Goal: Task Accomplishment & Management: Manage account settings

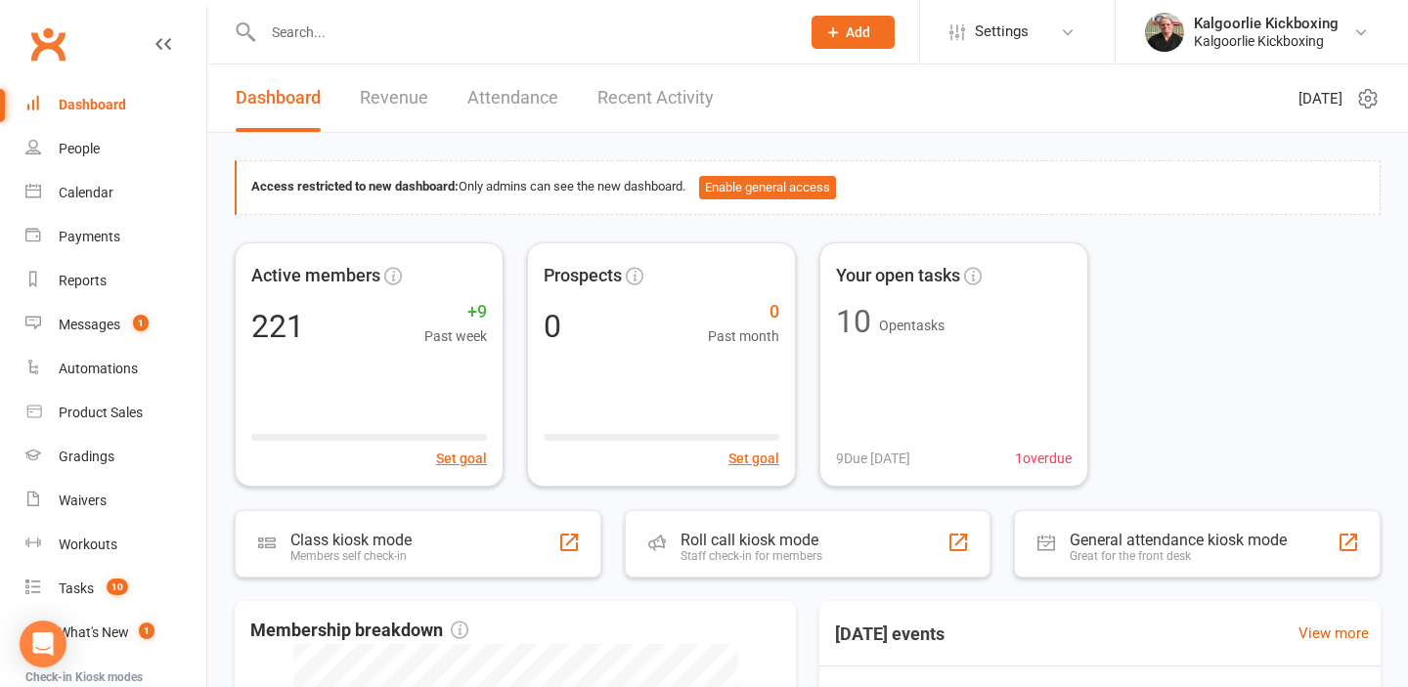
click at [291, 33] on input "text" at bounding box center [521, 32] width 529 height 27
type input "c"
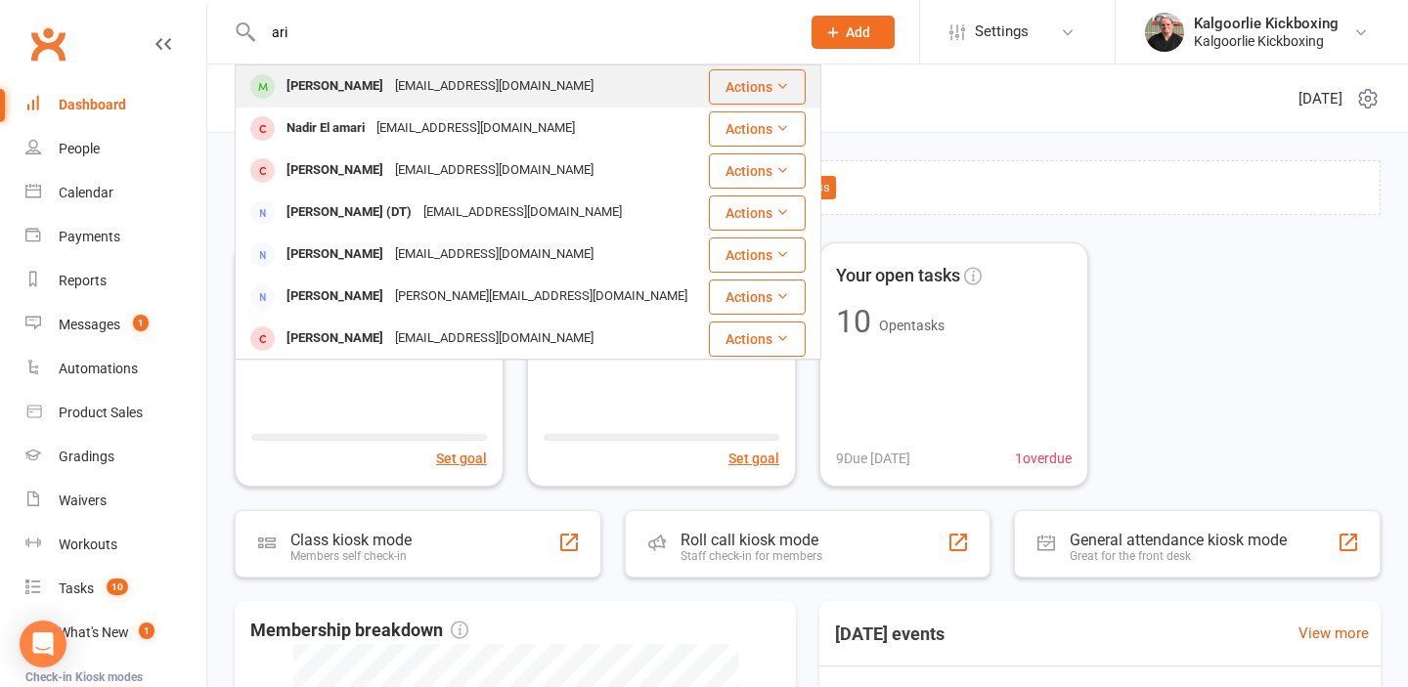
type input "ari"
click at [327, 87] on div "[PERSON_NAME]" at bounding box center [335, 86] width 109 height 28
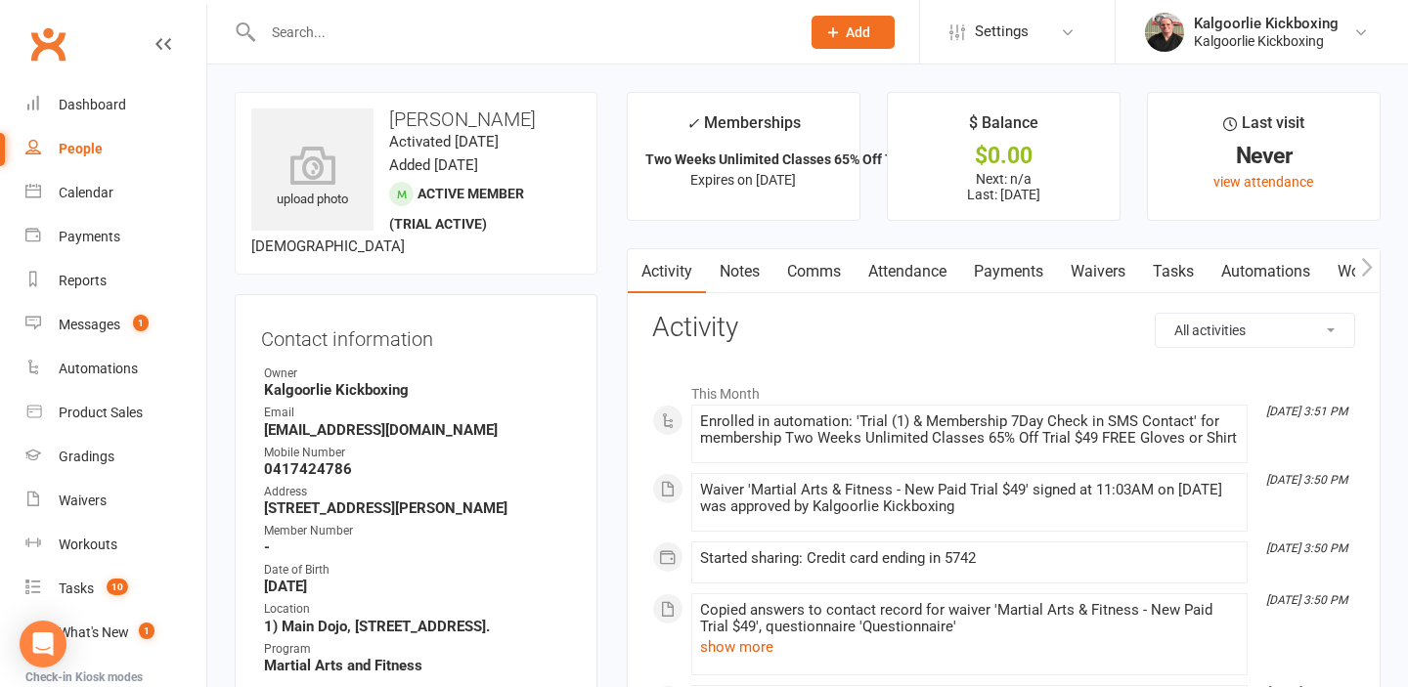
click at [1001, 258] on link "Payments" at bounding box center [1008, 271] width 97 height 45
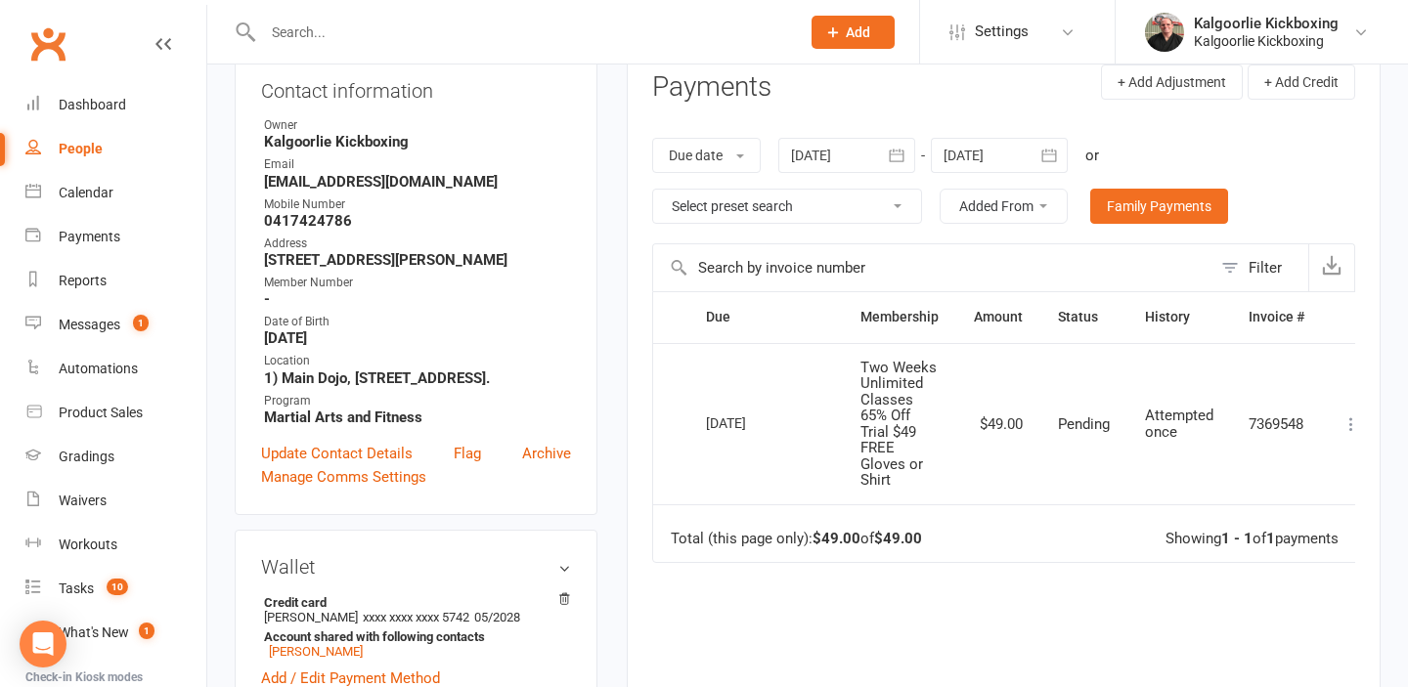
scroll to position [0, 28]
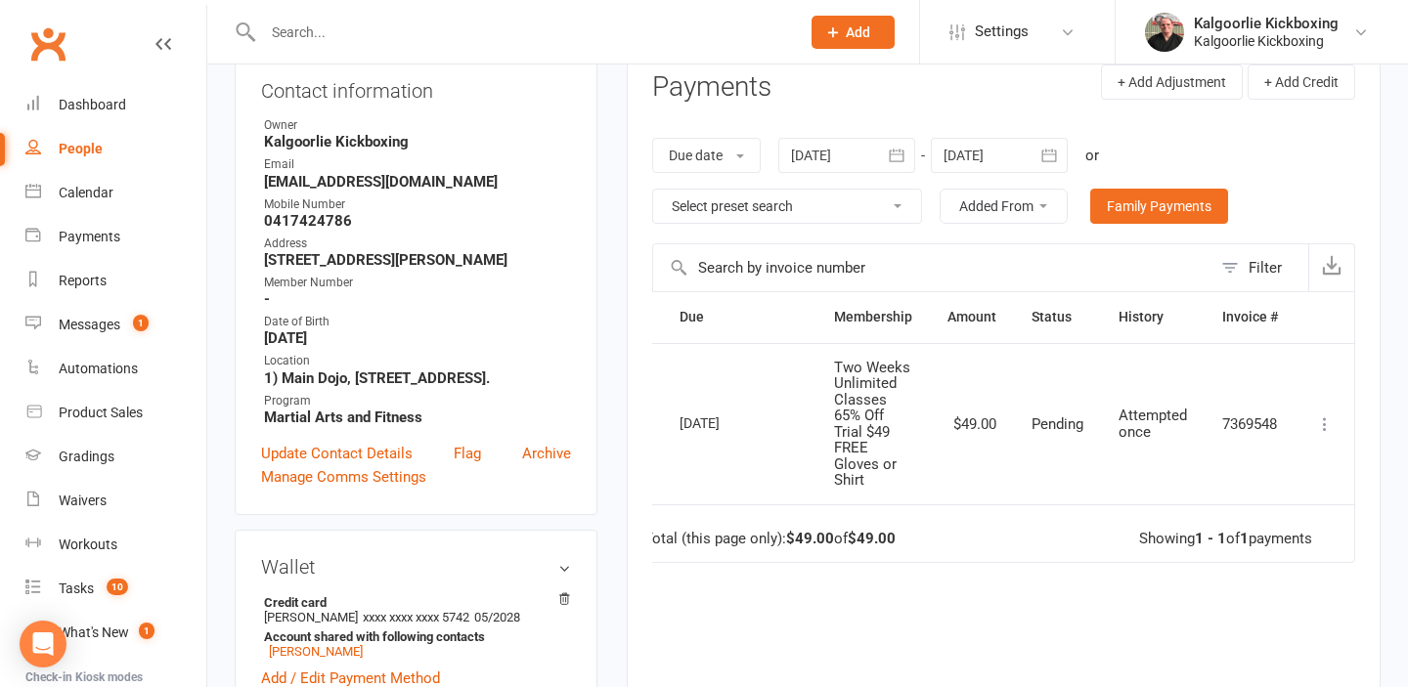
click at [1327, 426] on icon at bounding box center [1325, 424] width 20 height 20
click at [1036, 557] on td "Total (this page only): $49.00 of $49.00 Showing 1 - 1 of 1 payments" at bounding box center [990, 533] width 727 height 59
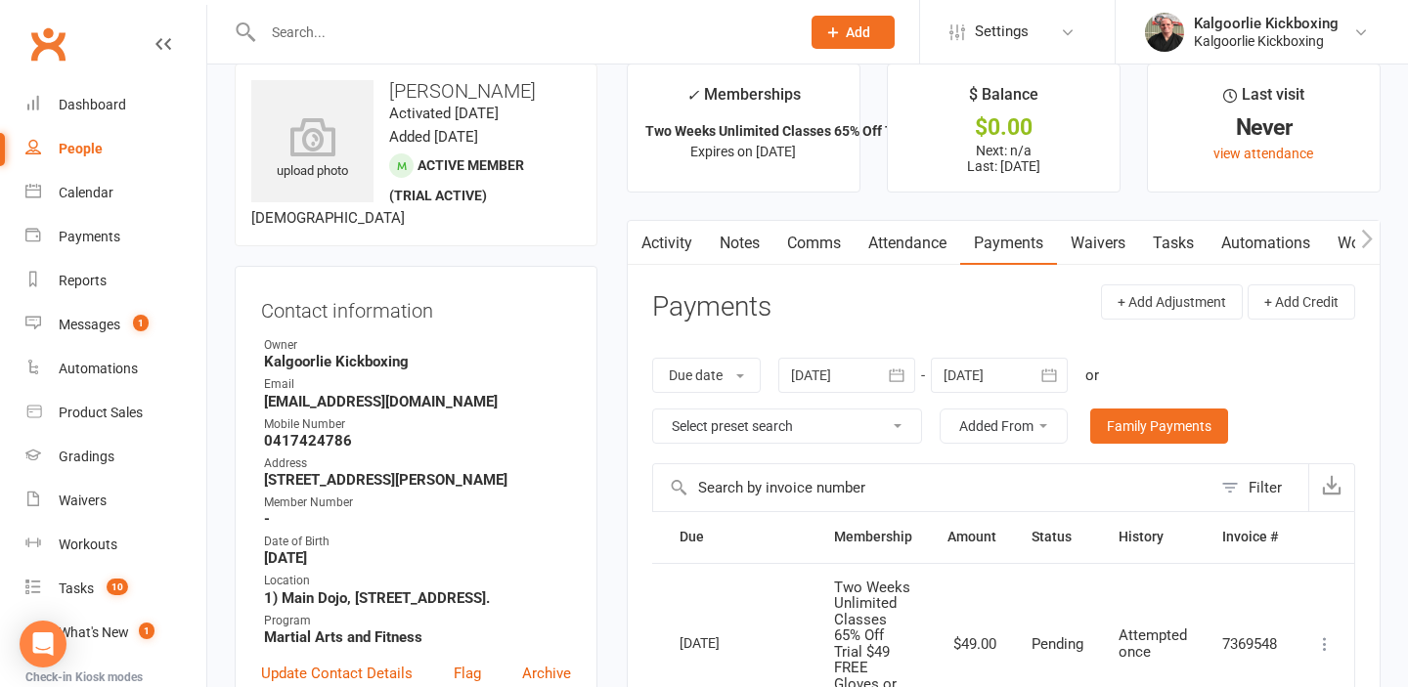
scroll to position [0, 0]
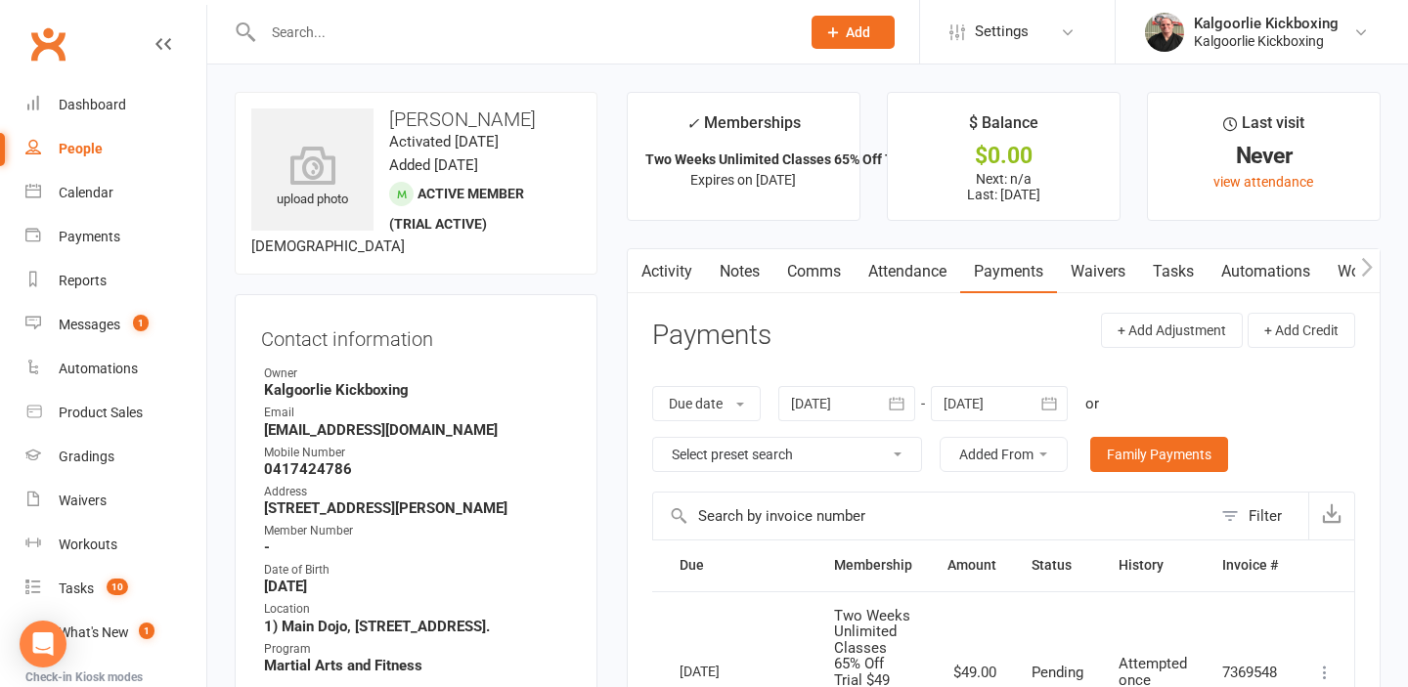
click at [915, 270] on link "Attendance" at bounding box center [907, 271] width 106 height 45
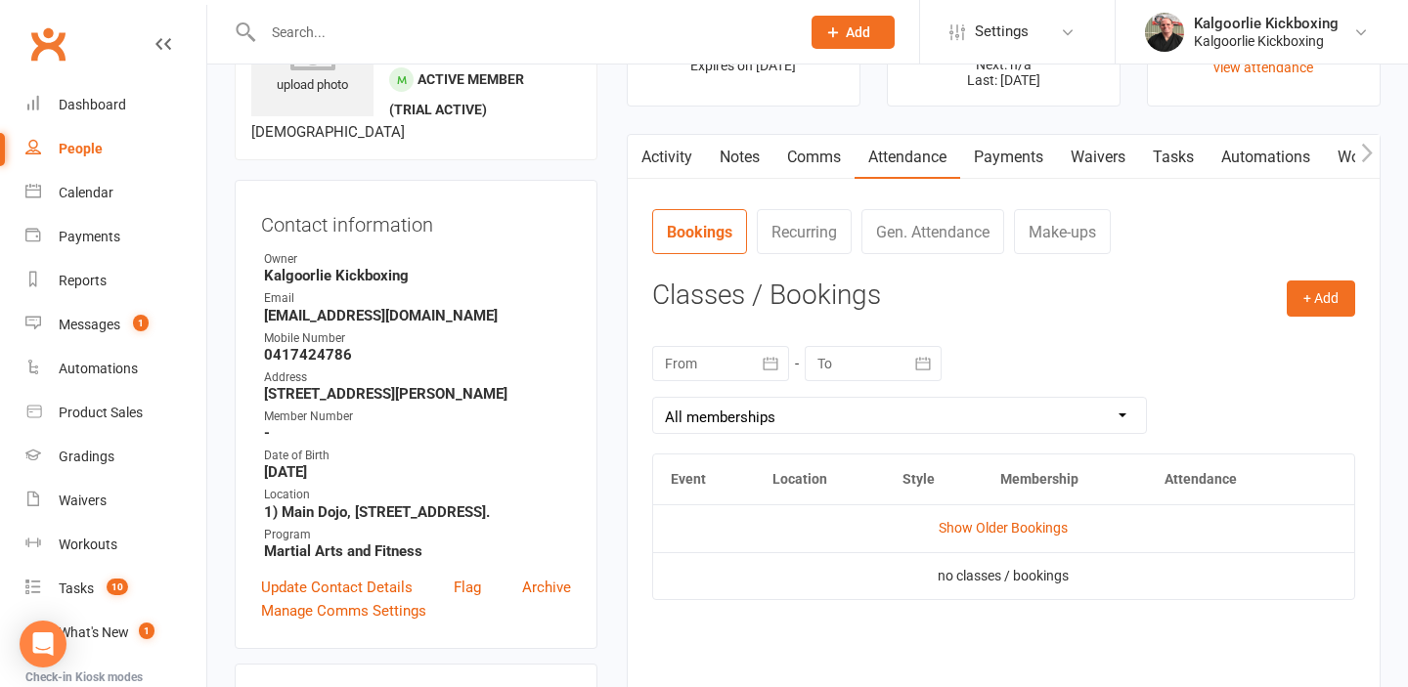
scroll to position [117, 0]
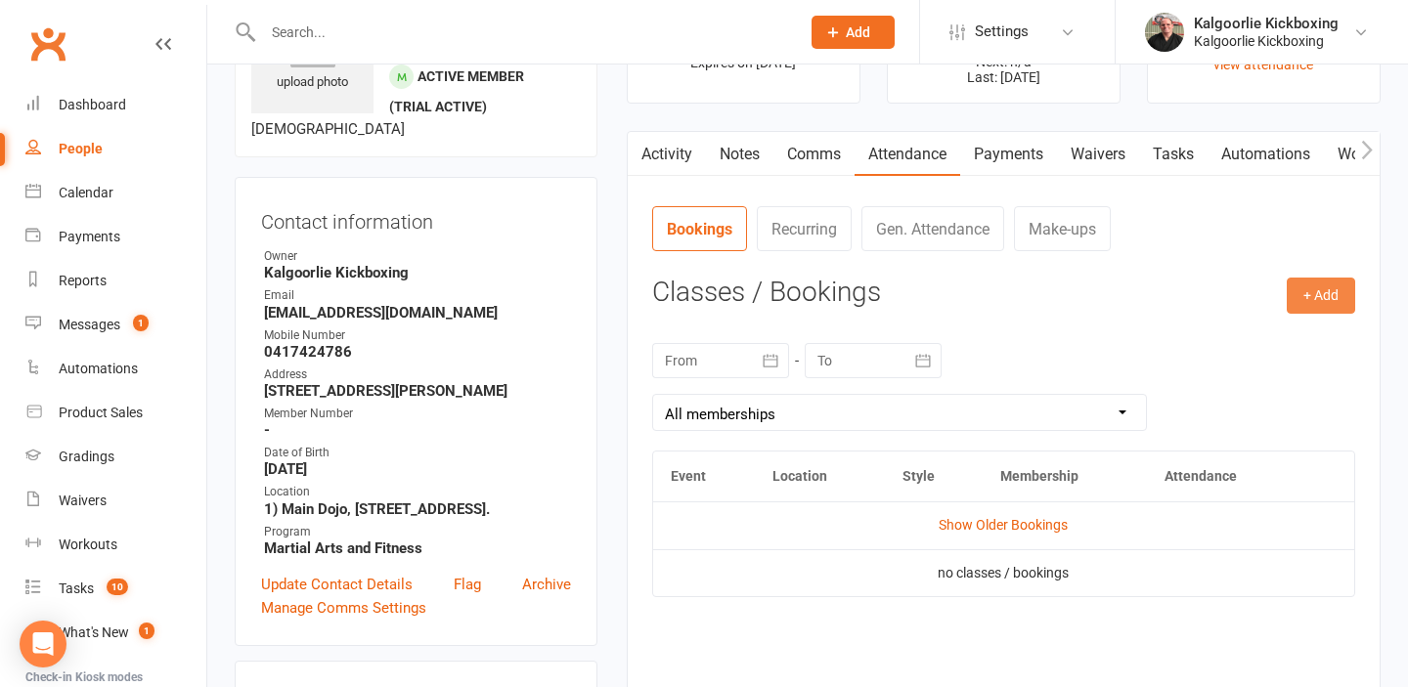
click at [1328, 298] on button "+ Add" at bounding box center [1321, 295] width 68 height 35
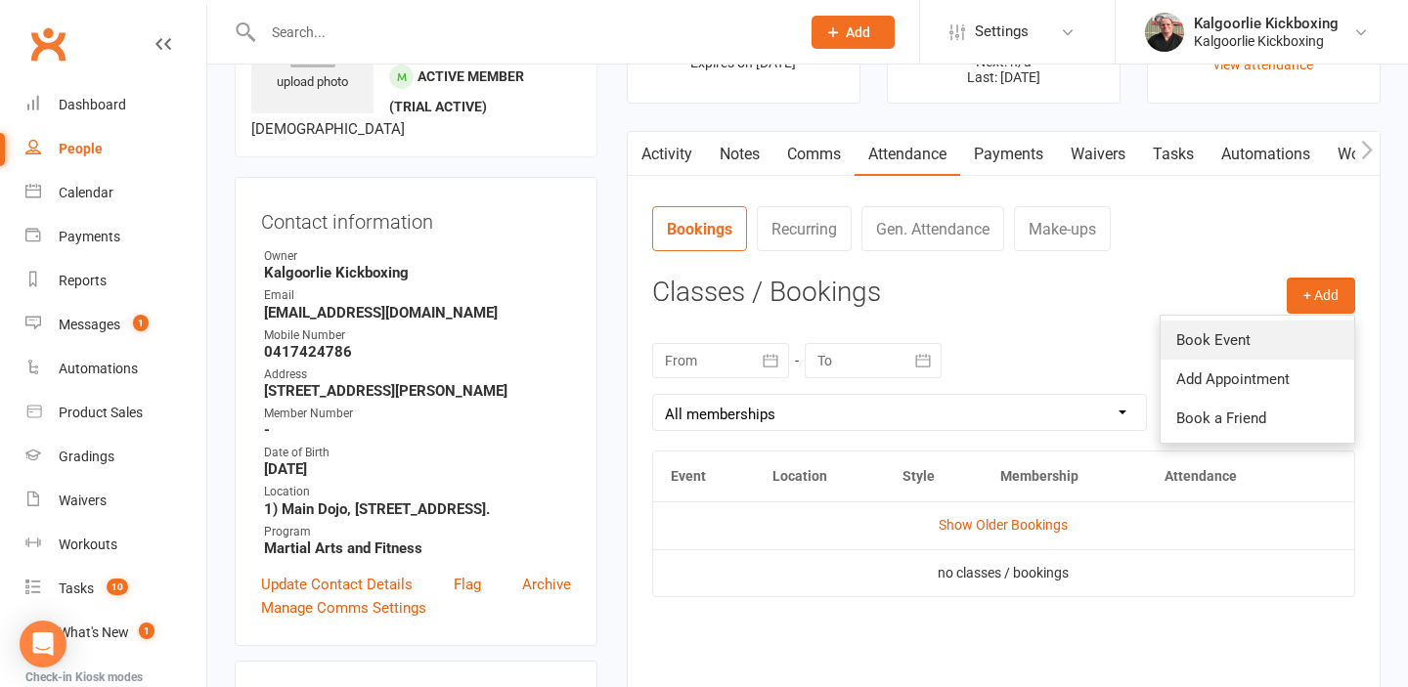
click at [1234, 328] on link "Book Event" at bounding box center [1257, 340] width 194 height 39
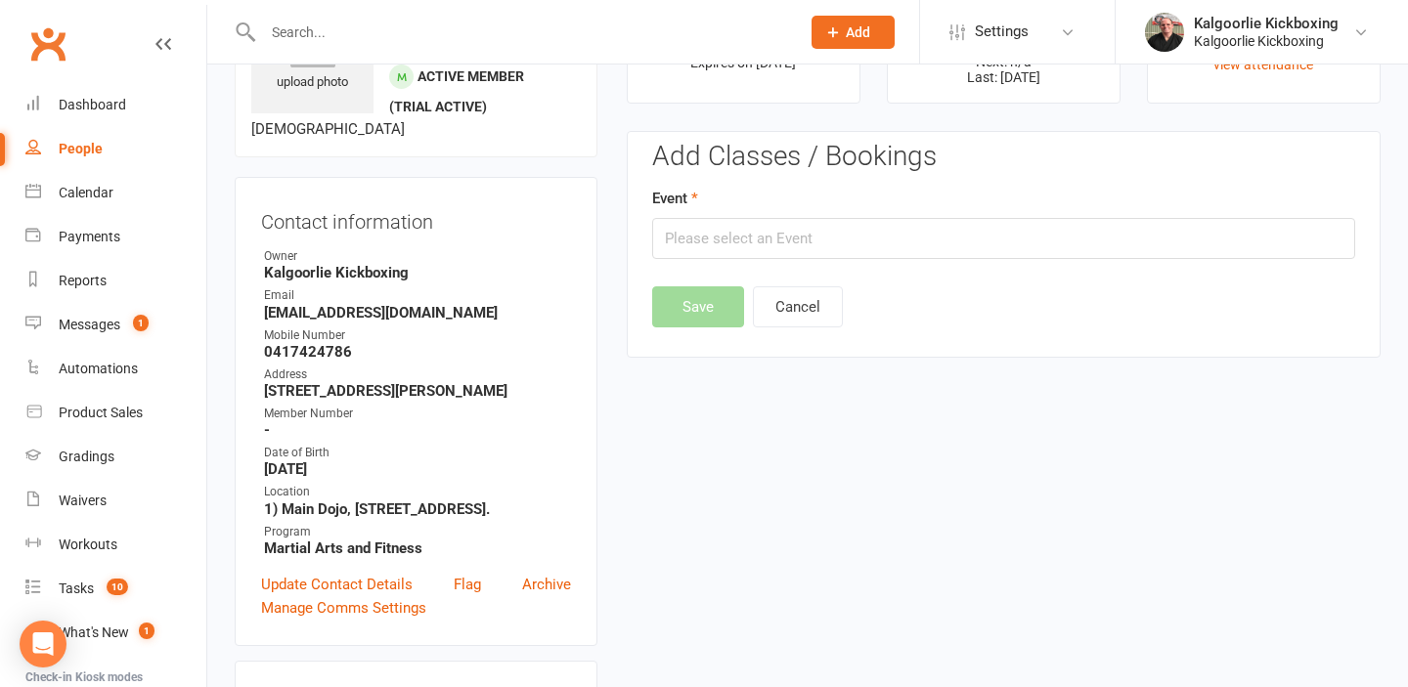
scroll to position [151, 0]
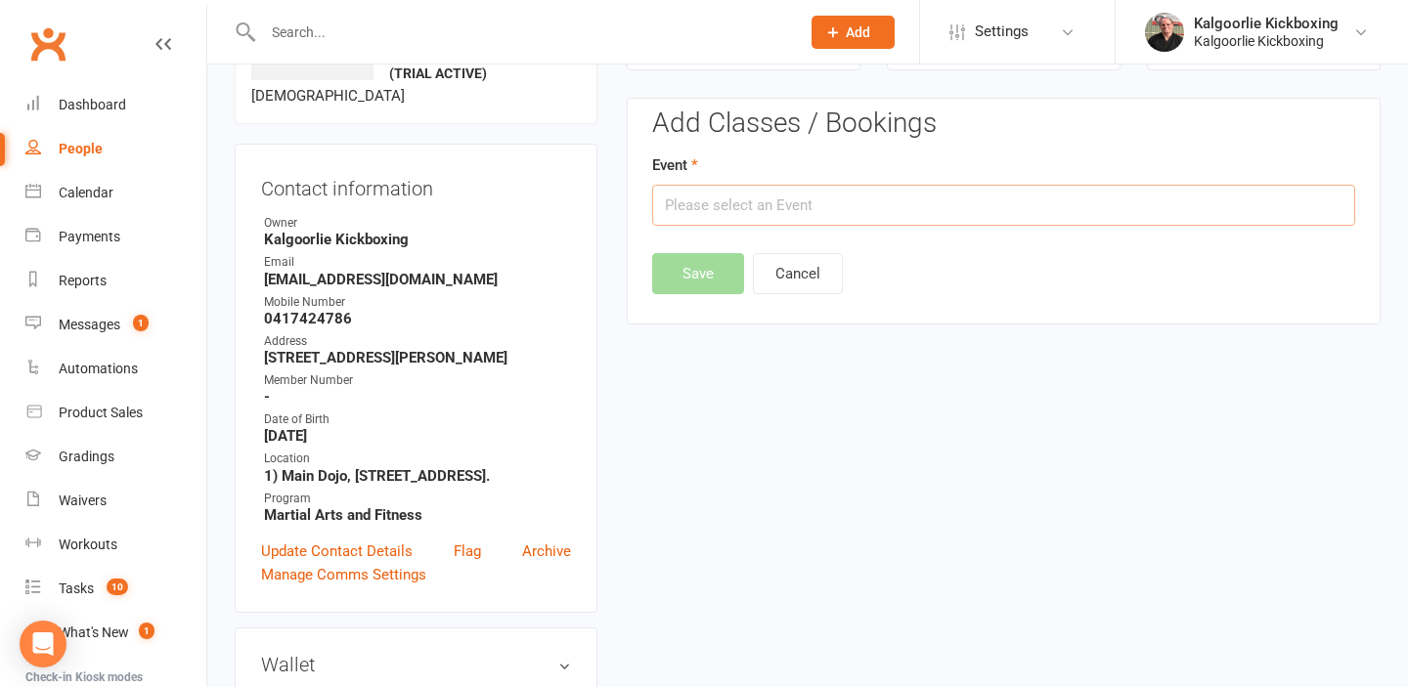
click at [792, 196] on input "text" at bounding box center [1003, 205] width 703 height 41
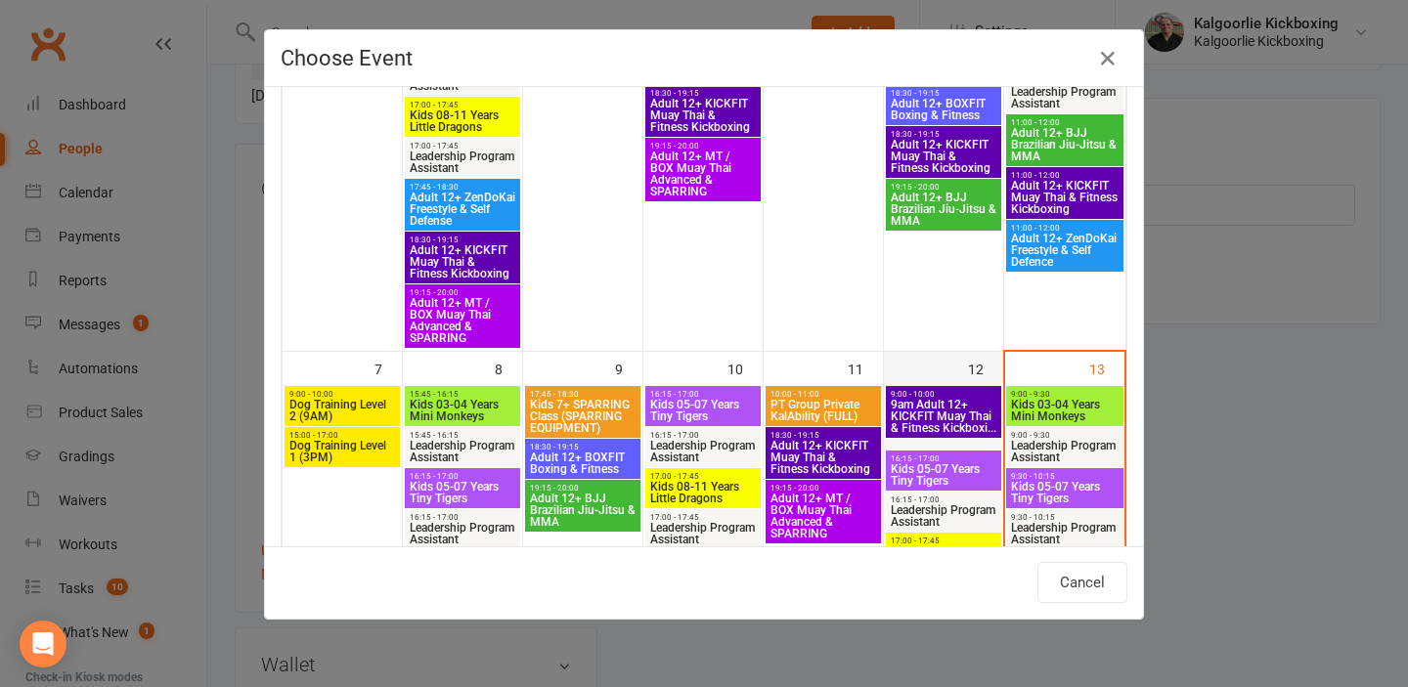
scroll to position [524, 0]
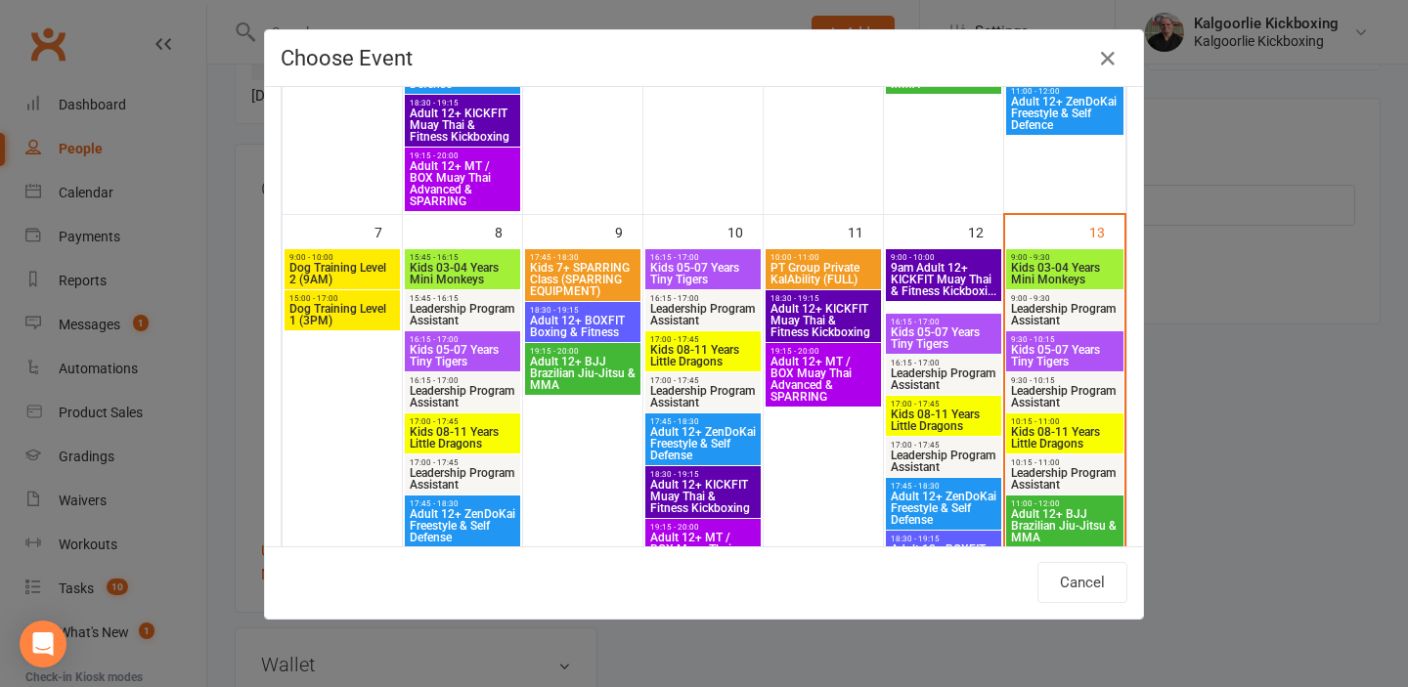
click at [1057, 267] on span "Kids 03-04 Years Mini Monkeys" at bounding box center [1064, 273] width 109 height 23
type input "Kids 03-04 Years Mini Monkeys - Sep 13, 2025 9:00:00 AM"
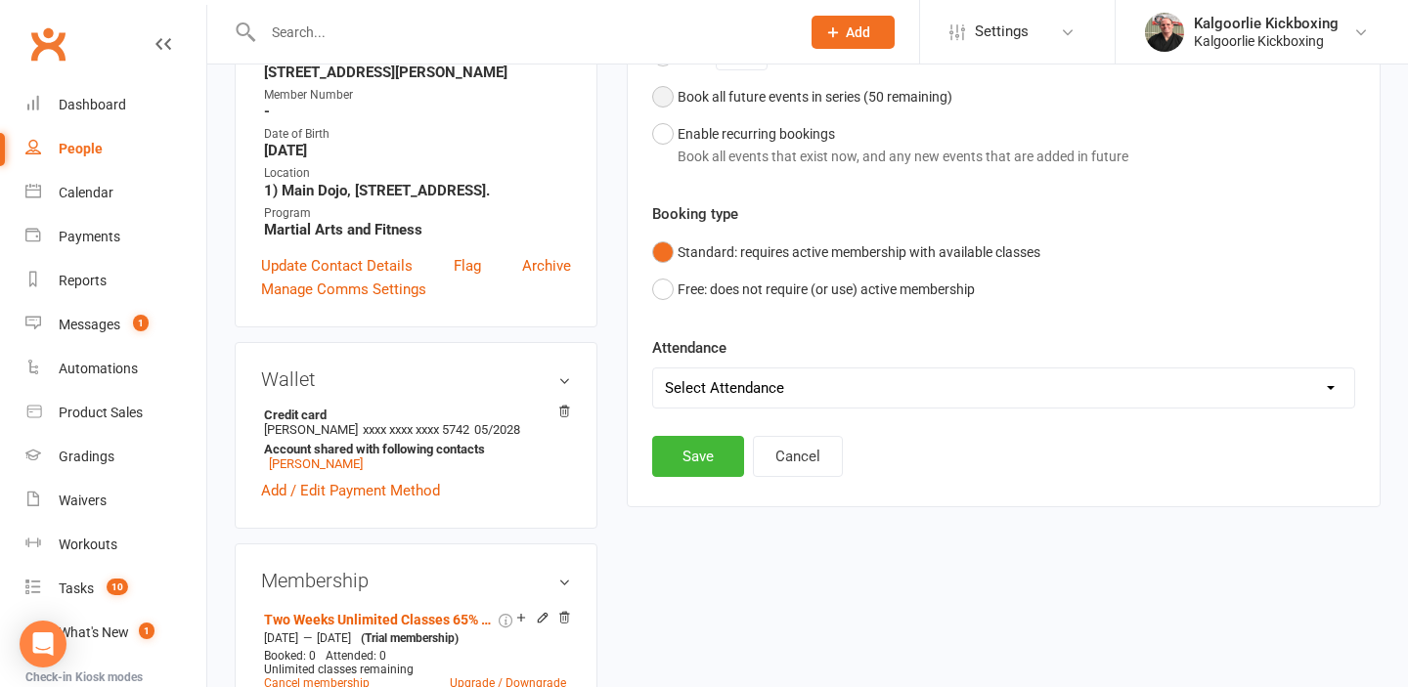
scroll to position [434, 0]
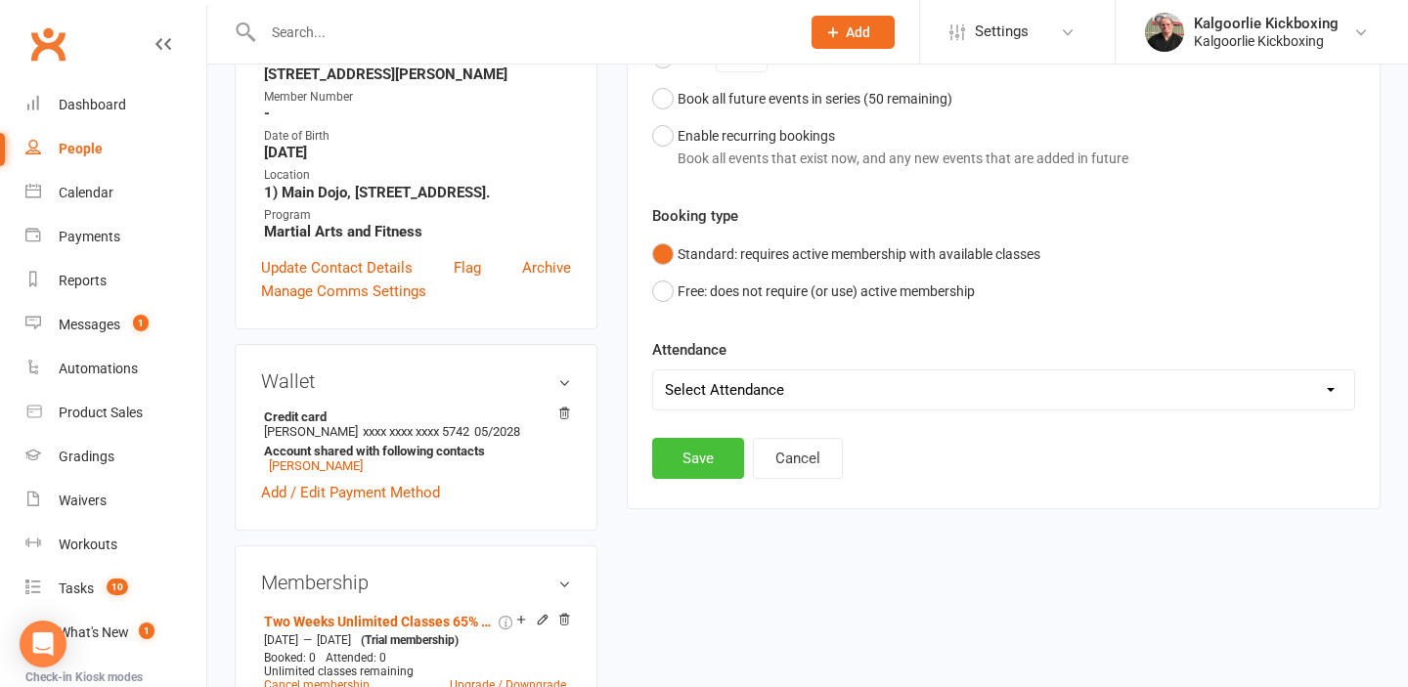
click at [704, 458] on button "Save" at bounding box center [698, 458] width 92 height 41
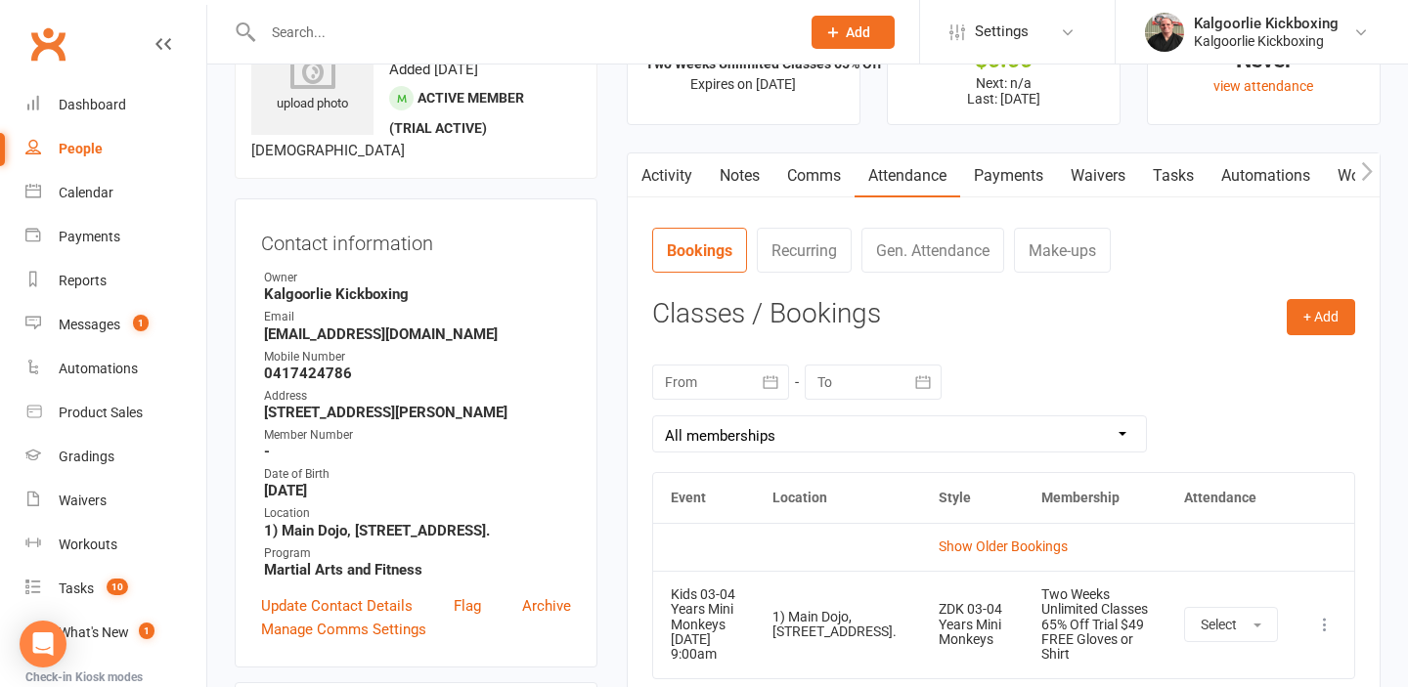
scroll to position [0, 0]
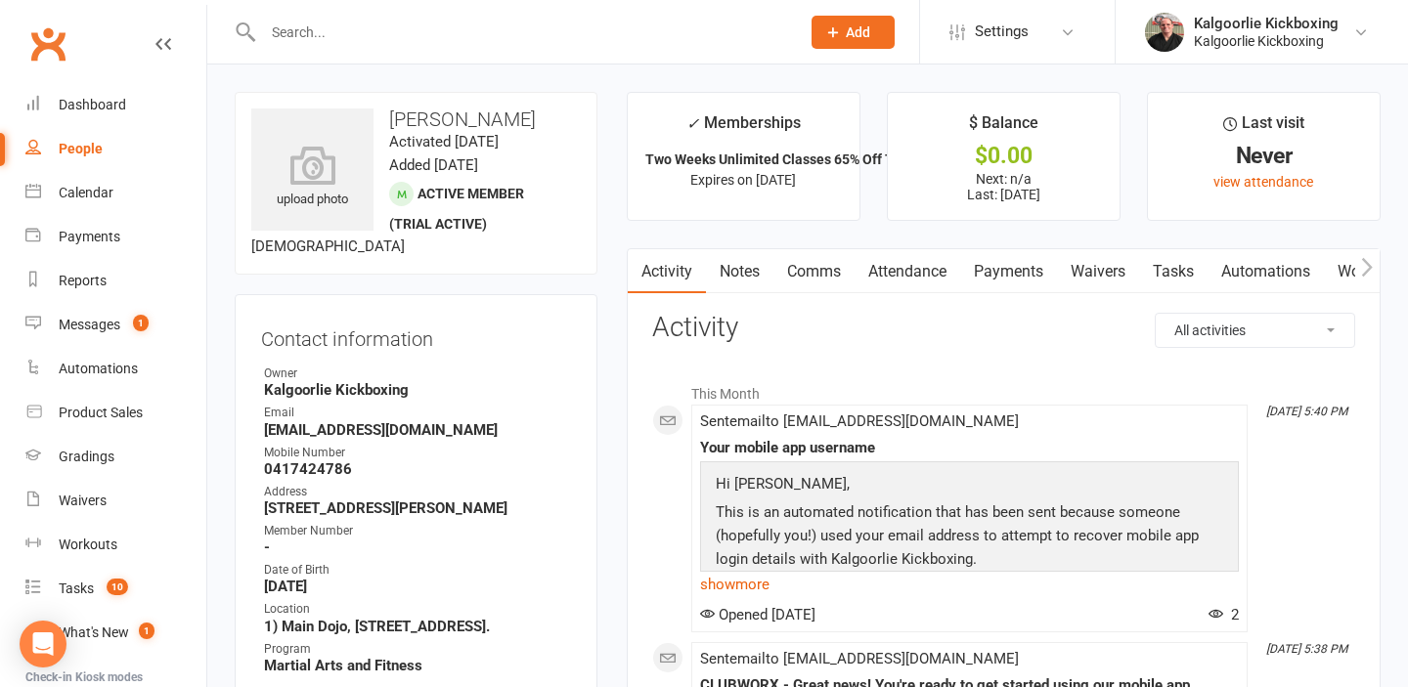
click at [1022, 272] on link "Payments" at bounding box center [1008, 271] width 97 height 45
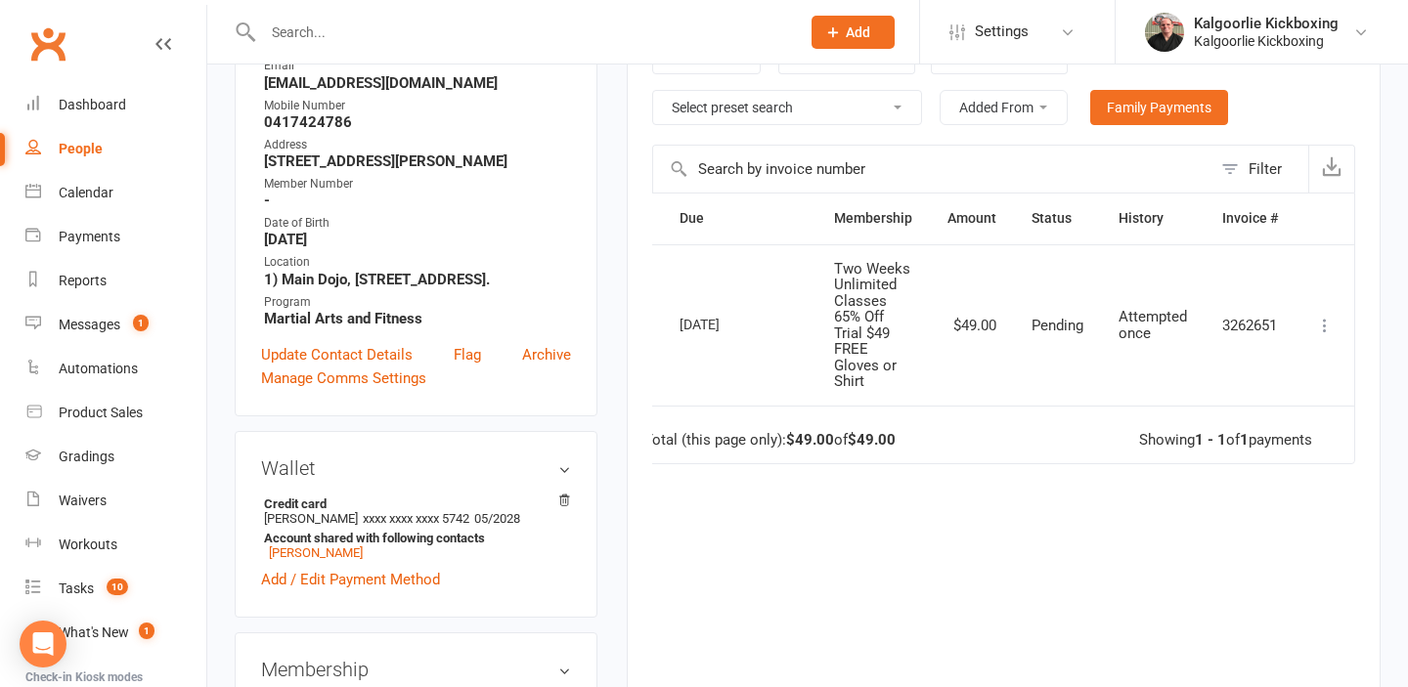
scroll to position [302, 0]
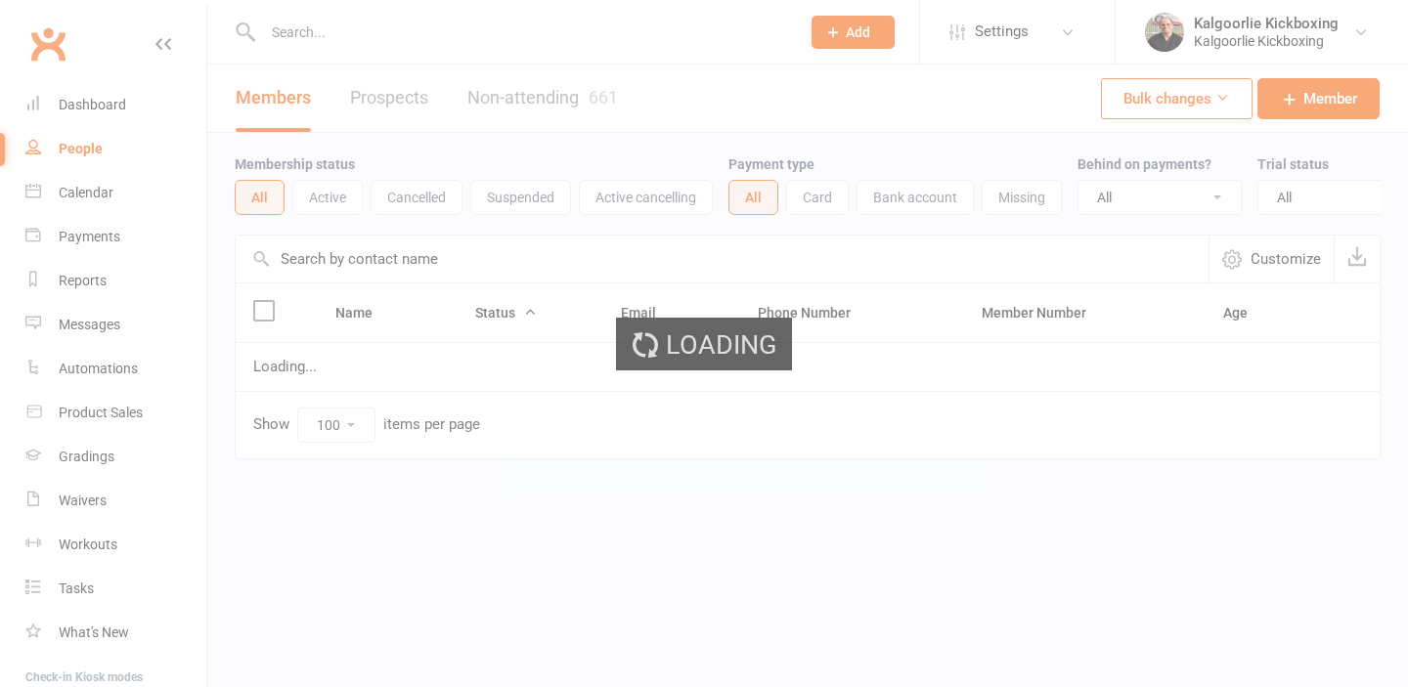
select select "100"
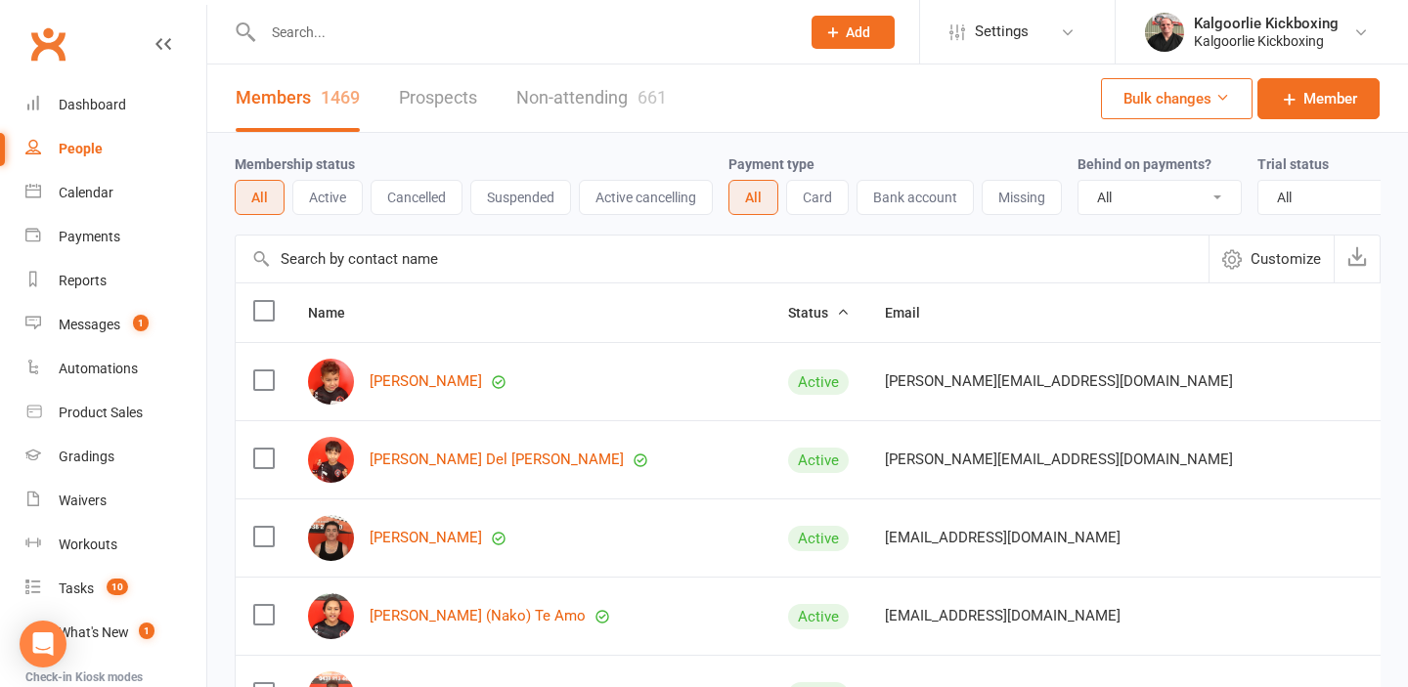
click at [631, 35] on input "text" at bounding box center [521, 32] width 529 height 27
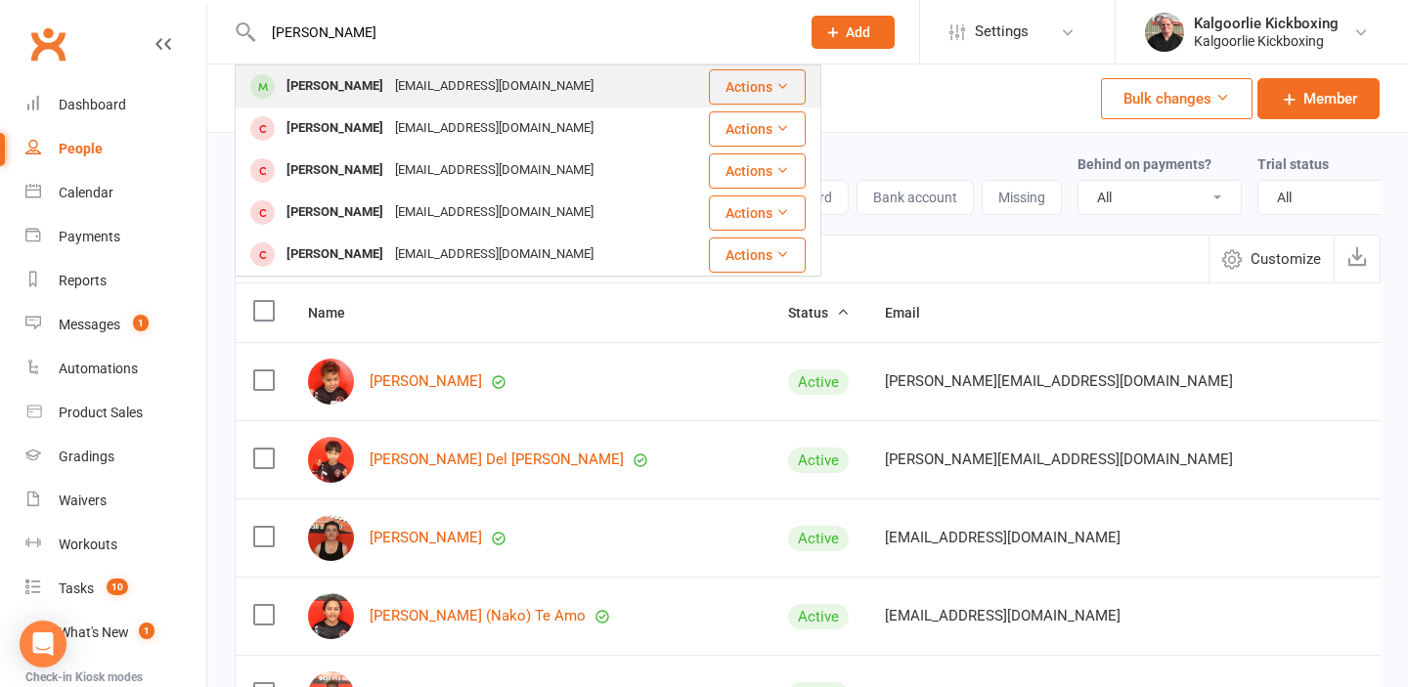
type input "faisel"
click at [478, 91] on div "taln001@gmail.com" at bounding box center [494, 86] width 210 height 28
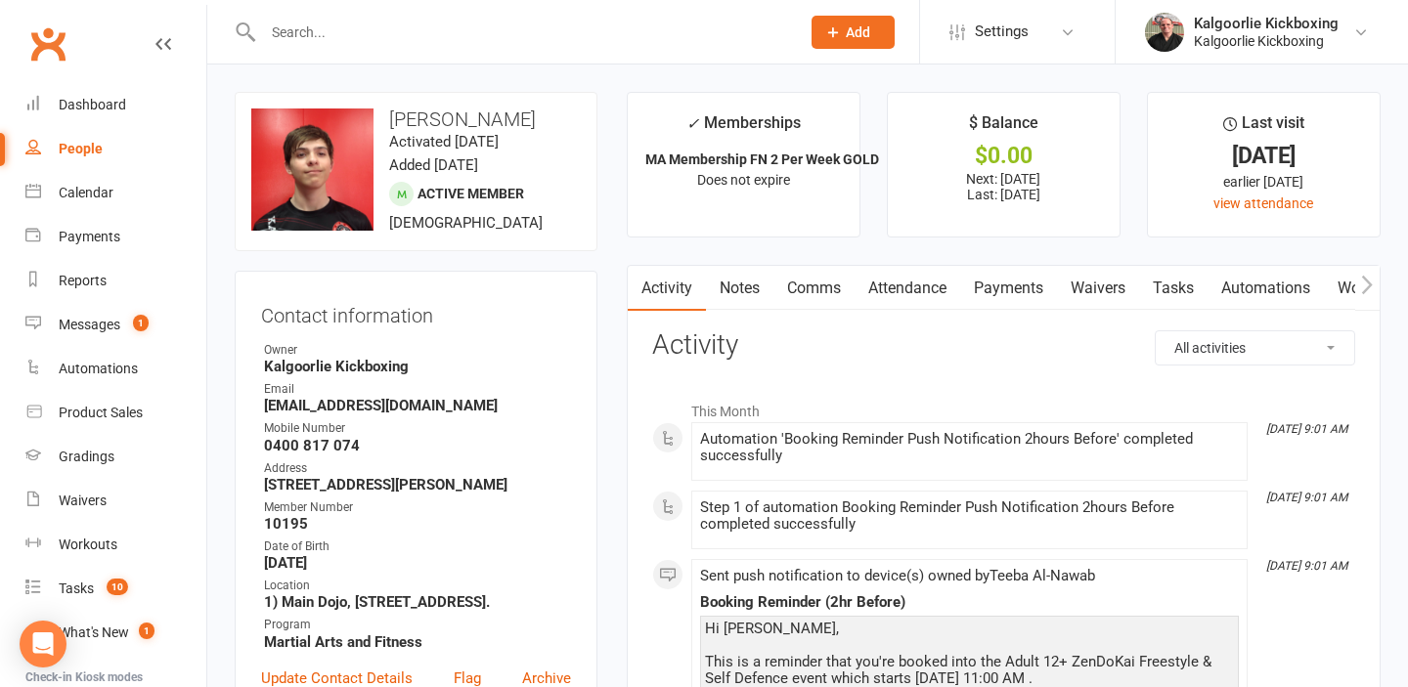
click at [891, 284] on link "Attendance" at bounding box center [907, 288] width 106 height 45
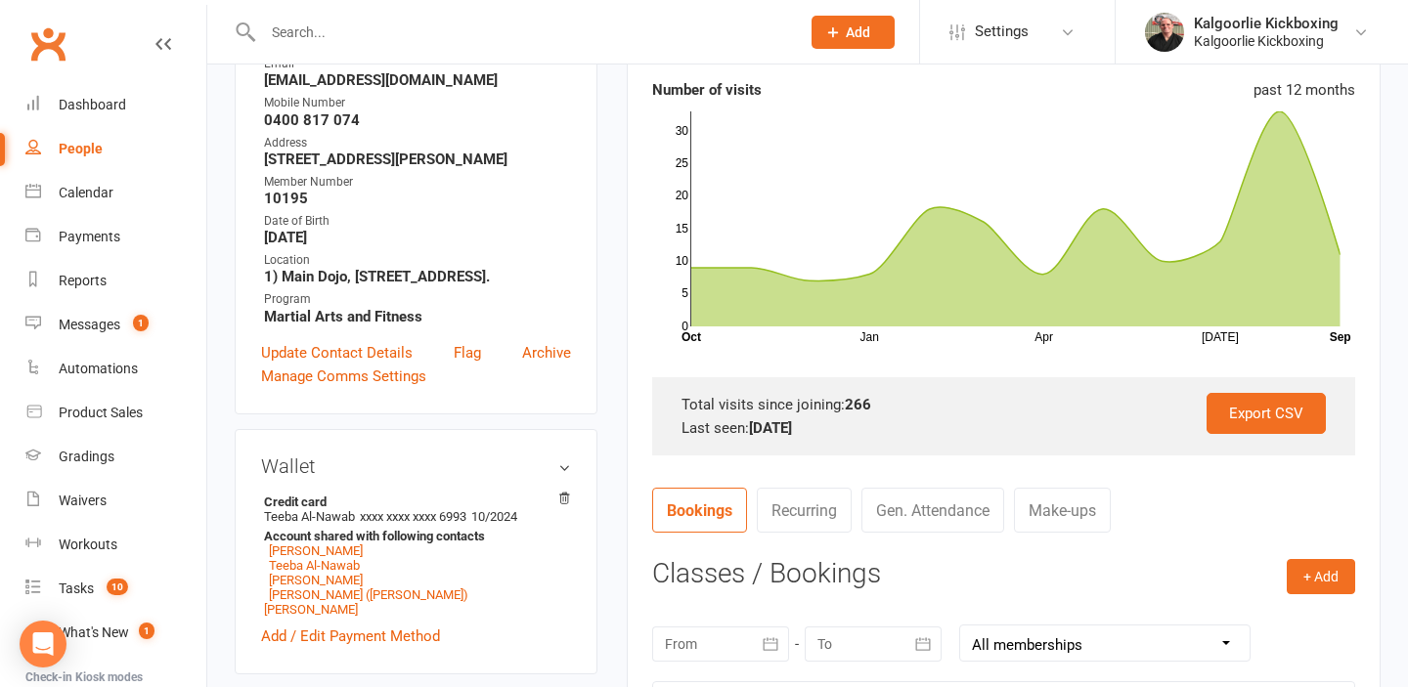
scroll to position [346, 0]
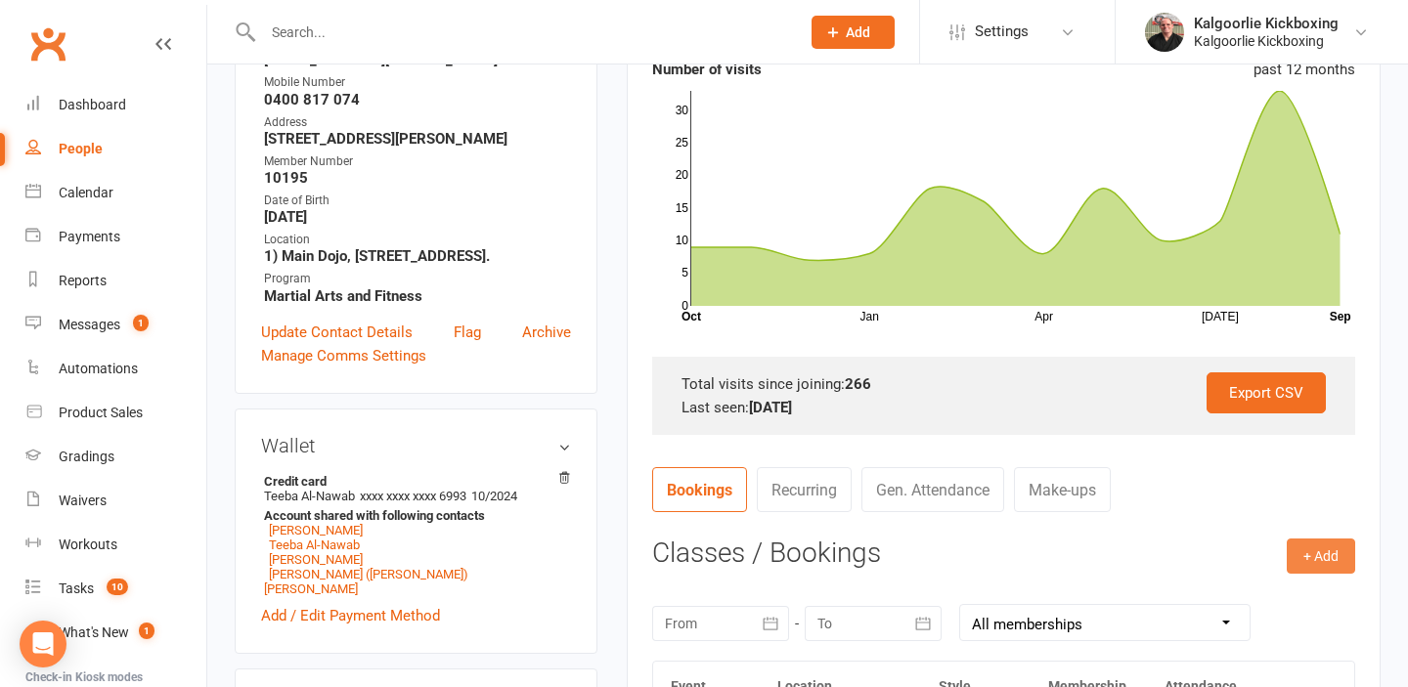
click at [1315, 560] on button "+ Add" at bounding box center [1321, 556] width 68 height 35
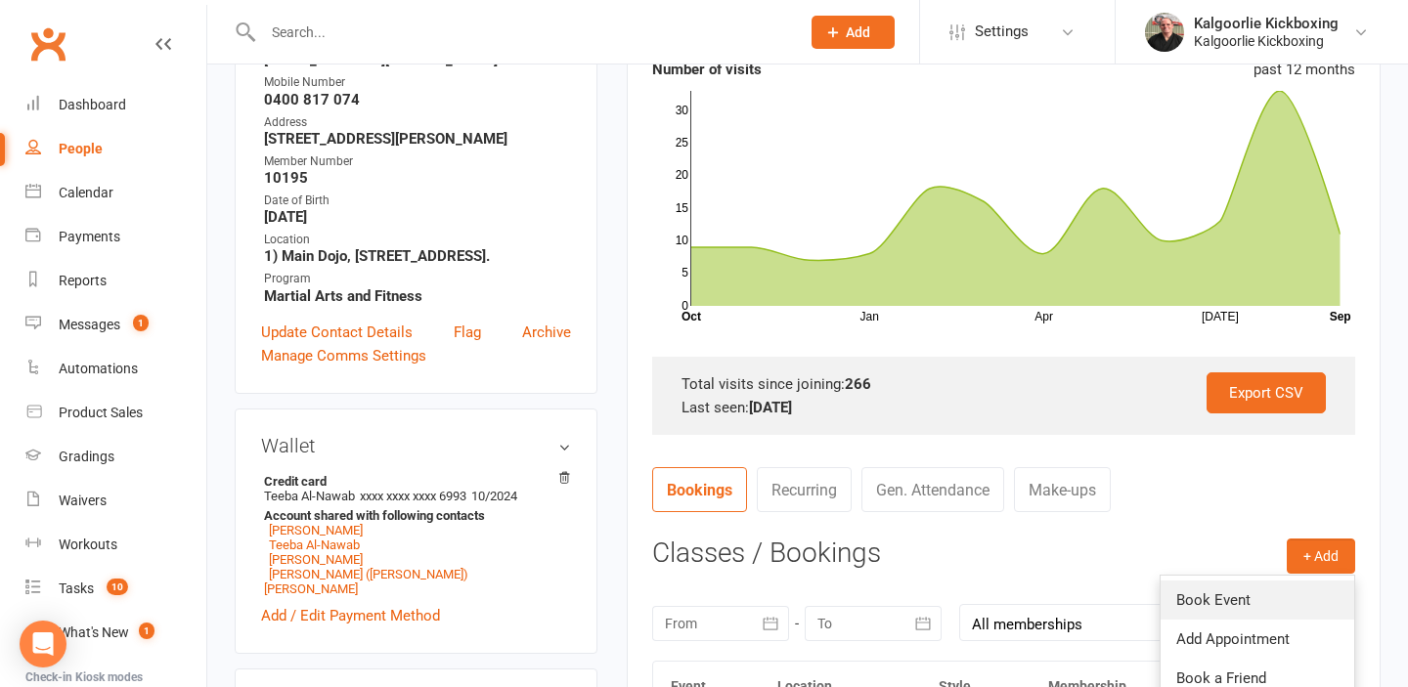
click at [1222, 593] on link "Book Event" at bounding box center [1257, 600] width 194 height 39
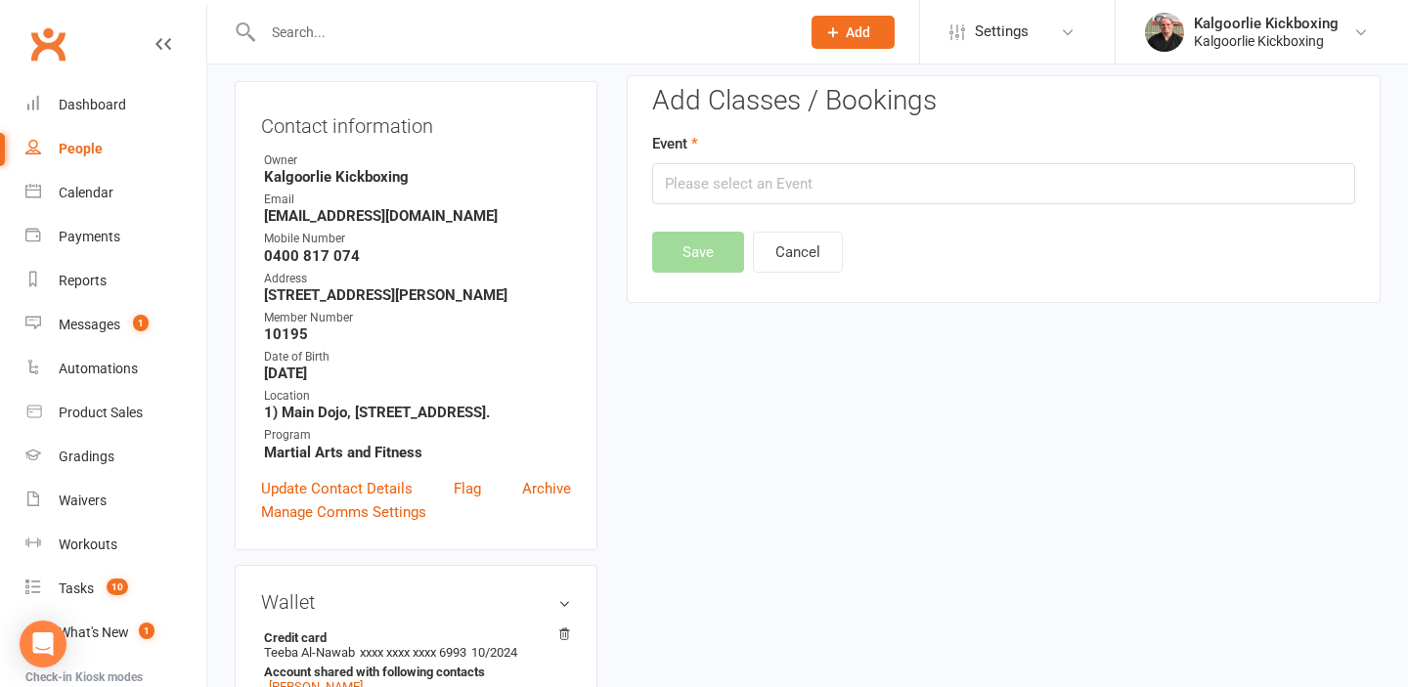
scroll to position [167, 0]
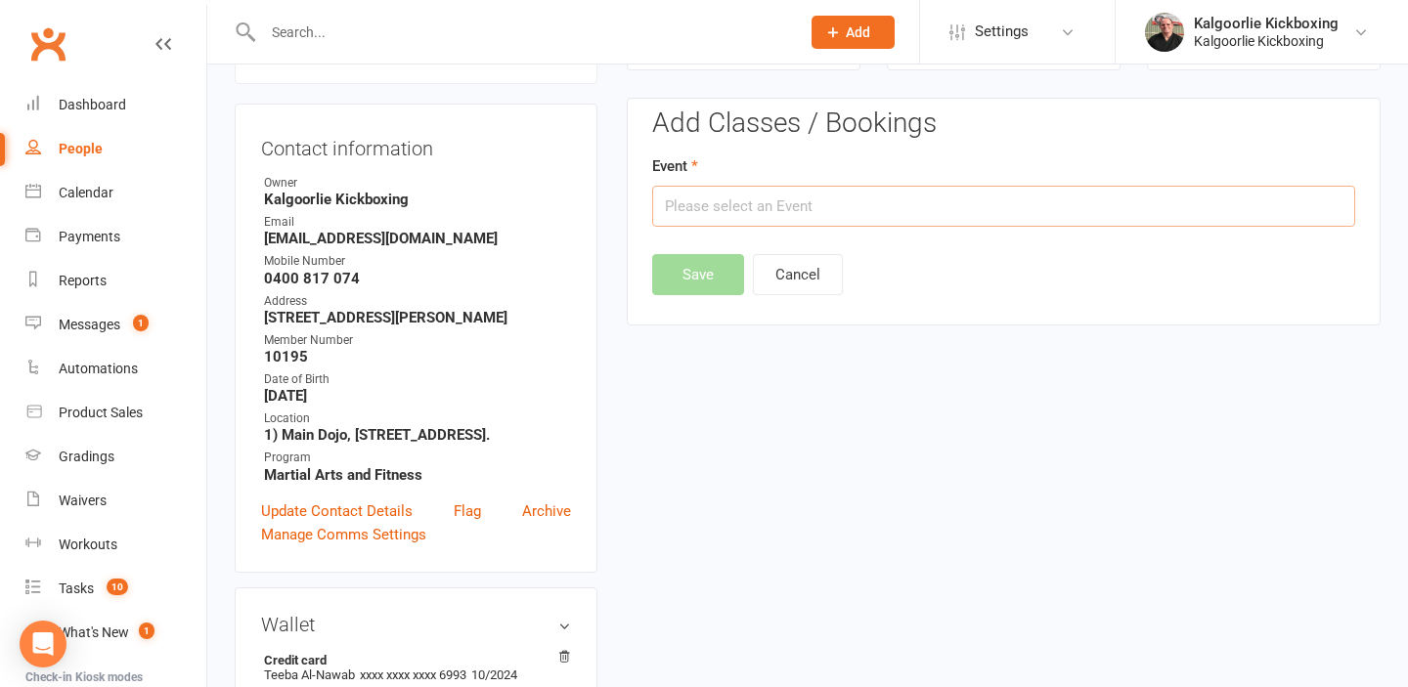
click at [842, 201] on input "text" at bounding box center [1003, 206] width 703 height 41
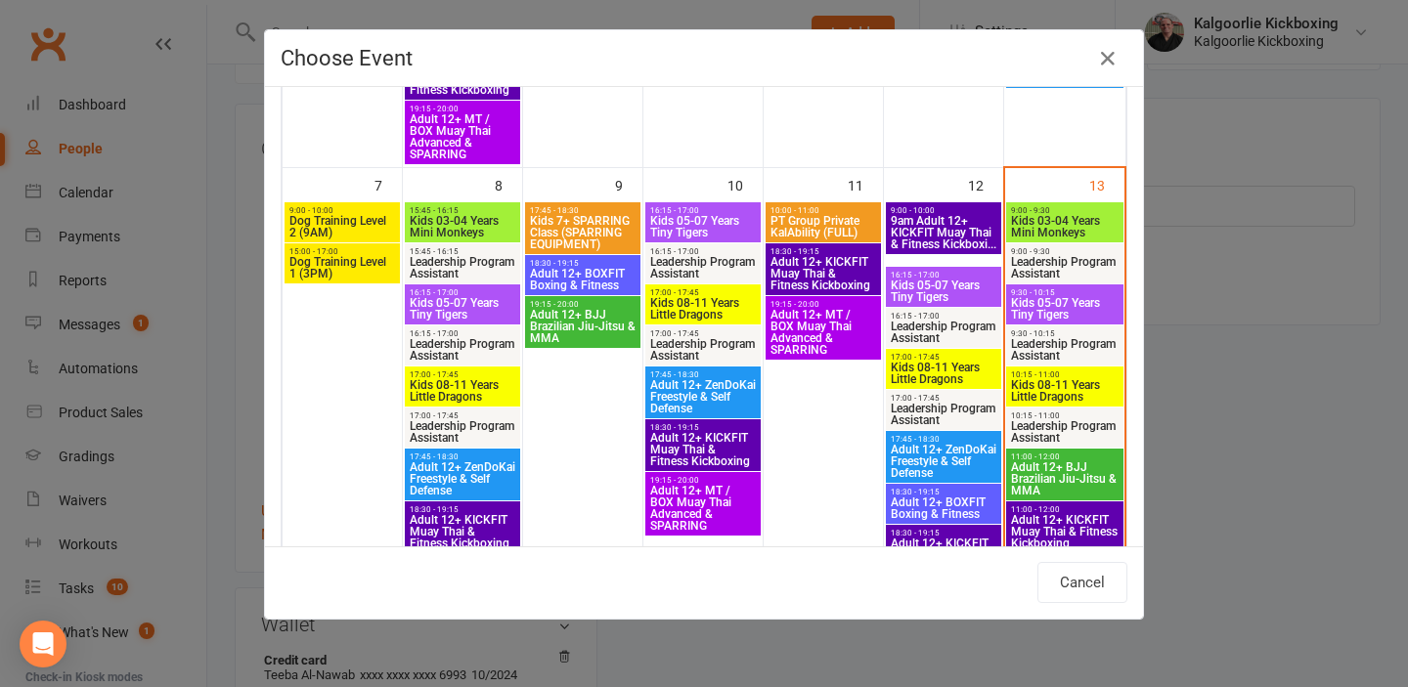
scroll to position [569, 0]
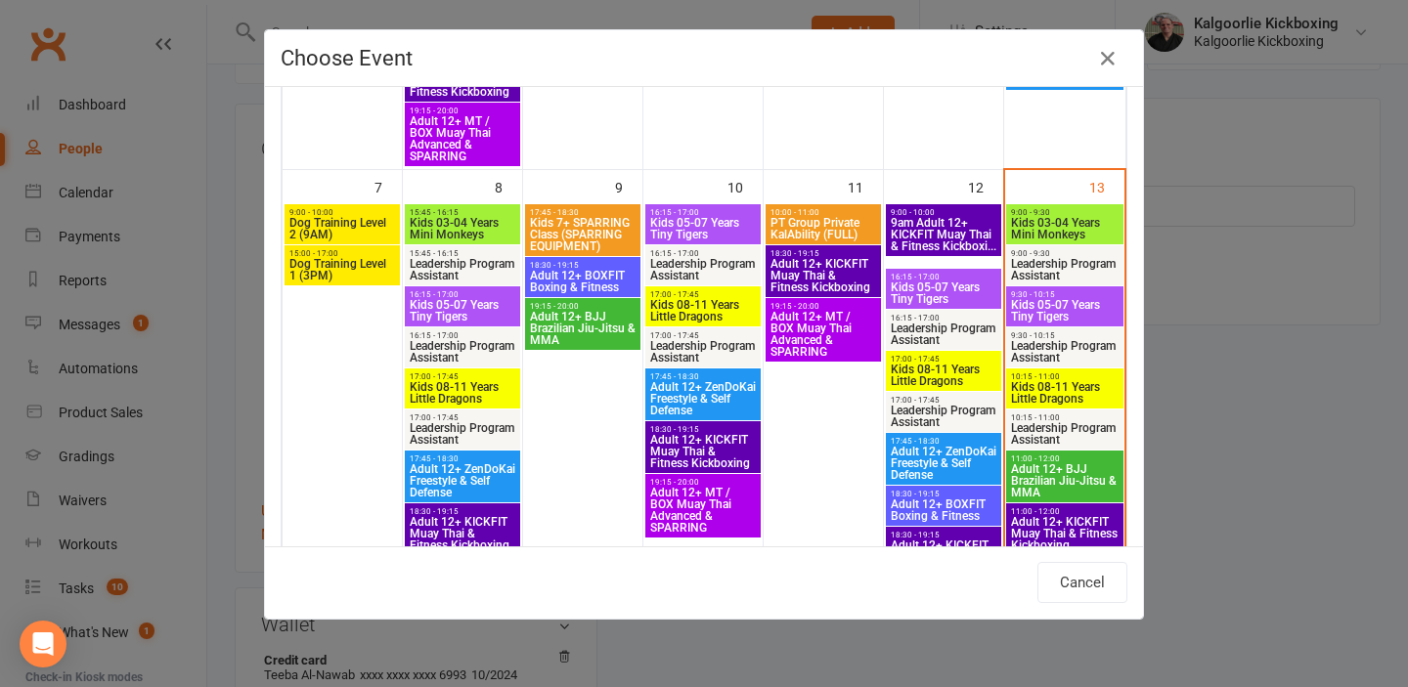
click at [1079, 264] on span "Leadership Program Assistant" at bounding box center [1064, 269] width 109 height 23
type input "Leadership Program Assistant - Sep 13, 2025 9:00:00 AM"
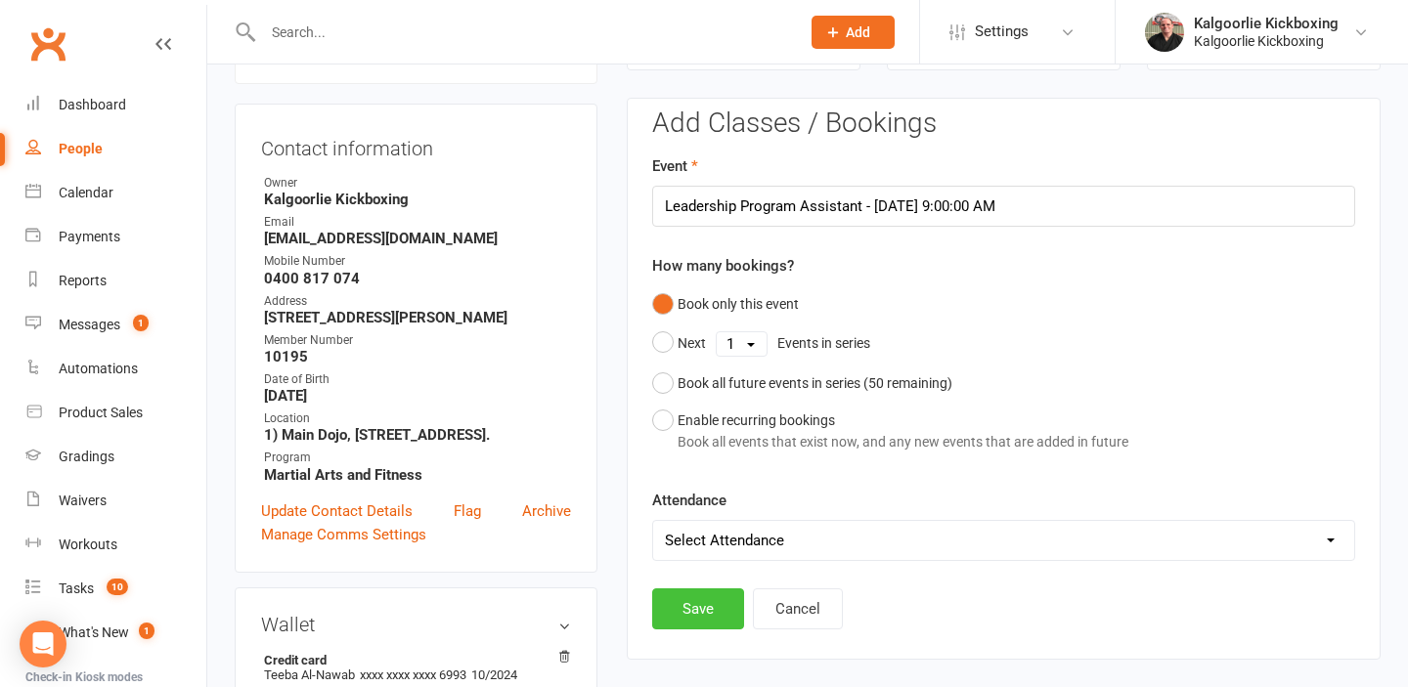
click at [706, 614] on button "Save" at bounding box center [698, 609] width 92 height 41
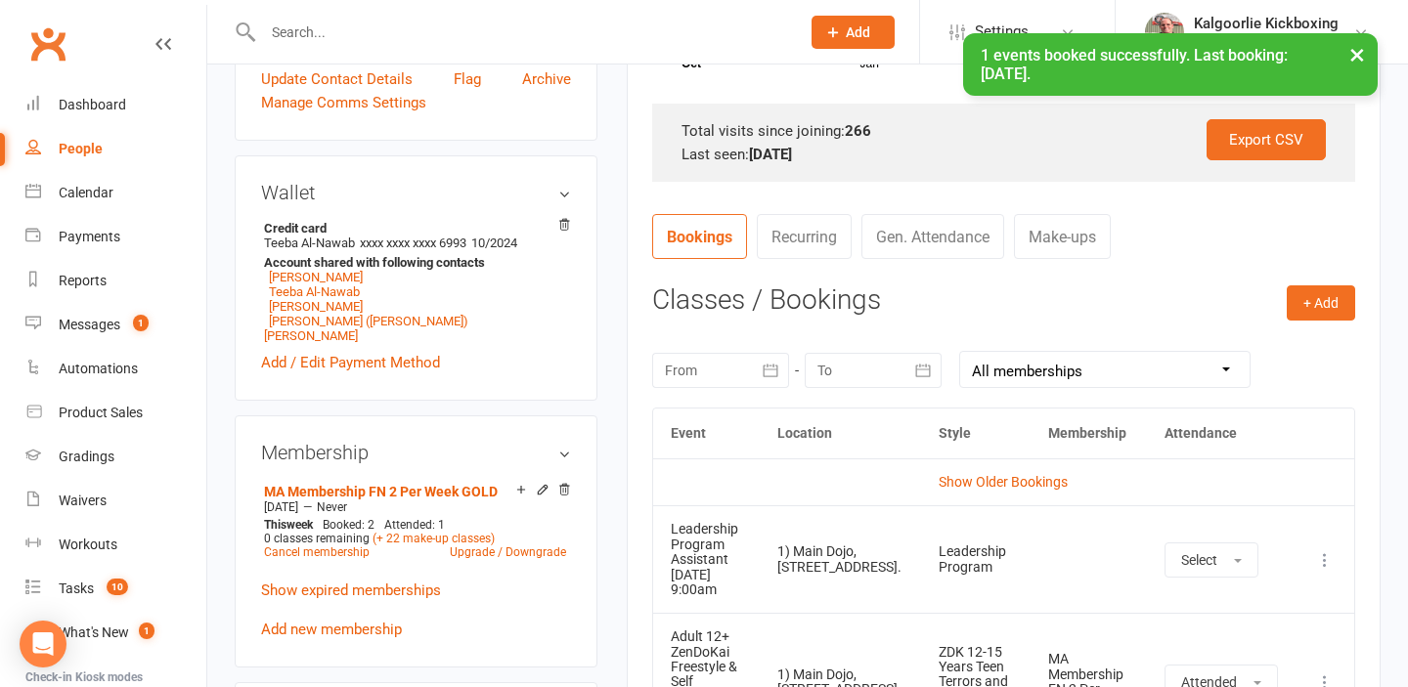
scroll to position [689, 0]
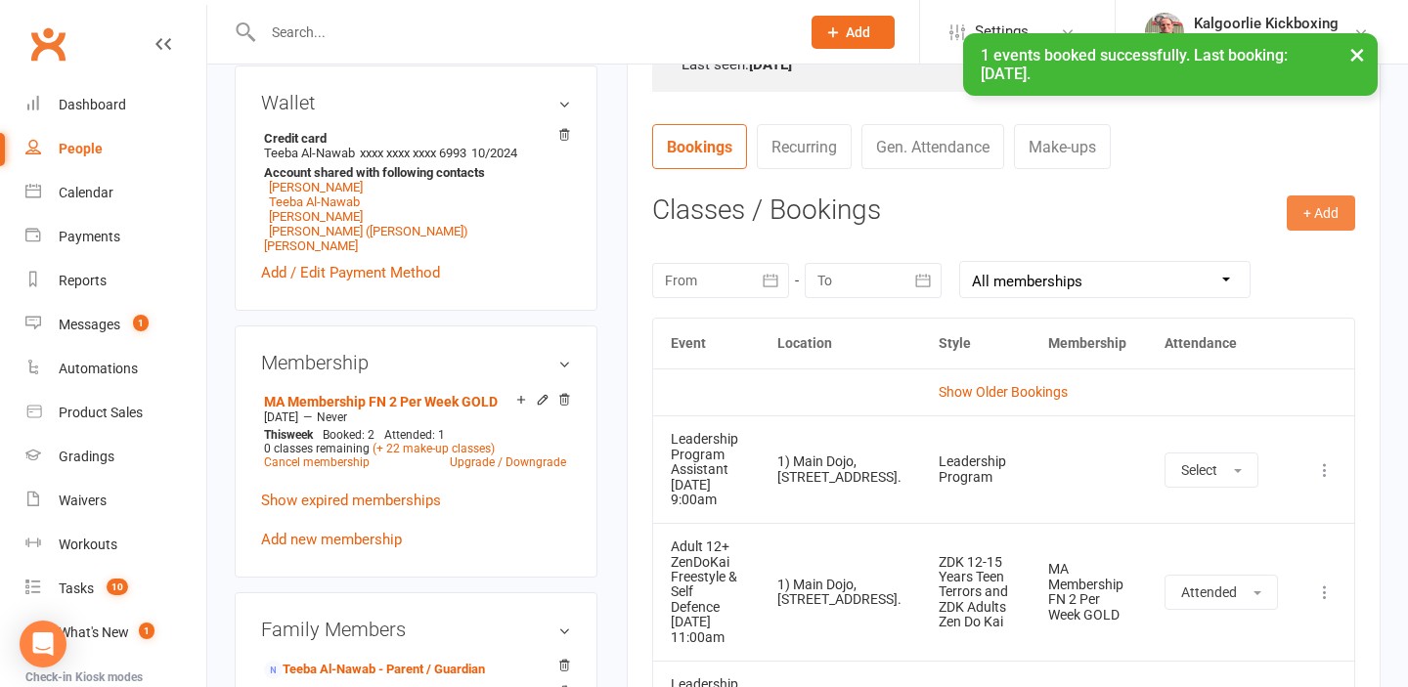
click at [1330, 222] on button "+ Add" at bounding box center [1321, 213] width 68 height 35
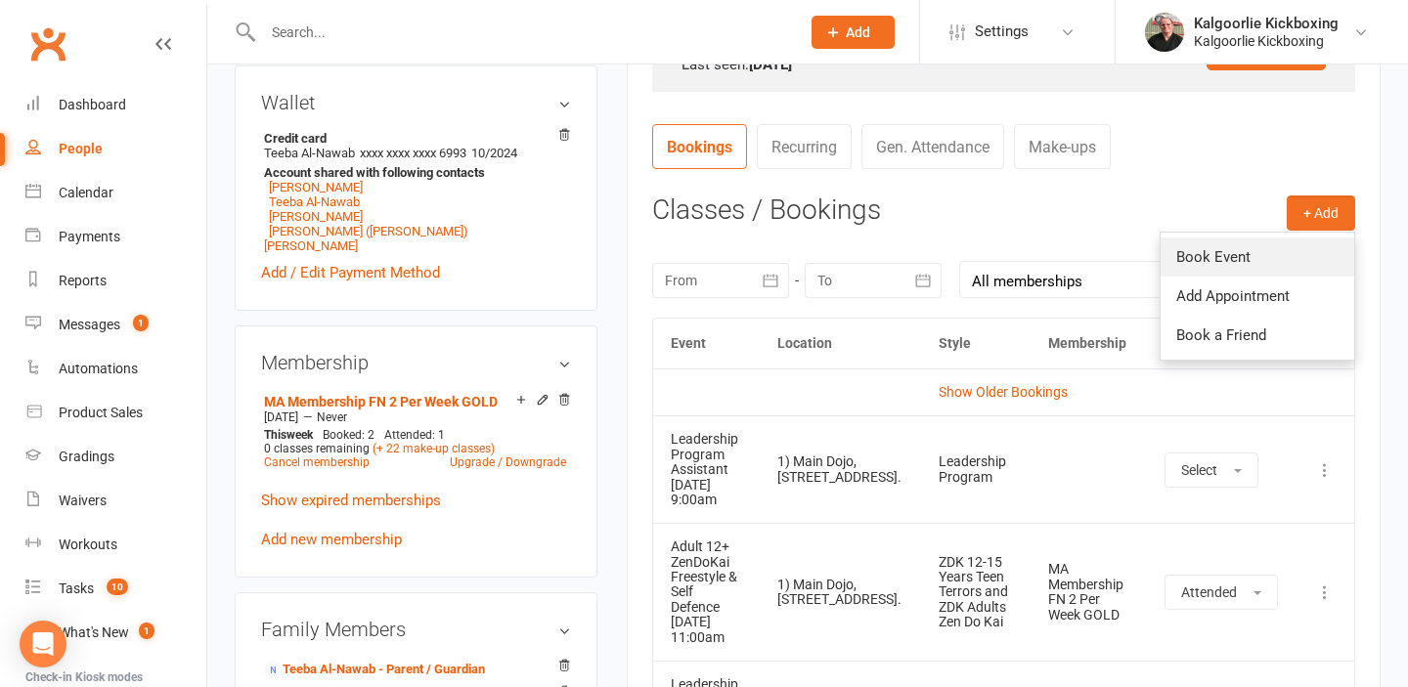
click at [1255, 256] on link "Book Event" at bounding box center [1257, 257] width 194 height 39
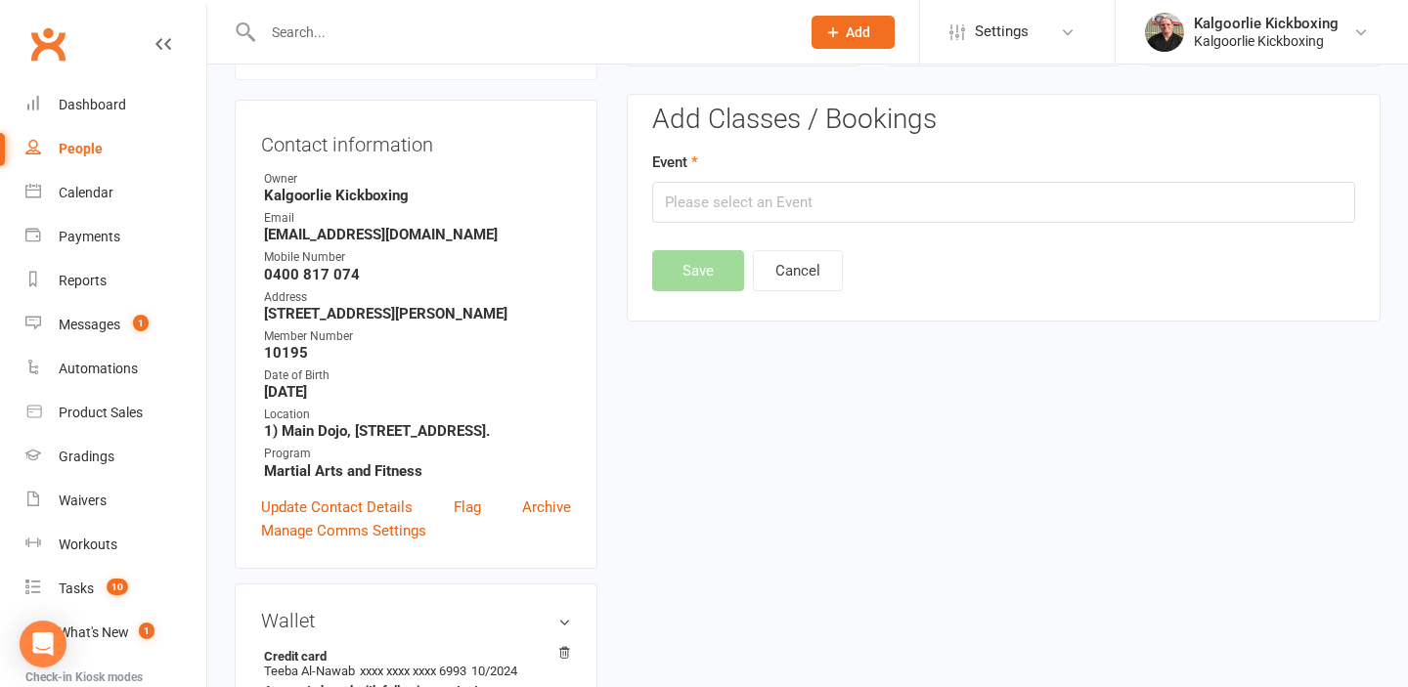
scroll to position [167, 0]
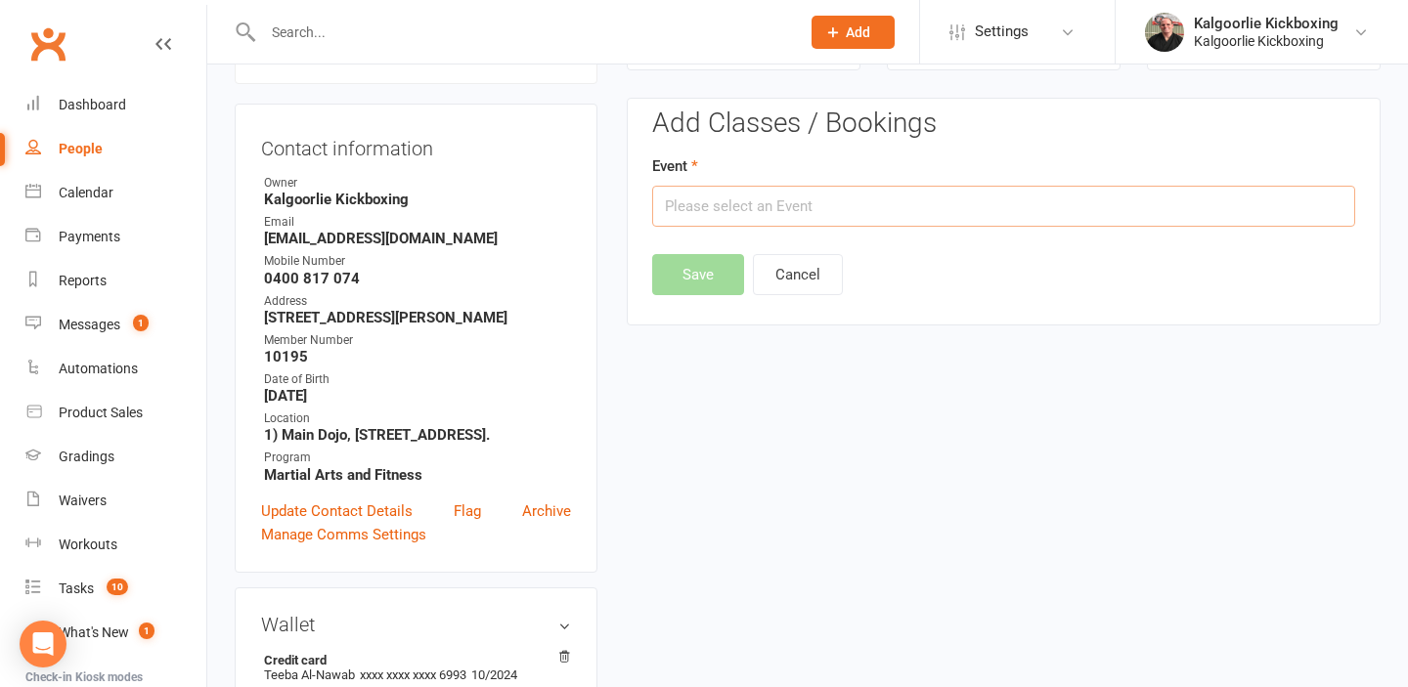
click at [1095, 210] on input "text" at bounding box center [1003, 206] width 703 height 41
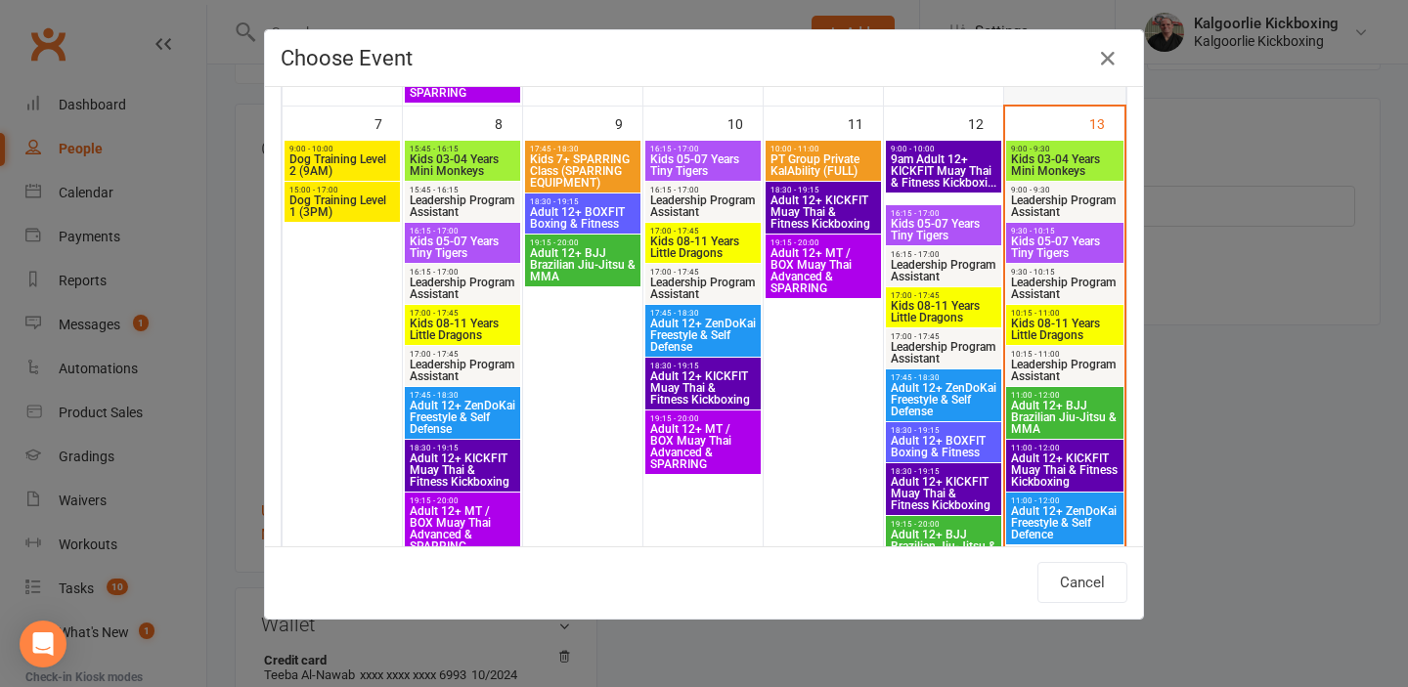
scroll to position [635, 0]
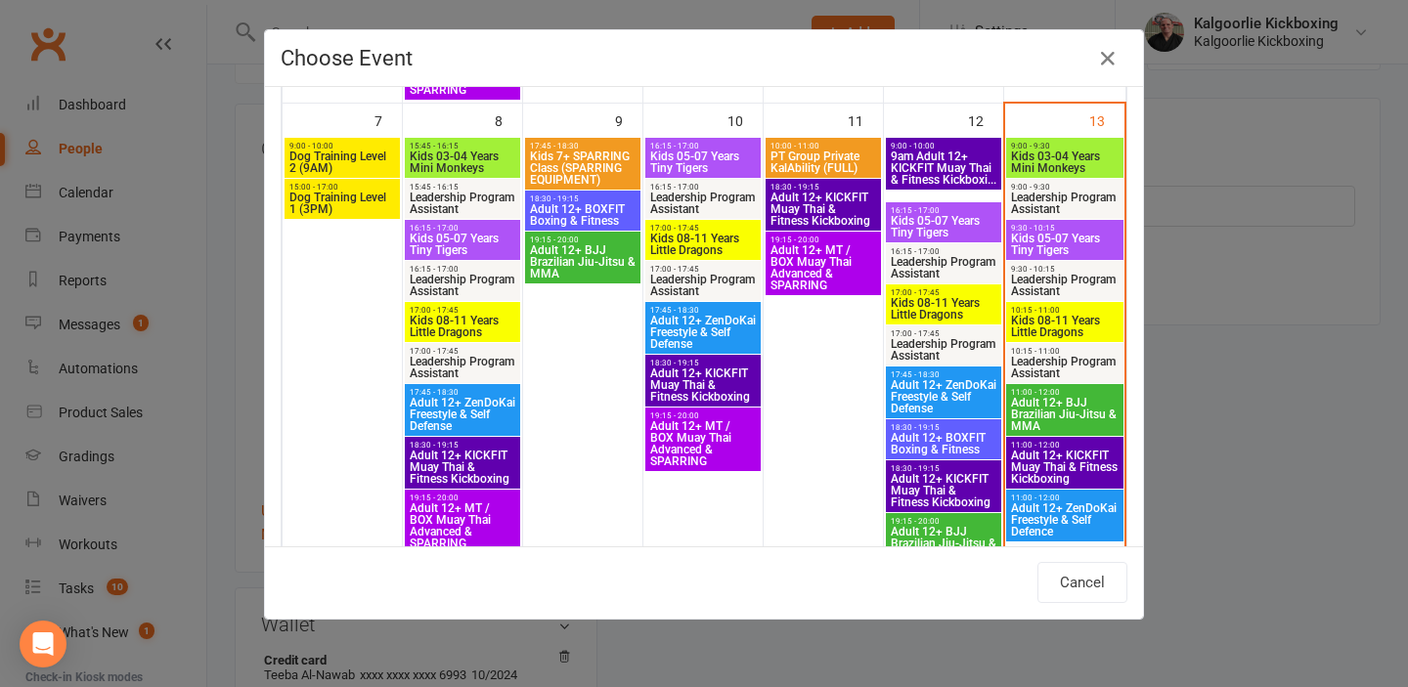
click at [1075, 283] on span "Leadership Program Assistant" at bounding box center [1064, 285] width 109 height 23
type input "Leadership Program Assistant - Sep 13, 2025 9:30:00 AM"
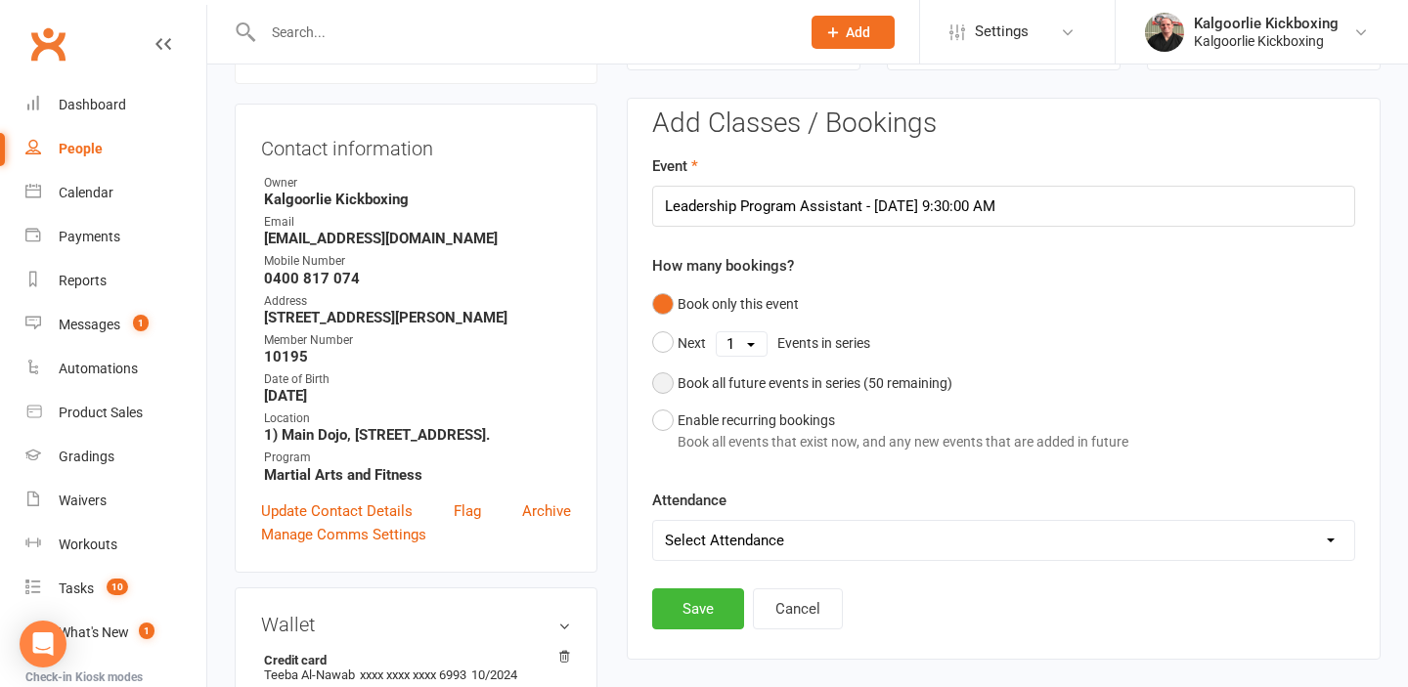
click at [667, 380] on button "Book all future events in series ( 50 remaining)" at bounding box center [802, 383] width 300 height 37
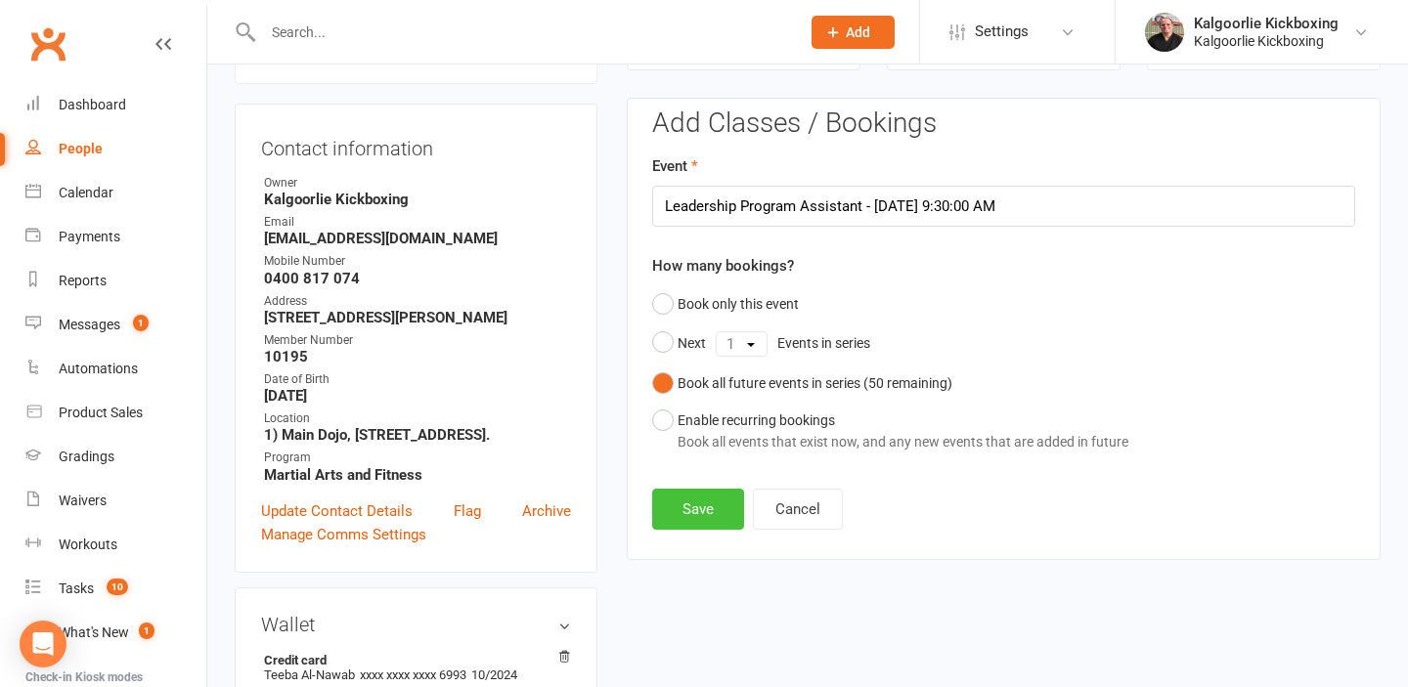
click at [686, 500] on button "Save" at bounding box center [698, 509] width 92 height 41
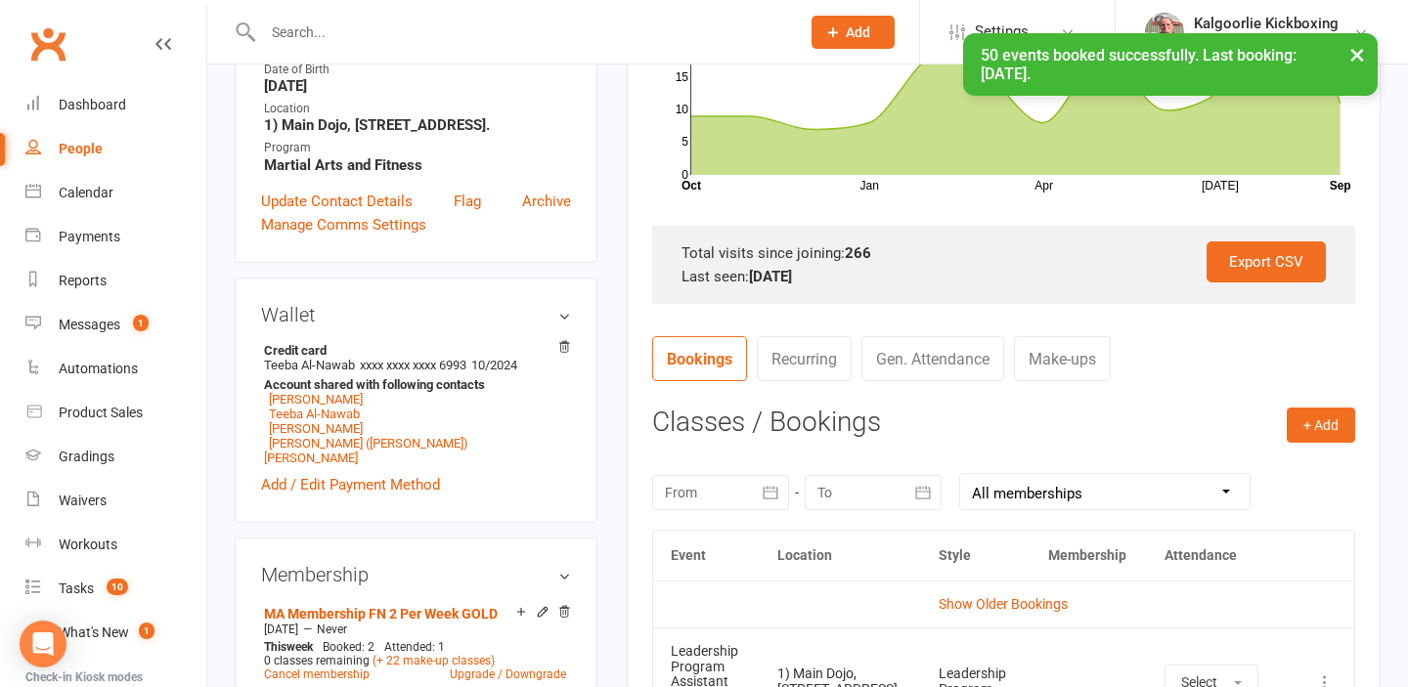
scroll to position [488, 0]
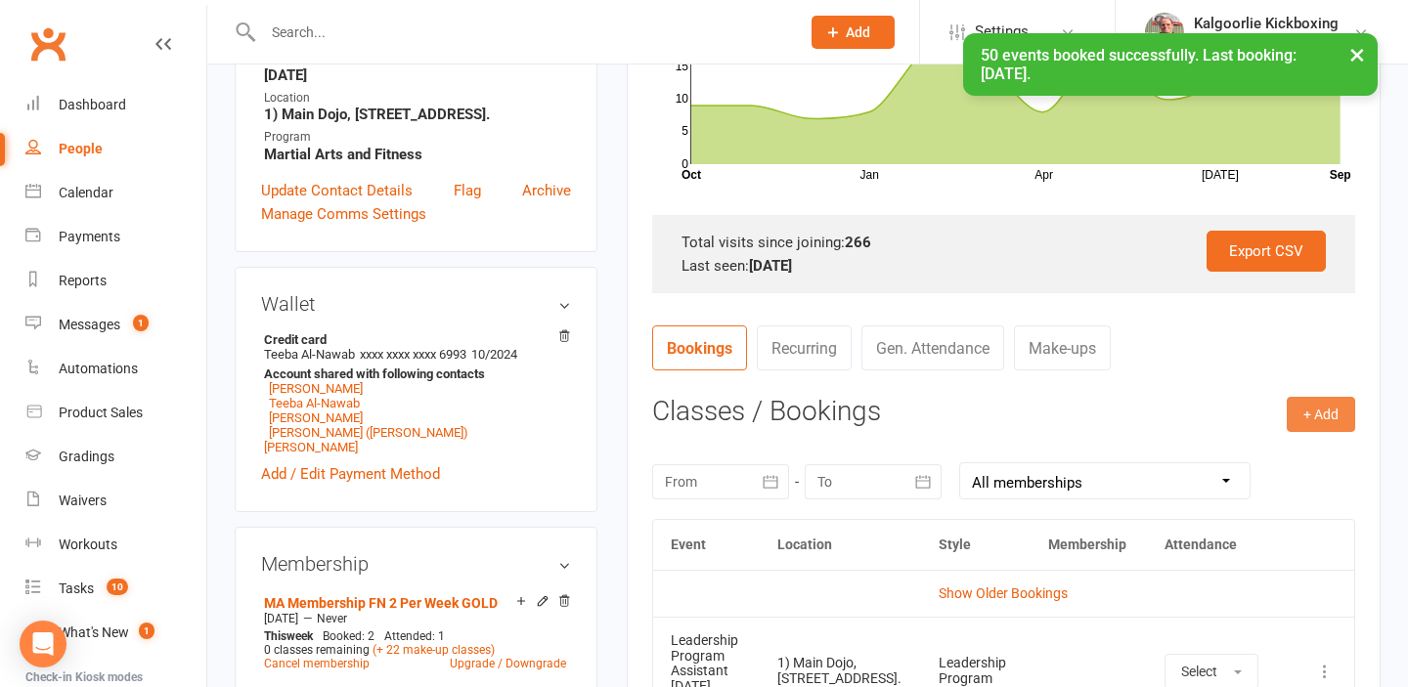
click at [1331, 416] on button "+ Add" at bounding box center [1321, 414] width 68 height 35
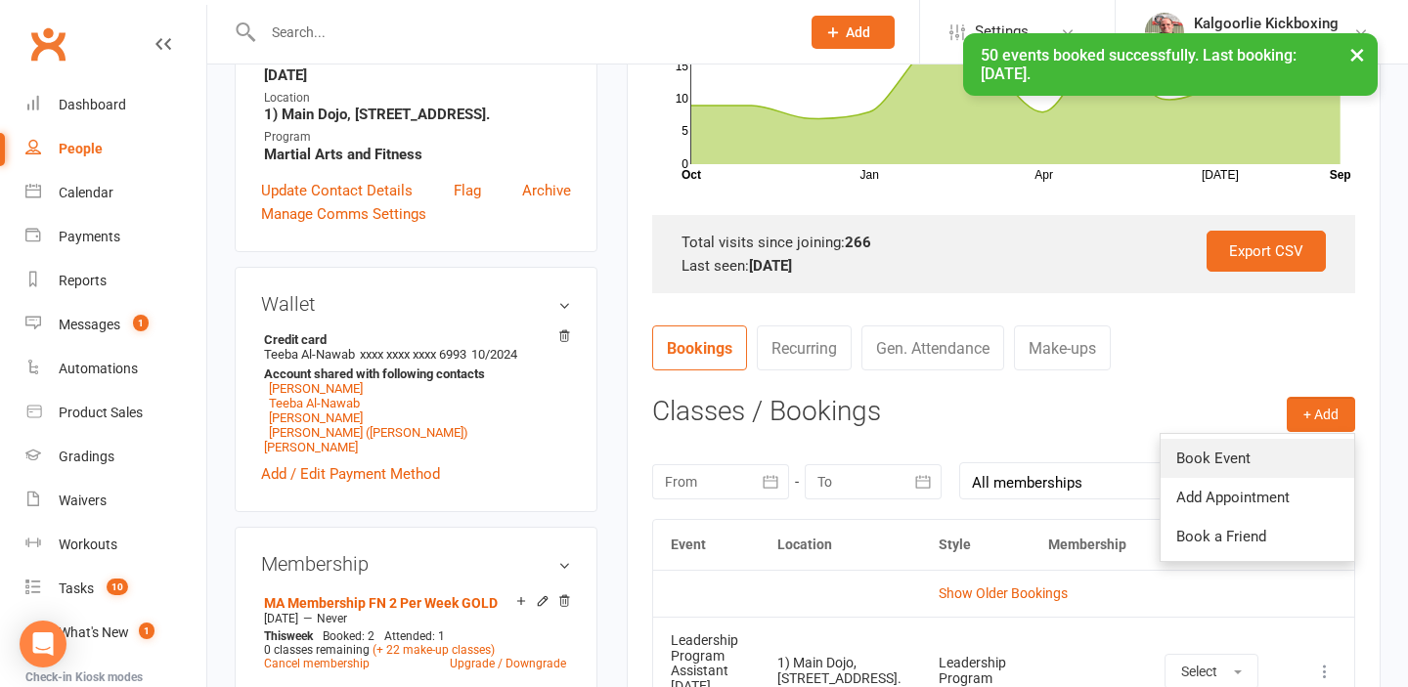
click at [1232, 446] on link "Book Event" at bounding box center [1257, 458] width 194 height 39
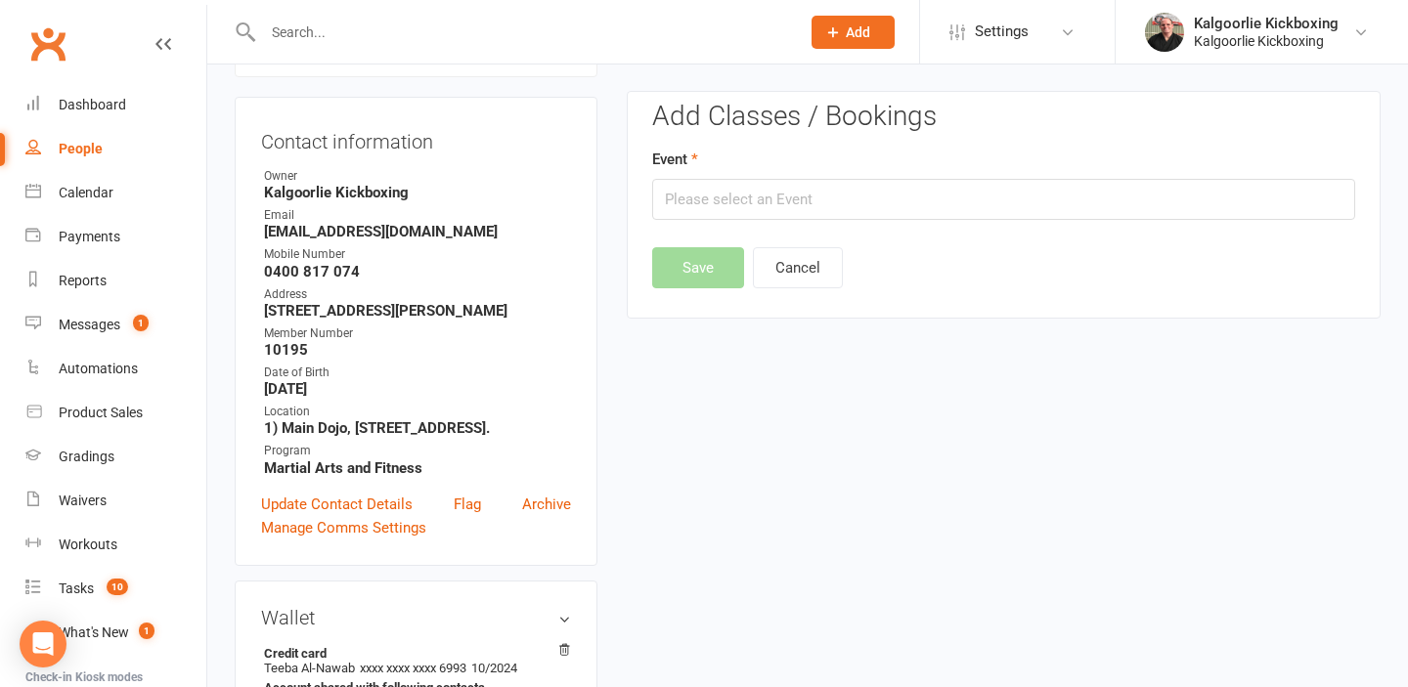
scroll to position [167, 0]
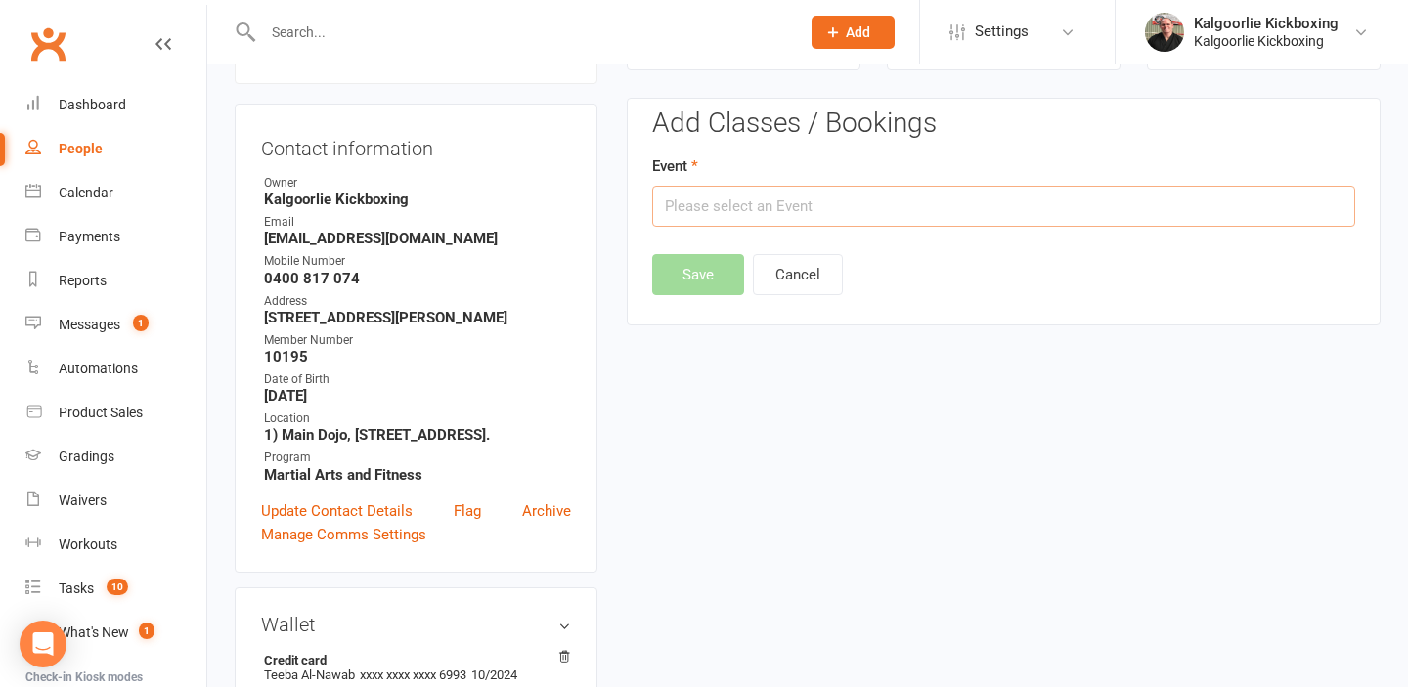
click at [1156, 208] on input "text" at bounding box center [1003, 206] width 703 height 41
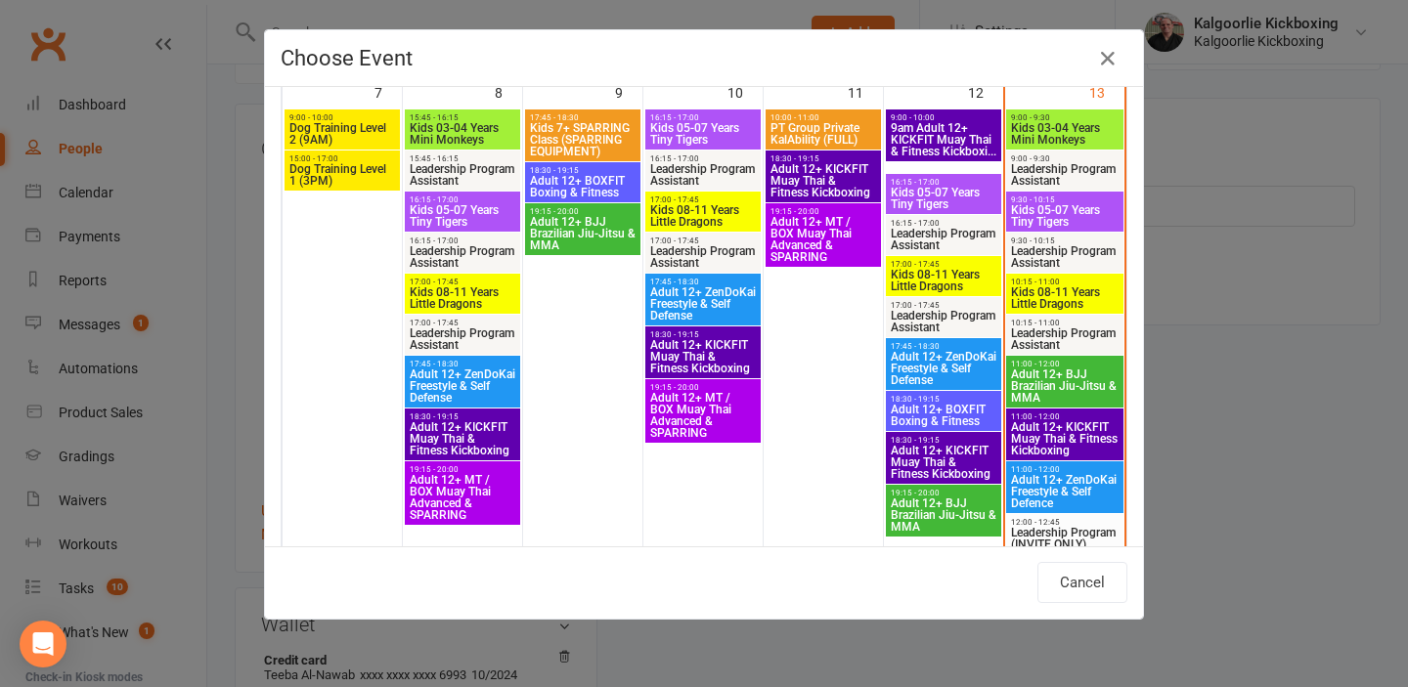
scroll to position [697, 0]
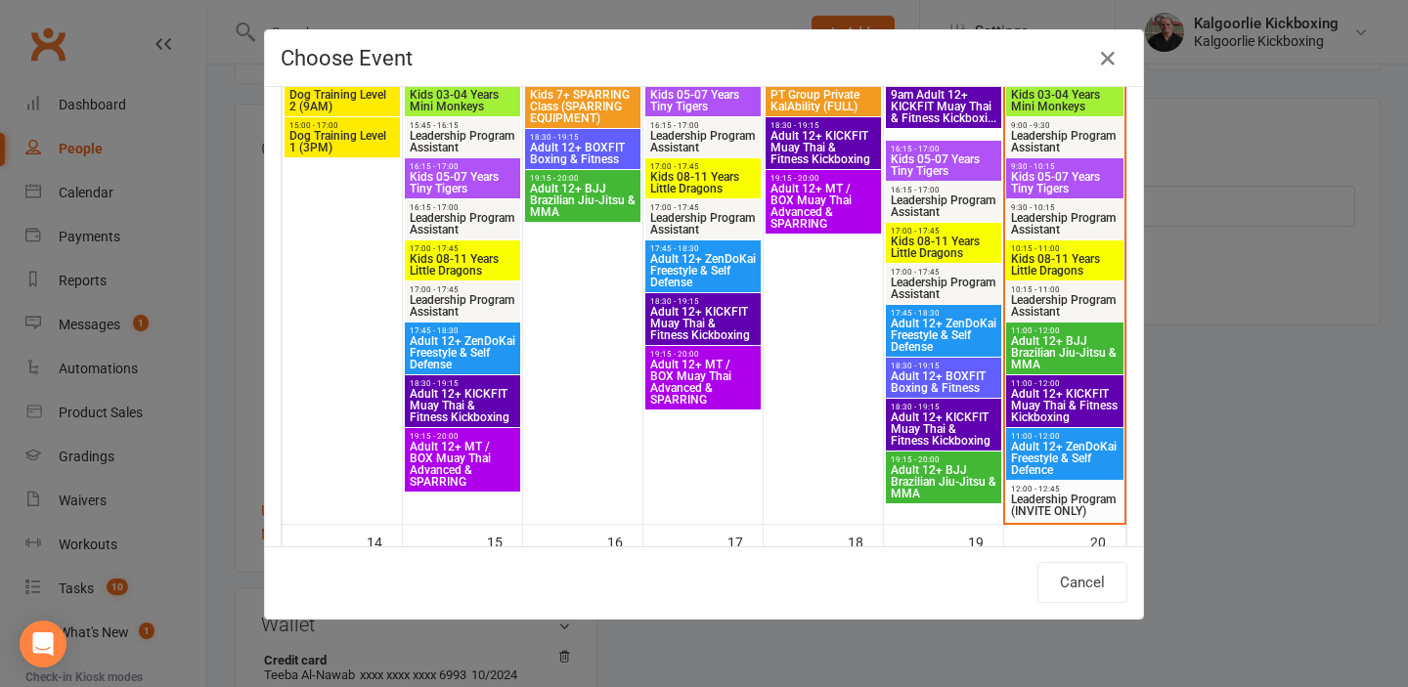
click at [1062, 294] on span "Leadership Program Assistant" at bounding box center [1064, 305] width 109 height 23
type input "Leadership Program Assistant - Sep 13, 2025 10:15:00 AM"
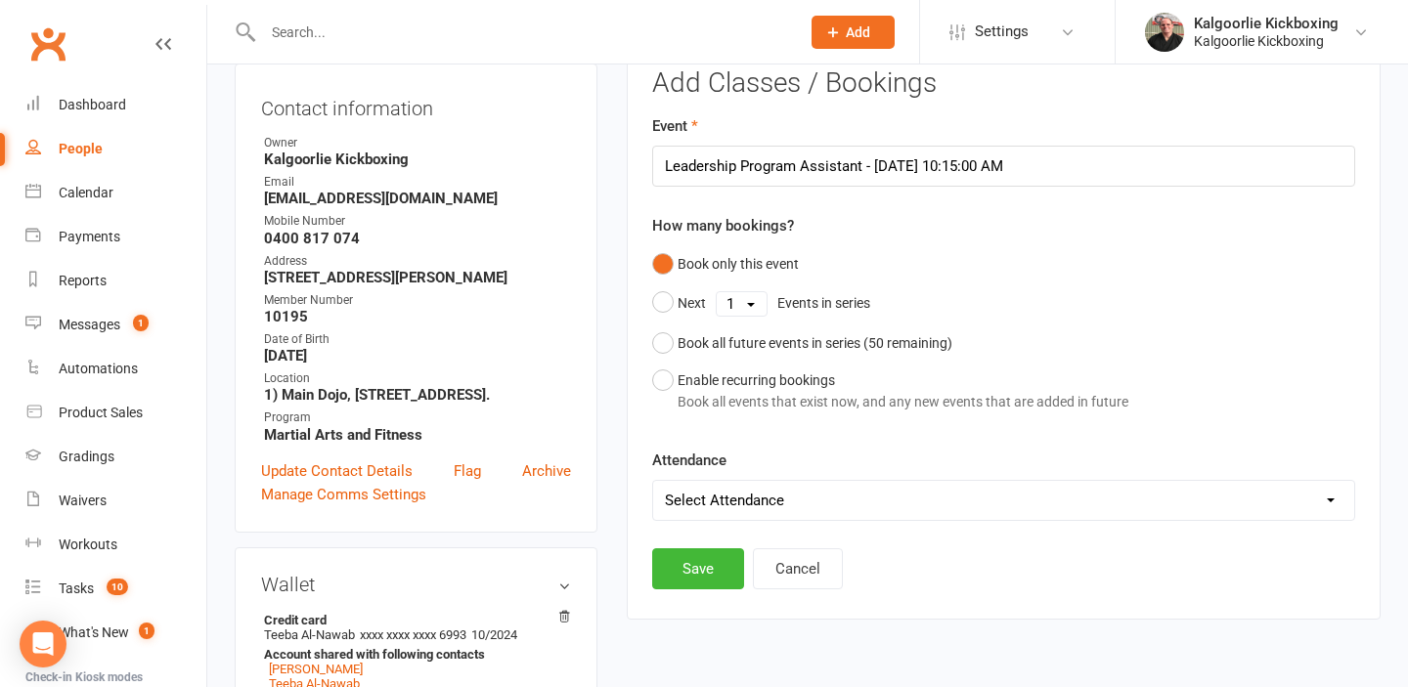
scroll to position [215, 0]
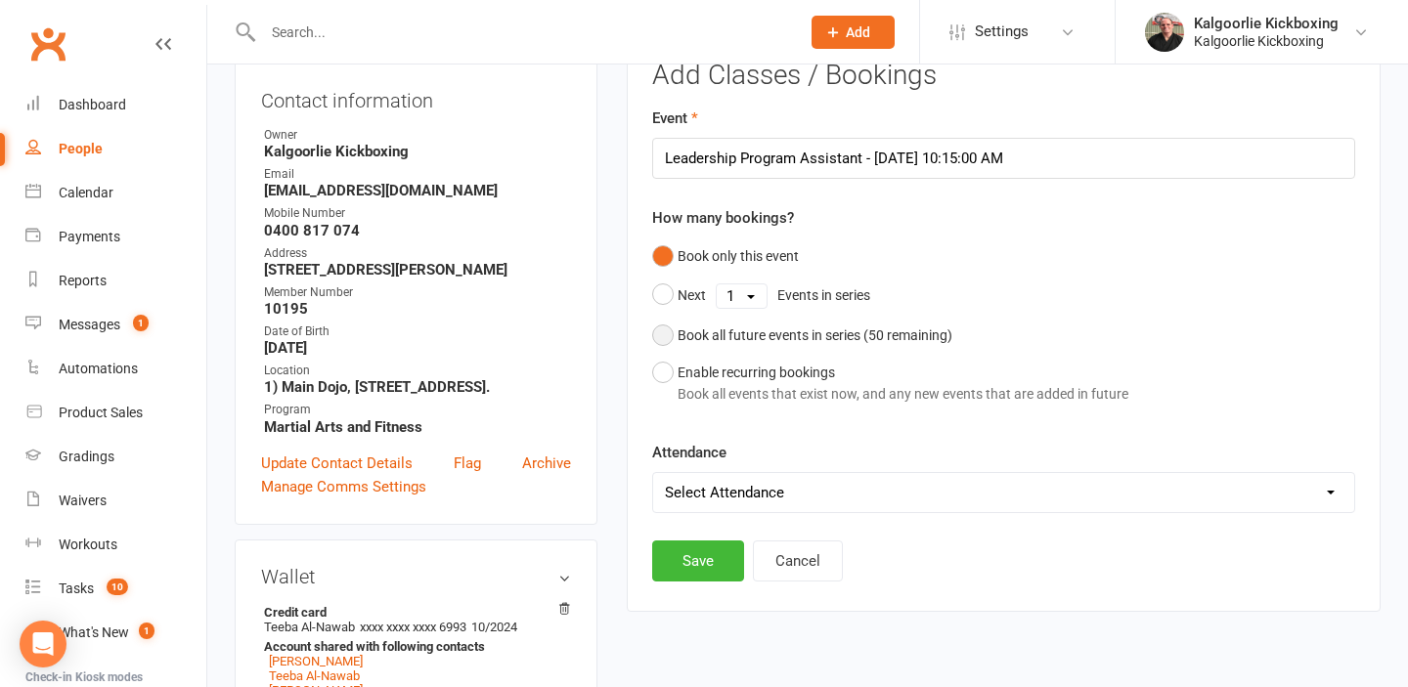
click at [664, 333] on button "Book all future events in series ( 50 remaining)" at bounding box center [802, 335] width 300 height 37
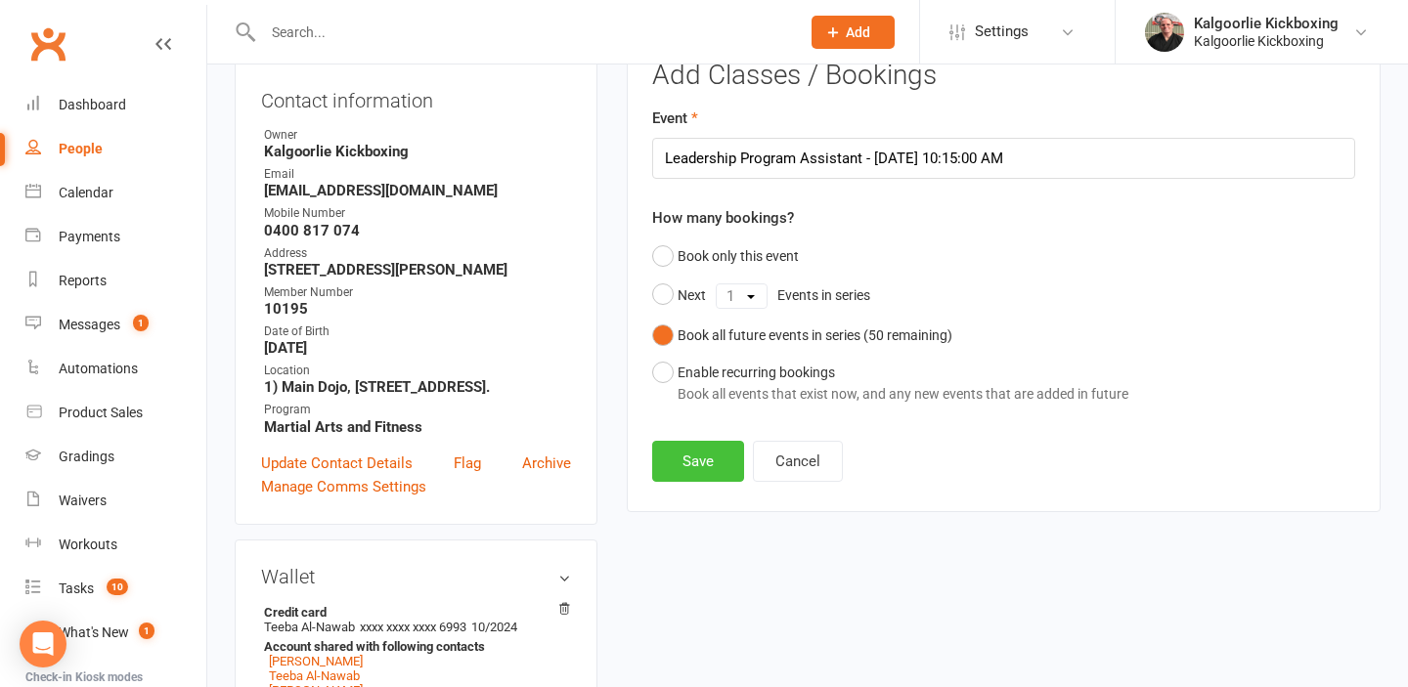
click at [699, 458] on button "Save" at bounding box center [698, 461] width 92 height 41
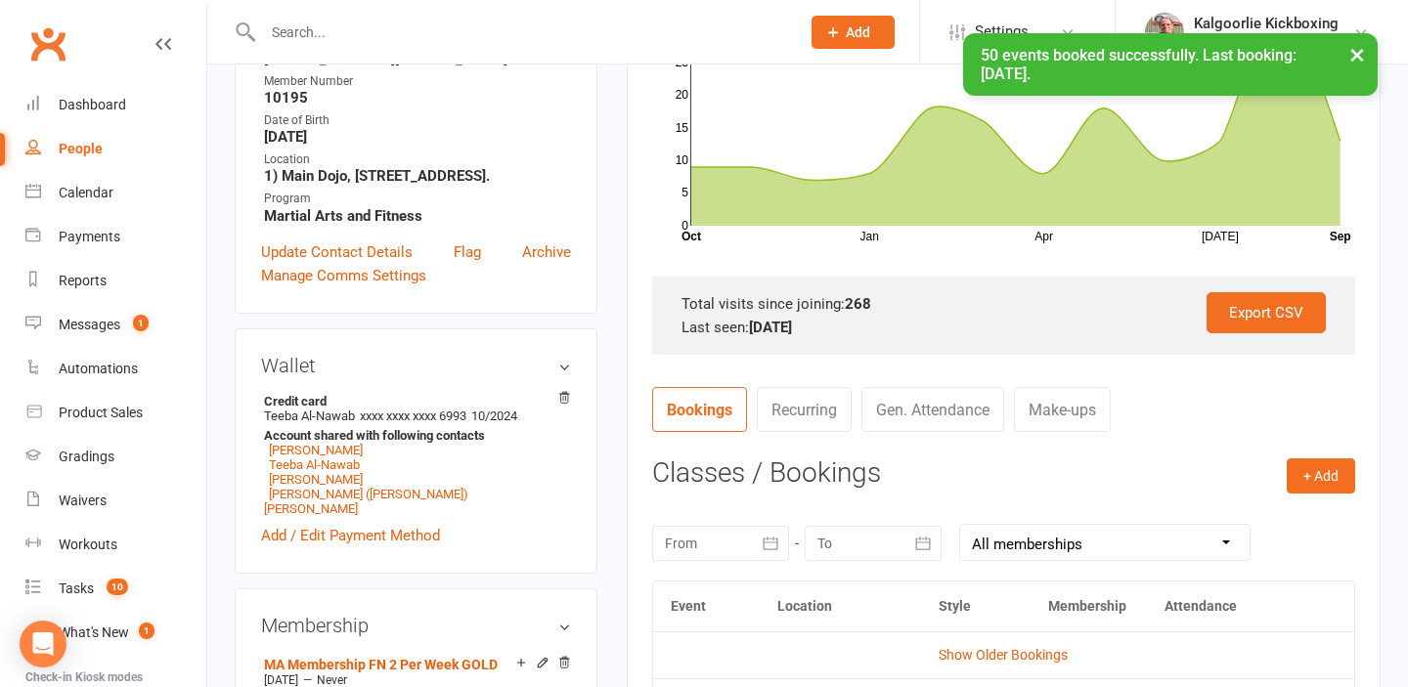
scroll to position [429, 0]
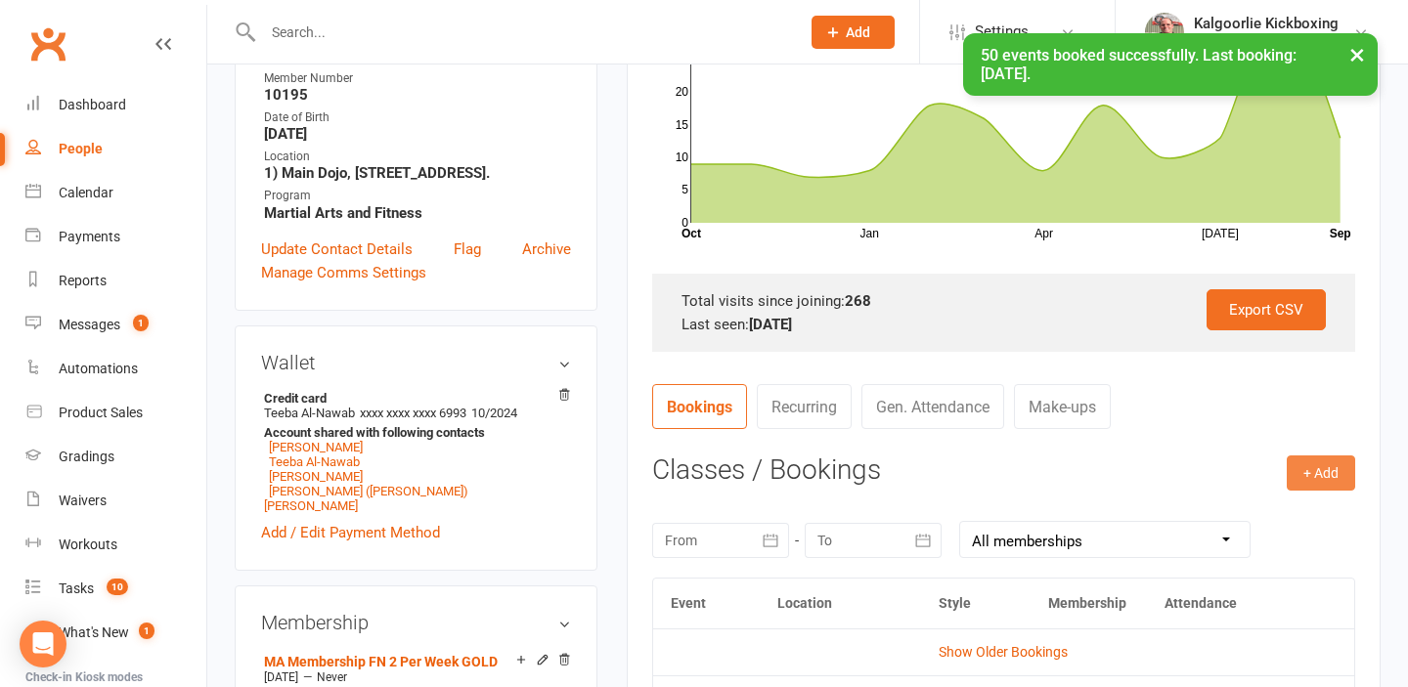
click at [1330, 468] on button "+ Add" at bounding box center [1321, 473] width 68 height 35
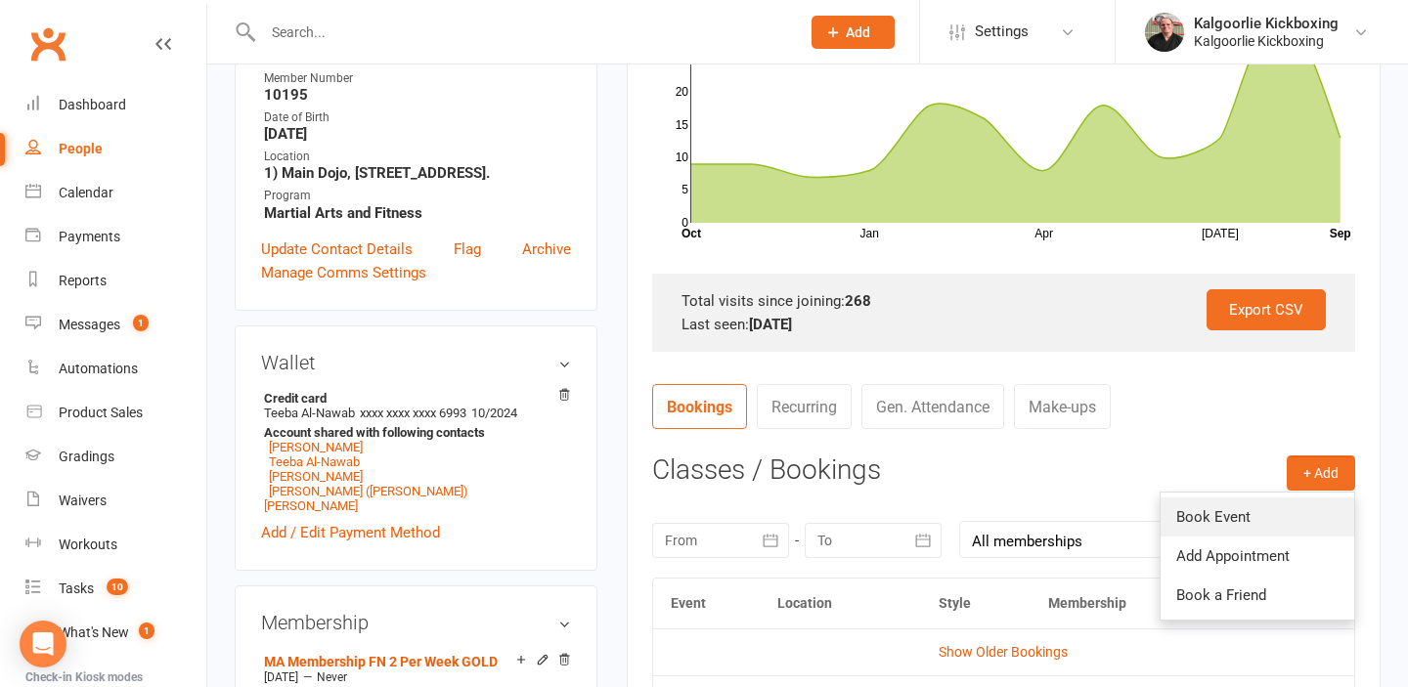
click at [1218, 515] on link "Book Event" at bounding box center [1257, 517] width 194 height 39
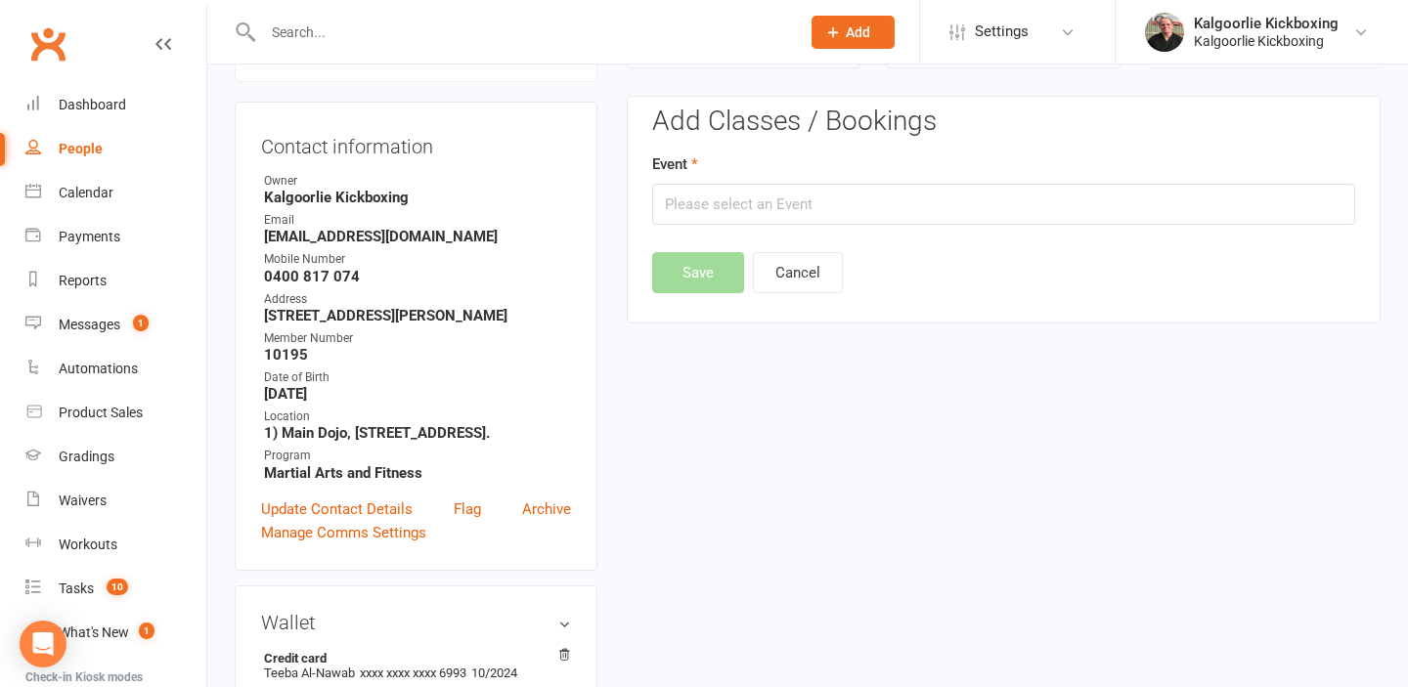
scroll to position [167, 0]
click at [1015, 212] on input "text" at bounding box center [1003, 206] width 703 height 41
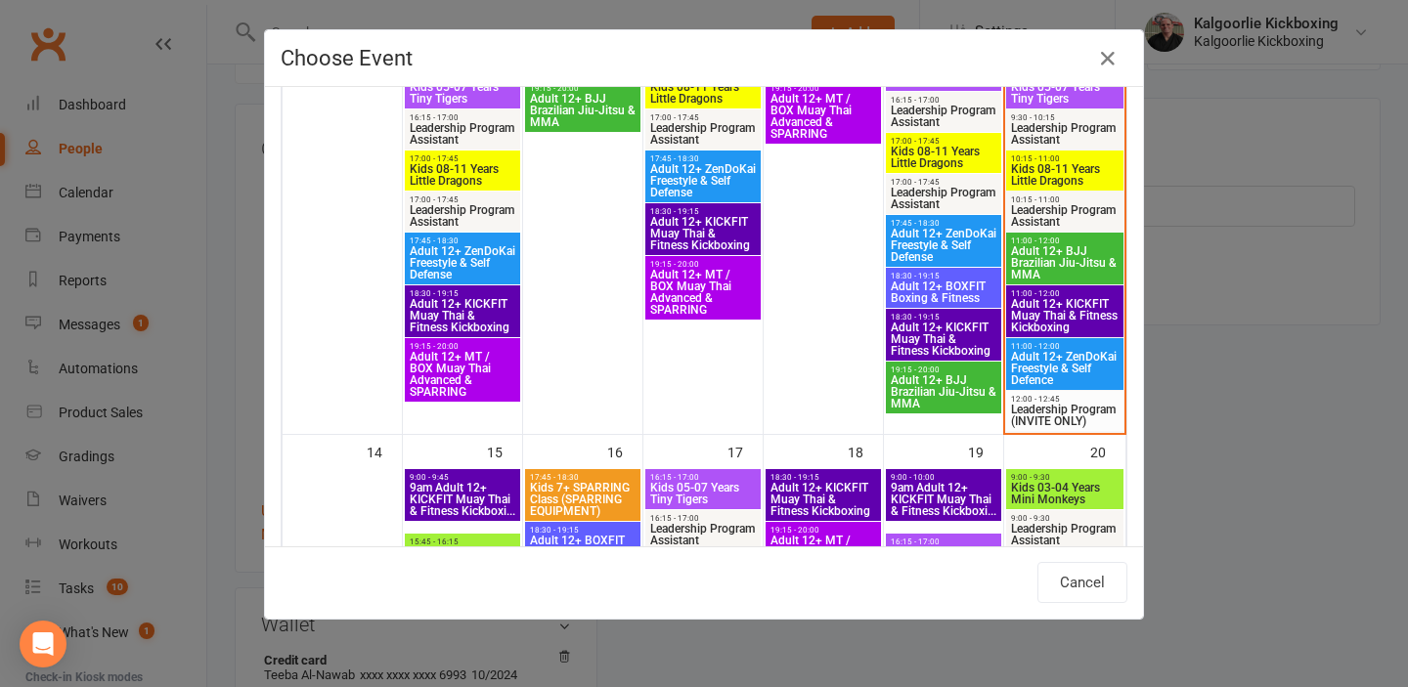
scroll to position [795, 0]
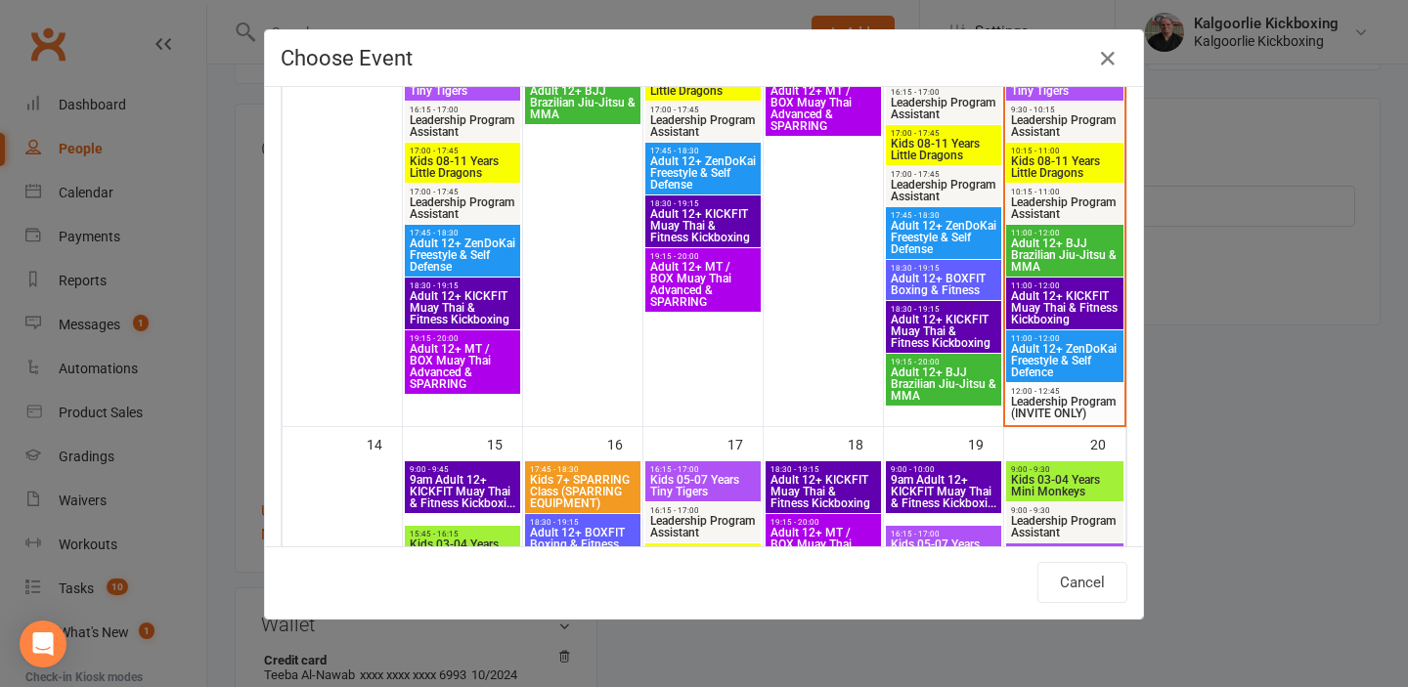
click at [1054, 403] on span "Leadership Program (INVITE ONLY)" at bounding box center [1064, 407] width 109 height 23
type input "Leadership Program (INVITE ONLY) - Sep 13, 2025 12:00:00 PM"
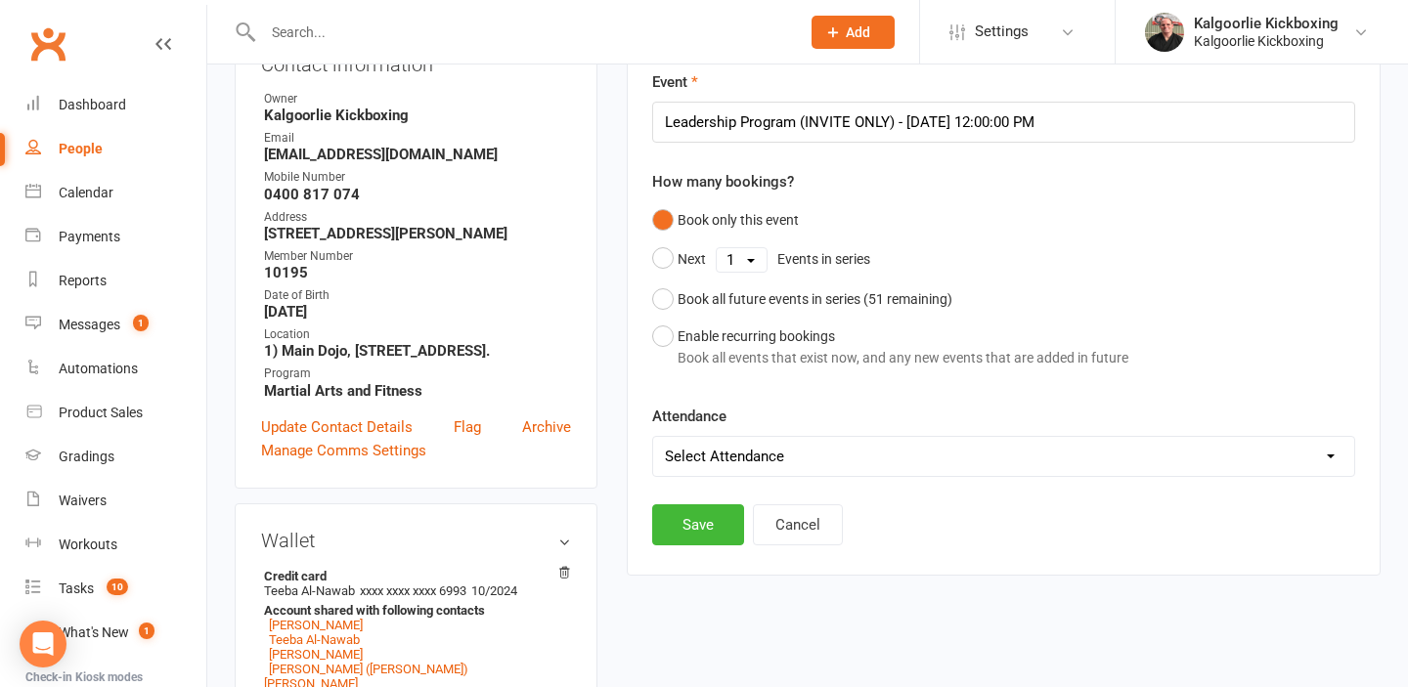
scroll to position [267, 0]
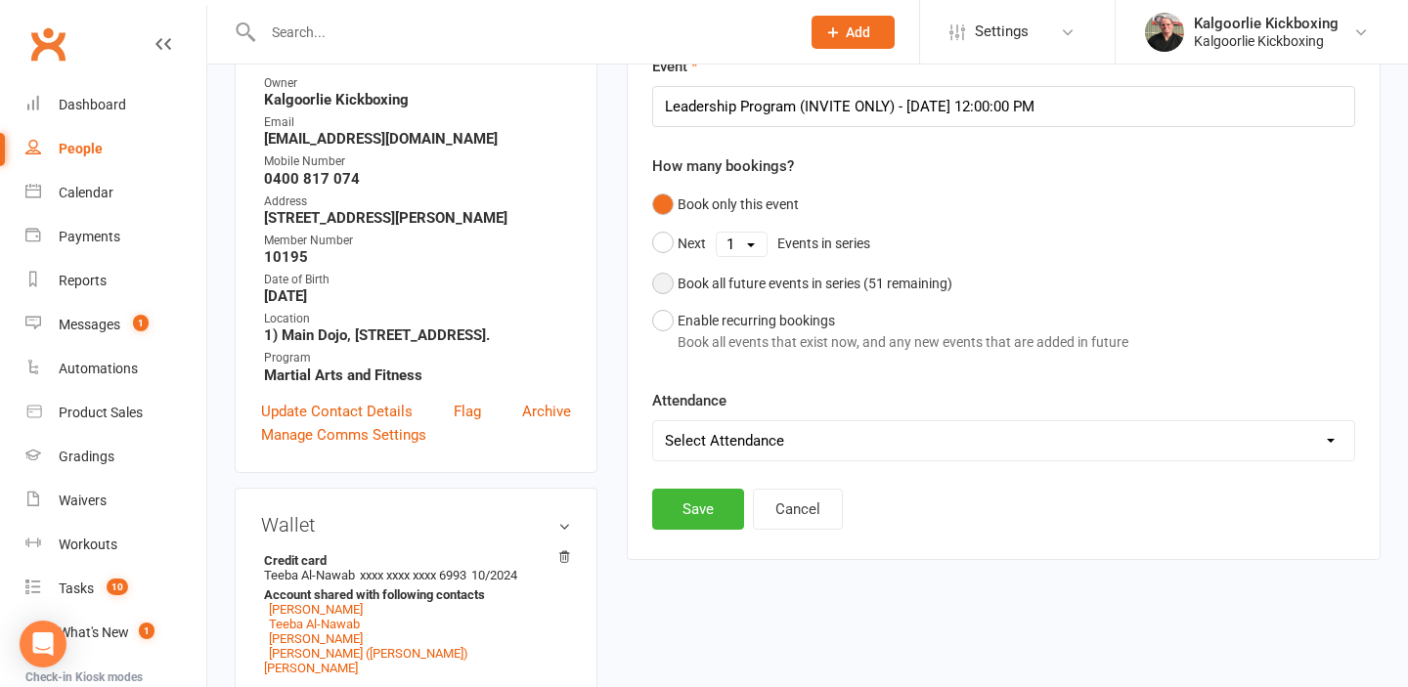
click at [669, 283] on button "Book all future events in series ( 51 remaining)" at bounding box center [802, 283] width 300 height 37
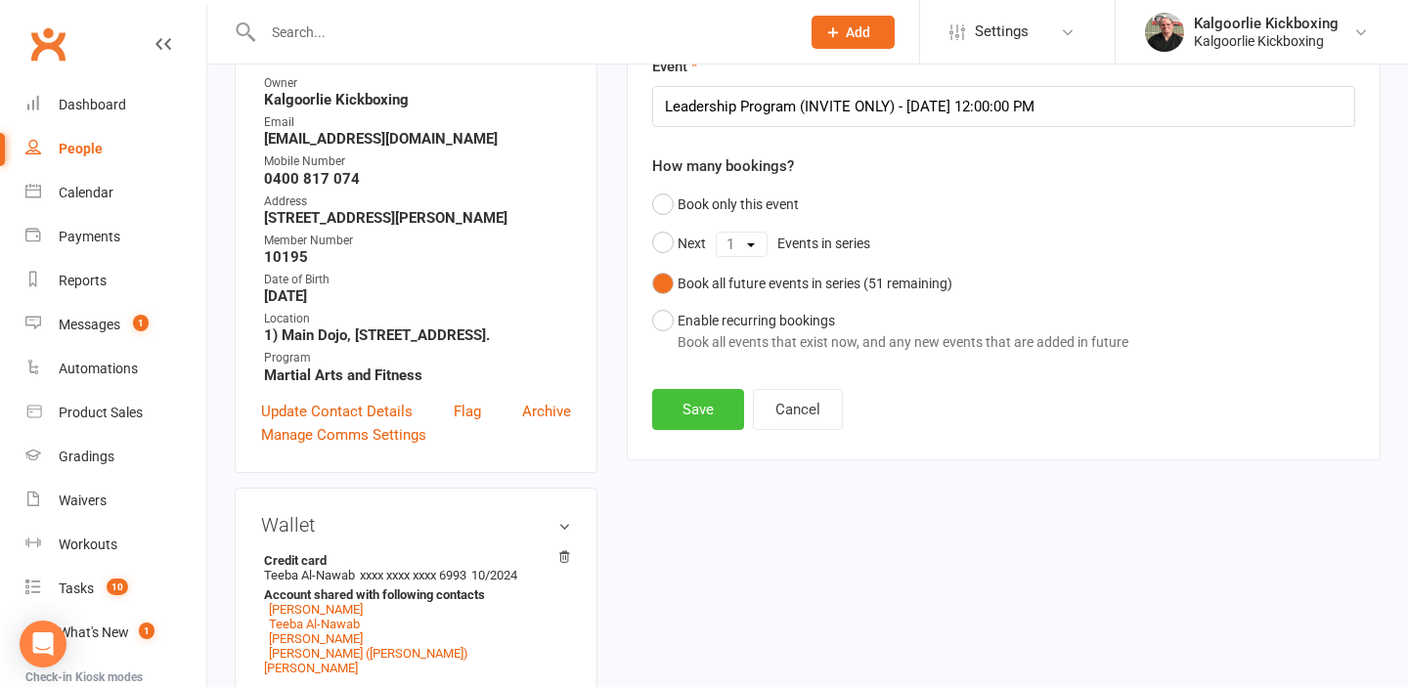
click at [689, 402] on button "Save" at bounding box center [698, 409] width 92 height 41
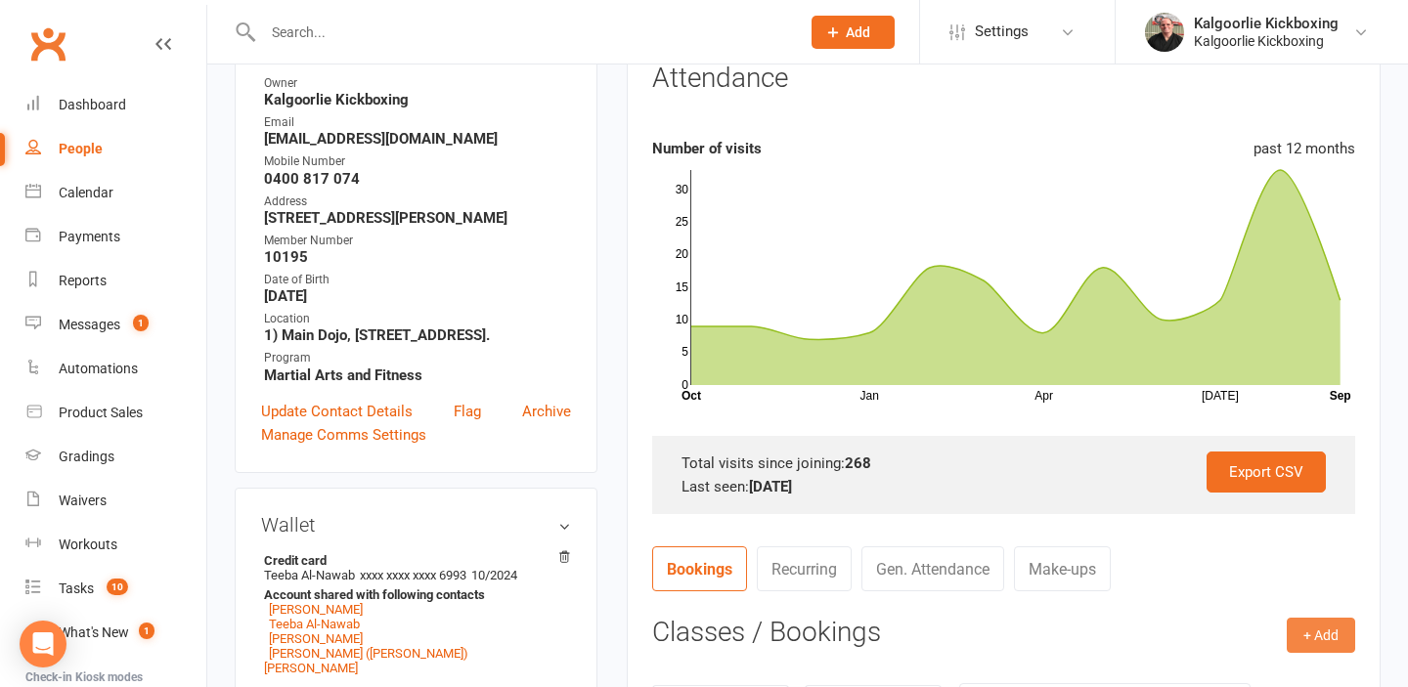
click at [1313, 628] on button "+ Add" at bounding box center [1321, 635] width 68 height 35
click at [1239, 672] on link "Book Event" at bounding box center [1257, 679] width 194 height 39
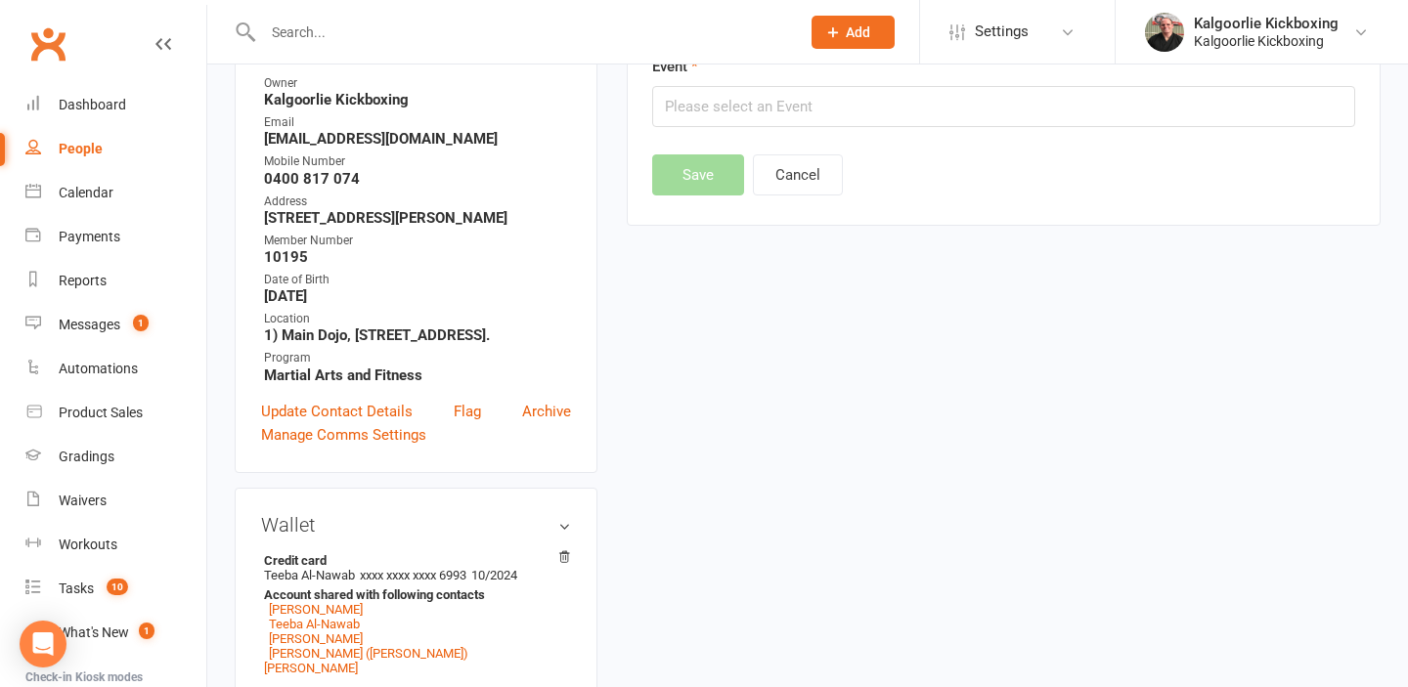
scroll to position [167, 0]
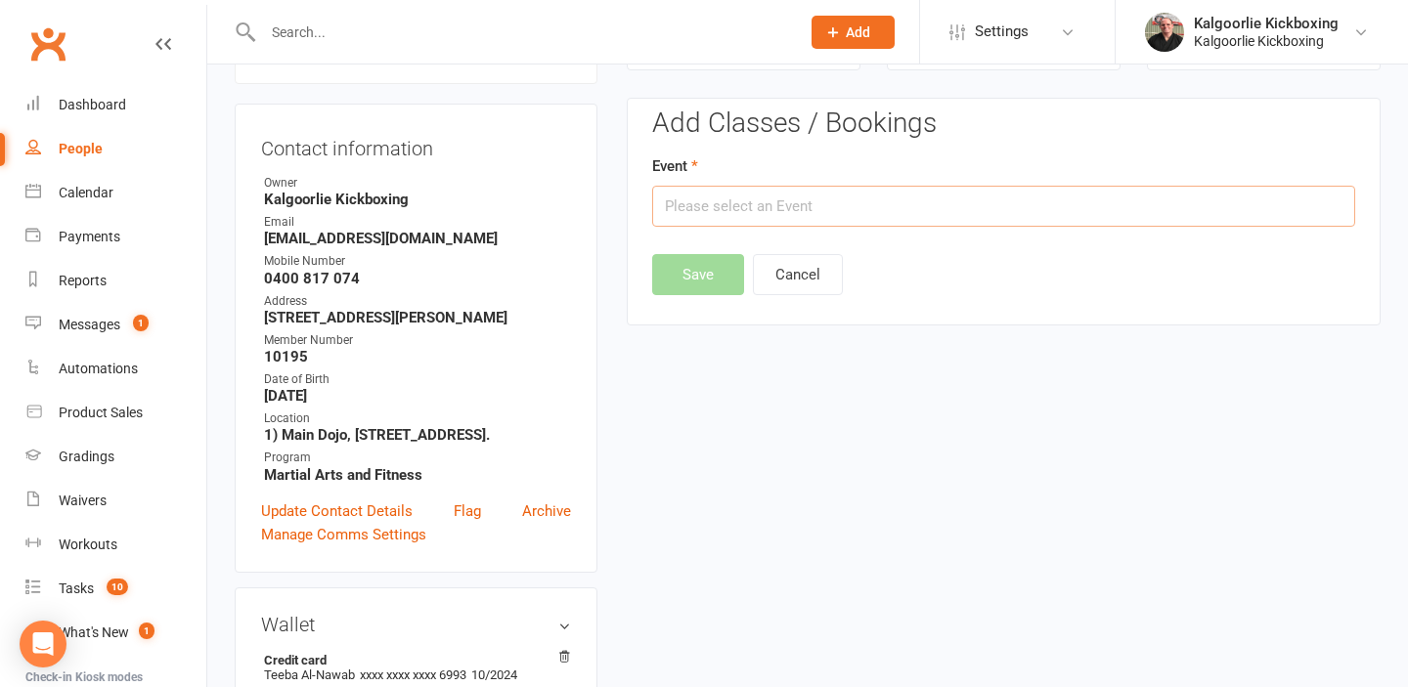
click at [907, 204] on input "text" at bounding box center [1003, 206] width 703 height 41
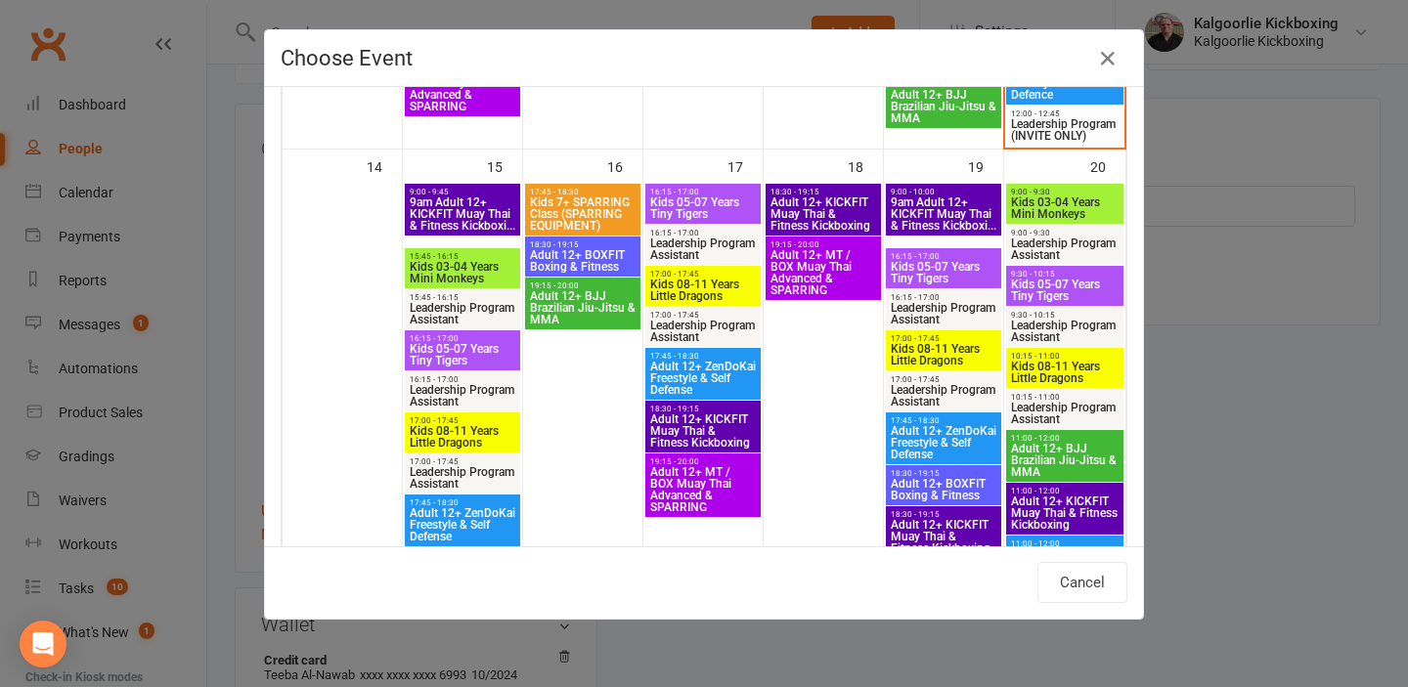
scroll to position [1074, 0]
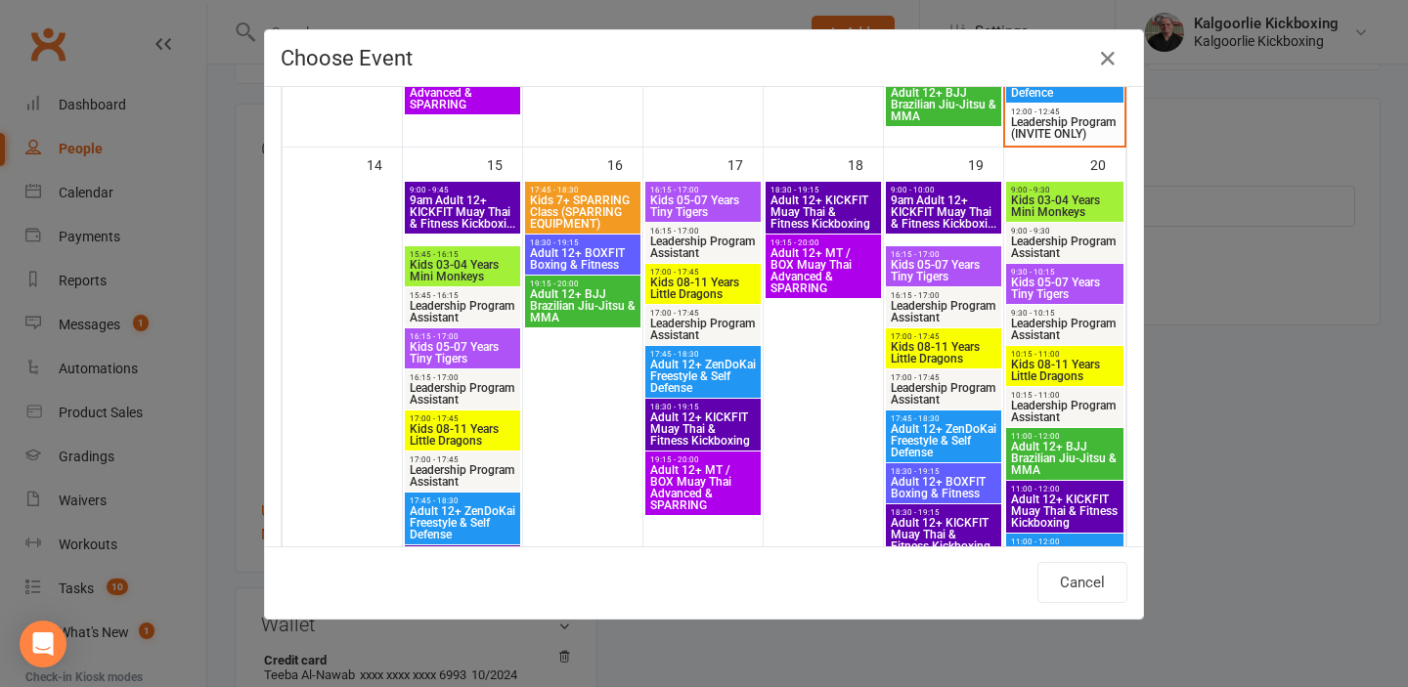
click at [1059, 197] on span "Kids 03-04 Years Mini Monkeys" at bounding box center [1064, 206] width 109 height 23
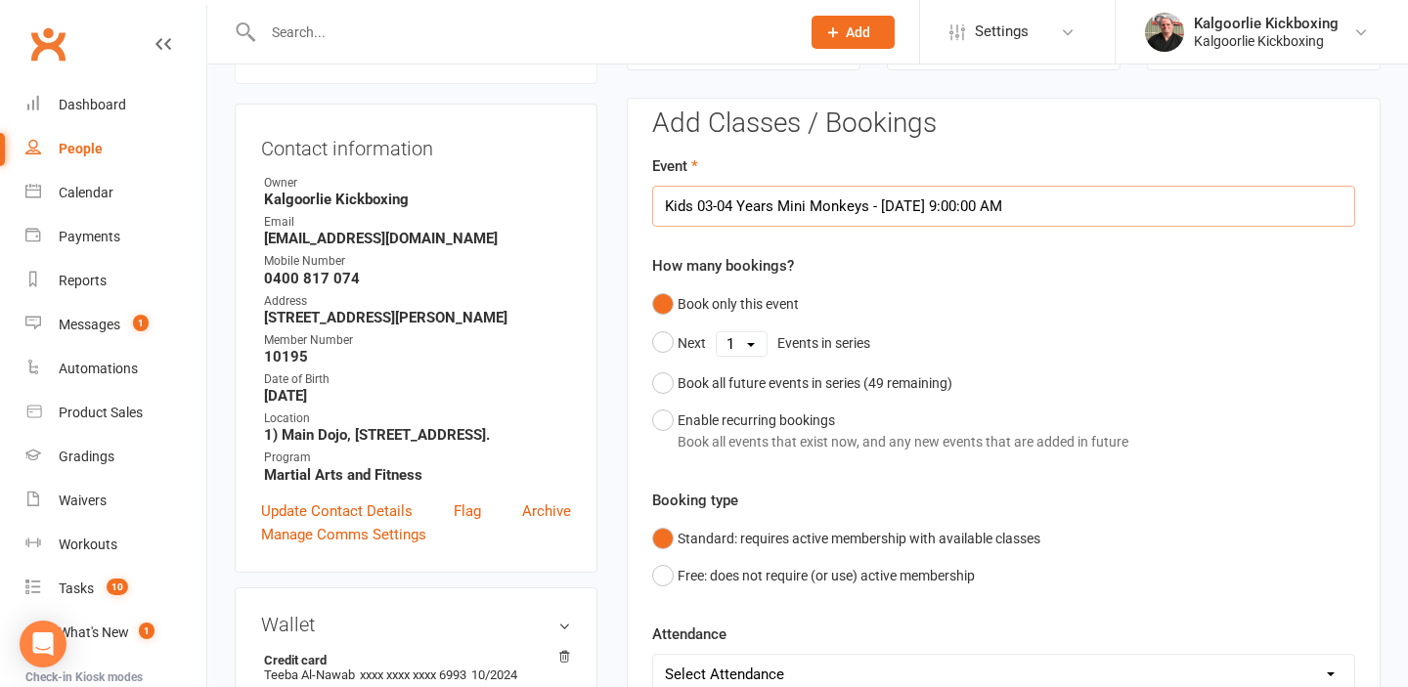
click at [925, 206] on input "Kids 03-04 Years Mini Monkeys - Sep 20, 2025 9:00:00 AM" at bounding box center [1003, 206] width 703 height 41
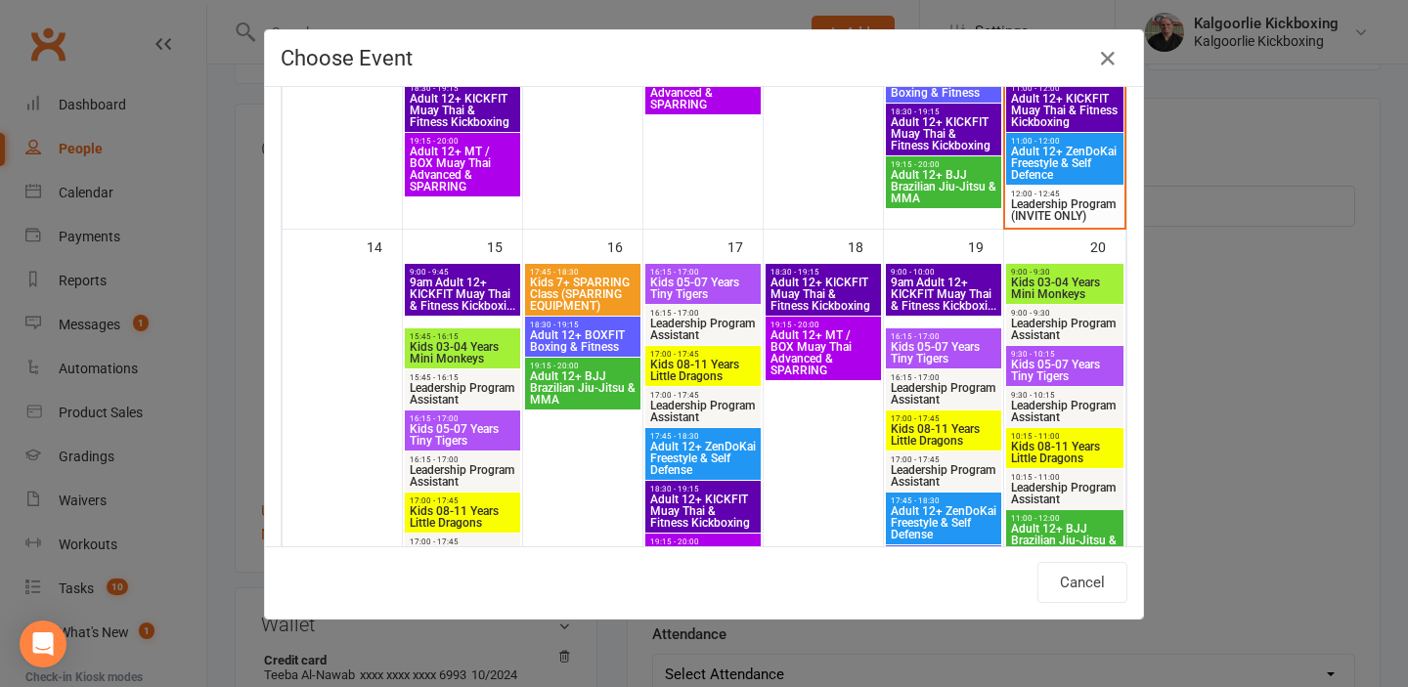
scroll to position [1034, 0]
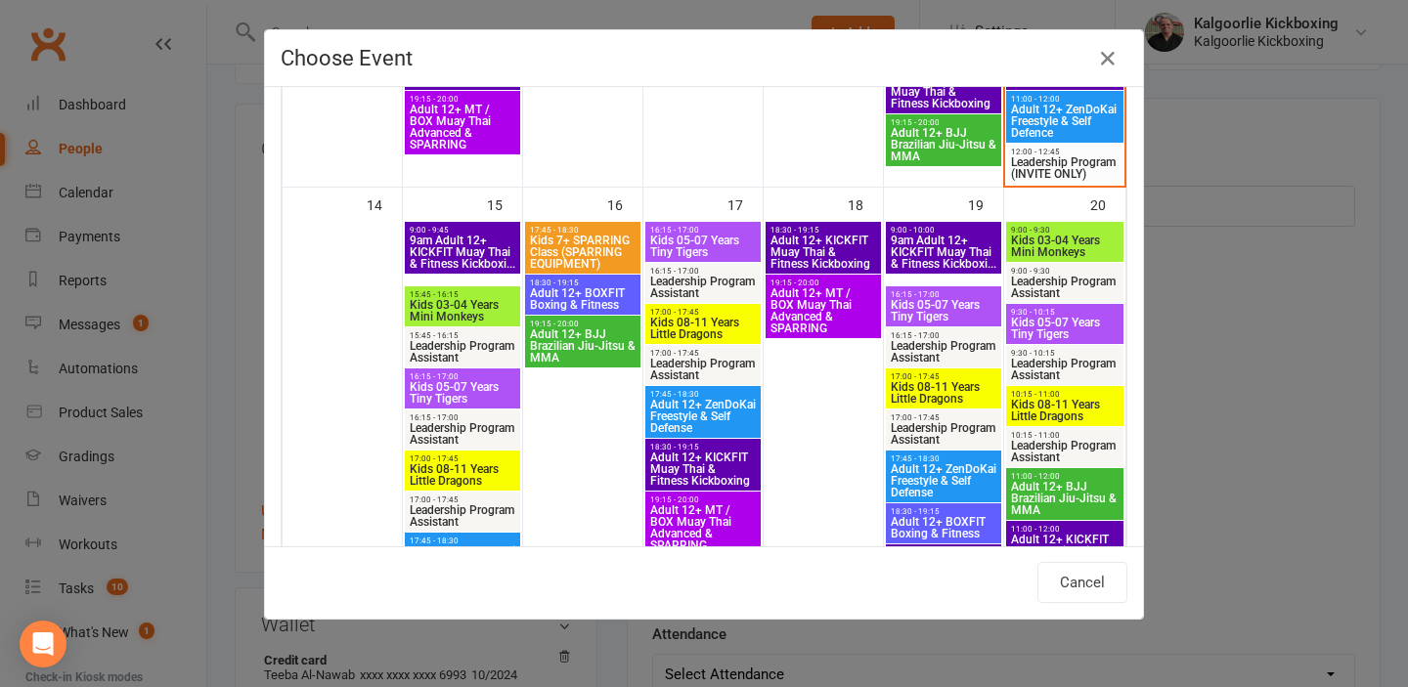
click at [1053, 276] on span "Leadership Program Assistant" at bounding box center [1064, 287] width 109 height 23
type input "Leadership Program Assistant - Sep 20, 2025 9:00:00 AM"
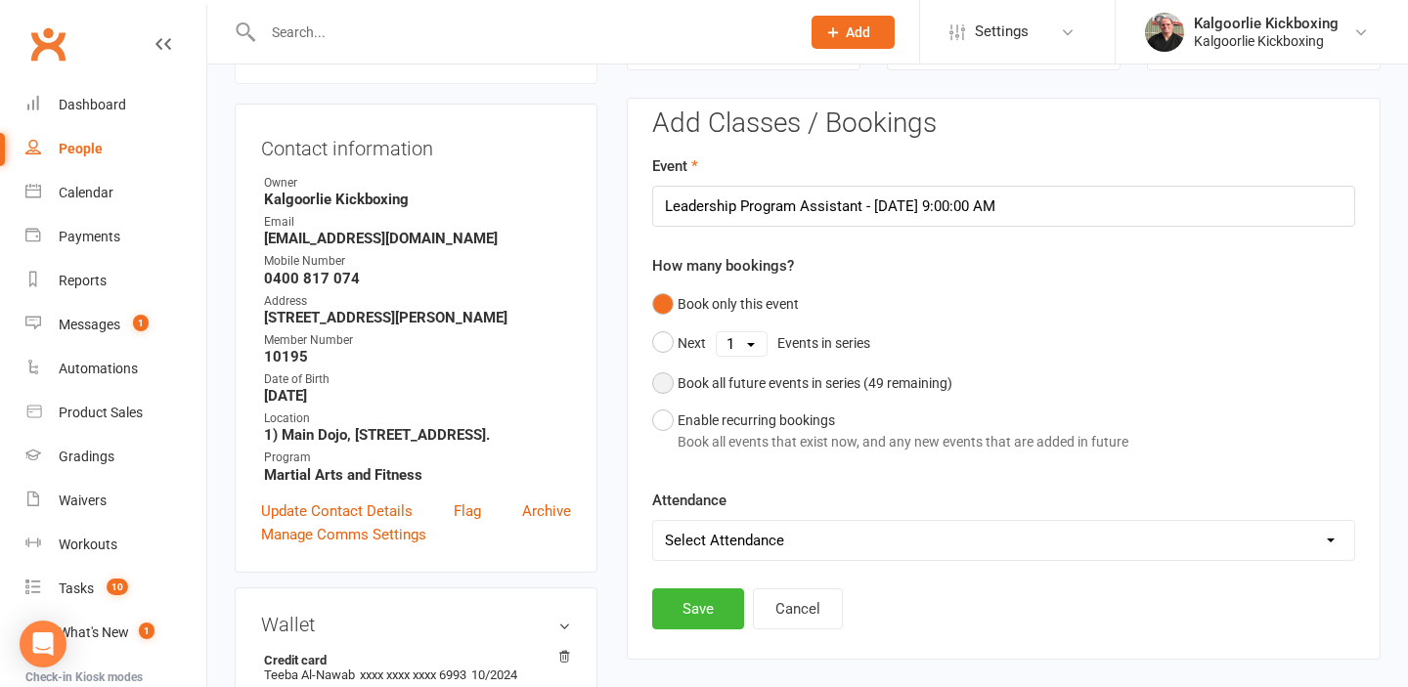
click at [666, 386] on button "Book all future events in series ( 49 remaining)" at bounding box center [802, 383] width 300 height 37
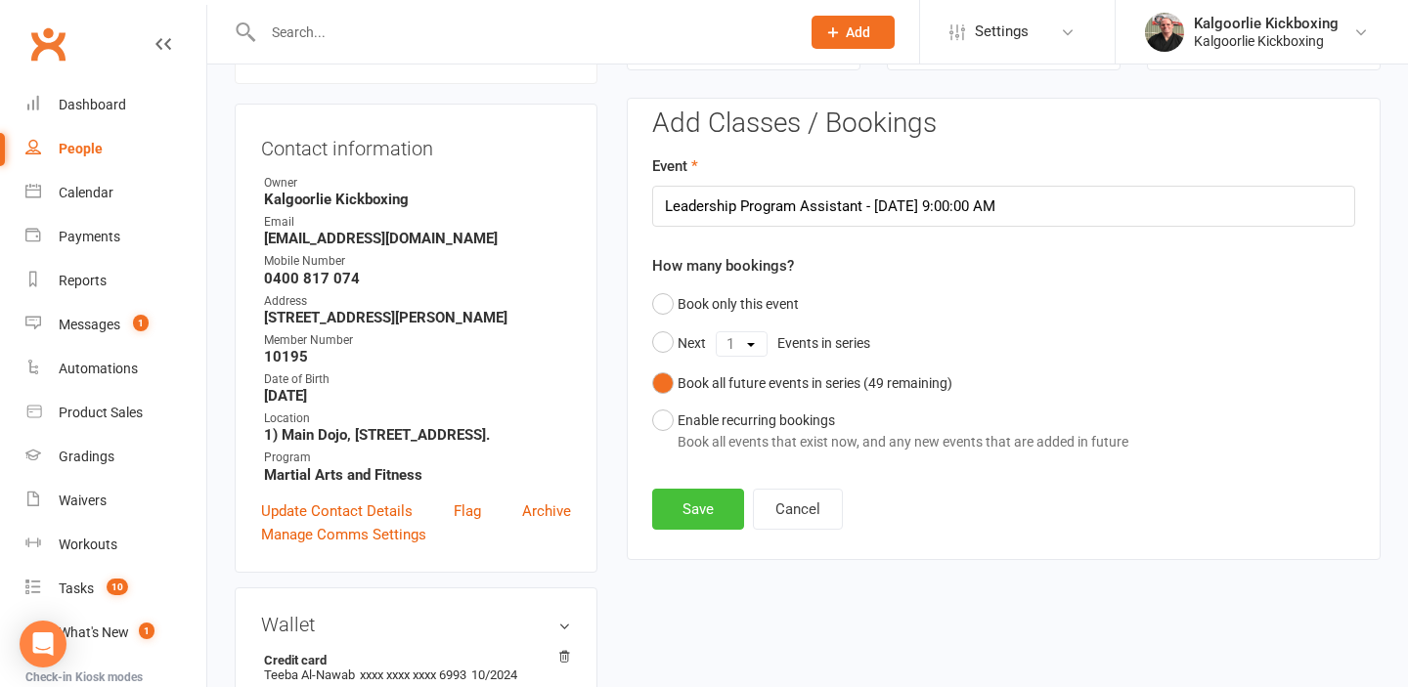
click at [686, 504] on button "Save" at bounding box center [698, 509] width 92 height 41
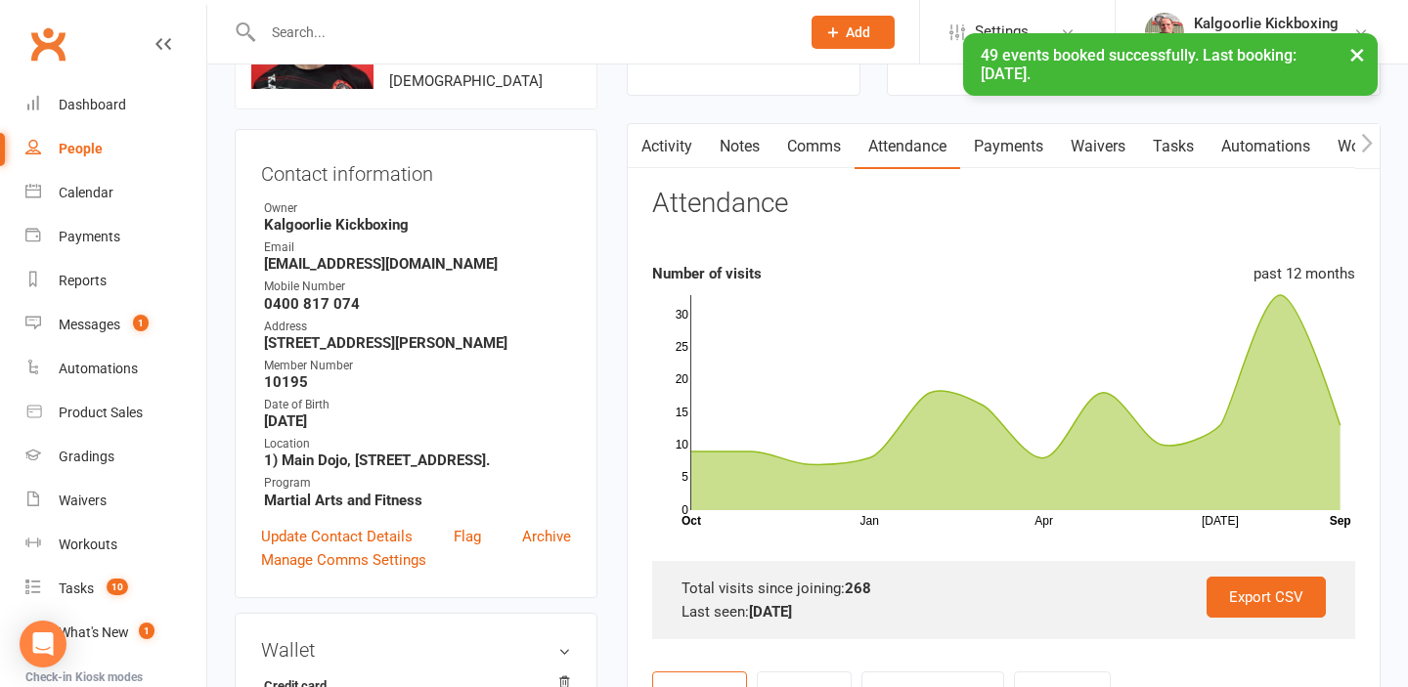
scroll to position [0, 0]
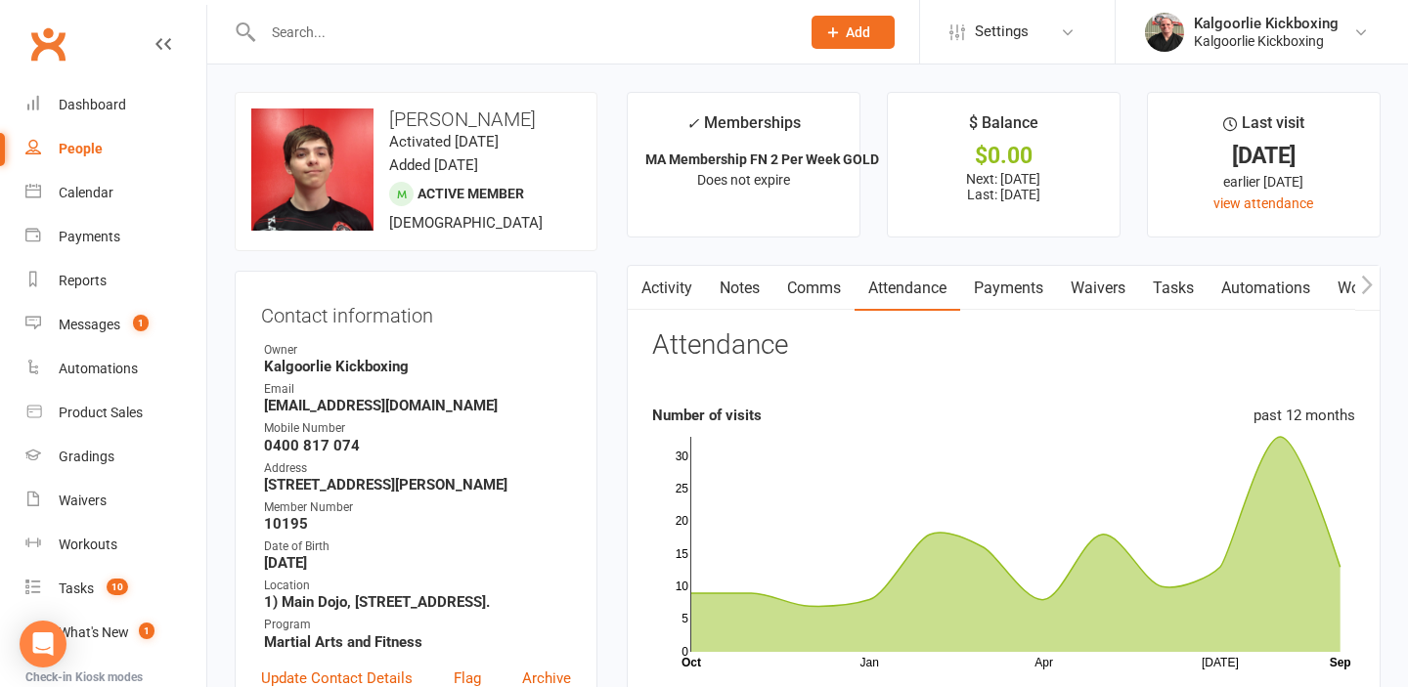
click at [479, 22] on input "text" at bounding box center [521, 32] width 529 height 27
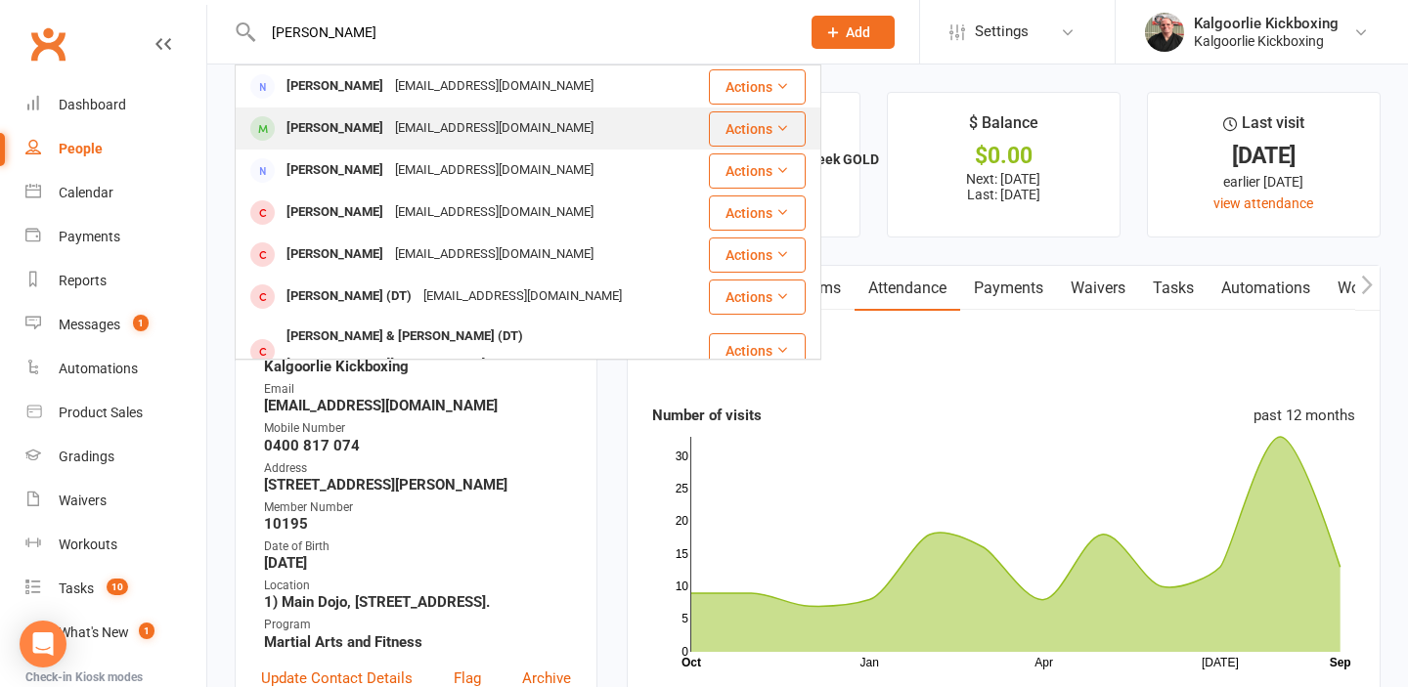
type input "barry"
click at [389, 132] on div "aauchter@yahoo.com.au" at bounding box center [494, 128] width 210 height 28
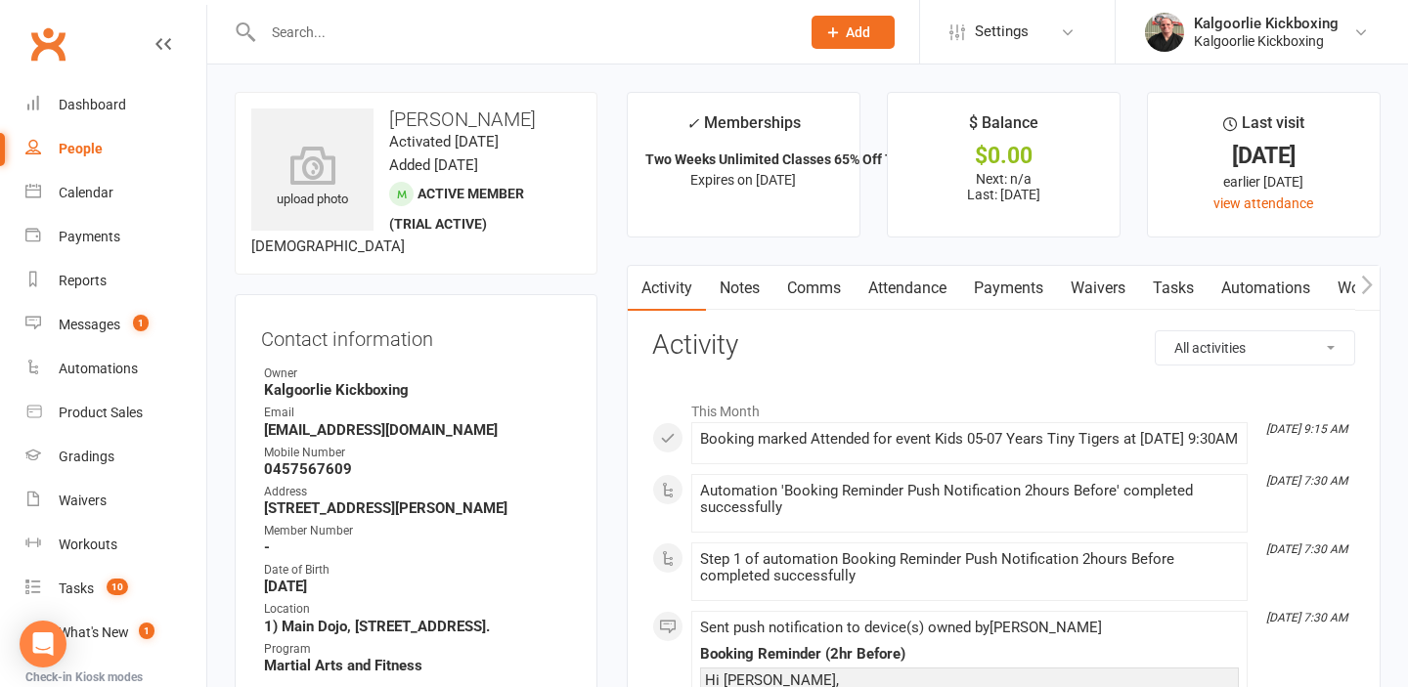
click at [997, 285] on link "Payments" at bounding box center [1008, 288] width 97 height 45
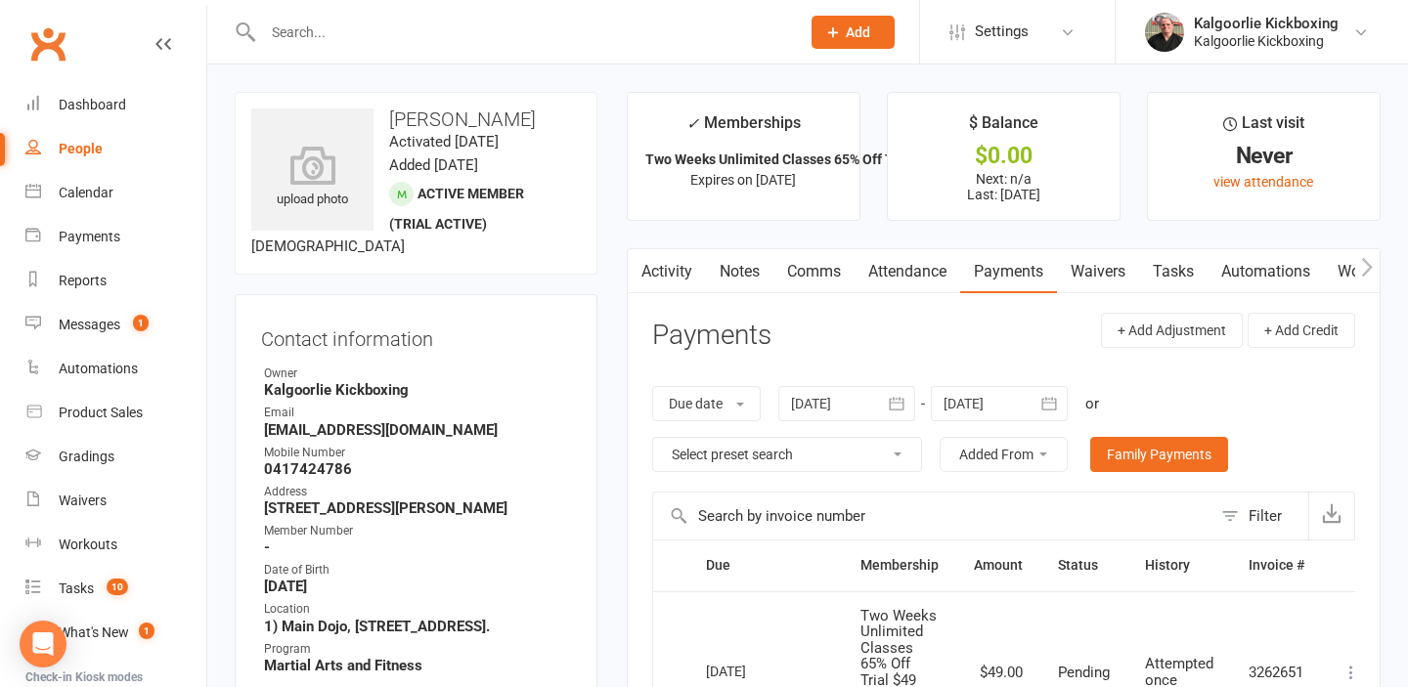
scroll to position [0, 28]
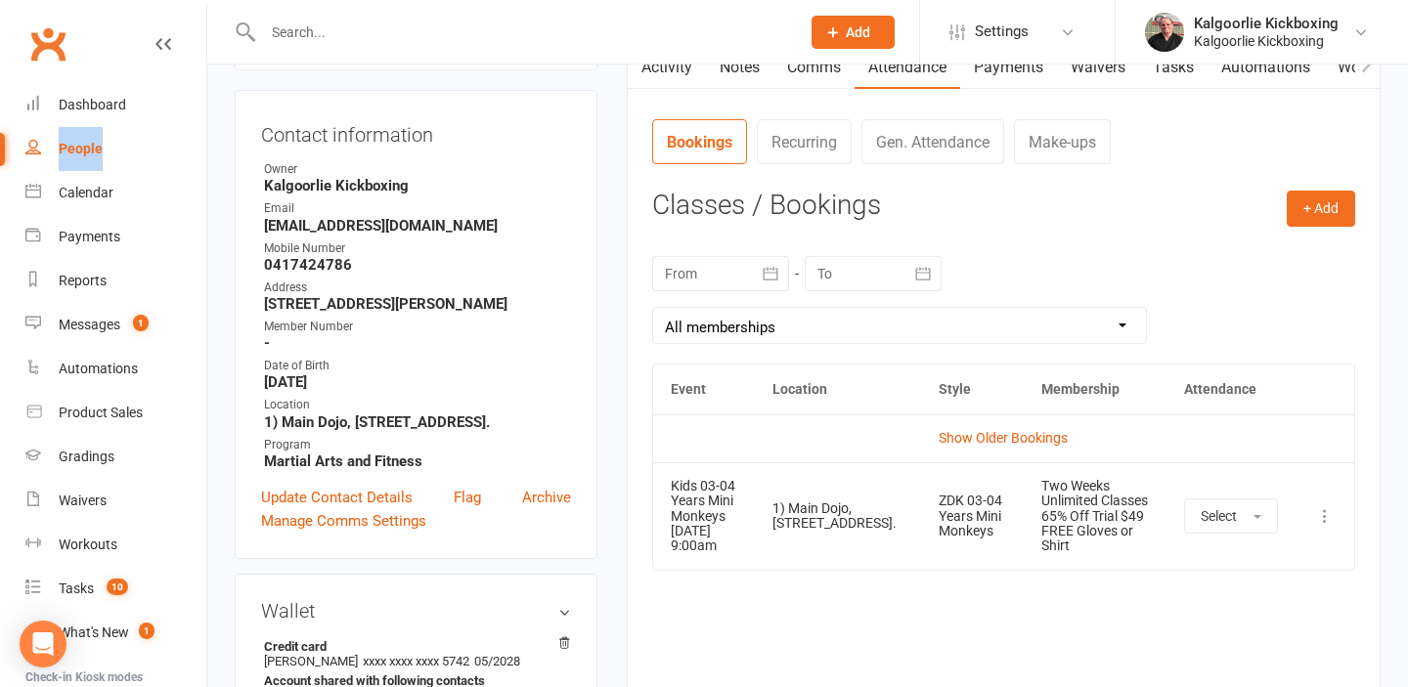
scroll to position [205, 0]
click at [310, 508] on link "Update Contact Details" at bounding box center [337, 496] width 152 height 23
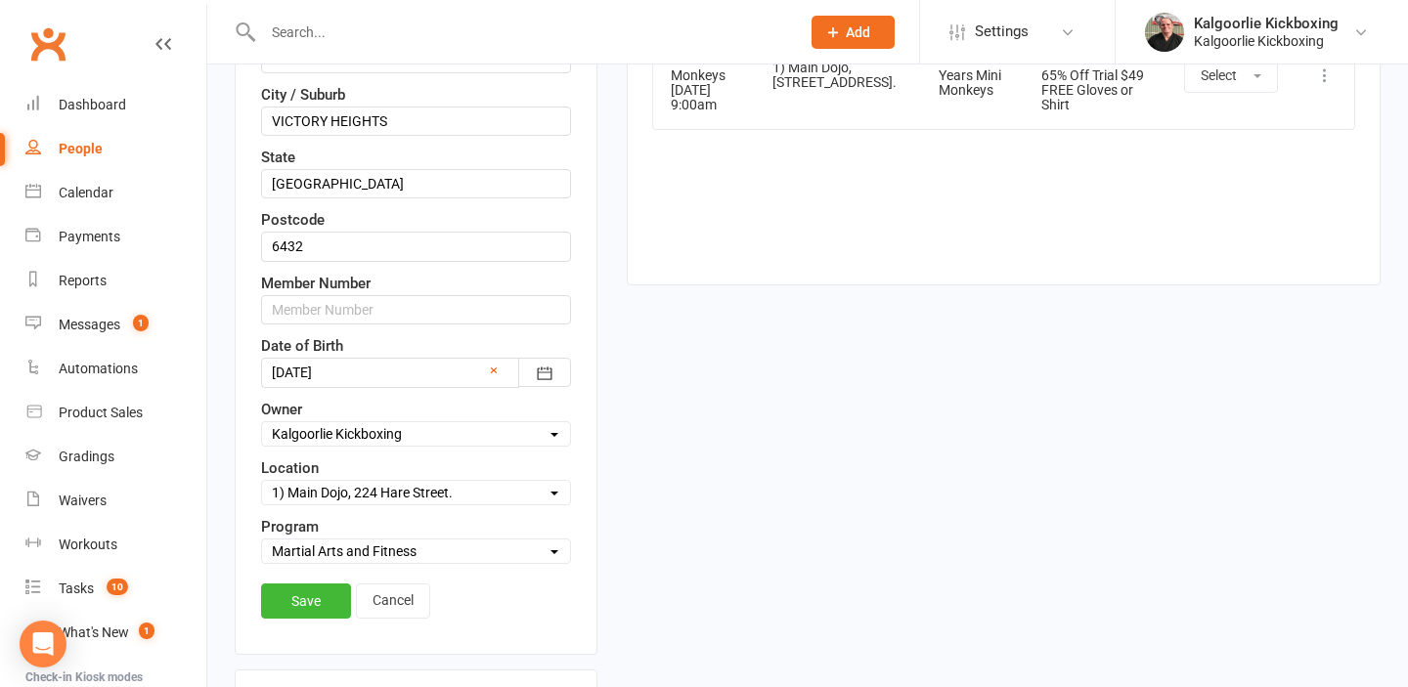
scroll to position [721, 0]
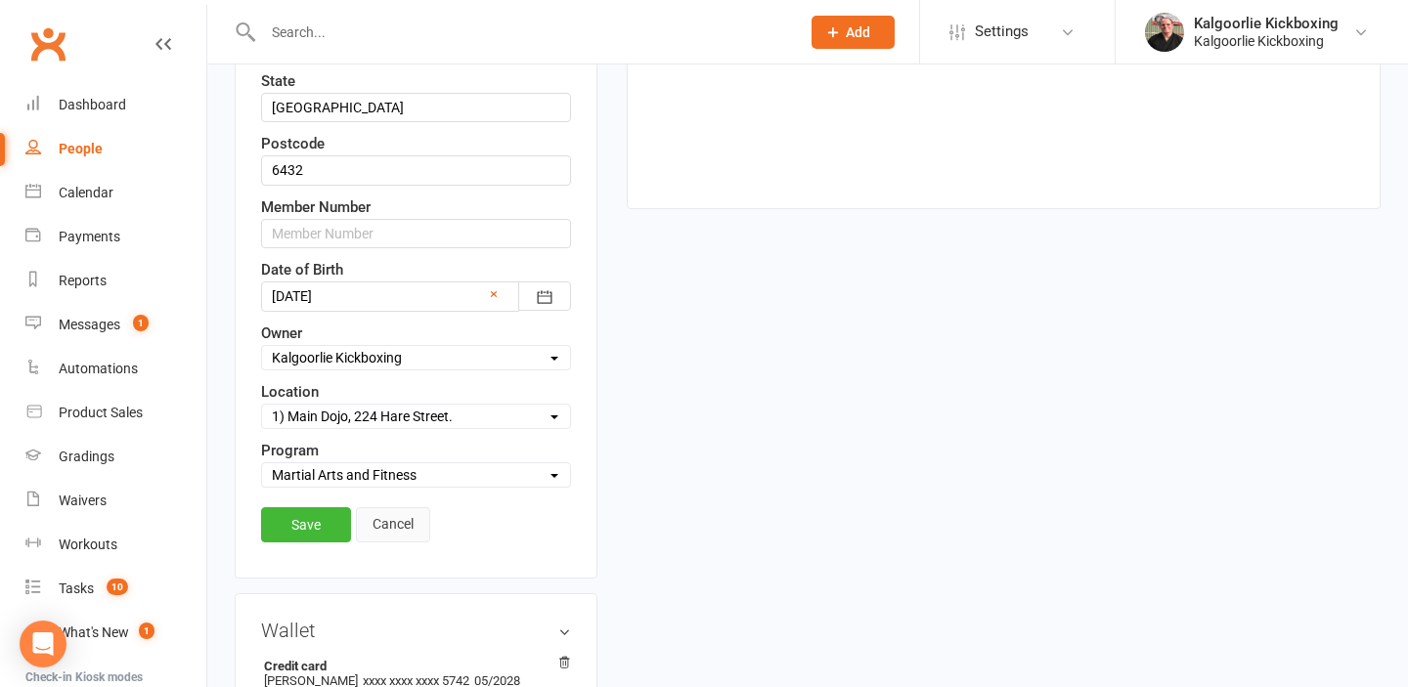
click at [397, 543] on link "Cancel" at bounding box center [393, 524] width 74 height 35
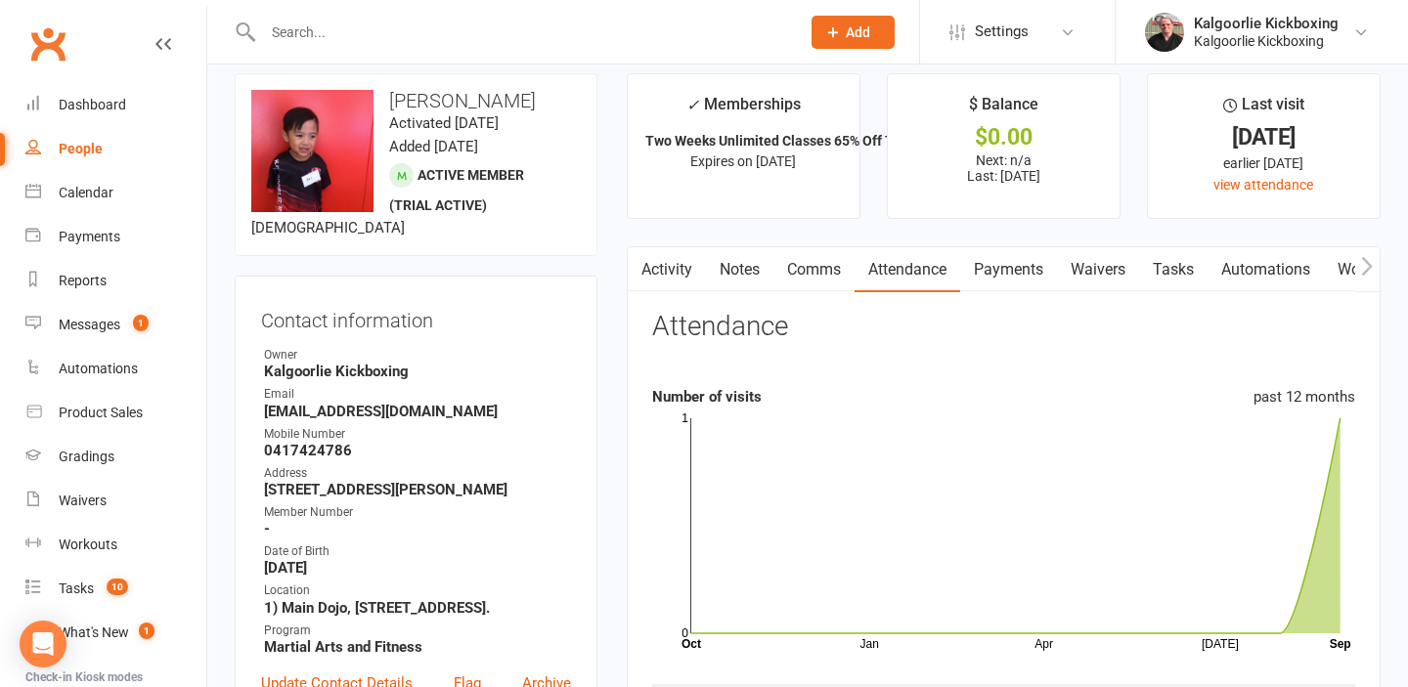
scroll to position [0, 0]
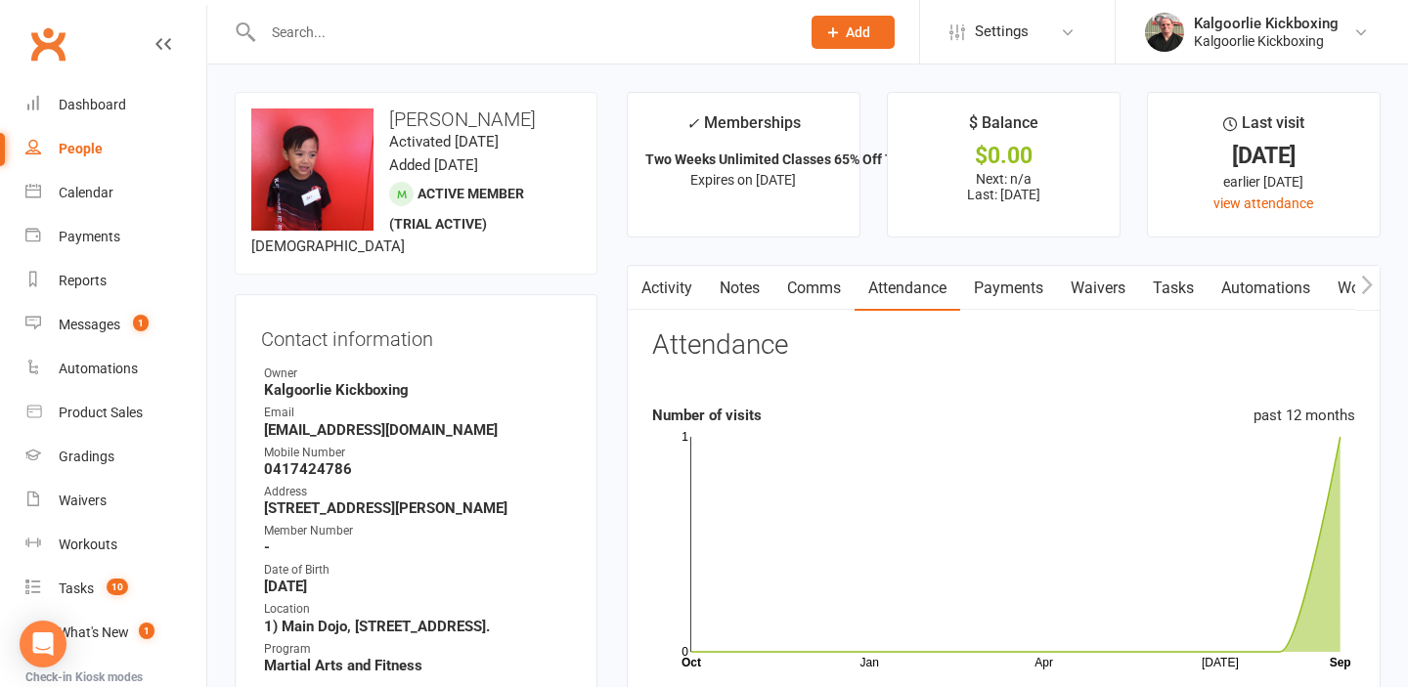
click at [481, 45] on input "text" at bounding box center [521, 32] width 529 height 27
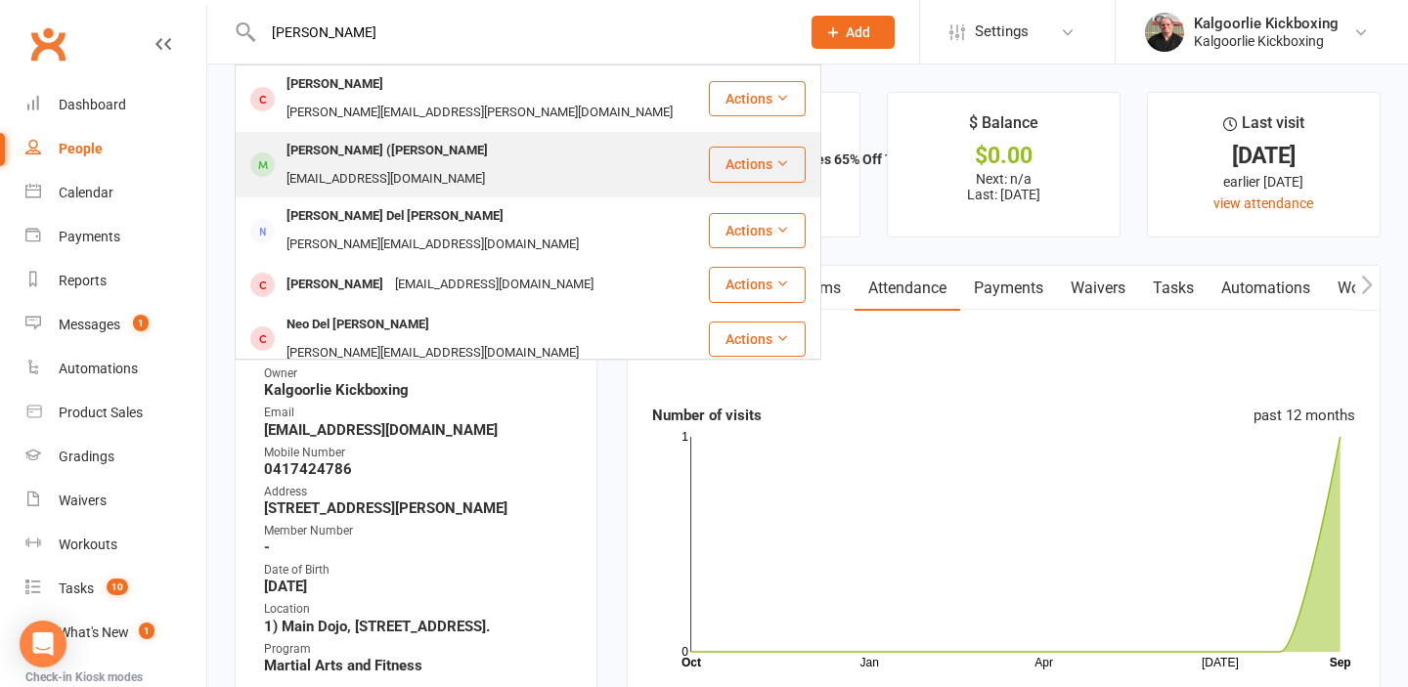
type input "[PERSON_NAME]"
click at [398, 137] on div "[PERSON_NAME] ([PERSON_NAME]" at bounding box center [387, 151] width 213 height 28
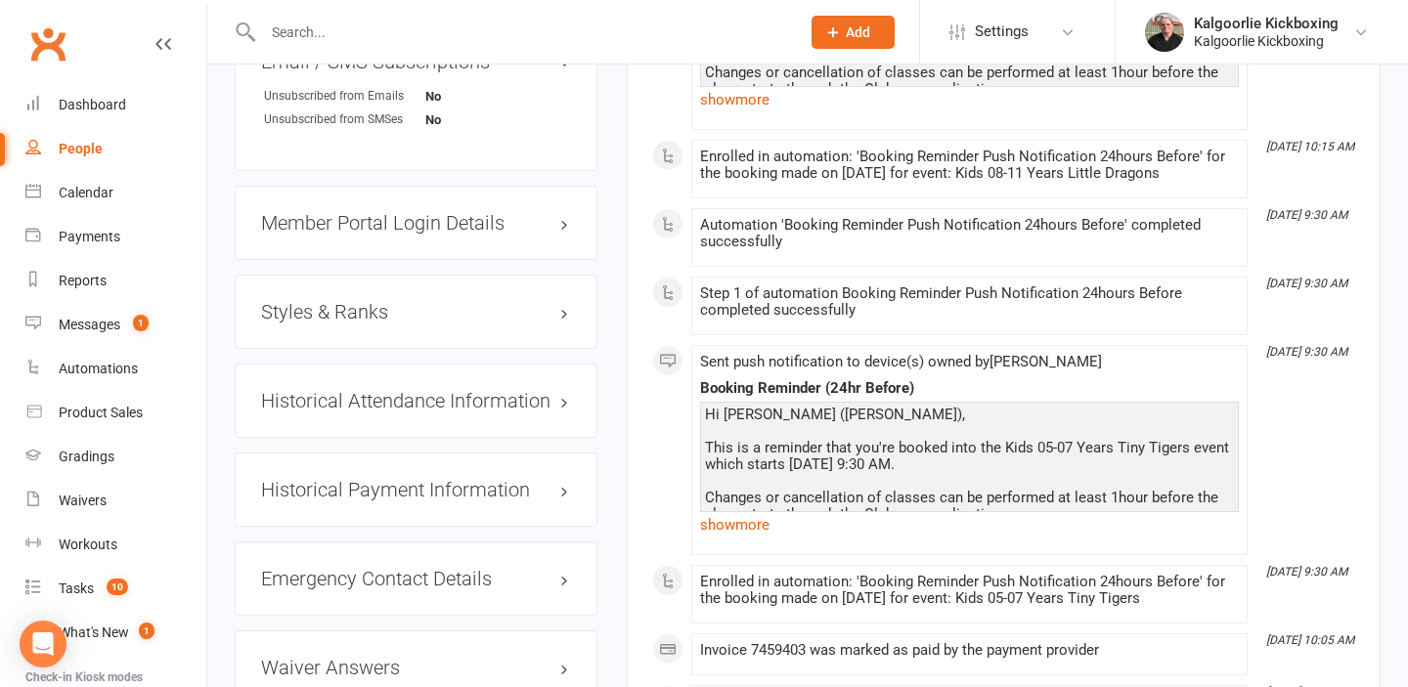
scroll to position [1624, 0]
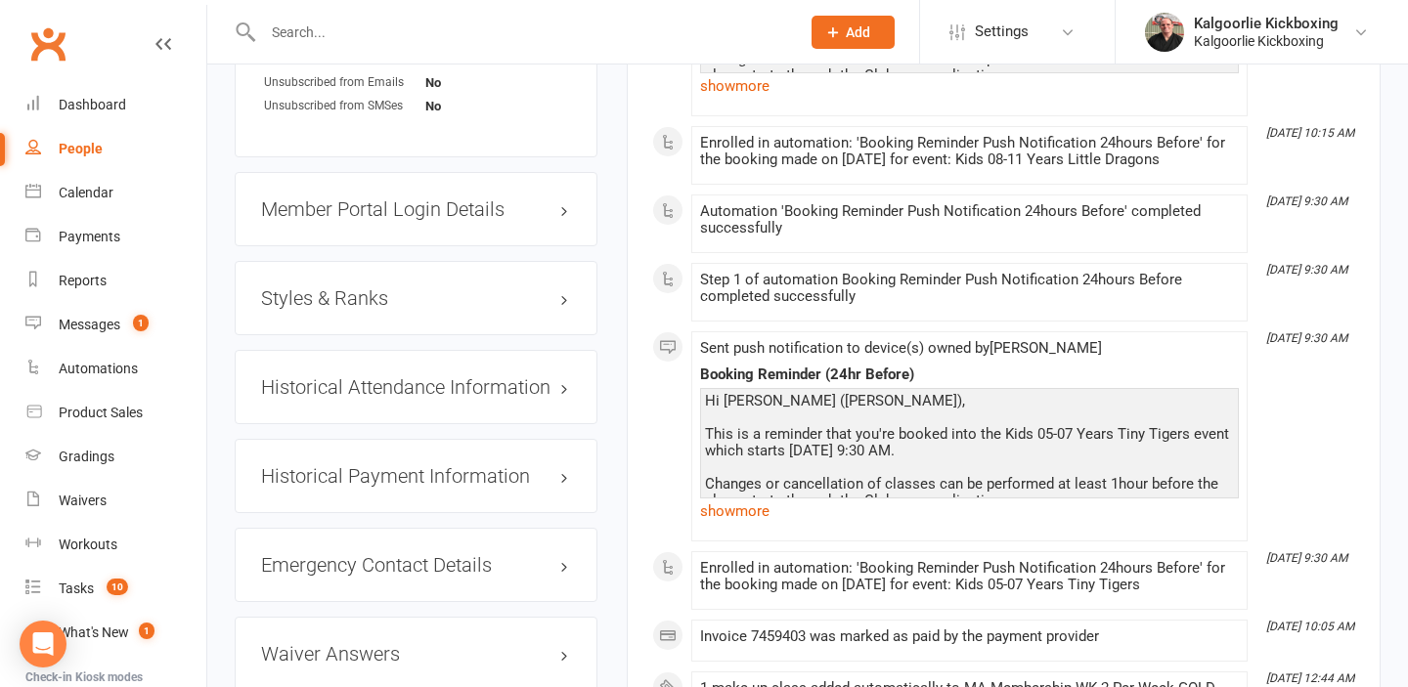
click at [523, 287] on h3 "Styles & Ranks" at bounding box center [416, 298] width 310 height 22
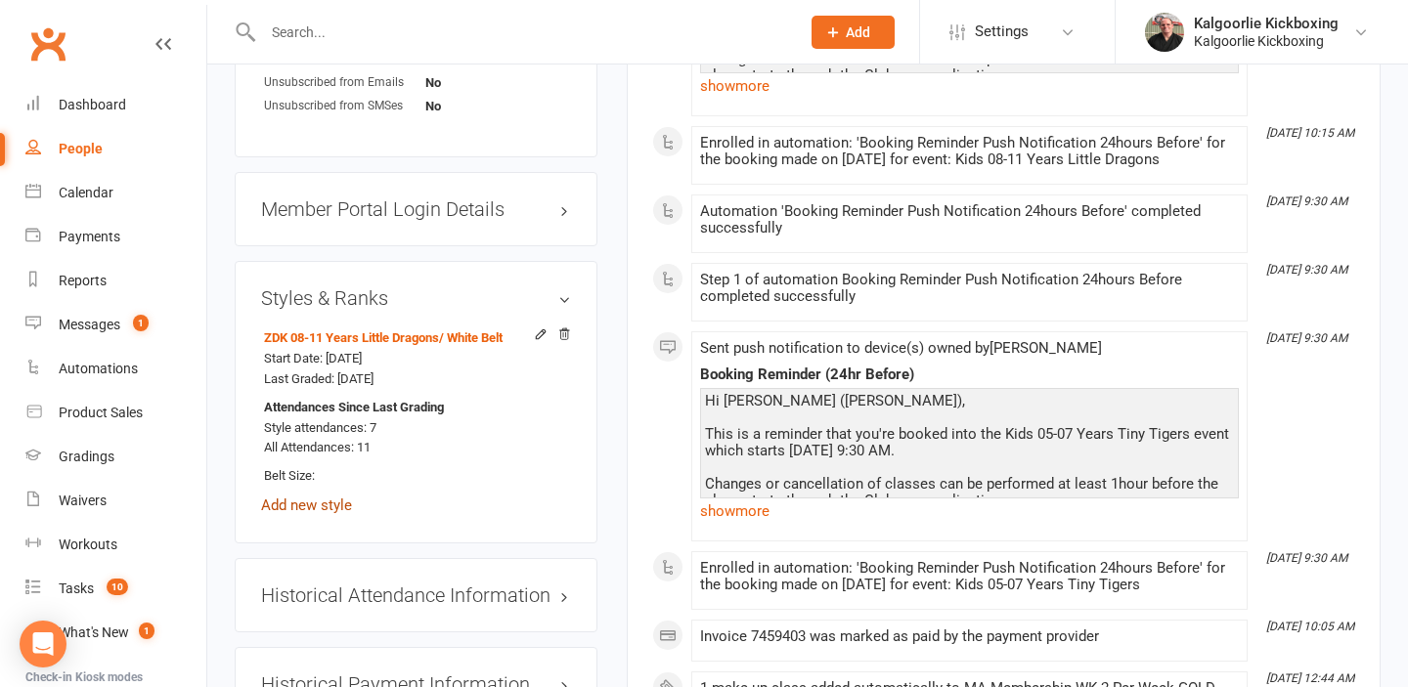
click at [324, 503] on link "Add new style" at bounding box center [306, 506] width 91 height 18
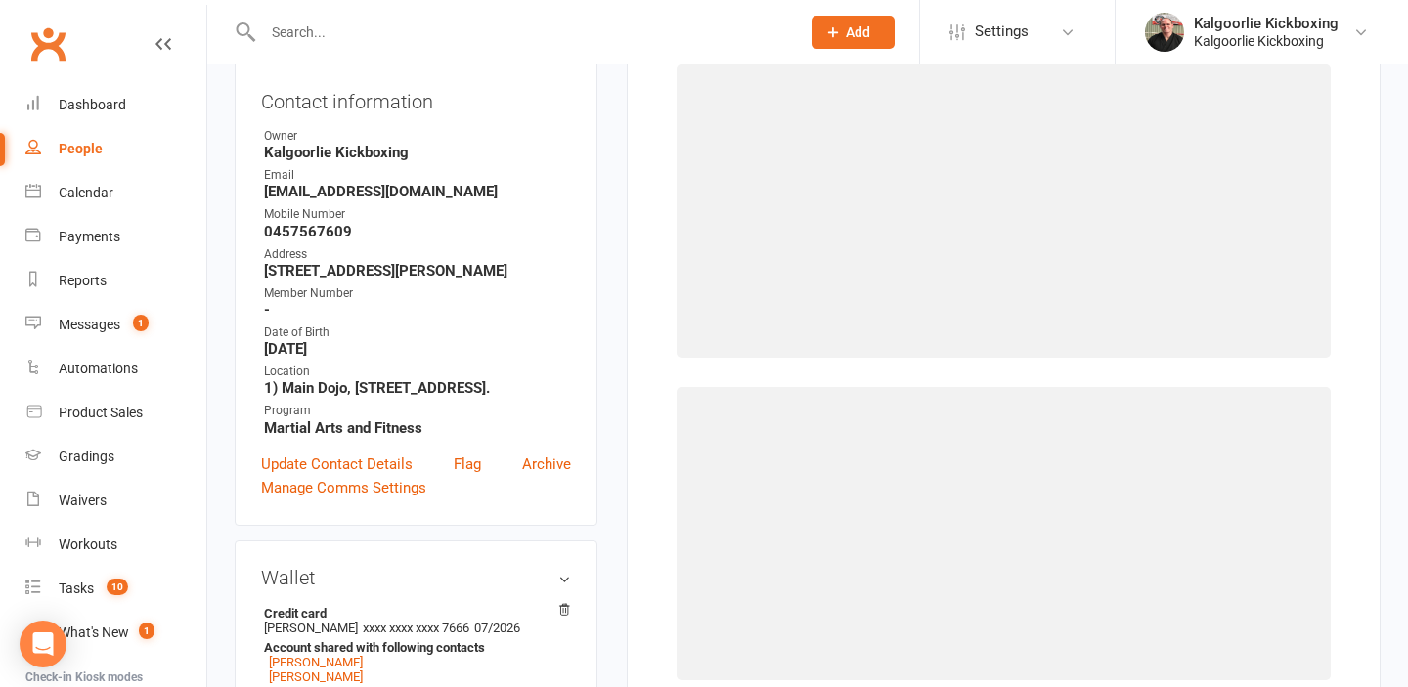
scroll to position [167, 0]
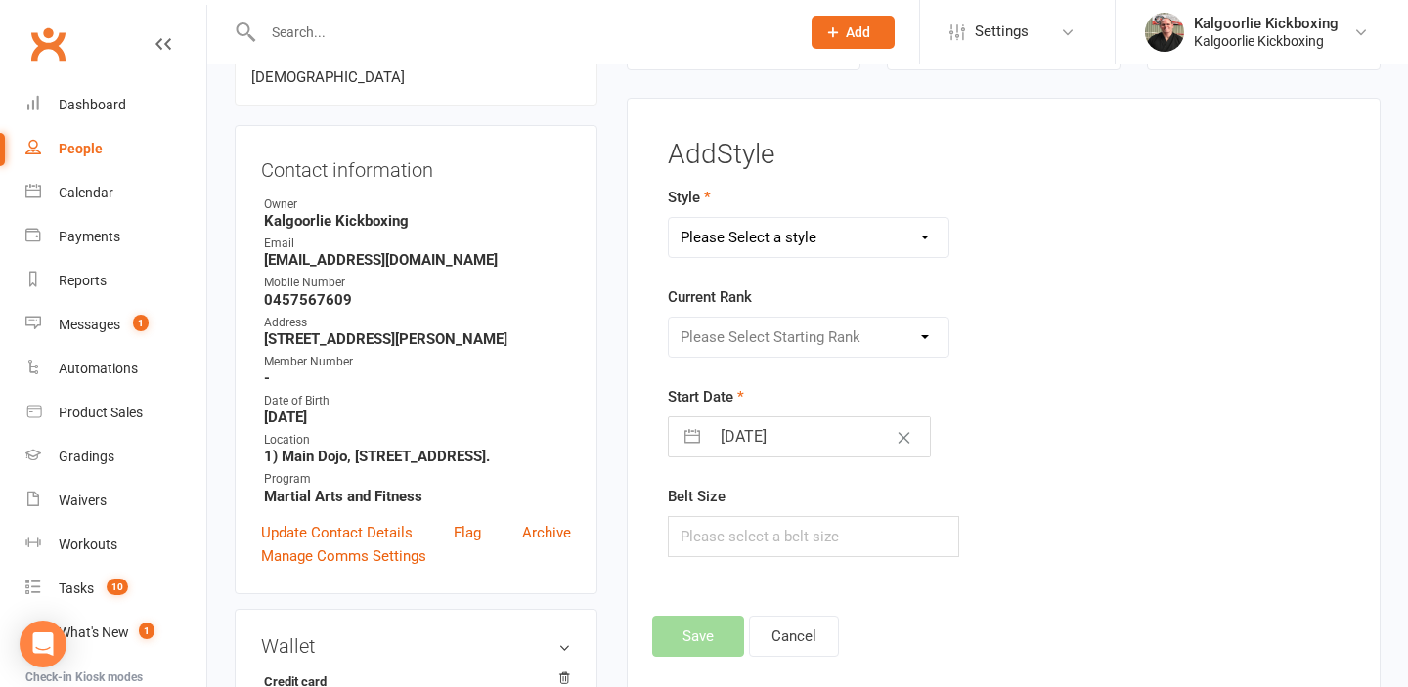
click at [917, 237] on select "Please Select a style Adults Muay Thai Dog Training Leadership Program Modern A…" at bounding box center [809, 237] width 281 height 39
select select "2373"
click at [669, 218] on select "Please Select a style Adults Muay Thai Dog Training Leadership Program Modern A…" at bounding box center [809, 237] width 281 height 39
click at [917, 333] on select "Please Select Starting Rank White Belt White +1 Black White +2 Black White +2 B…" at bounding box center [809, 337] width 281 height 39
click at [900, 333] on select "Please Select Starting Rank White Belt White +1 Black White +2 Black White +2 B…" at bounding box center [809, 337] width 281 height 39
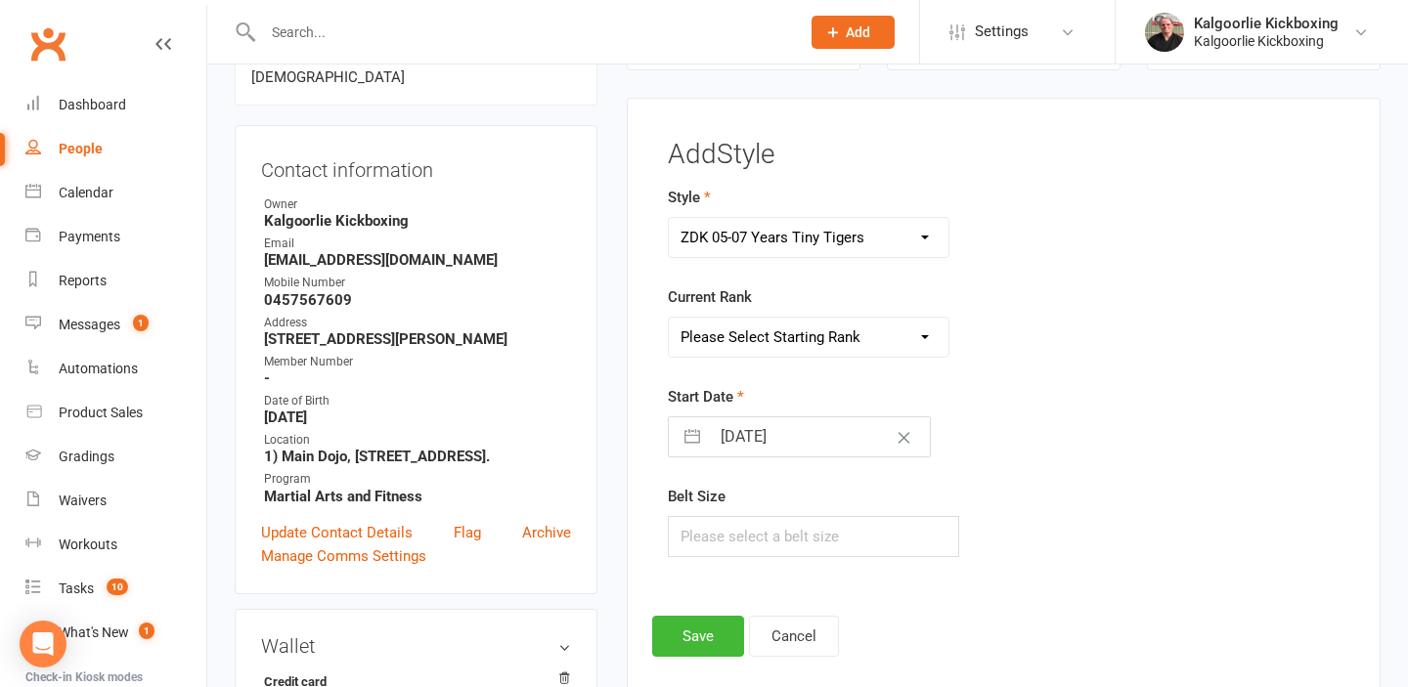
select select "23425"
click at [669, 318] on select "Please Select Starting Rank White Belt White +1 Black White +2 Black White +2 B…" at bounding box center [809, 337] width 281 height 39
click at [689, 440] on button "button" at bounding box center [692, 436] width 35 height 39
select select "7"
select select "2025"
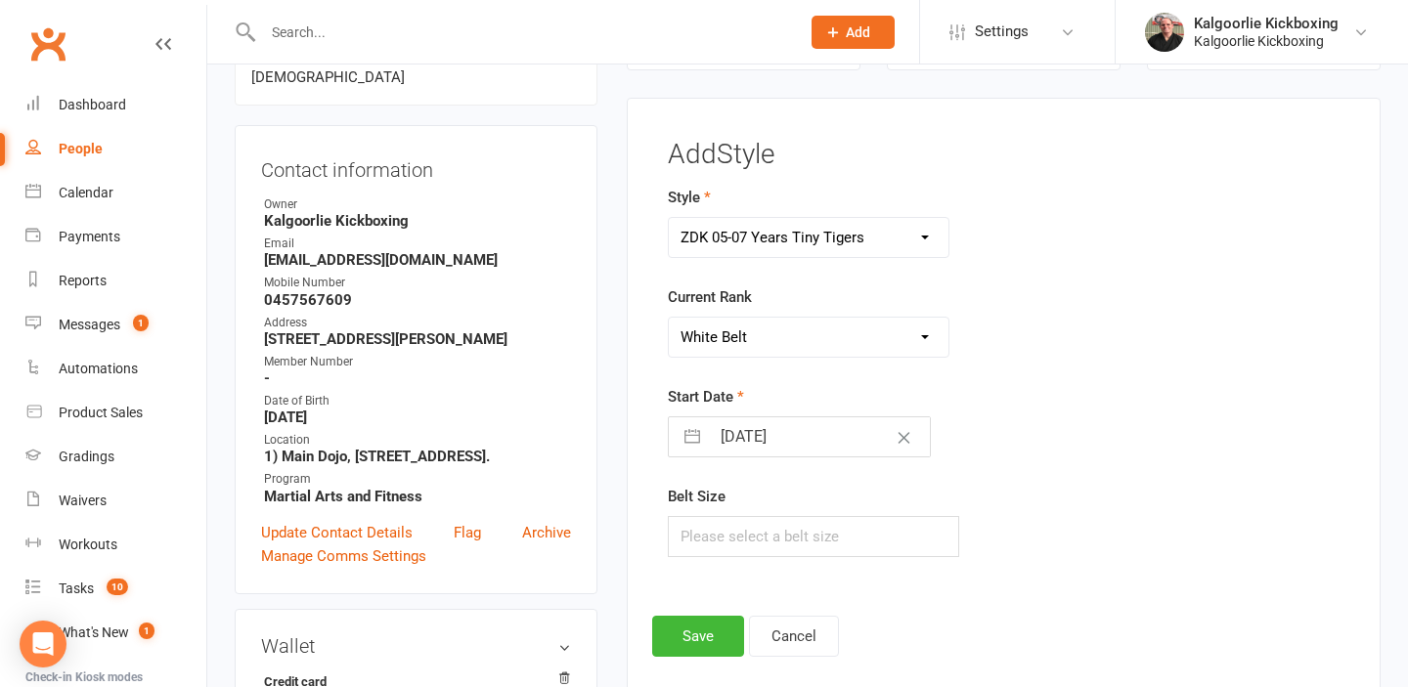
select select "8"
select select "2025"
select select "9"
select select "2025"
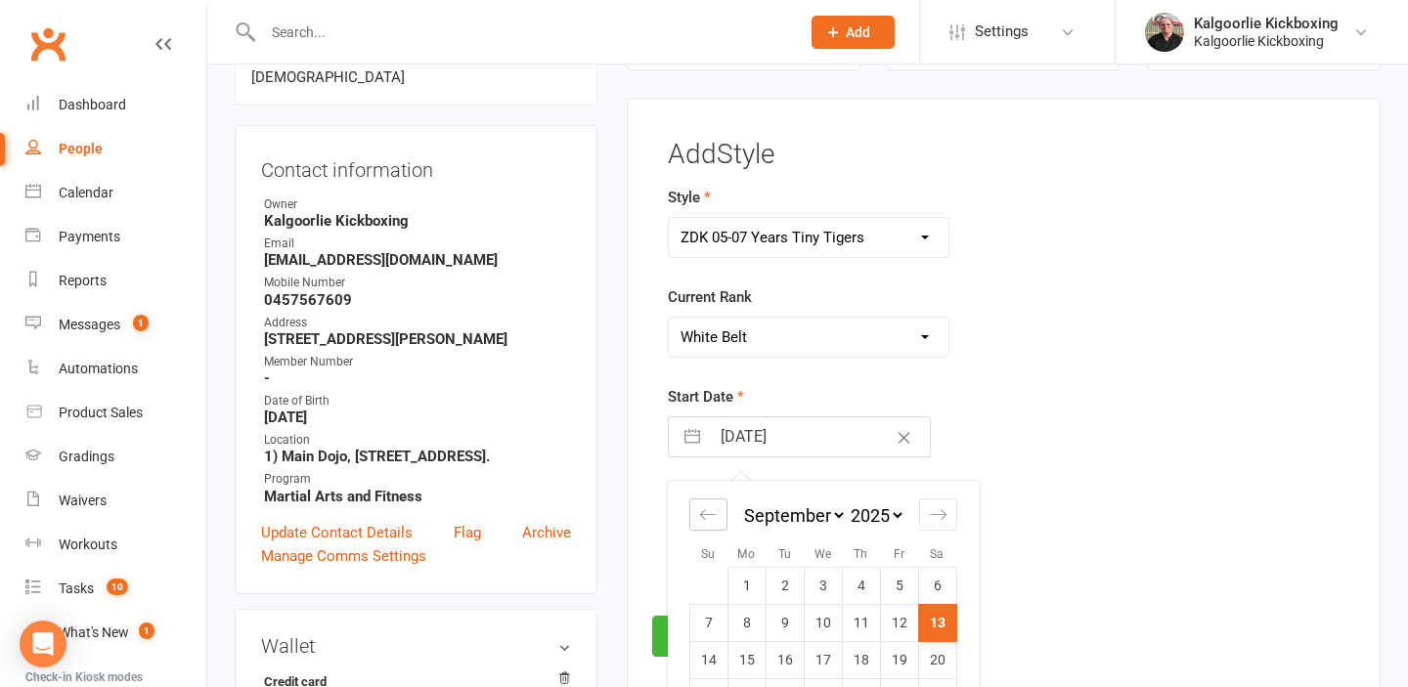
click at [712, 509] on icon "Move backward to switch to the previous month." at bounding box center [708, 514] width 19 height 19
select select "6"
select select "2025"
click at [902, 587] on td "1" at bounding box center [899, 585] width 38 height 37
type input "[DATE]"
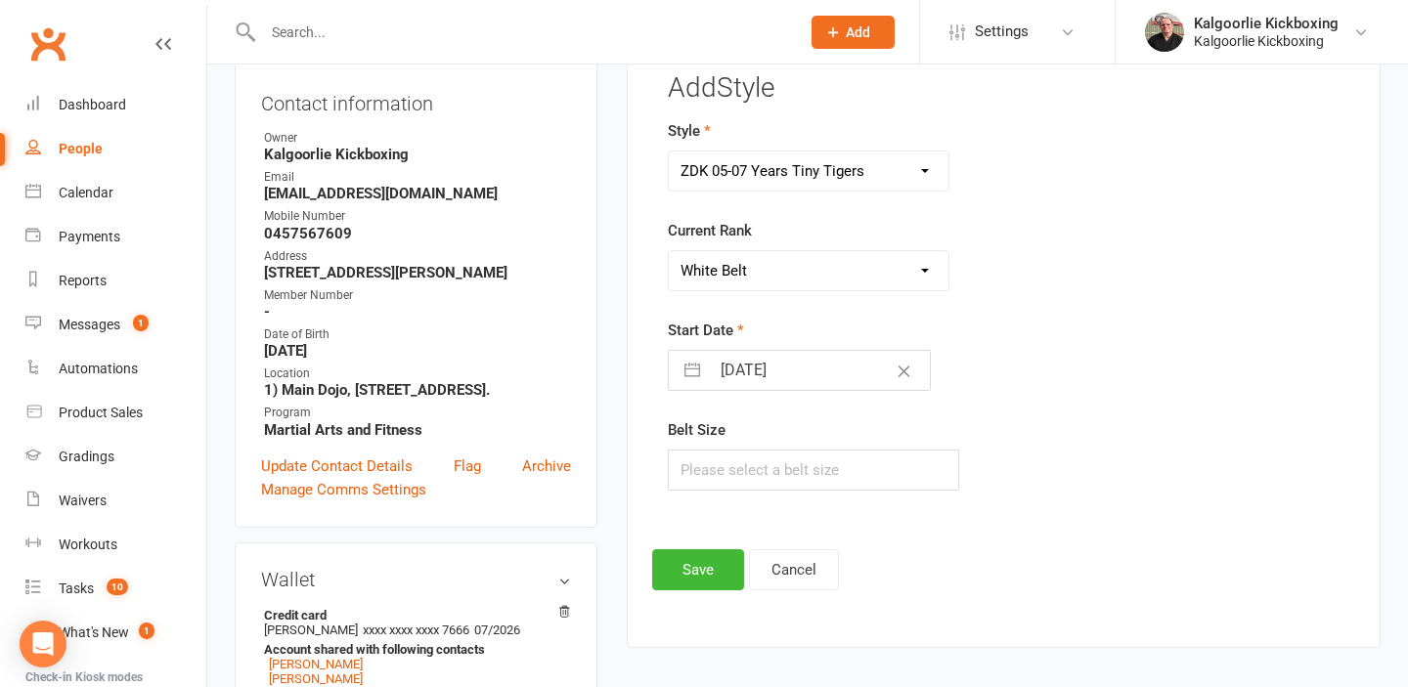
scroll to position [250, 0]
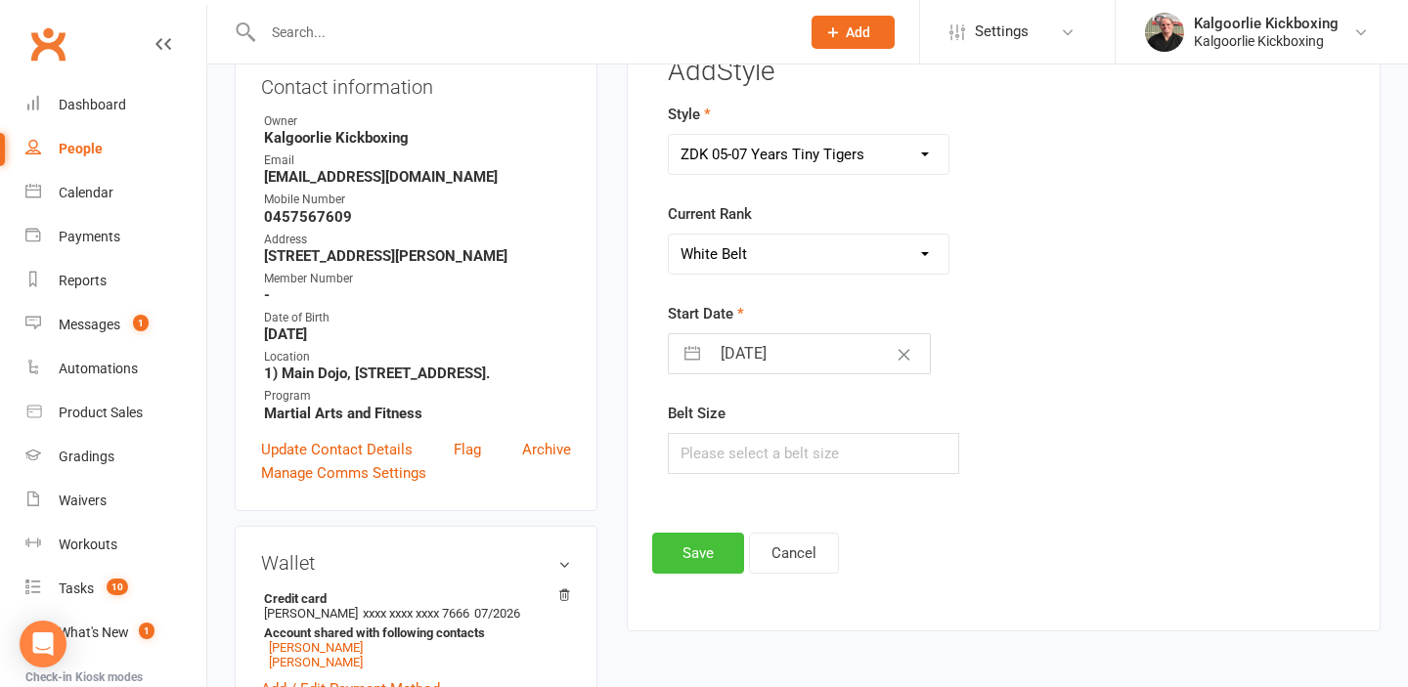
click at [702, 545] on button "Save" at bounding box center [698, 553] width 92 height 41
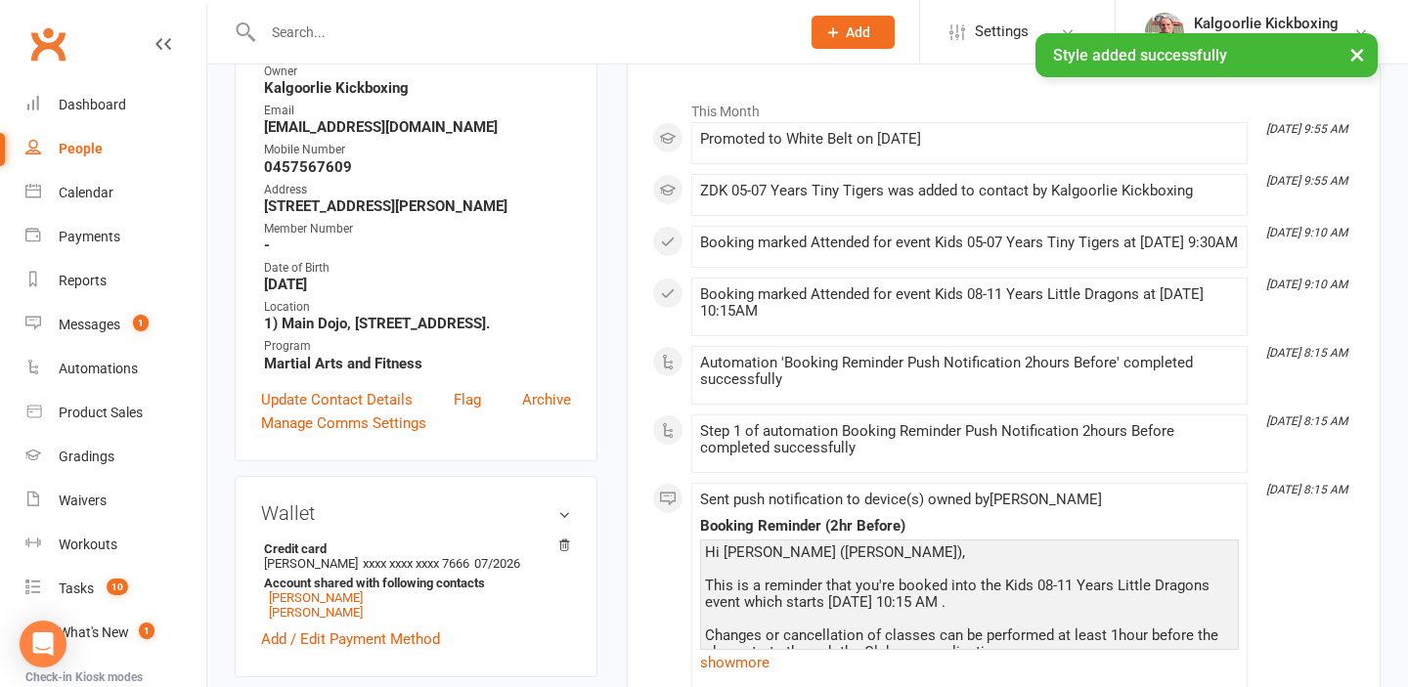
scroll to position [298, 0]
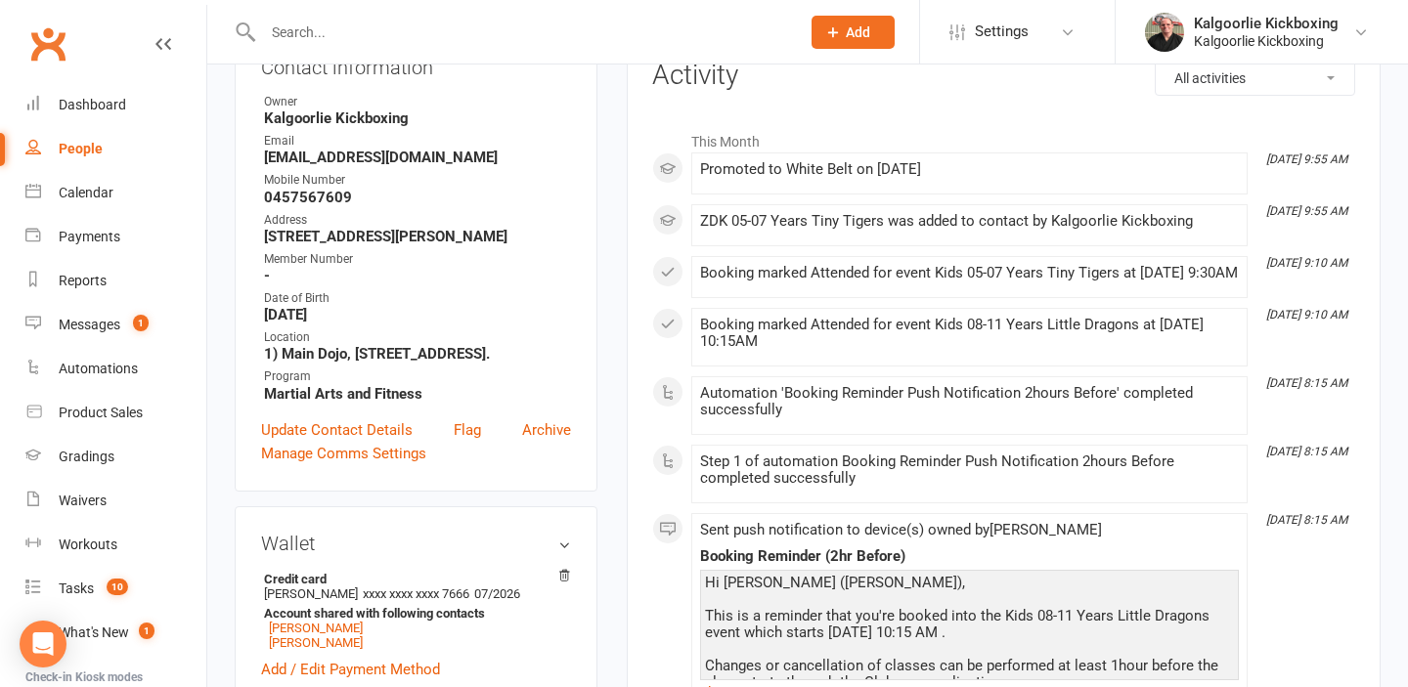
scroll to position [248, 0]
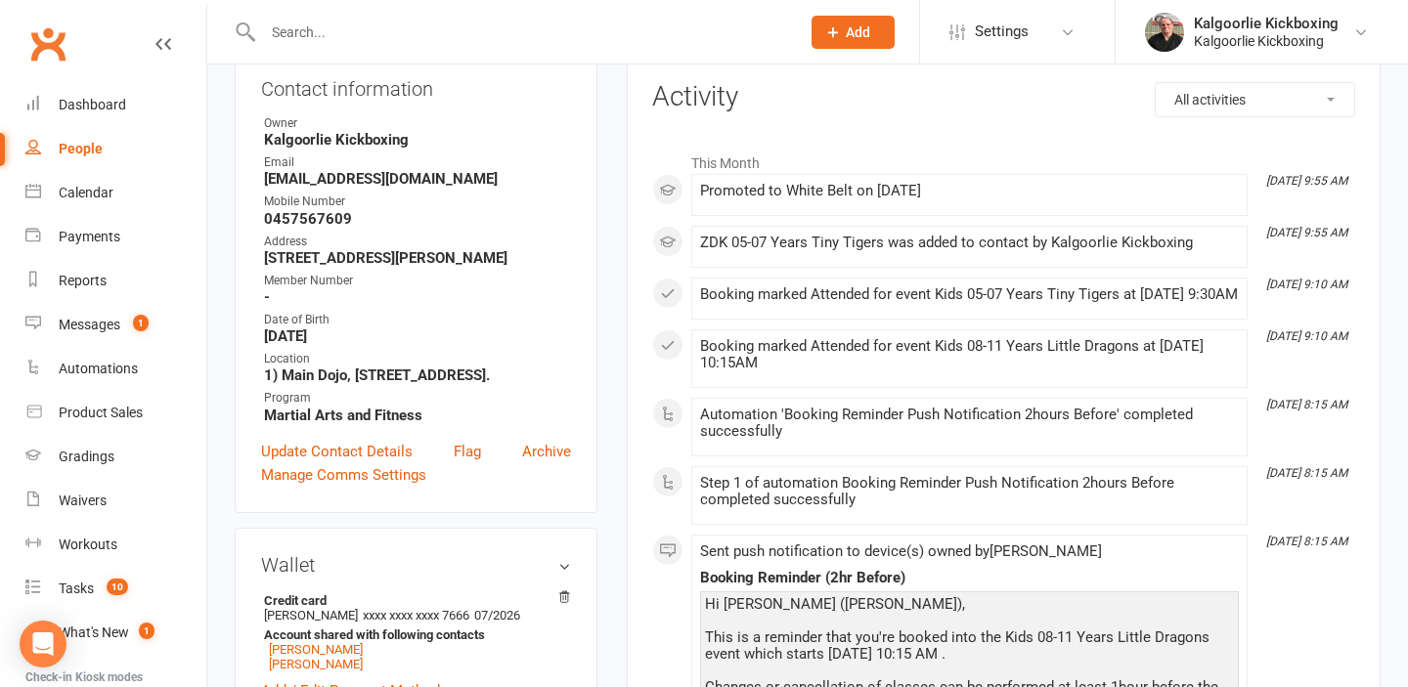
click at [382, 25] on input "text" at bounding box center [521, 32] width 529 height 27
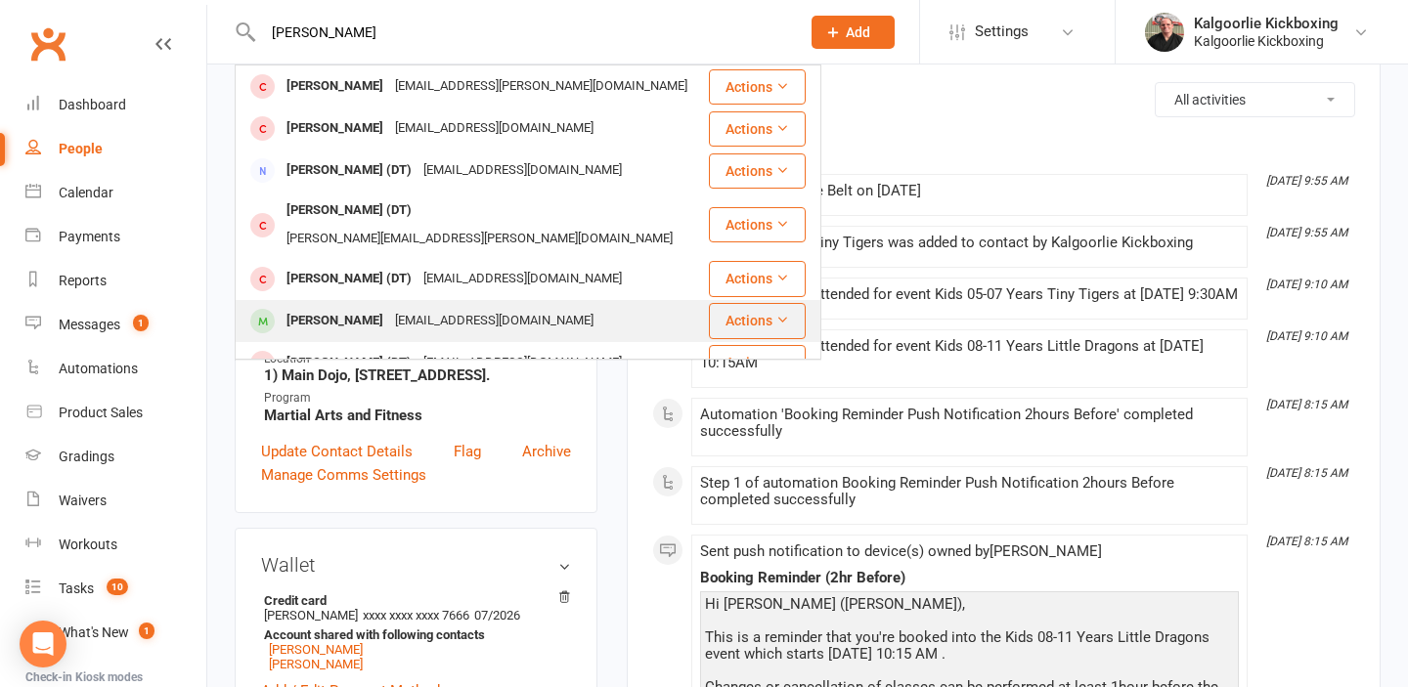
type input "charlie"
click at [396, 307] on div "danielwaites2689@gmail.com" at bounding box center [494, 321] width 210 height 28
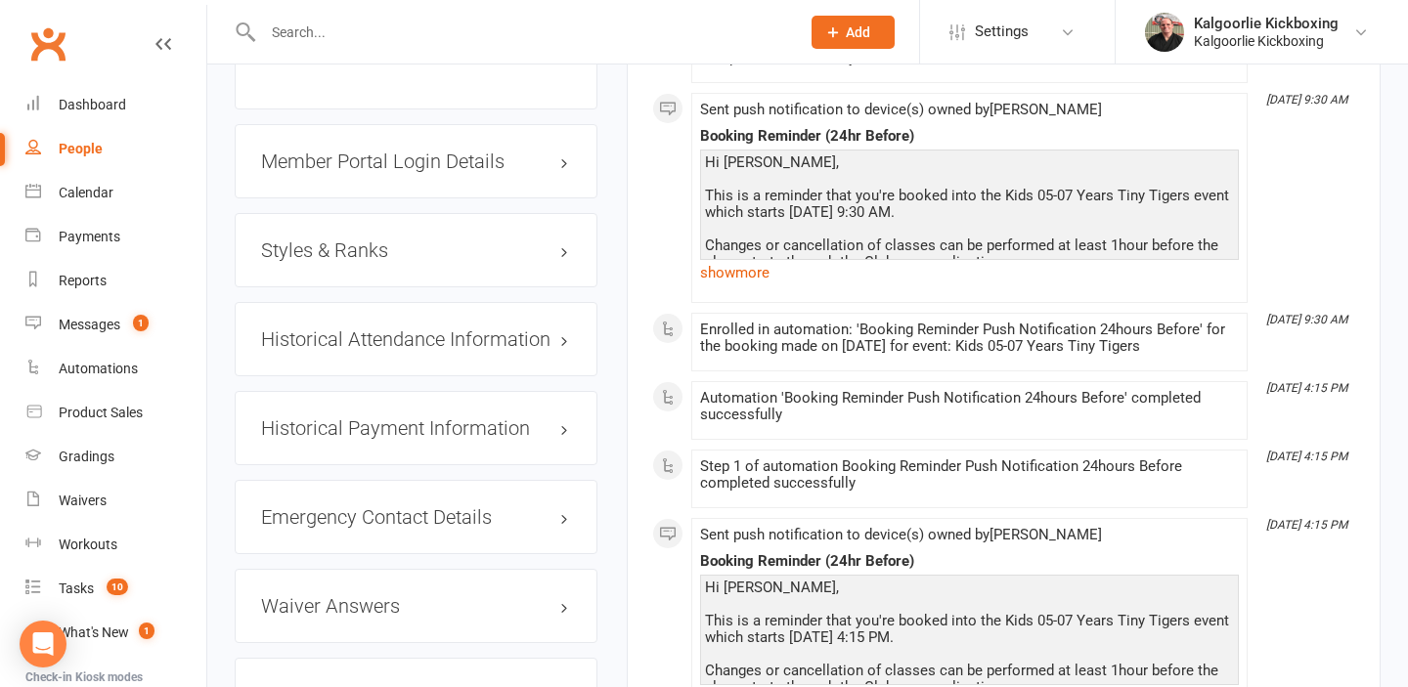
scroll to position [1583, 0]
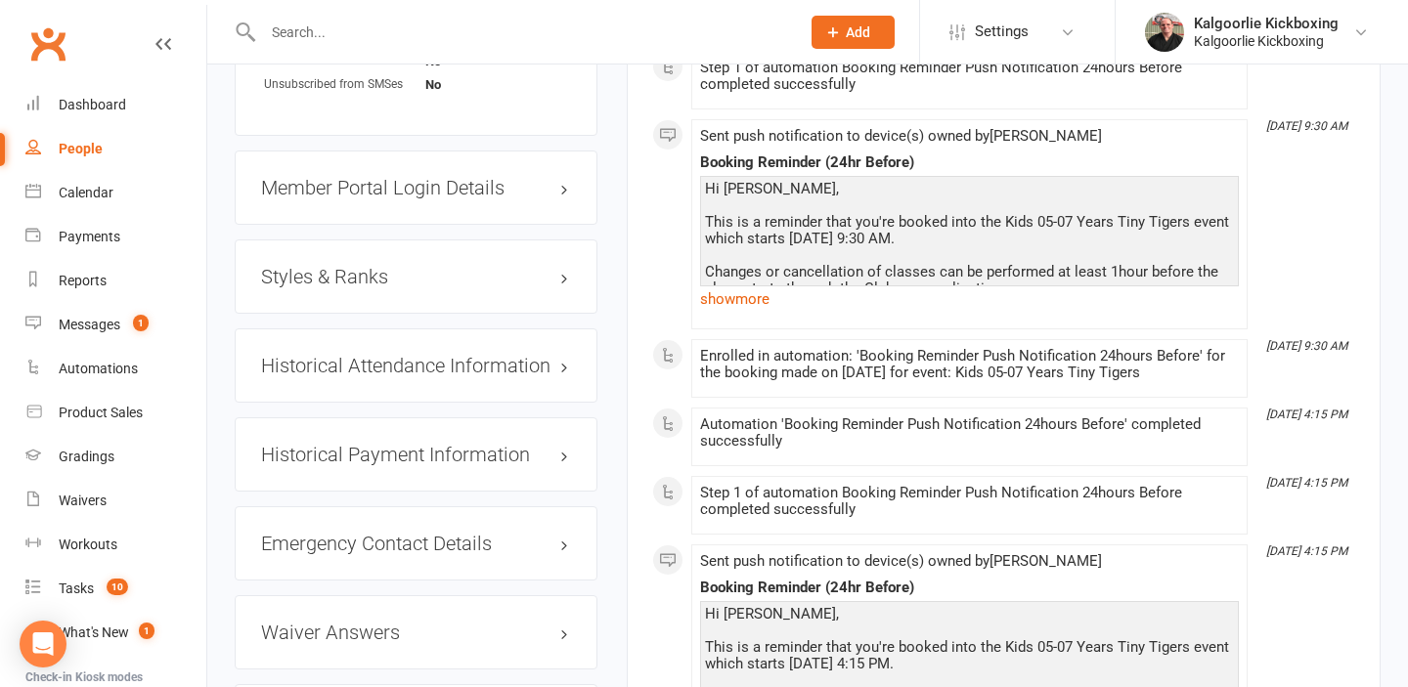
click at [426, 273] on h3 "Styles & Ranks" at bounding box center [416, 277] width 310 height 22
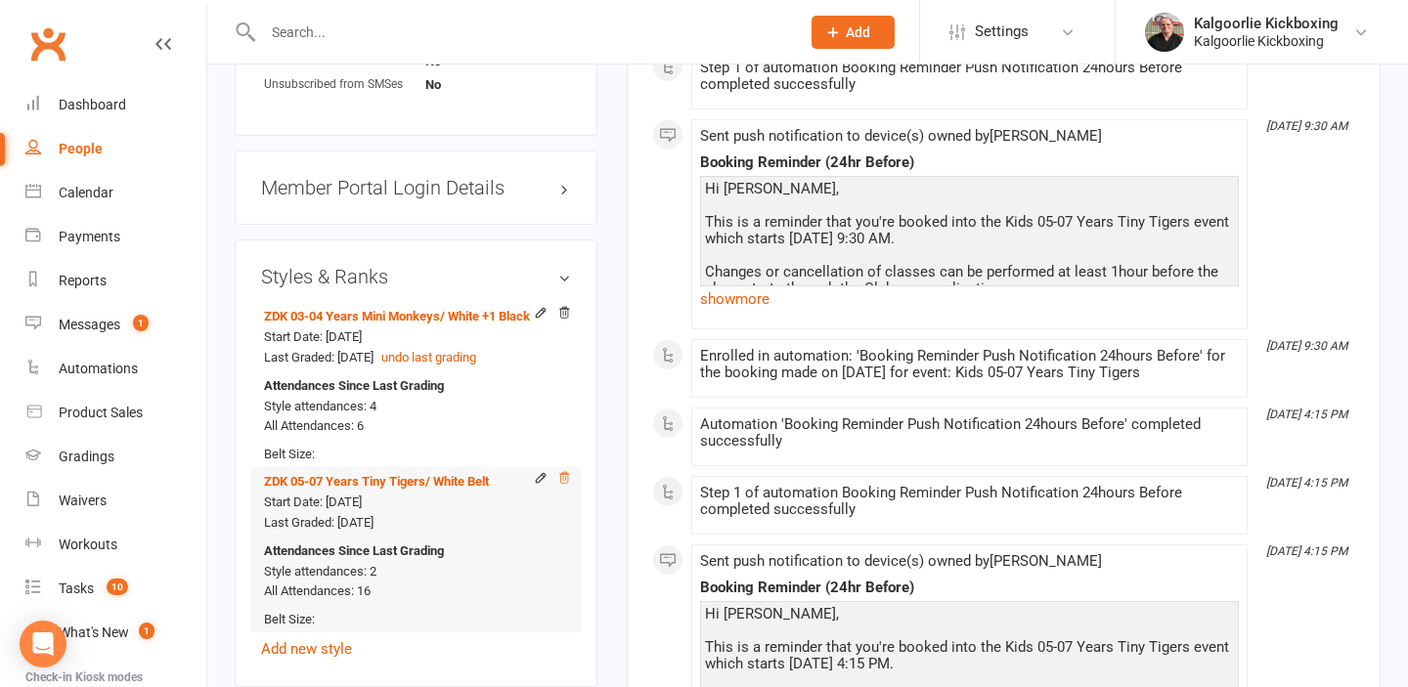
click at [560, 478] on icon at bounding box center [564, 478] width 14 height 14
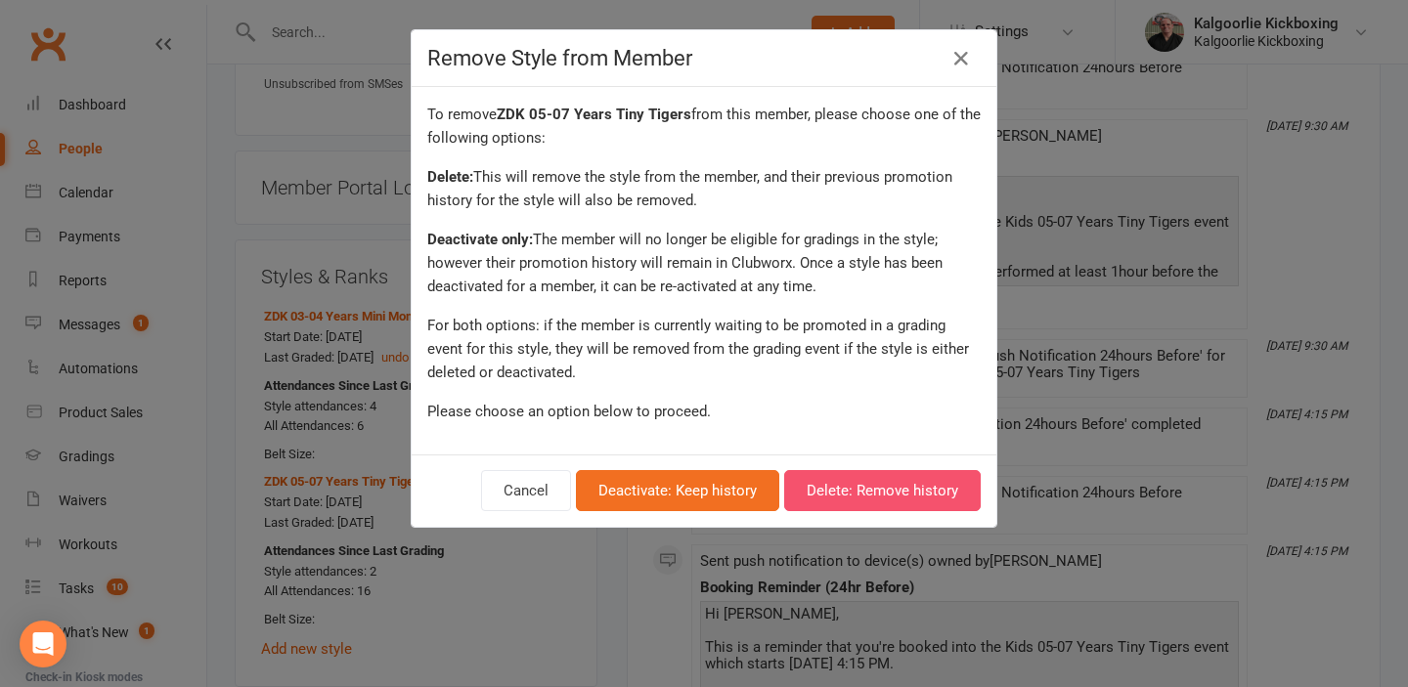
click at [842, 486] on button "Delete: Remove history" at bounding box center [882, 490] width 196 height 41
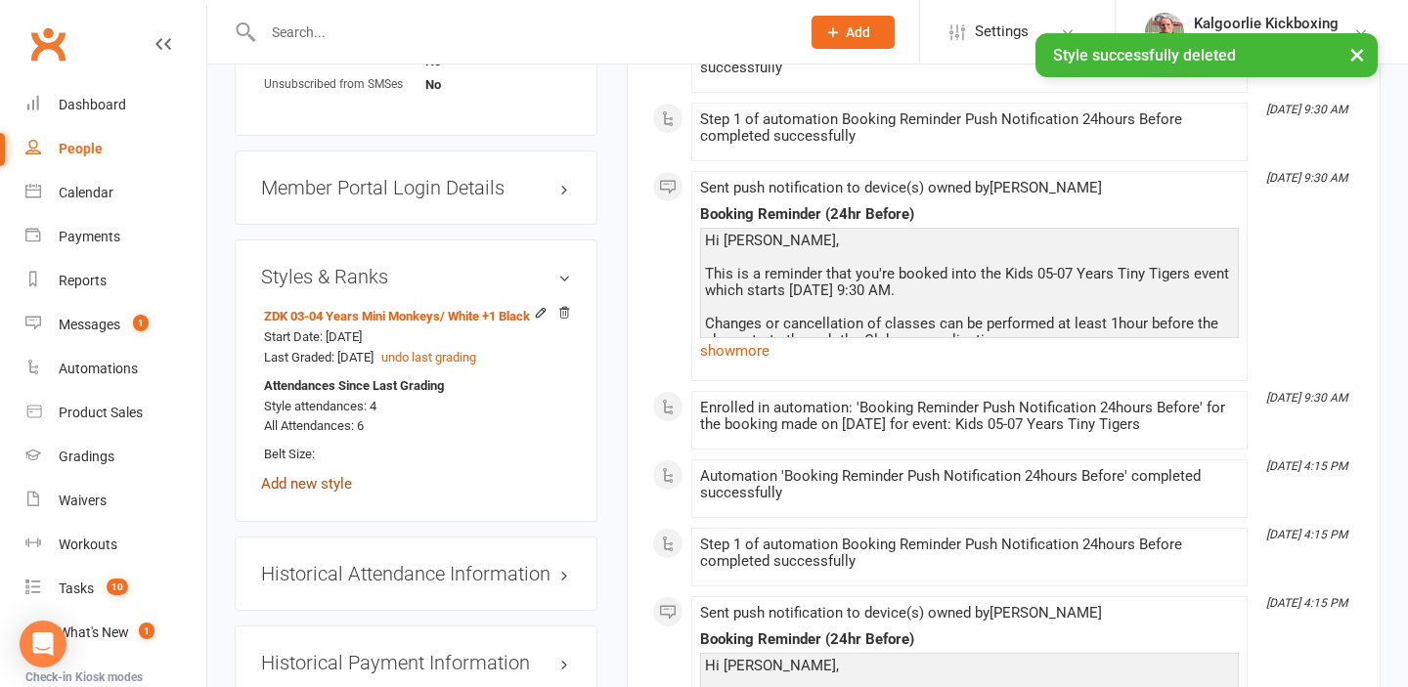
click at [335, 486] on link "Add new style" at bounding box center [306, 484] width 91 height 18
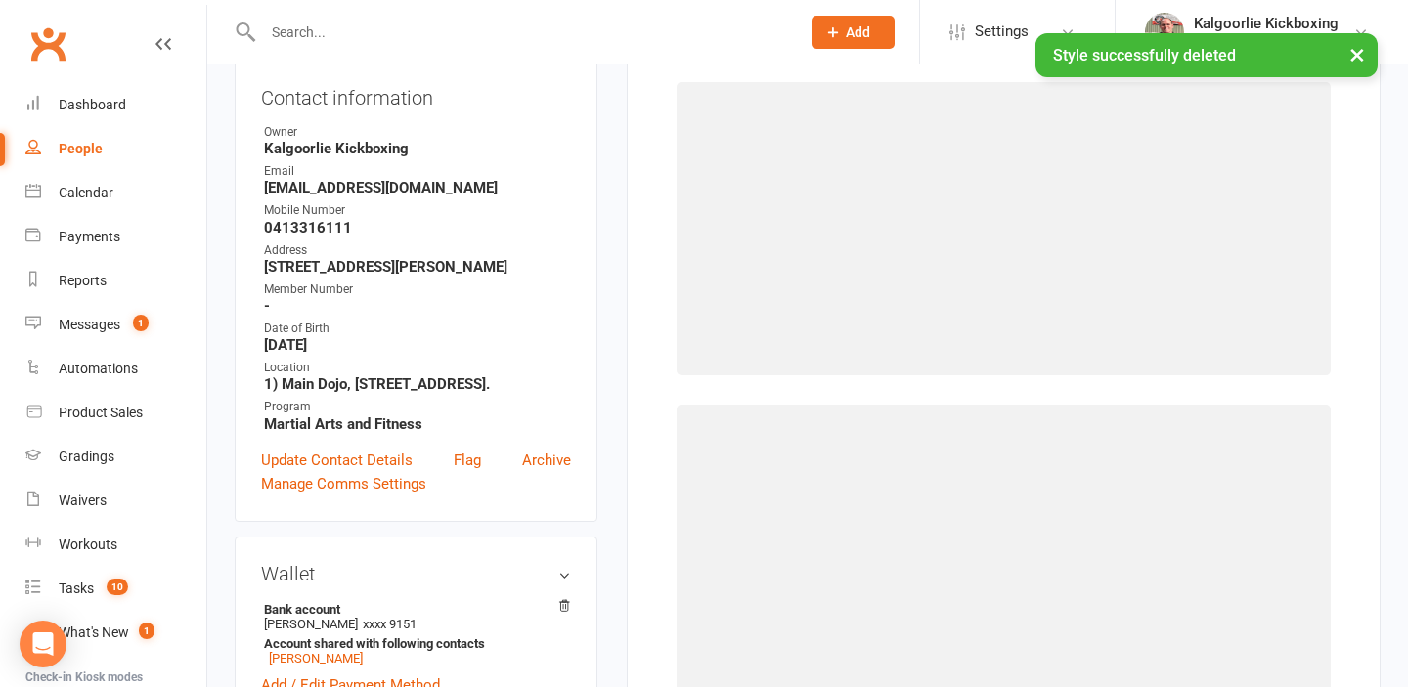
scroll to position [167, 0]
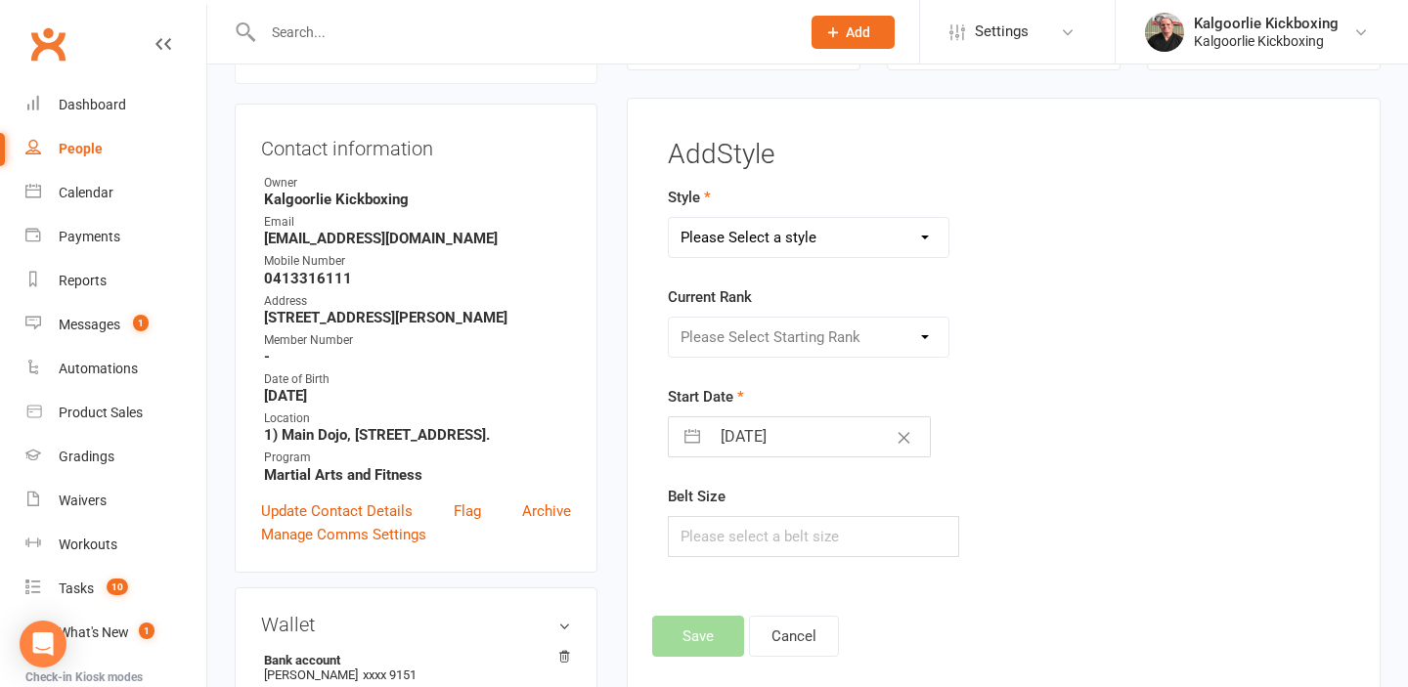
click select "Please Select a style Adults Muay Thai Dog Training Leadership Program Modern A…"
select select "2373"
click select "Please Select a style Adults Muay Thai Dog Training Leadership Program Modern A…"
click select "Please Select Starting Rank White Belt White +1 Black White +2 Black White +2 B…"
select select "23426"
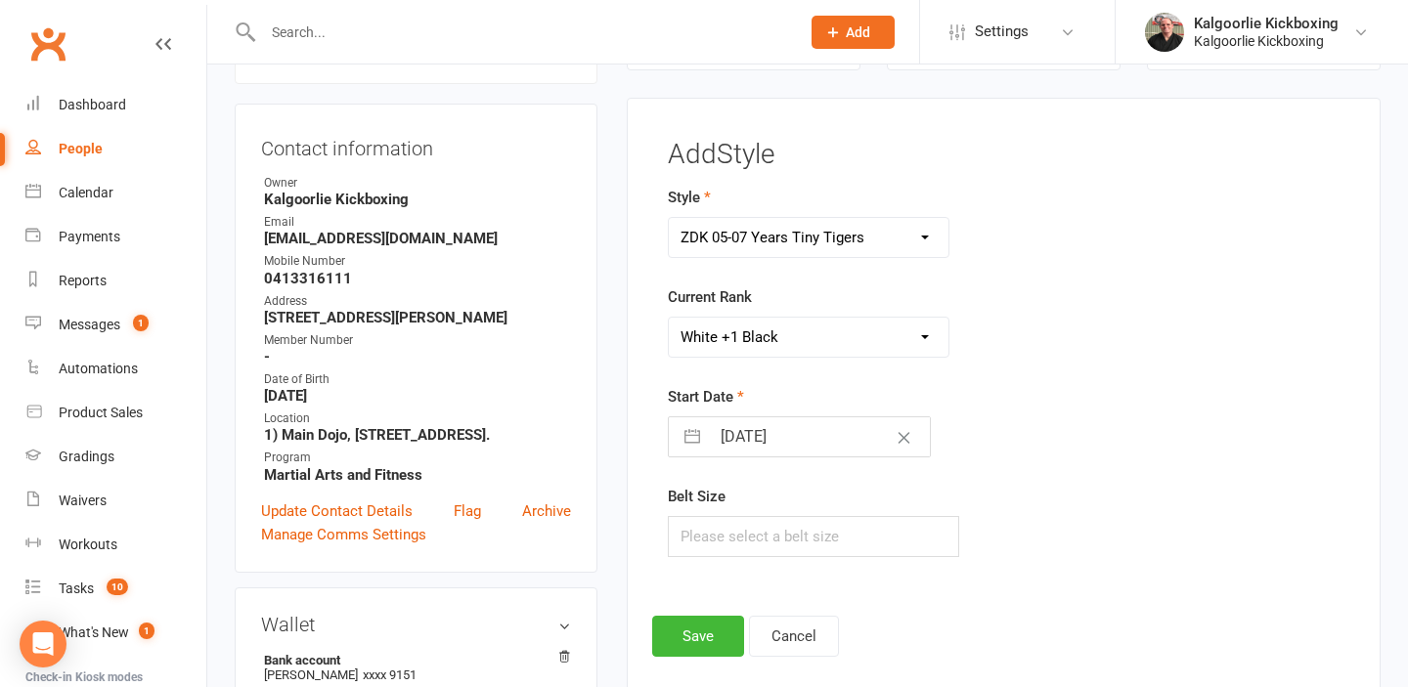
click select "Please Select Starting Rank White Belt White +1 Black White +2 Black White +2 B…"
click button "button"
select select "7"
select select "2025"
select select "8"
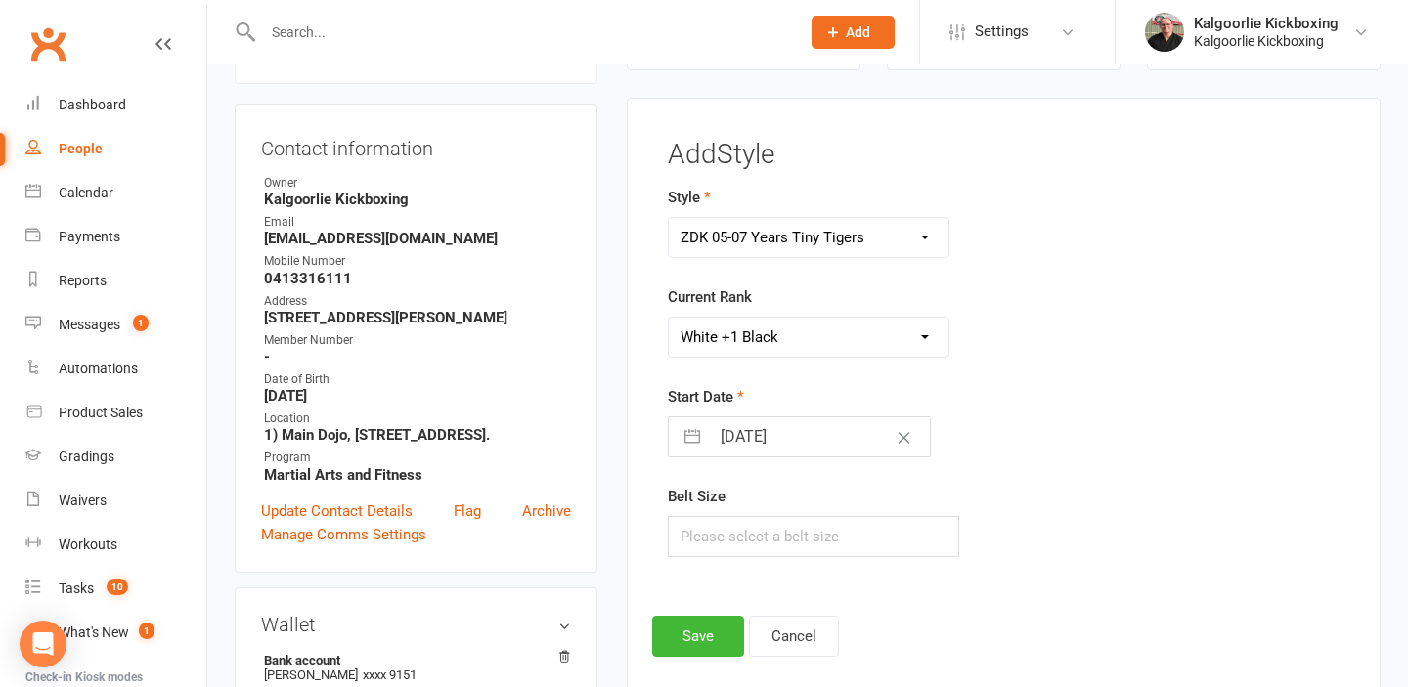
select select "2025"
select select "9"
select select "2025"
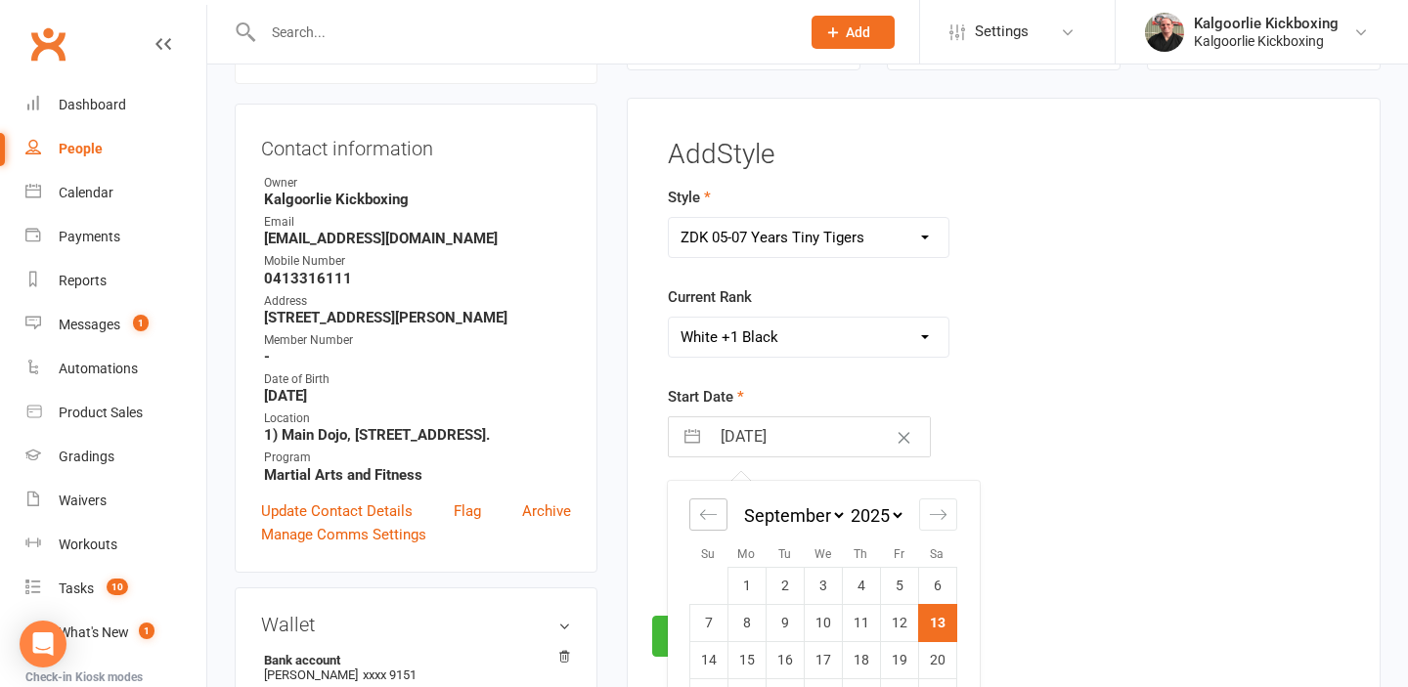
click icon "Move backward to switch to the previous month."
select select "6"
select select "2025"
click td "2"
type input "02 Aug 2025"
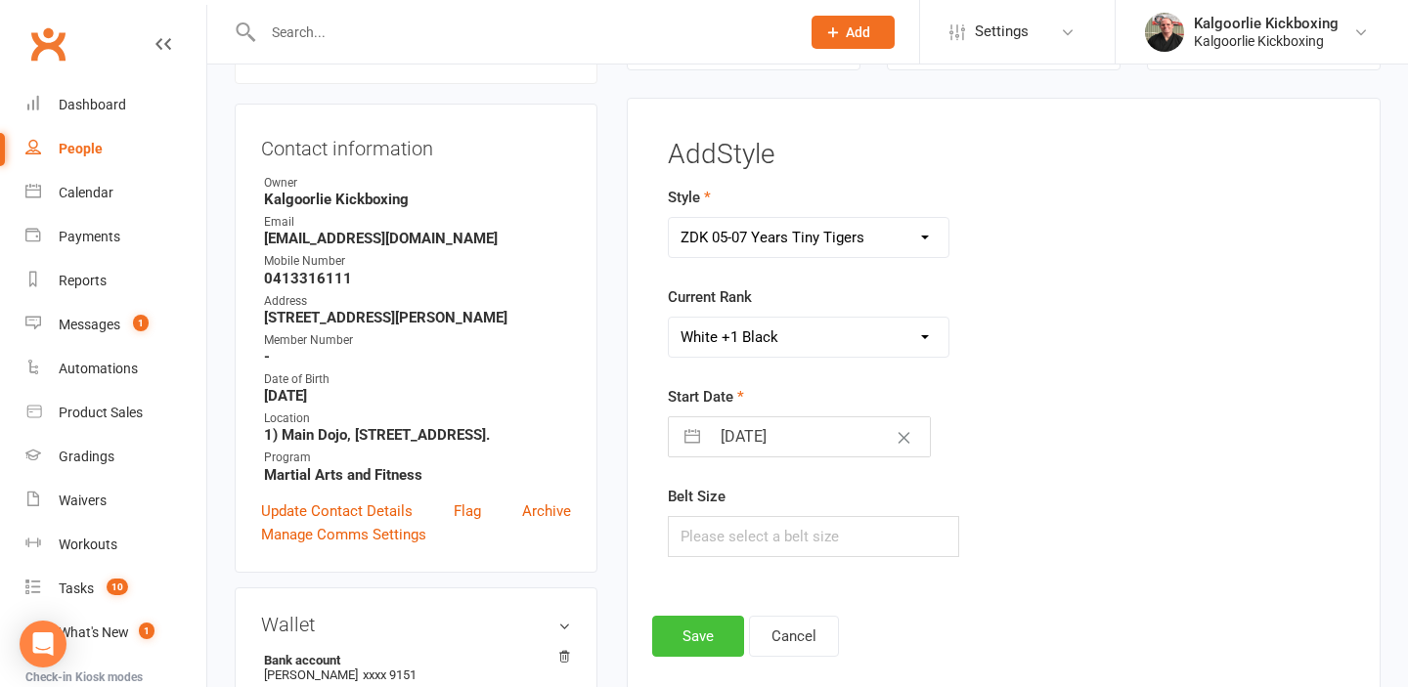
click button "Save"
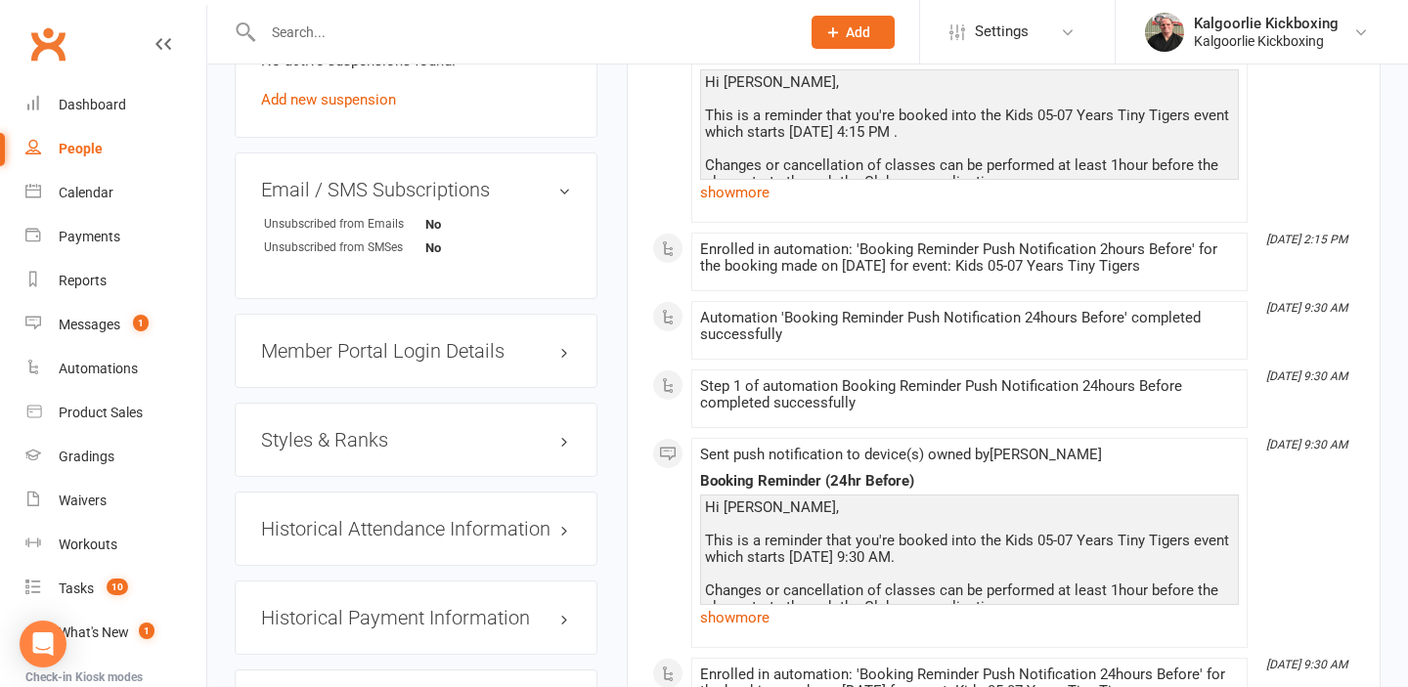
scroll to position [1453, 0]
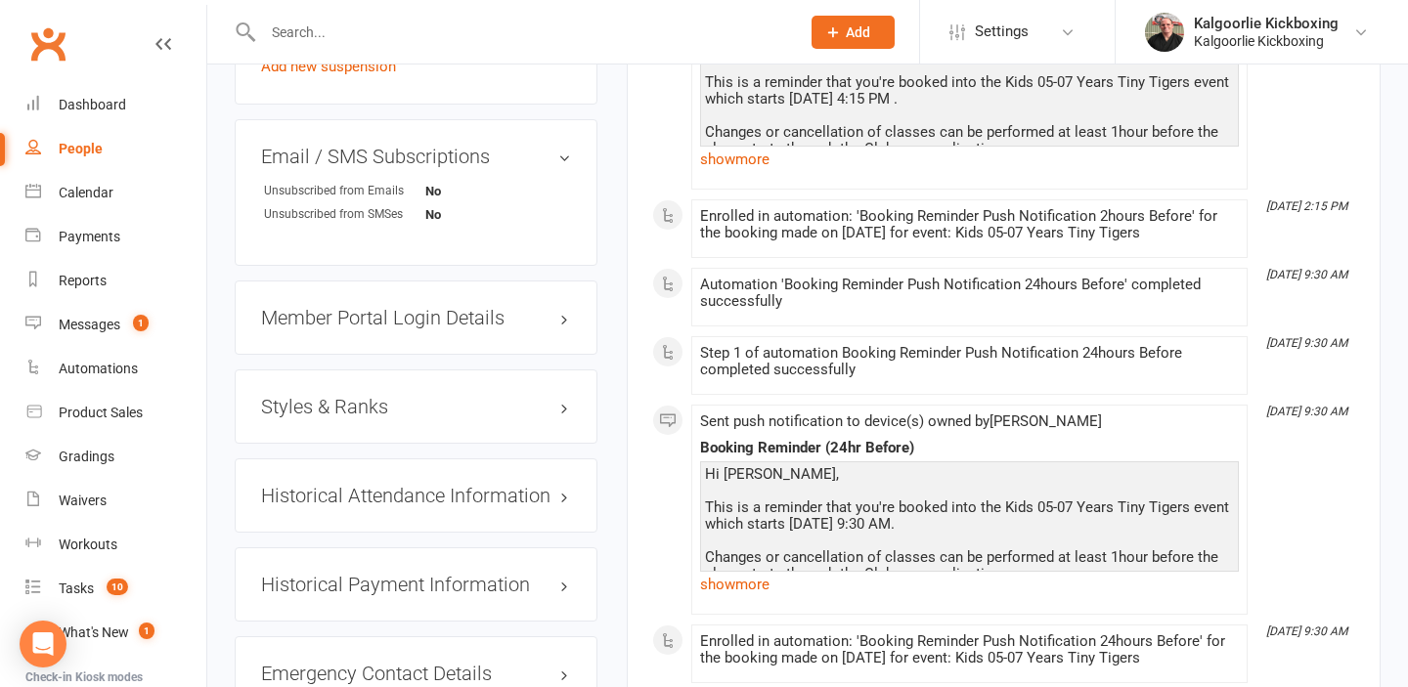
click at [536, 403] on h3 "Styles & Ranks" at bounding box center [416, 407] width 310 height 22
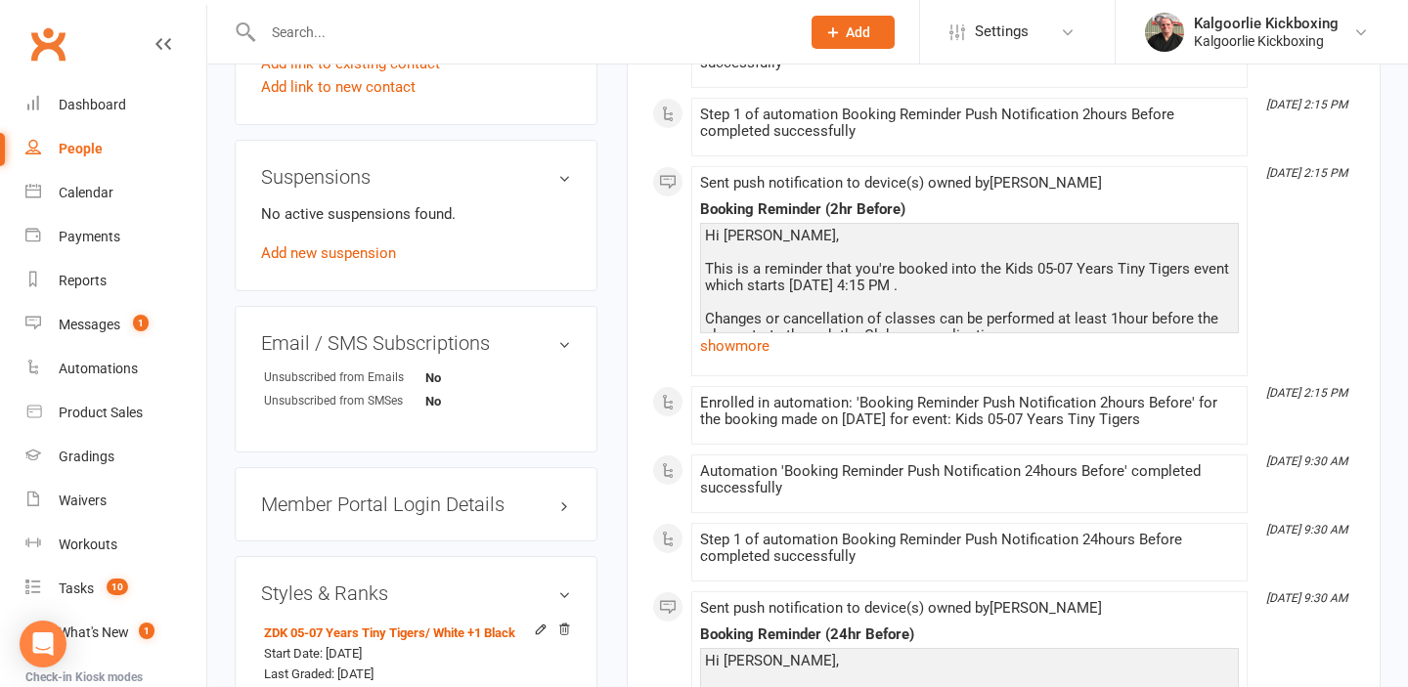
scroll to position [1253, 0]
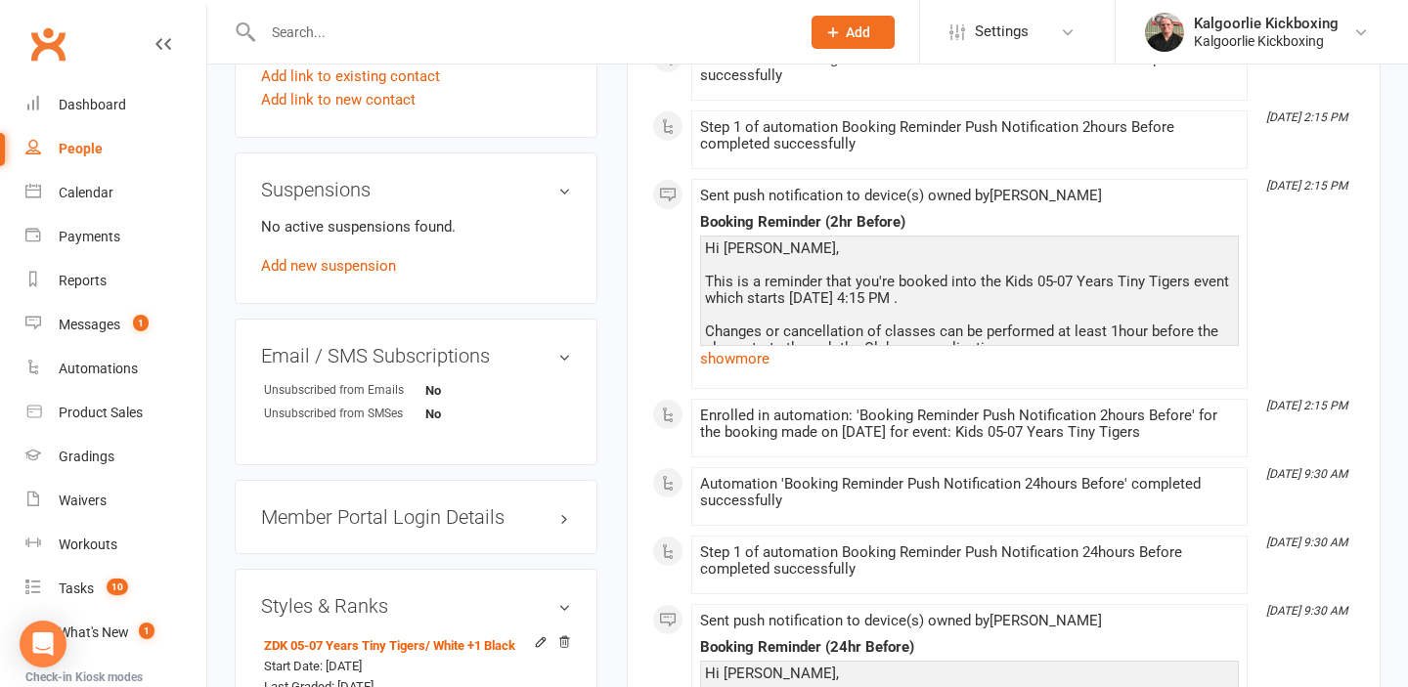
click at [383, 36] on input "text" at bounding box center [521, 32] width 529 height 27
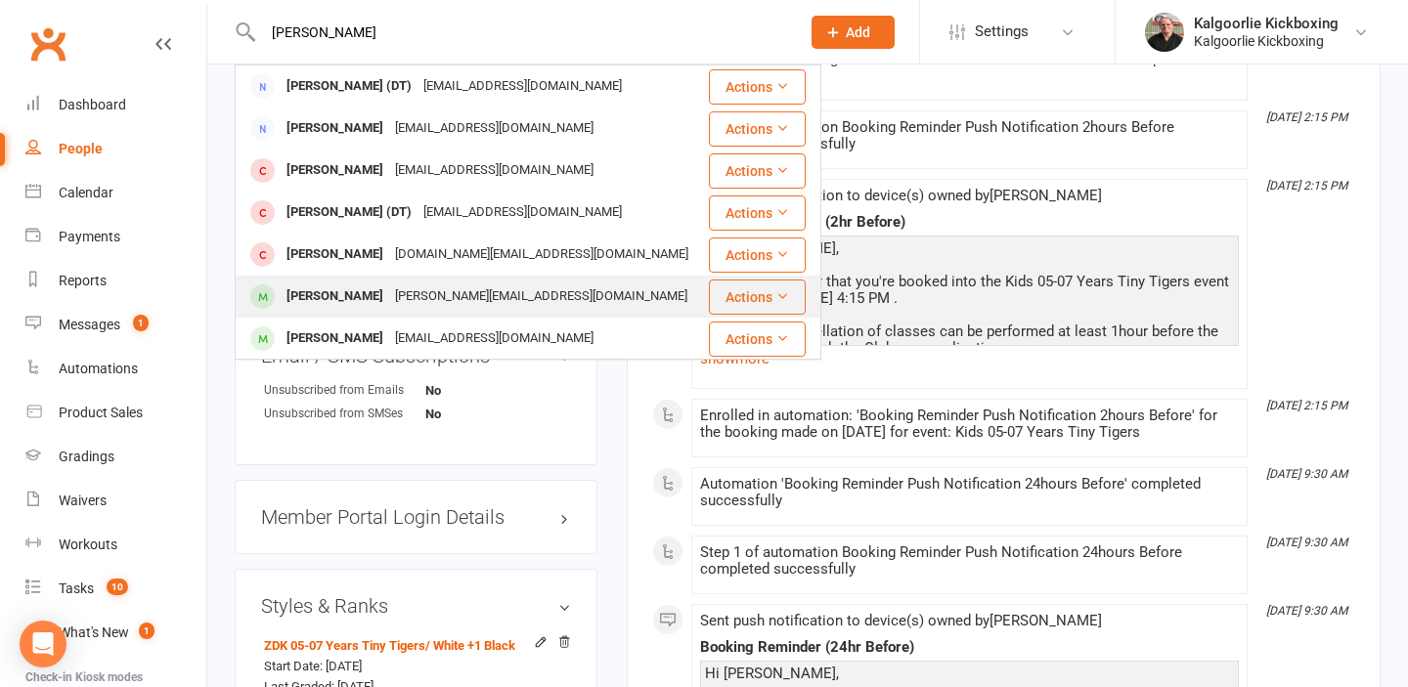
type input "[PERSON_NAME]"
click at [365, 295] on div "[PERSON_NAME]" at bounding box center [335, 297] width 109 height 28
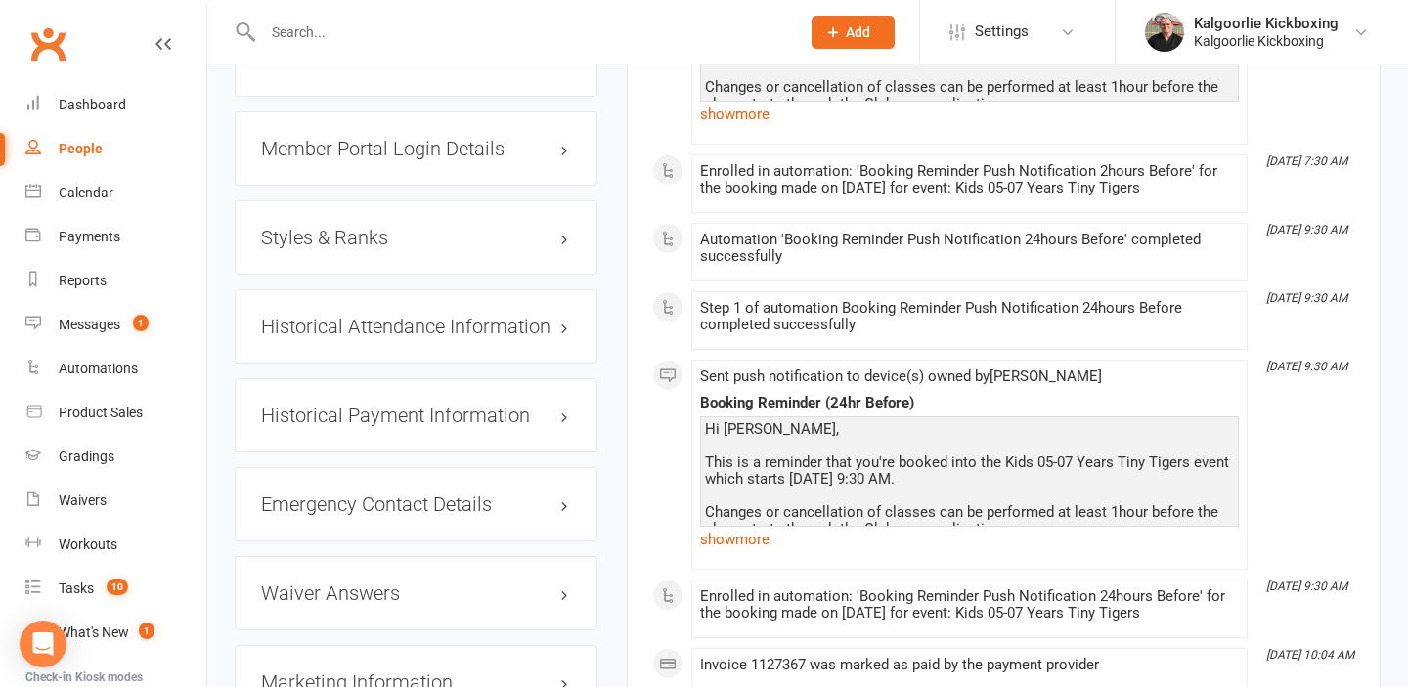
scroll to position [1669, 0]
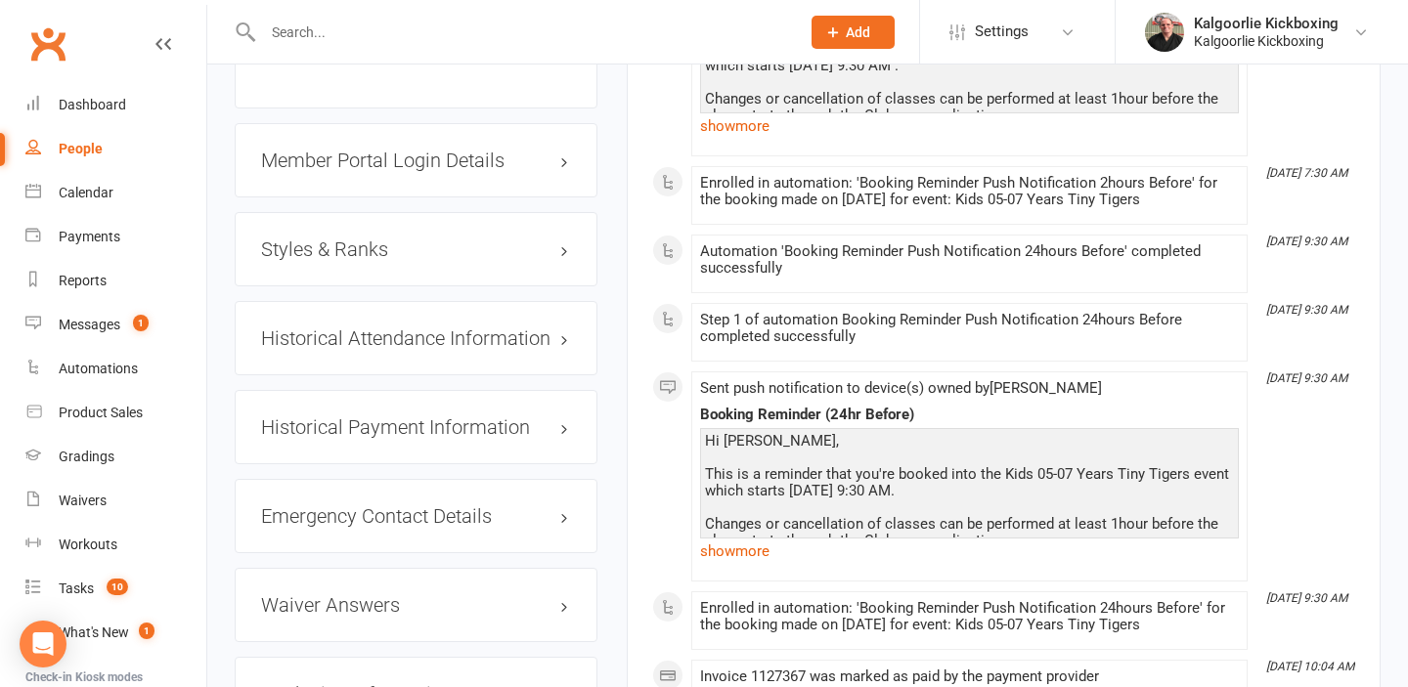
click at [478, 239] on h3 "Styles & Ranks" at bounding box center [416, 250] width 310 height 22
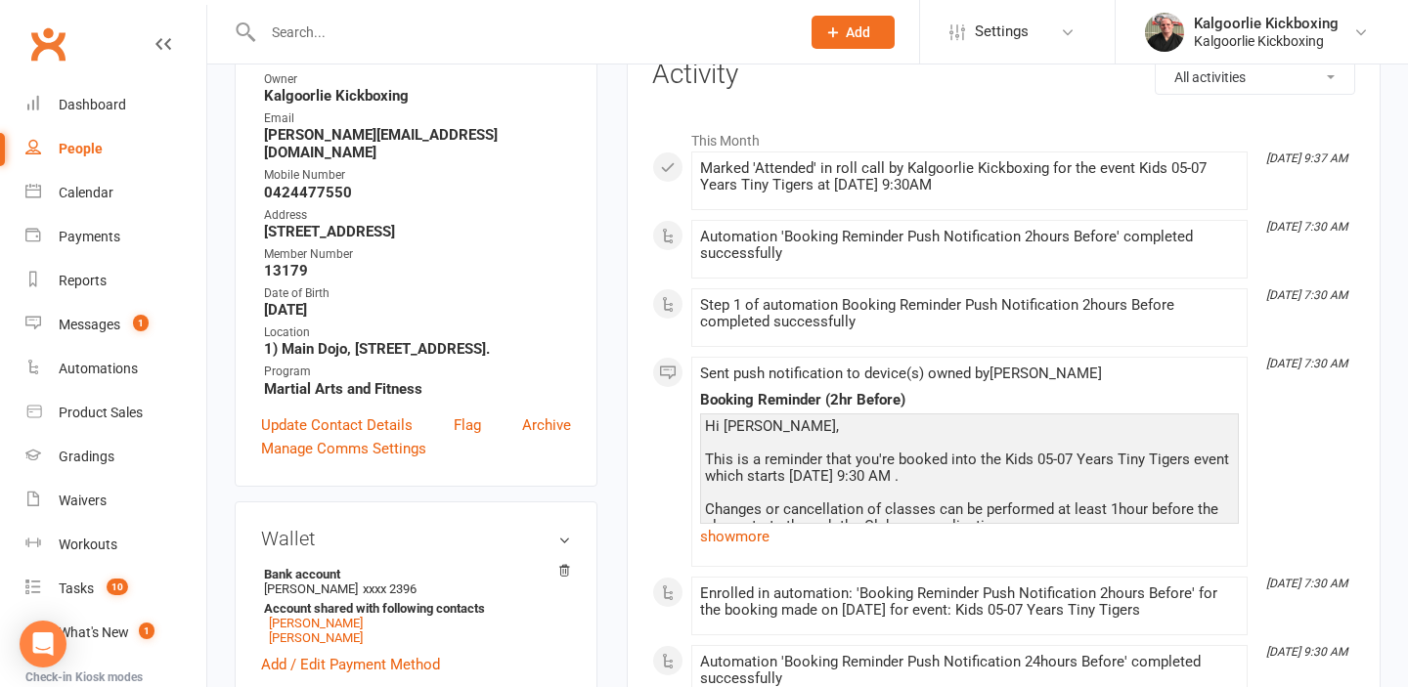
scroll to position [0, 0]
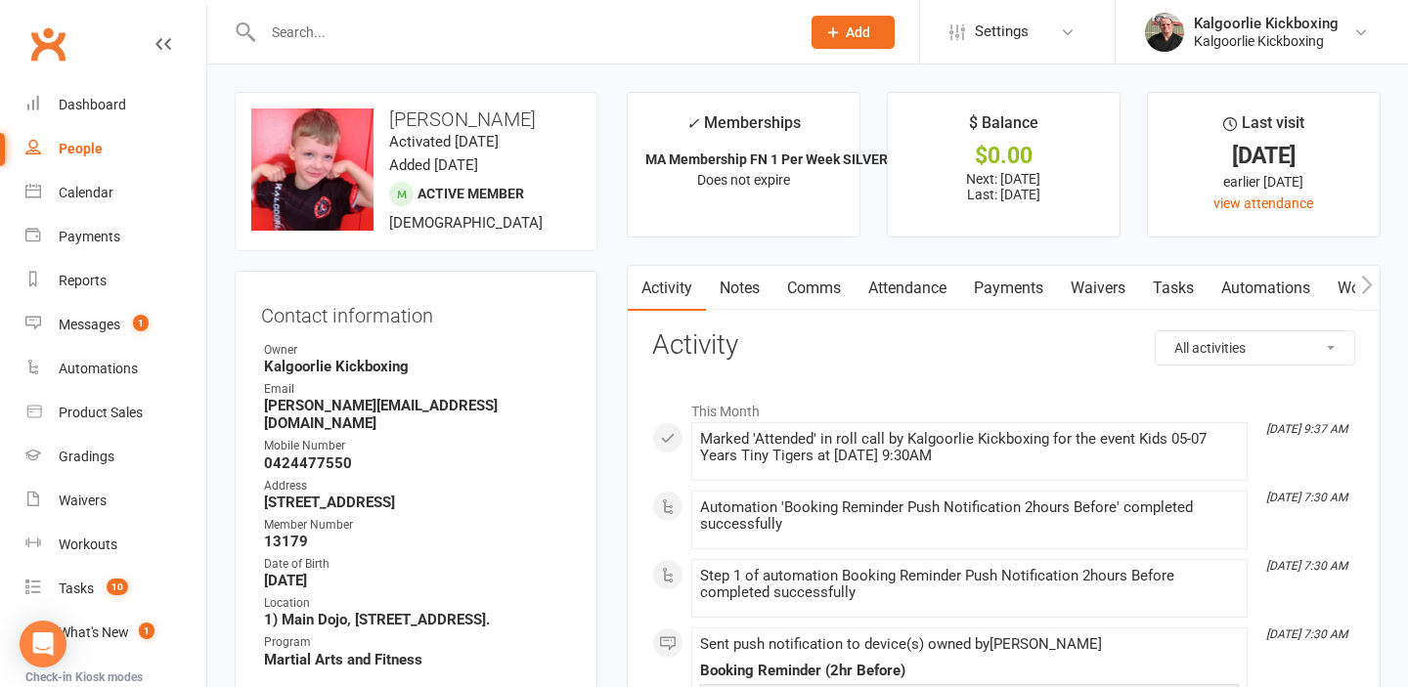
click at [300, 38] on input "text" at bounding box center [521, 32] width 529 height 27
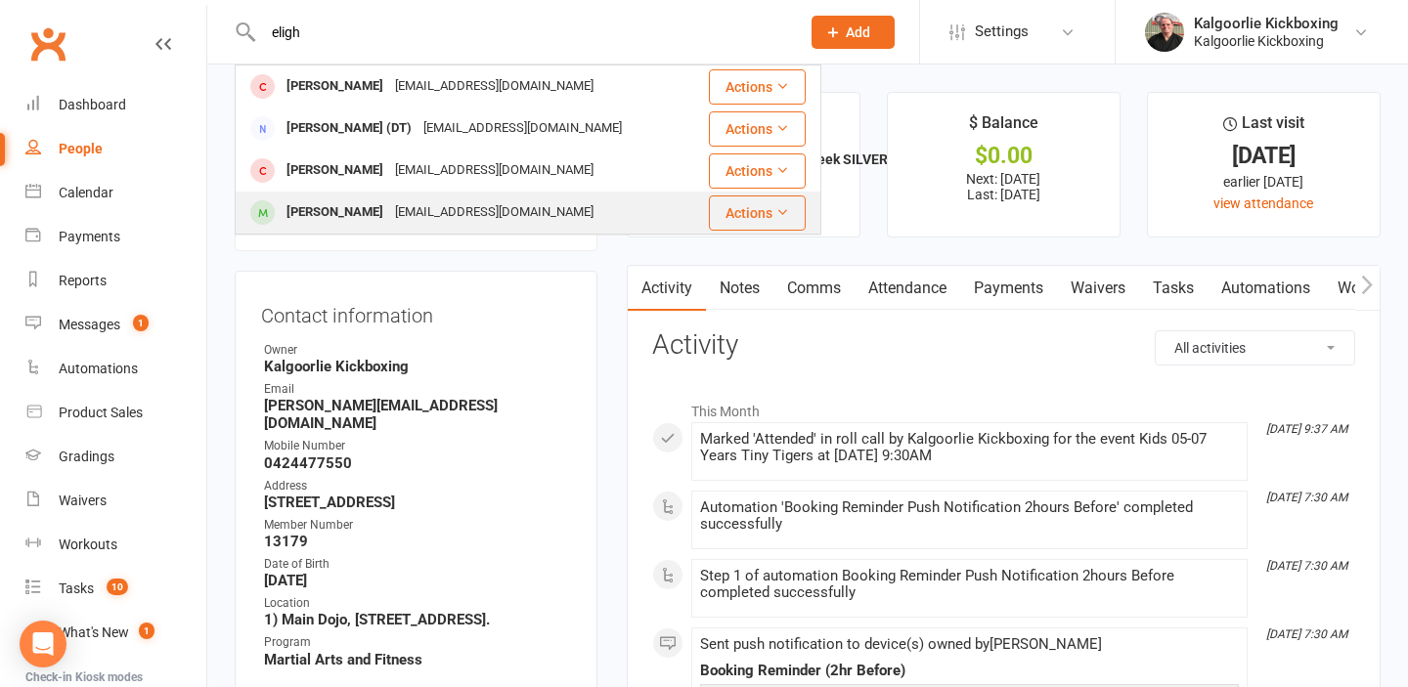
type input "eligh"
click at [466, 210] on div "[EMAIL_ADDRESS][DOMAIN_NAME]" at bounding box center [494, 212] width 210 height 28
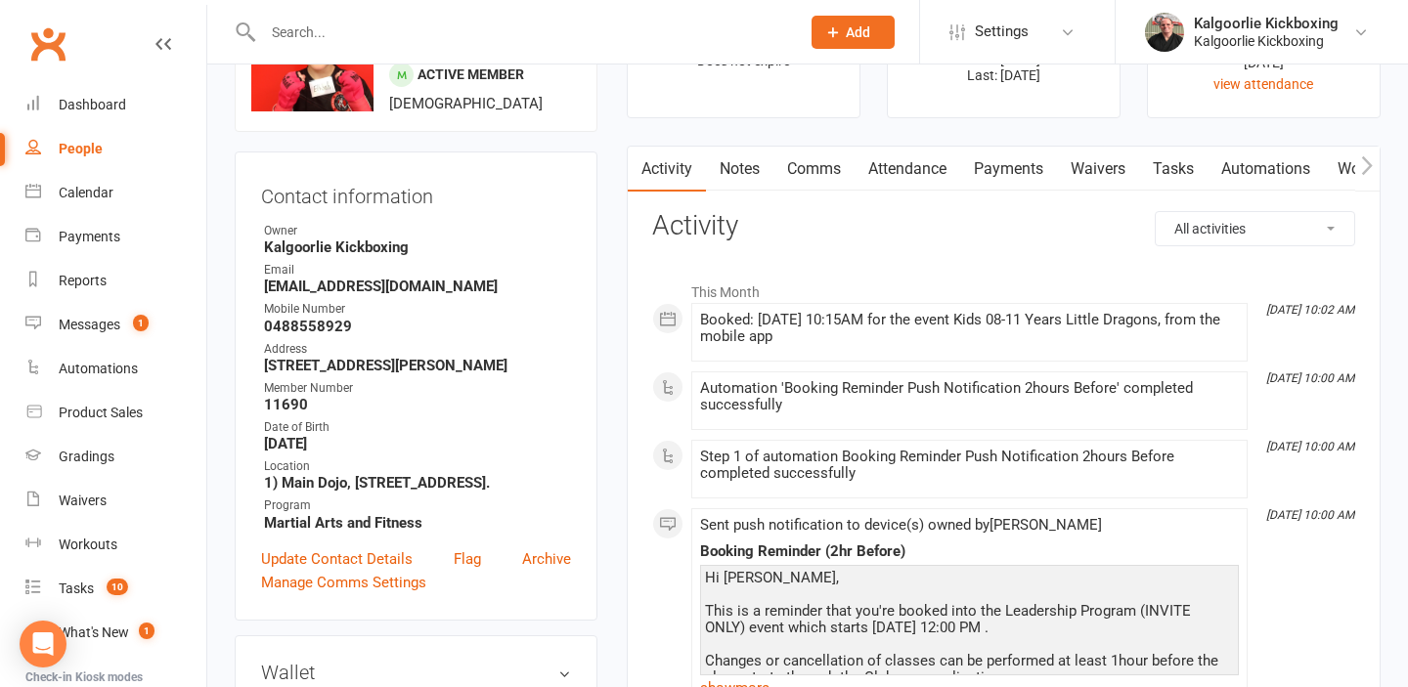
scroll to position [122, 0]
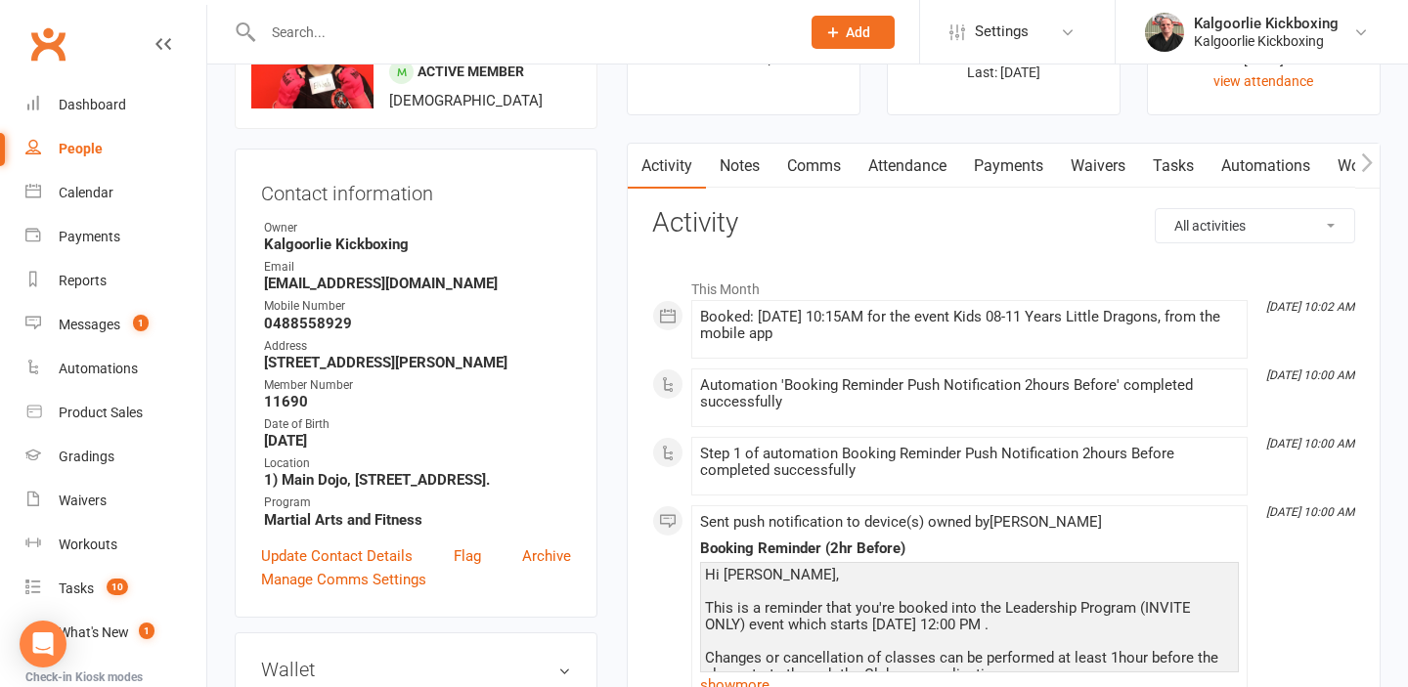
click at [548, 33] on input "text" at bounding box center [521, 32] width 529 height 27
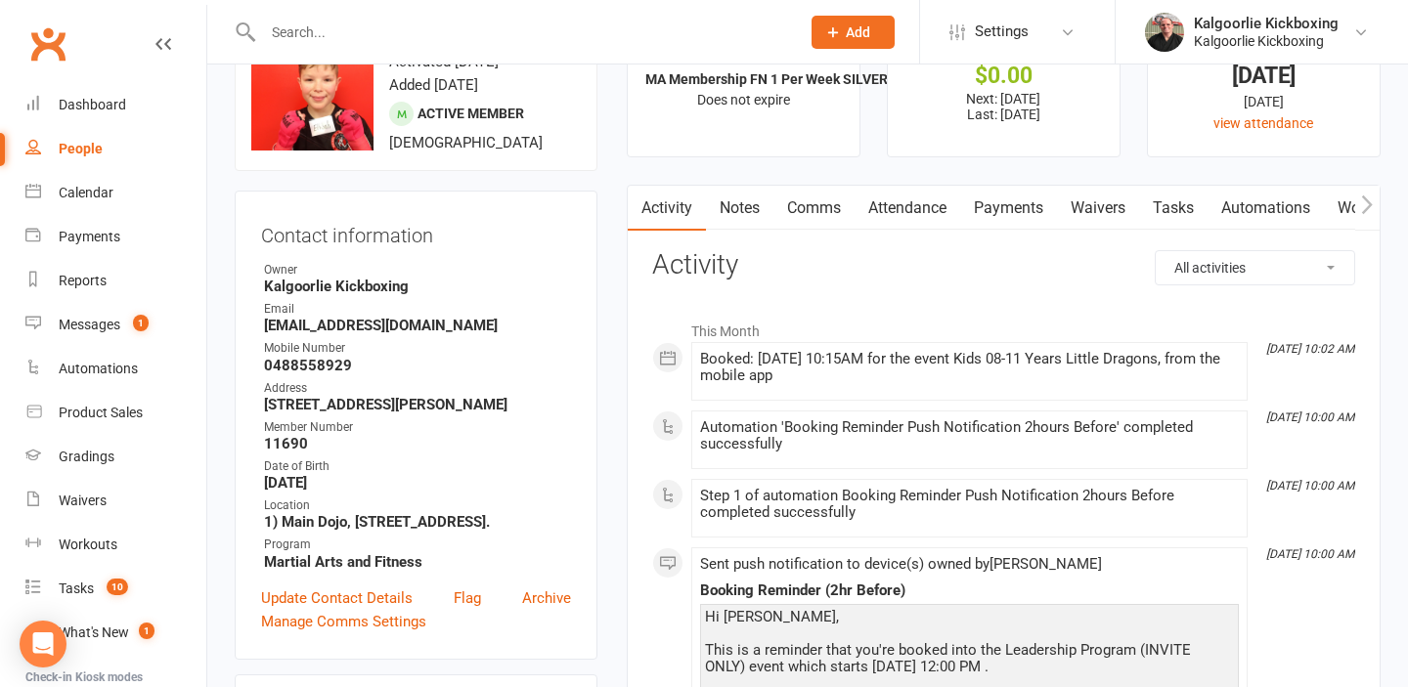
scroll to position [0, 0]
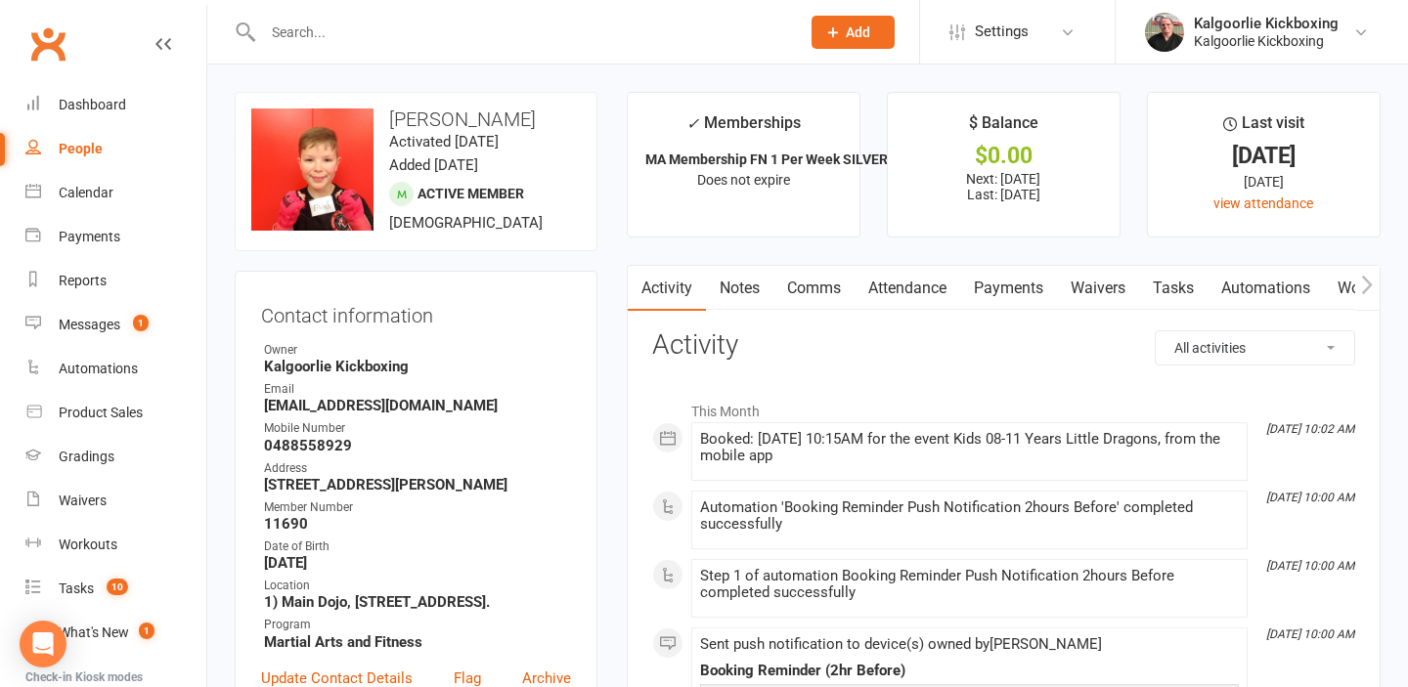
click at [542, 19] on input "text" at bounding box center [521, 32] width 529 height 27
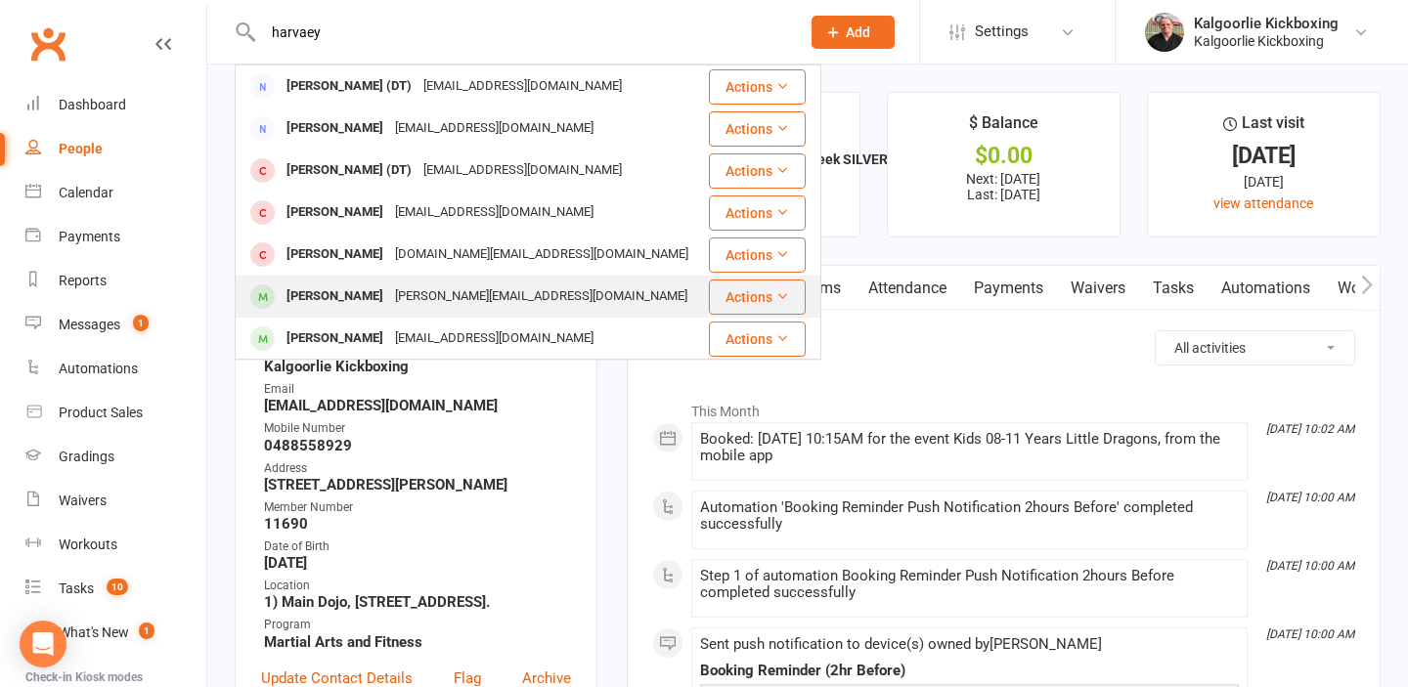
type input "harvaey"
click at [405, 296] on div "Sarah.cole94@hotmail.com" at bounding box center [541, 297] width 304 height 28
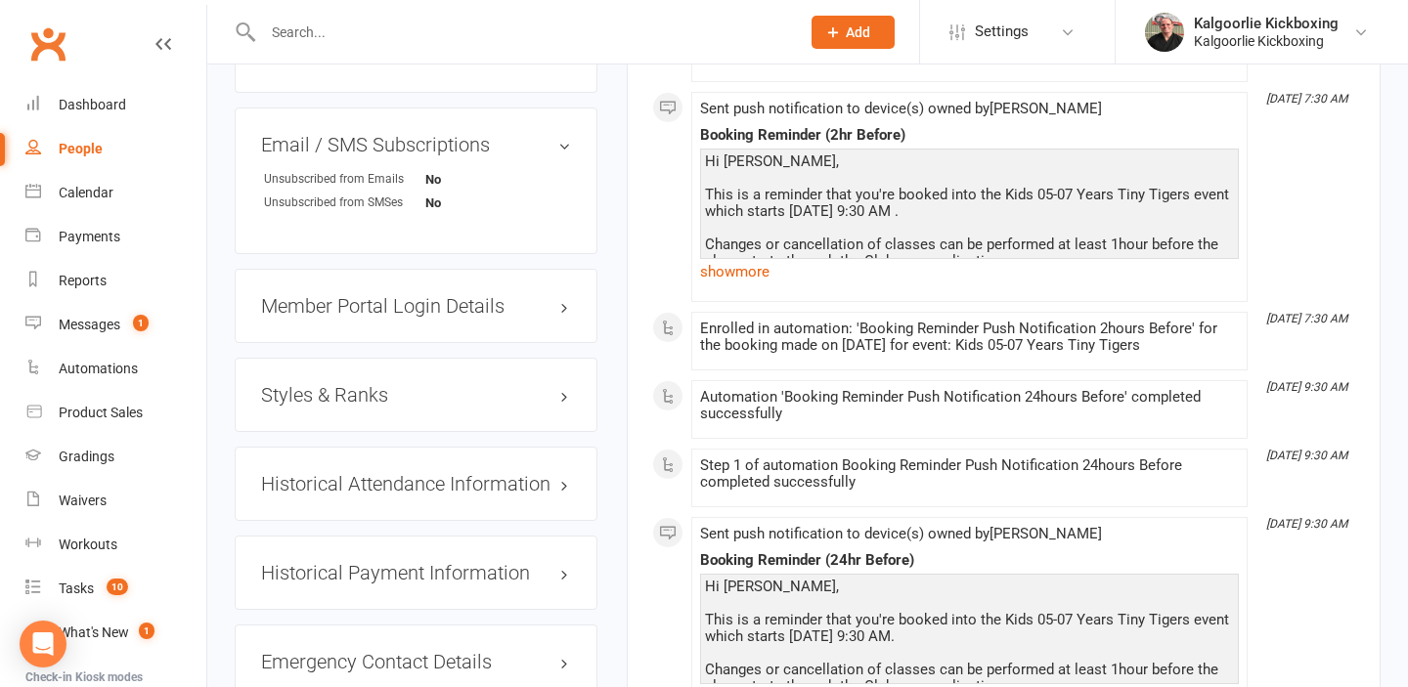
scroll to position [1480, 0]
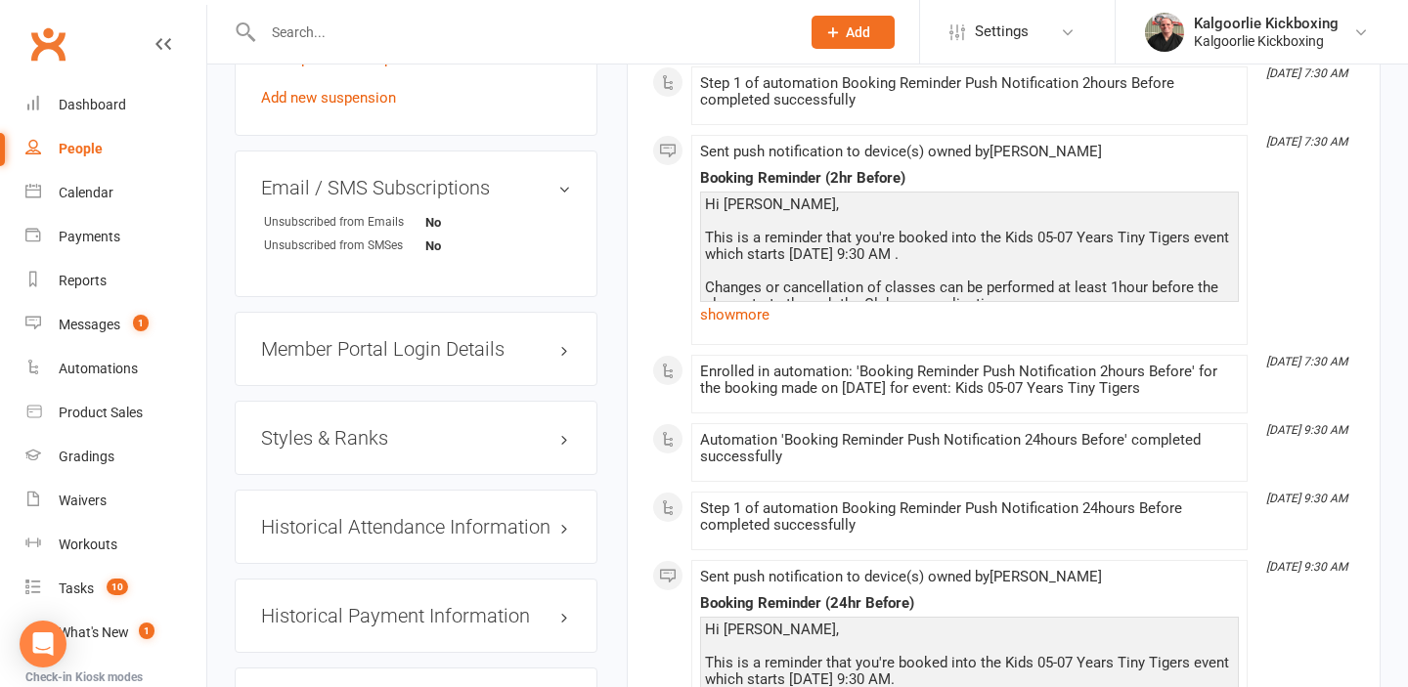
click at [381, 408] on div "Styles & Ranks" at bounding box center [416, 438] width 363 height 74
click at [485, 427] on h3 "Styles & Ranks" at bounding box center [416, 438] width 310 height 22
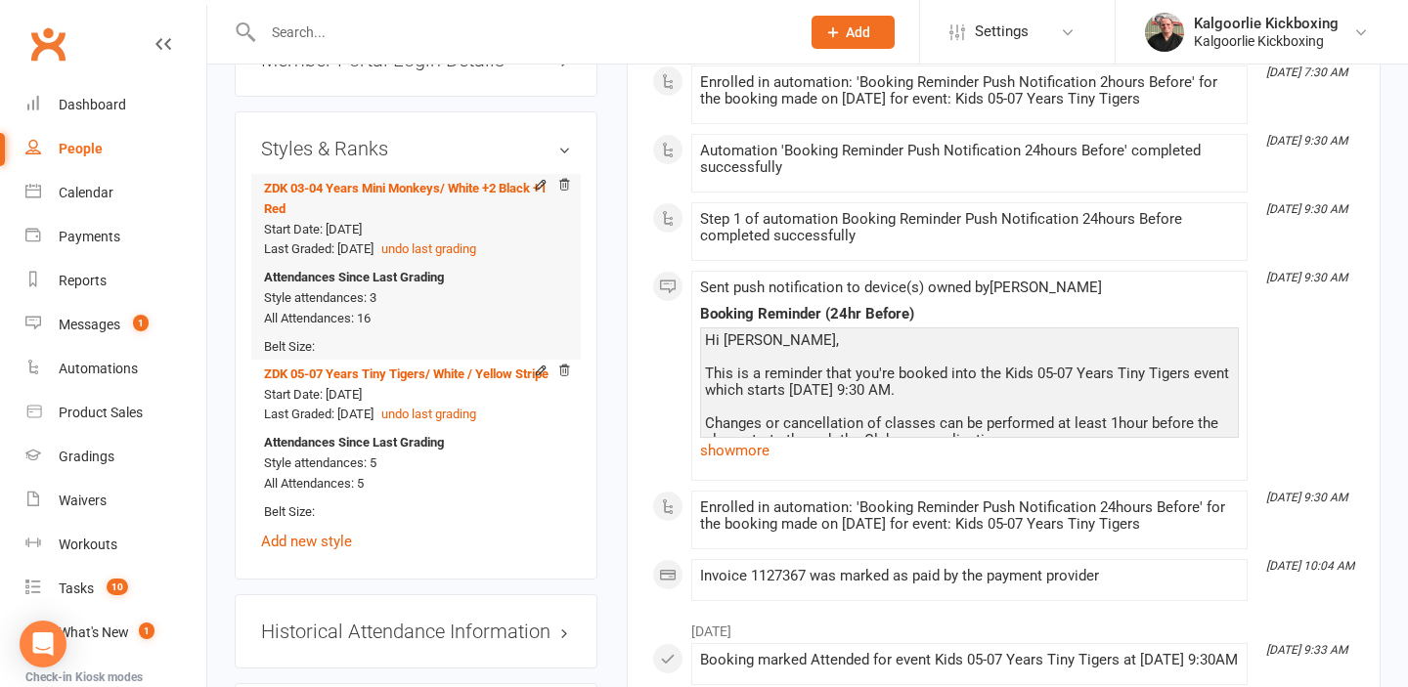
scroll to position [1768, 0]
click at [565, 179] on icon at bounding box center [564, 186] width 14 height 14
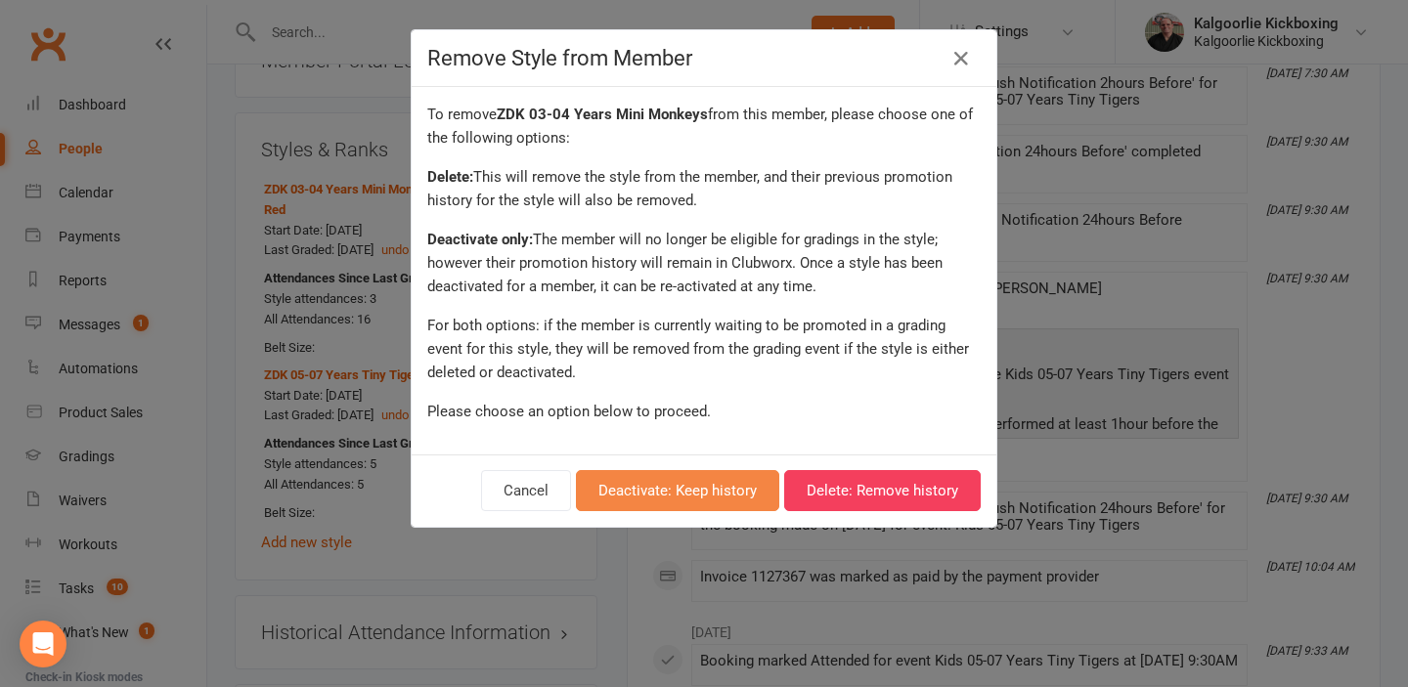
click at [691, 489] on button "Deactivate: Keep history" at bounding box center [677, 490] width 203 height 41
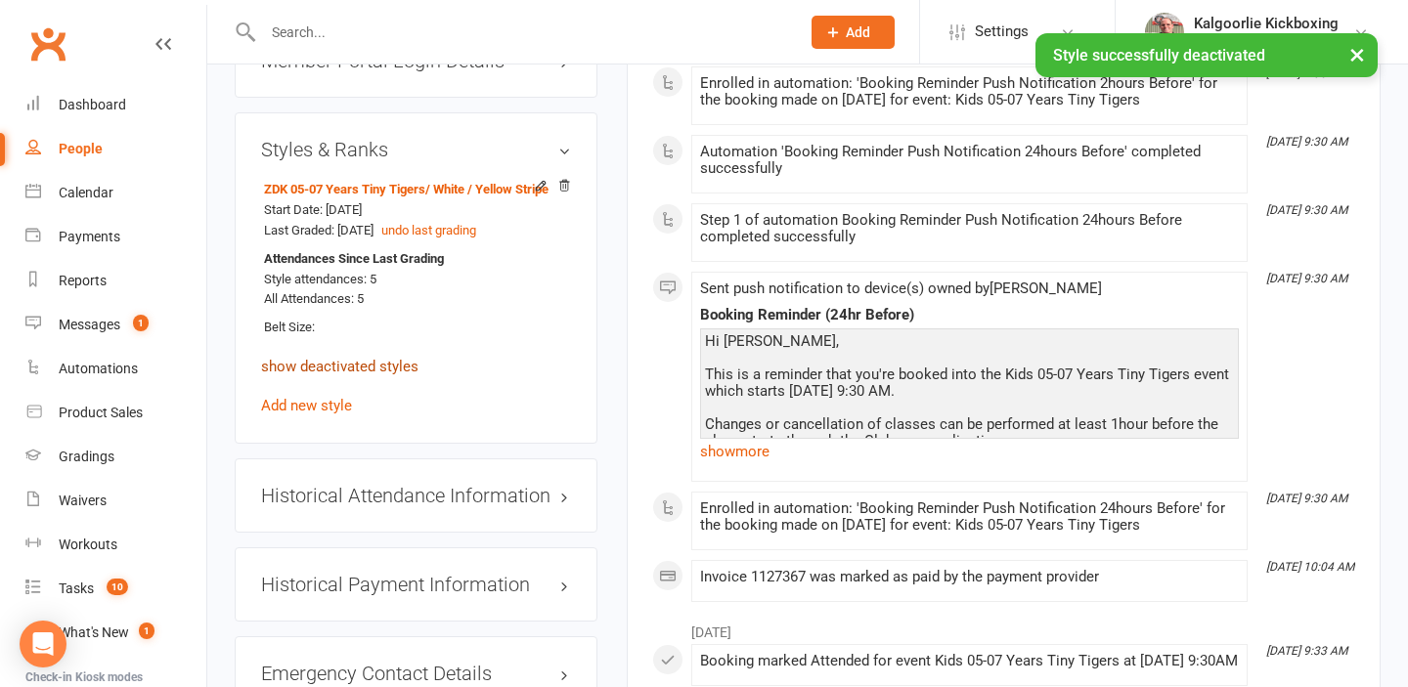
click at [329, 358] on link "show deactivated styles" at bounding box center [339, 367] width 157 height 18
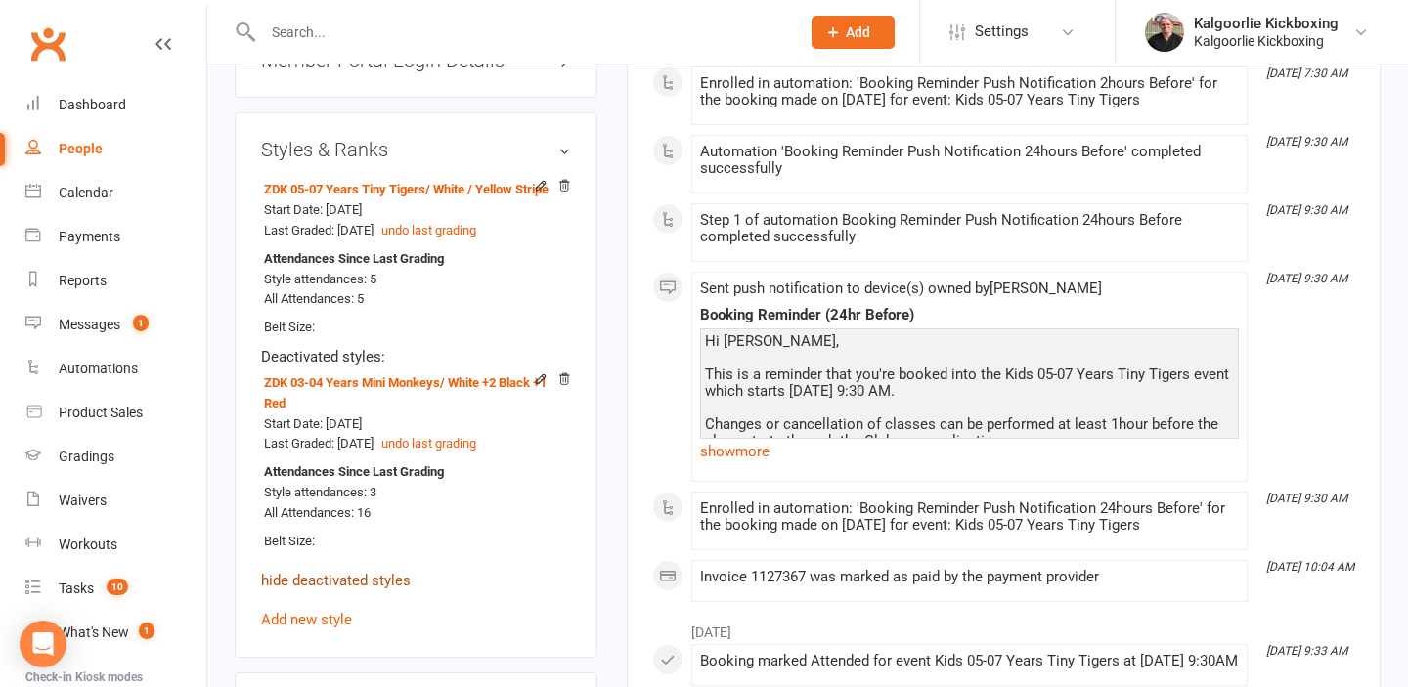
click at [330, 572] on link "hide deactivated styles" at bounding box center [336, 581] width 150 height 18
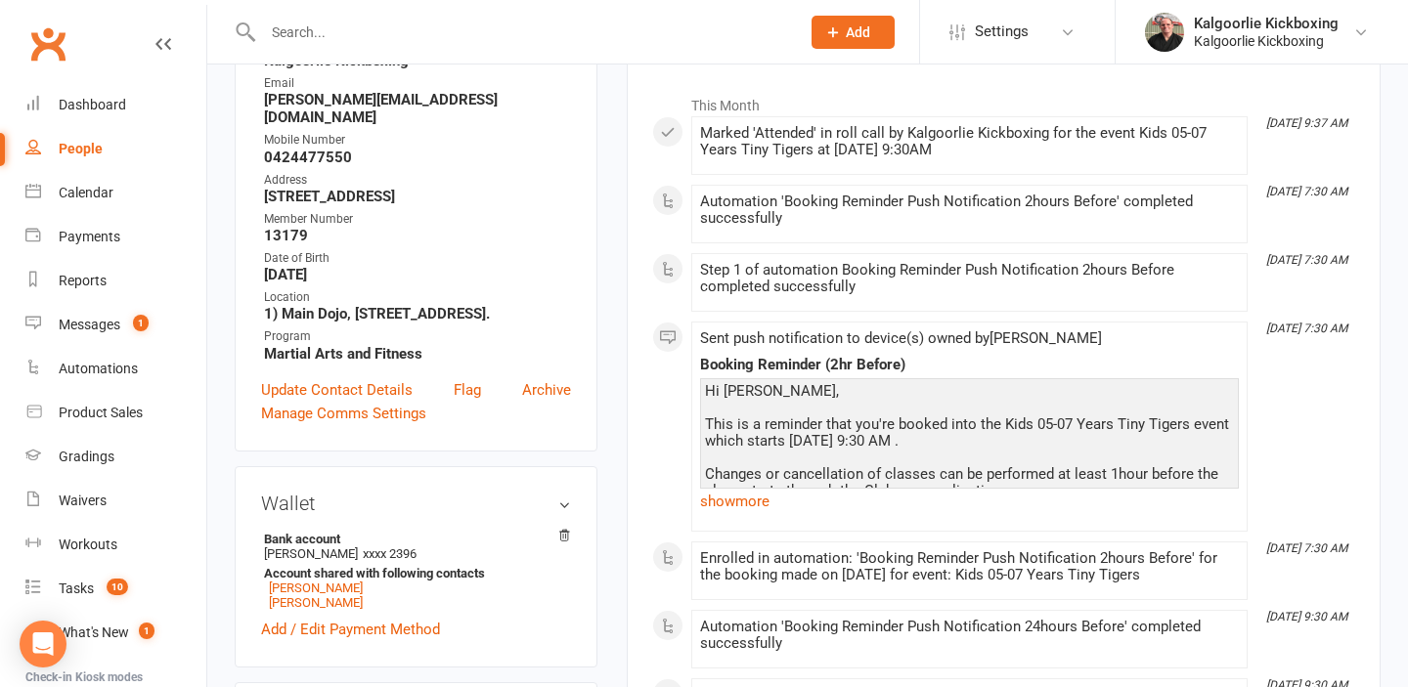
scroll to position [0, 0]
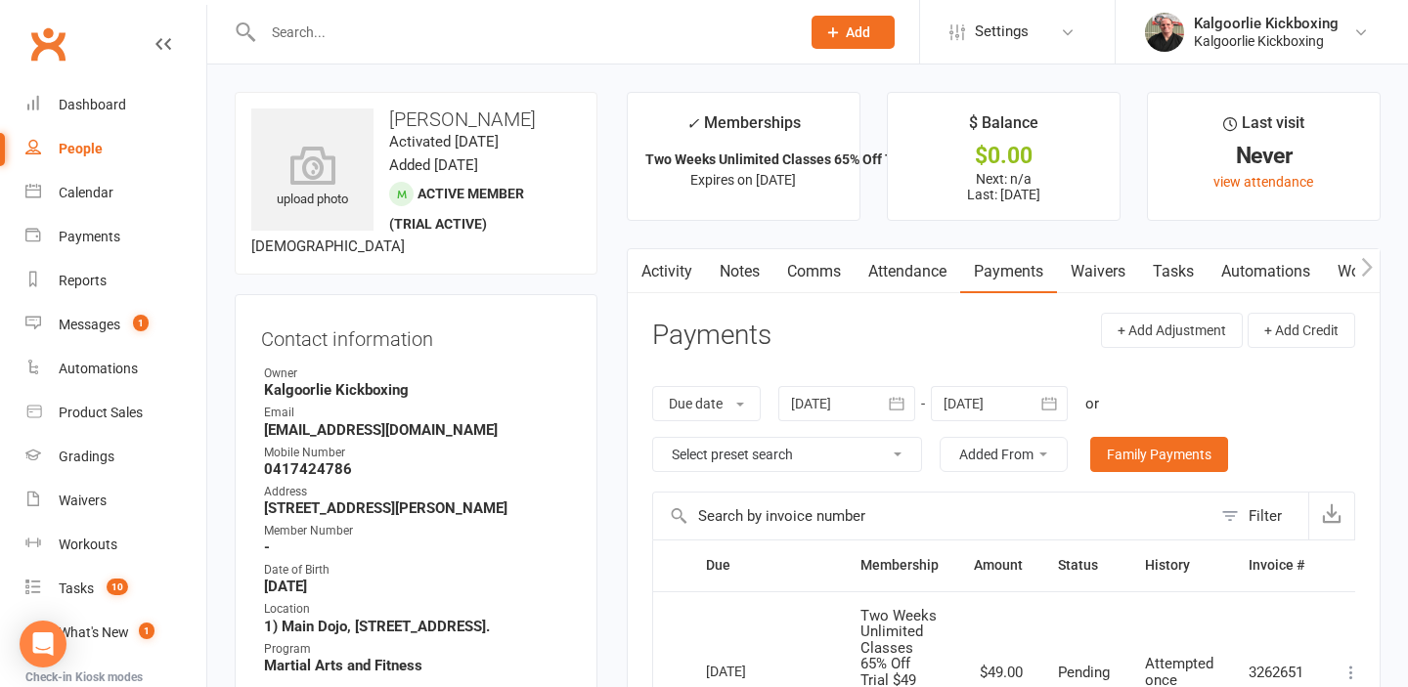
scroll to position [0, 28]
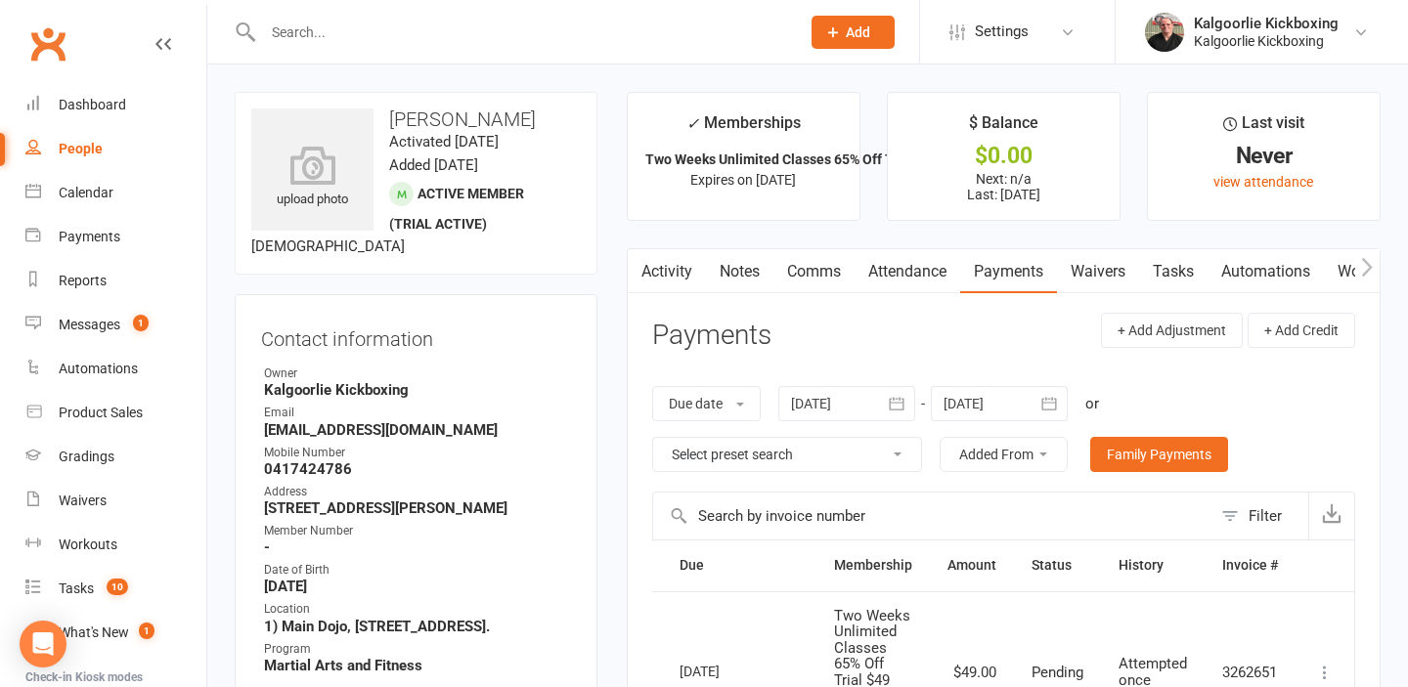
click at [408, 35] on input "text" at bounding box center [521, 32] width 529 height 27
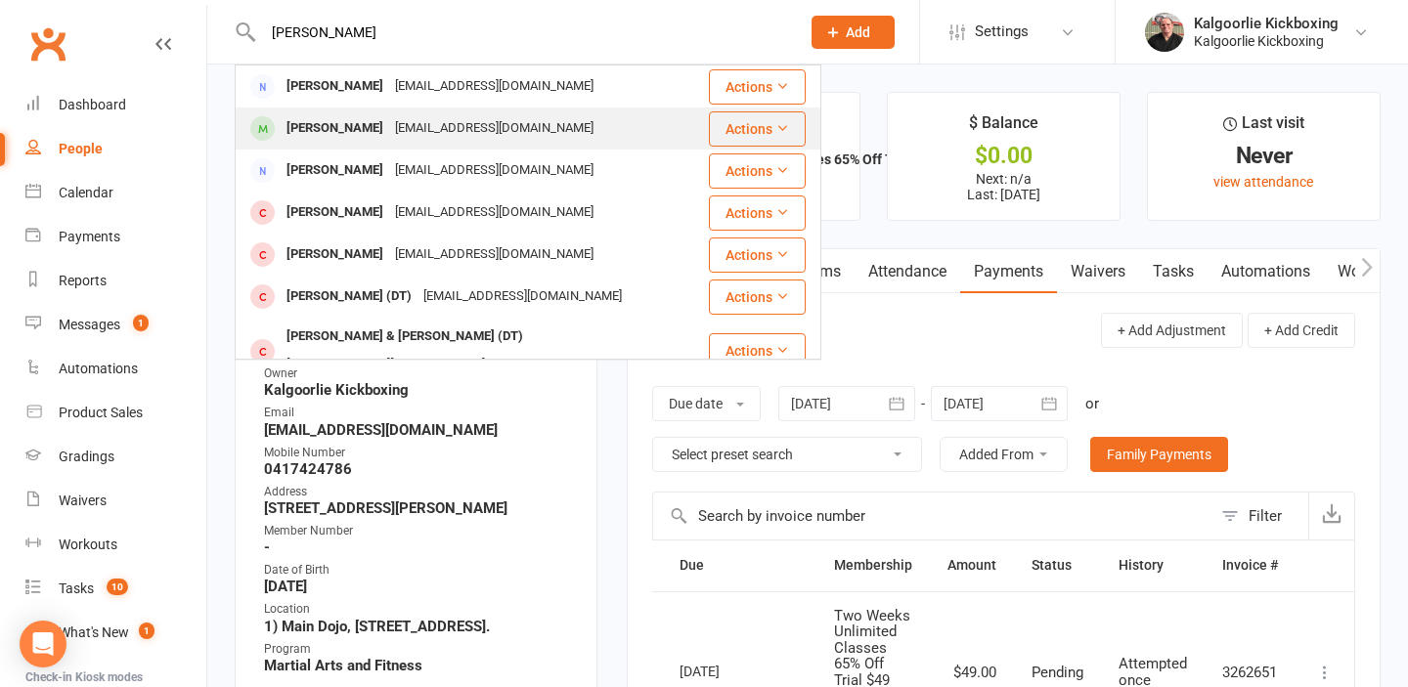
type input "[PERSON_NAME]"
click at [363, 134] on div "[PERSON_NAME]" at bounding box center [335, 128] width 109 height 28
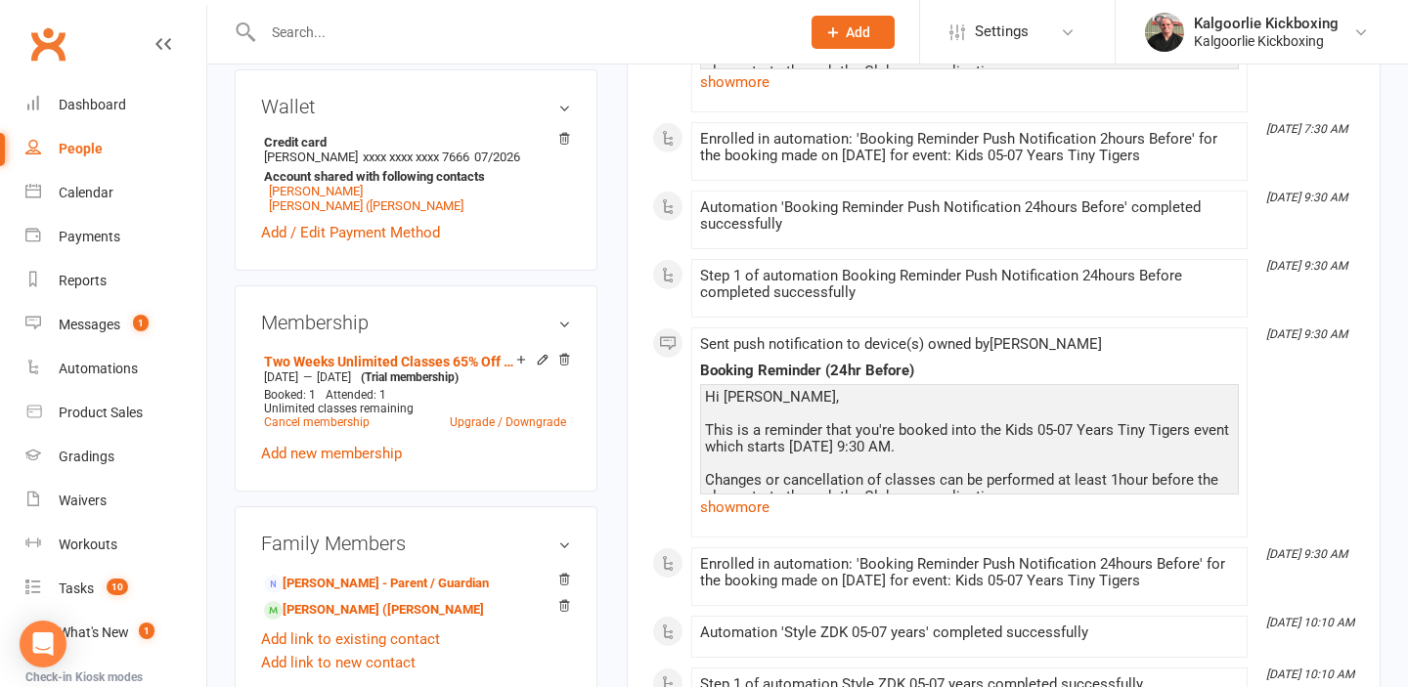
scroll to position [714, 0]
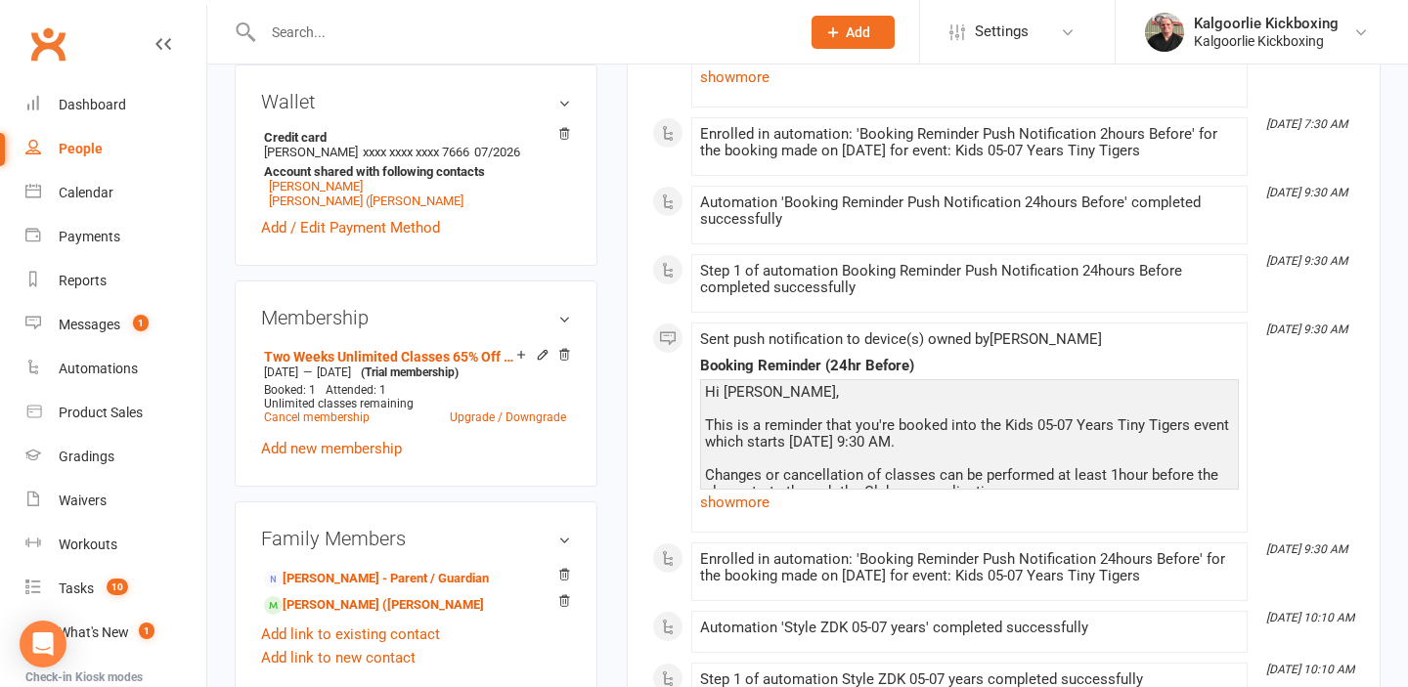
click at [520, 40] on input "text" at bounding box center [521, 32] width 529 height 27
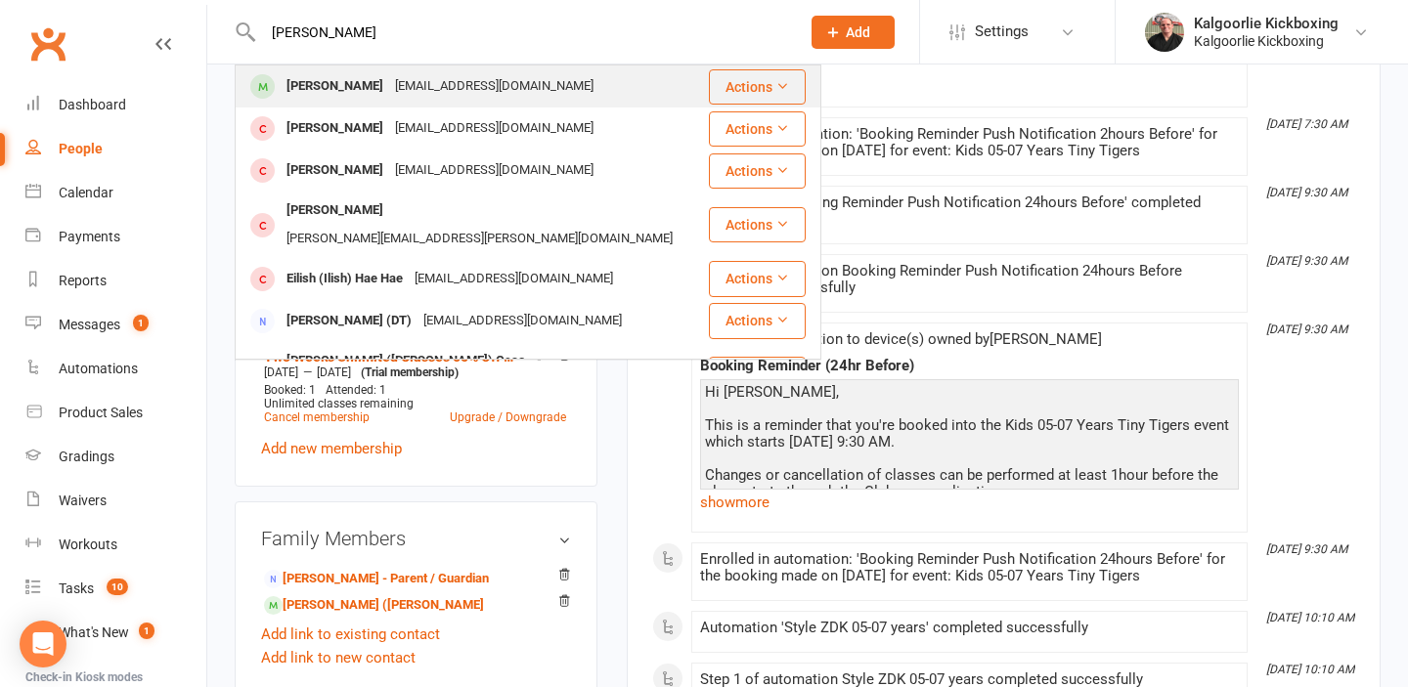
type input "[PERSON_NAME]"
click at [434, 90] on div "[EMAIL_ADDRESS][DOMAIN_NAME]" at bounding box center [494, 86] width 210 height 28
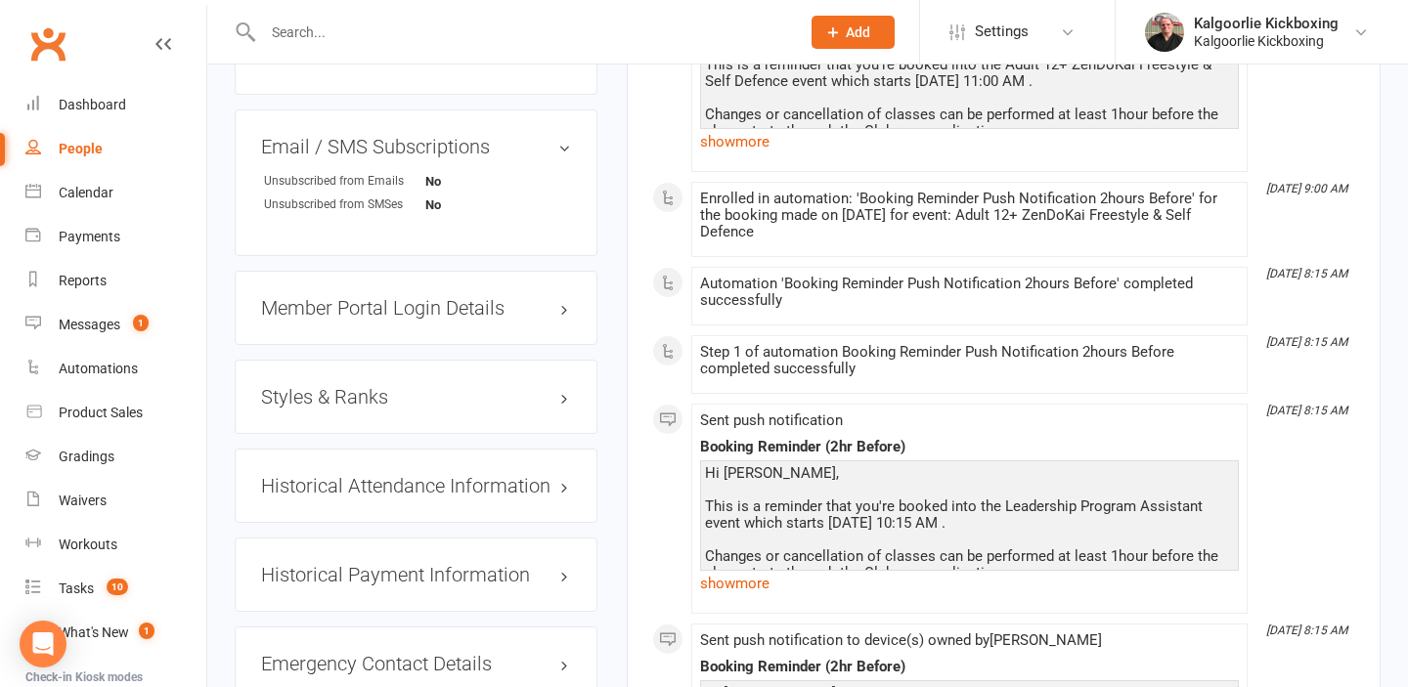
scroll to position [1491, 0]
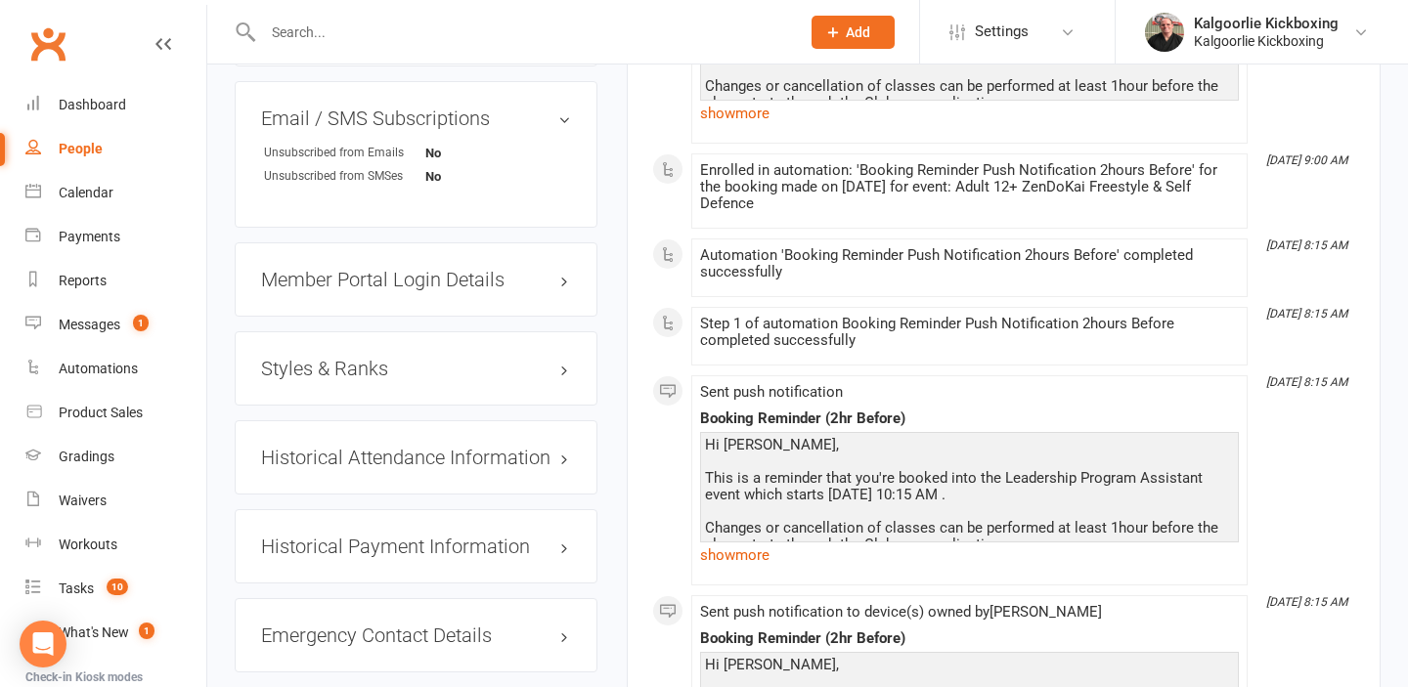
click at [414, 367] on h3 "Styles & Ranks" at bounding box center [416, 369] width 310 height 22
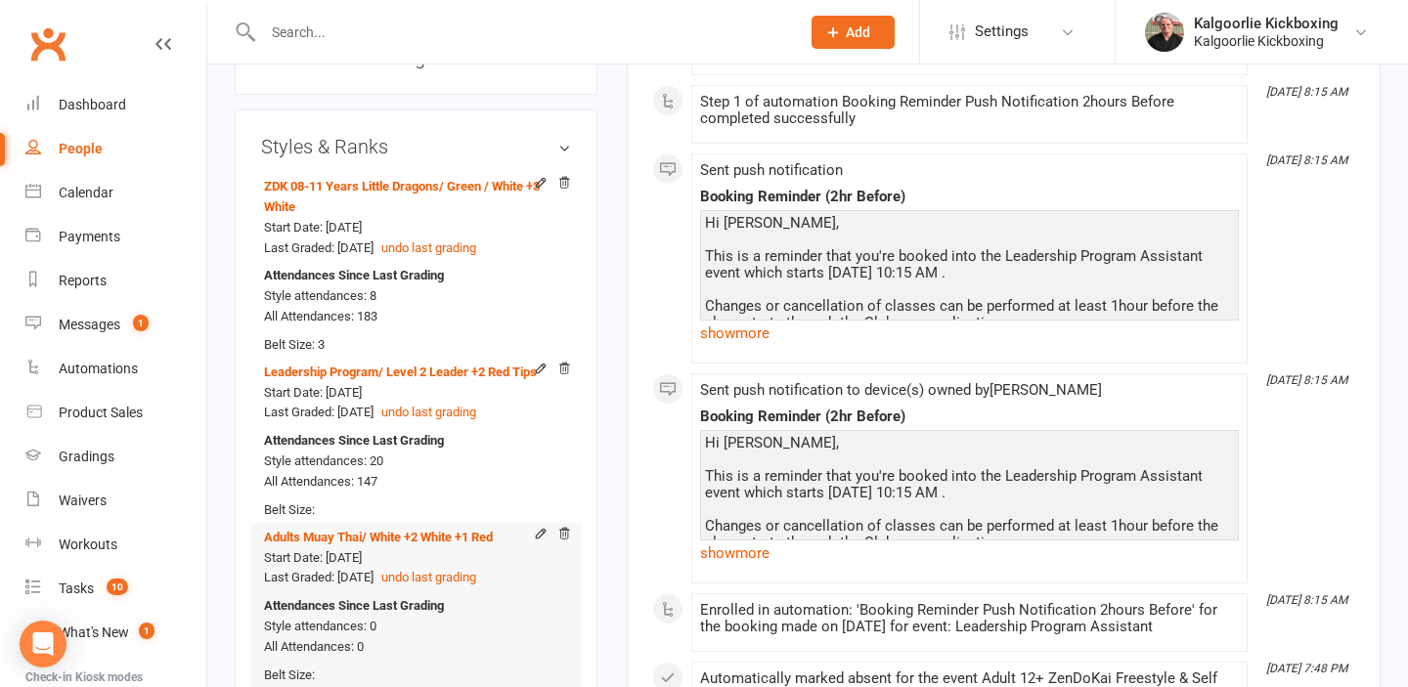
scroll to position [1695, 0]
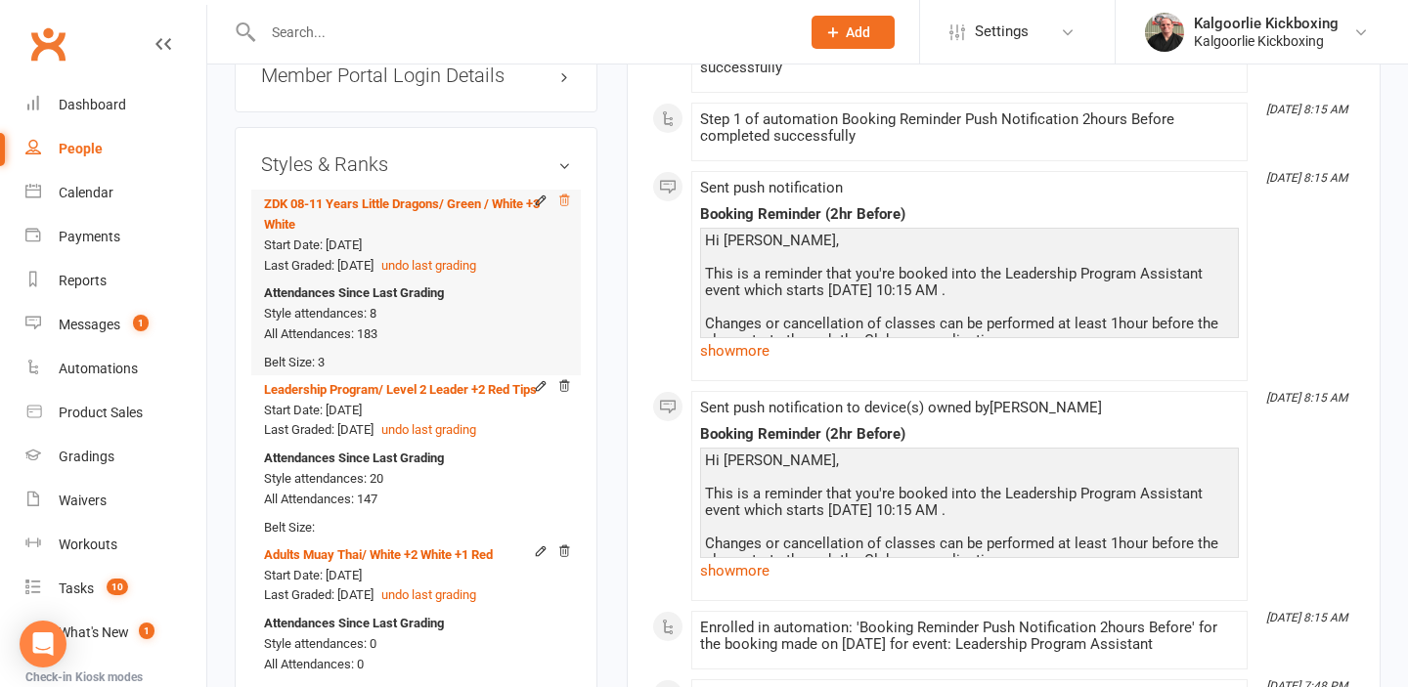
click at [560, 198] on icon at bounding box center [564, 201] width 14 height 14
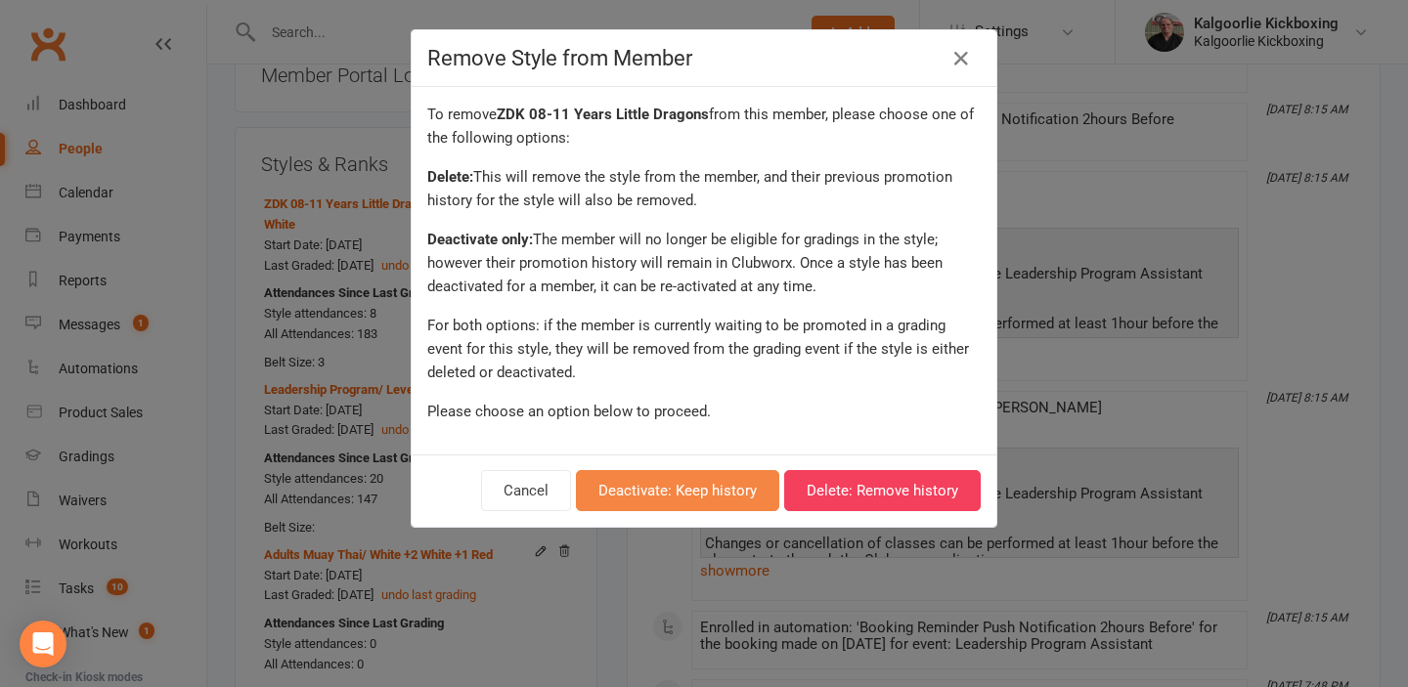
click at [666, 486] on button "Deactivate: Keep history" at bounding box center [677, 490] width 203 height 41
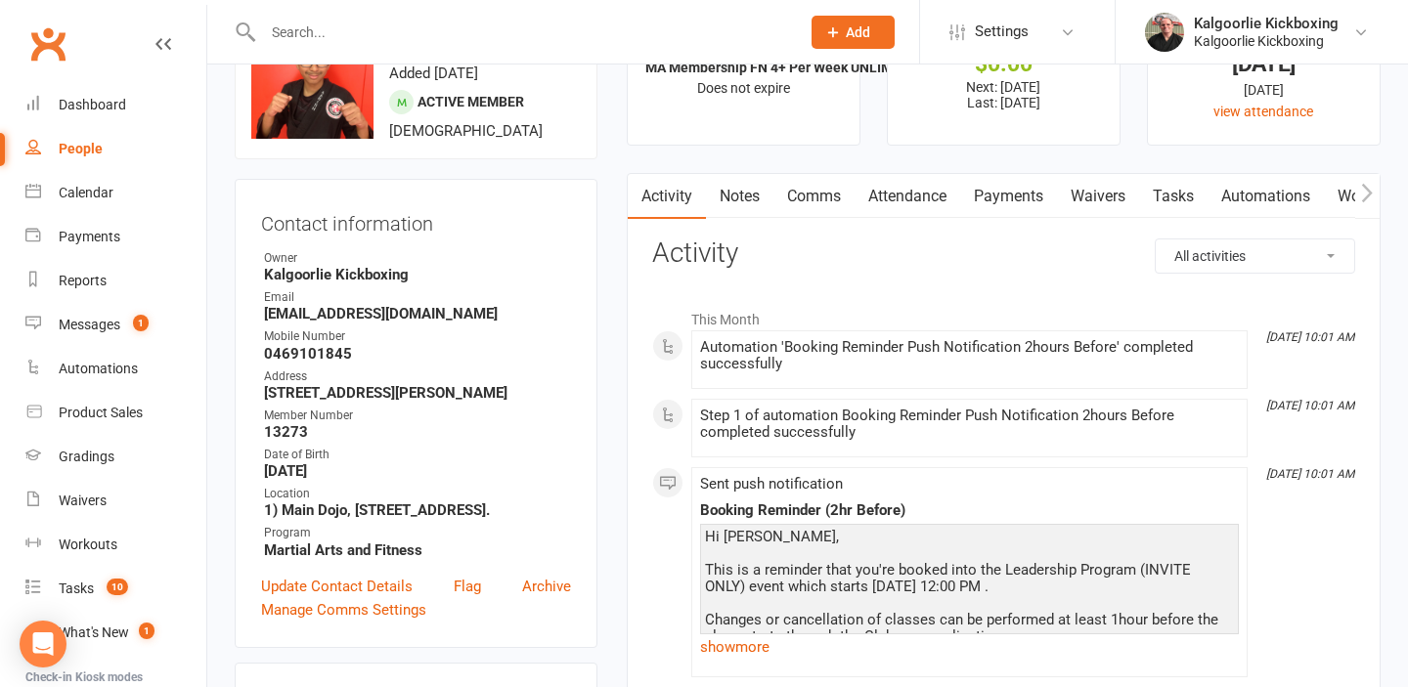
scroll to position [0, 0]
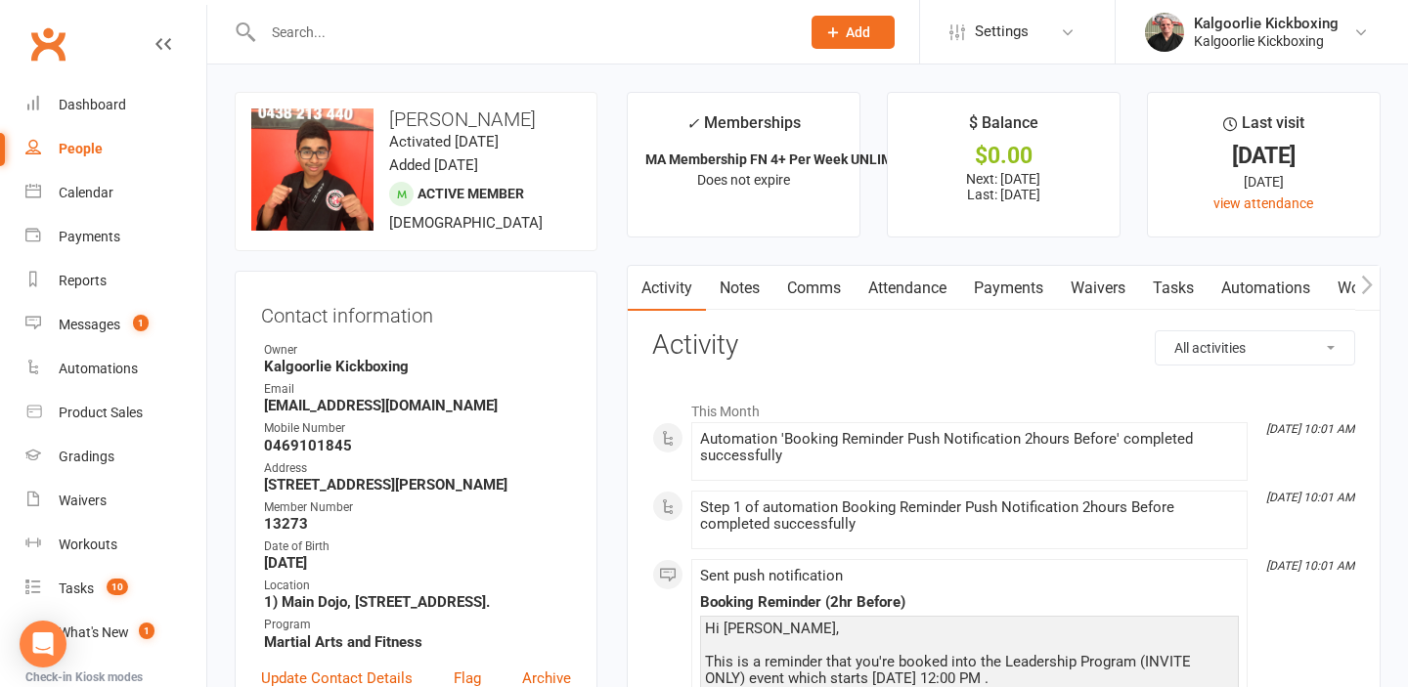
click at [393, 29] on input "text" at bounding box center [521, 32] width 529 height 27
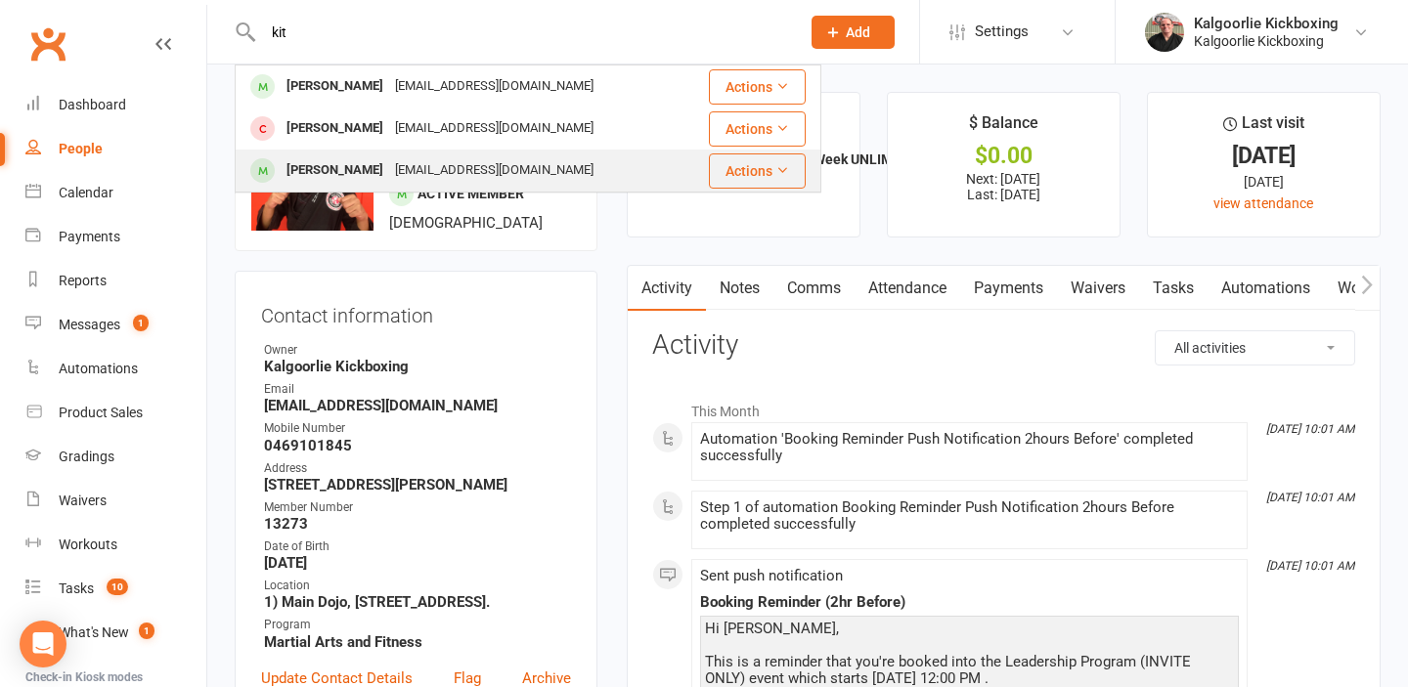
type input "kit"
click at [389, 167] on div "[EMAIL_ADDRESS][DOMAIN_NAME]" at bounding box center [494, 170] width 210 height 28
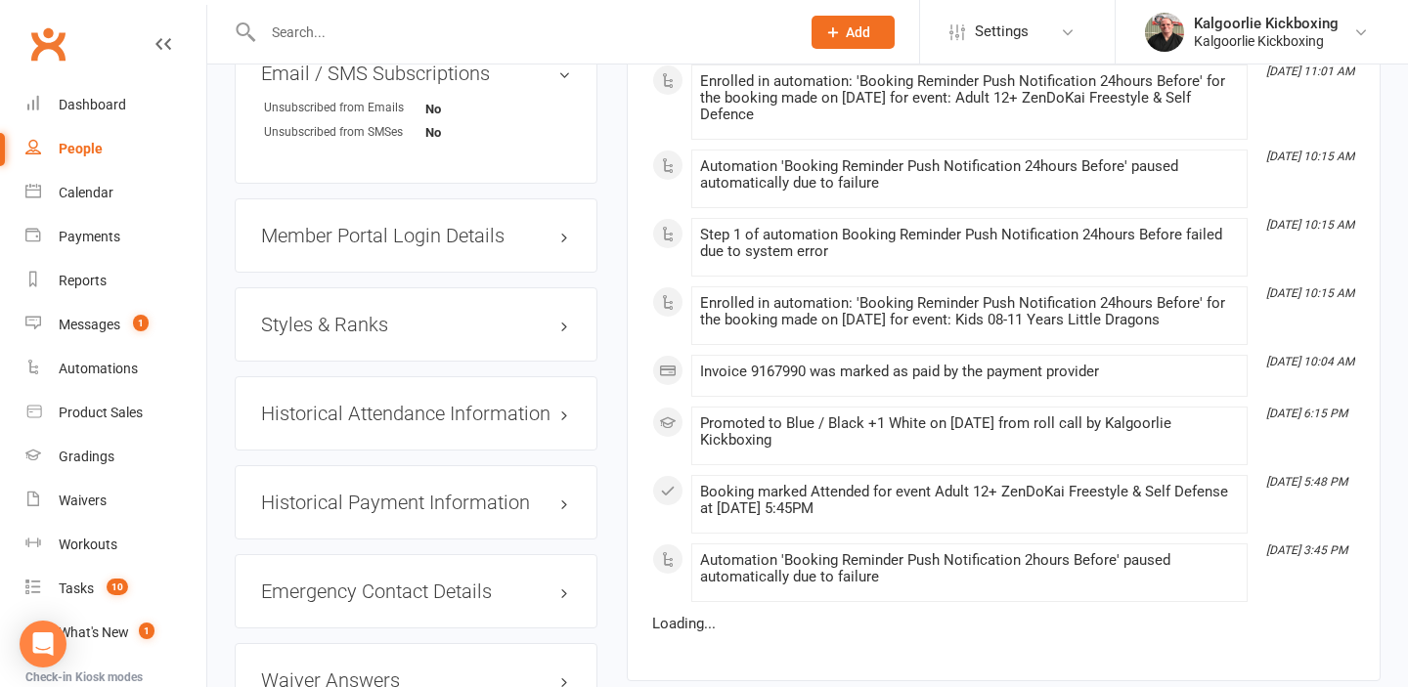
scroll to position [1568, 0]
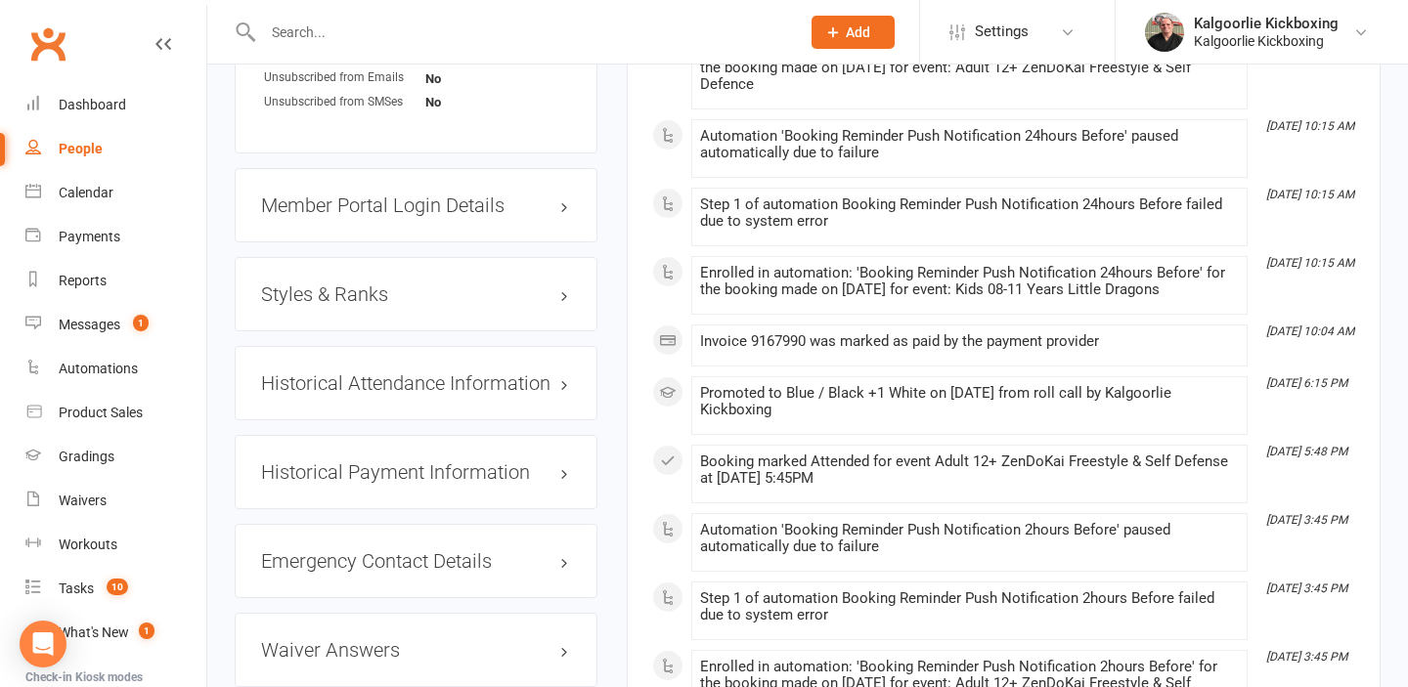
click at [439, 289] on h3 "Styles & Ranks" at bounding box center [416, 294] width 310 height 22
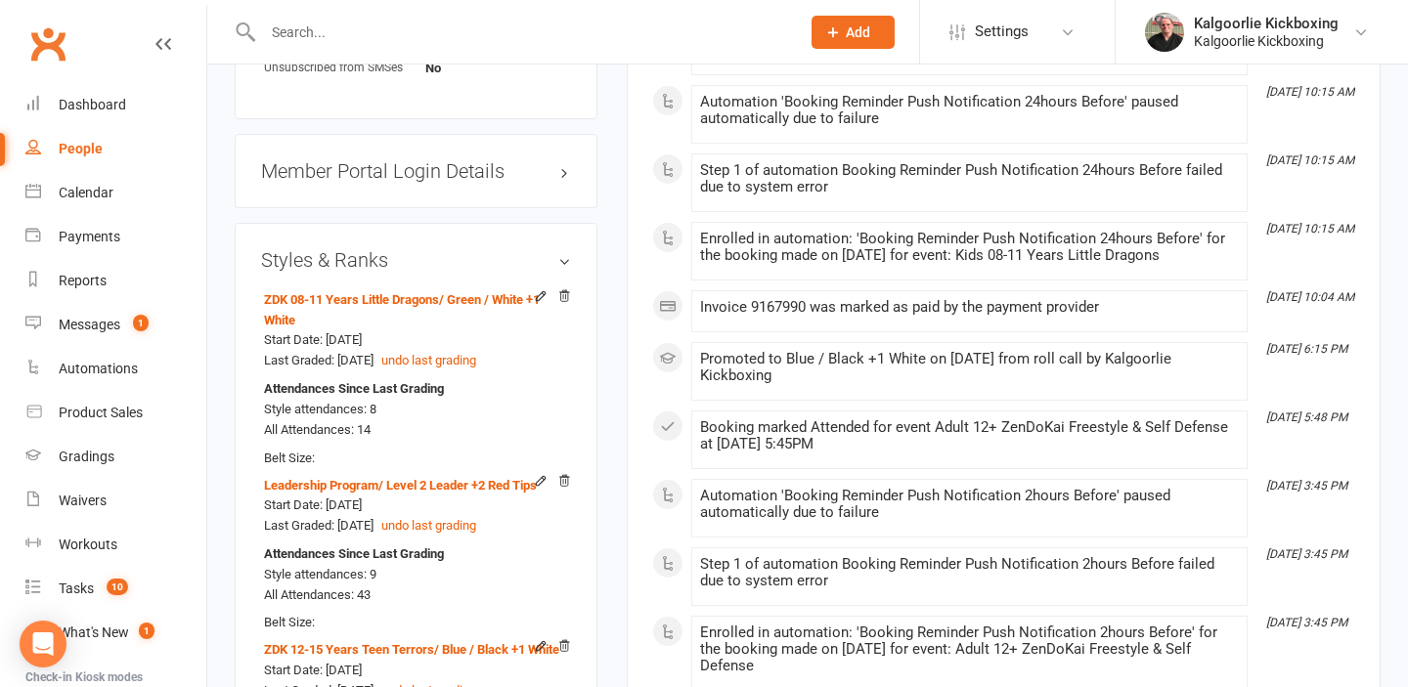
scroll to position [1604, 0]
click at [376, 22] on input "text" at bounding box center [521, 32] width 529 height 27
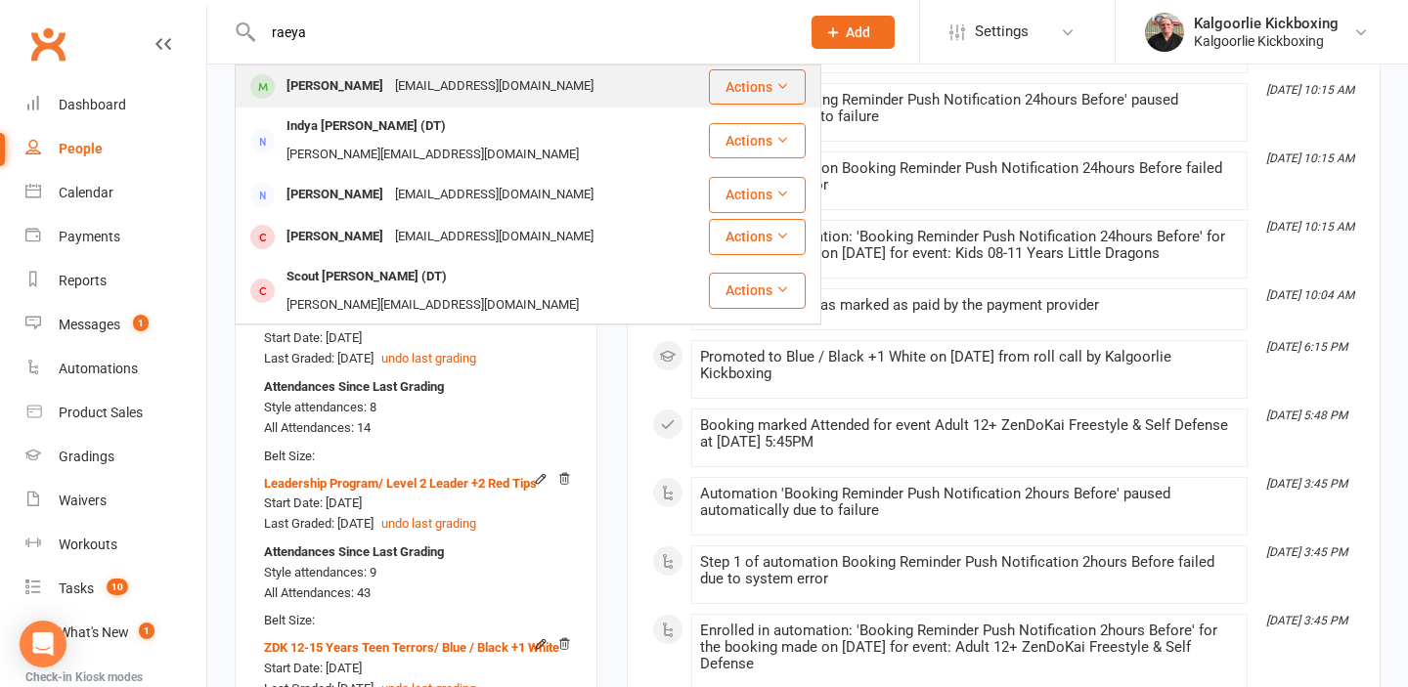
type input "raeya"
click at [389, 79] on div "[EMAIL_ADDRESS][DOMAIN_NAME]" at bounding box center [494, 86] width 210 height 28
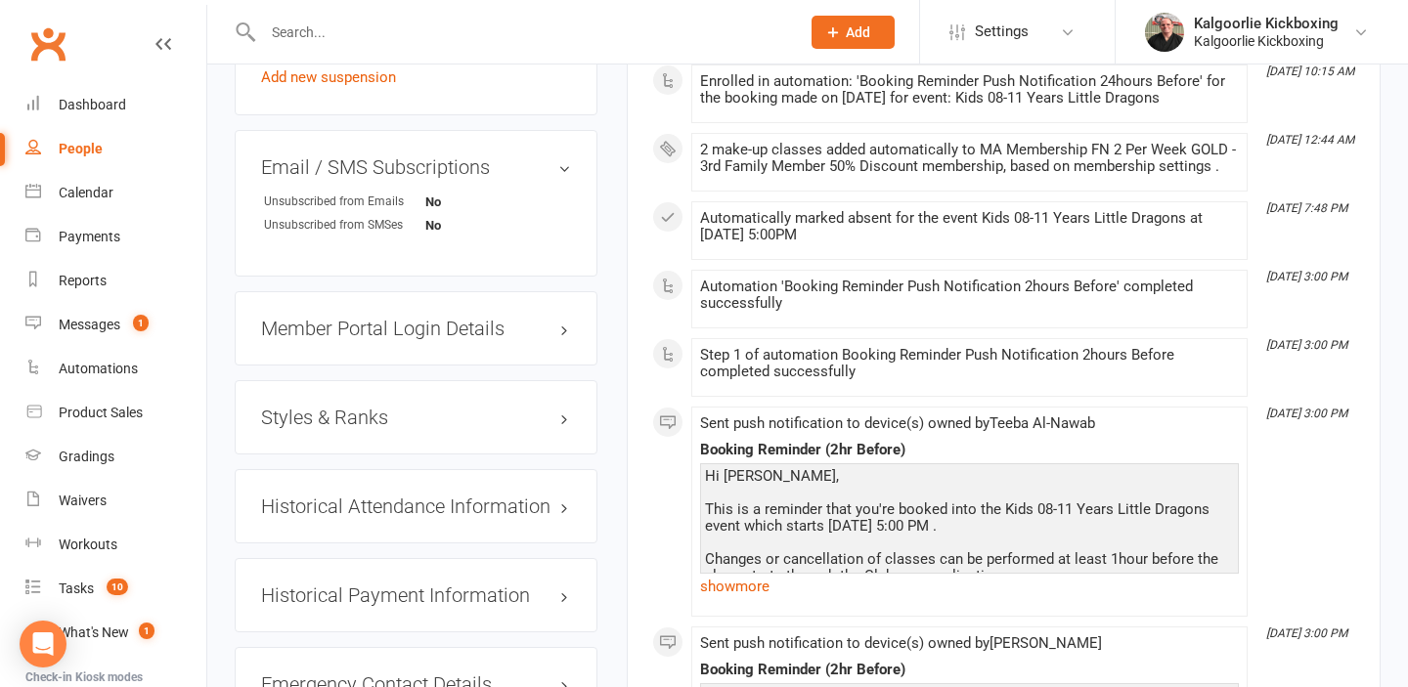
scroll to position [1576, 0]
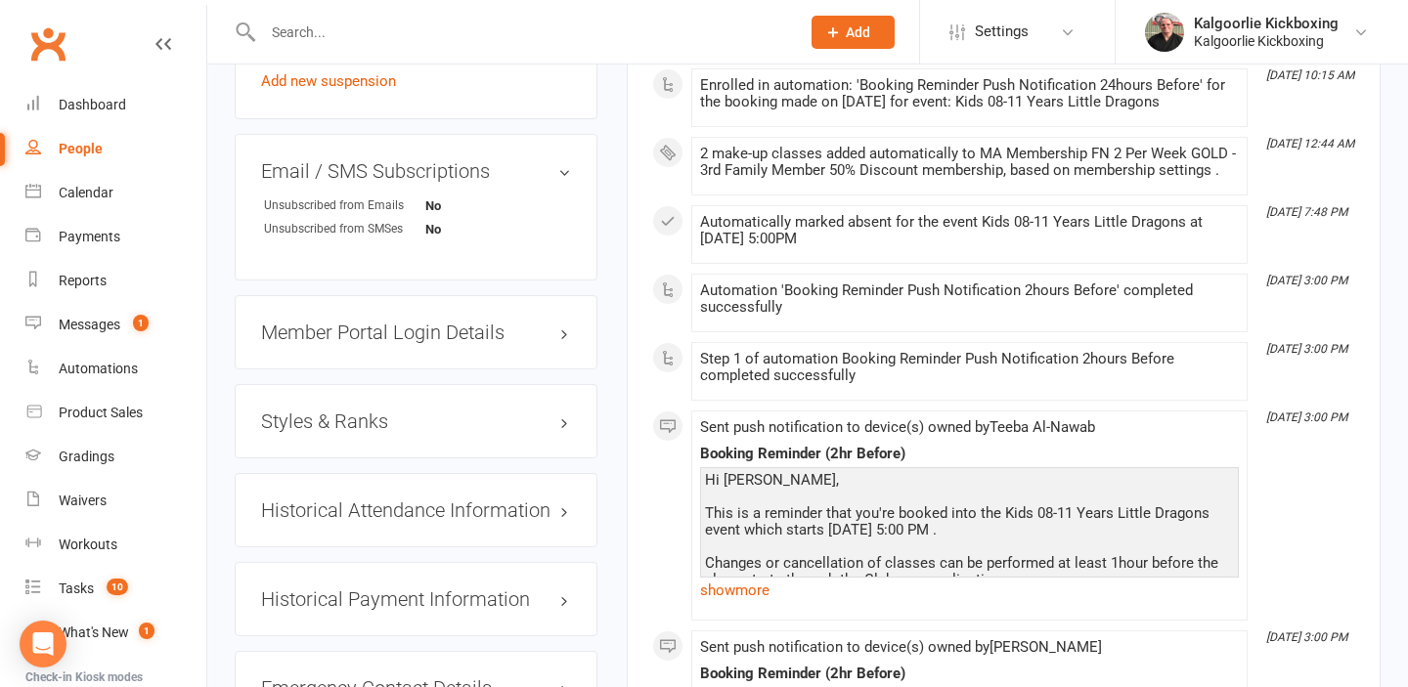
click at [359, 411] on h3 "Styles & Ranks" at bounding box center [416, 422] width 310 height 22
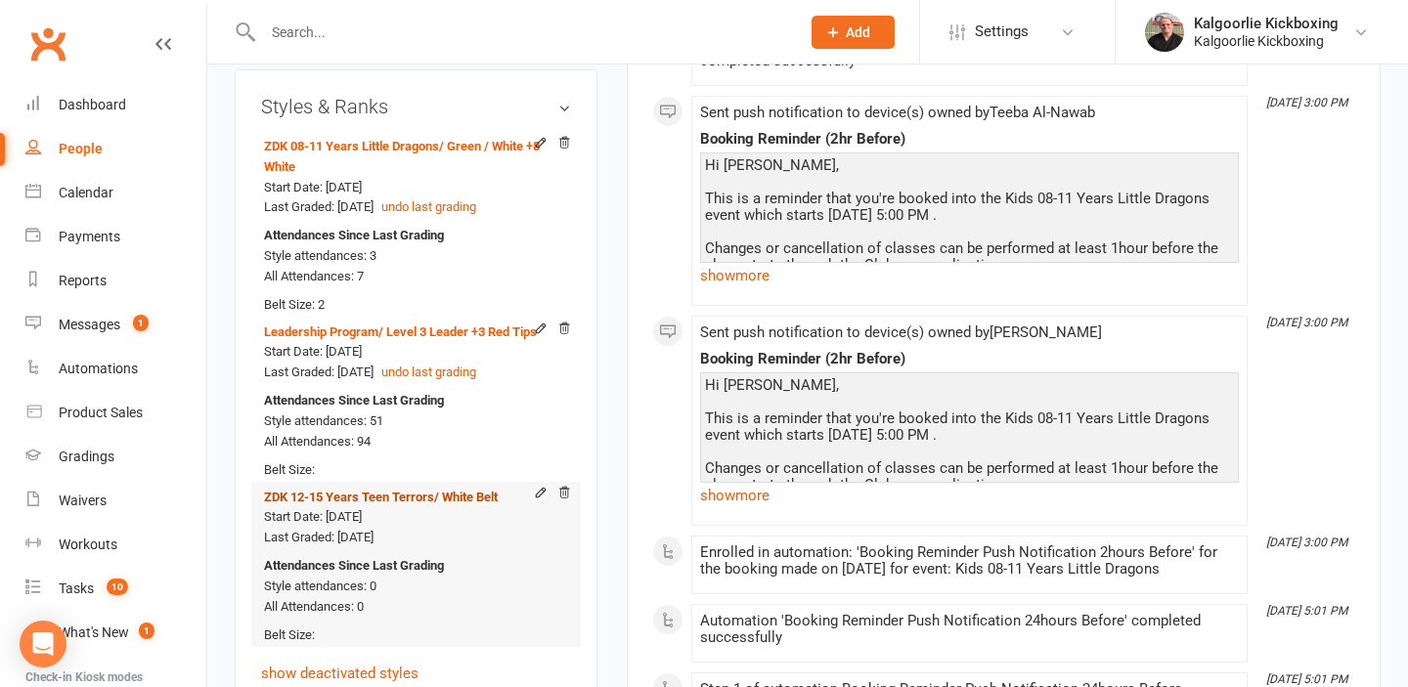
scroll to position [1892, 0]
click at [563, 485] on icon at bounding box center [564, 492] width 14 height 14
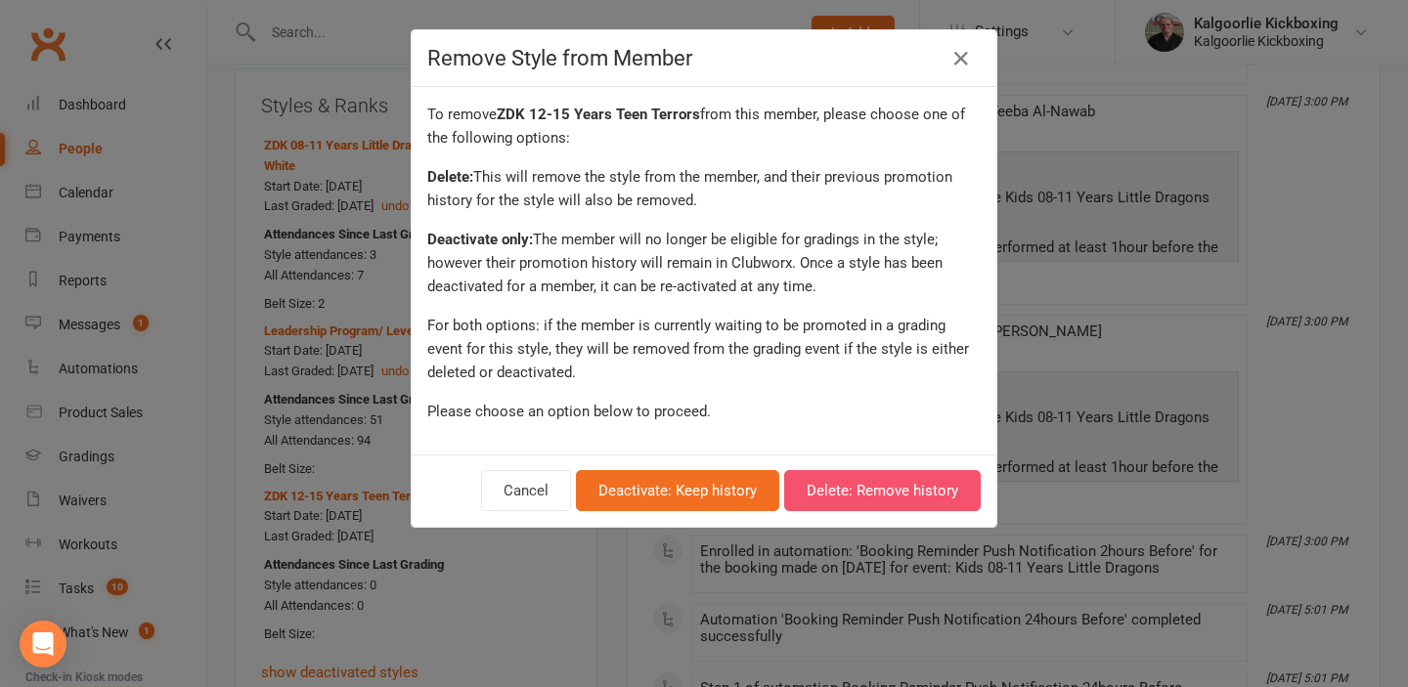
click at [885, 488] on button "Delete: Remove history" at bounding box center [882, 490] width 196 height 41
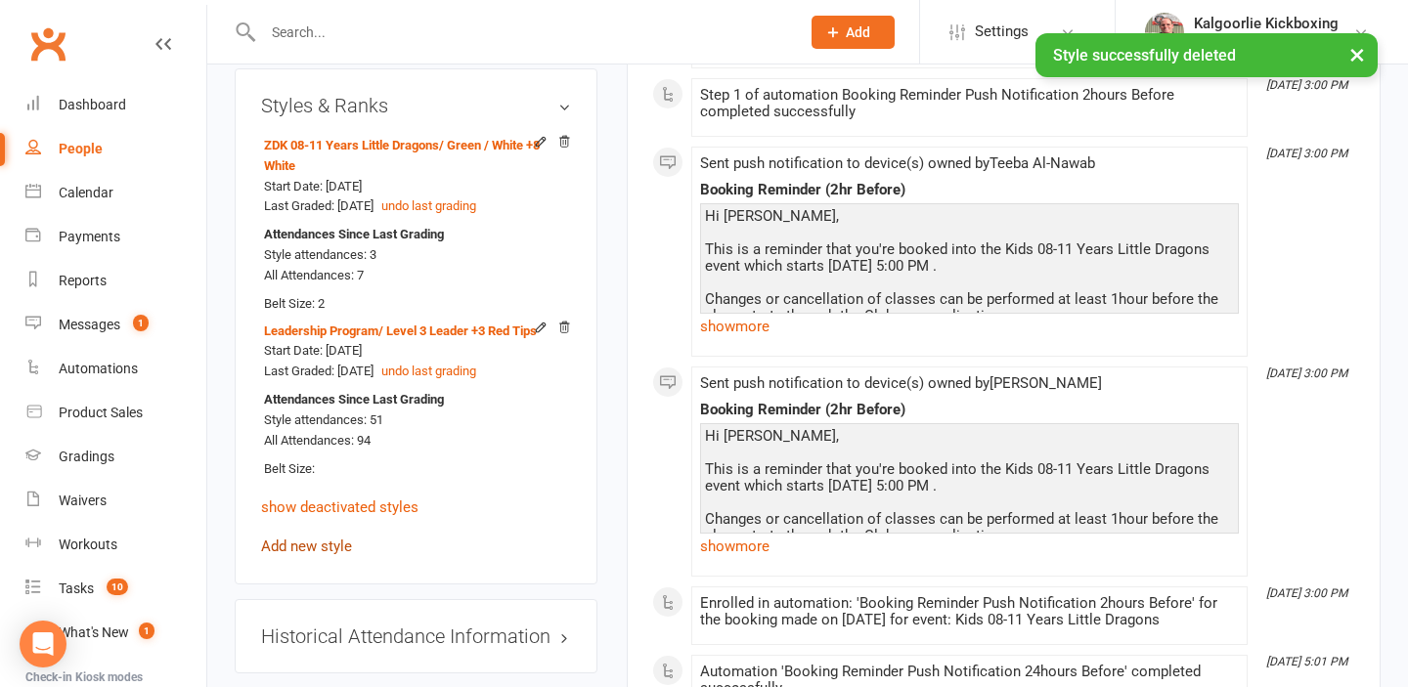
click at [316, 538] on link "Add new style" at bounding box center [306, 547] width 91 height 18
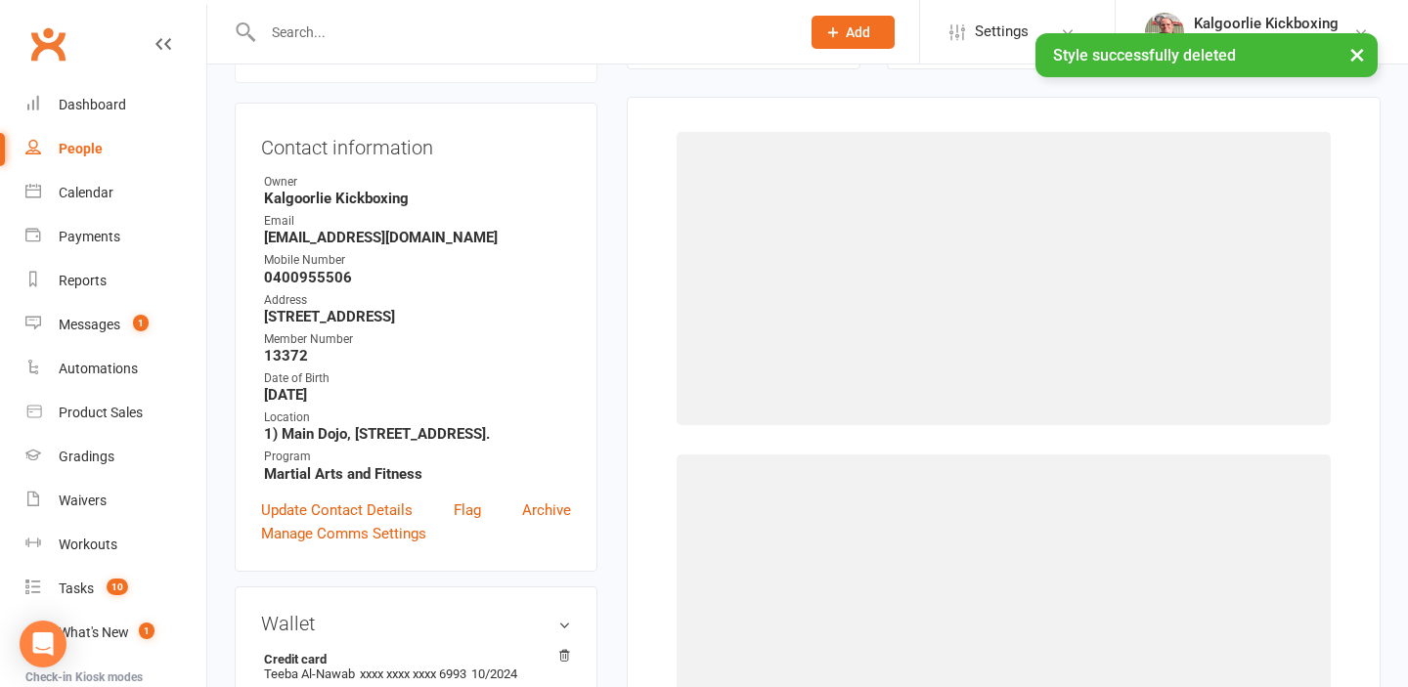
scroll to position [167, 0]
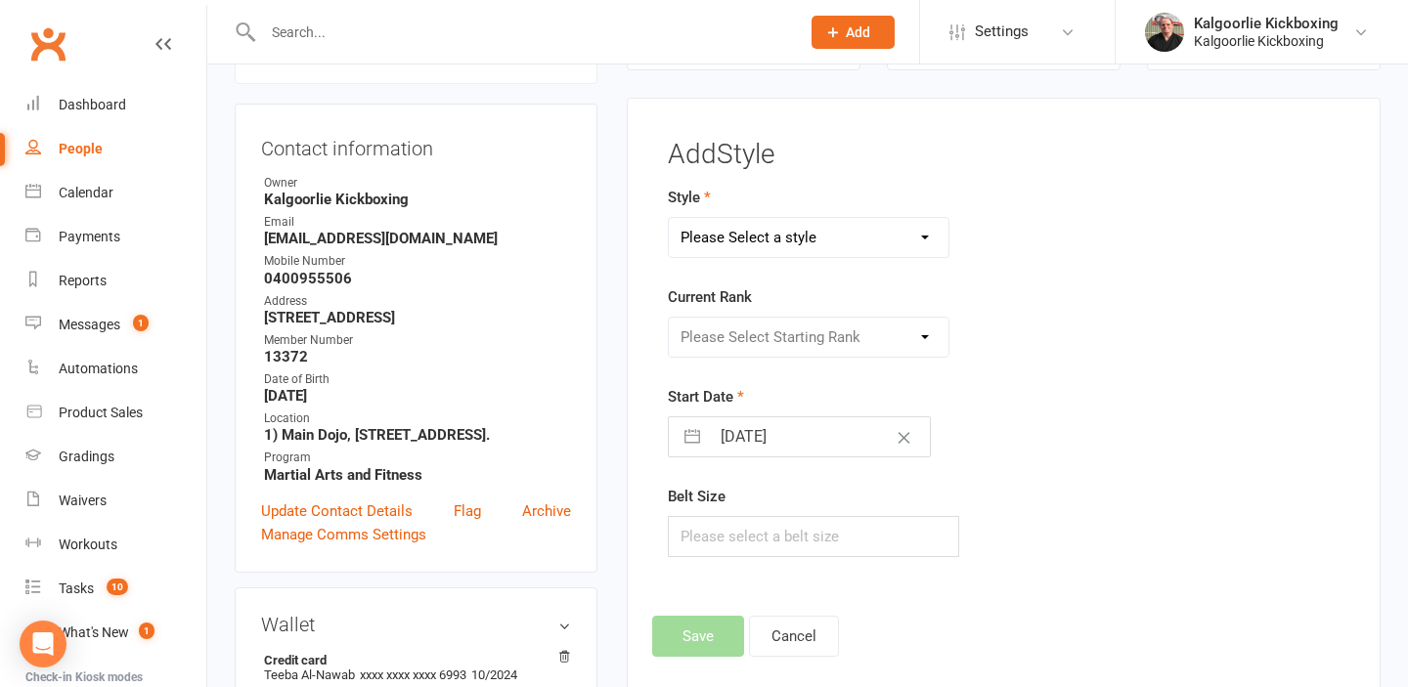
click at [873, 242] on select "Please Select a style Adults Muay Thai Dog Training Leadership Program Modern A…" at bounding box center [809, 237] width 281 height 39
select select "2375"
click at [669, 218] on select "Please Select a style Adults Muay Thai Dog Training Leadership Program Modern A…" at bounding box center [809, 237] width 281 height 39
click at [815, 331] on select "Please Select Starting Rank White Belt White +1 Black White +2 Black White +2 B…" at bounding box center [809, 337] width 281 height 39
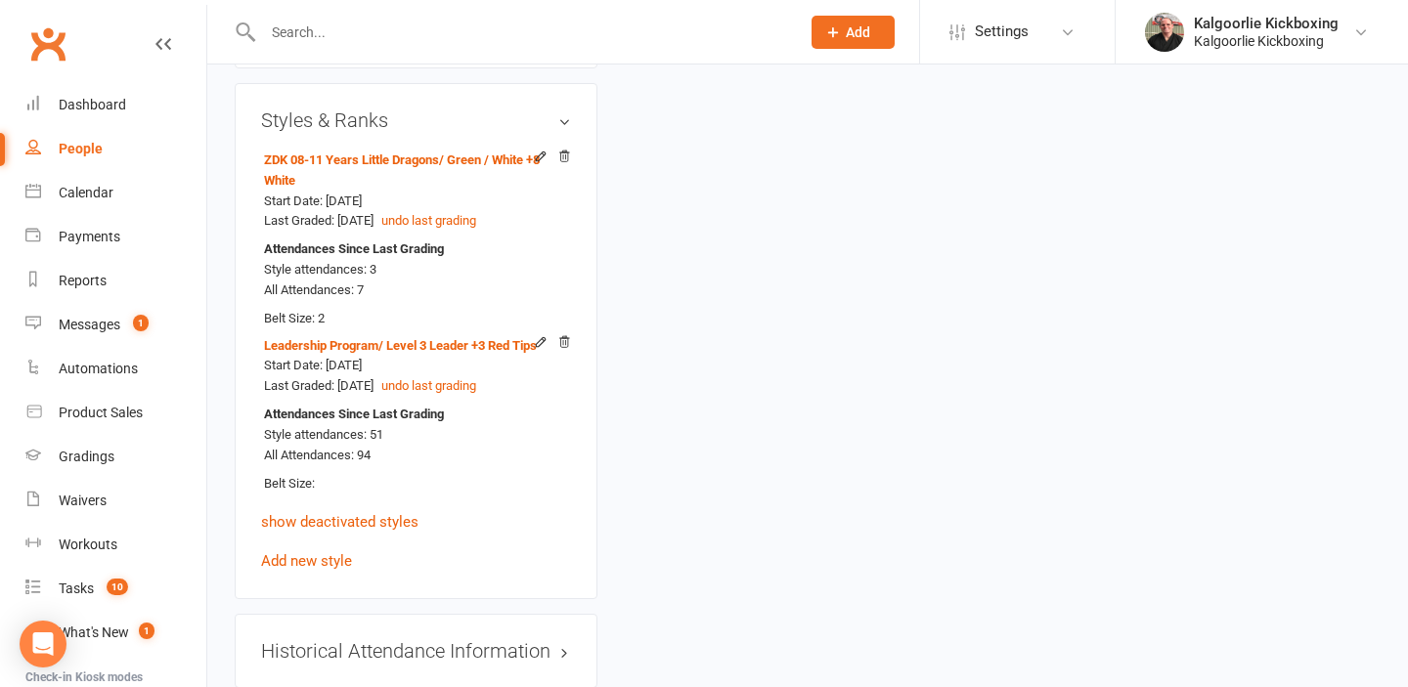
scroll to position [1876, 0]
click at [333, 553] on link "Add new style" at bounding box center [306, 562] width 91 height 18
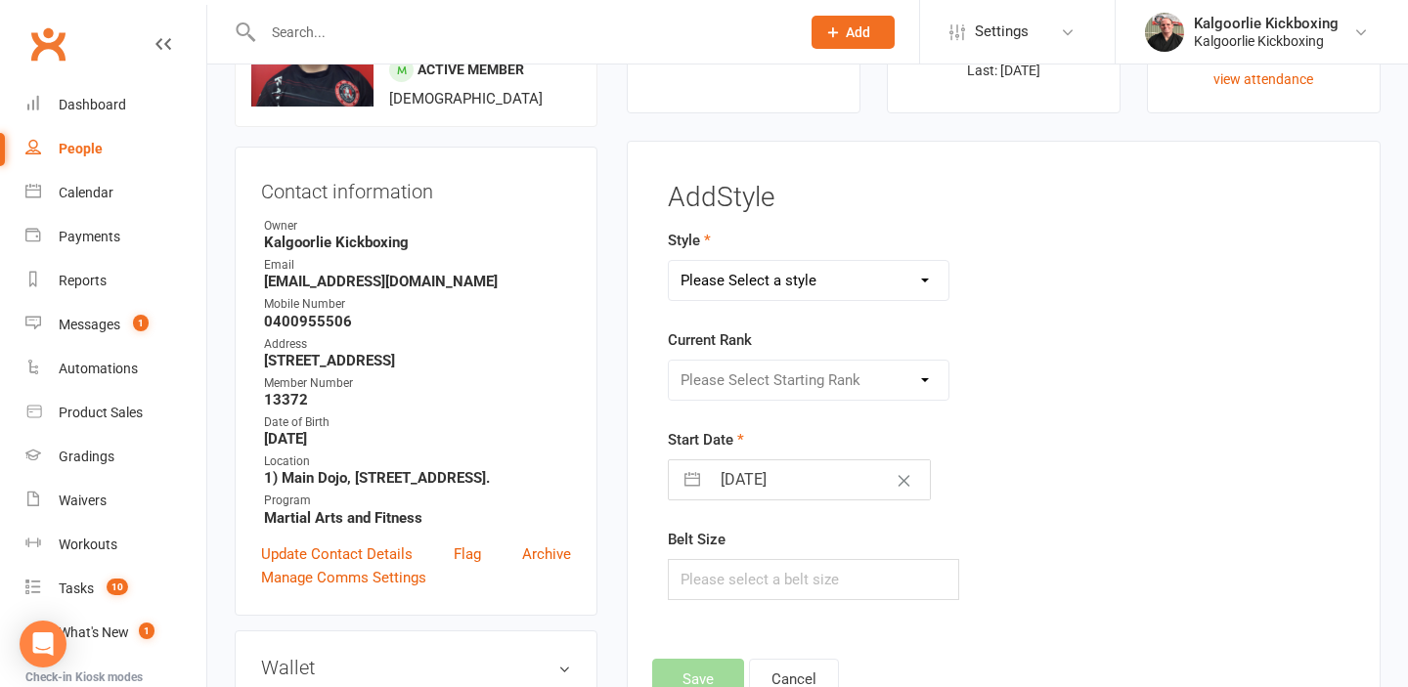
scroll to position [0, 0]
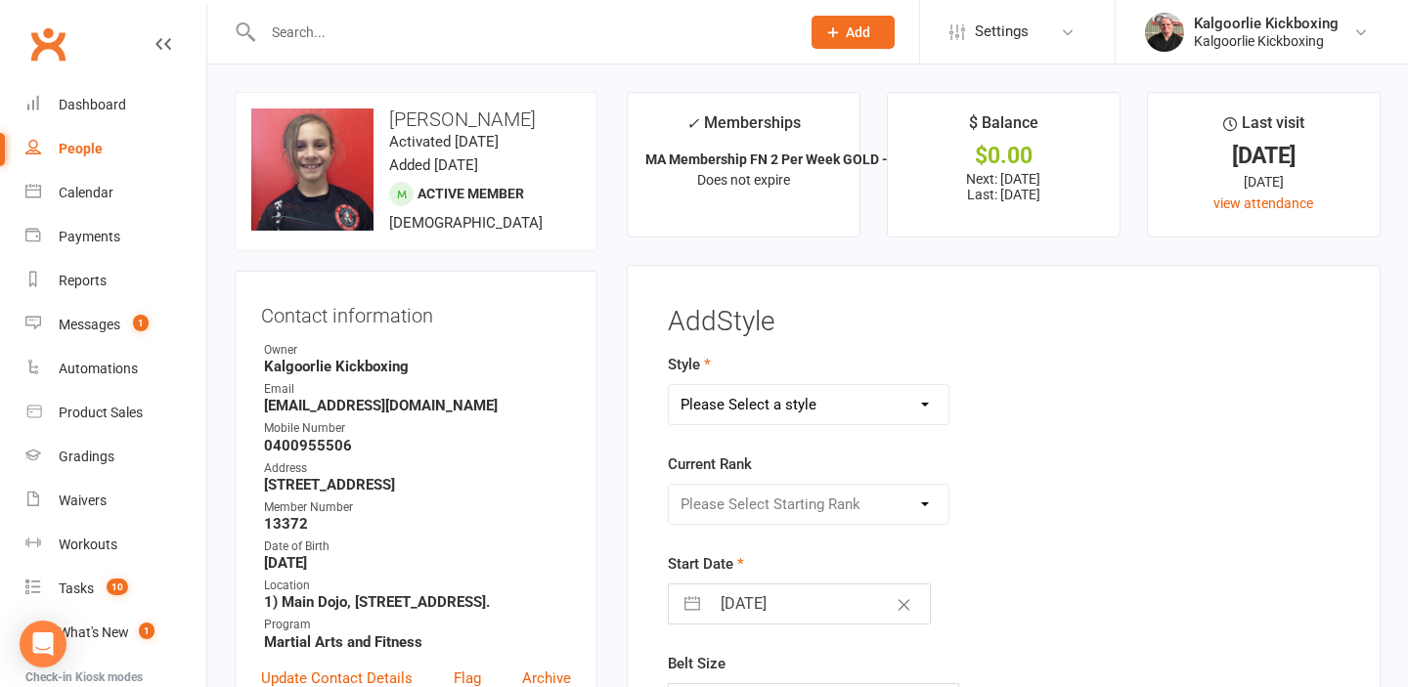
click at [923, 408] on select "Please Select a style Adults Muay Thai Dog Training Leadership Program Modern A…" at bounding box center [809, 404] width 281 height 39
select select "2375"
click at [669, 385] on select "Please Select a style Adults Muay Thai Dog Training Leadership Program Modern A…" at bounding box center [809, 404] width 281 height 39
click at [795, 501] on select "Please Select Starting Rank White Belt White +1 Black White +2 Black White +2 B…" at bounding box center [809, 504] width 281 height 39
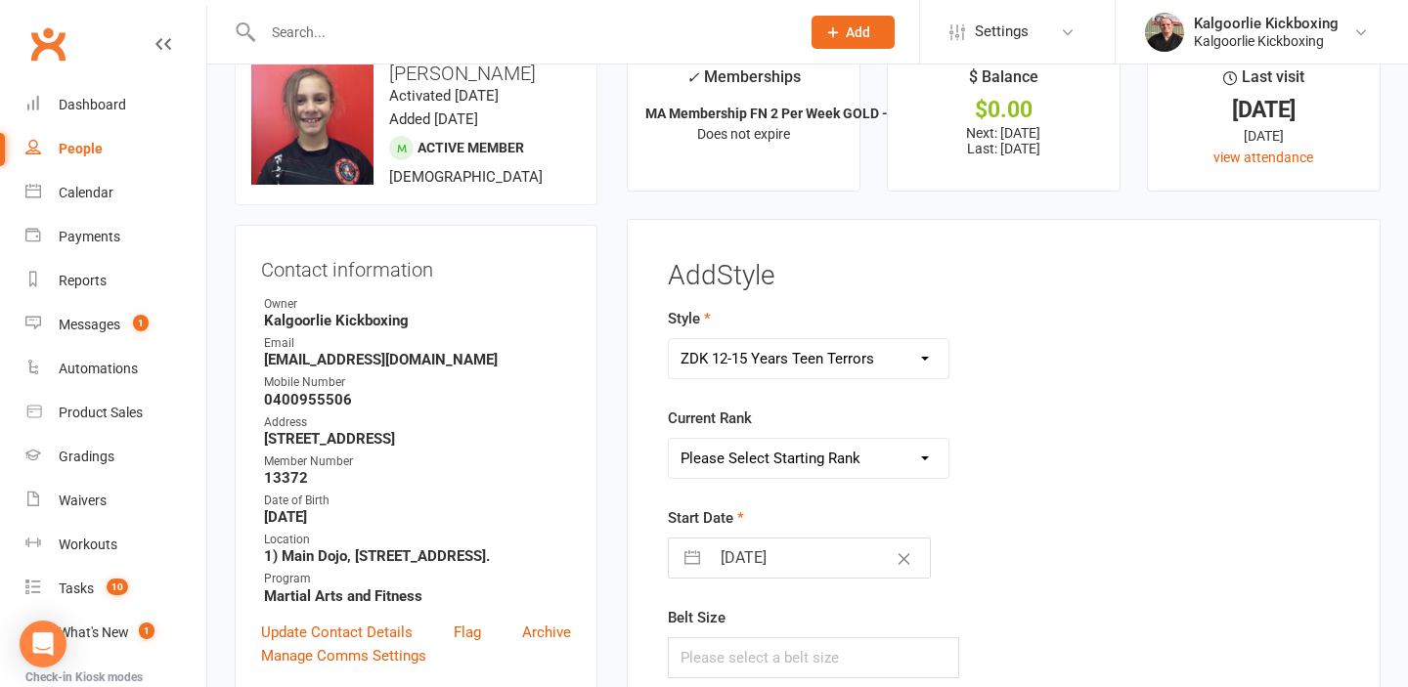
scroll to position [60, 0]
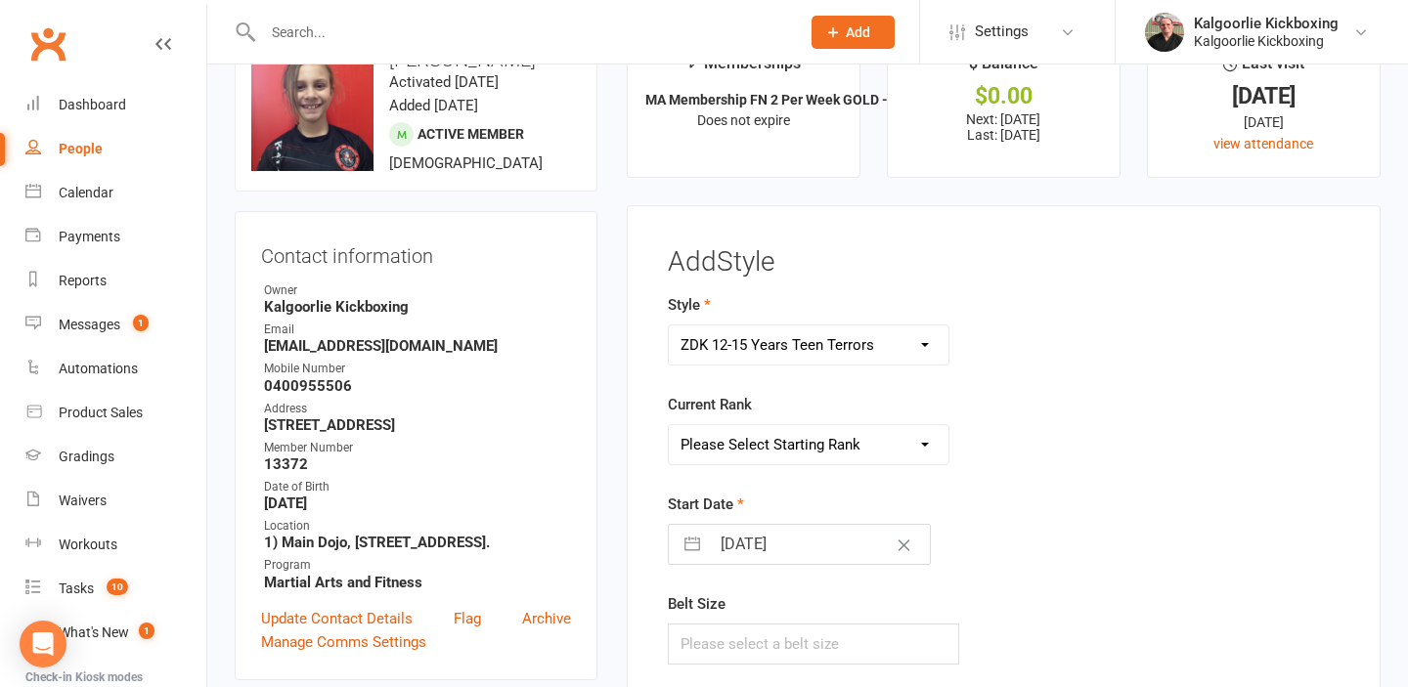
click at [854, 441] on select "Please Select Starting Rank White Belt White +1 Black White +2 Black White +2 B…" at bounding box center [809, 444] width 281 height 39
click at [669, 425] on select "Please Select Starting Rank White Belt White +1 Black White +2 Black White +2 B…" at bounding box center [809, 444] width 281 height 39
click at [875, 442] on select "Please Select Starting Rank White Belt White +1 Black White +2 Black White +2 B…" at bounding box center [809, 444] width 281 height 39
select select "23535"
click at [669, 425] on select "Please Select Starting Rank White Belt White +1 Black White +2 Black White +2 B…" at bounding box center [809, 444] width 281 height 39
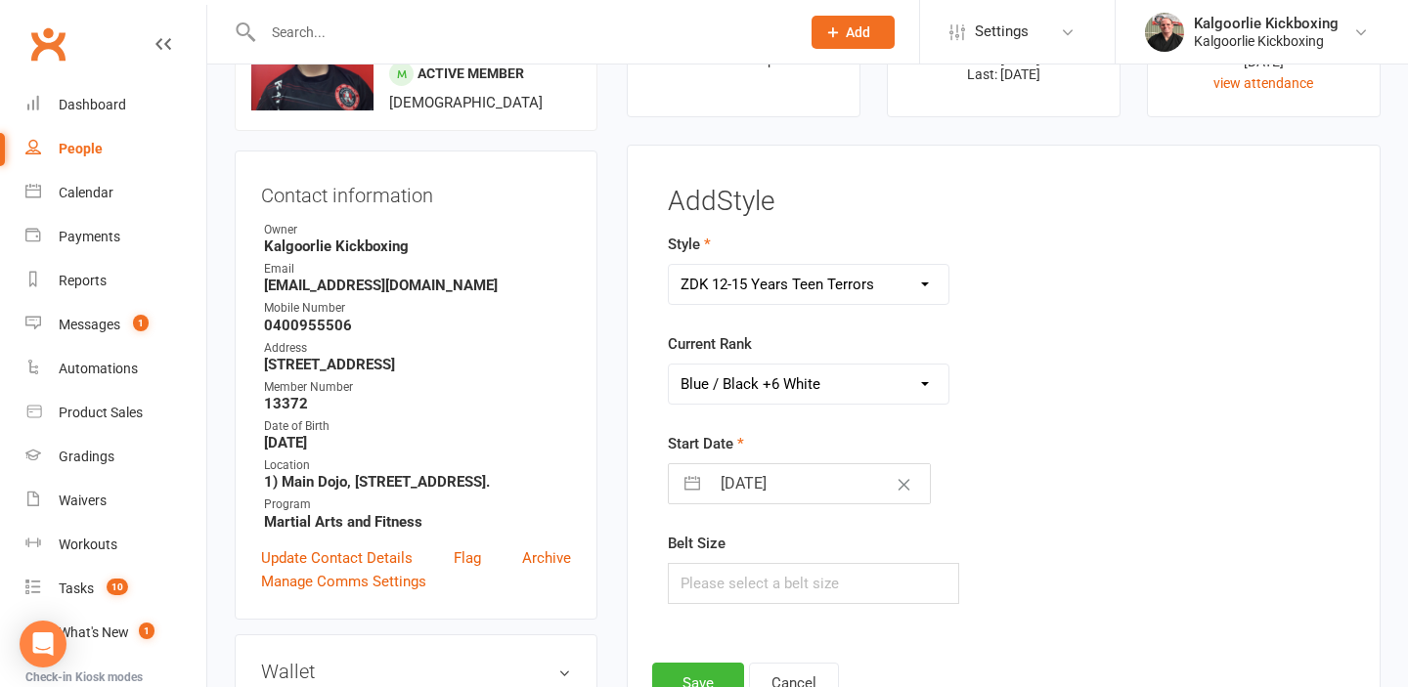
scroll to position [146, 0]
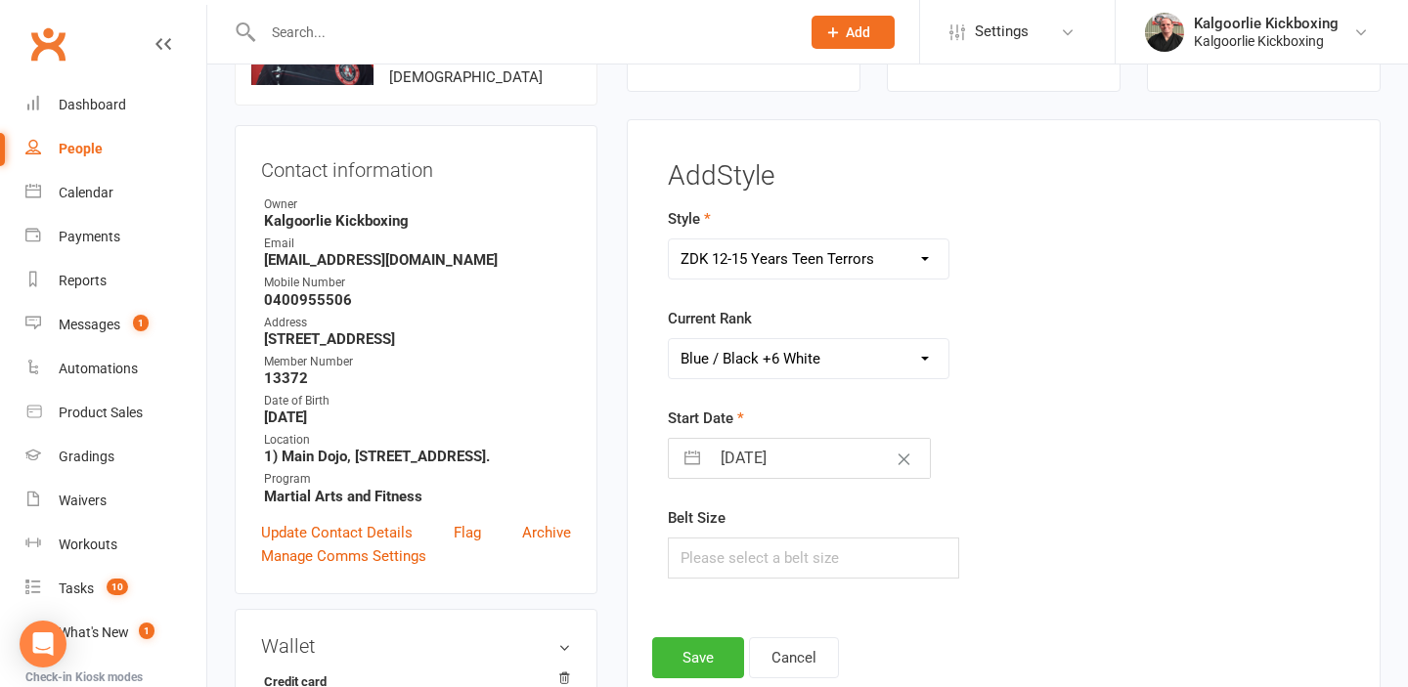
click at [685, 460] on button "button" at bounding box center [692, 458] width 35 height 39
select select "7"
select select "2025"
select select "8"
select select "2025"
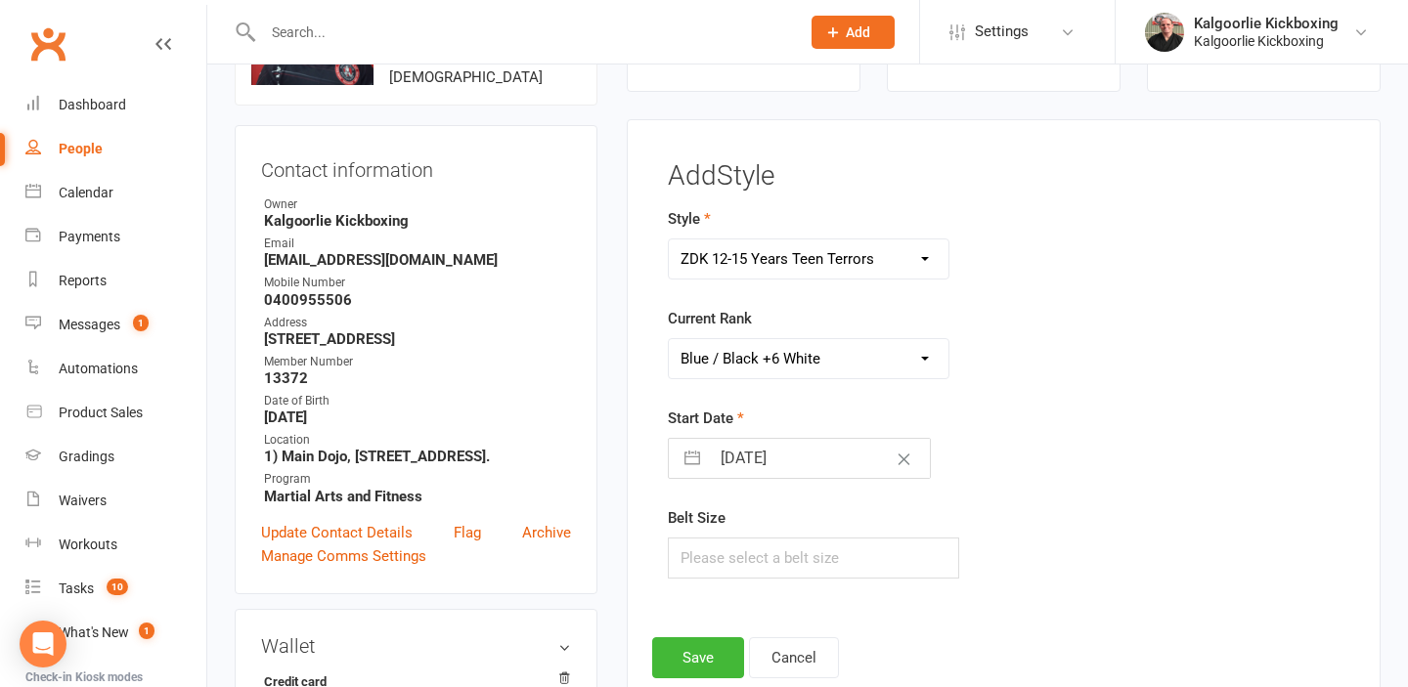
select select "9"
select select "2025"
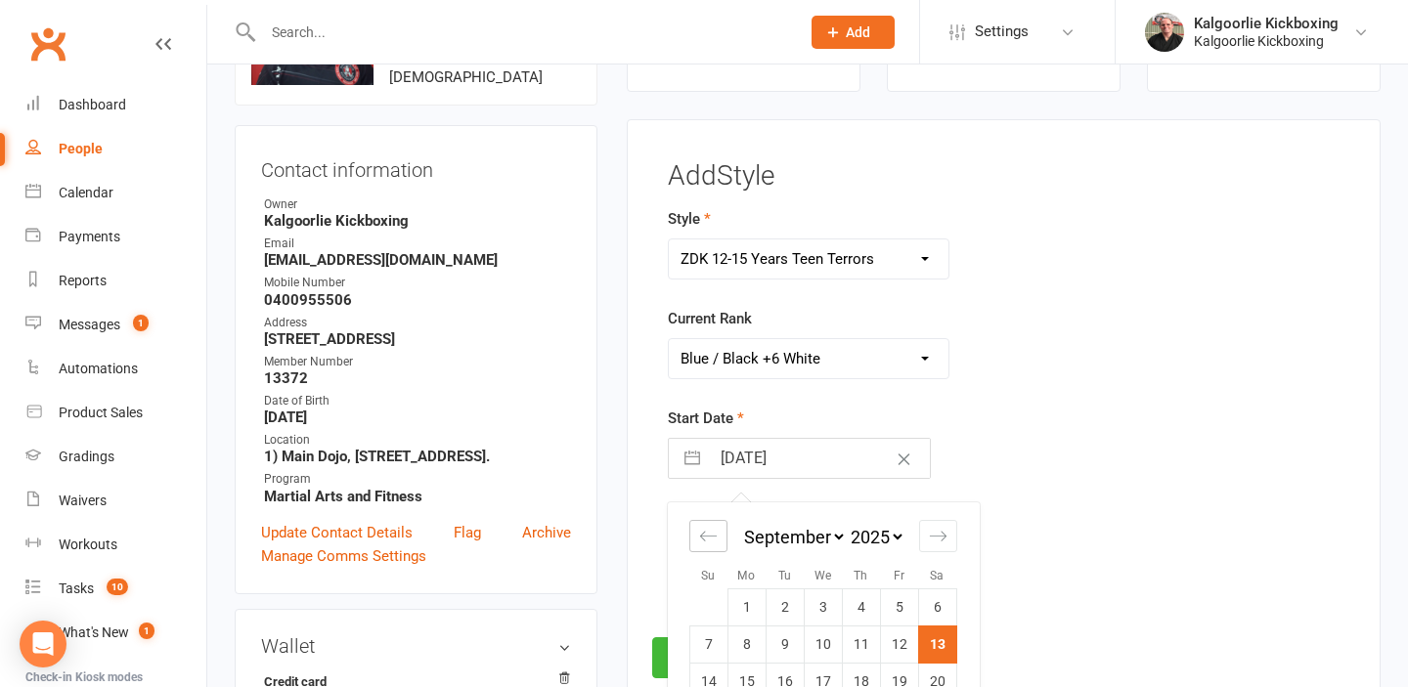
click at [706, 535] on icon "Move backward to switch to the previous month." at bounding box center [708, 536] width 19 height 19
select select "6"
select select "2025"
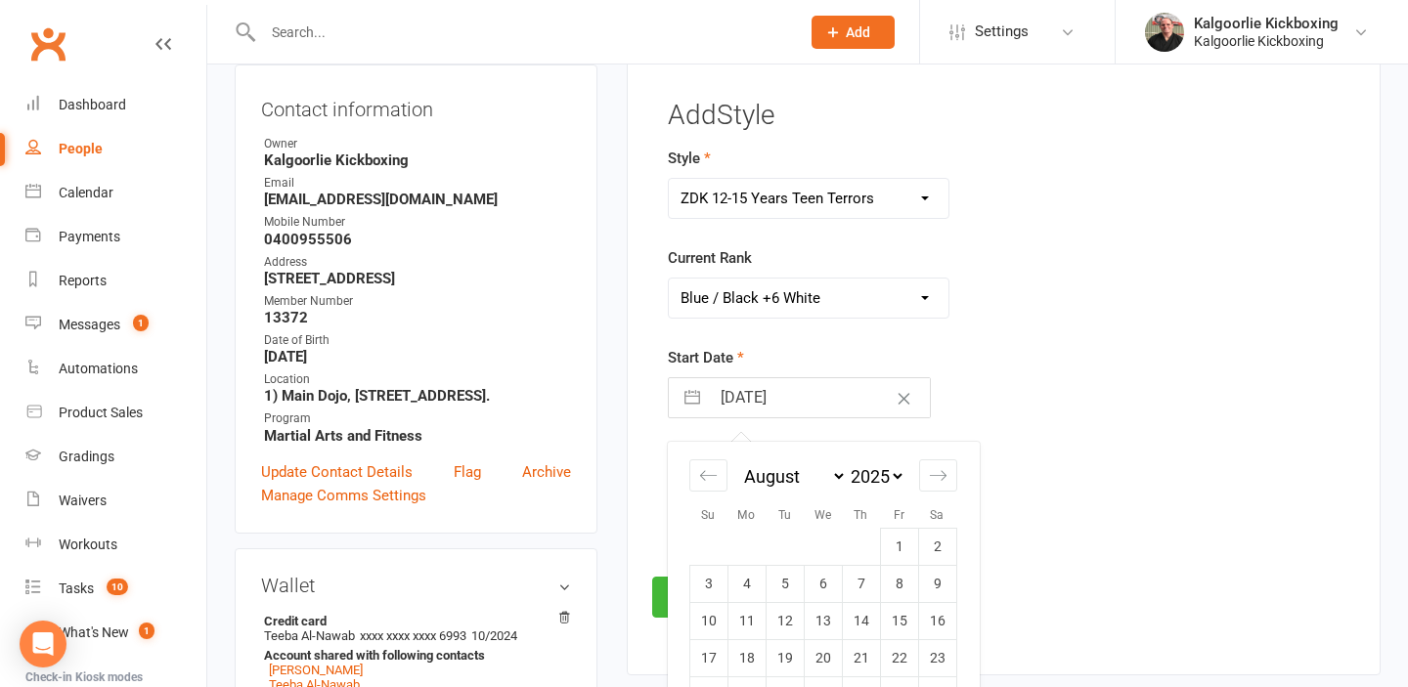
scroll to position [212, 0]
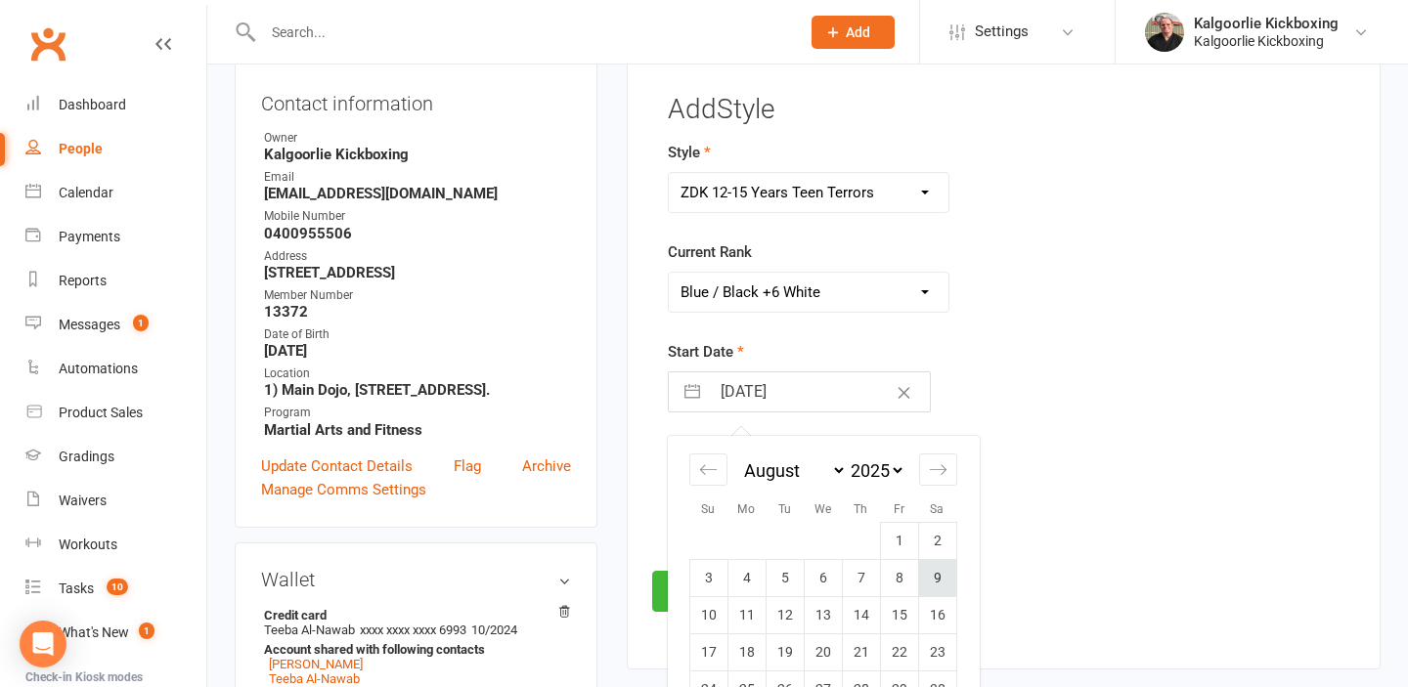
click at [937, 580] on td "9" at bounding box center [937, 577] width 38 height 37
type input "[DATE]"
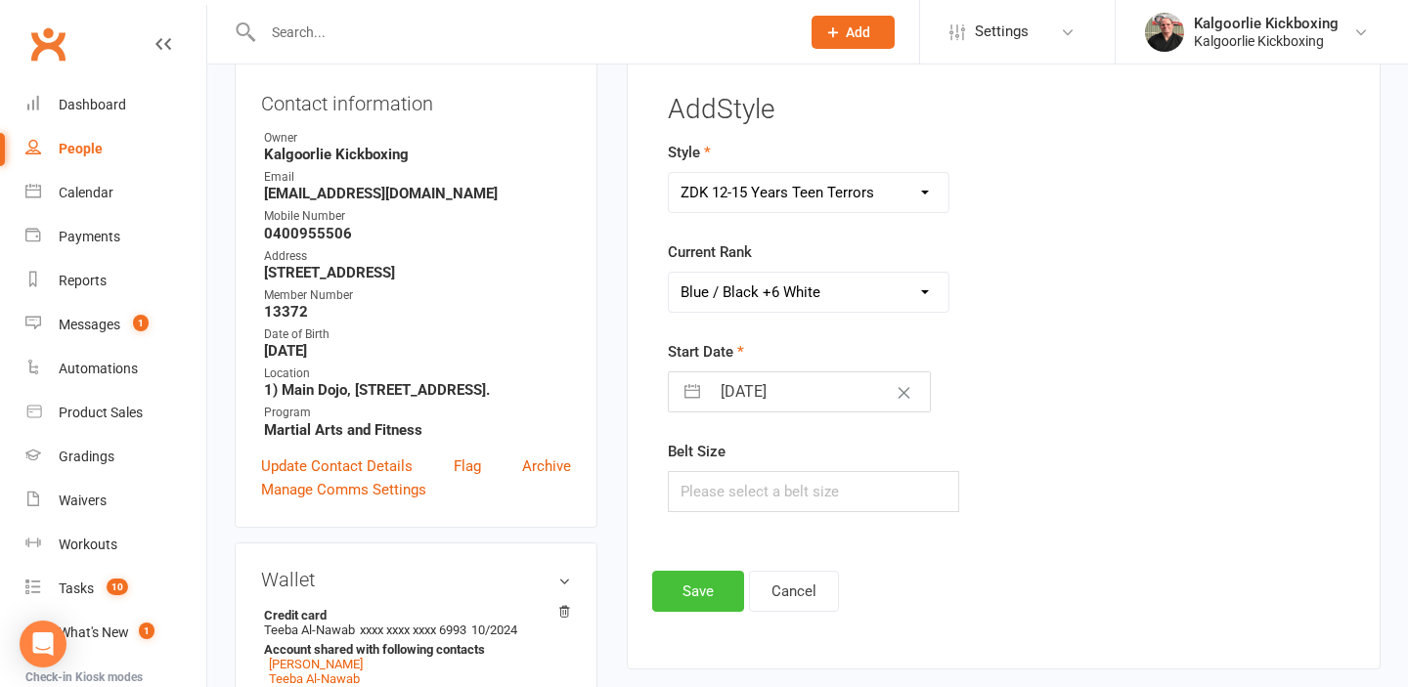
click at [710, 583] on button "Save" at bounding box center [698, 591] width 92 height 41
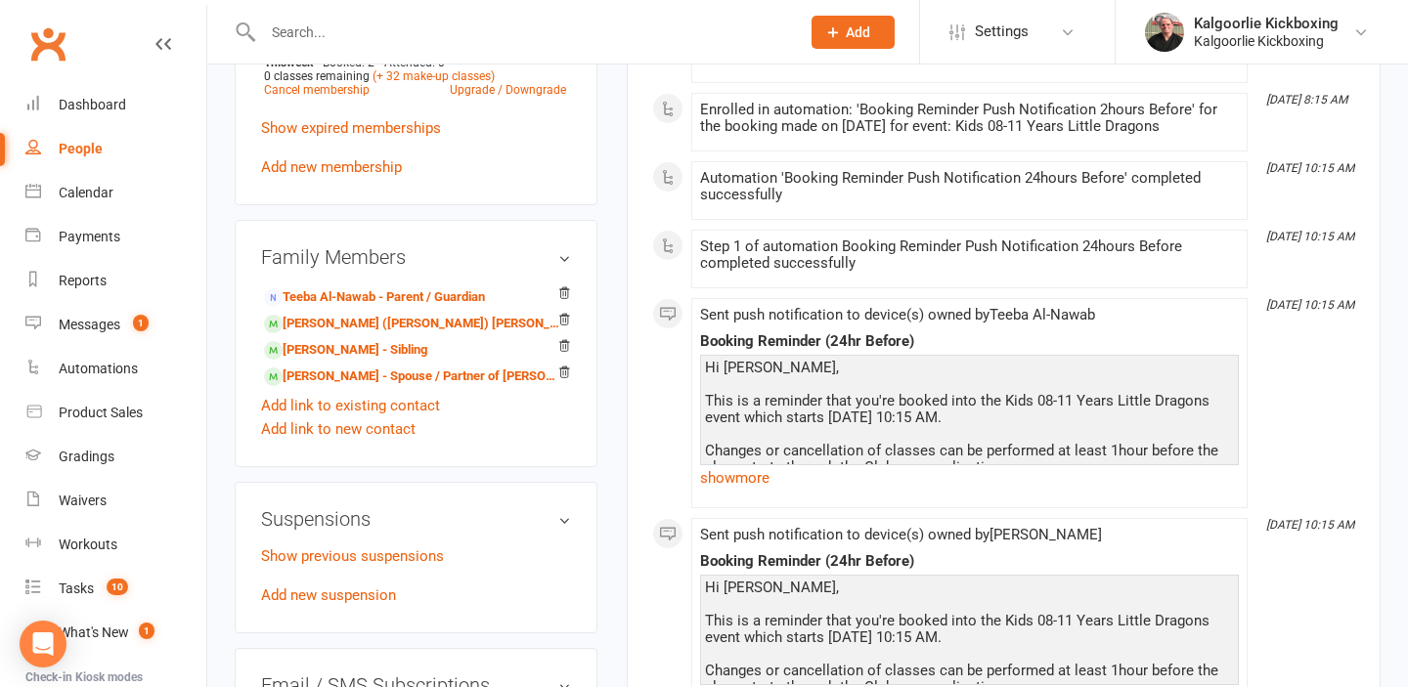
scroll to position [1025, 0]
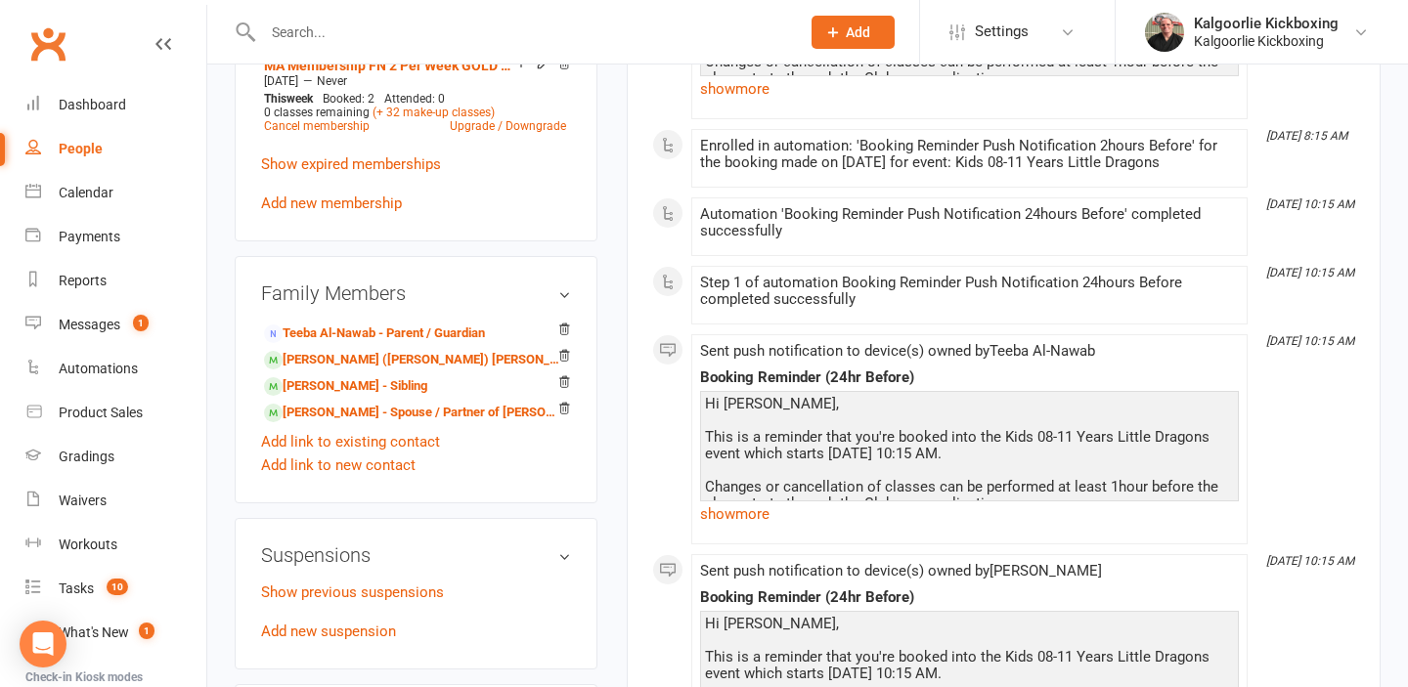
click at [430, 29] on input "text" at bounding box center [521, 32] width 529 height 27
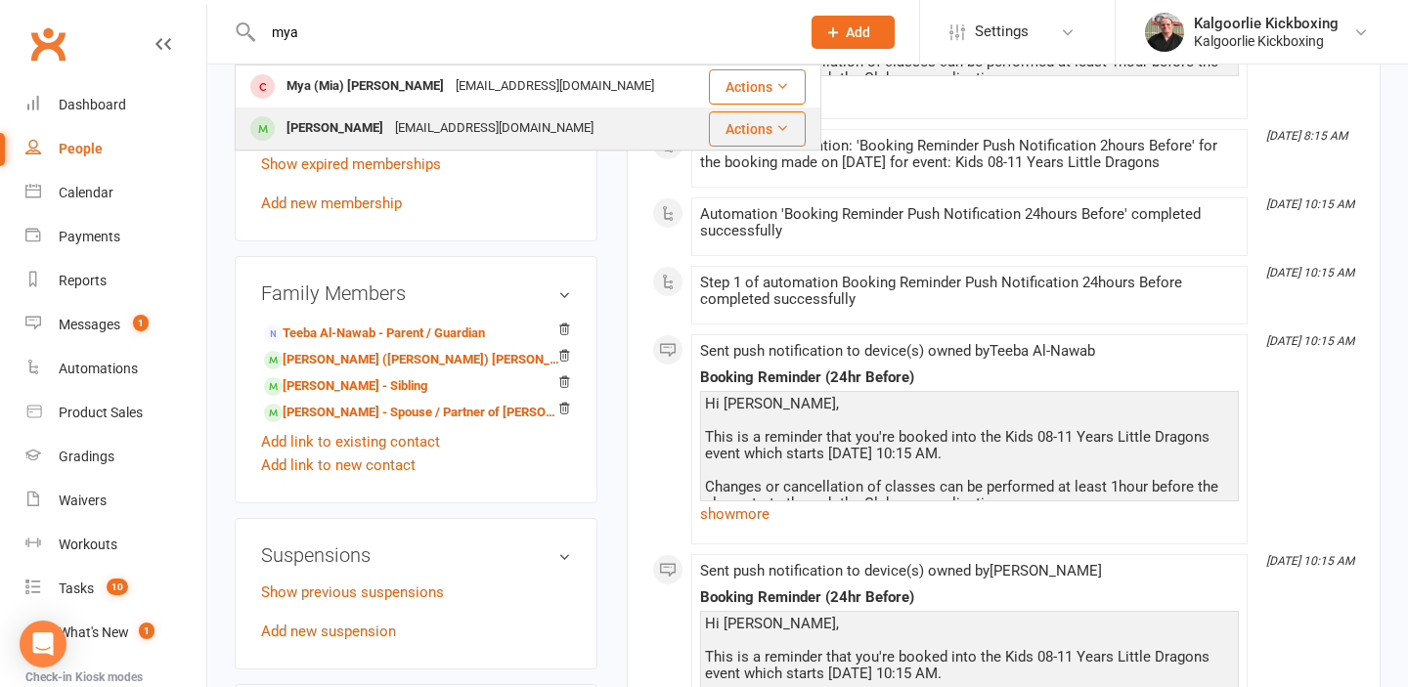
type input "mya"
click at [407, 130] on div "[EMAIL_ADDRESS][DOMAIN_NAME]" at bounding box center [494, 128] width 210 height 28
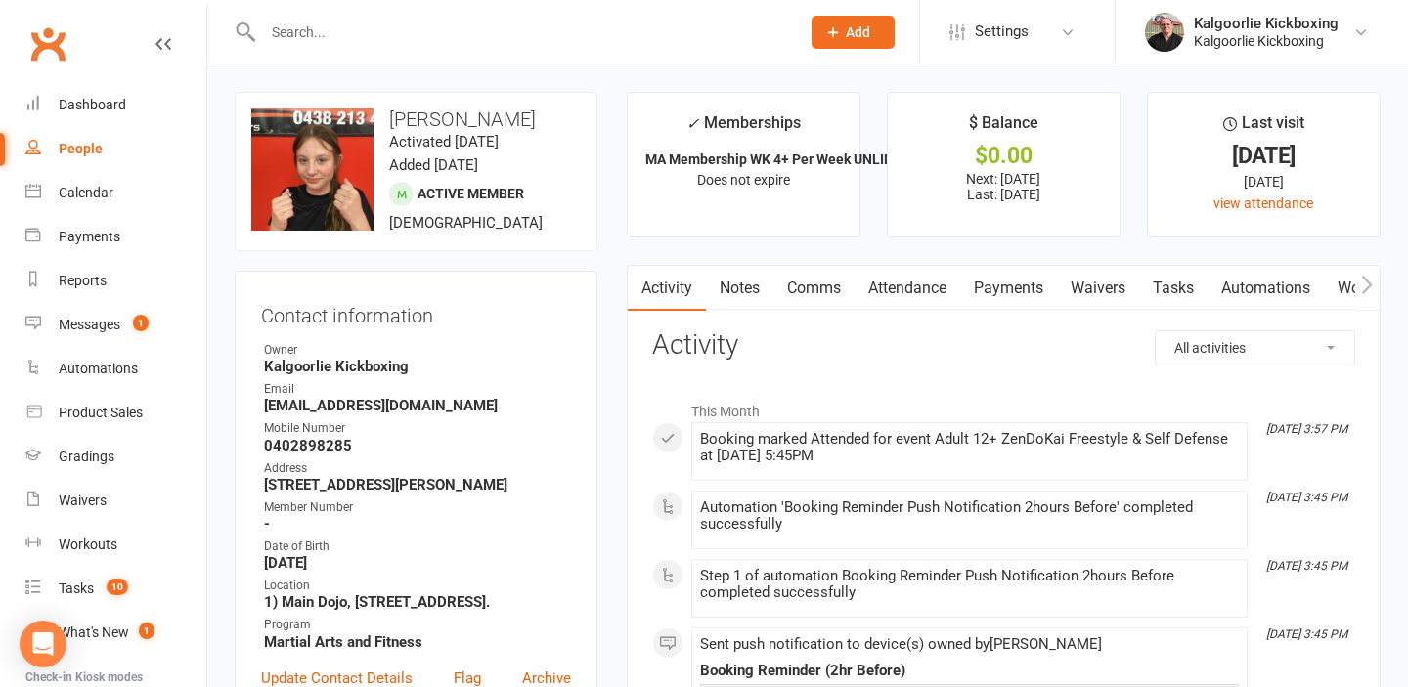
click at [906, 291] on link "Attendance" at bounding box center [907, 288] width 106 height 45
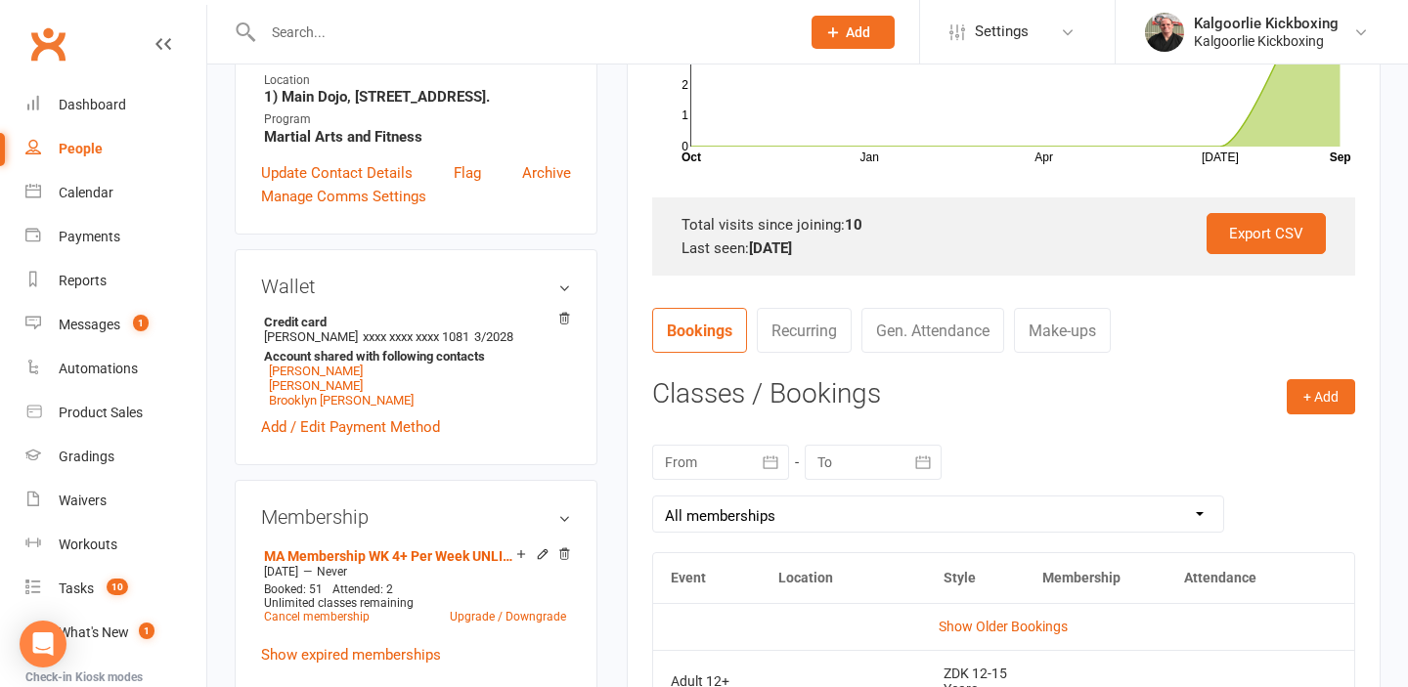
scroll to position [540, 0]
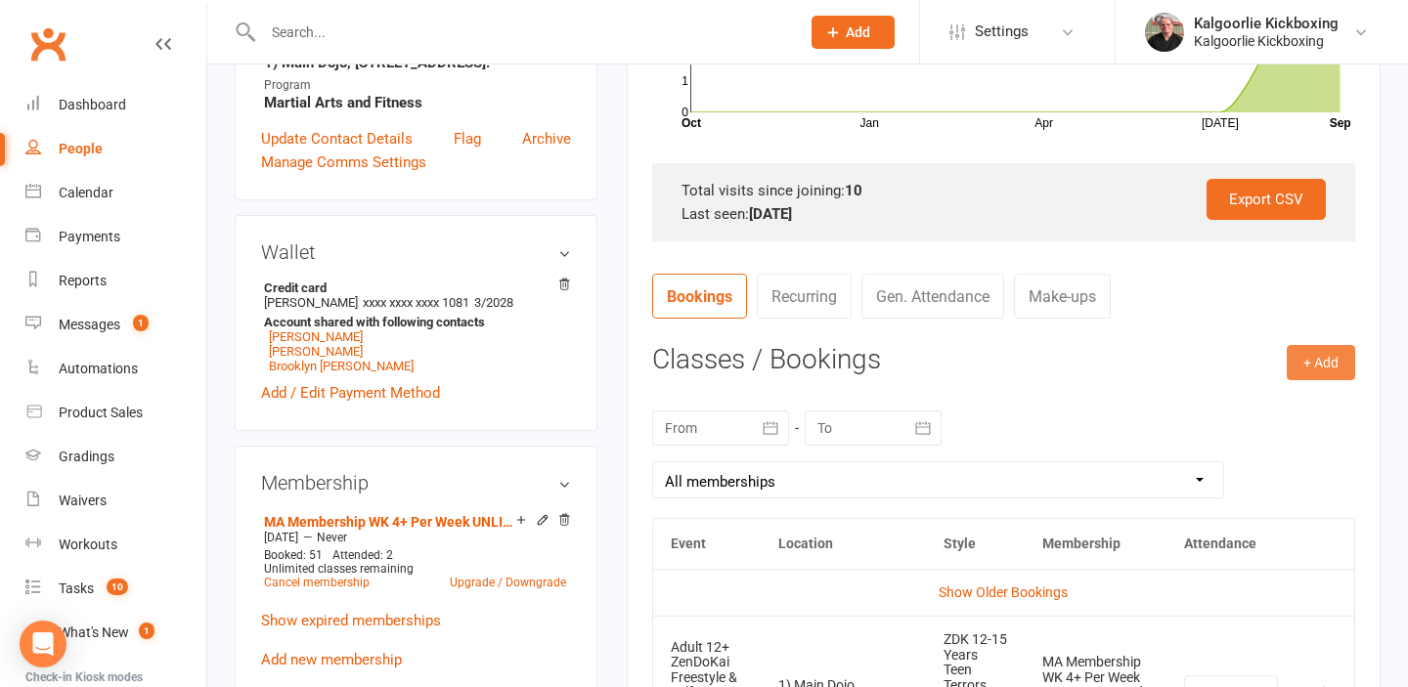
click at [1328, 360] on button "+ Add" at bounding box center [1321, 362] width 68 height 35
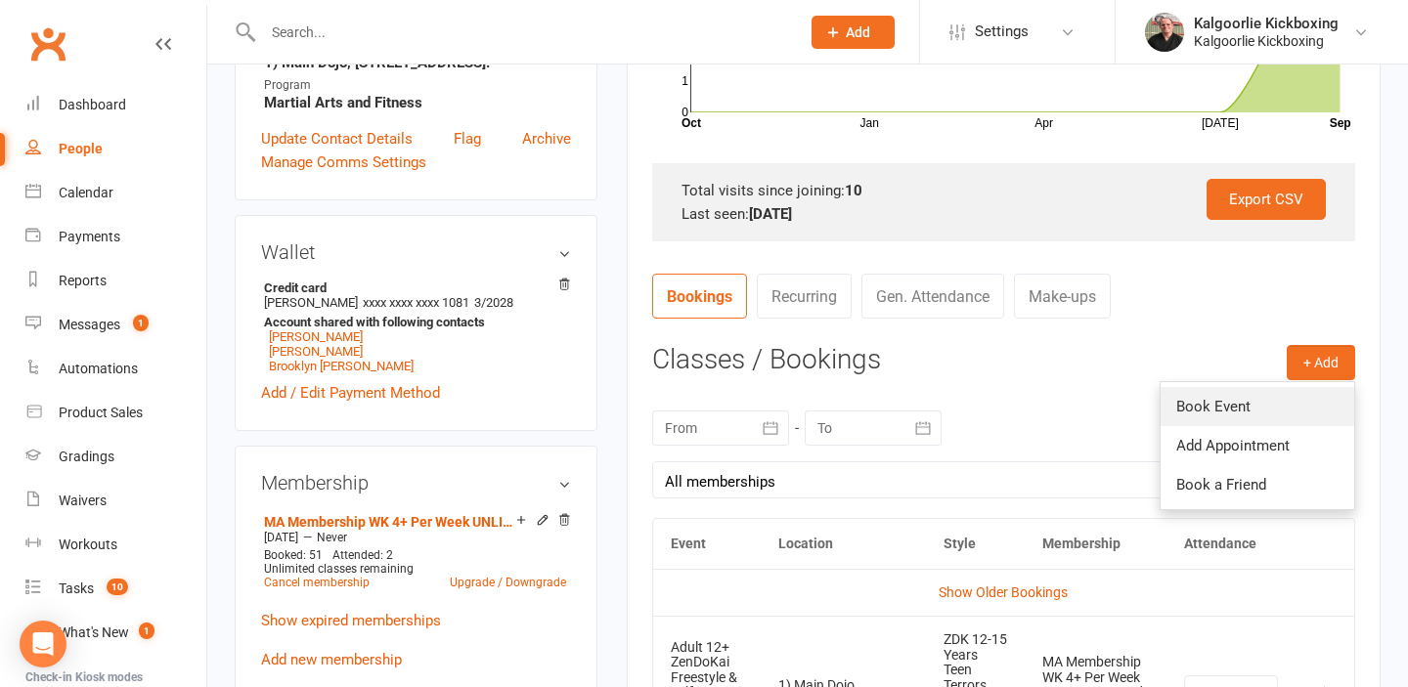
click at [1217, 407] on link "Book Event" at bounding box center [1257, 406] width 194 height 39
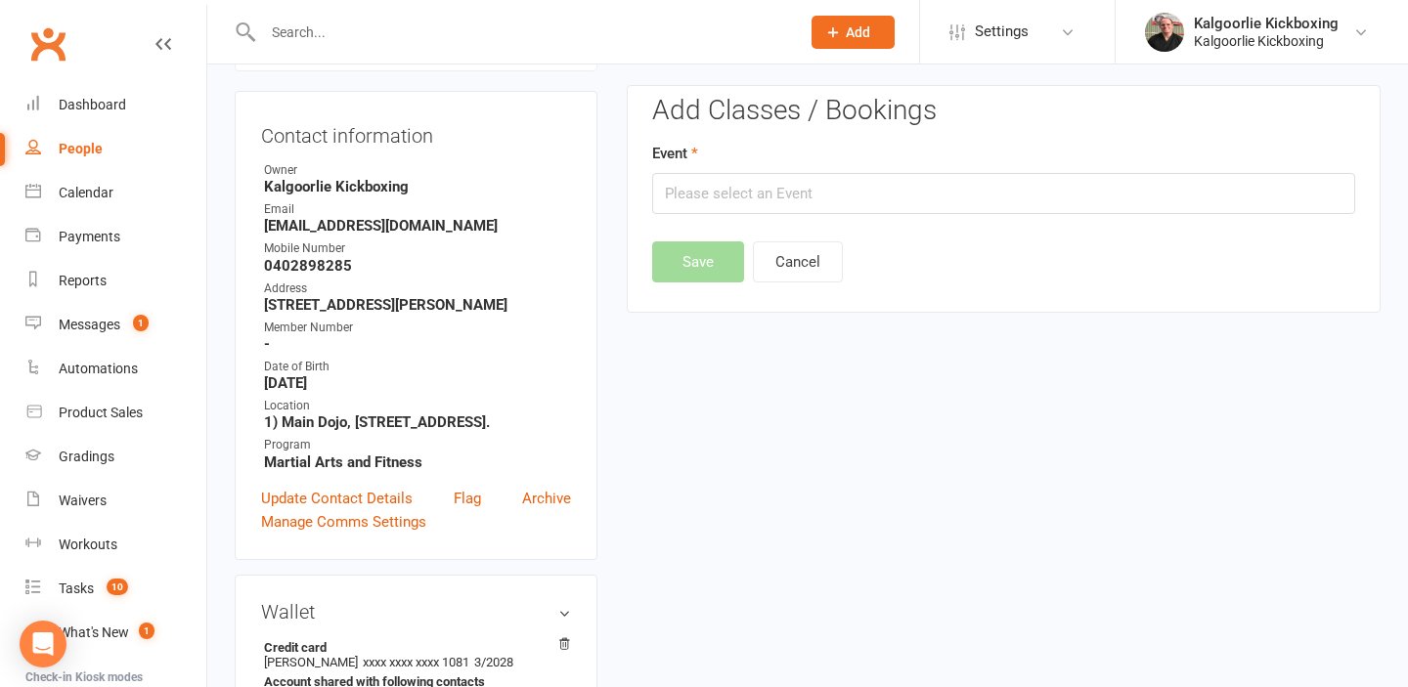
scroll to position [167, 0]
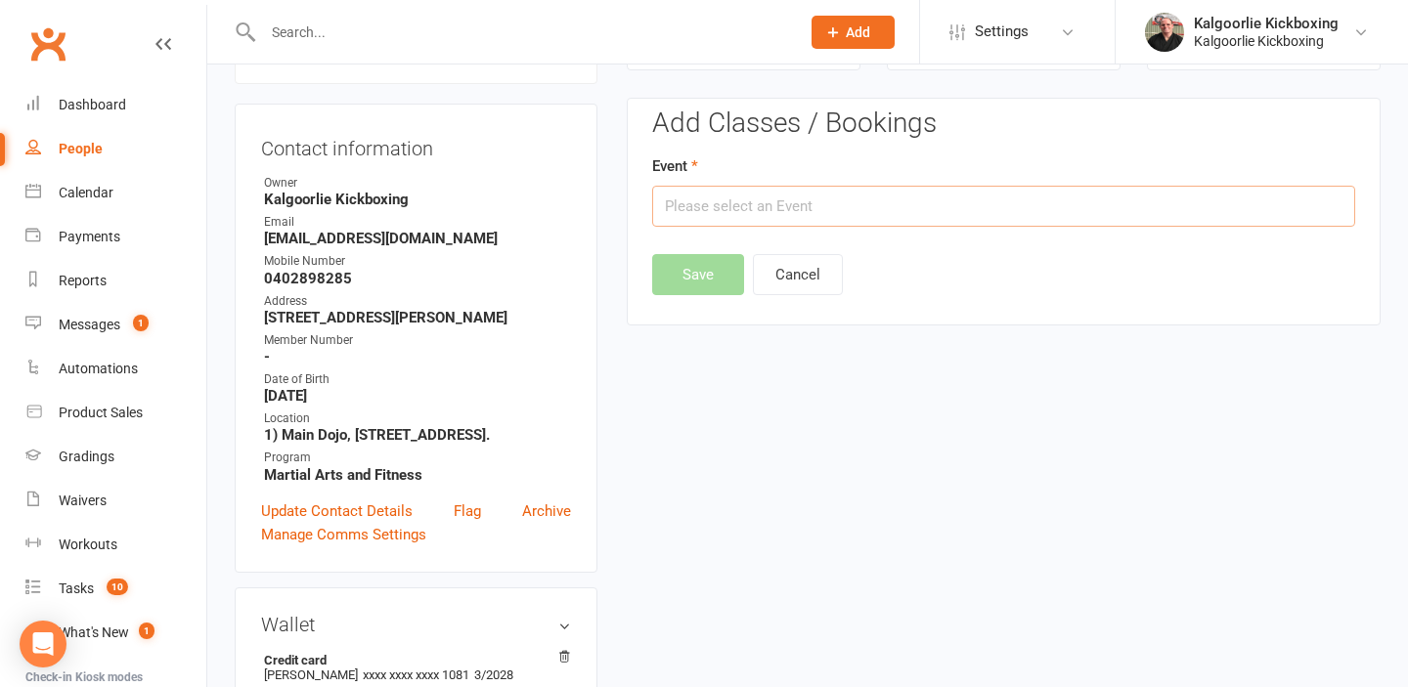
click at [1180, 207] on input "text" at bounding box center [1003, 206] width 703 height 41
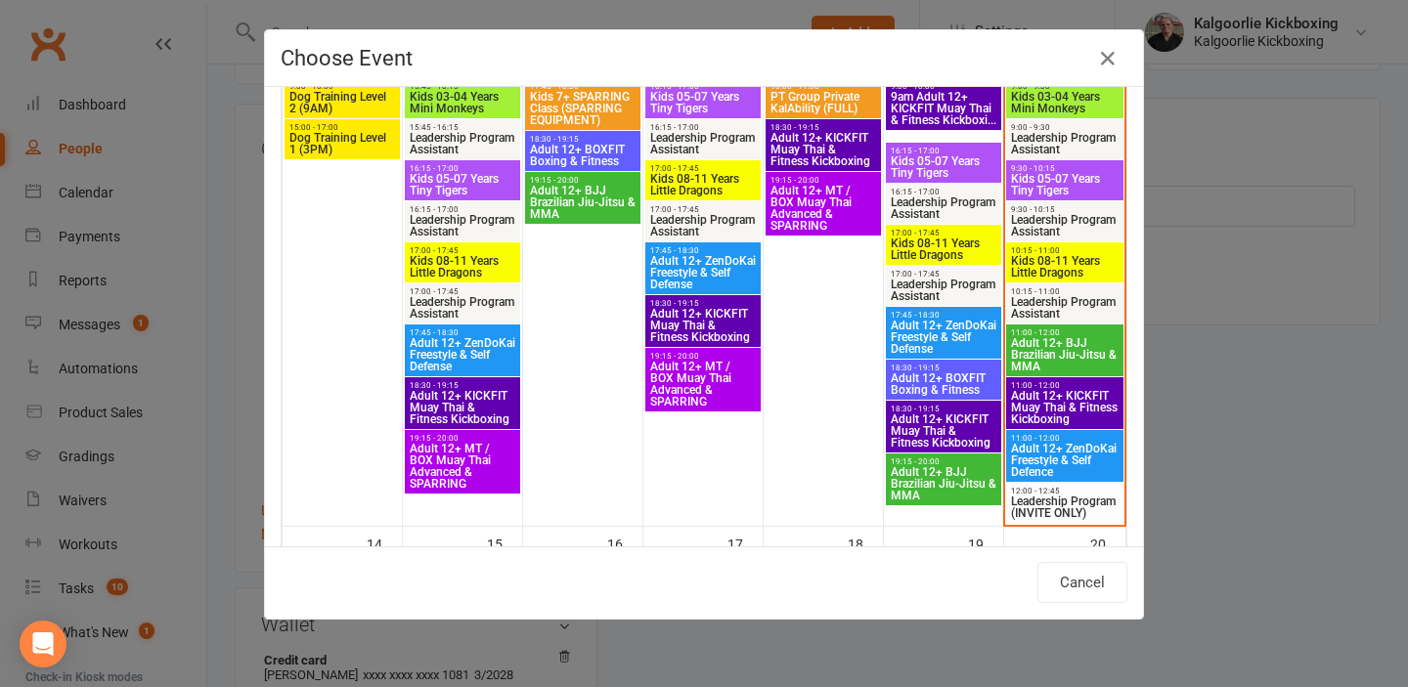
scroll to position [701, 0]
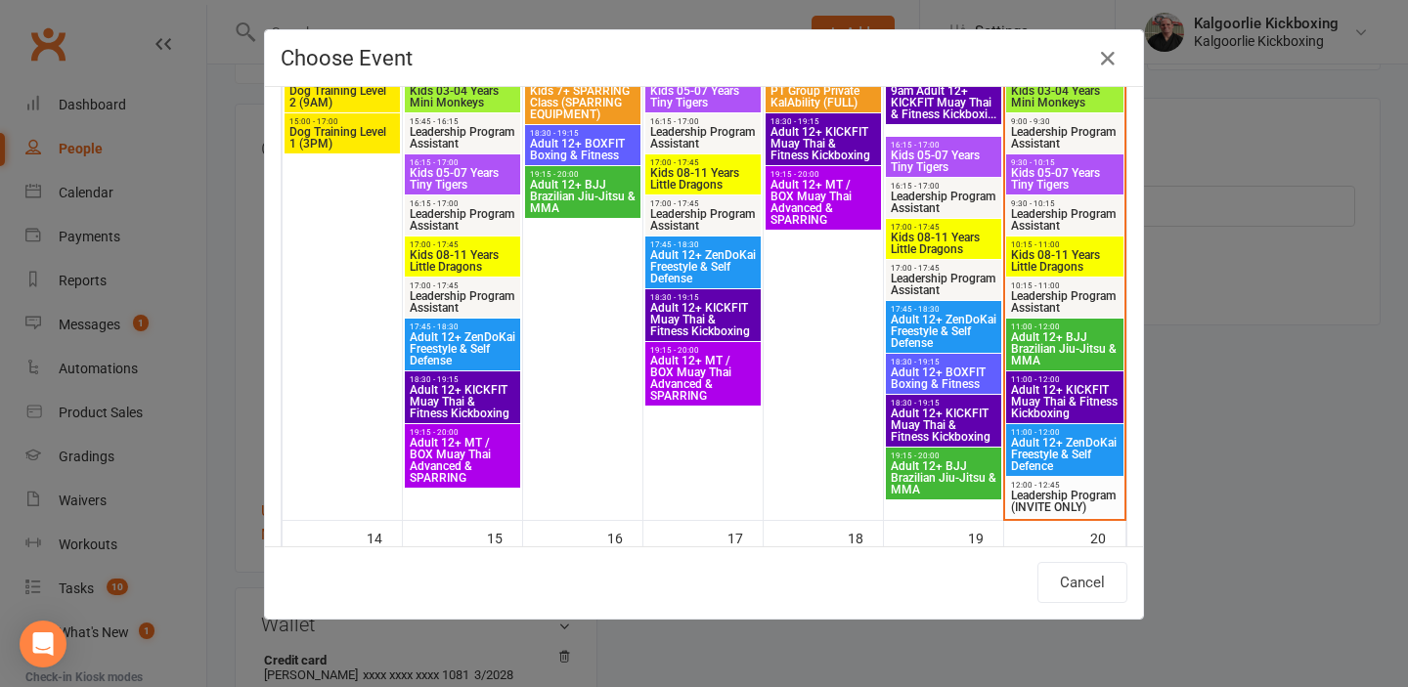
click at [1074, 452] on span "Adult 12+ ZenDoKai Freestyle & Self Defence" at bounding box center [1064, 454] width 109 height 35
type input "Adult 12+ ZenDoKai Freestyle & Self Defence - Sep 13, 2025 11:00:00 AM"
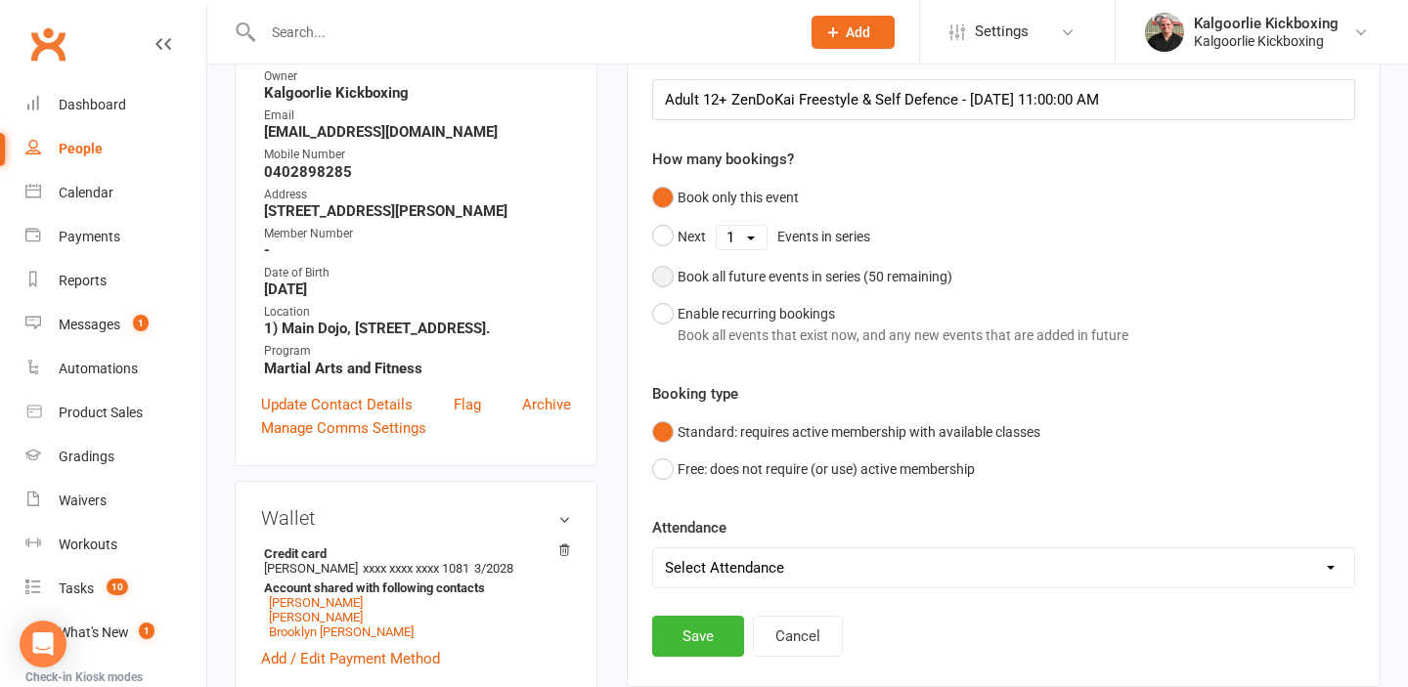
scroll to position [236, 0]
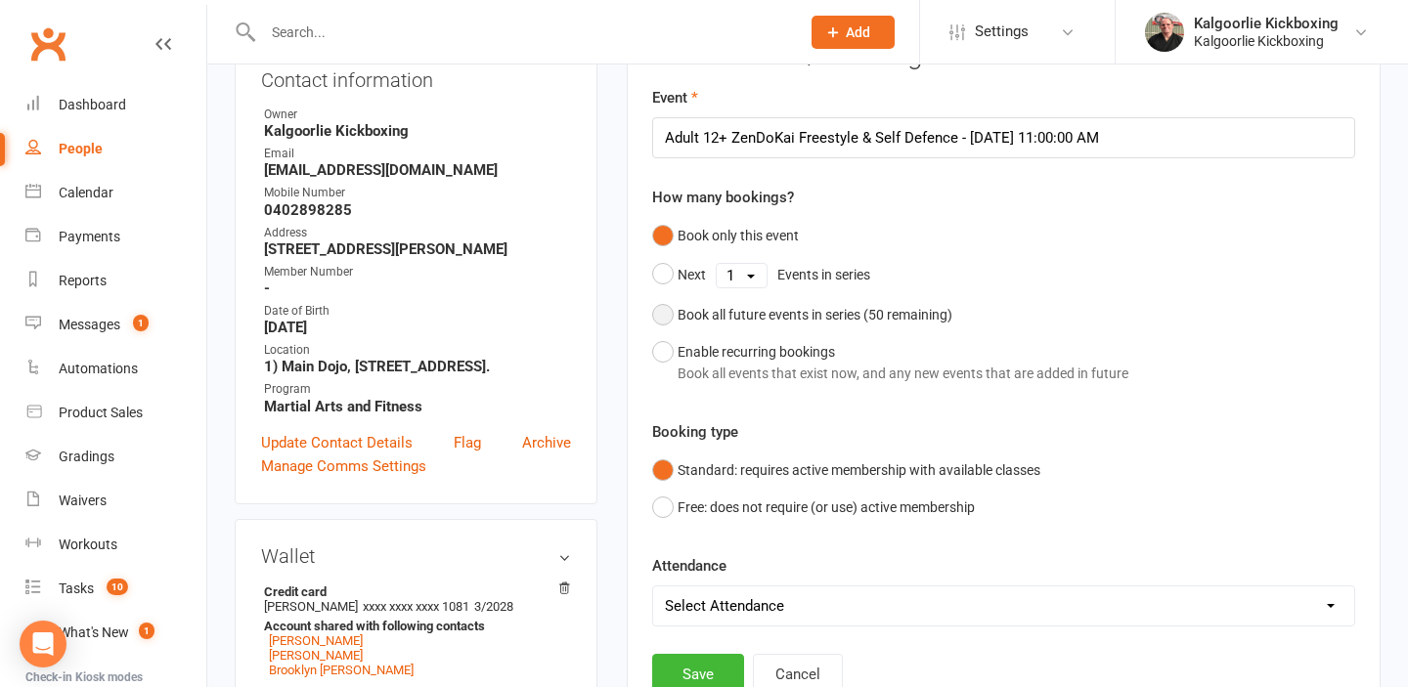
click at [668, 322] on button "Book all future events in series ( 50 remaining)" at bounding box center [802, 314] width 300 height 37
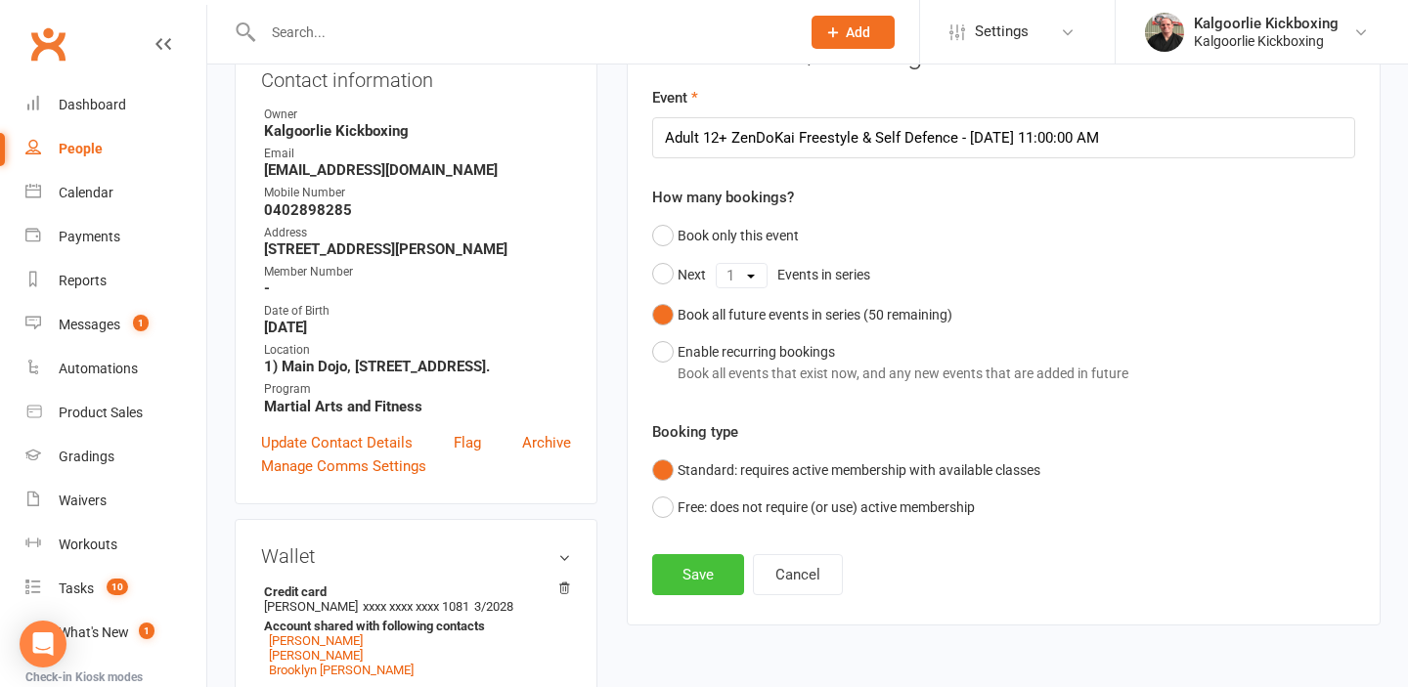
click at [694, 583] on button "Save" at bounding box center [698, 574] width 92 height 41
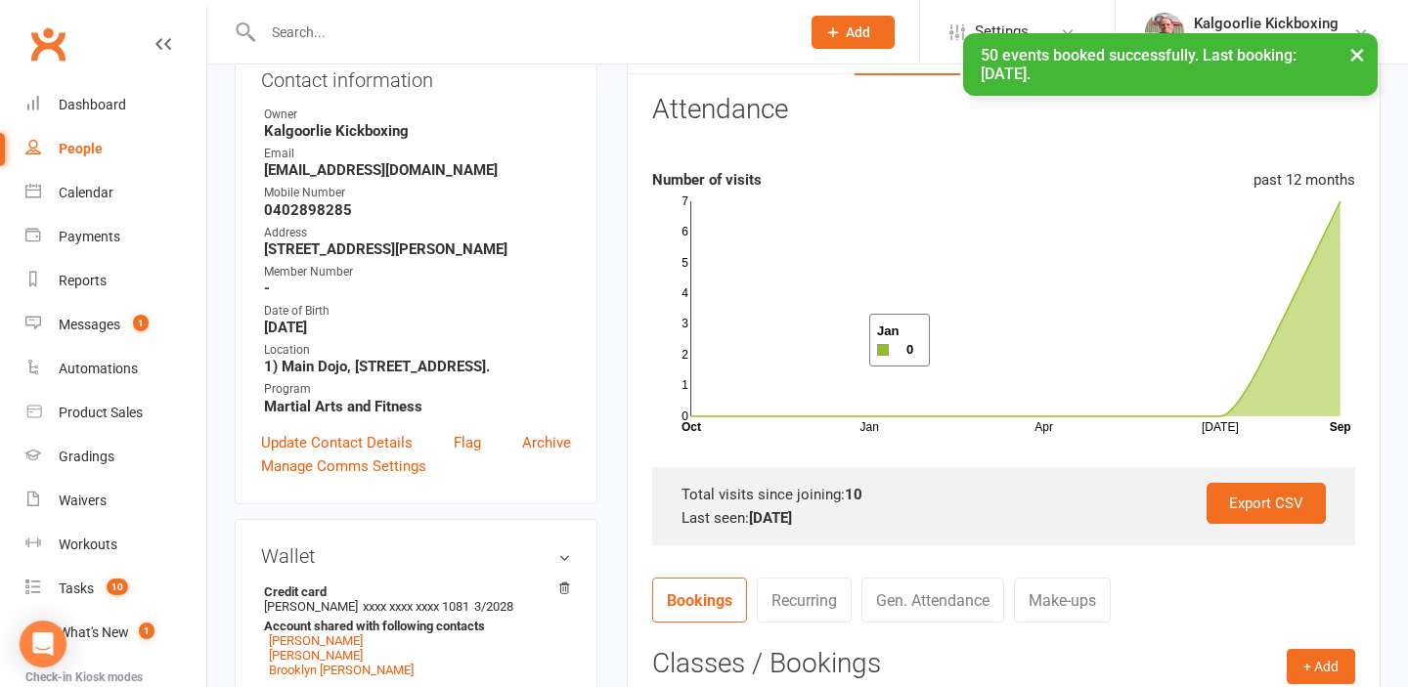
click at [467, 28] on input "text" at bounding box center [521, 32] width 529 height 27
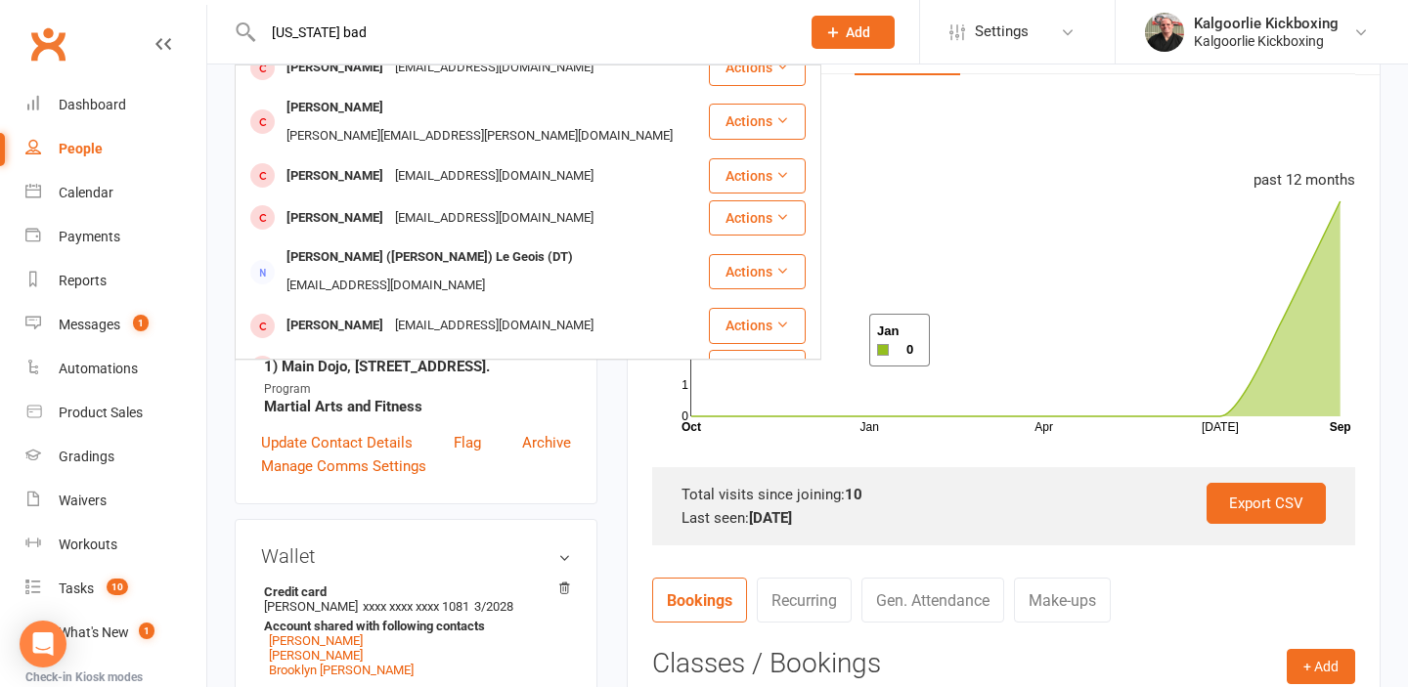
scroll to position [135, 0]
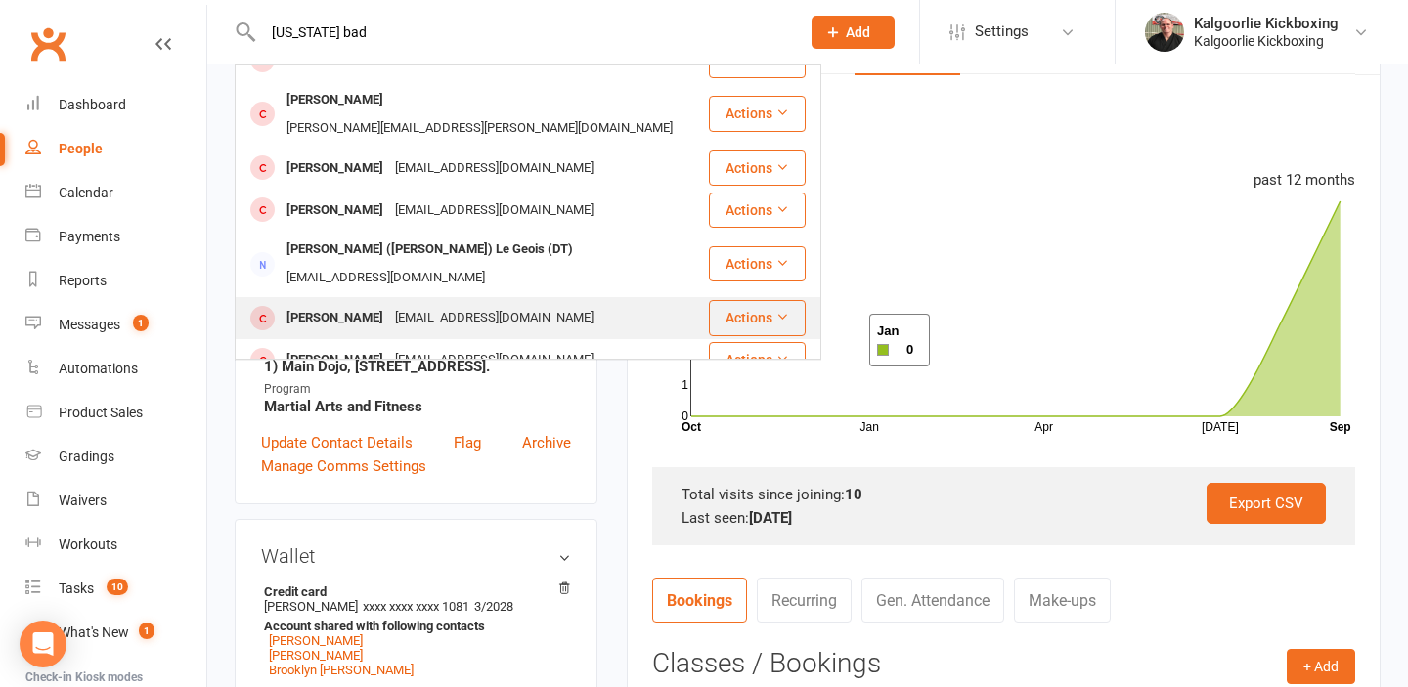
type input "georgia bad"
click at [389, 304] on div "[EMAIL_ADDRESS][DOMAIN_NAME]" at bounding box center [494, 318] width 210 height 28
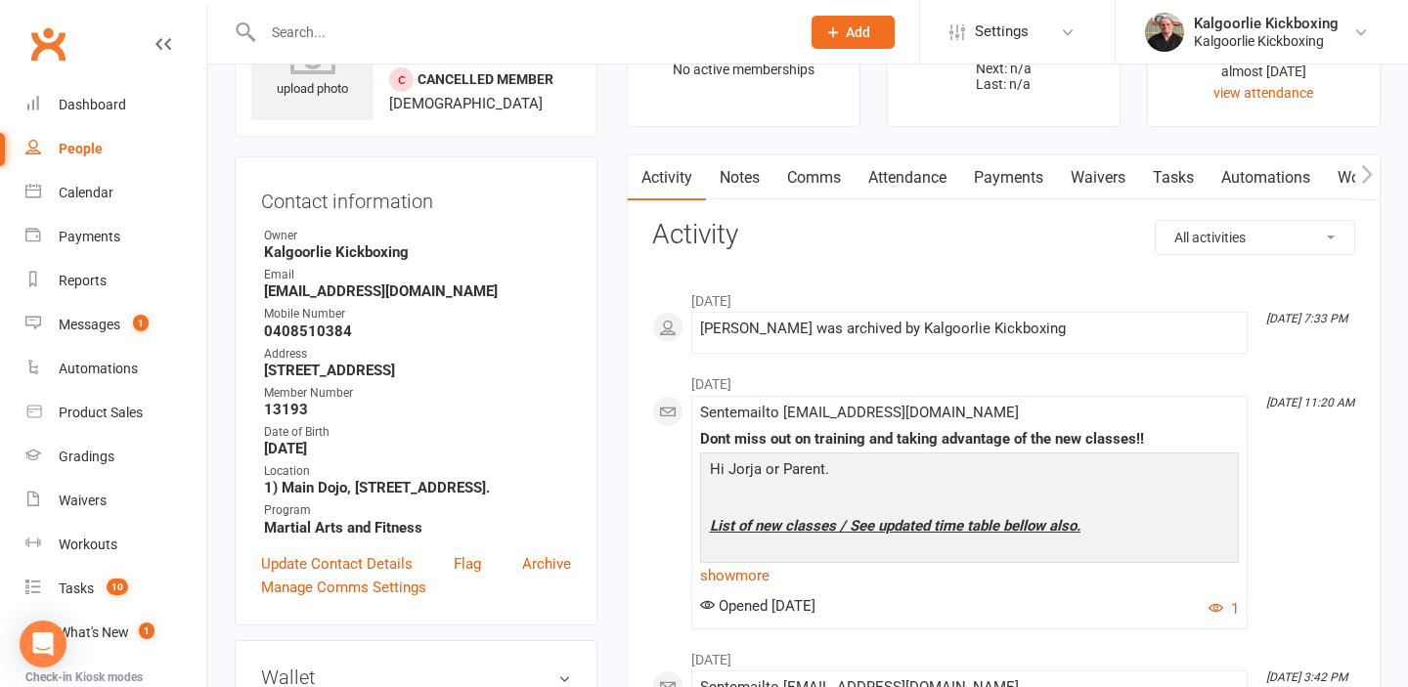
scroll to position [117, 0]
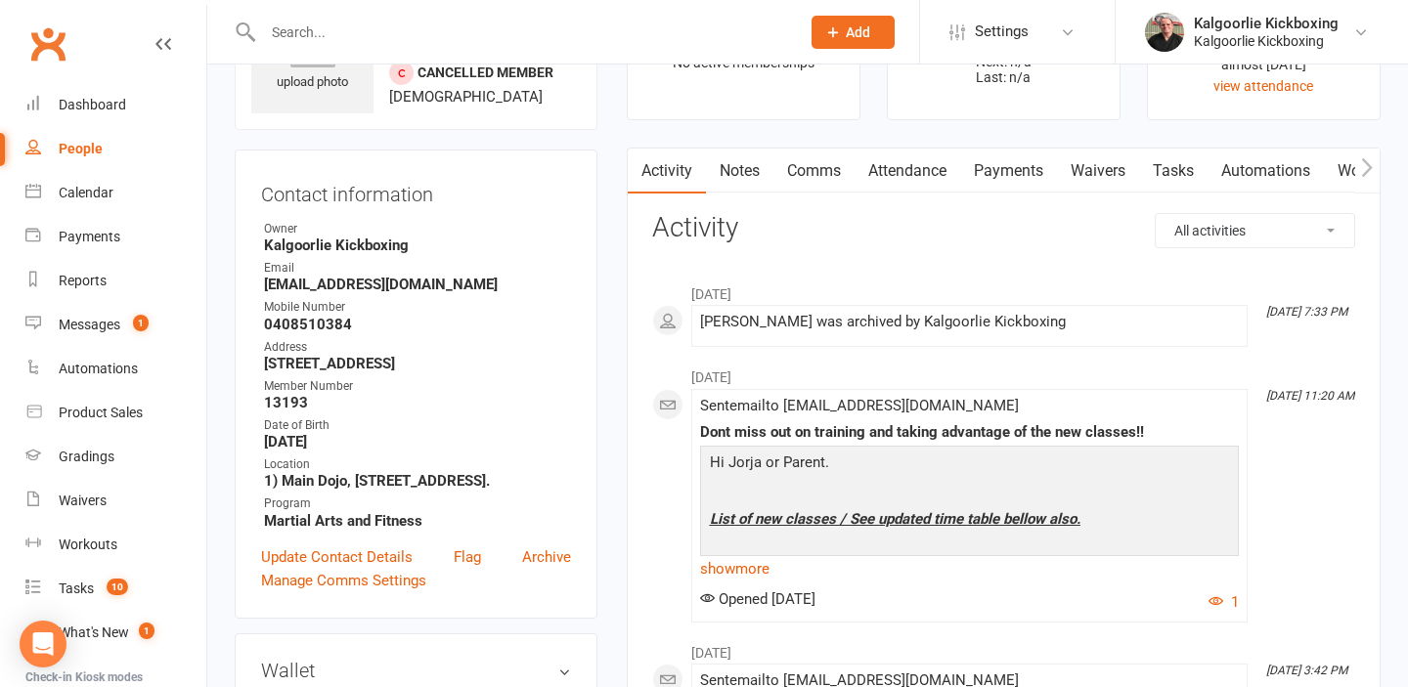
click at [903, 155] on link "Attendance" at bounding box center [907, 171] width 106 height 45
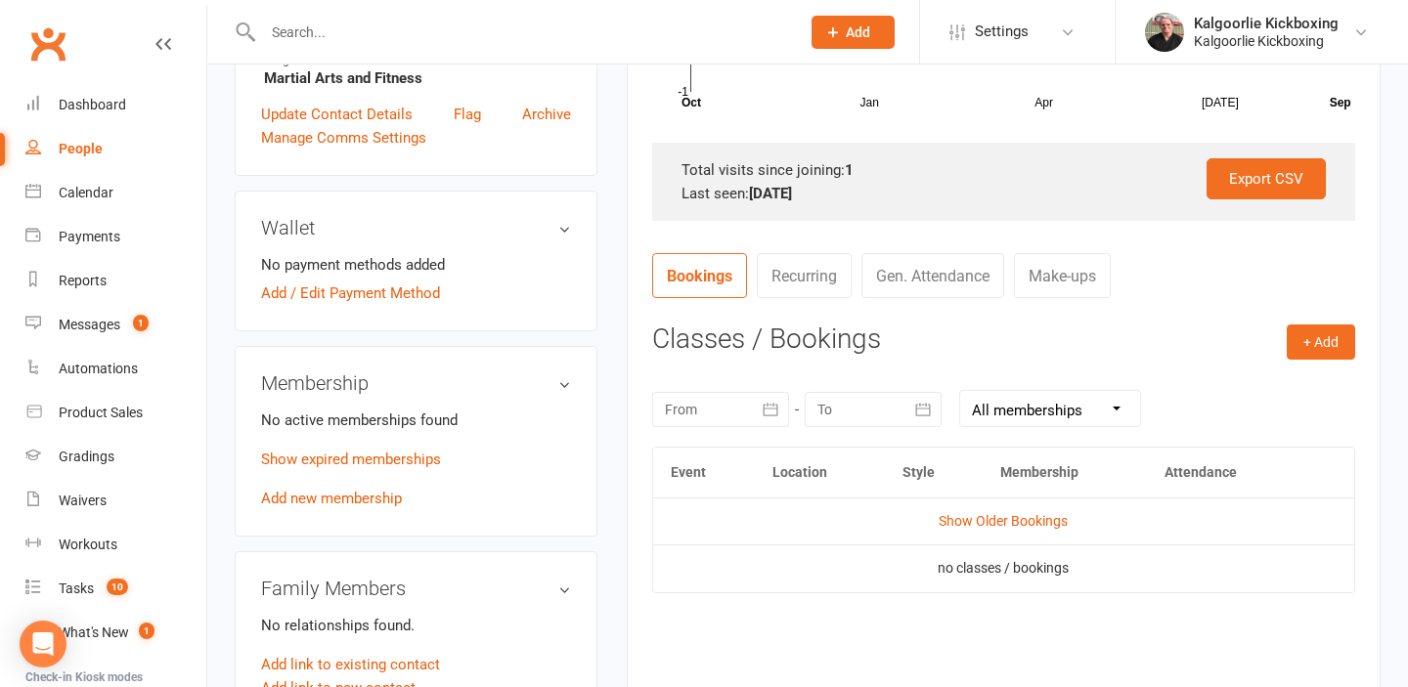
scroll to position [605, 0]
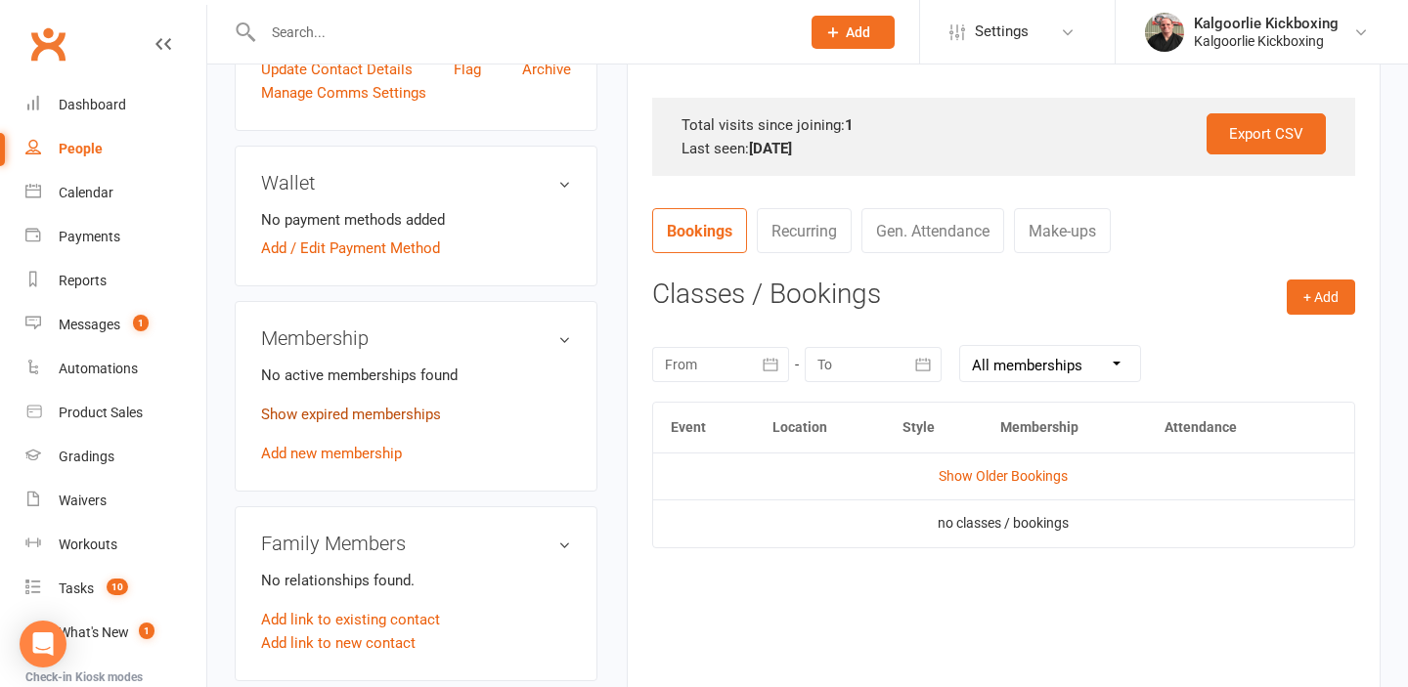
click at [358, 412] on link "Show expired memberships" at bounding box center [351, 415] width 180 height 18
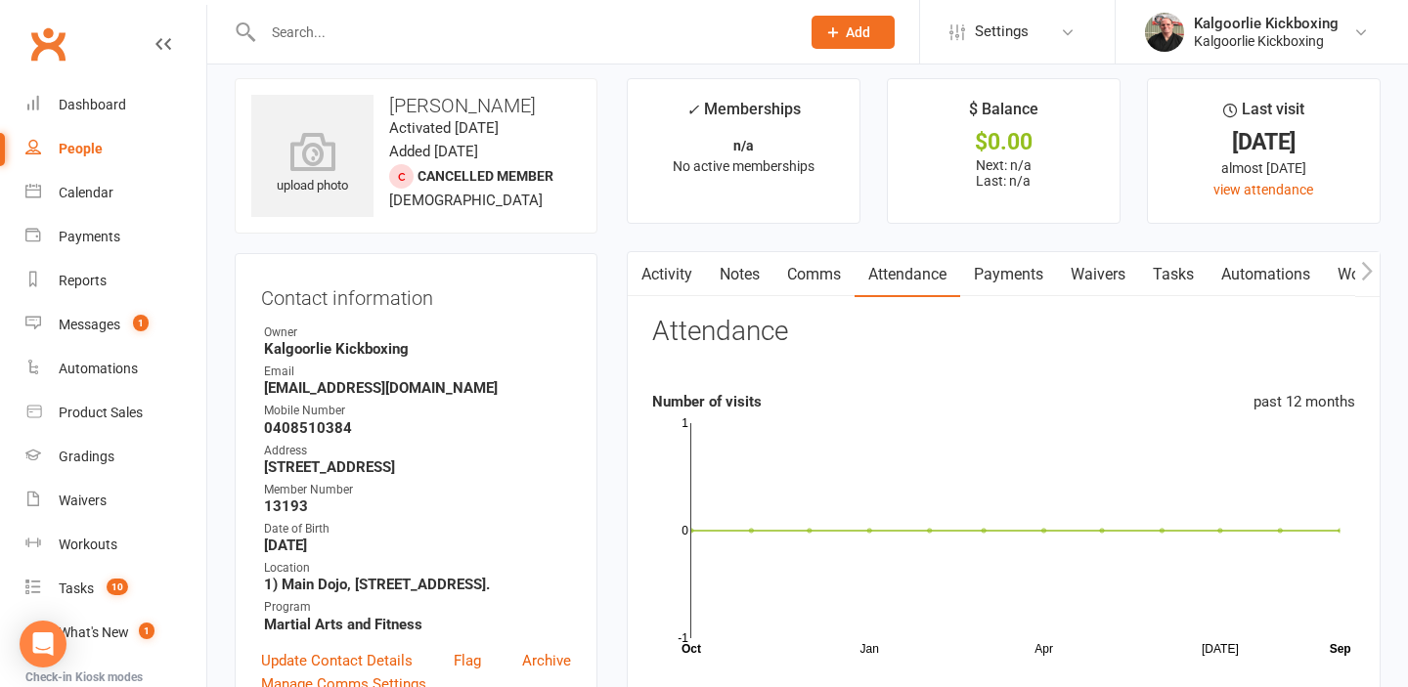
scroll to position [0, 0]
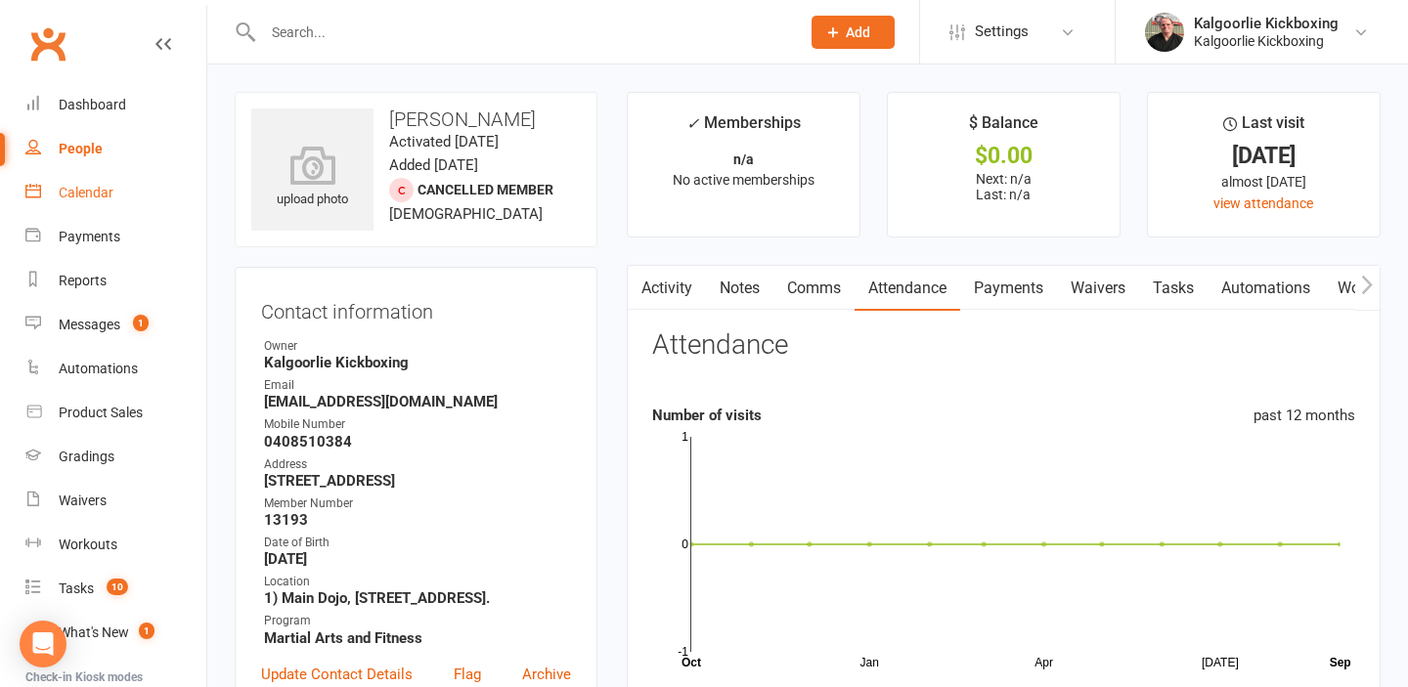
click at [111, 188] on div "Calendar" at bounding box center [86, 193] width 55 height 16
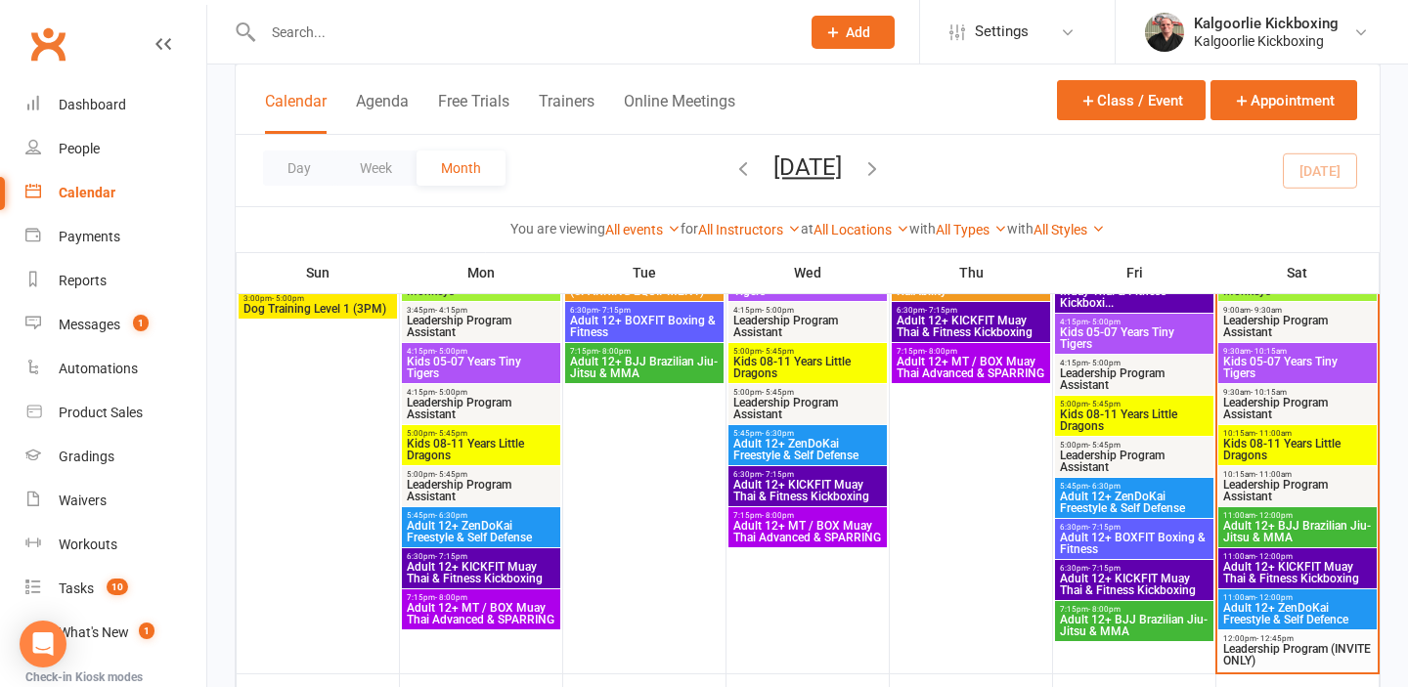
scroll to position [643, 0]
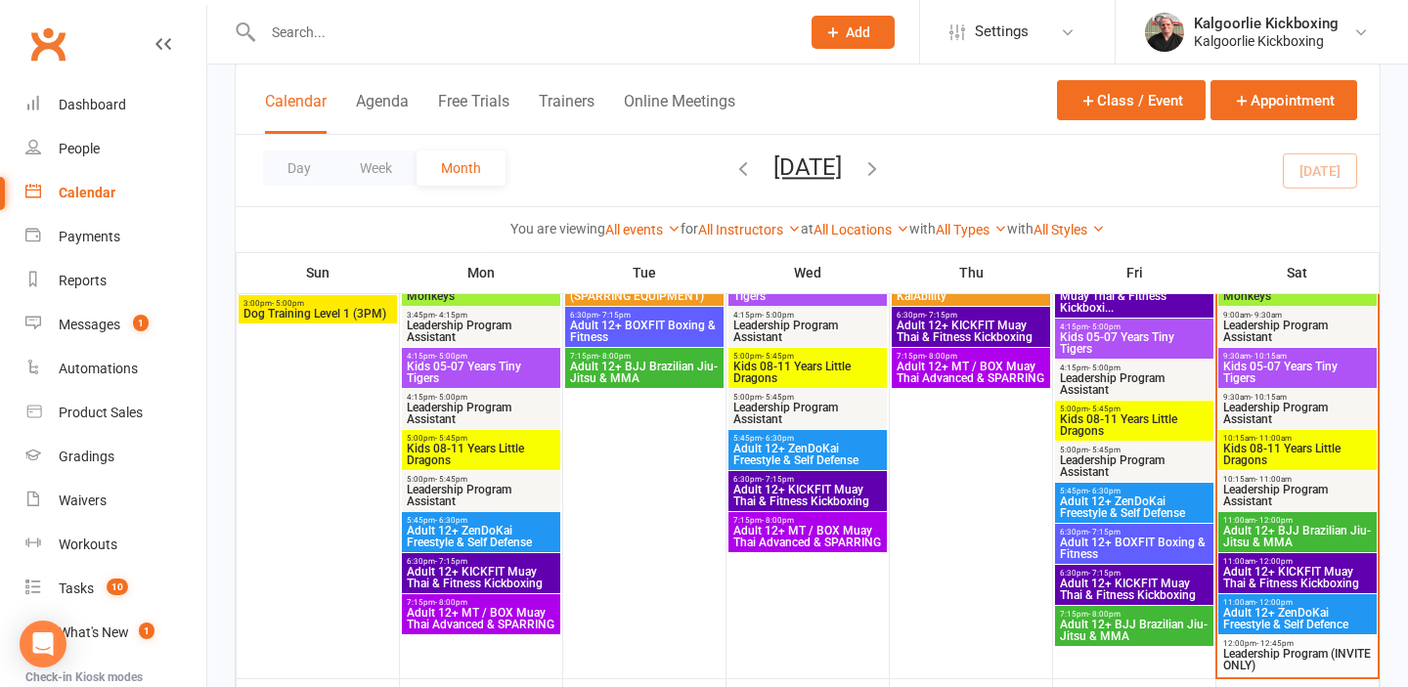
click at [1276, 614] on span "Adult 12+ ZenDoKai Freestyle & Self Defence" at bounding box center [1297, 618] width 151 height 23
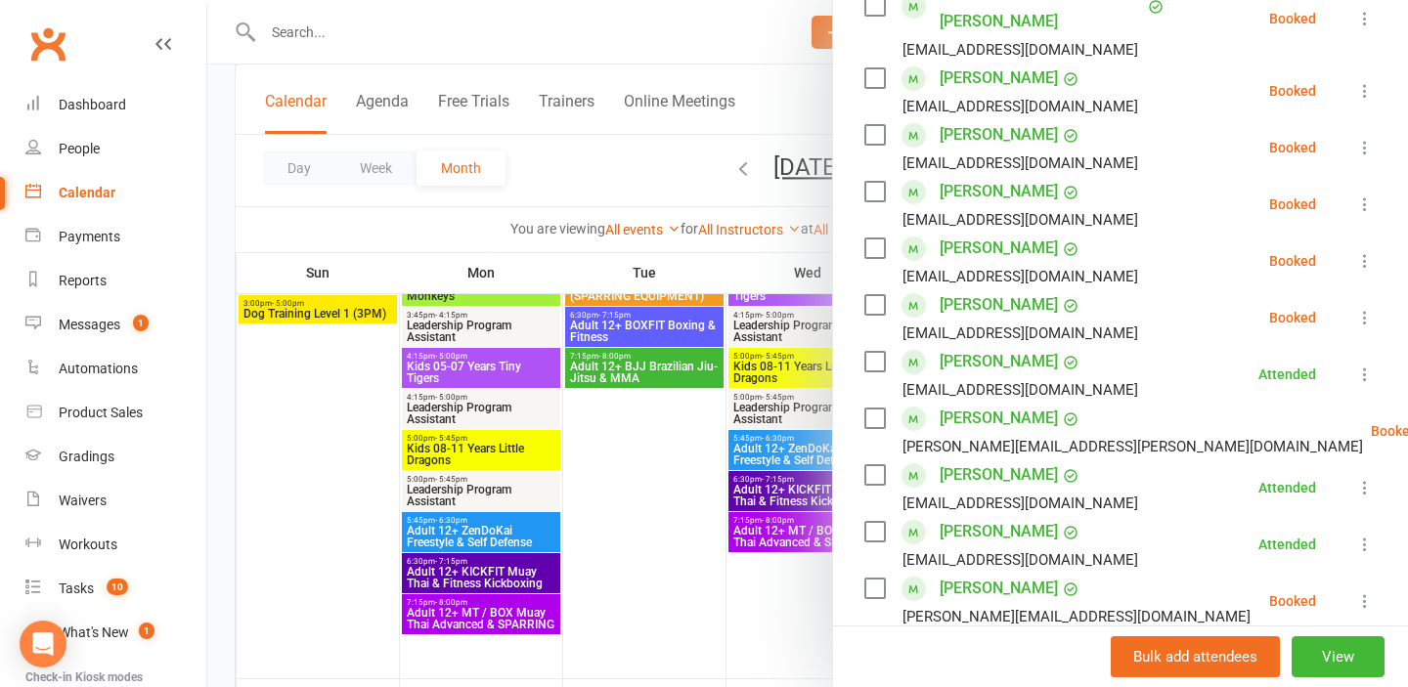
scroll to position [494, 0]
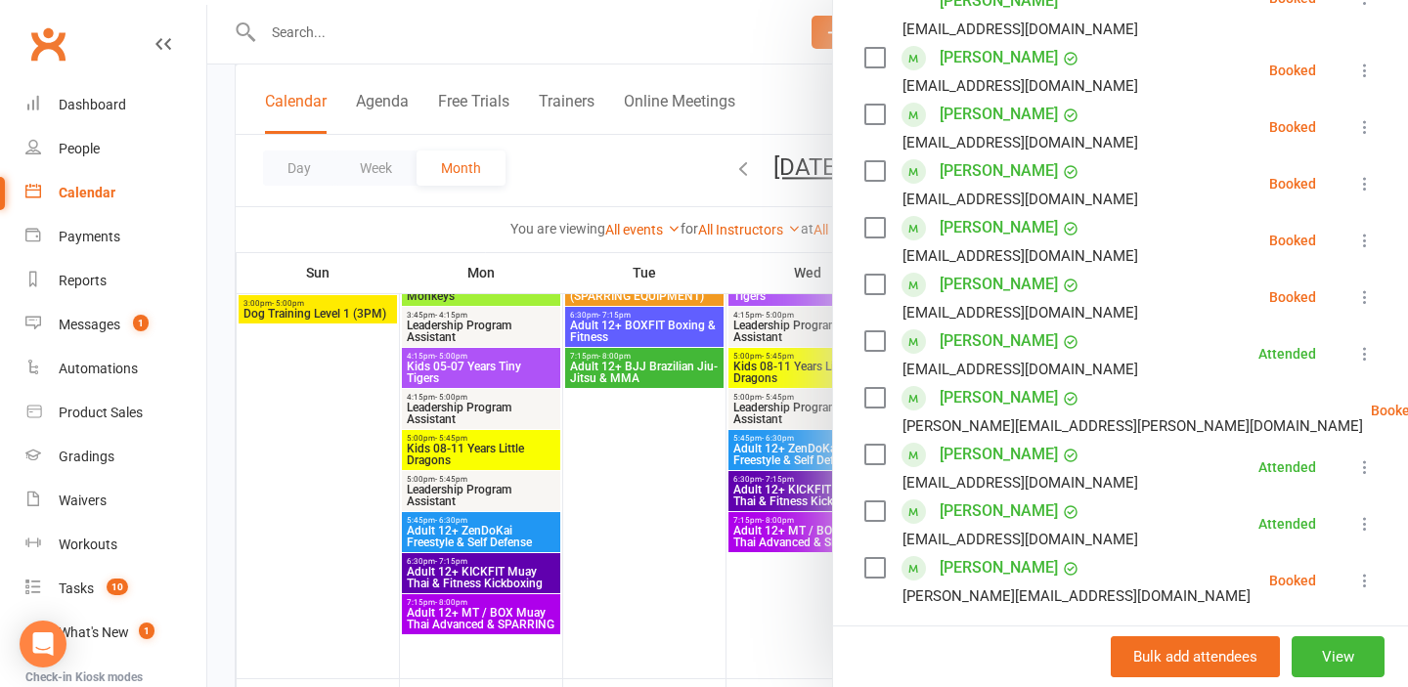
click at [953, 642] on input "search" at bounding box center [1120, 662] width 512 height 41
type input "c"
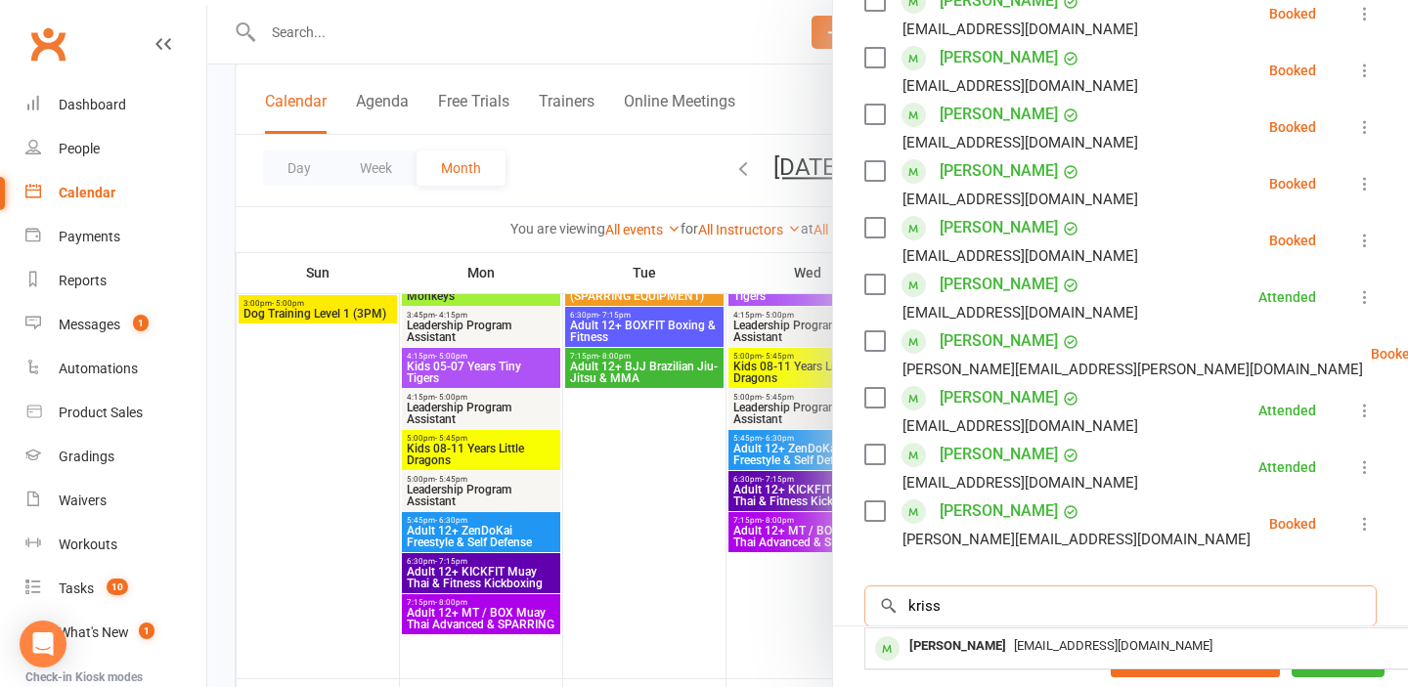
scroll to position [548, 0]
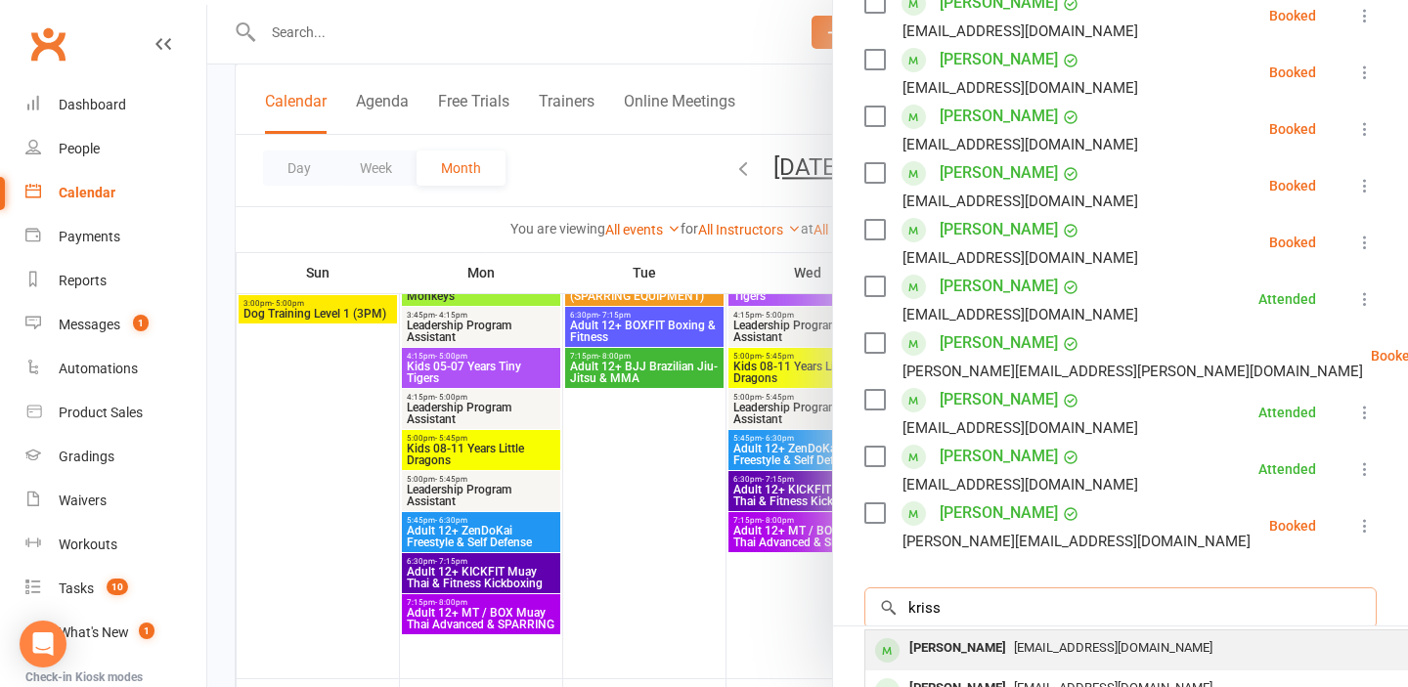
type input "kriss"
click at [976, 634] on div "Krissy Hayes" at bounding box center [957, 648] width 112 height 28
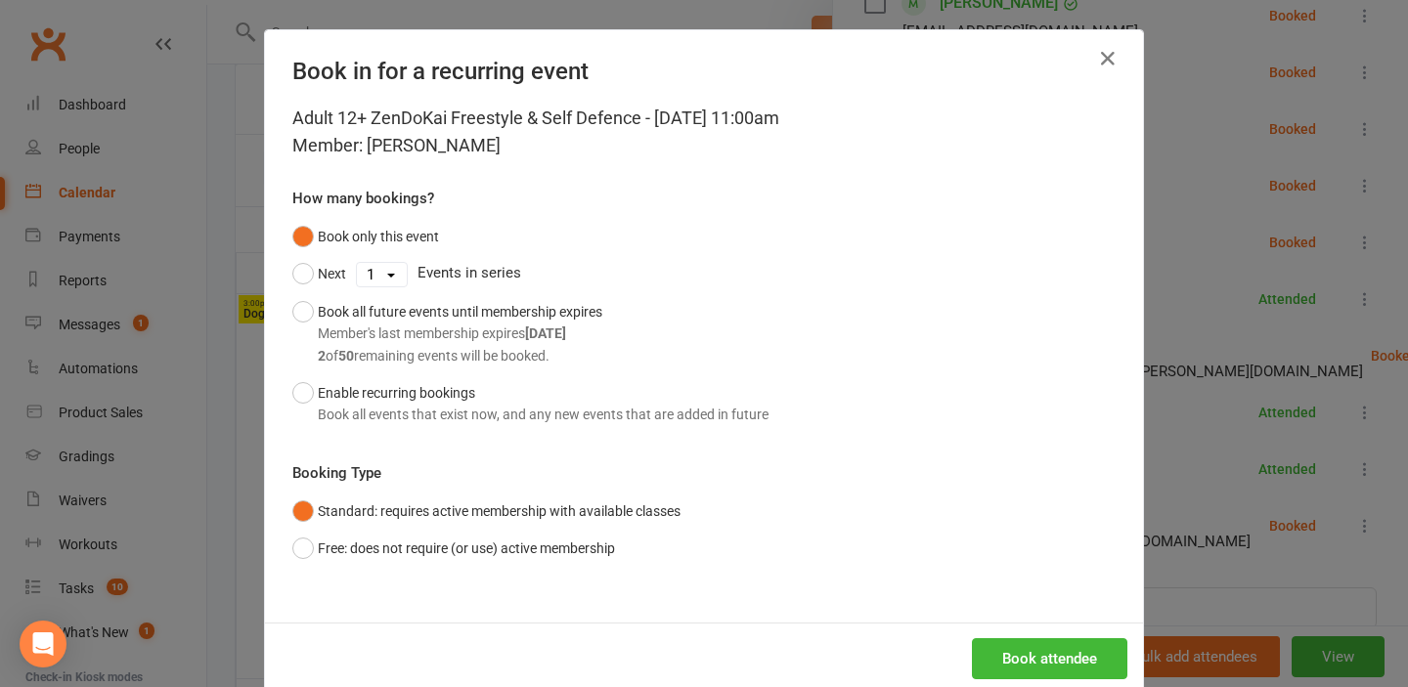
scroll to position [38, 0]
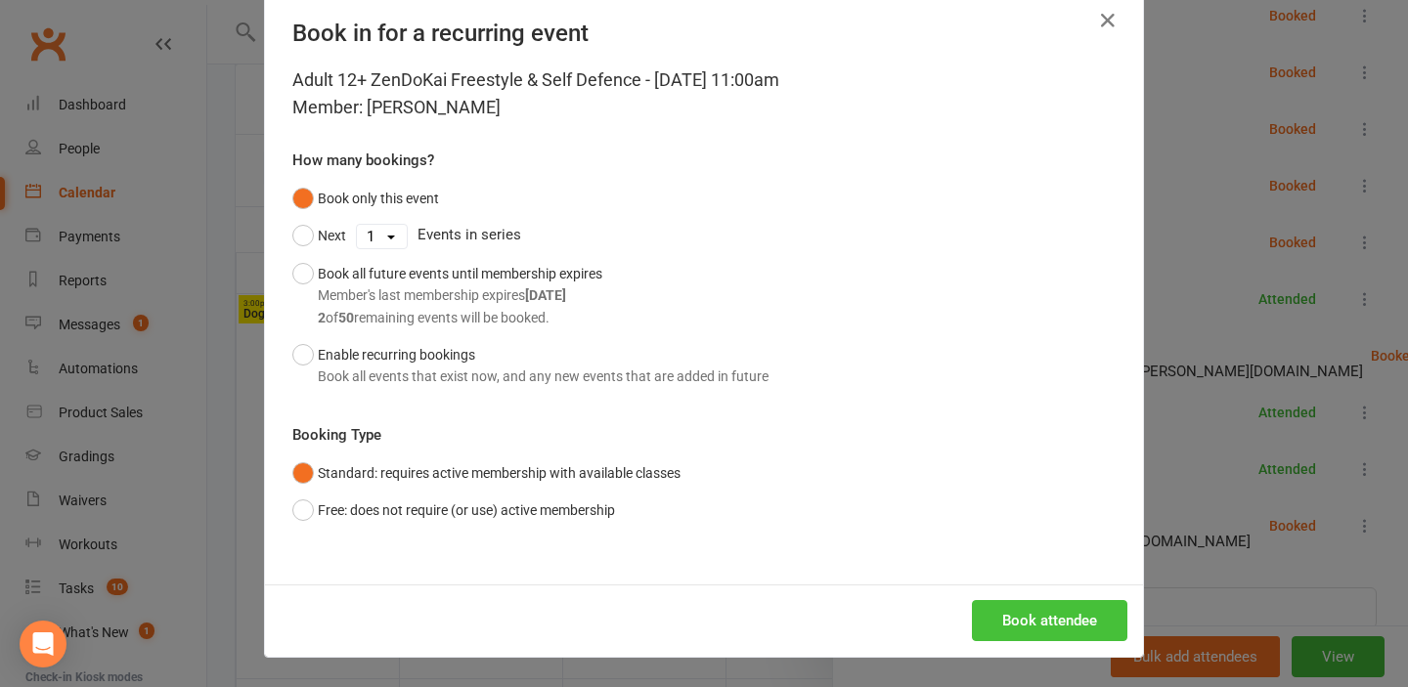
click at [1035, 622] on button "Book attendee" at bounding box center [1049, 620] width 155 height 41
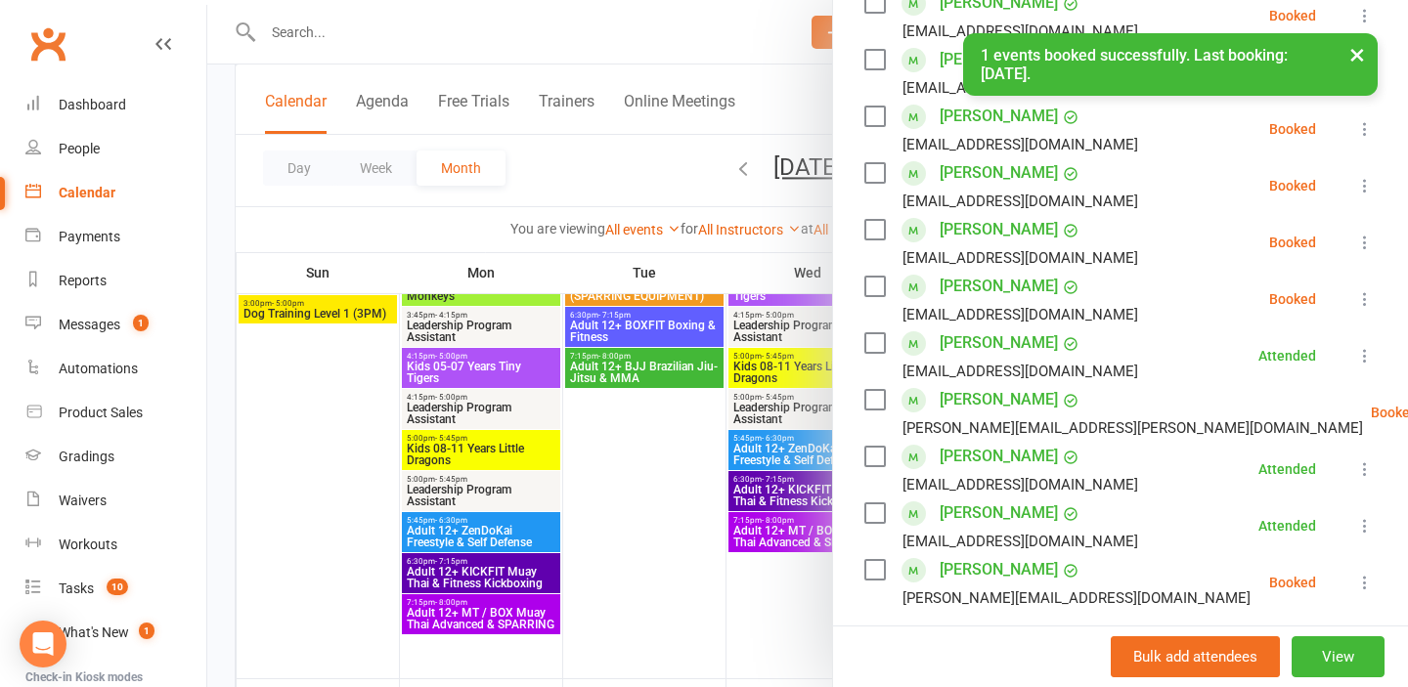
click at [927, 644] on input "search" at bounding box center [1120, 664] width 512 height 41
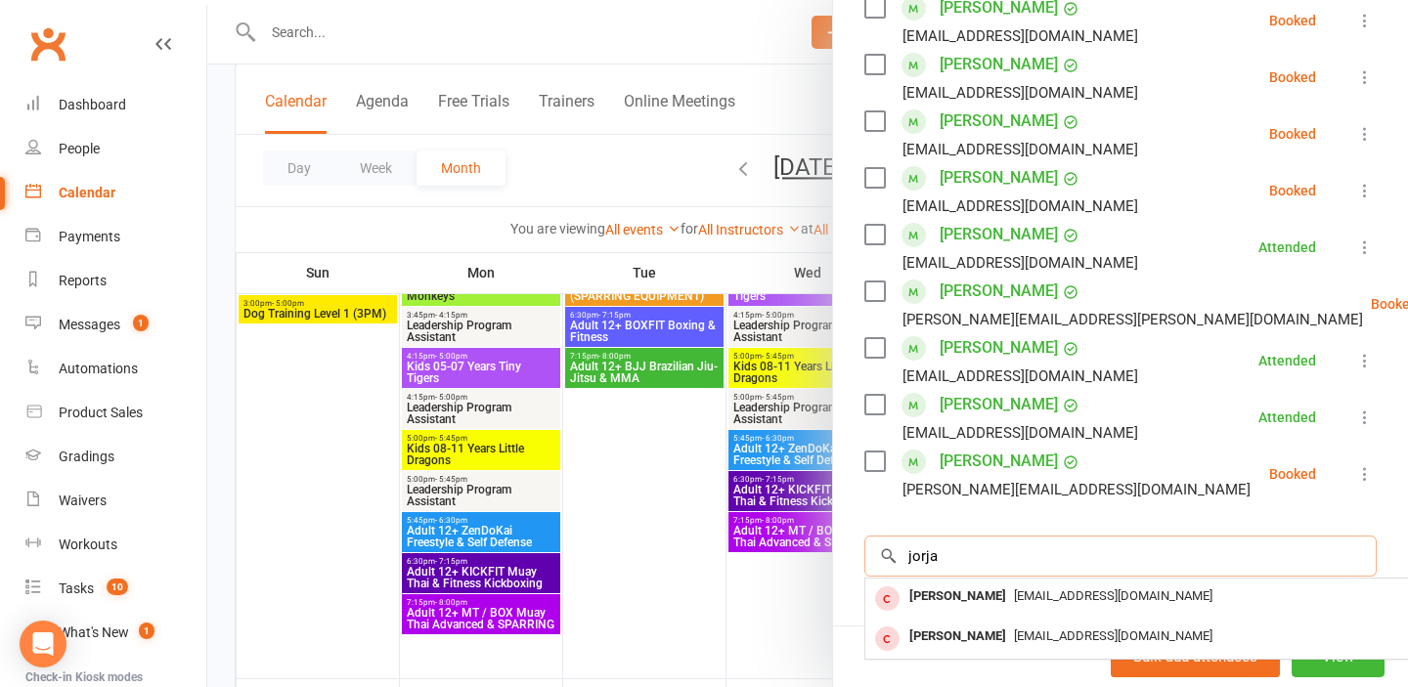
scroll to position [659, 0]
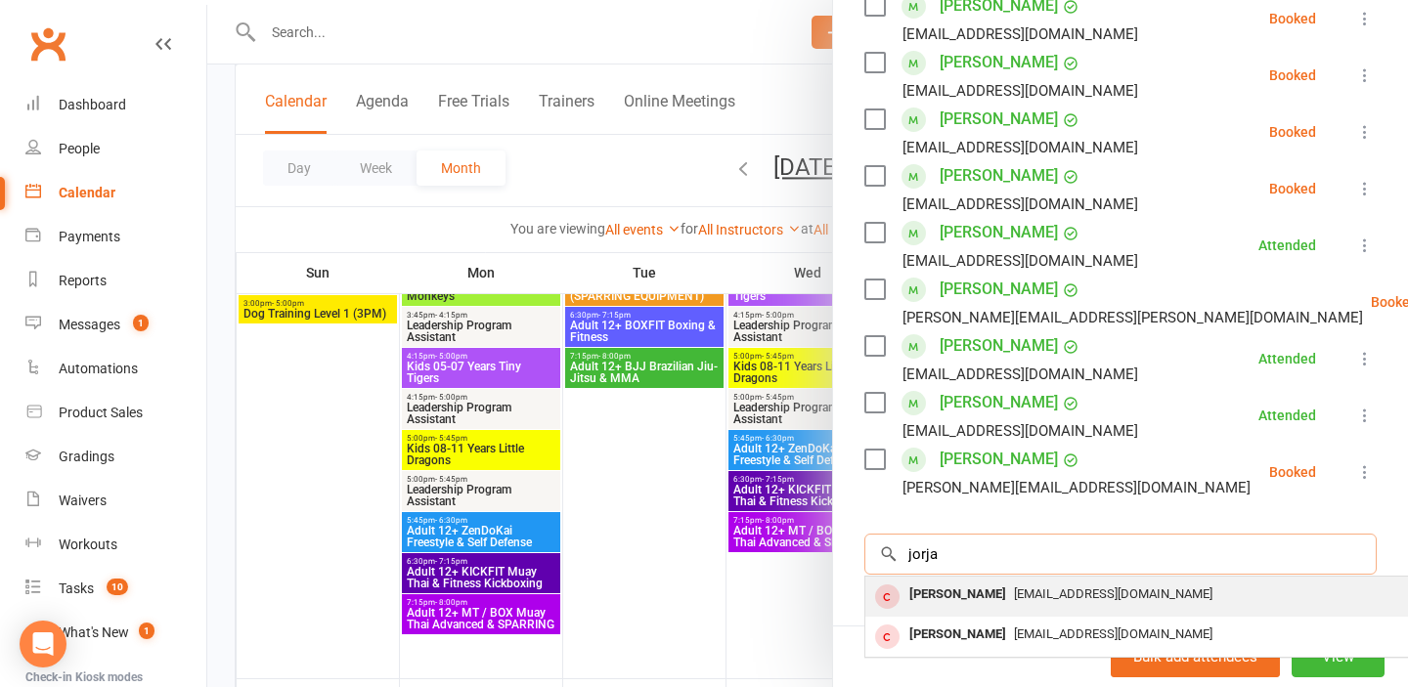
type input "jorja"
click at [955, 581] on div "[PERSON_NAME]" at bounding box center [957, 595] width 112 height 28
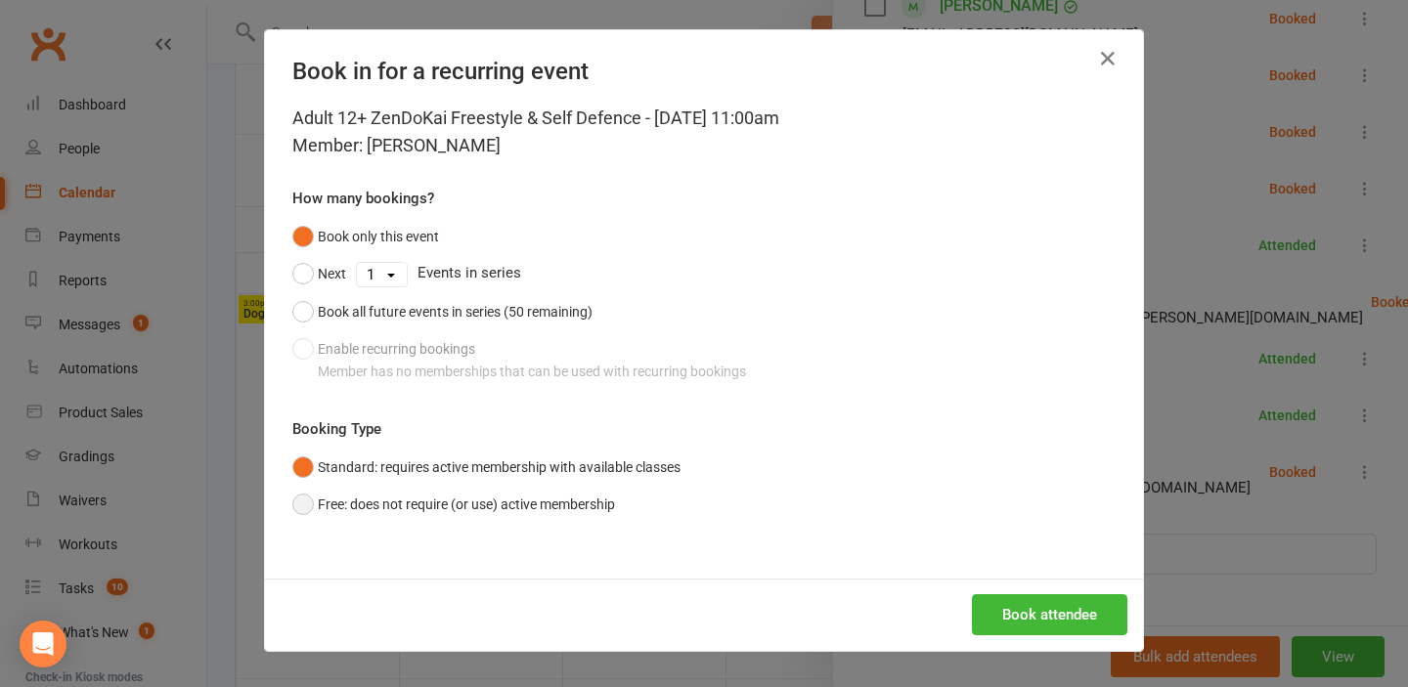
click at [303, 511] on button "Free: does not require (or use) active membership" at bounding box center [453, 504] width 323 height 37
click at [1063, 614] on button "Book attendee" at bounding box center [1049, 614] width 155 height 41
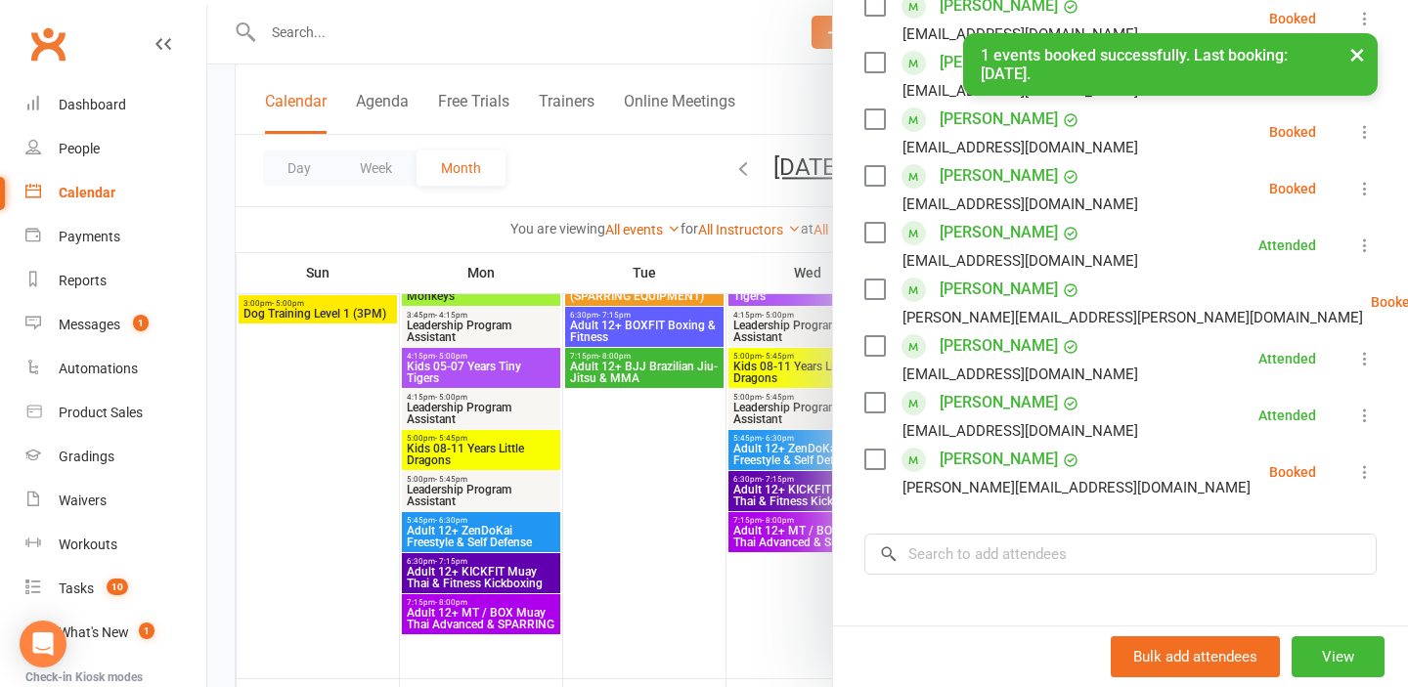
scroll to position [716, 0]
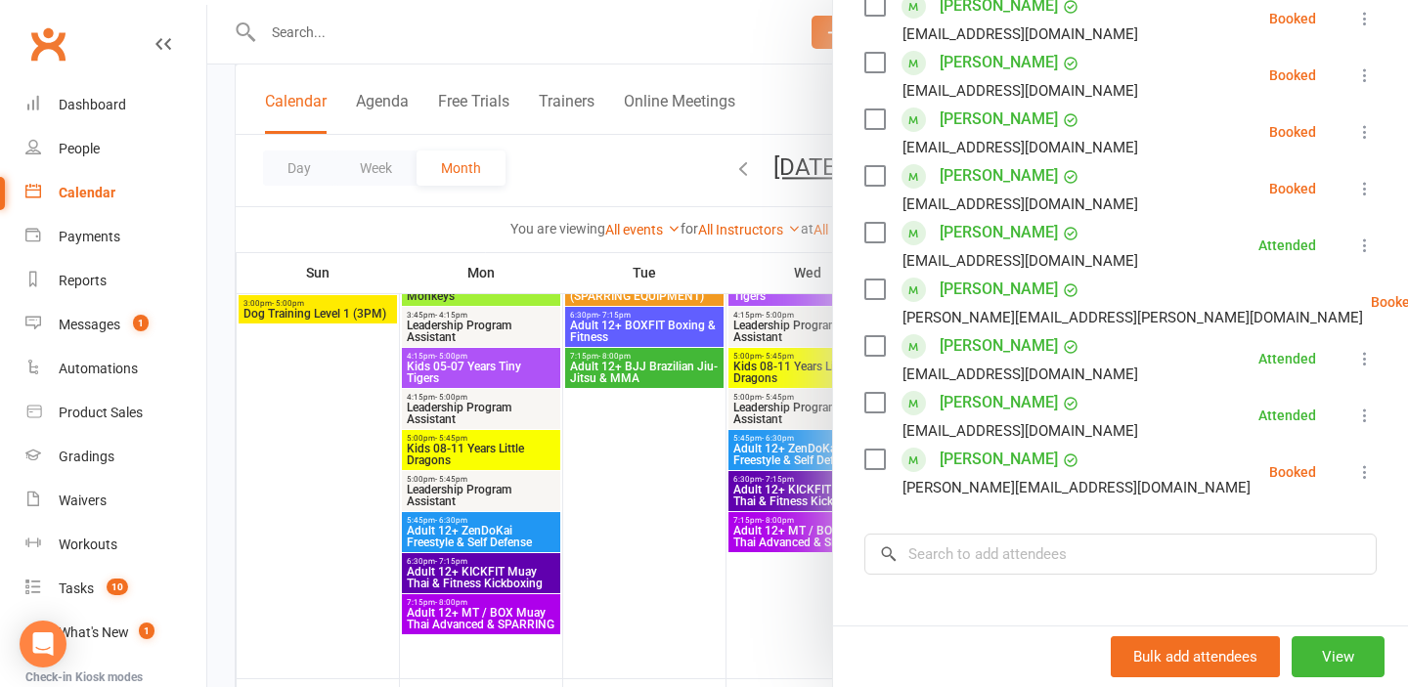
click at [349, 30] on div at bounding box center [807, 343] width 1200 height 687
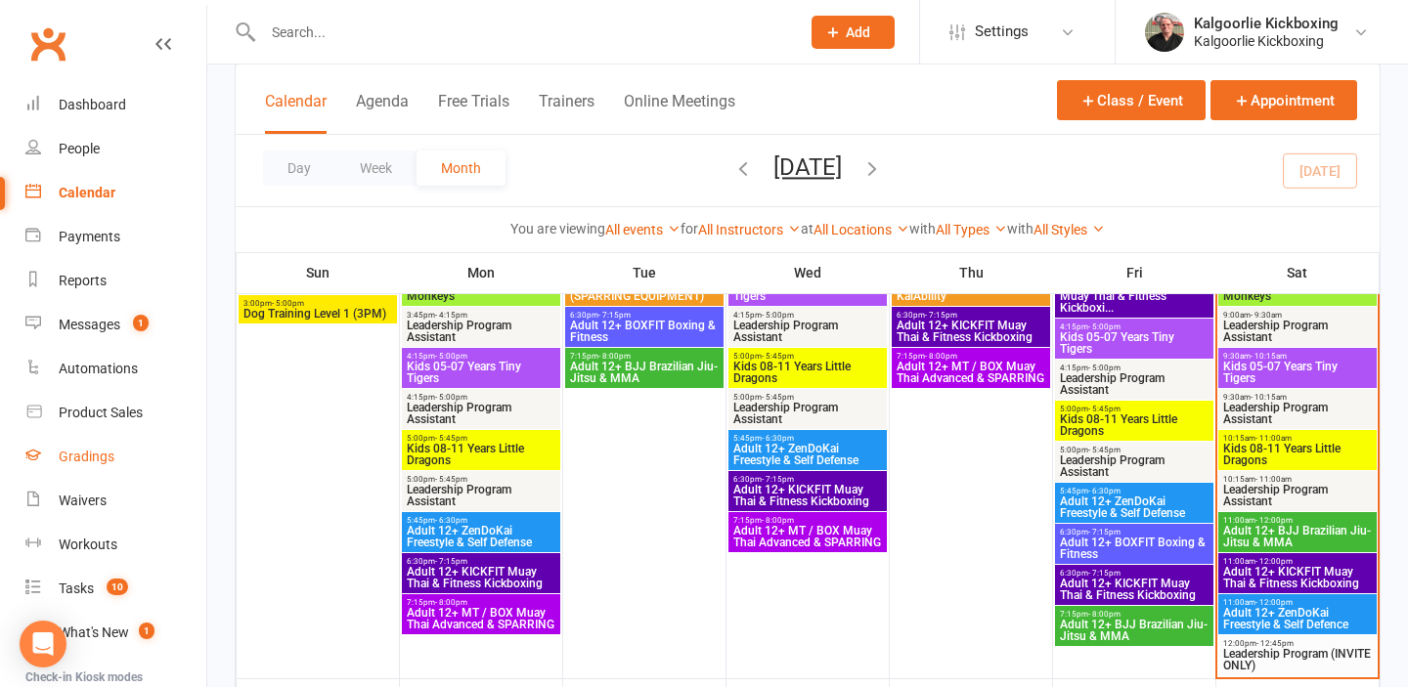
click at [92, 458] on div "Gradings" at bounding box center [87, 457] width 56 height 16
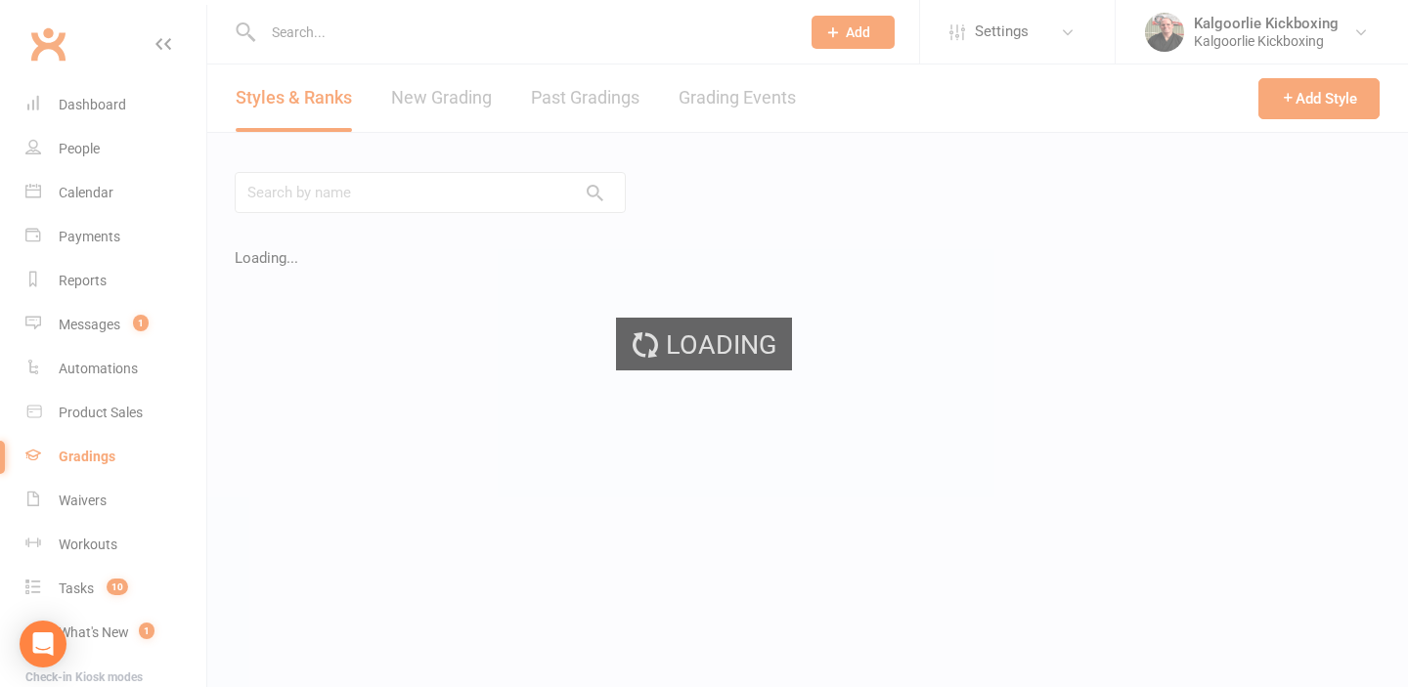
click at [90, 515] on div "Loading" at bounding box center [704, 343] width 1408 height 687
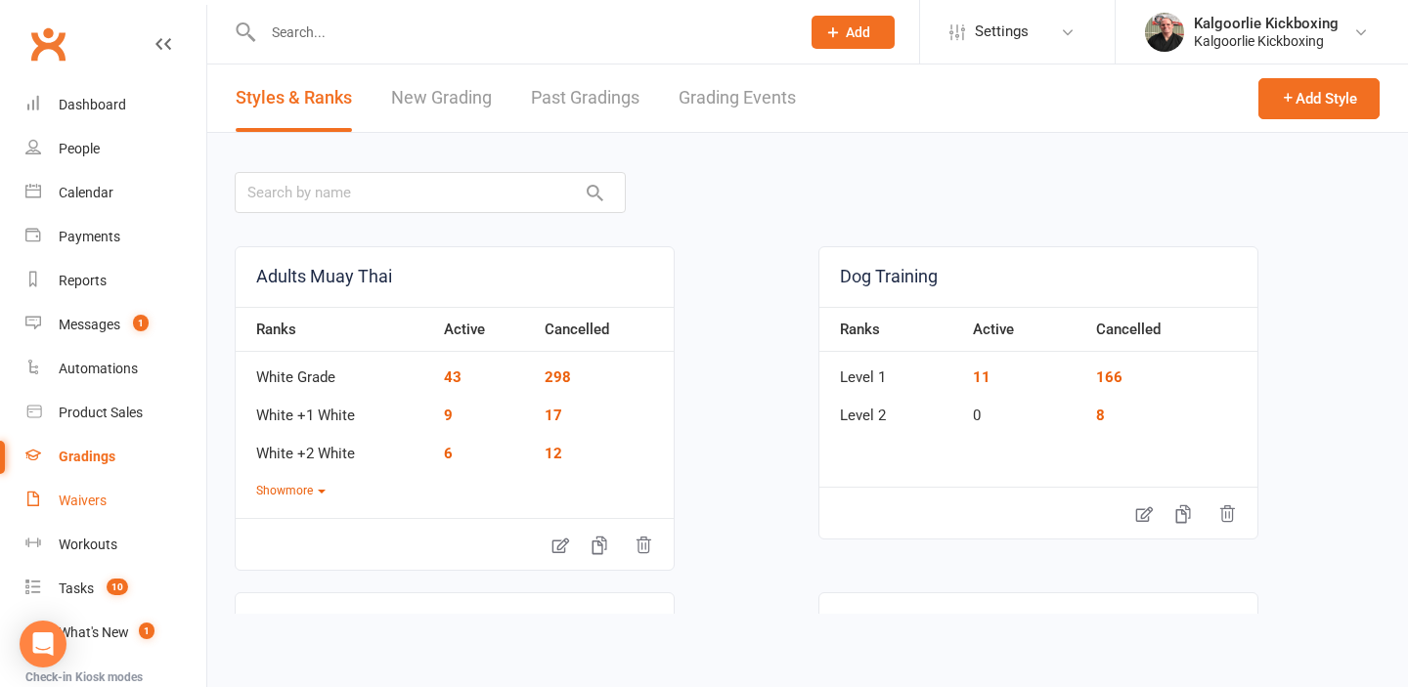
click at [89, 505] on div "Waivers" at bounding box center [83, 501] width 48 height 16
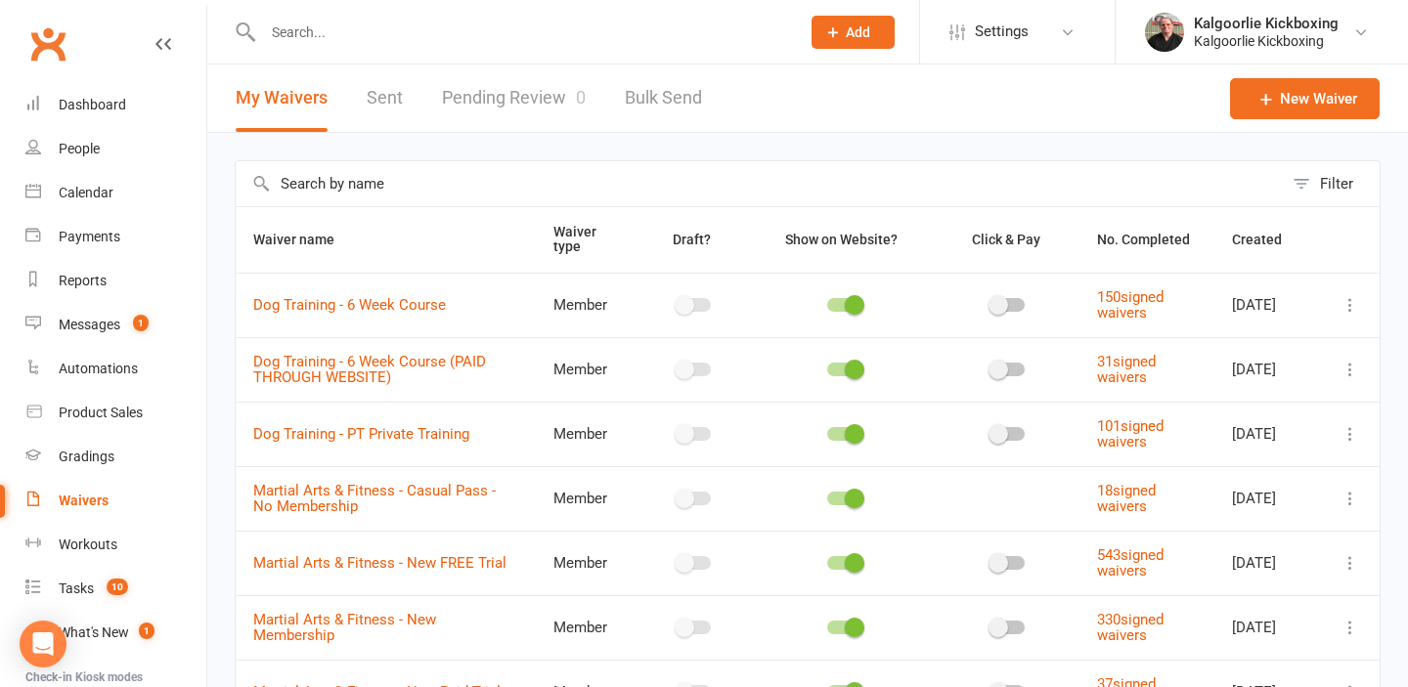
click at [551, 101] on link "Pending Review 0" at bounding box center [514, 98] width 144 height 67
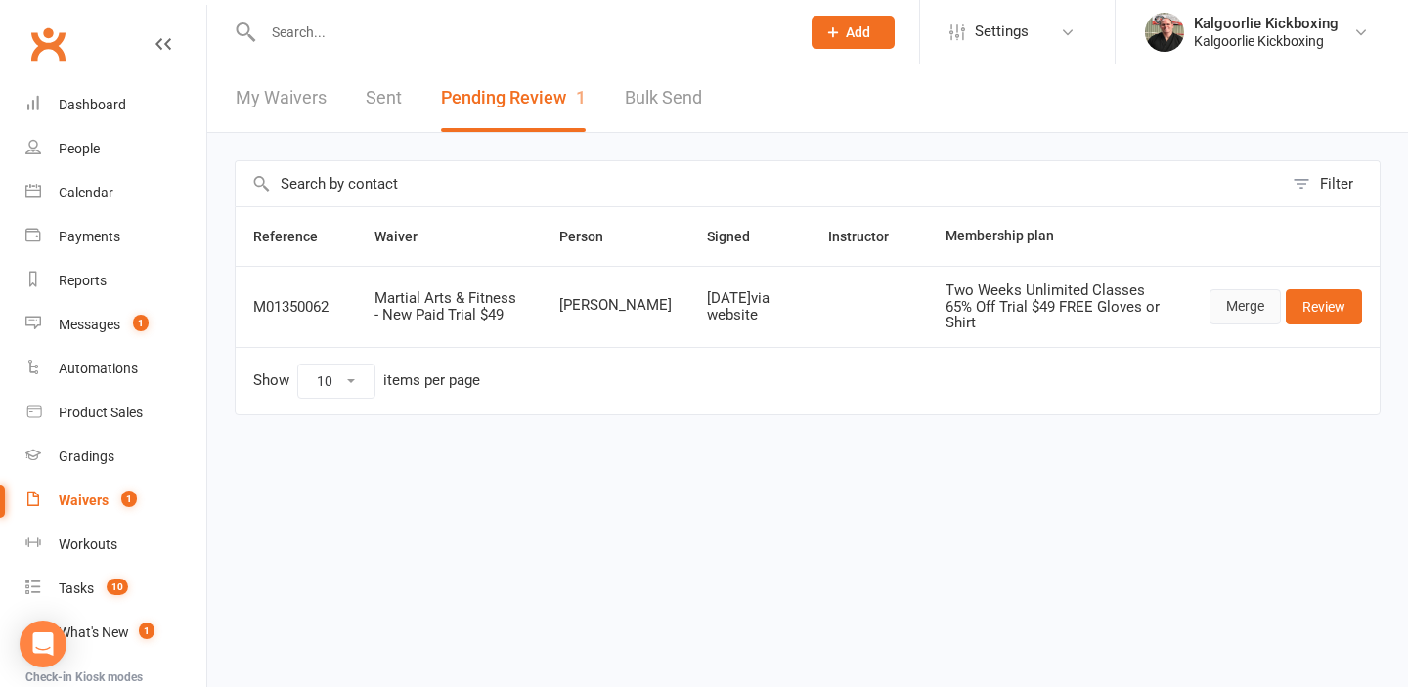
click at [1244, 298] on link "Merge" at bounding box center [1244, 306] width 71 height 35
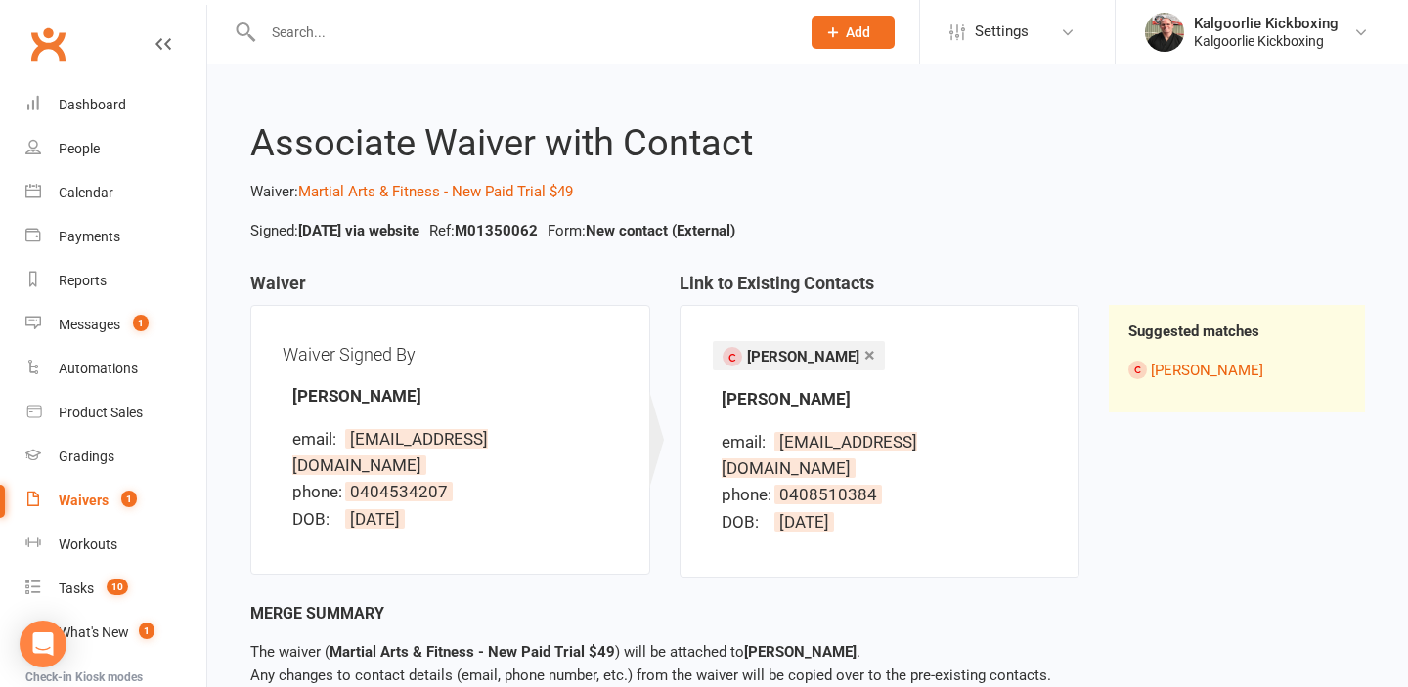
scroll to position [90, 0]
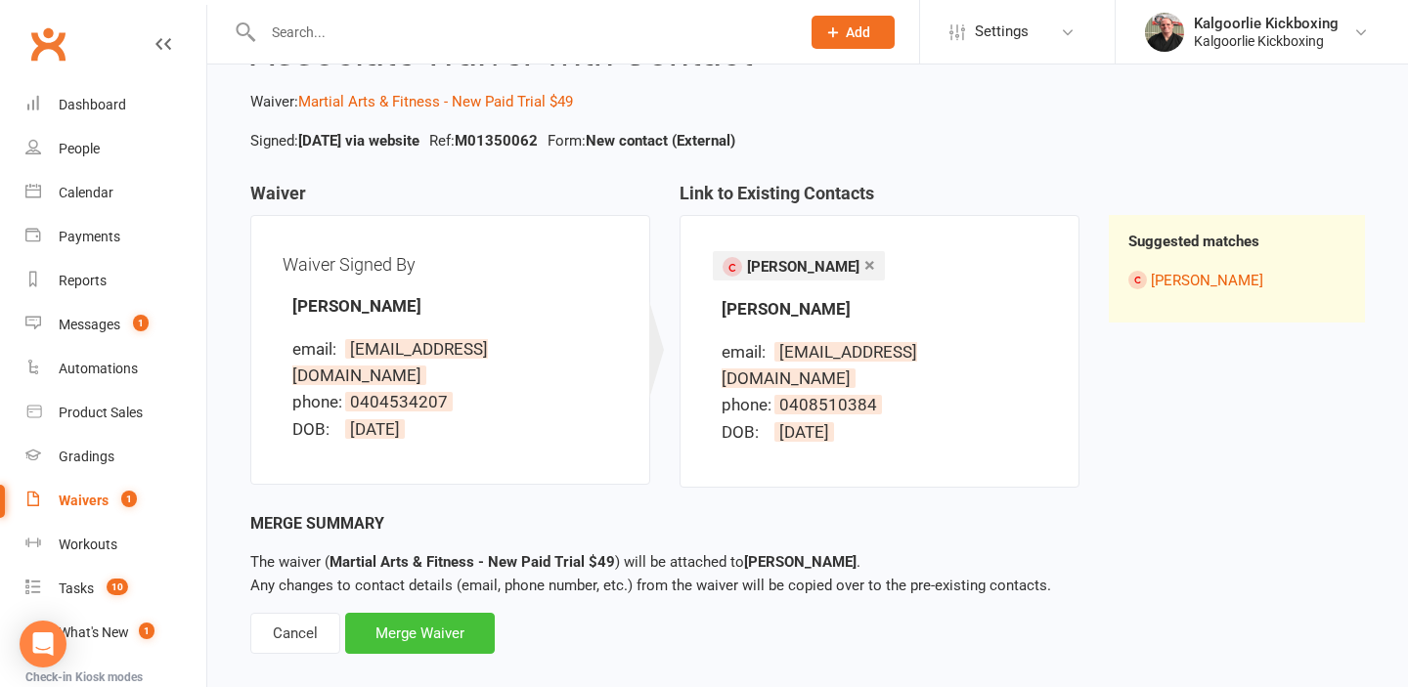
click at [420, 613] on div "Merge Waiver" at bounding box center [420, 633] width 150 height 41
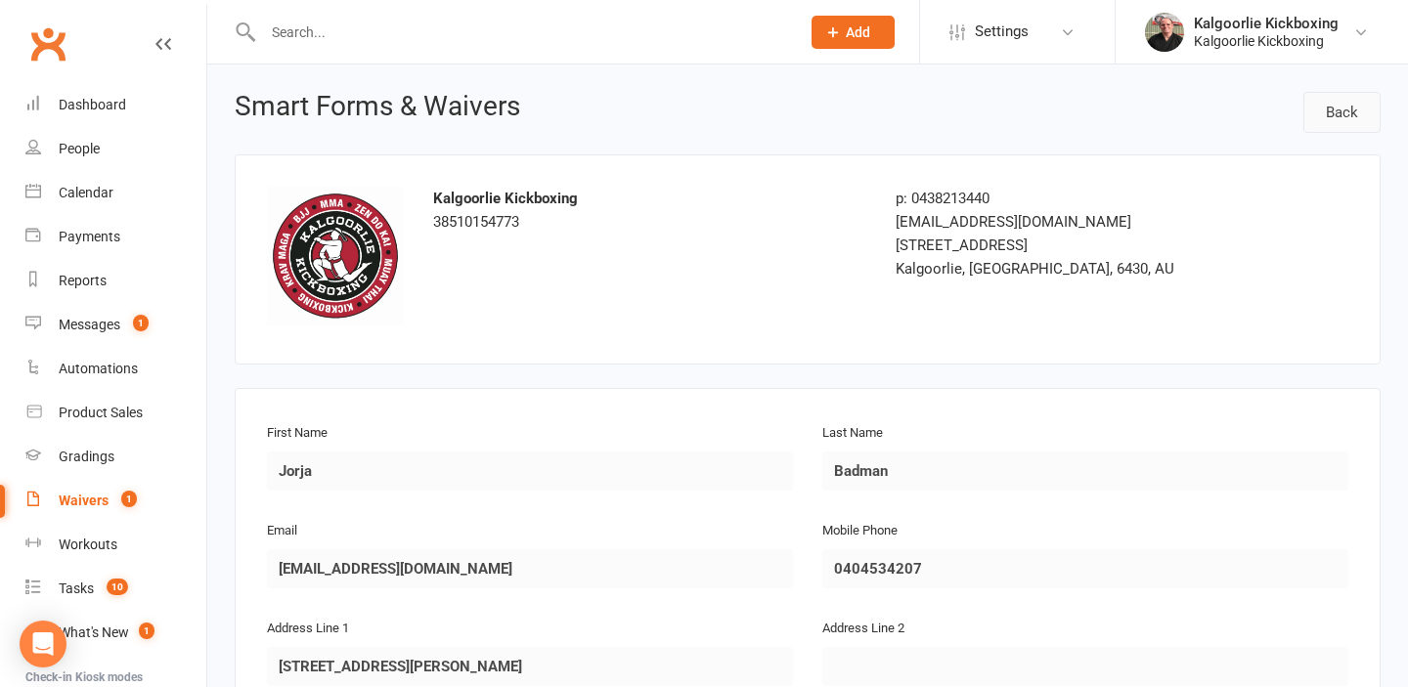
click at [1355, 121] on link "Back" at bounding box center [1341, 112] width 77 height 41
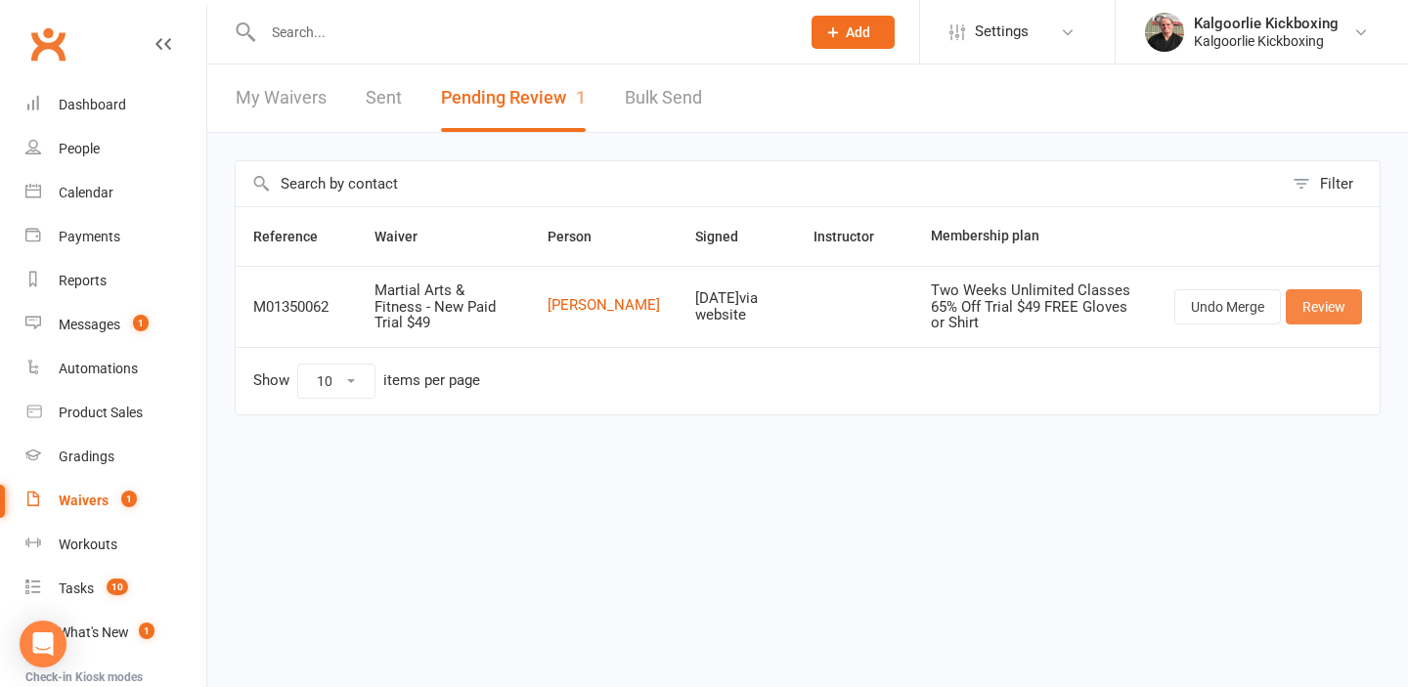
click at [1326, 309] on link "Review" at bounding box center [1324, 306] width 76 height 35
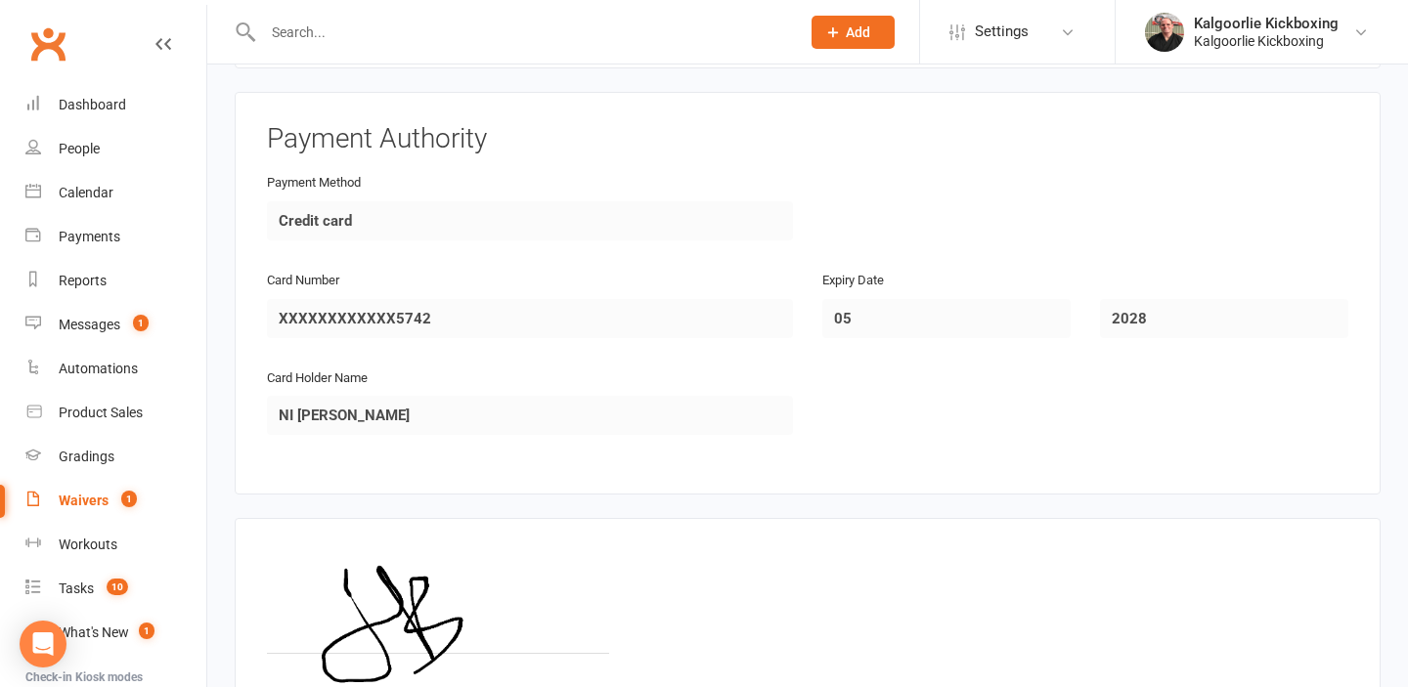
scroll to position [2179, 0]
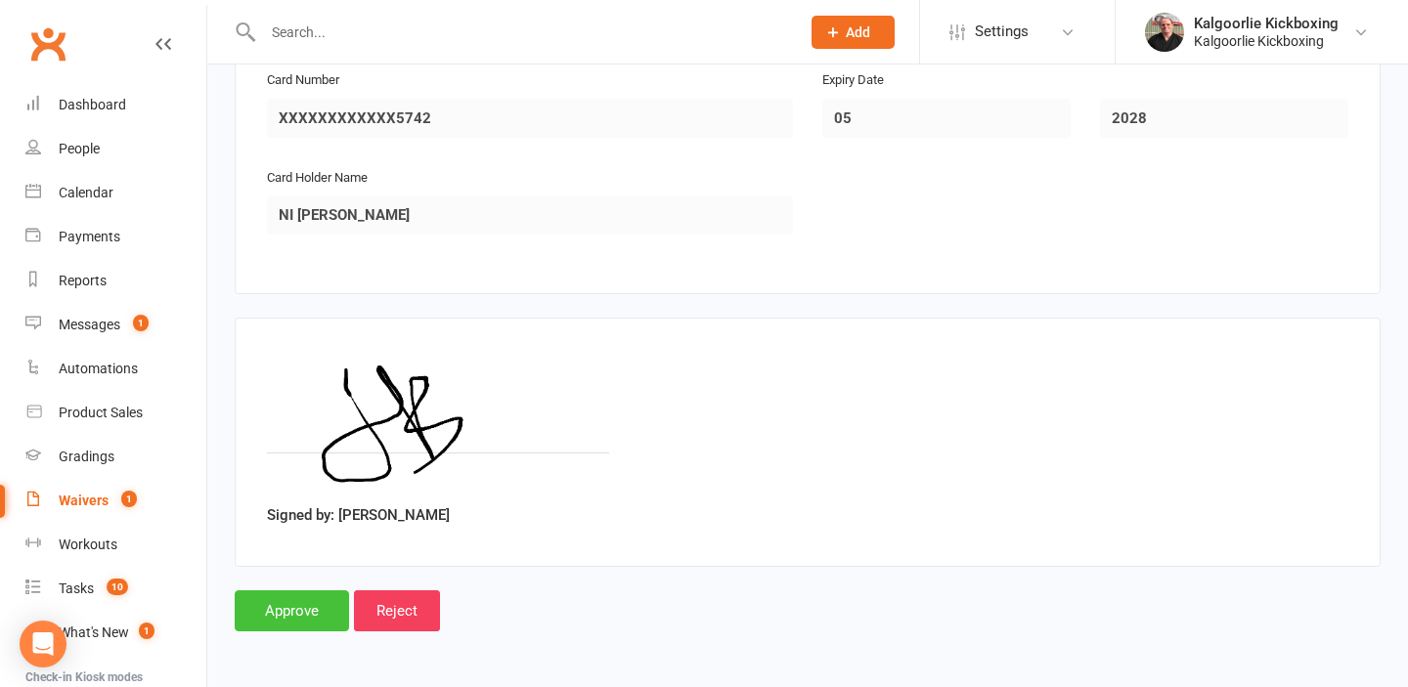
click at [286, 623] on input "Approve" at bounding box center [292, 610] width 114 height 41
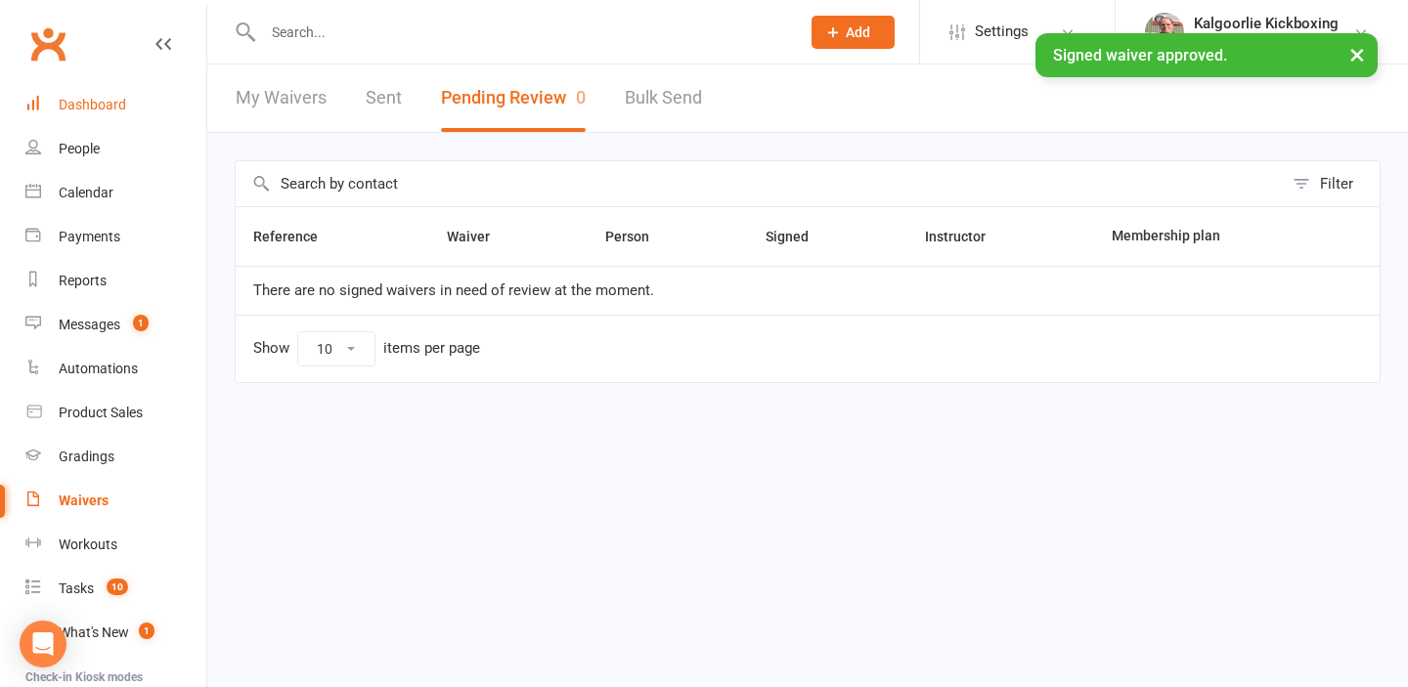
click at [105, 106] on div "Dashboard" at bounding box center [92, 105] width 67 height 16
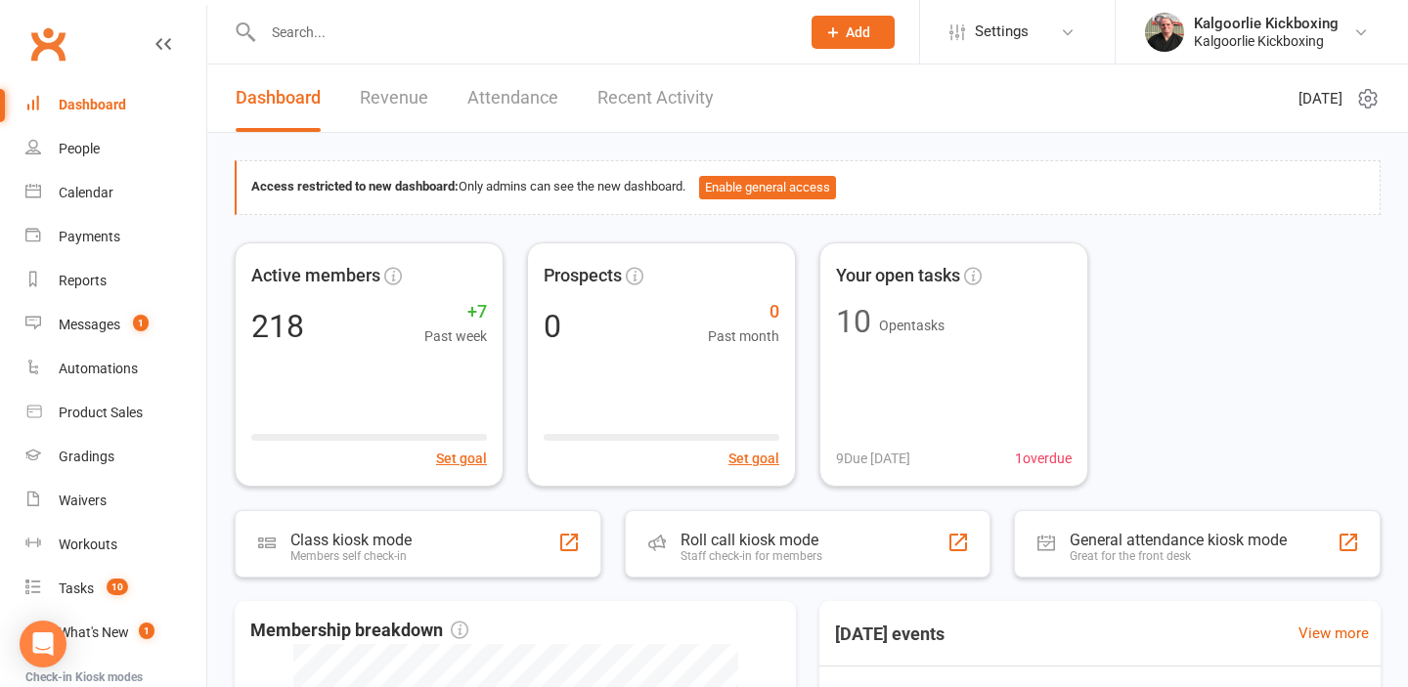
click at [665, 83] on link "Recent Activity" at bounding box center [655, 98] width 116 height 67
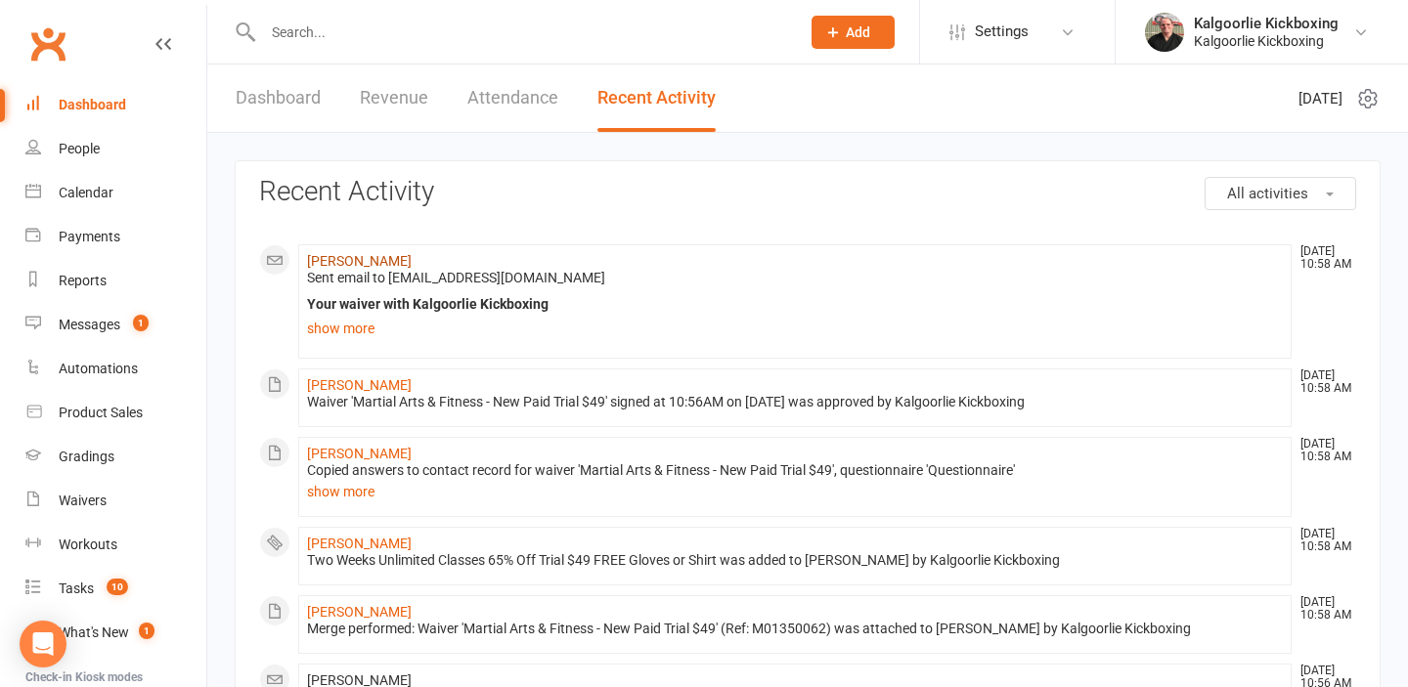
click at [371, 253] on link "[PERSON_NAME]" at bounding box center [359, 261] width 105 height 16
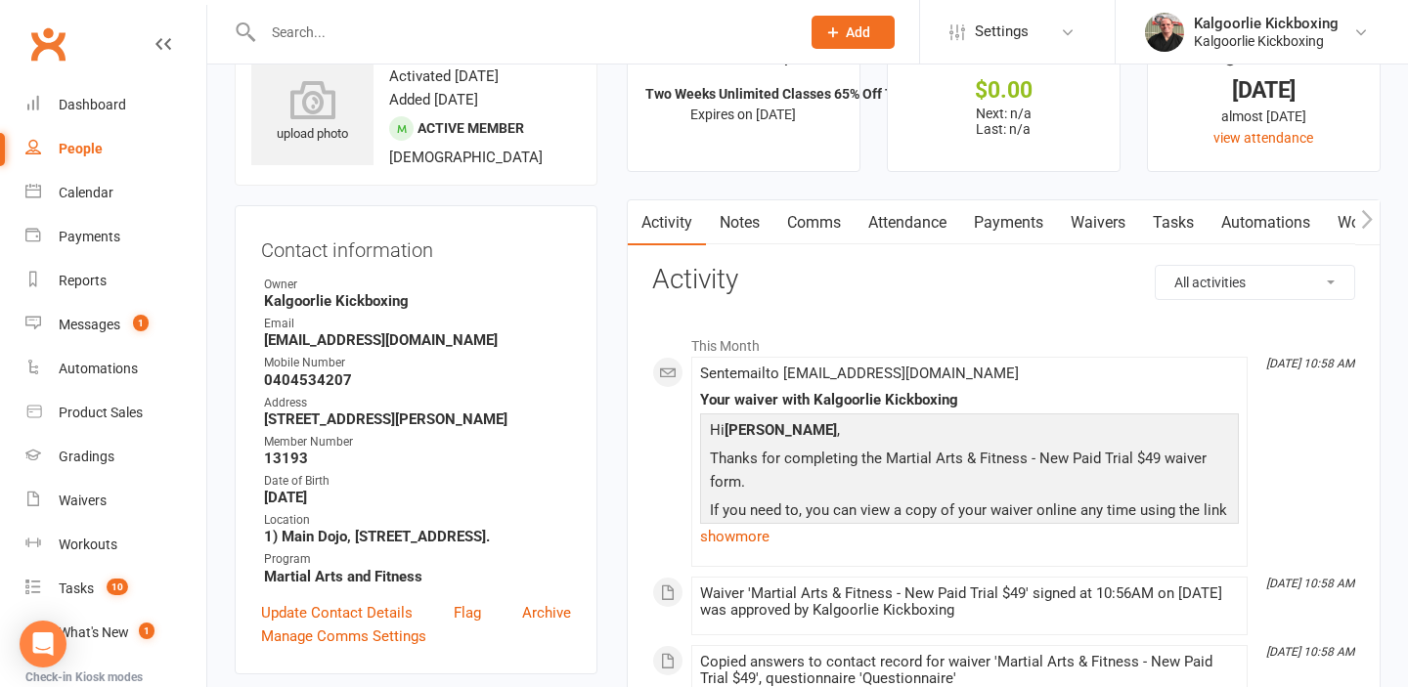
scroll to position [33, 0]
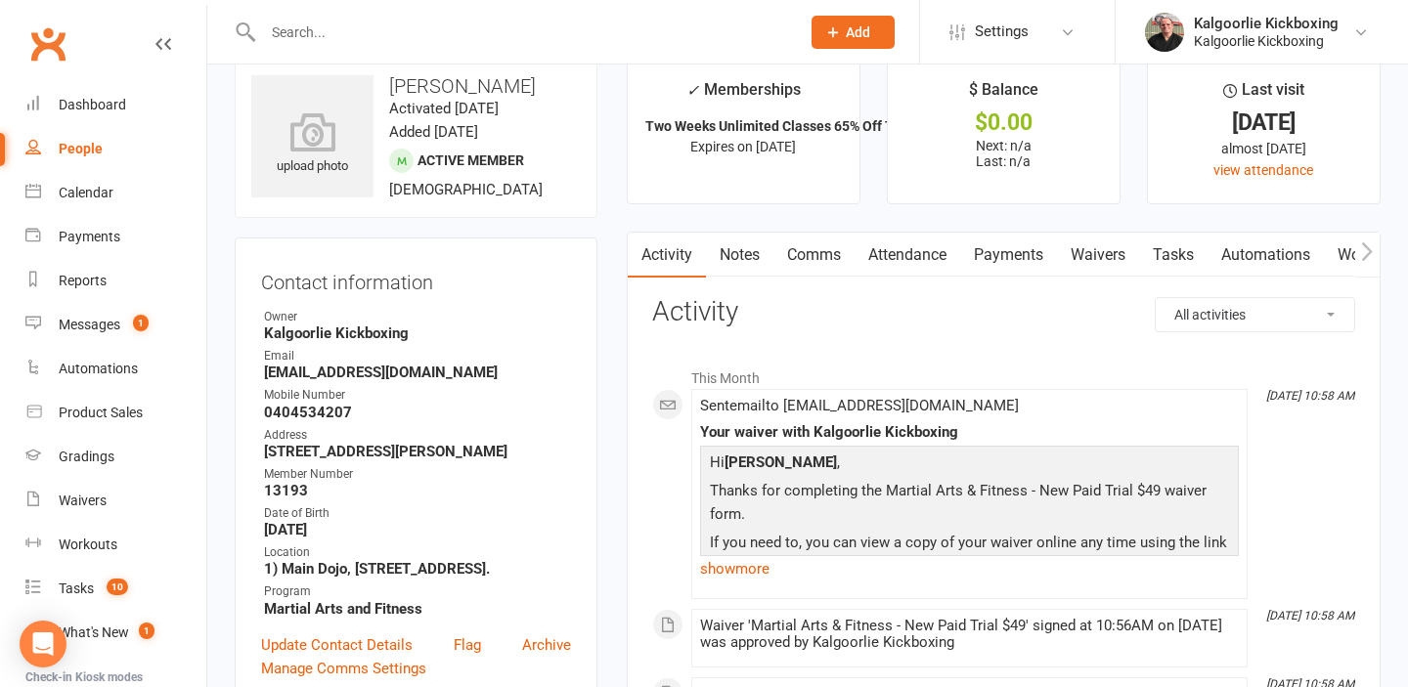
click at [1029, 253] on link "Payments" at bounding box center [1008, 255] width 97 height 45
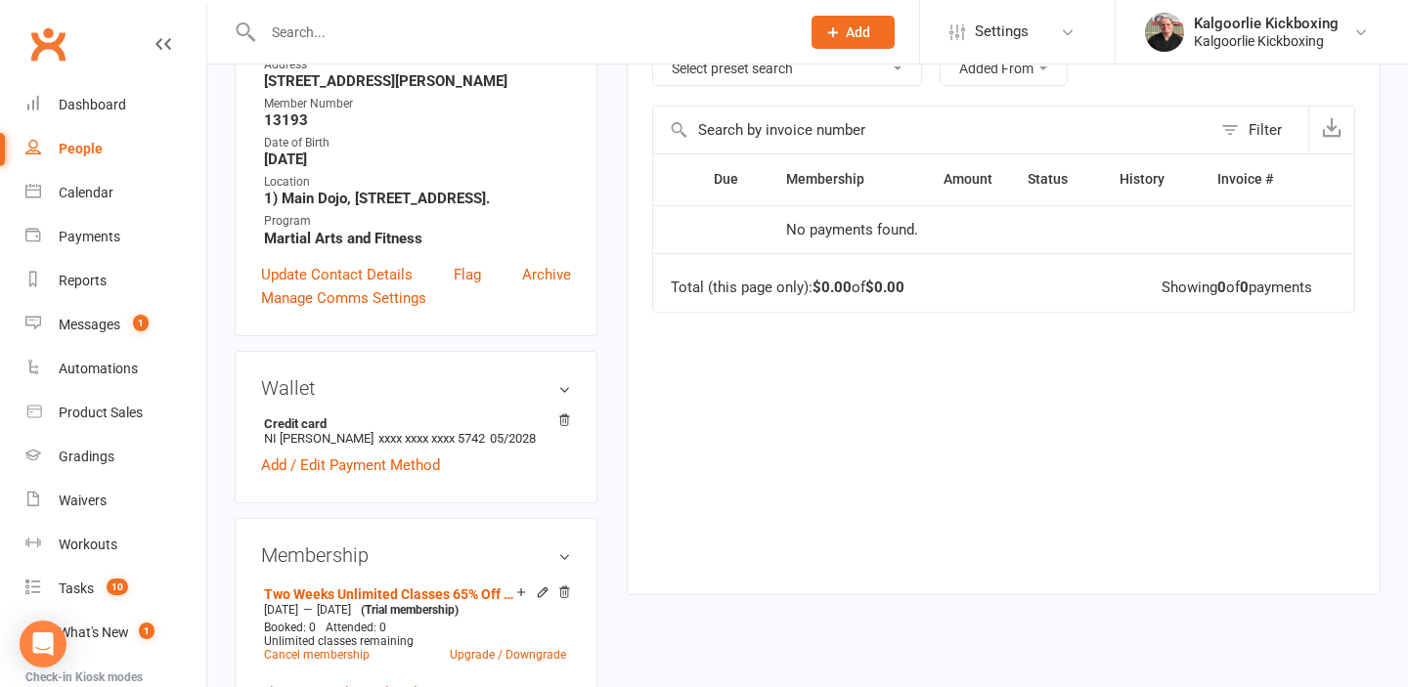
scroll to position [389, 0]
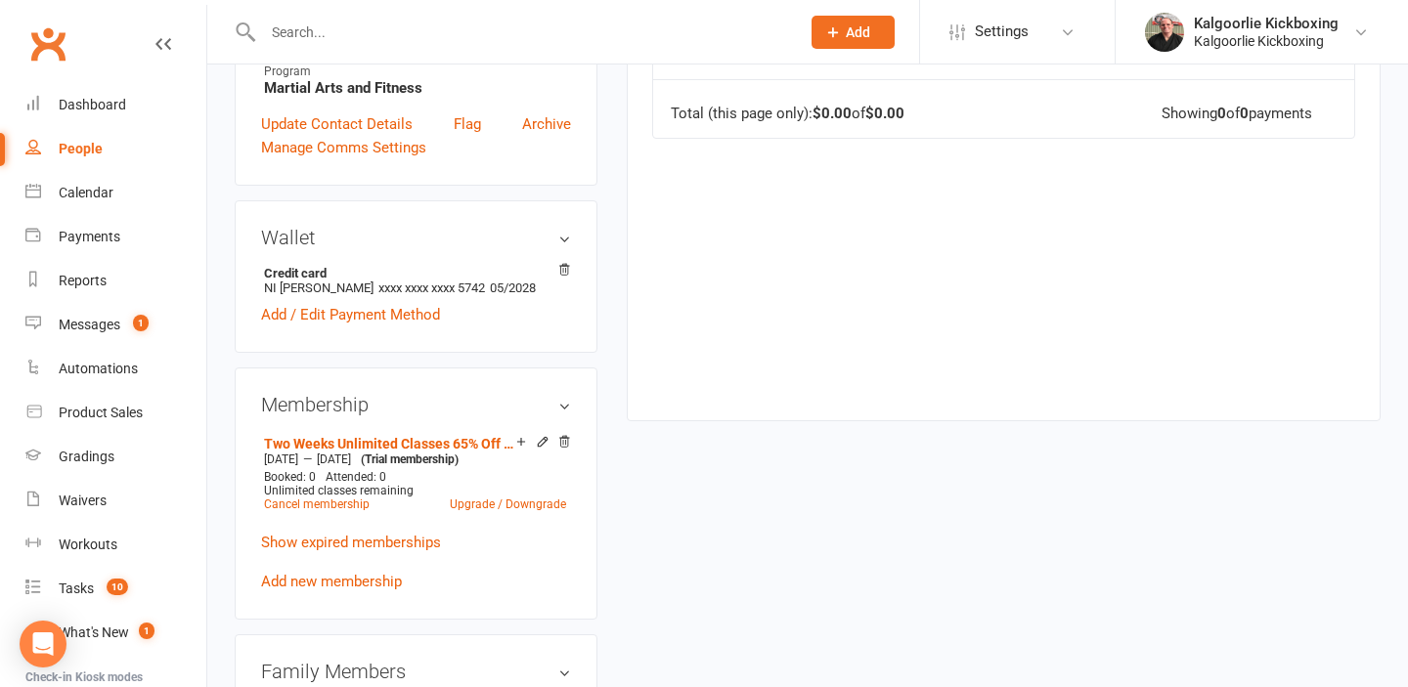
scroll to position [594, 0]
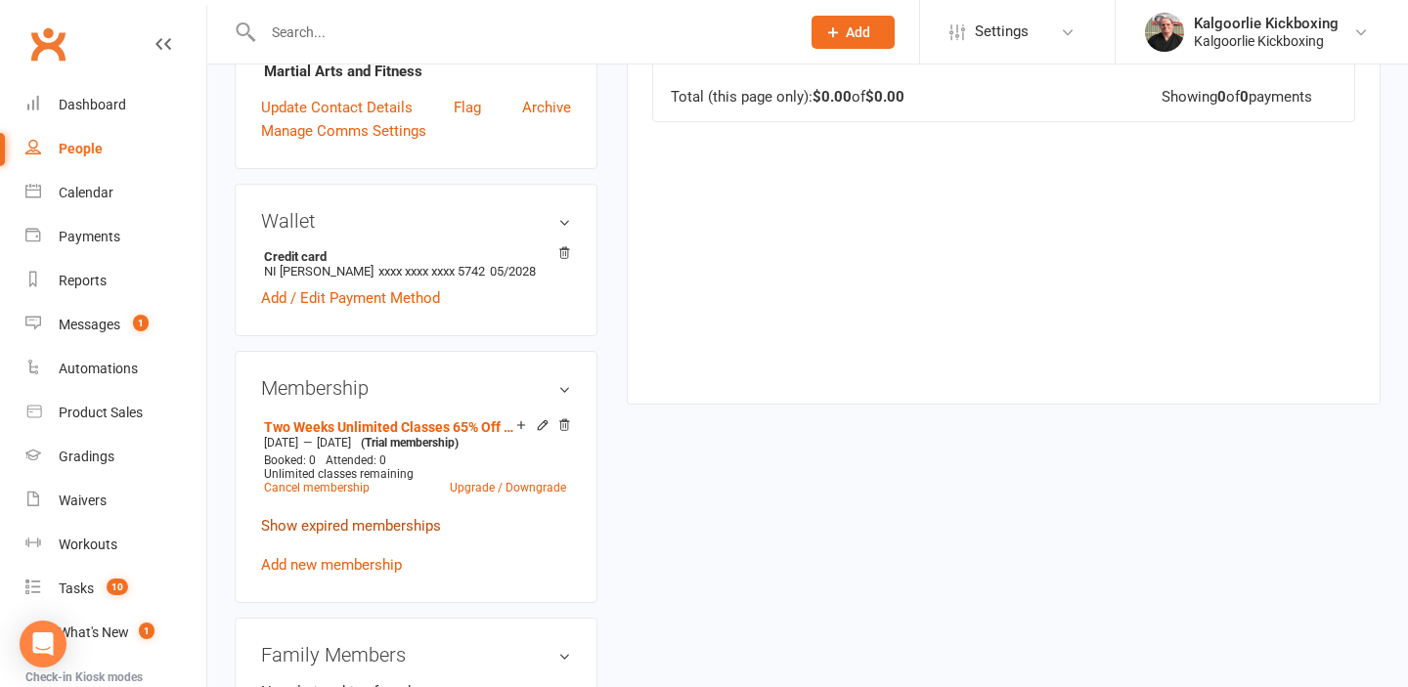
click at [404, 524] on link "Show expired memberships" at bounding box center [351, 526] width 180 height 18
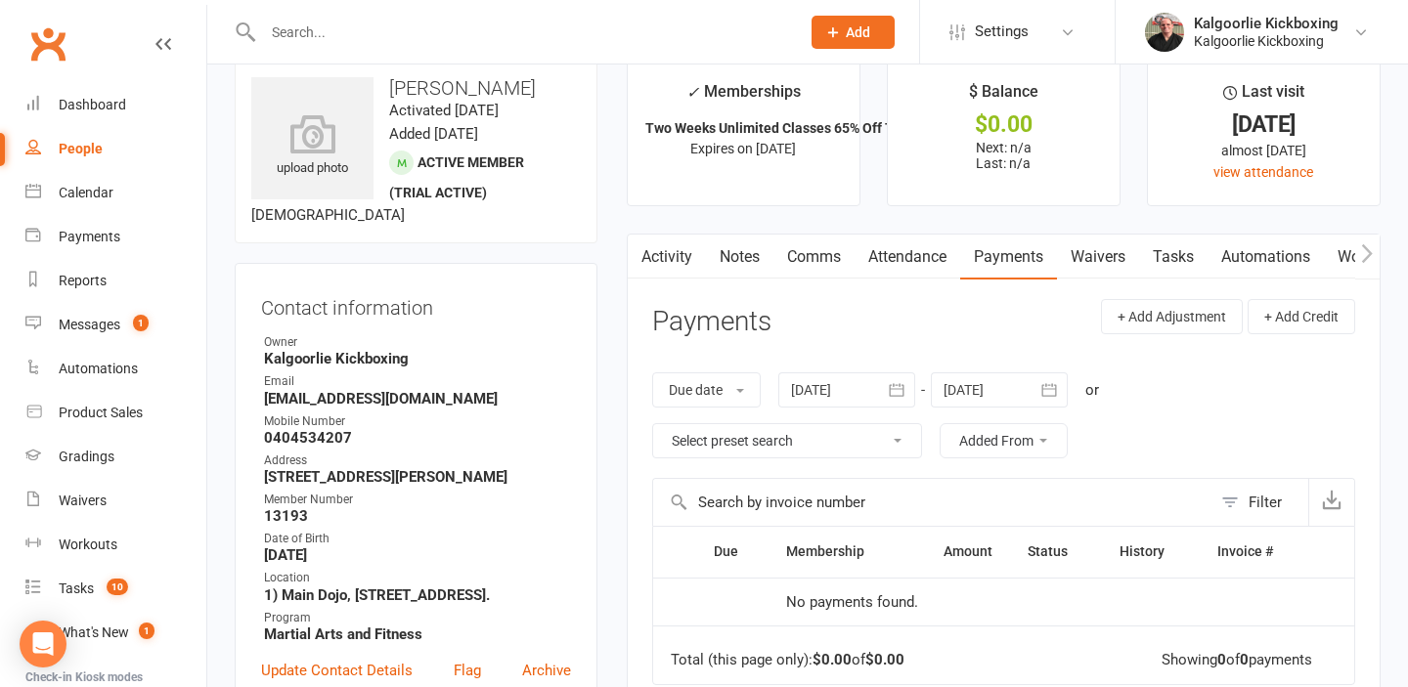
scroll to position [34, 0]
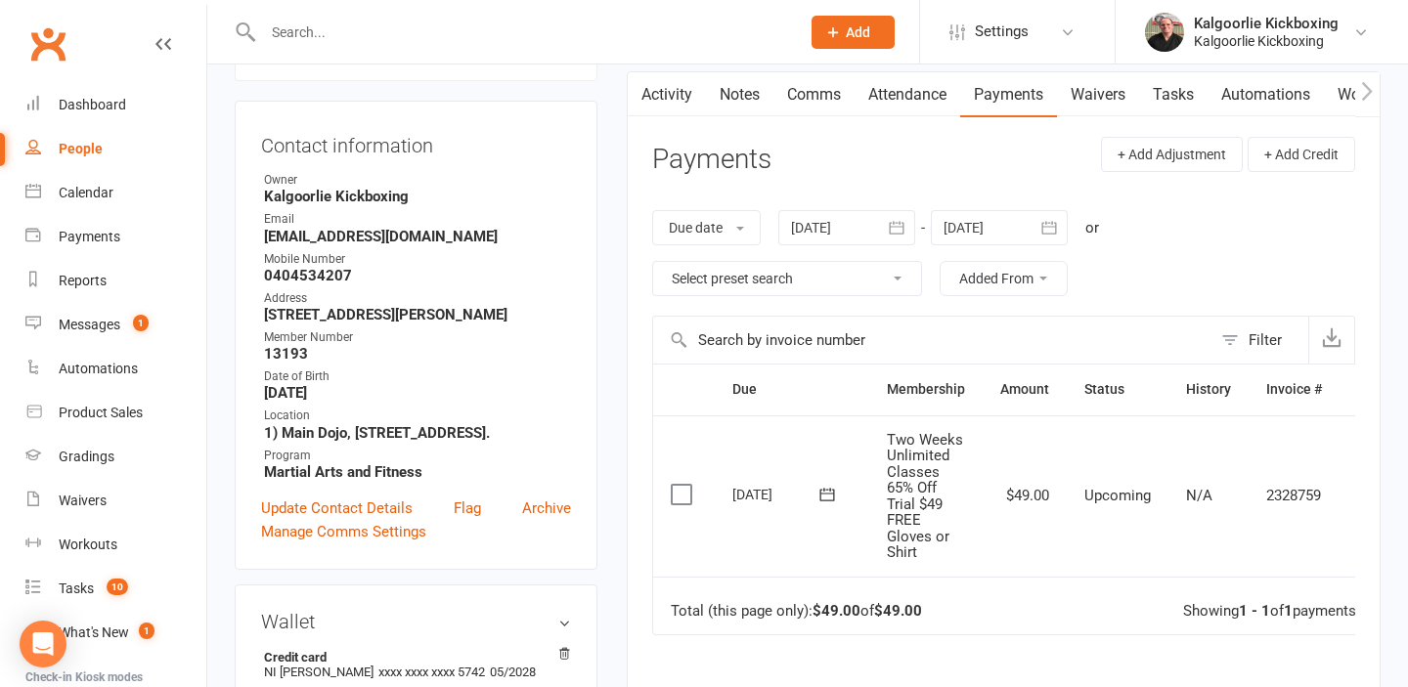
scroll to position [0, 43]
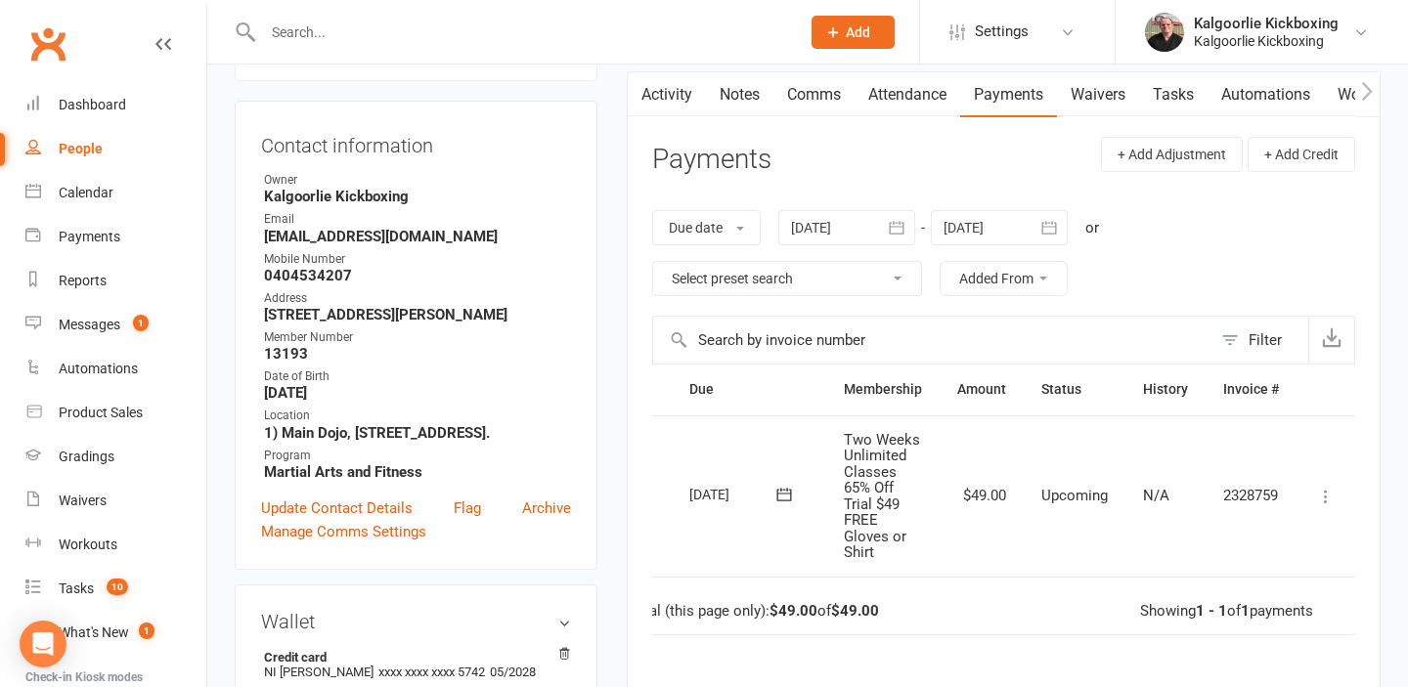
click at [1324, 485] on button at bounding box center [1325, 496] width 23 height 23
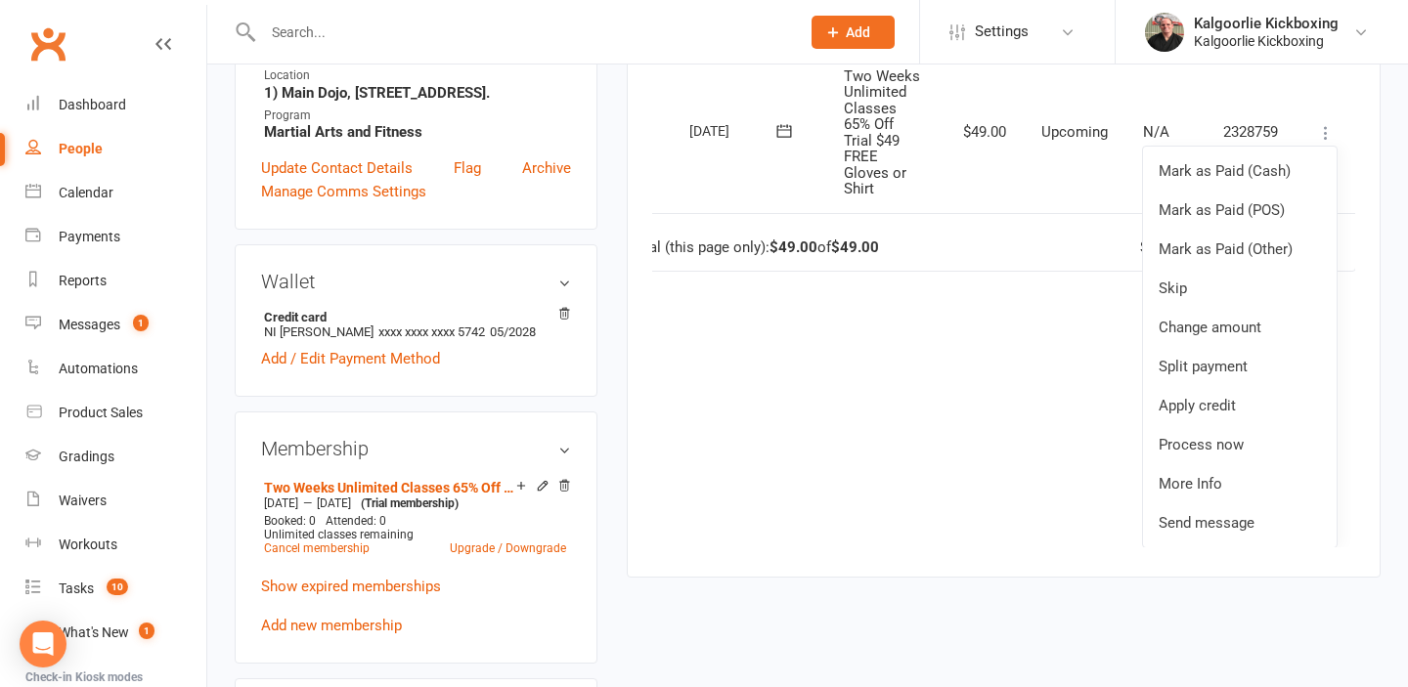
scroll to position [529, 0]
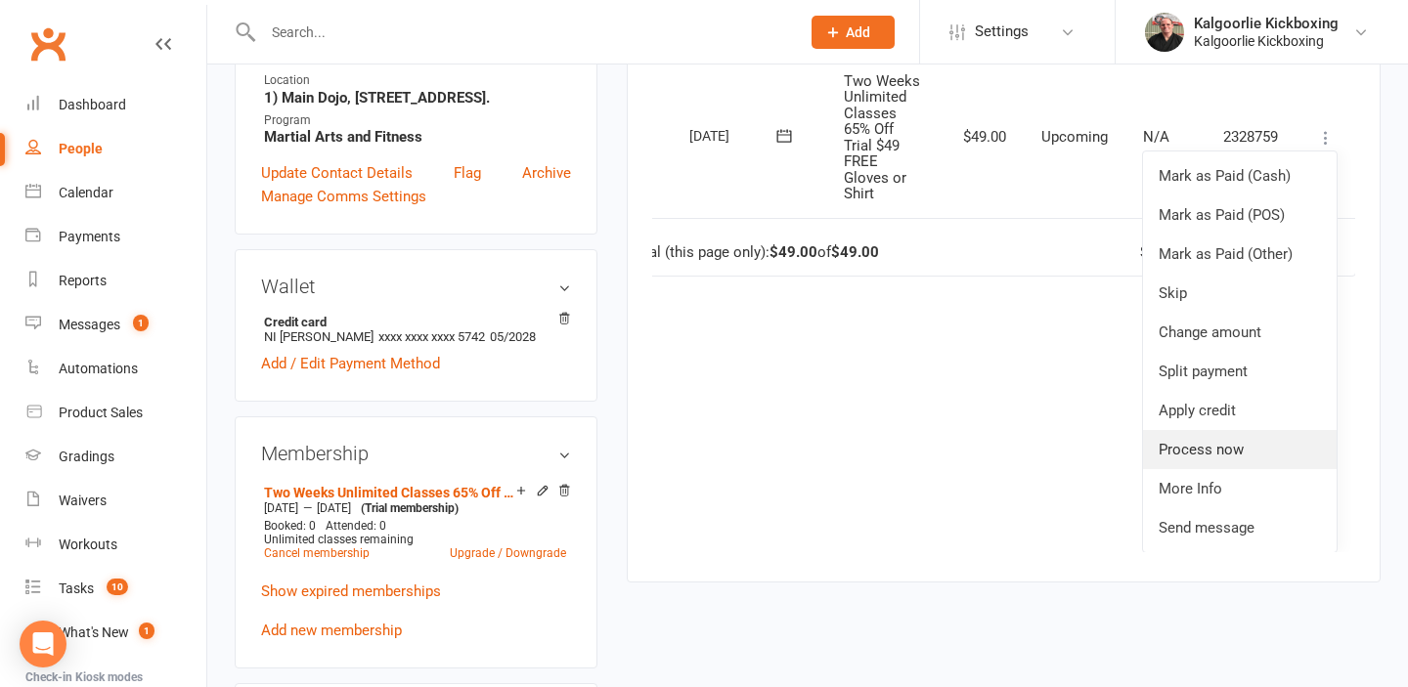
click at [1175, 457] on link "Process now" at bounding box center [1240, 449] width 194 height 39
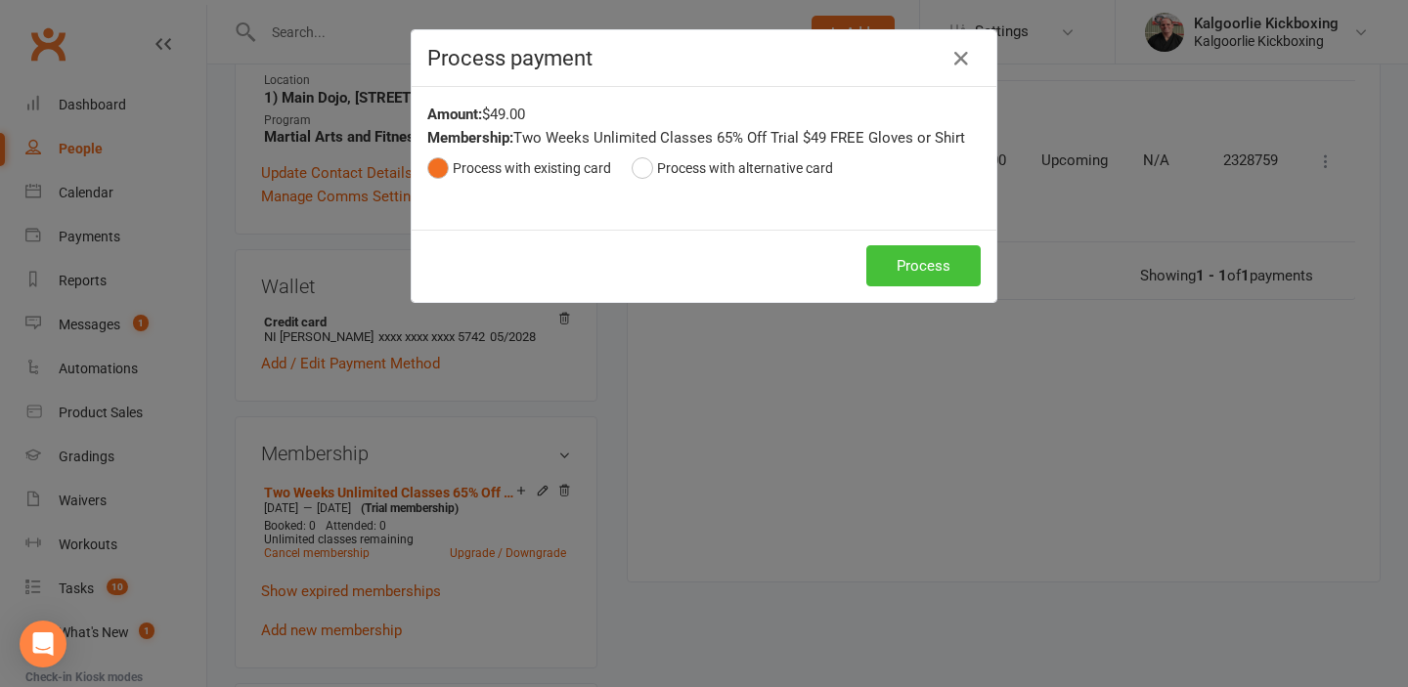
click at [924, 261] on button "Process" at bounding box center [923, 265] width 114 height 41
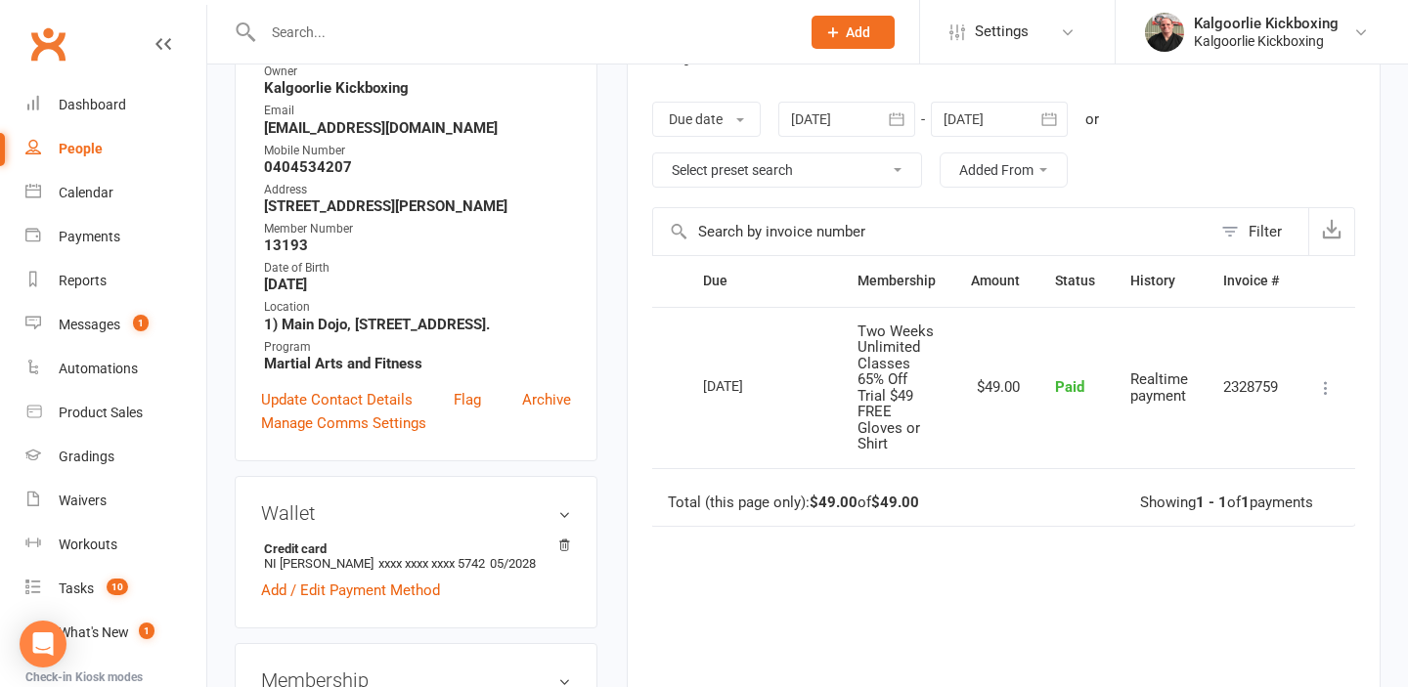
scroll to position [0, 0]
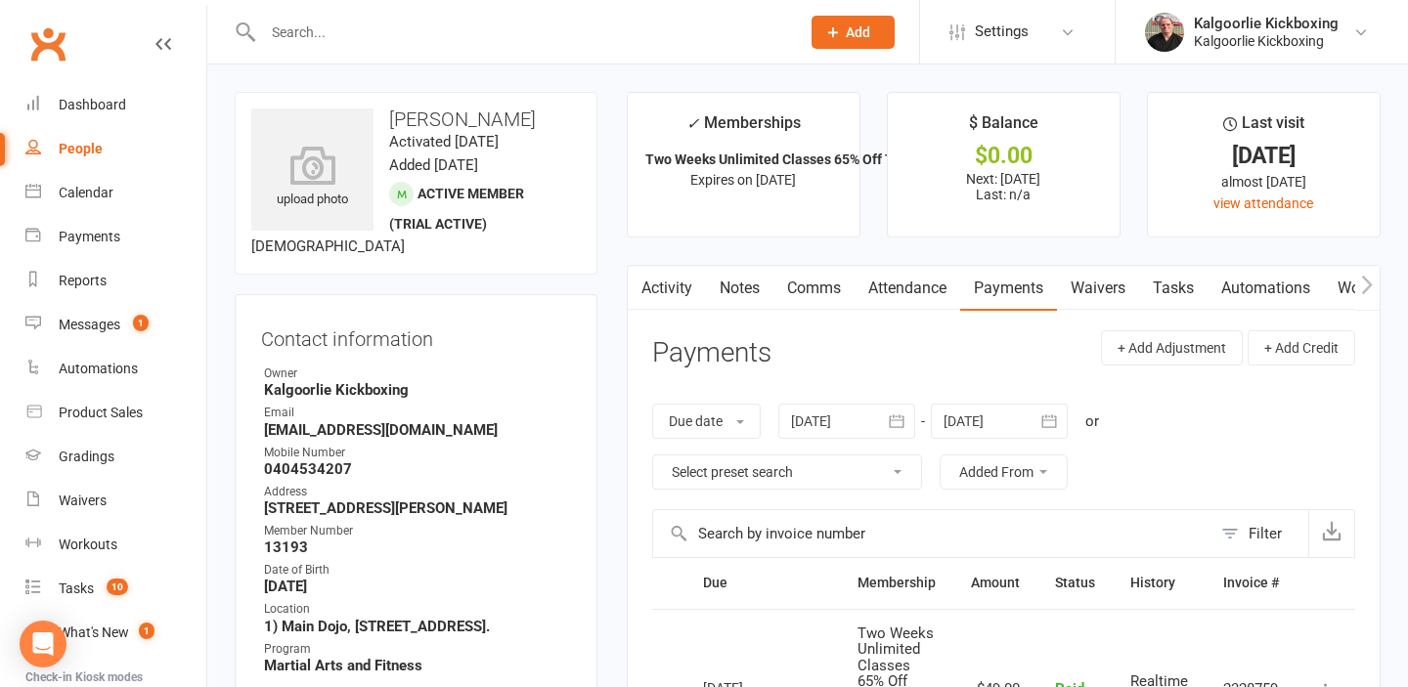
click at [662, 283] on link "Activity" at bounding box center [667, 288] width 78 height 45
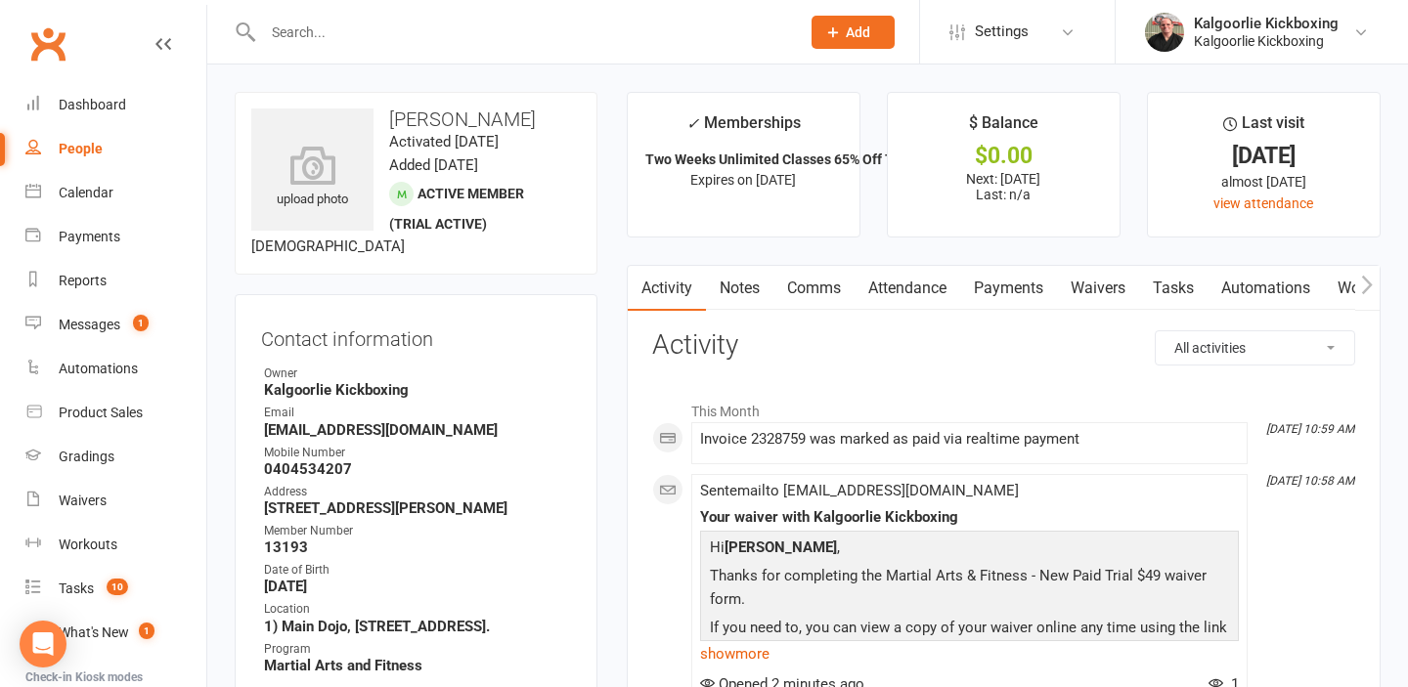
click at [372, 33] on input "text" at bounding box center [521, 32] width 529 height 27
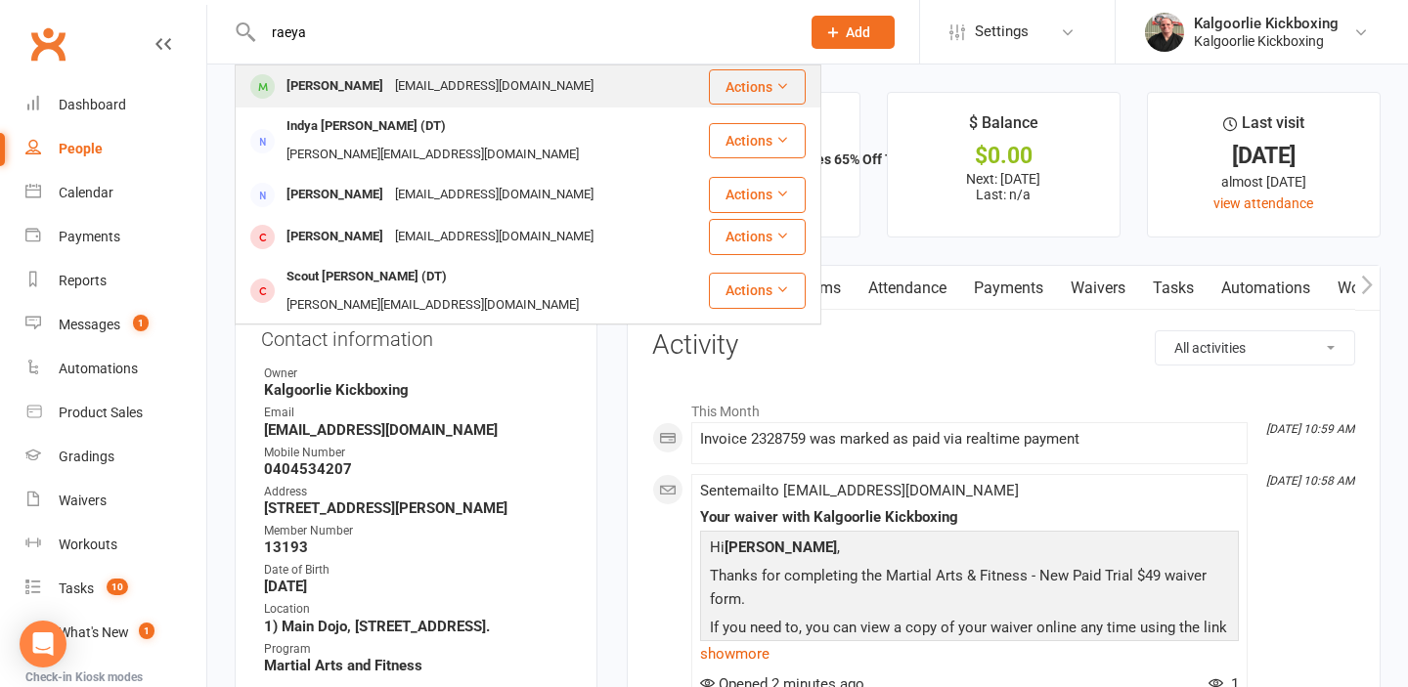
type input "raeya"
click at [352, 88] on div "[PERSON_NAME]" at bounding box center [335, 86] width 109 height 28
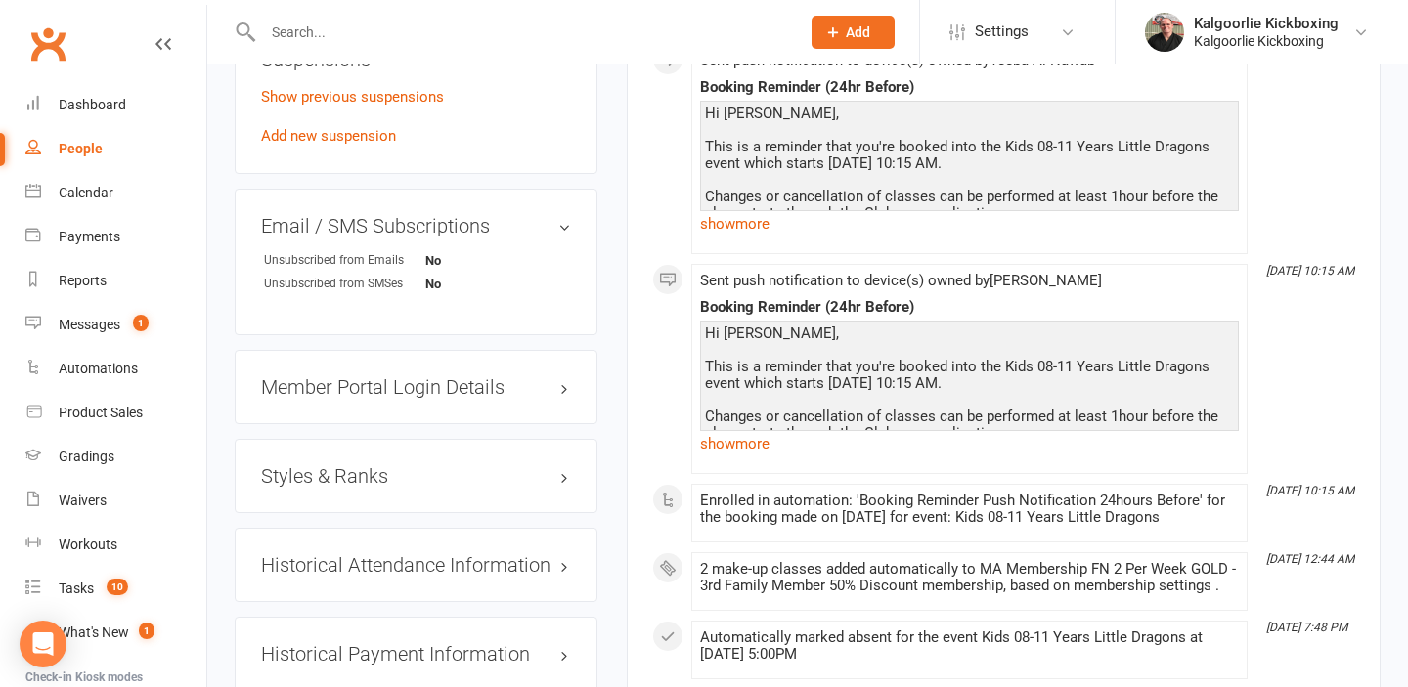
scroll to position [1530, 0]
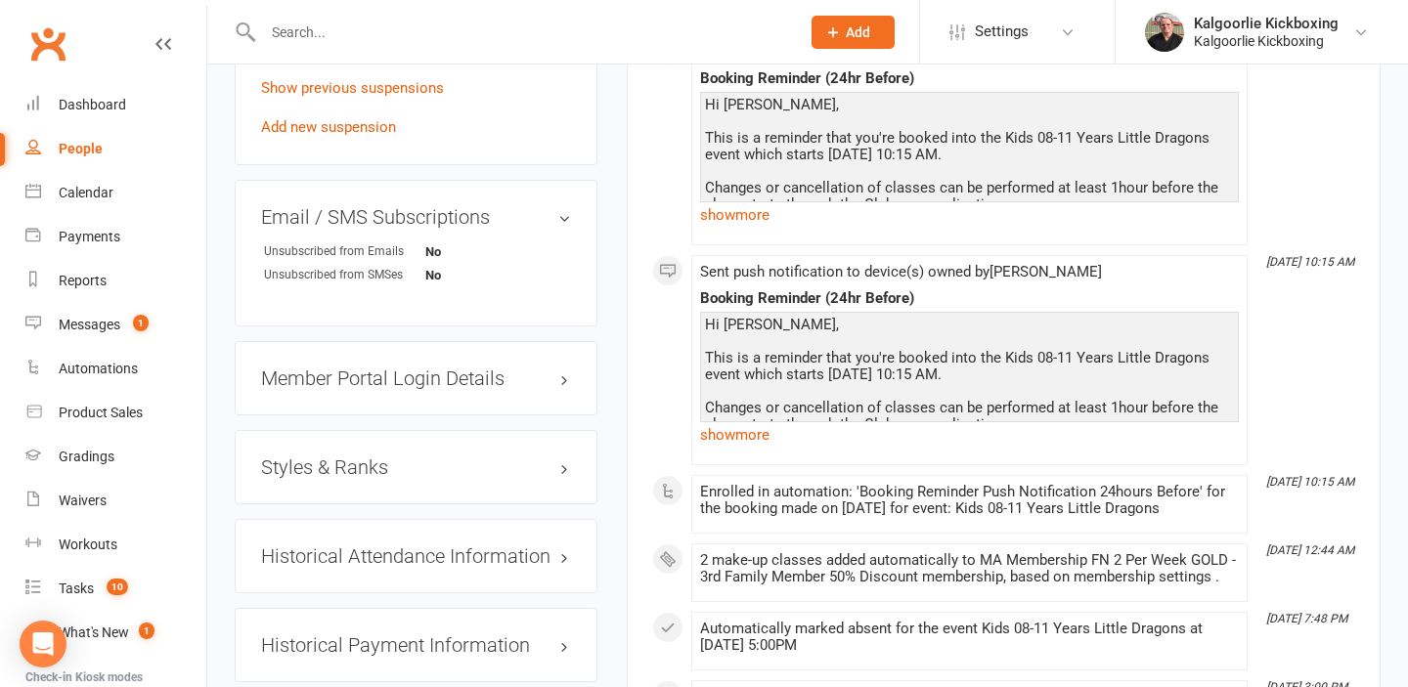
click at [494, 458] on h3 "Styles & Ranks" at bounding box center [416, 468] width 310 height 22
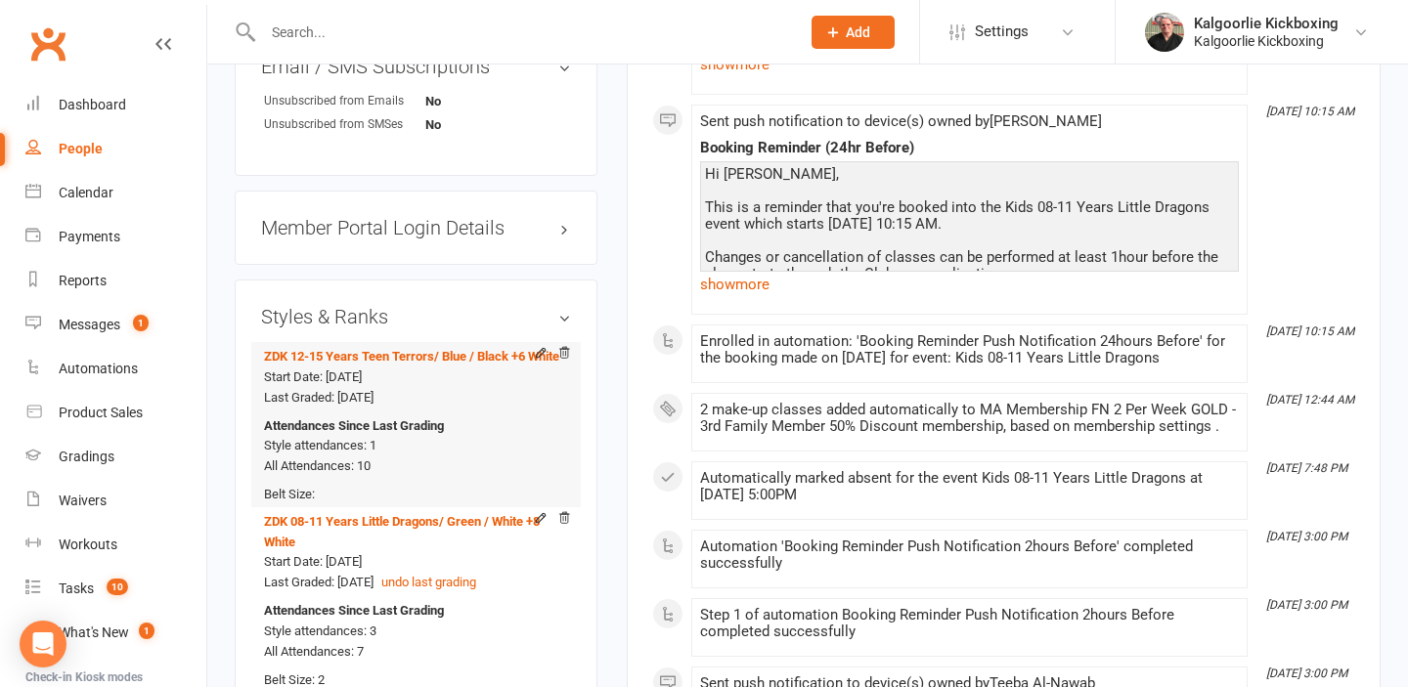
scroll to position [1688, 0]
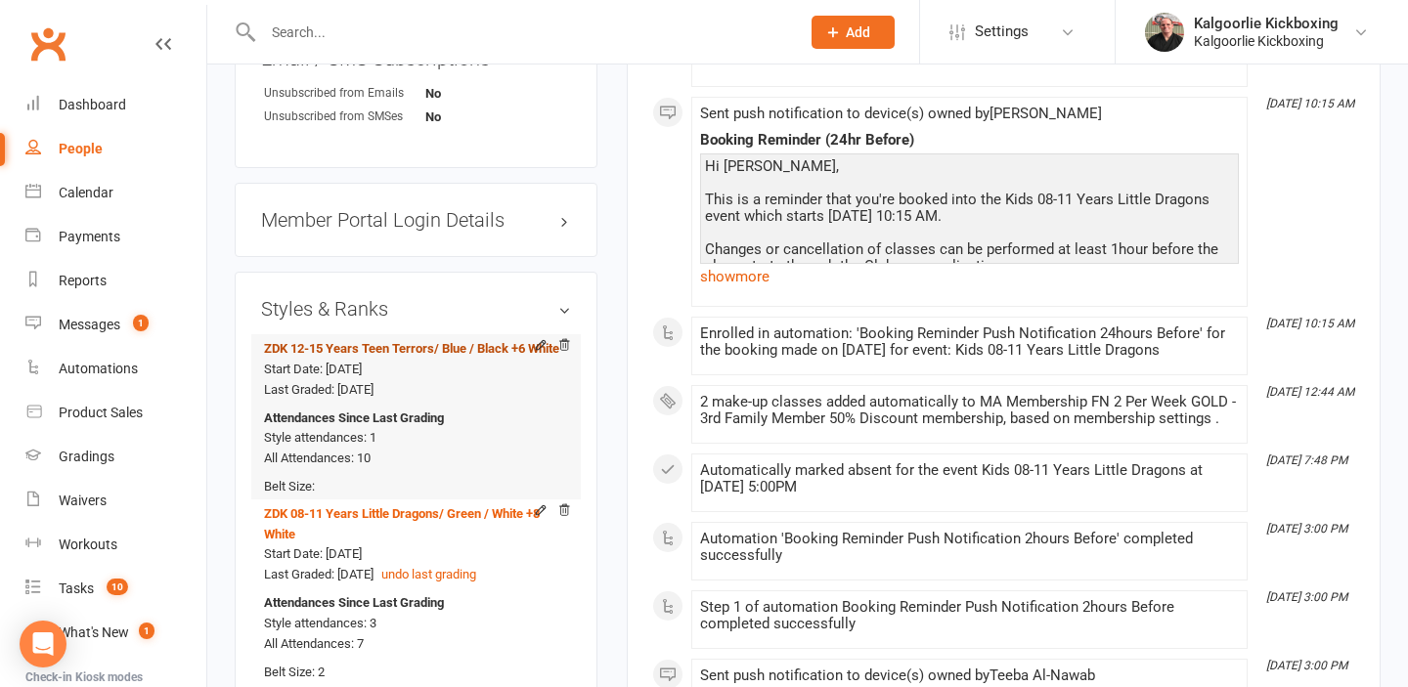
click at [470, 341] on span "/ Blue / Black +6 White" at bounding box center [496, 348] width 125 height 15
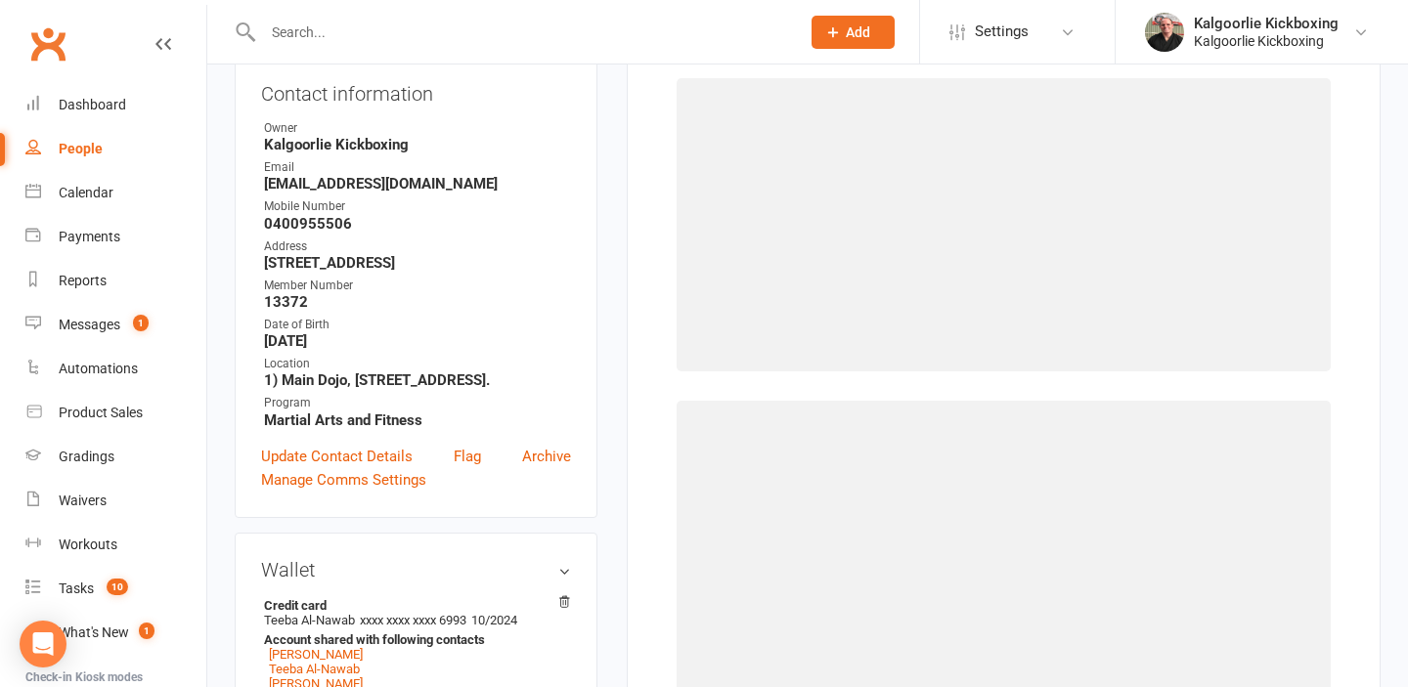
scroll to position [167, 0]
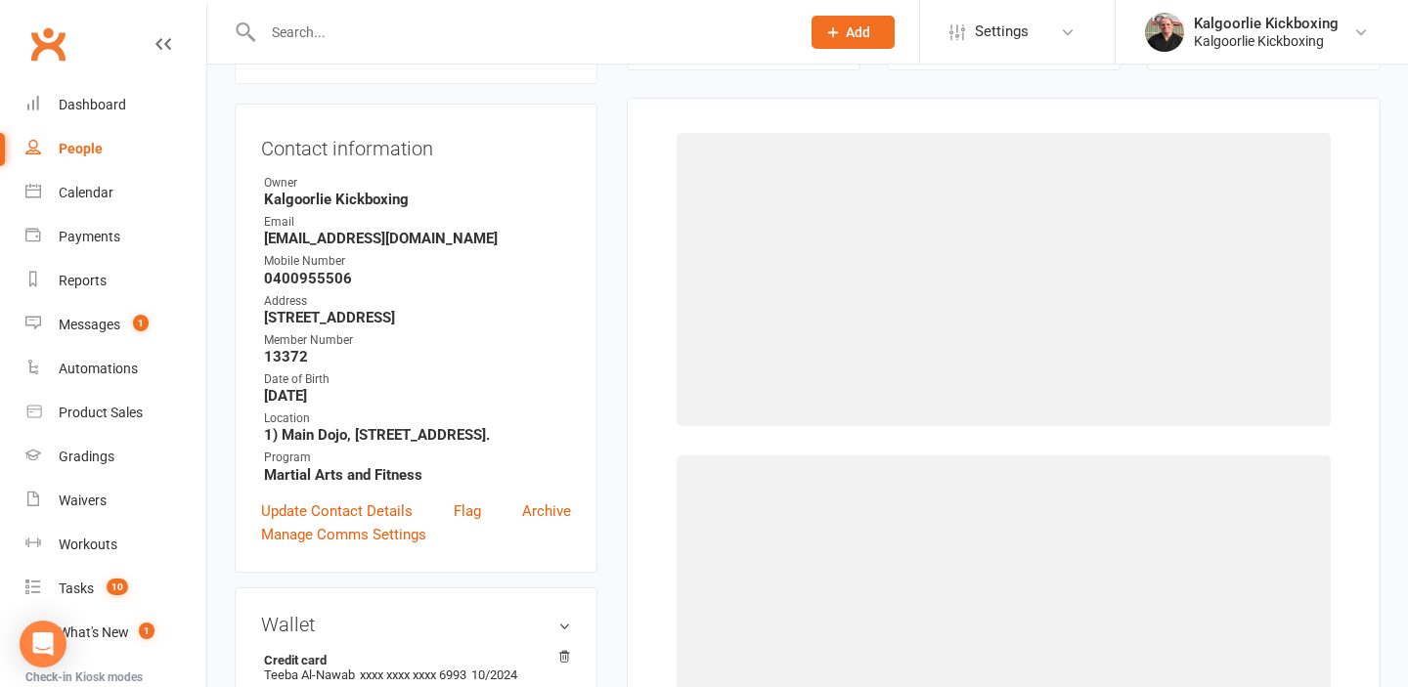
select select "2375"
select select "23535"
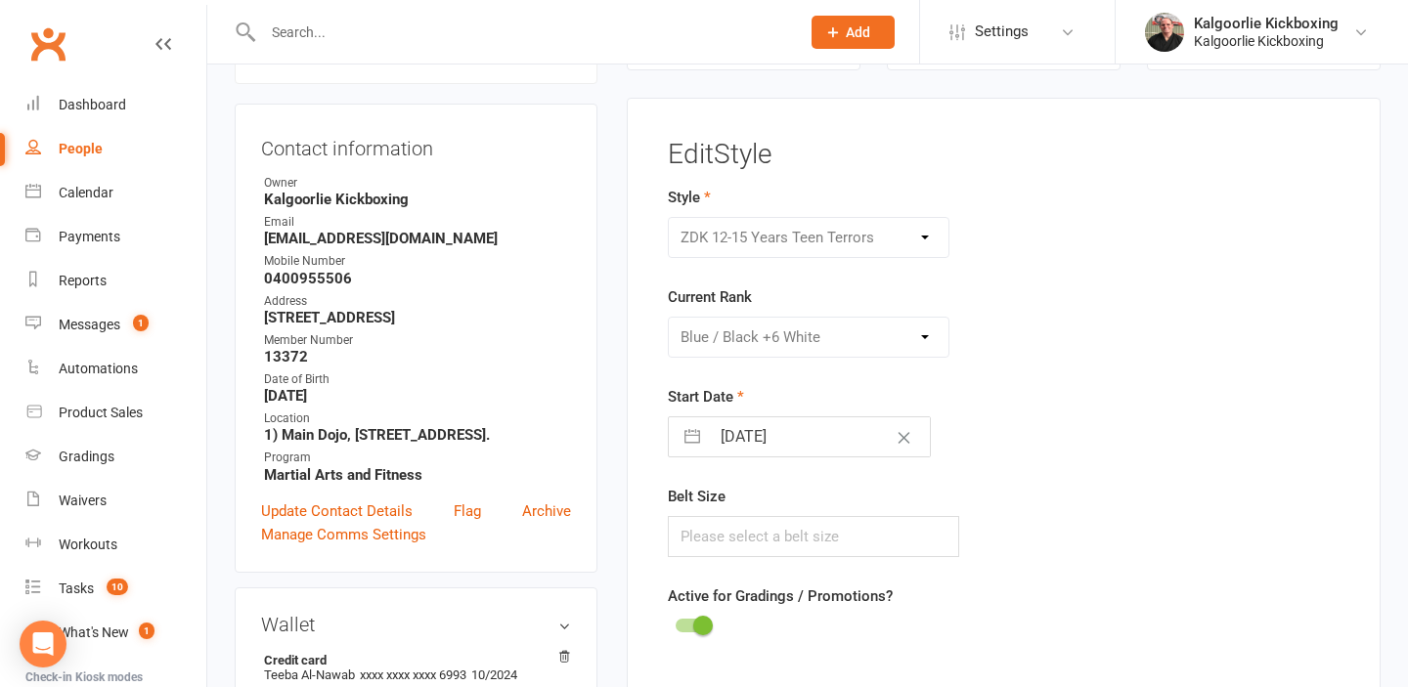
click at [925, 336] on div "Please Select Starting Rank White Belt White +1 Black White +2 Black White +2 B…" at bounding box center [809, 337] width 283 height 41
click at [925, 339] on div "Please Select Starting Rank White Belt White +1 Black White +2 Black White +2 B…" at bounding box center [809, 337] width 283 height 41
click at [926, 337] on div "Please Select Starting Rank White Belt White +1 Black White +2 Black White +2 B…" at bounding box center [809, 337] width 283 height 41
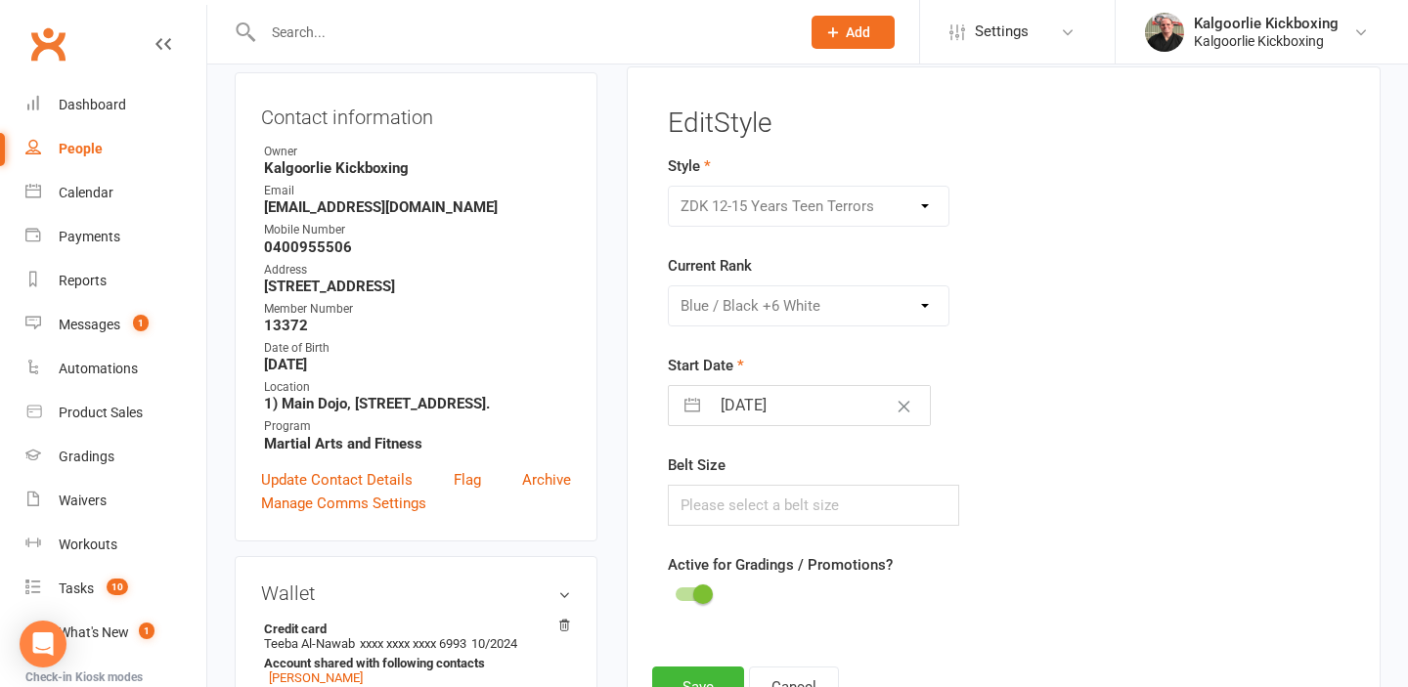
scroll to position [193, 0]
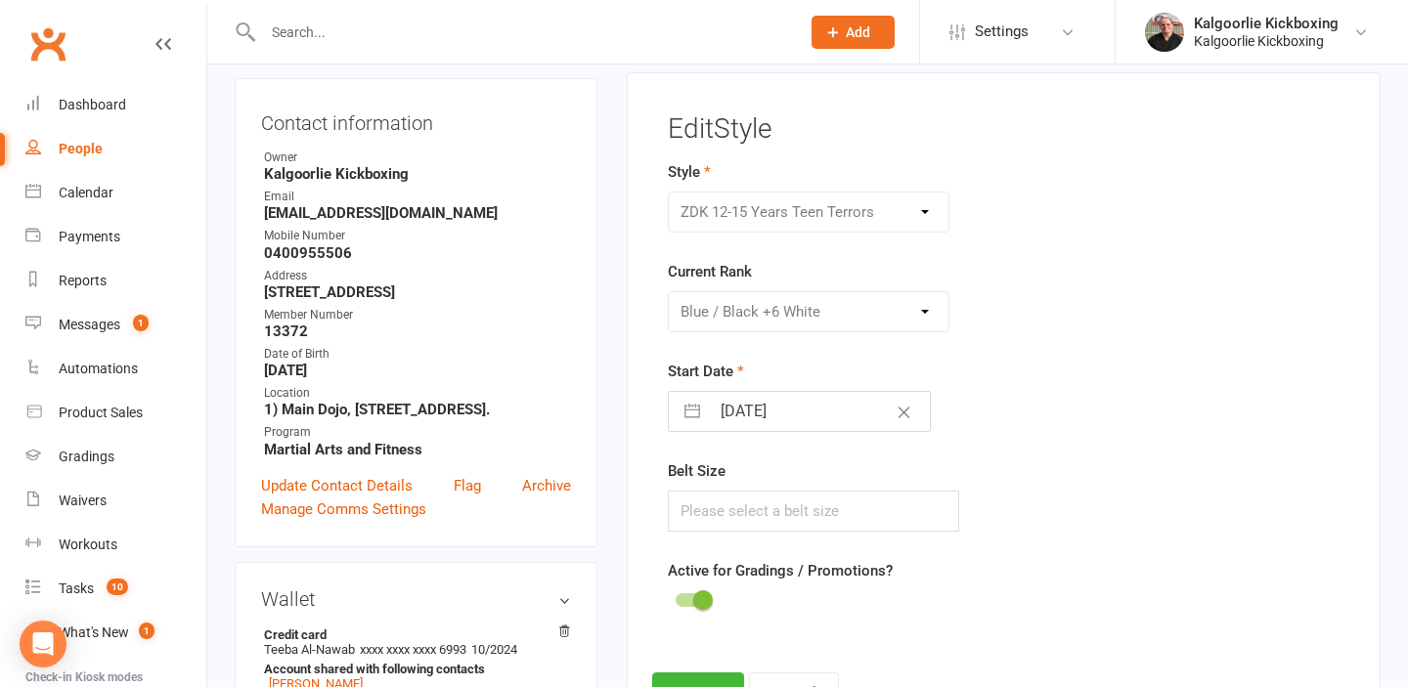
click at [926, 310] on div "Please Select Starting Rank White Belt White +1 Black White +2 Black White +2 B…" at bounding box center [809, 311] width 283 height 41
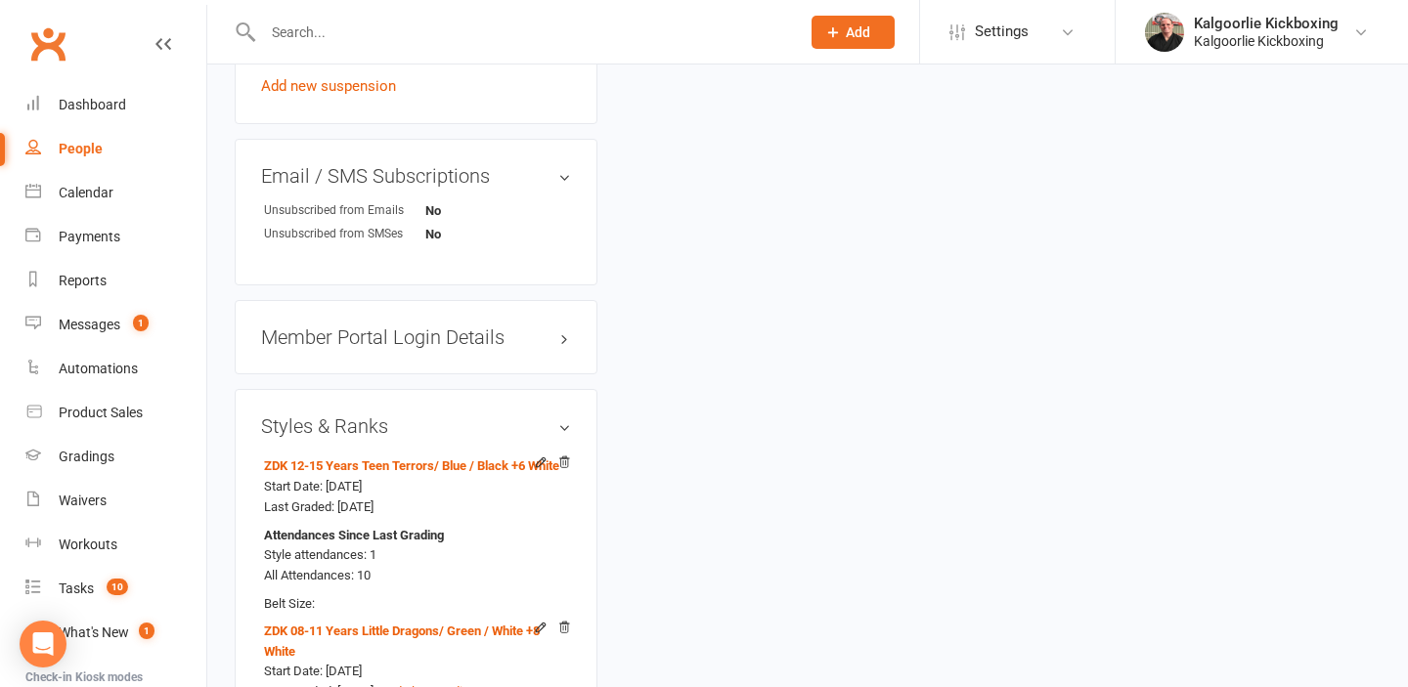
scroll to position [1561, 0]
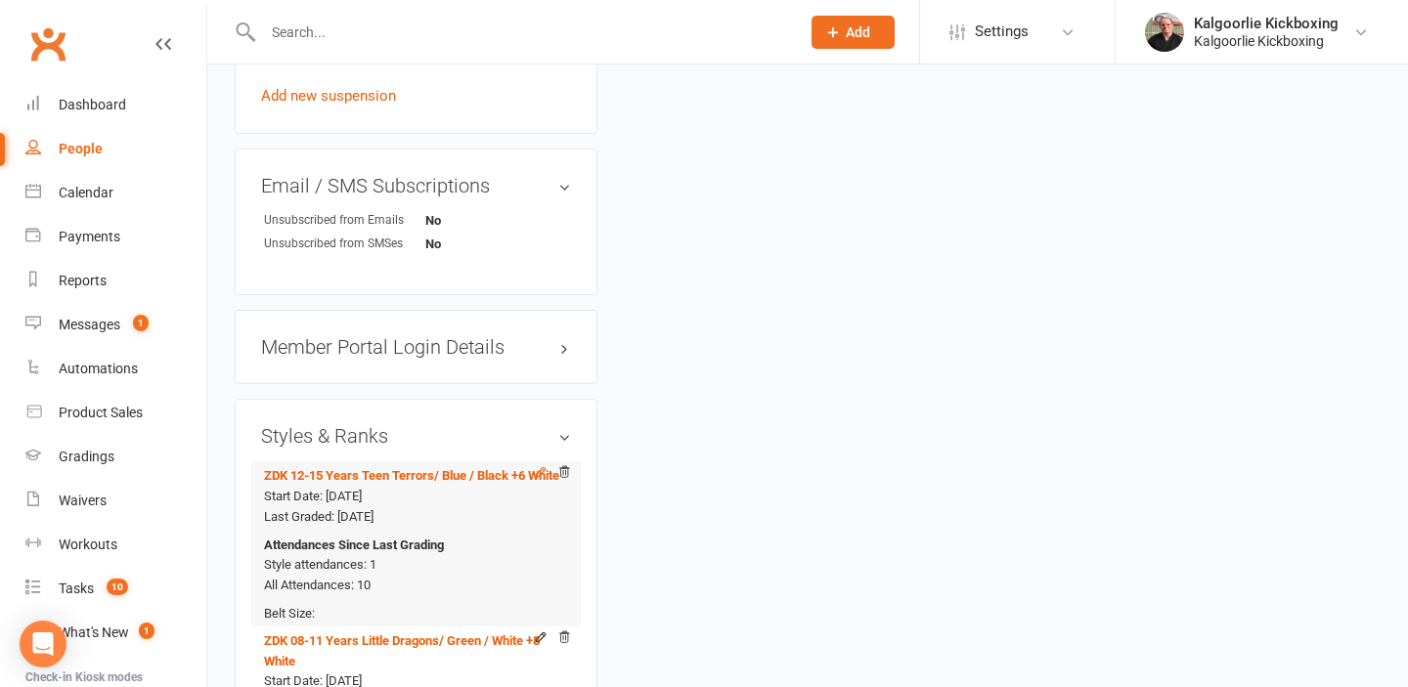
click at [539, 465] on icon at bounding box center [541, 472] width 14 height 14
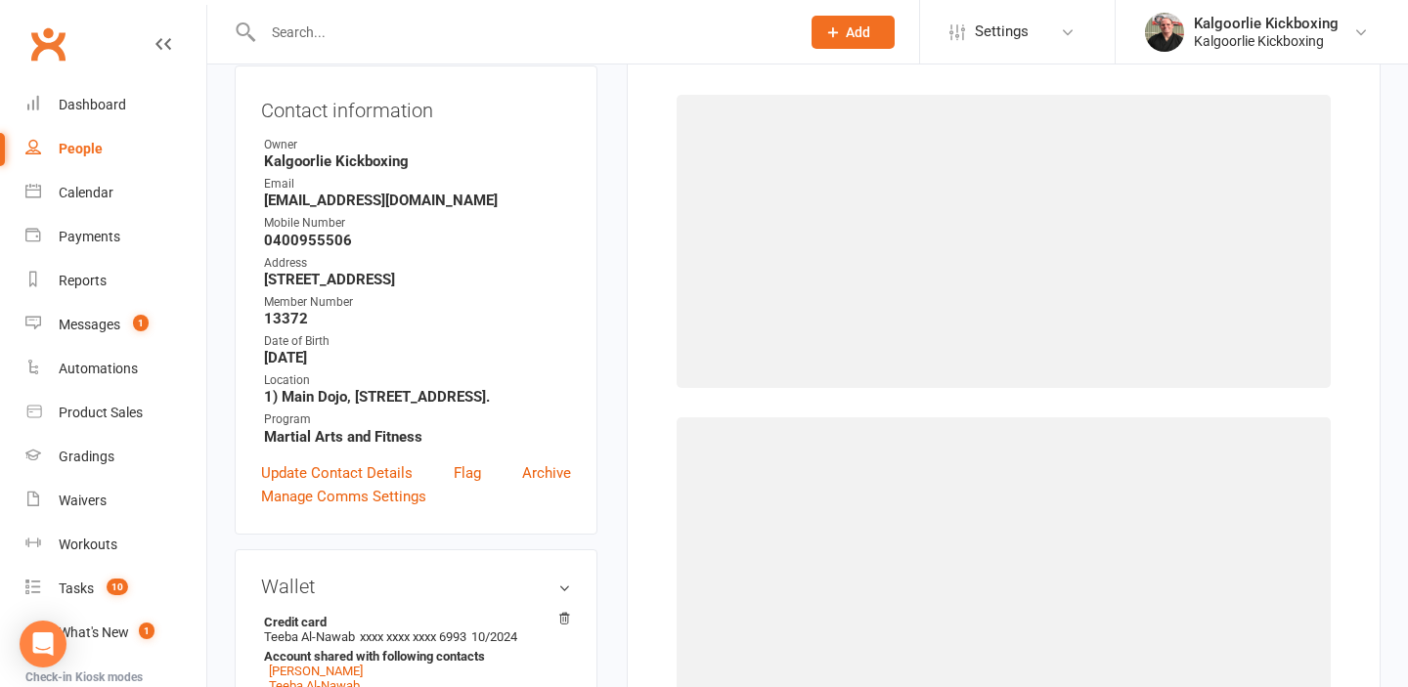
scroll to position [167, 0]
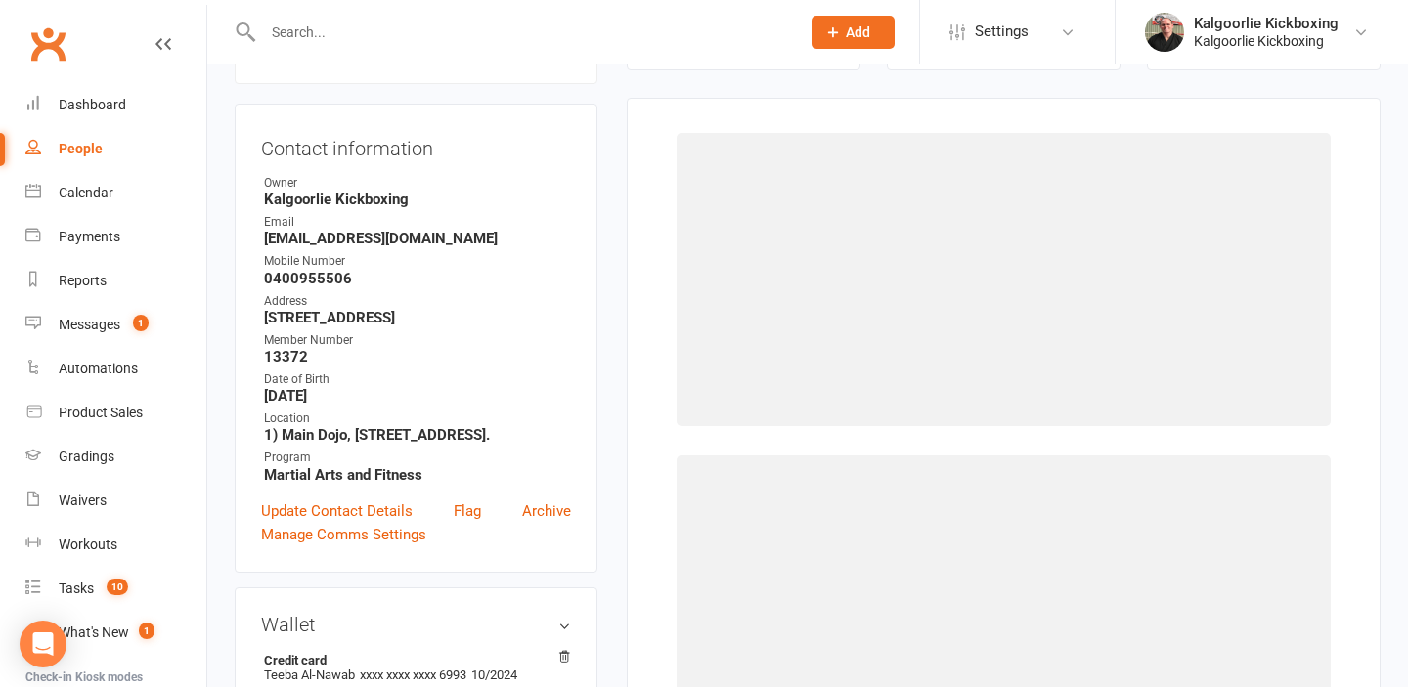
select select "2375"
select select "23535"
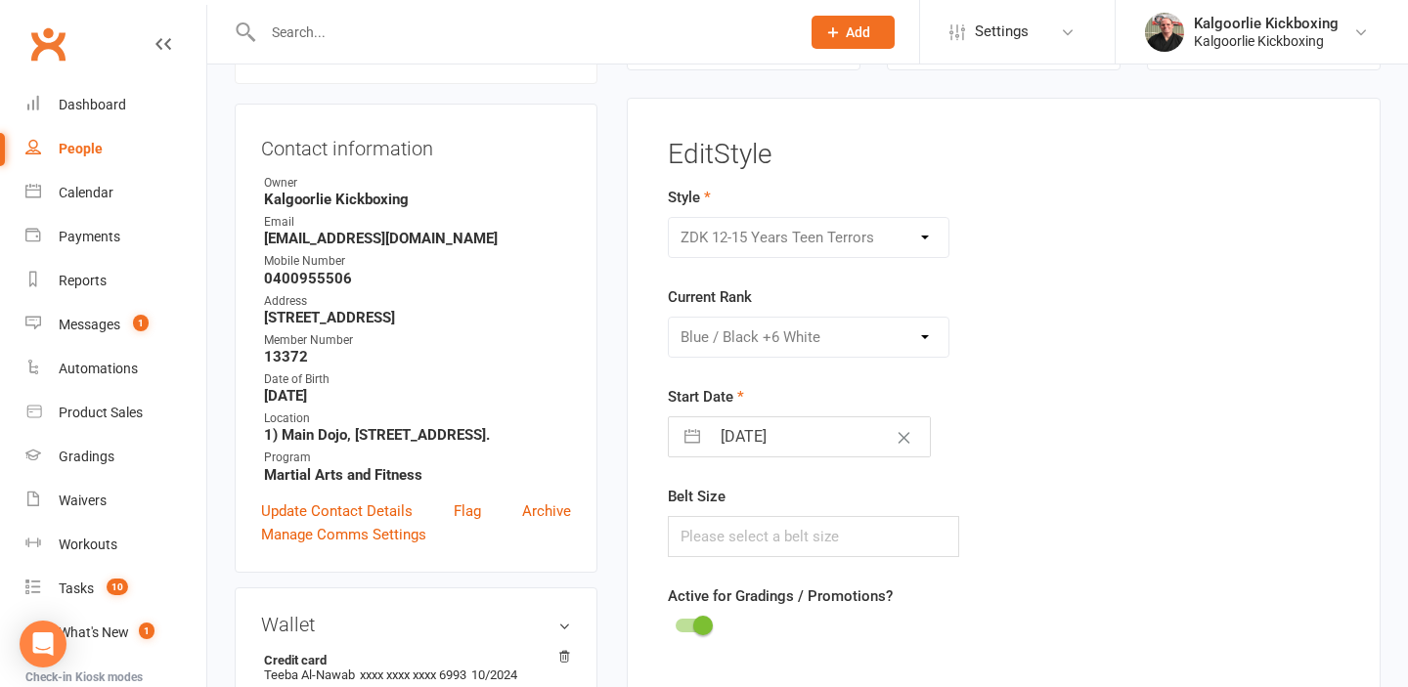
click at [926, 335] on div "Please Select Starting Rank White Belt White +1 Black White +2 Black White +2 B…" at bounding box center [809, 337] width 283 height 41
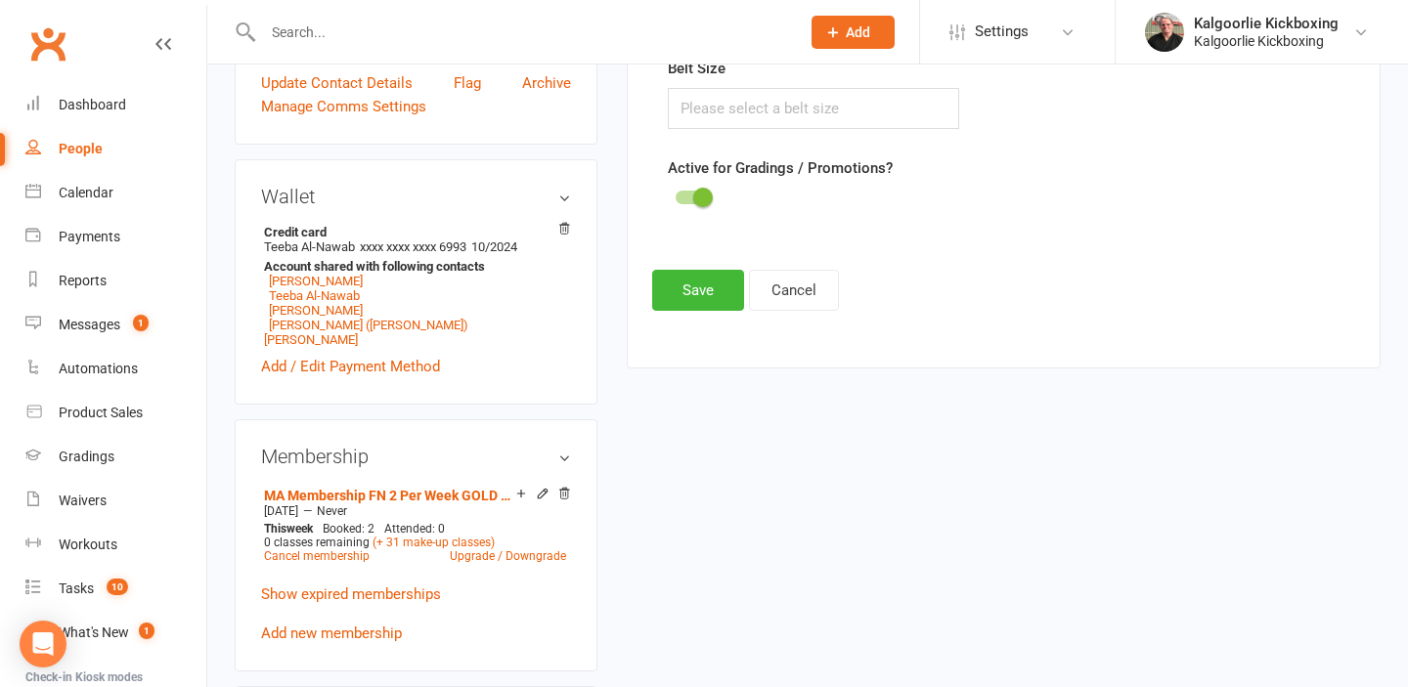
scroll to position [599, 0]
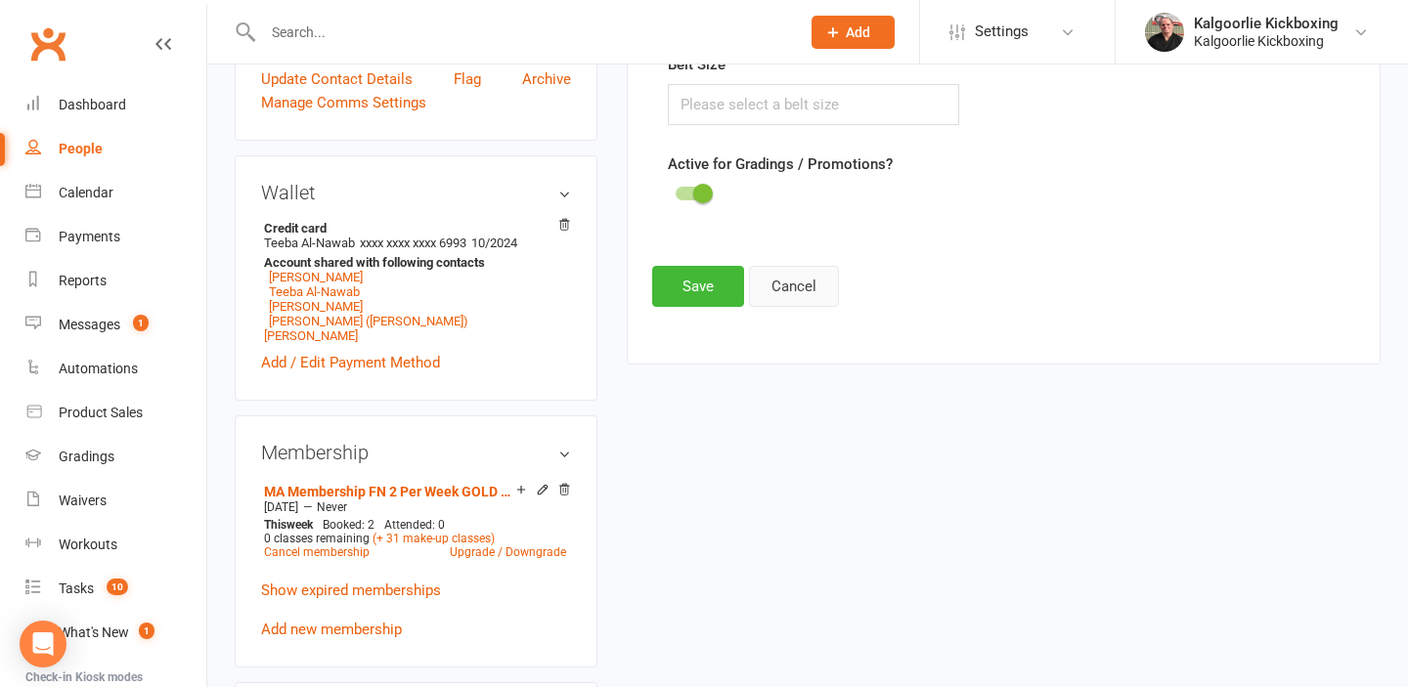
click at [784, 289] on button "Cancel" at bounding box center [794, 286] width 90 height 41
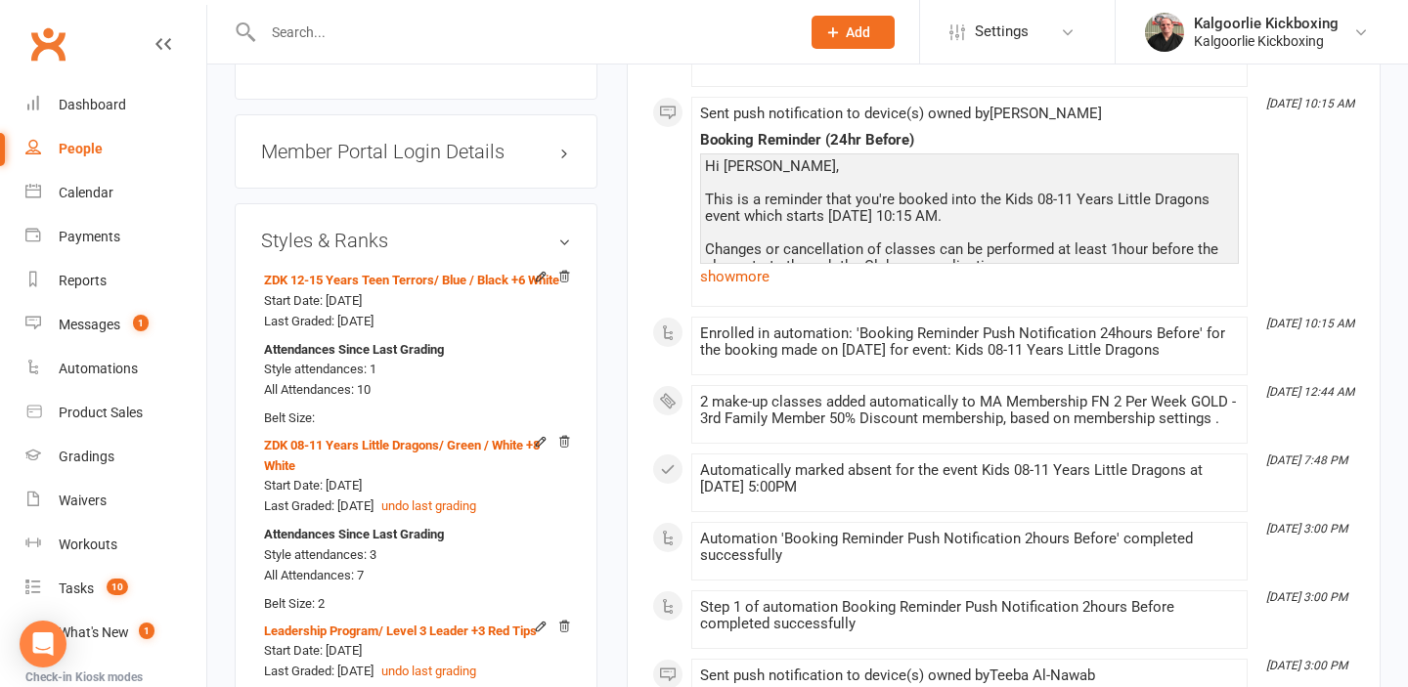
scroll to position [1710, 0]
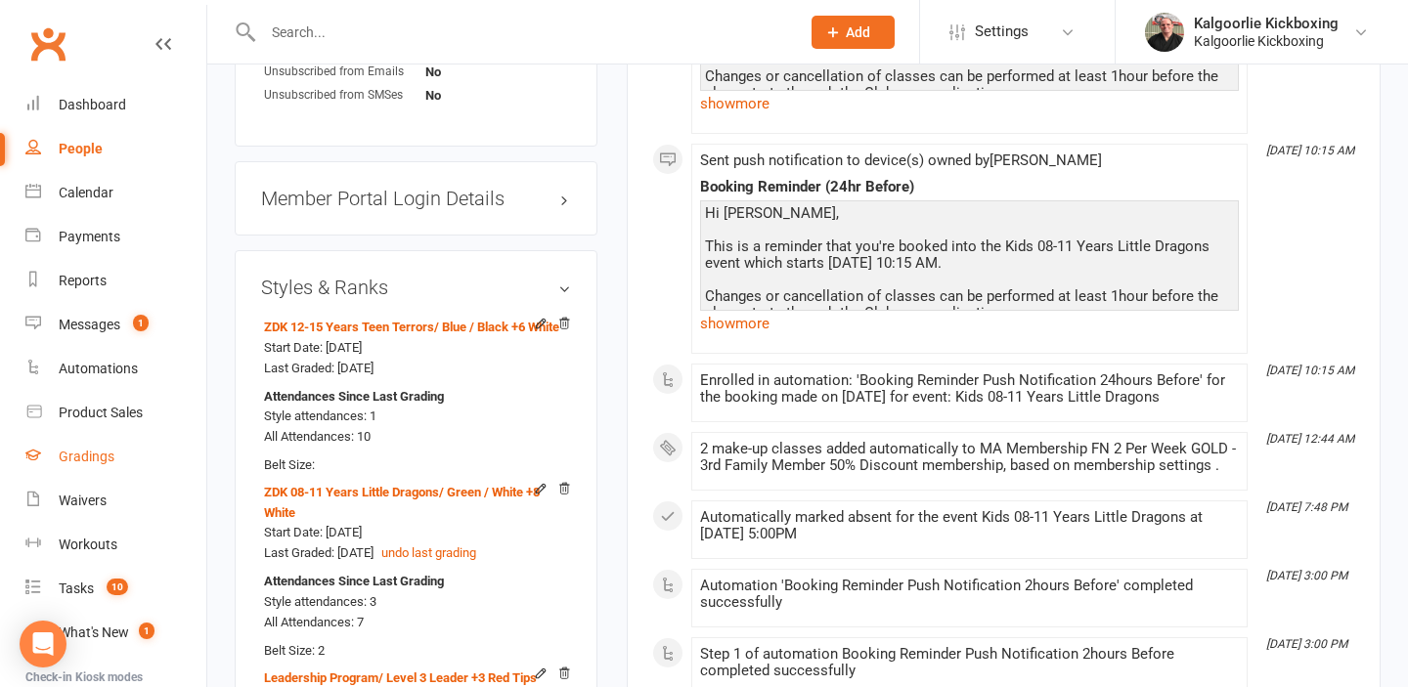
click at [102, 457] on div "Gradings" at bounding box center [87, 457] width 56 height 16
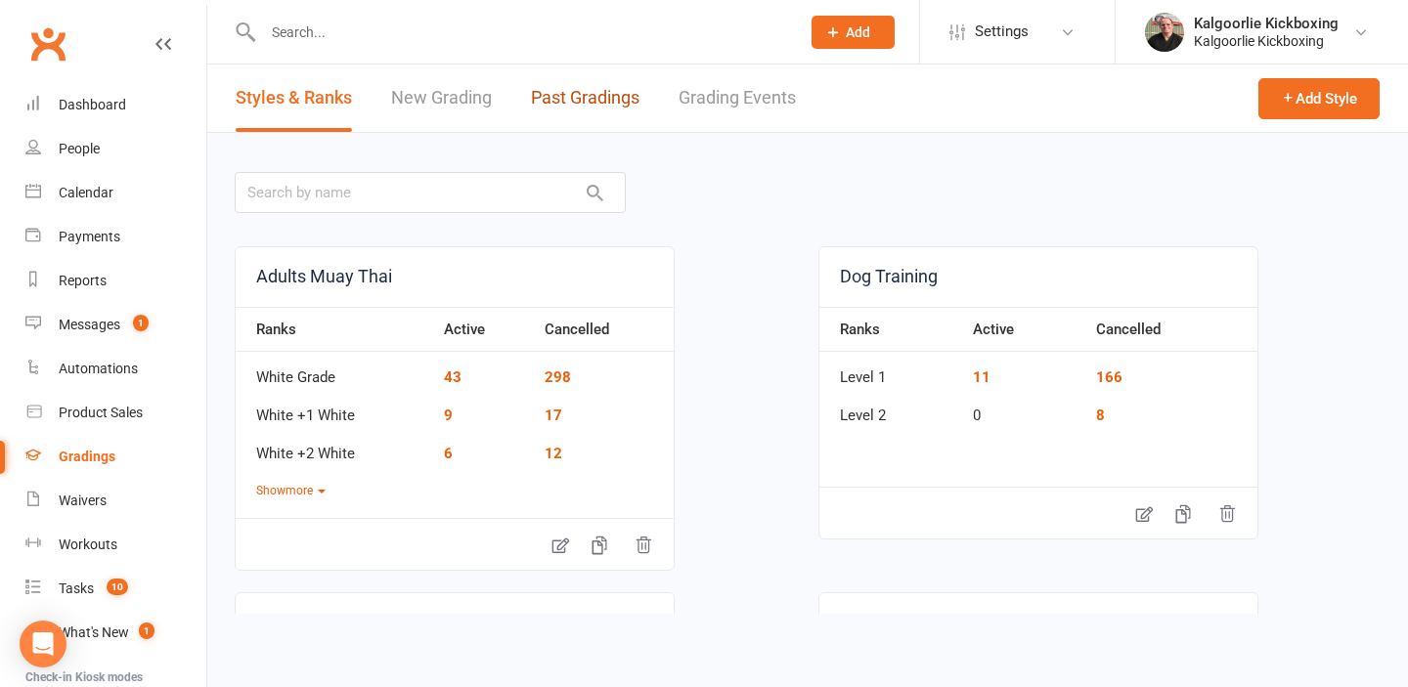
click at [566, 96] on link "Past Gradings" at bounding box center [585, 98] width 109 height 67
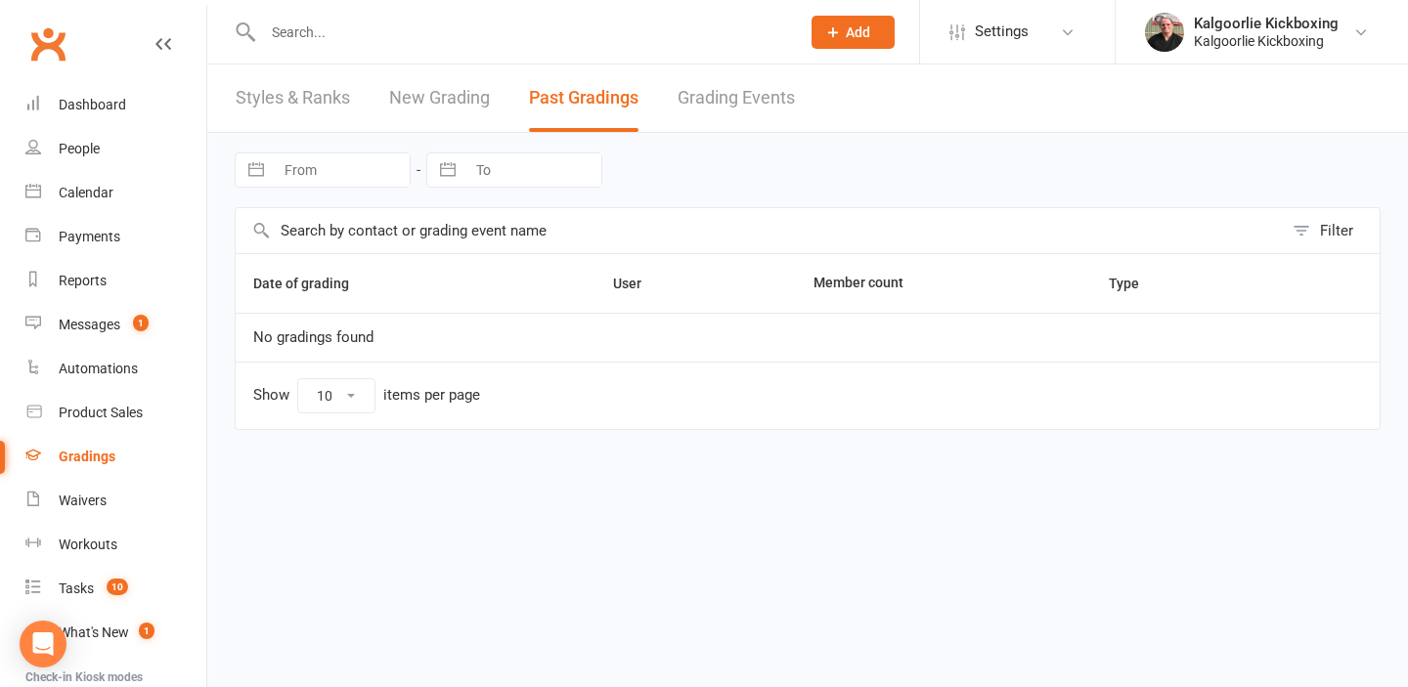
select select "25"
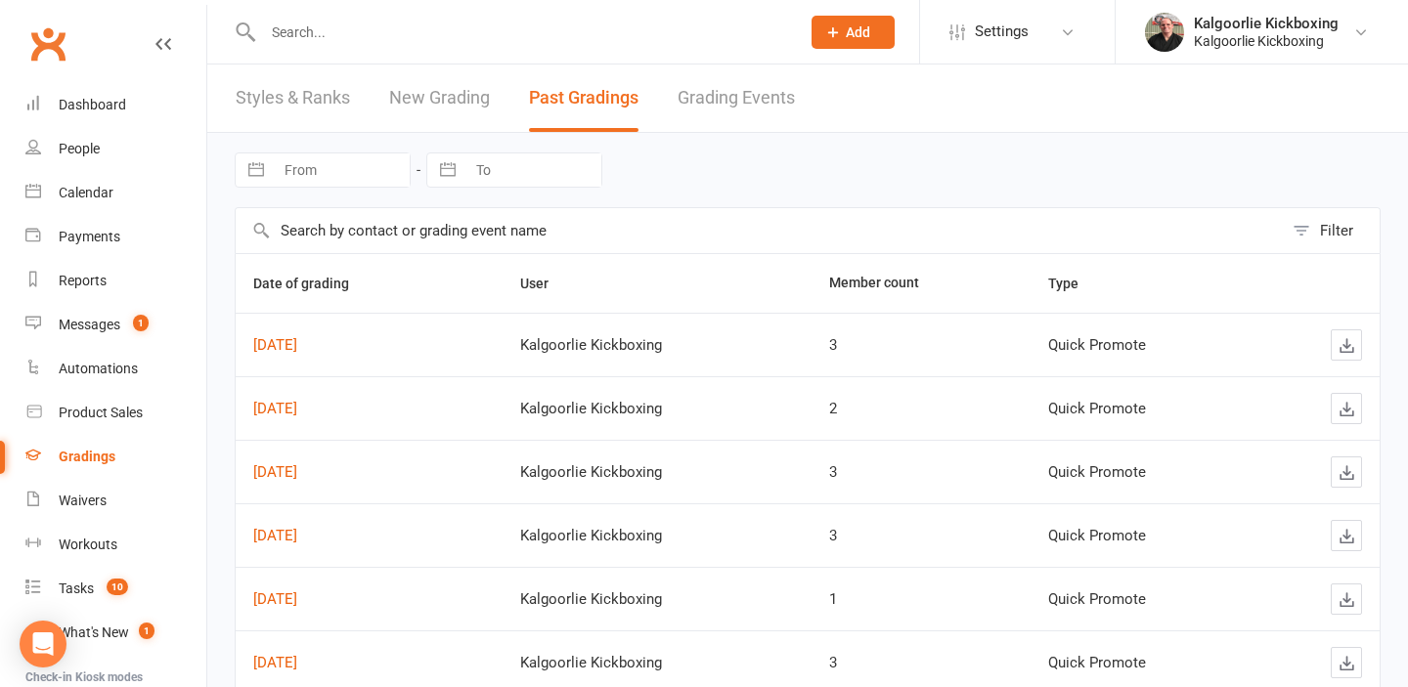
click at [748, 100] on link "Grading Events" at bounding box center [735, 98] width 117 height 67
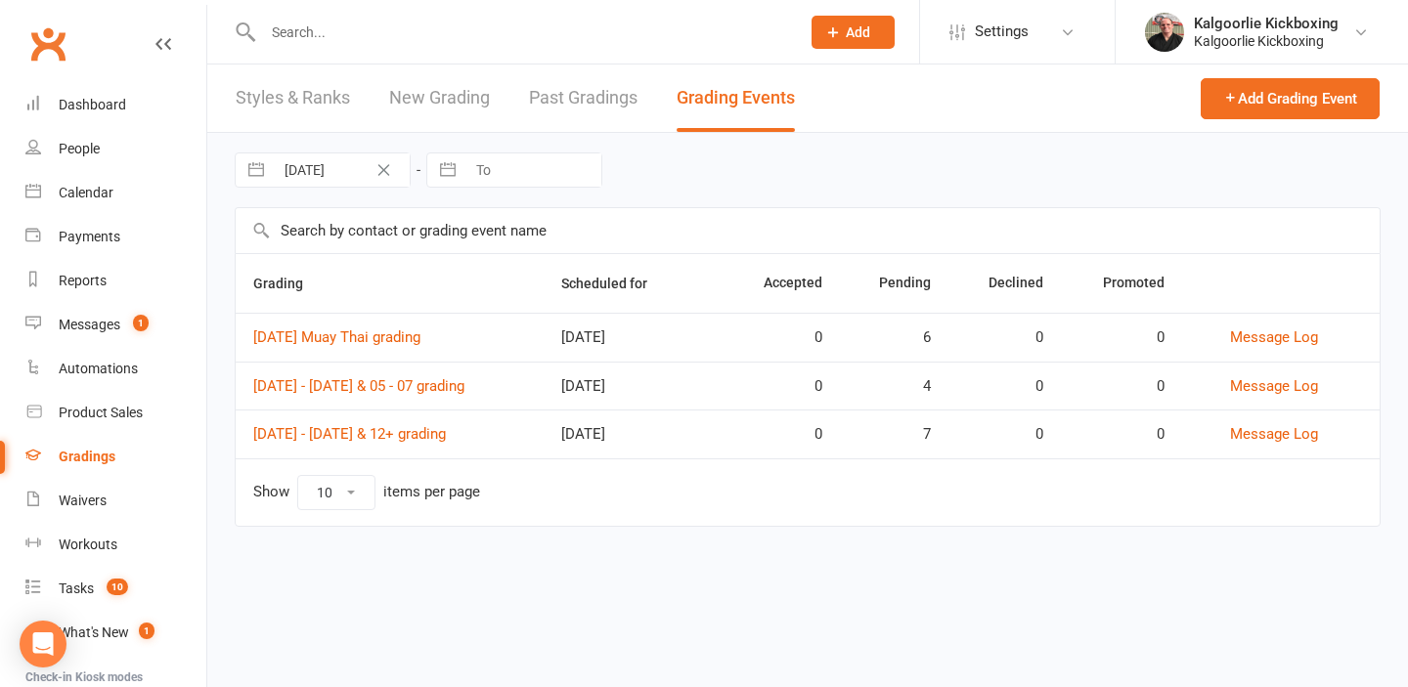
click at [354, 231] on input "text" at bounding box center [808, 230] width 1144 height 45
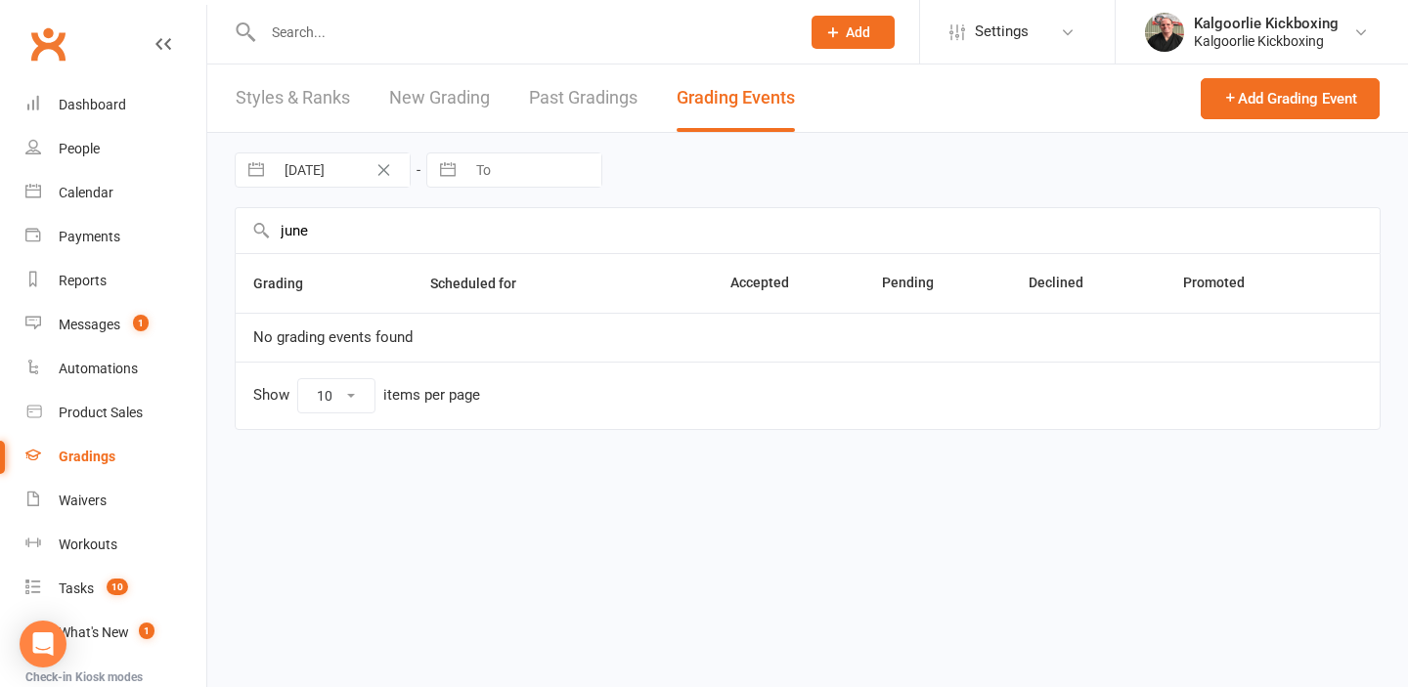
type input "june"
click at [385, 173] on icon "Clear Date" at bounding box center [383, 170] width 15 height 12
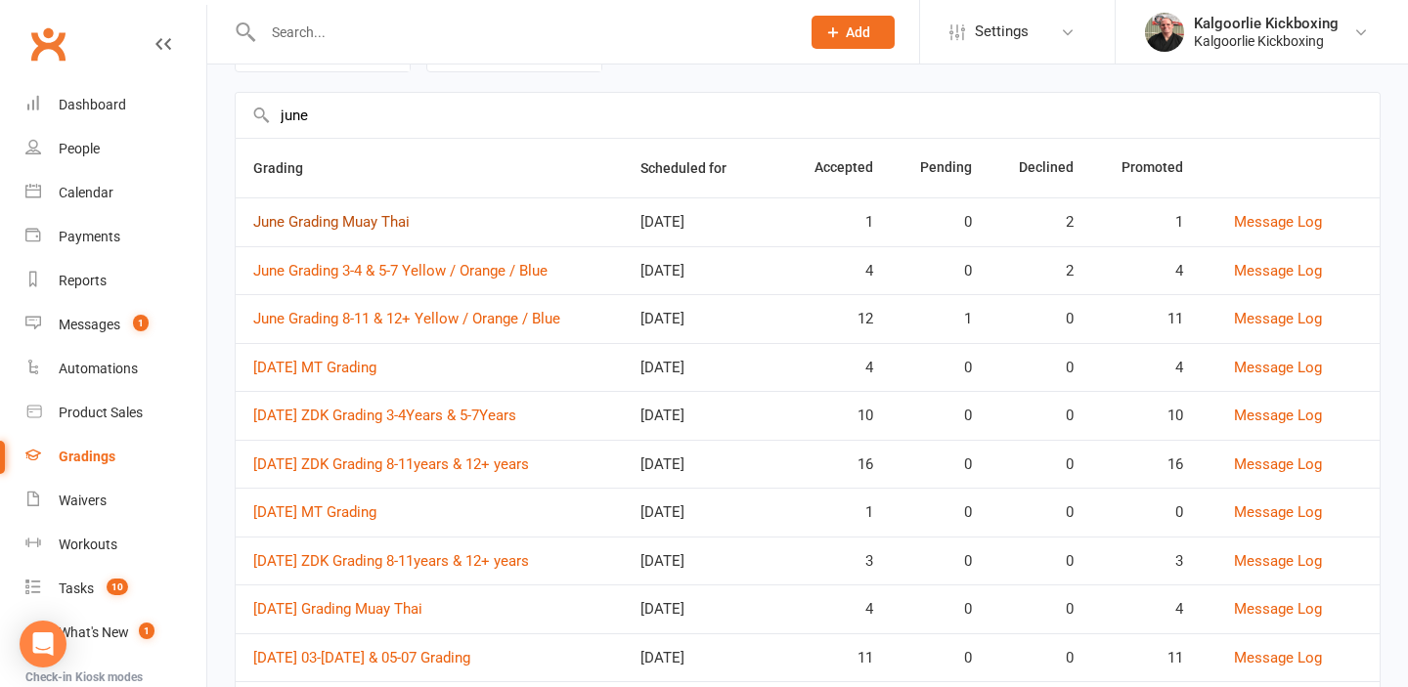
scroll to position [122, 0]
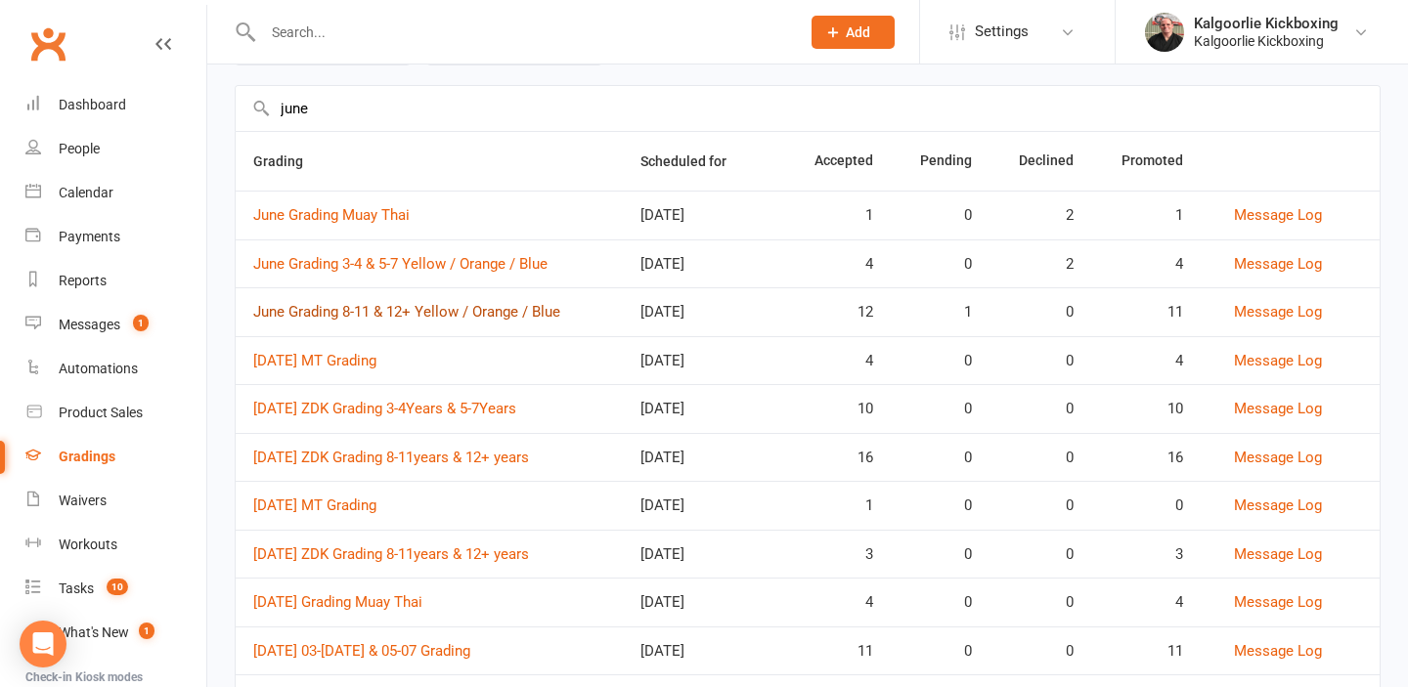
click at [328, 312] on link "June Grading 8-11 & 12+ Yellow / Orange / Blue" at bounding box center [406, 312] width 307 height 18
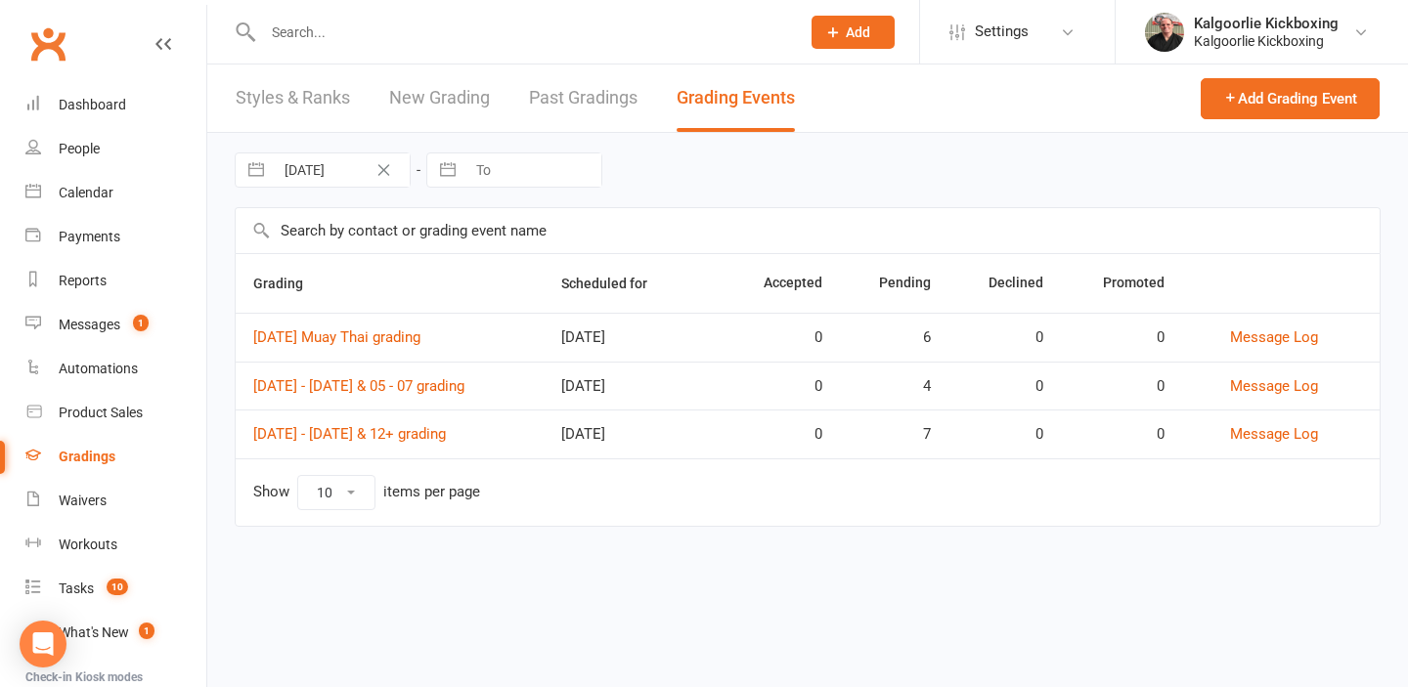
click at [383, 175] on icon "Clear Date" at bounding box center [383, 170] width 15 height 12
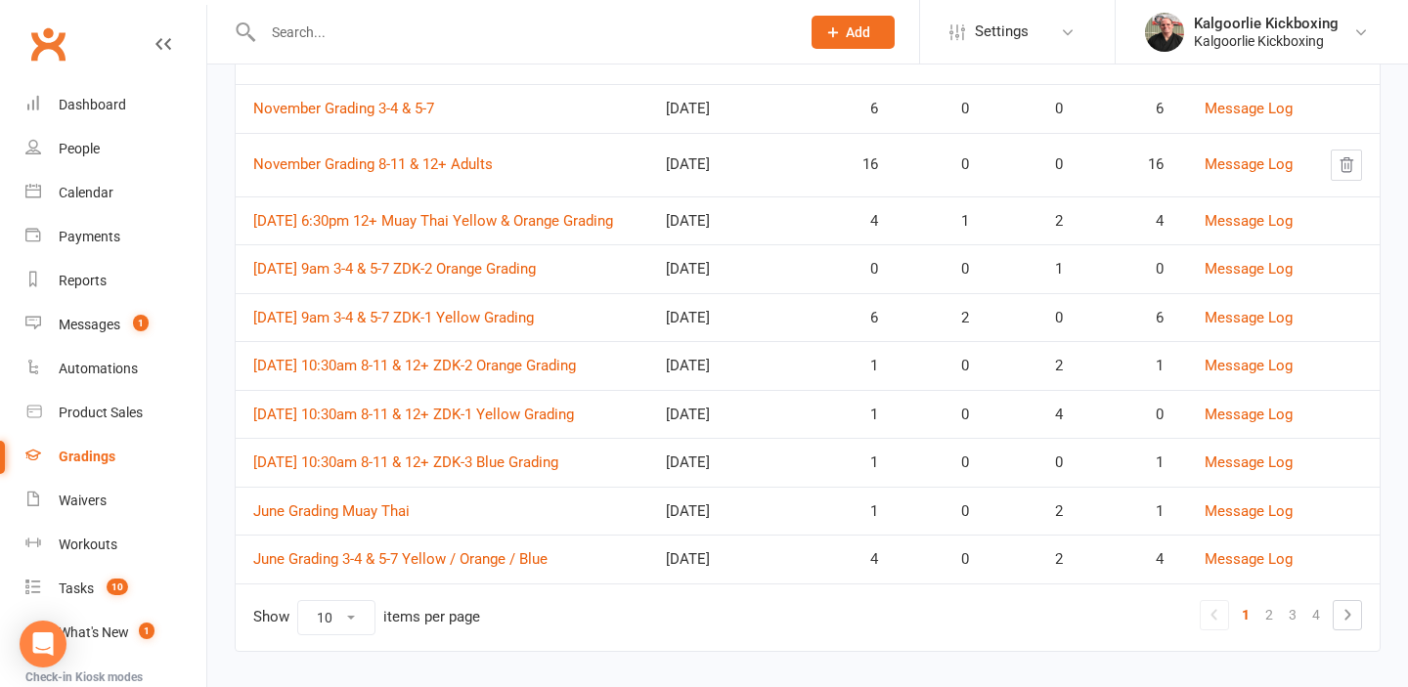
scroll to position [249, 0]
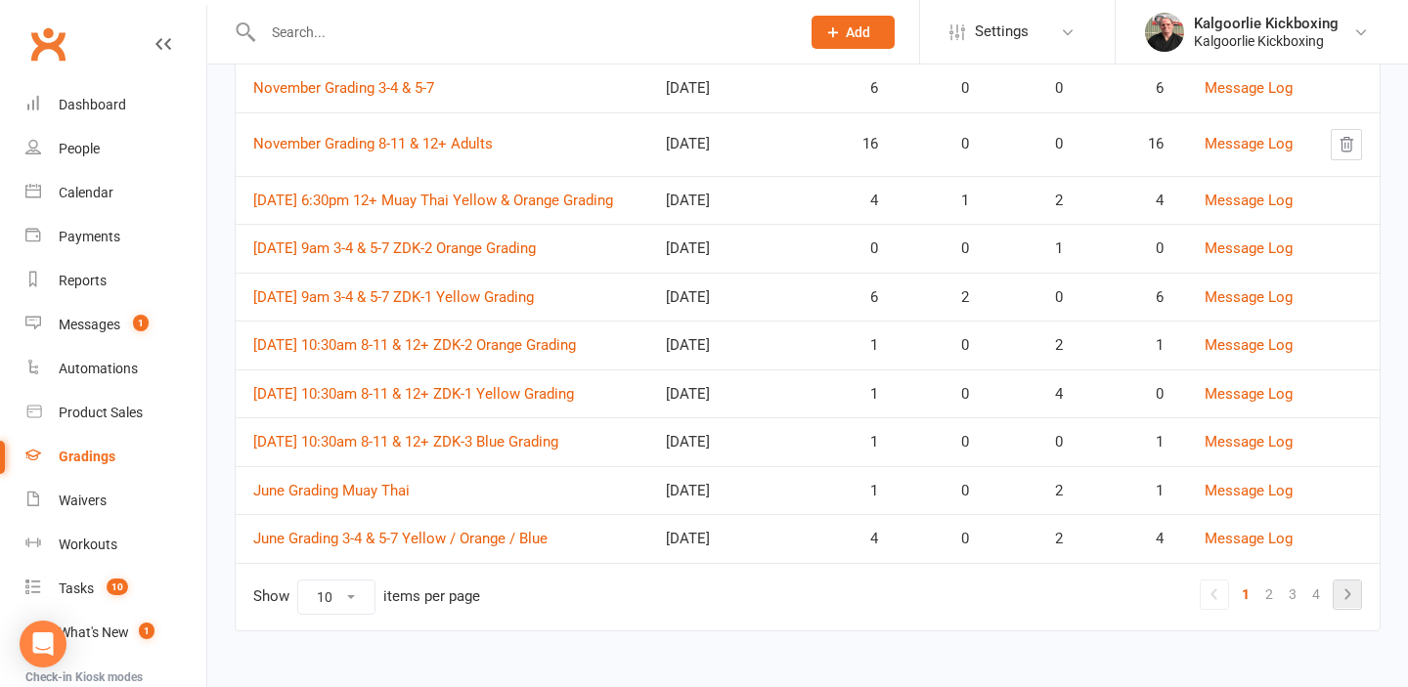
click at [1348, 596] on icon at bounding box center [1346, 594] width 23 height 23
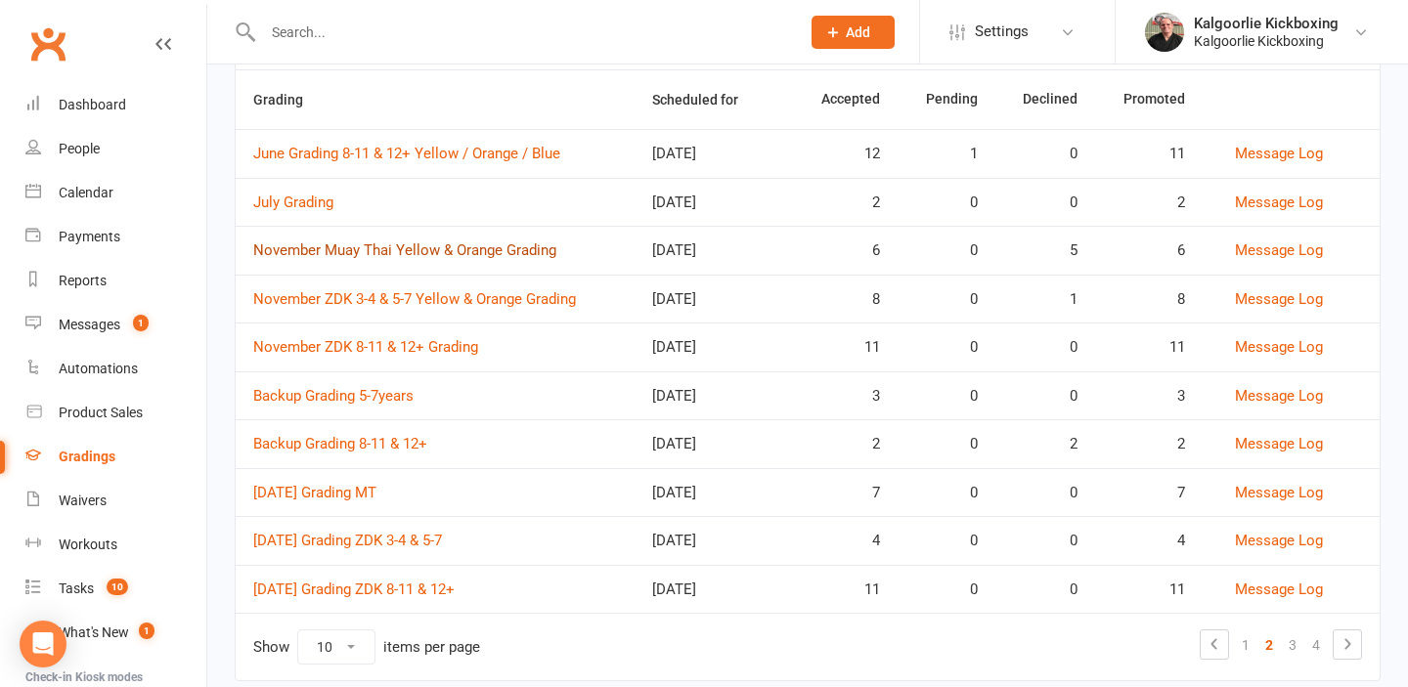
scroll to position [234, 0]
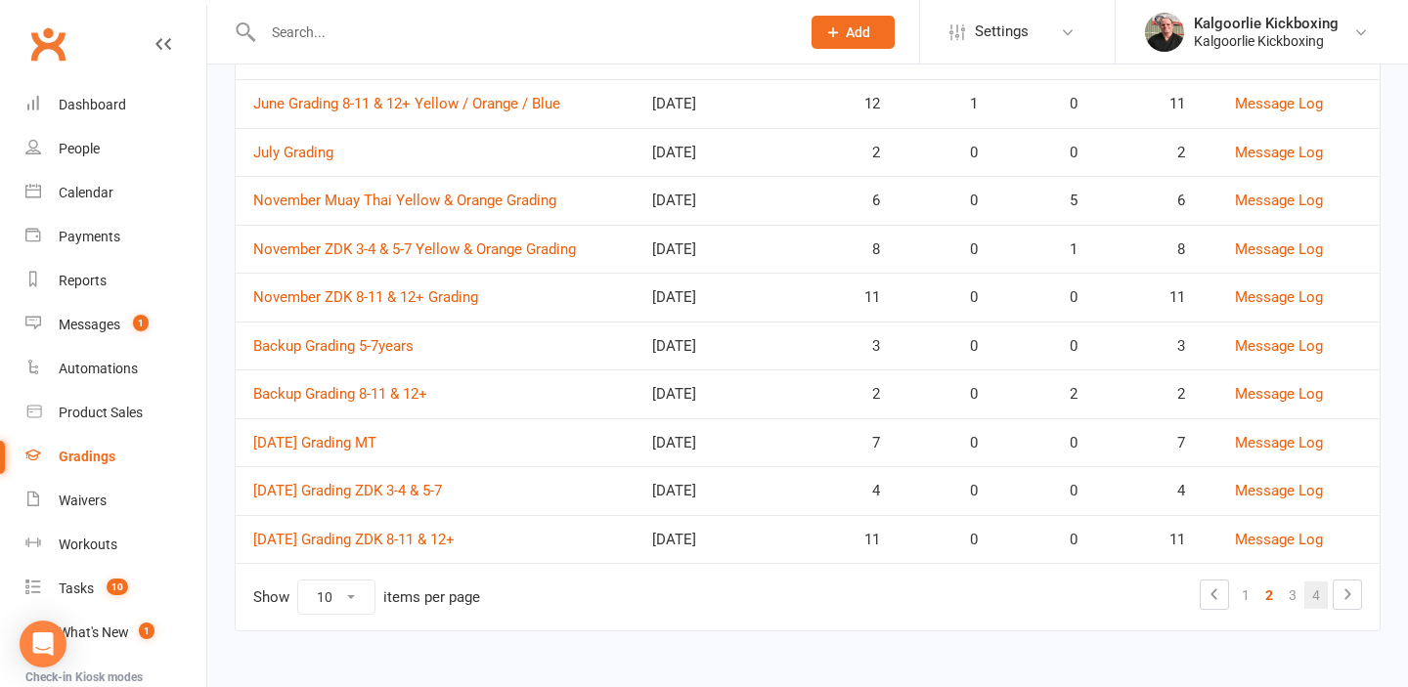
click at [1314, 595] on link "4" at bounding box center [1315, 595] width 23 height 27
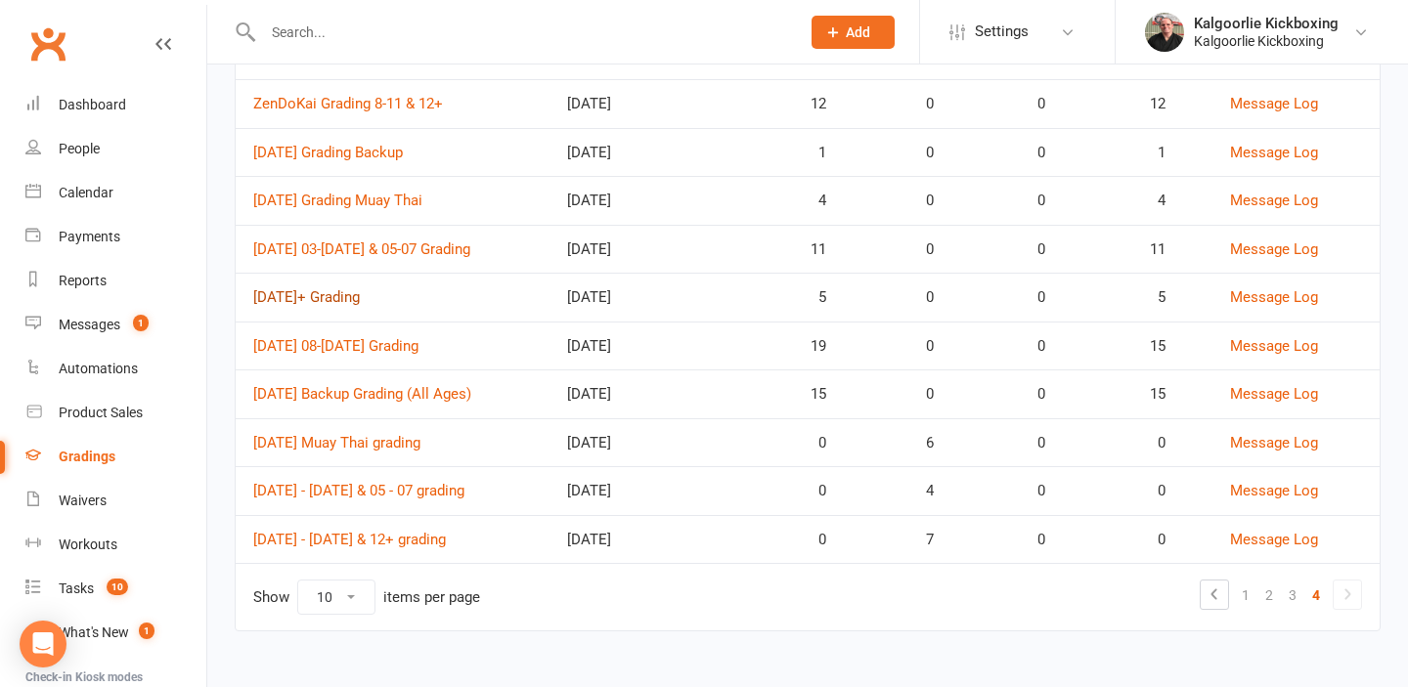
click at [360, 290] on link "[DATE]+ Grading" at bounding box center [306, 297] width 107 height 18
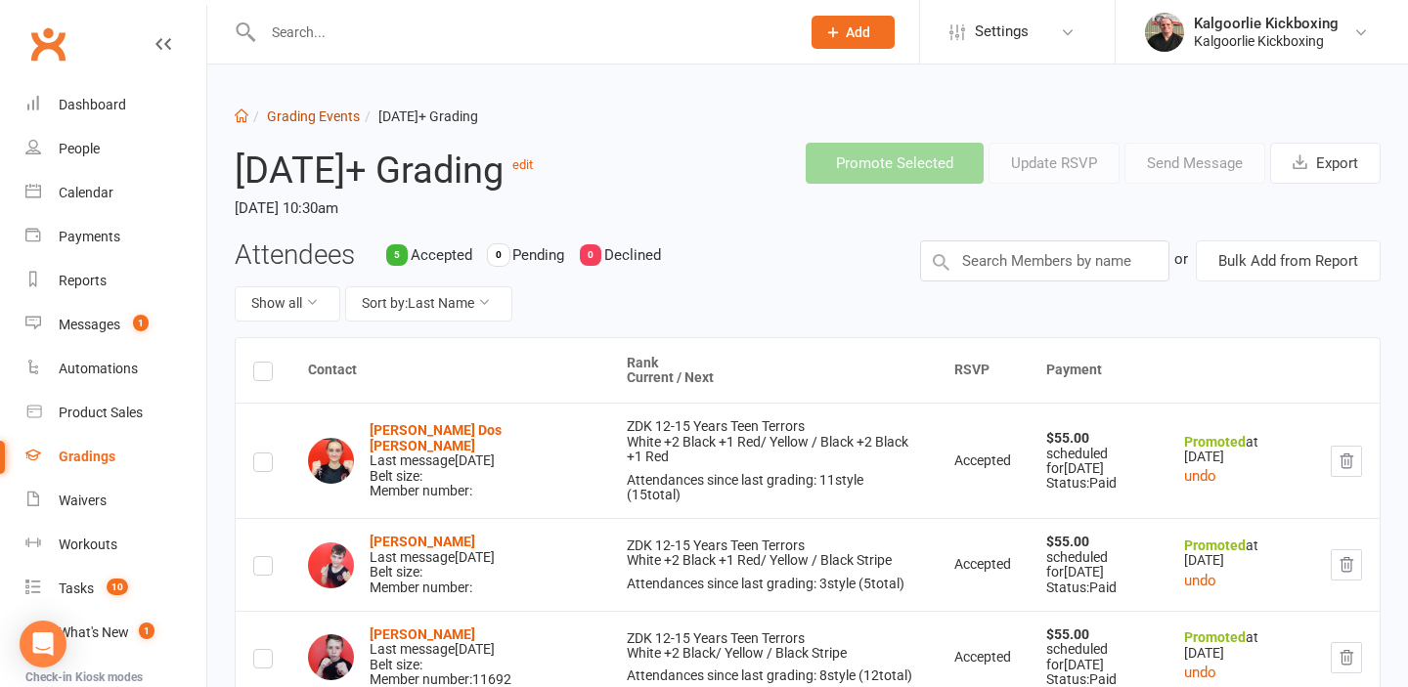
click at [316, 115] on link "Grading Events" at bounding box center [313, 117] width 93 height 16
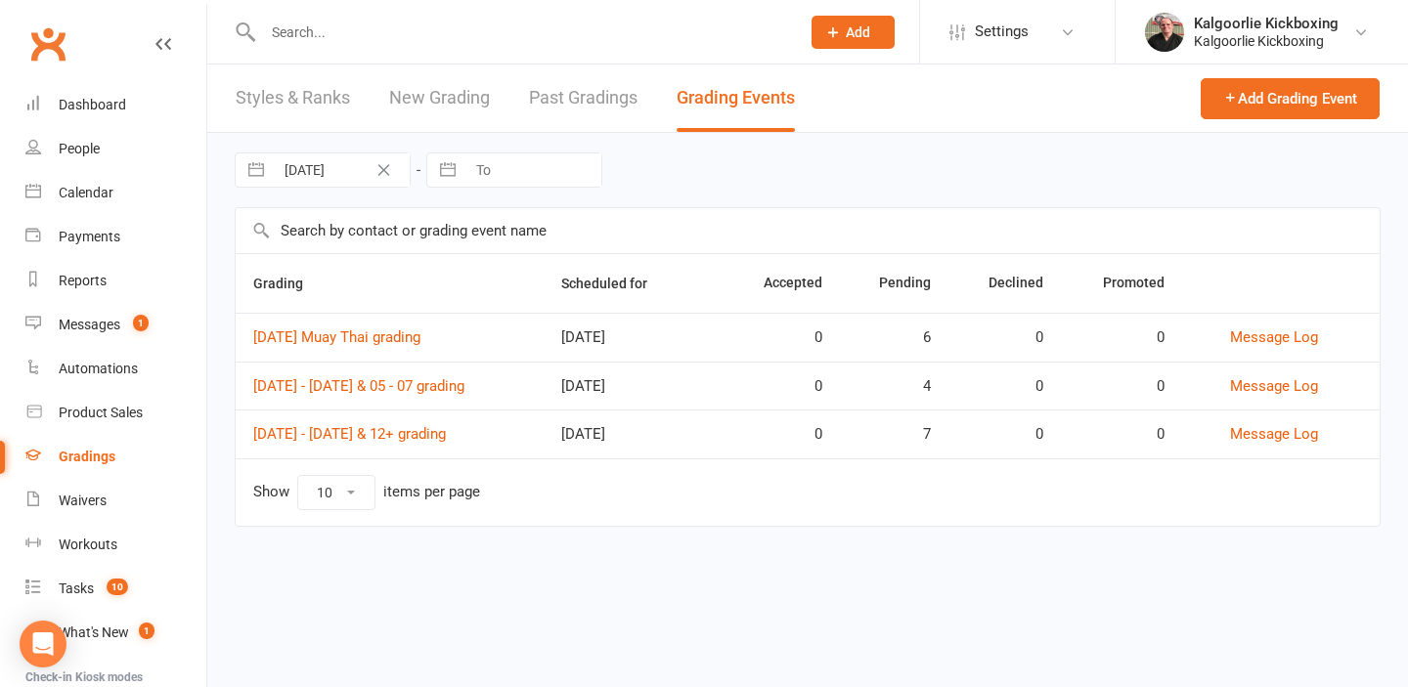
click at [385, 172] on icon "Clear Date" at bounding box center [384, 170] width 12 height 12
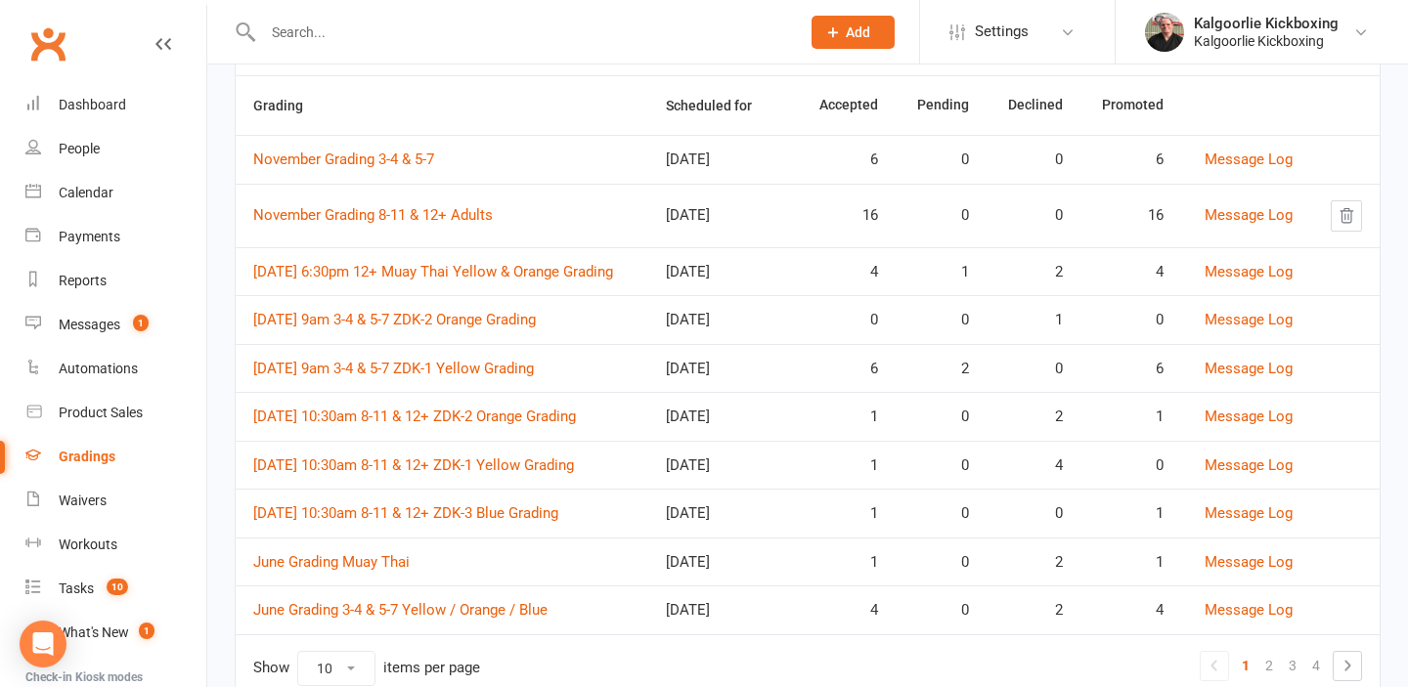
scroll to position [249, 0]
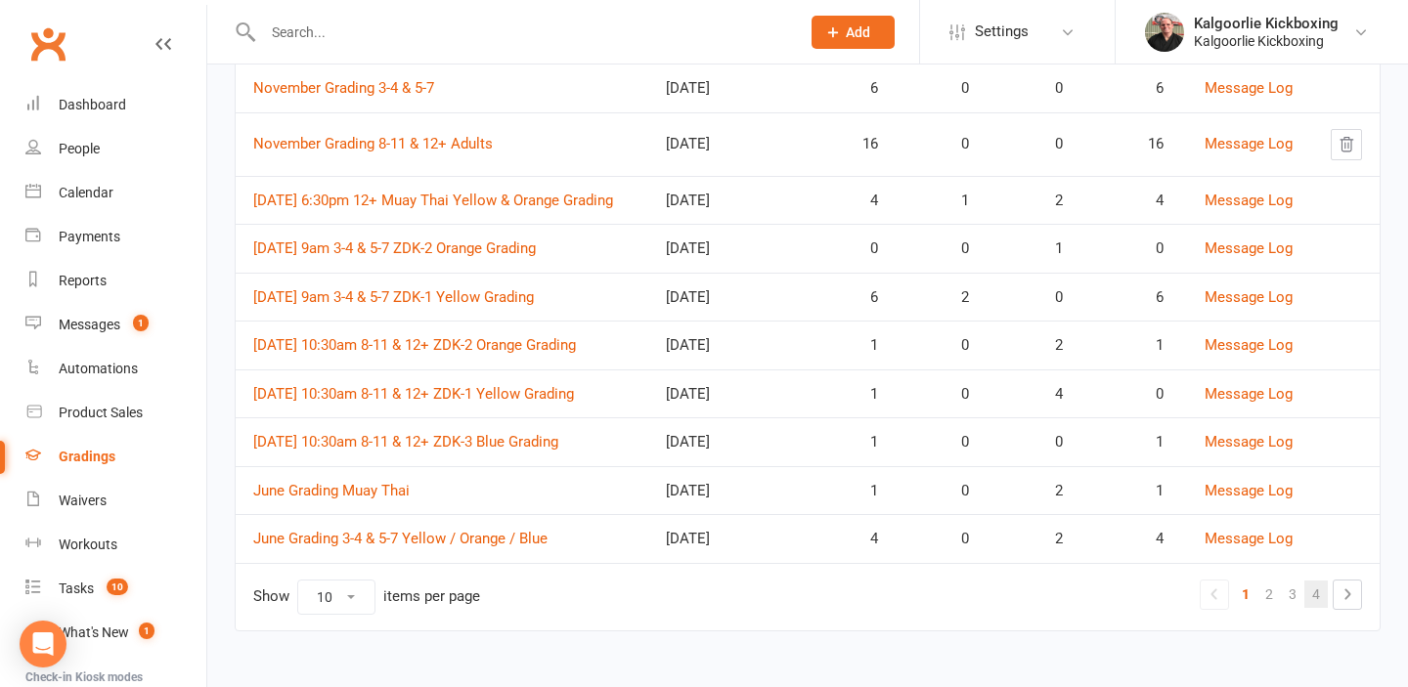
click at [1312, 590] on link "4" at bounding box center [1315, 594] width 23 height 27
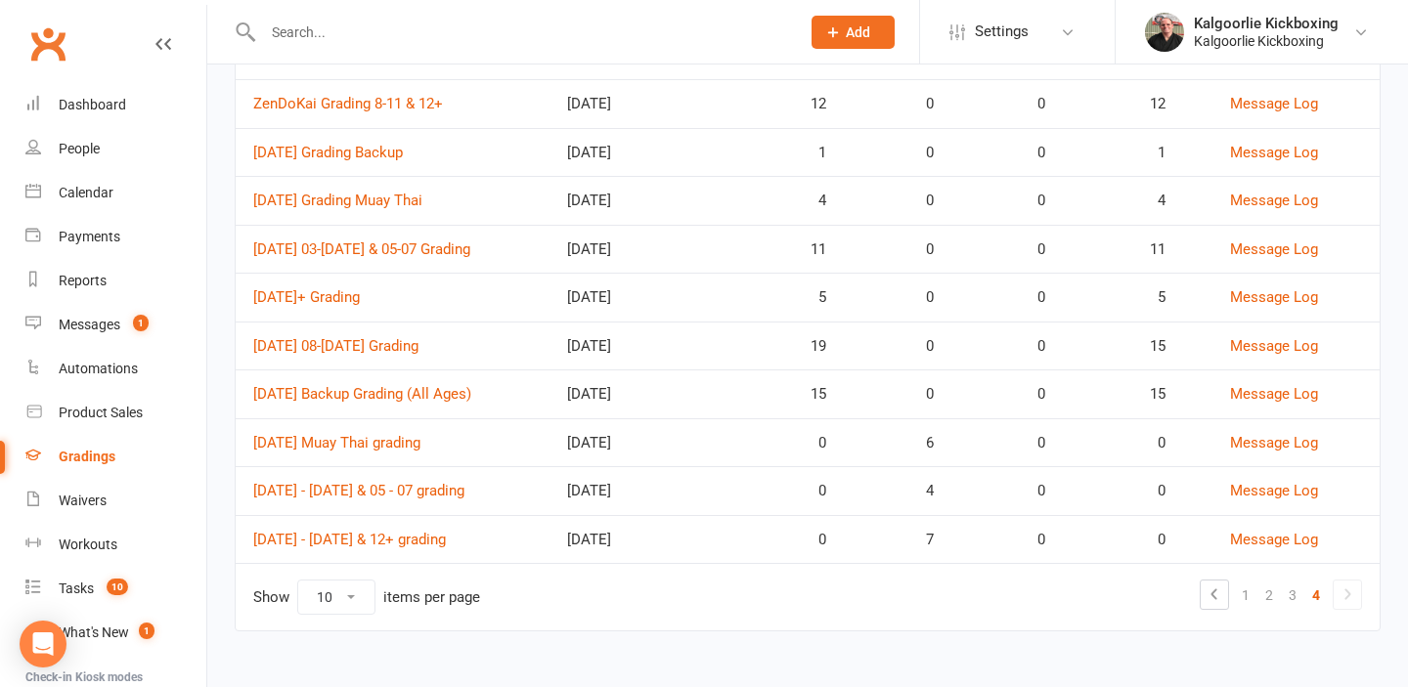
scroll to position [234, 0]
click at [374, 392] on link "[DATE] Backup Grading (All Ages)" at bounding box center [362, 394] width 218 height 18
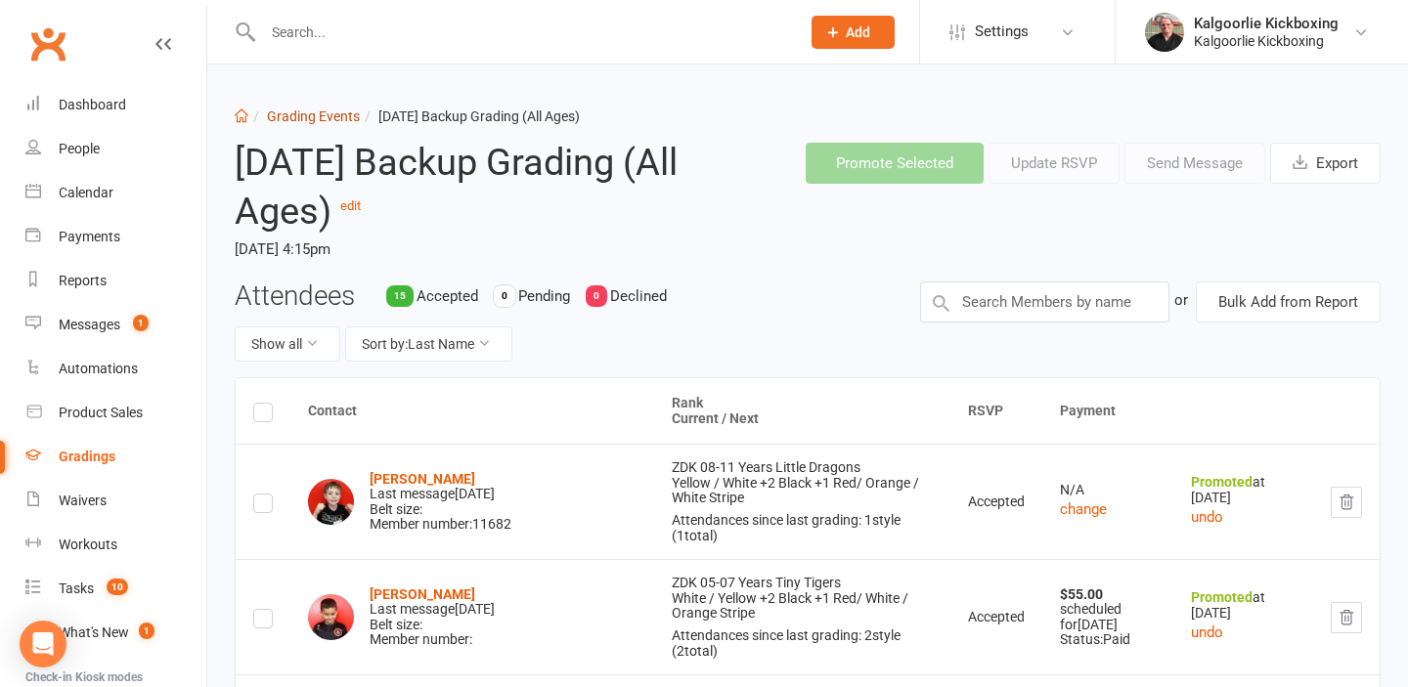
click at [321, 119] on link "Grading Events" at bounding box center [313, 117] width 93 height 16
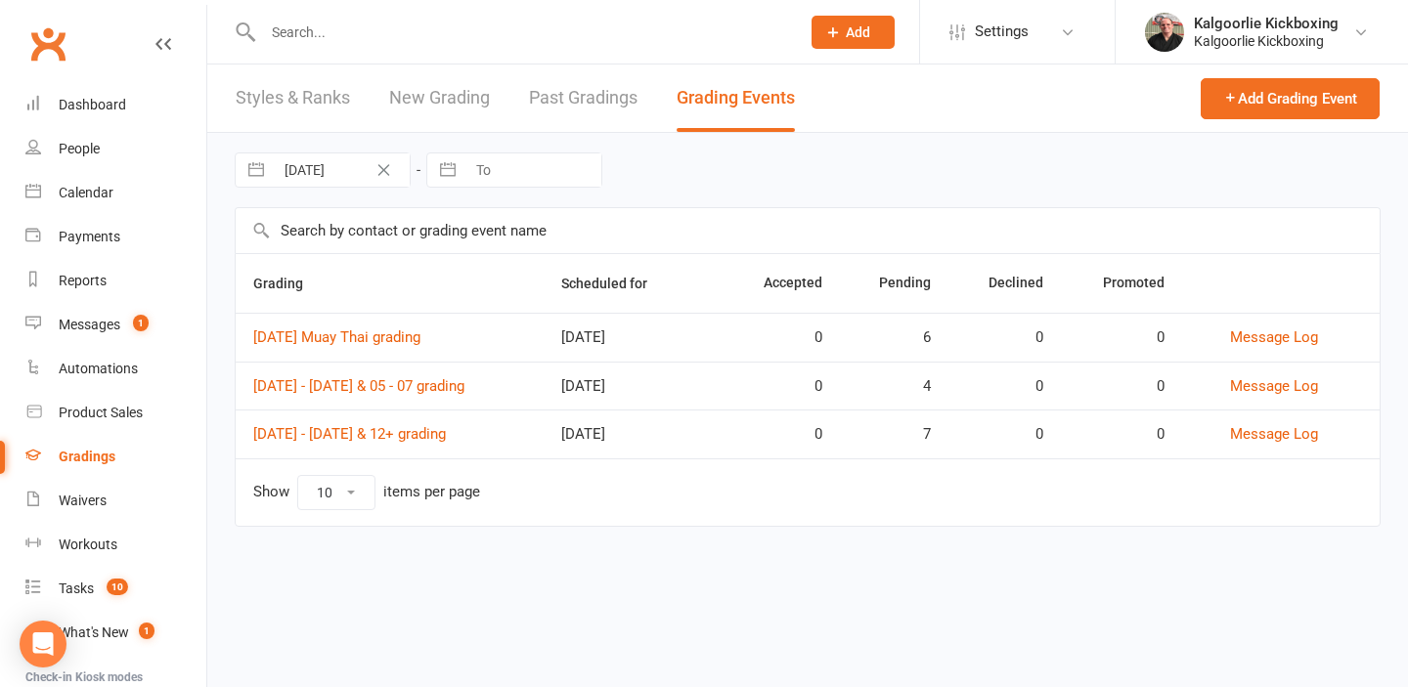
click at [381, 166] on icon "Clear Date" at bounding box center [383, 170] width 15 height 12
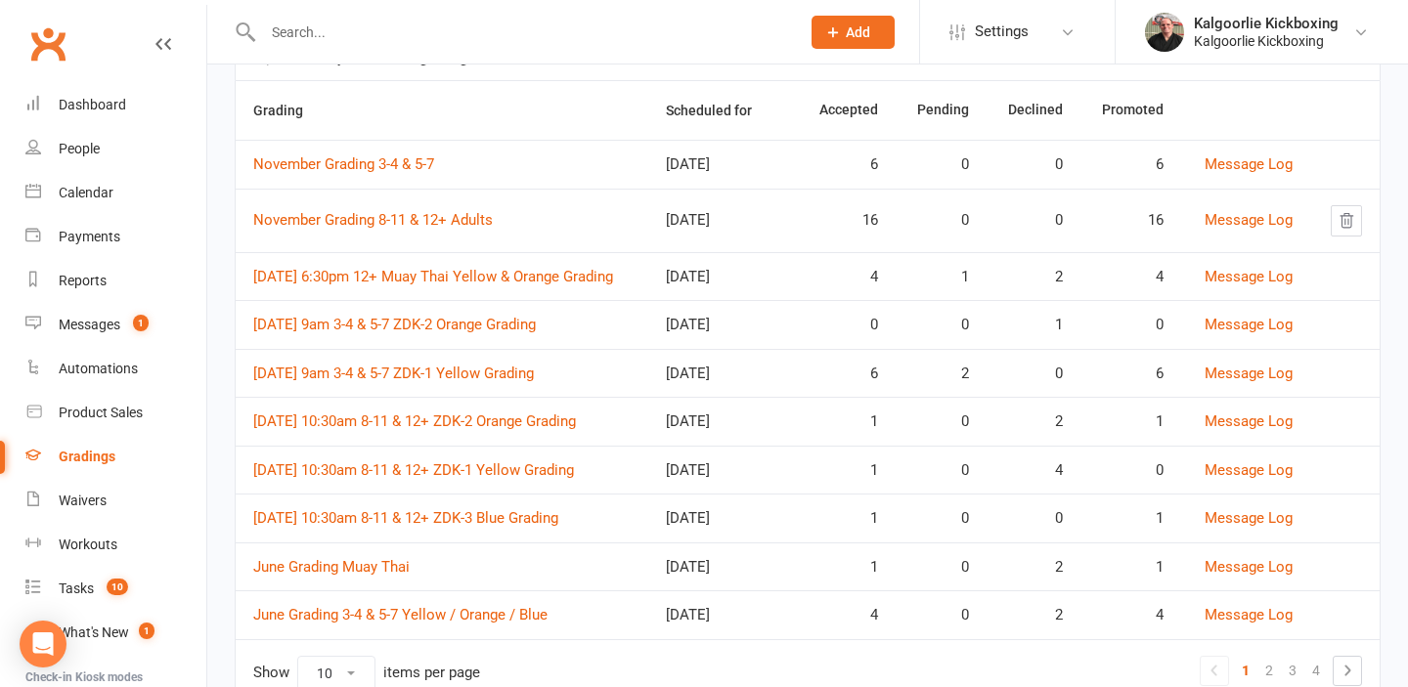
scroll to position [249, 0]
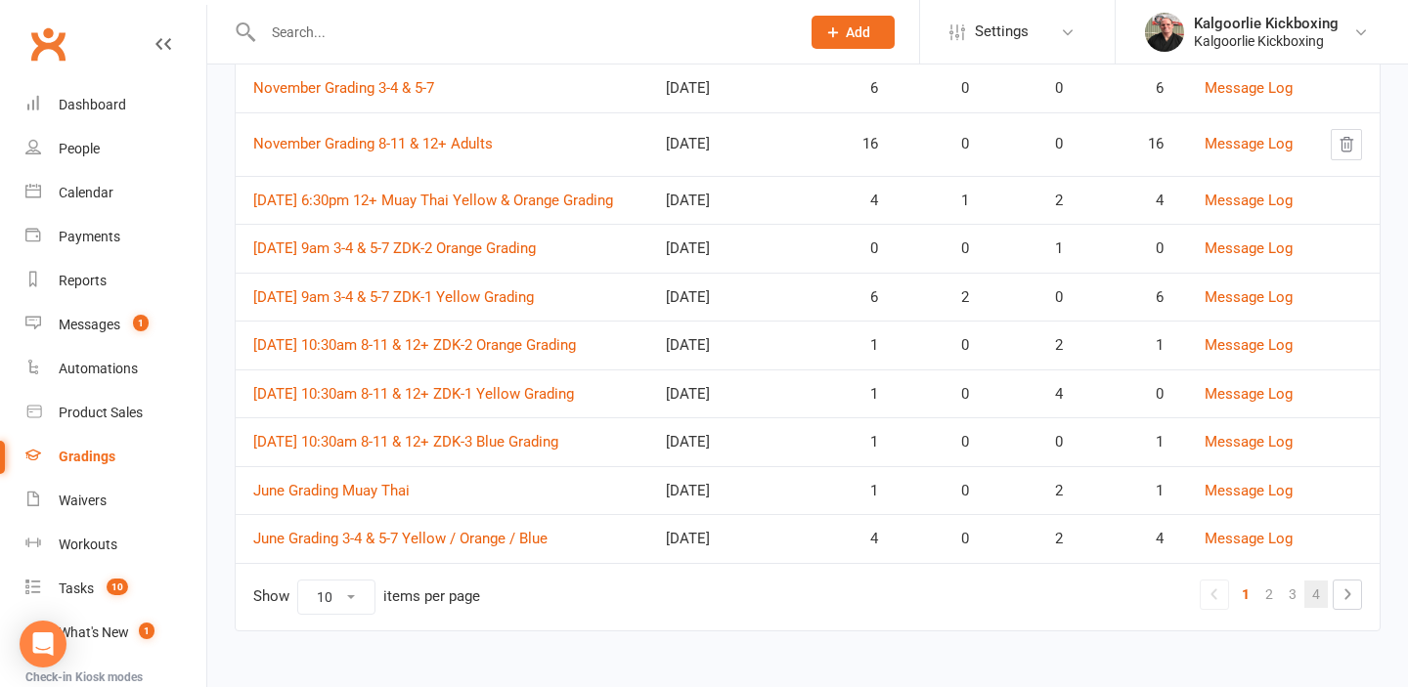
click at [1319, 593] on link "4" at bounding box center [1315, 594] width 23 height 27
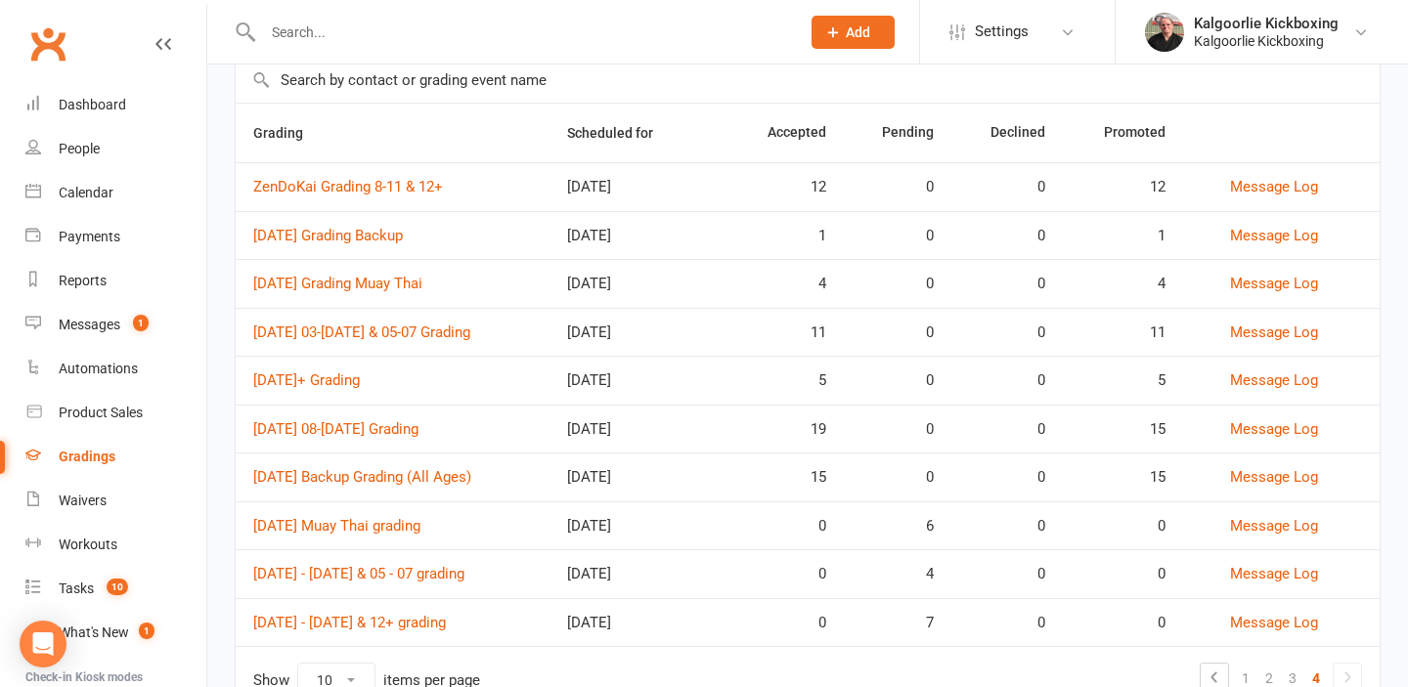
scroll to position [153, 0]
click at [360, 381] on link "[DATE]+ Grading" at bounding box center [306, 379] width 107 height 18
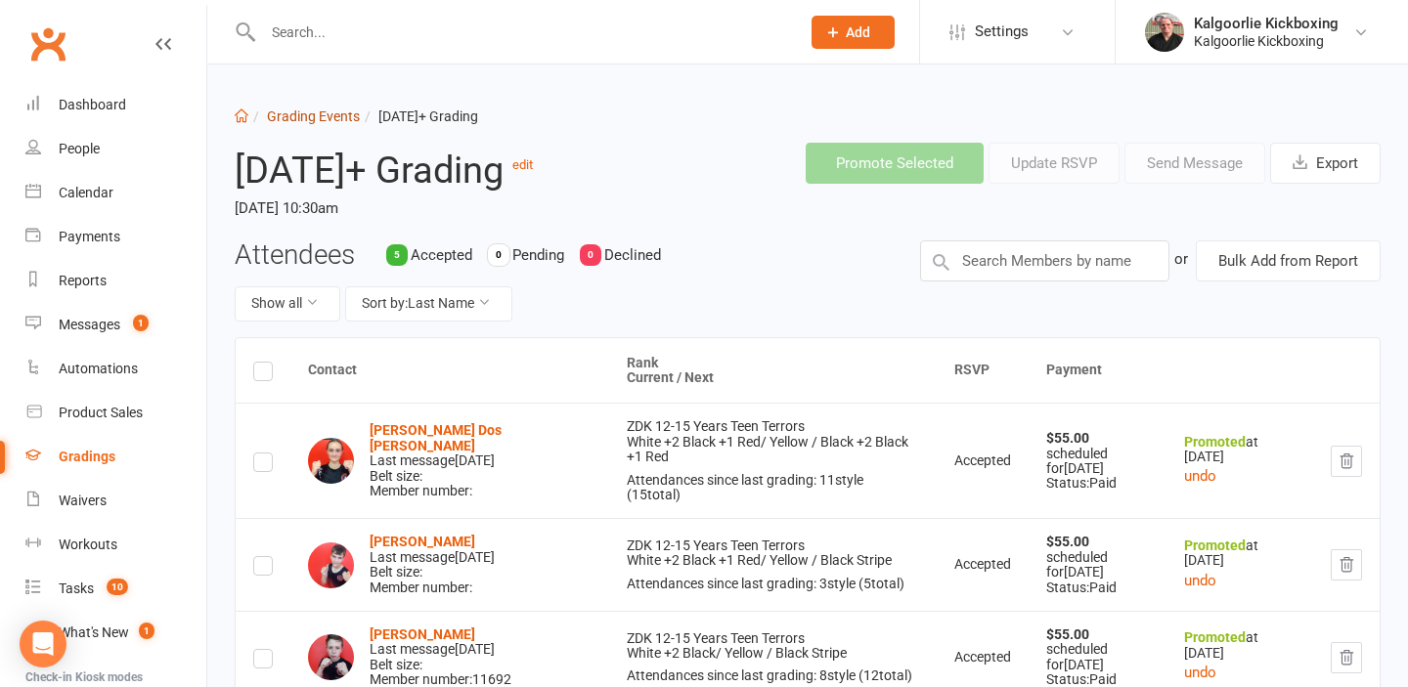
click at [302, 117] on link "Grading Events" at bounding box center [313, 117] width 93 height 16
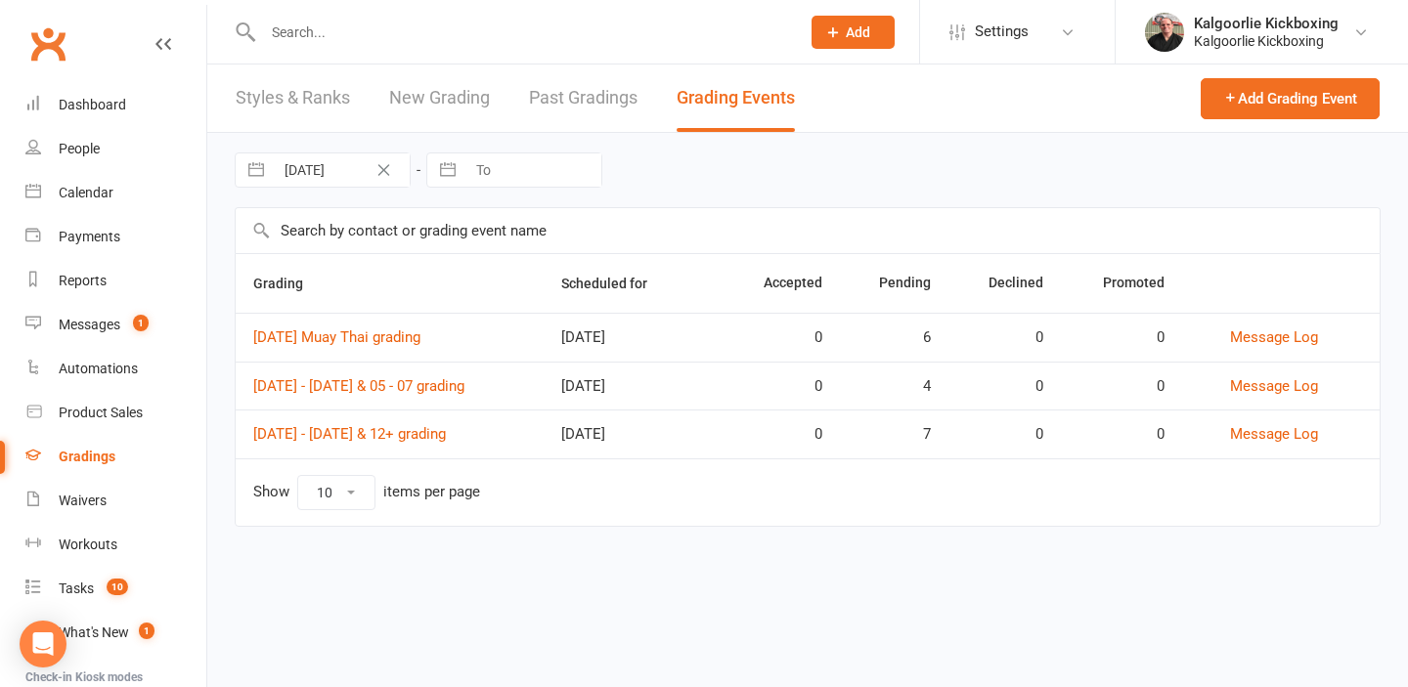
click at [378, 173] on icon "Clear Date" at bounding box center [383, 170] width 15 height 12
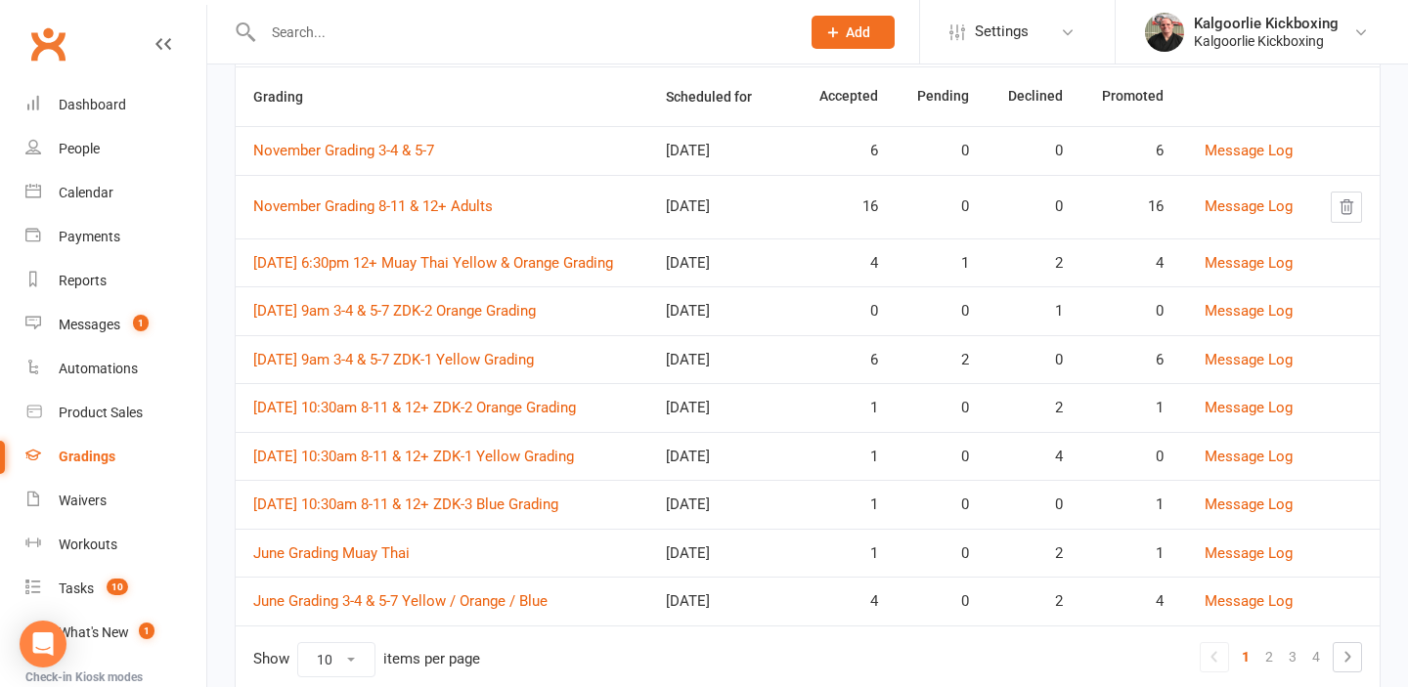
scroll to position [249, 0]
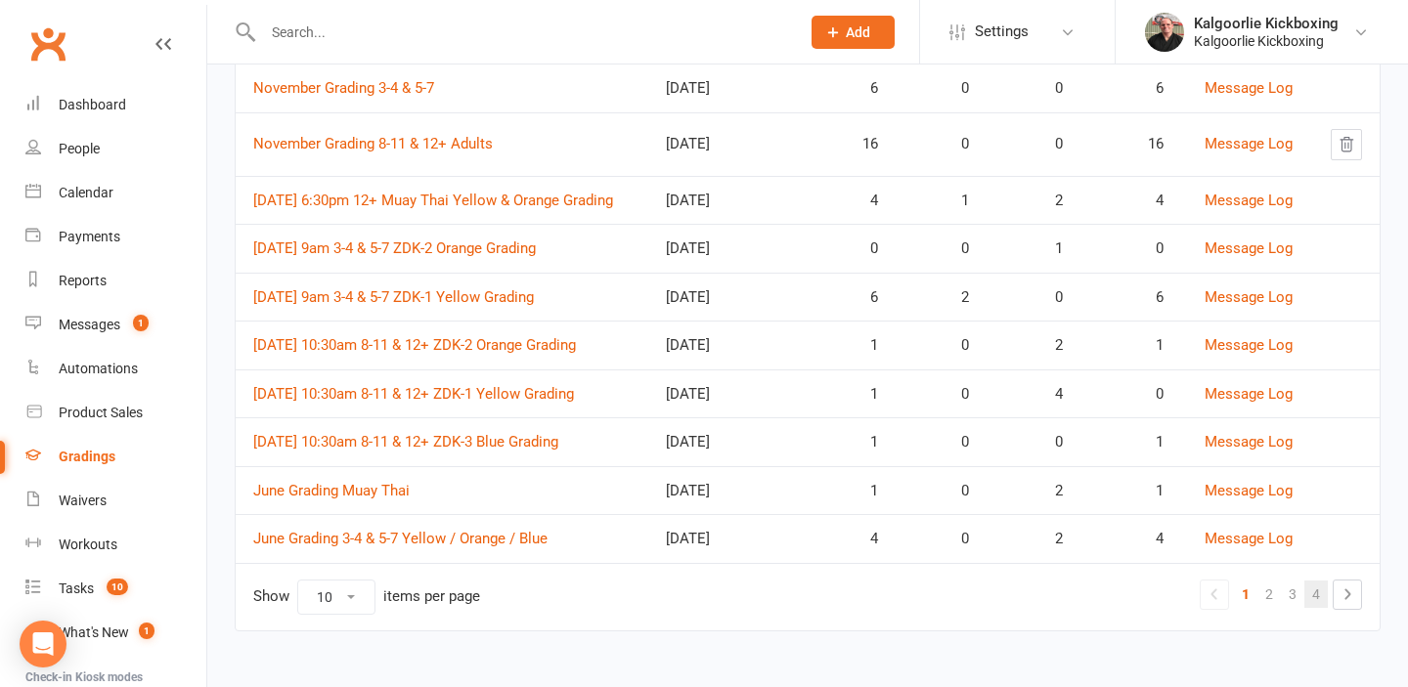
click at [1317, 593] on link "4" at bounding box center [1315, 594] width 23 height 27
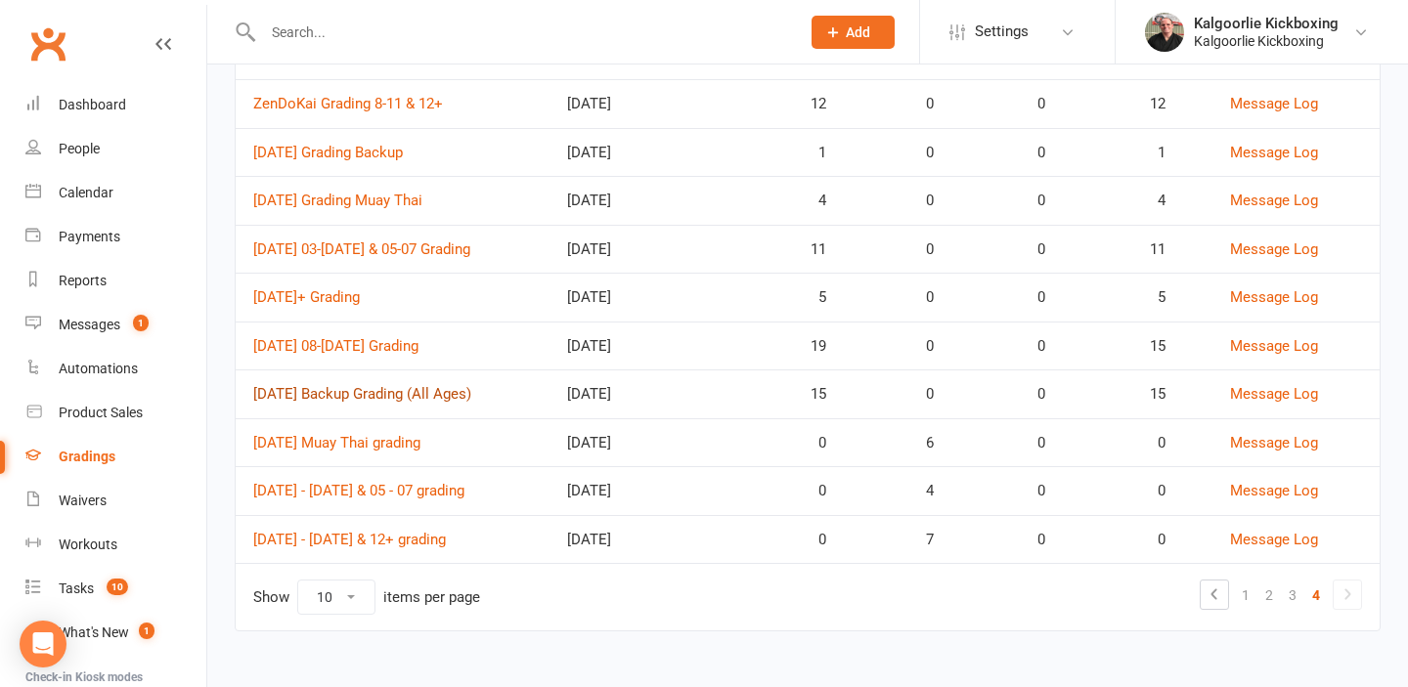
click at [412, 394] on link "[DATE] Backup Grading (All Ages)" at bounding box center [362, 394] width 218 height 18
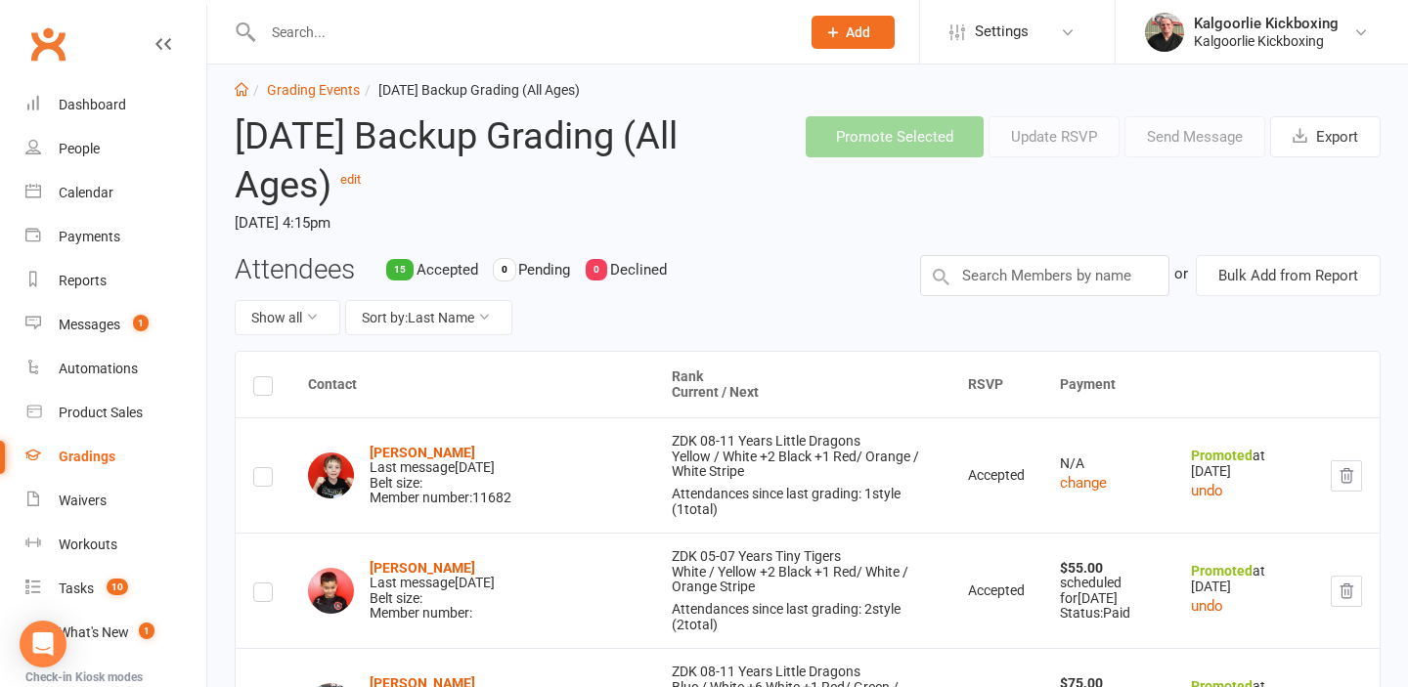
scroll to position [32, 0]
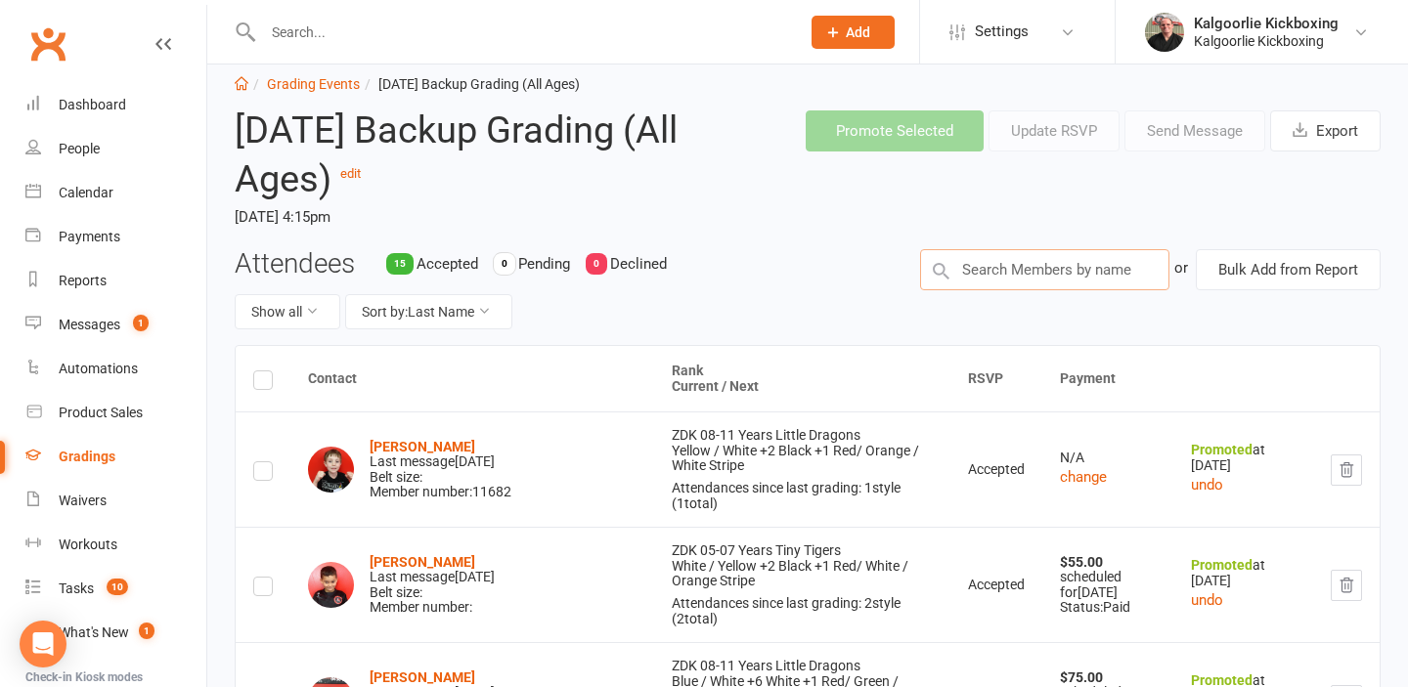
click at [961, 259] on input "text" at bounding box center [1044, 269] width 249 height 41
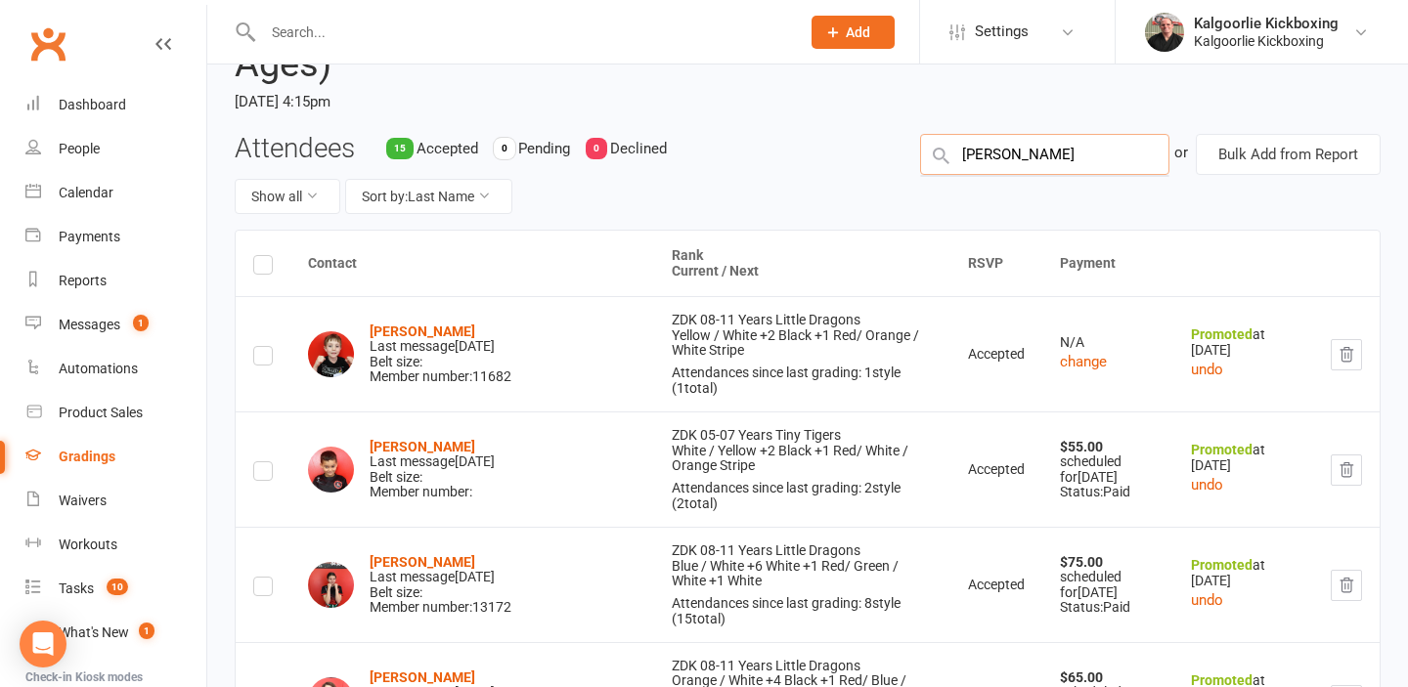
scroll to position [0, 0]
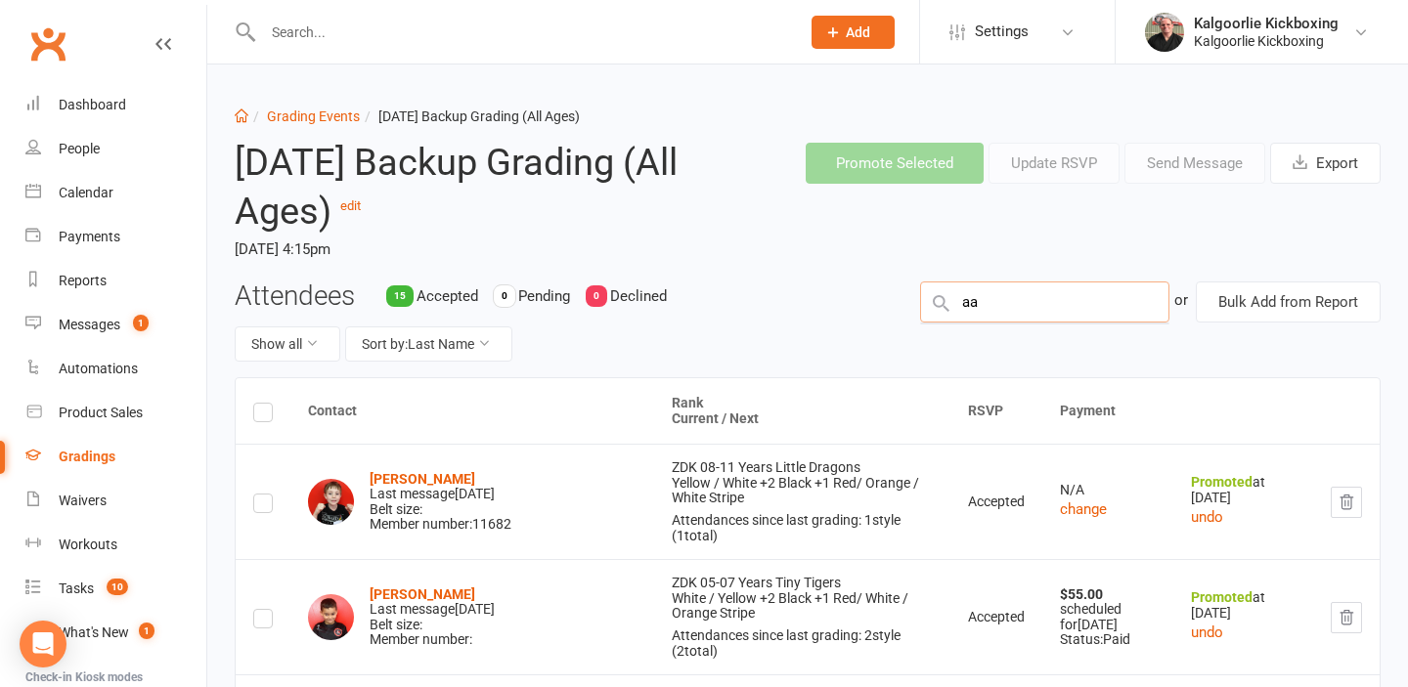
type input "a"
click at [314, 116] on link "Grading Events" at bounding box center [313, 117] width 93 height 16
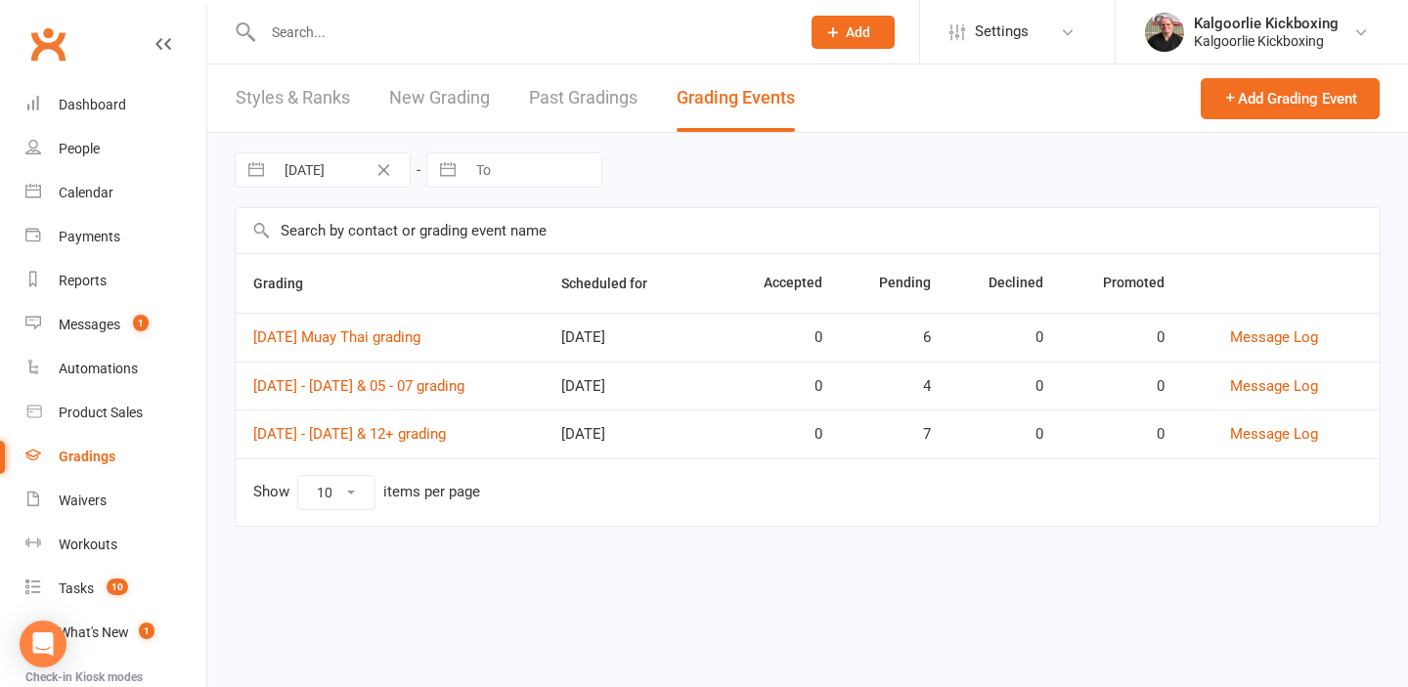
click at [567, 98] on link "Past Gradings" at bounding box center [583, 98] width 109 height 67
select select "25"
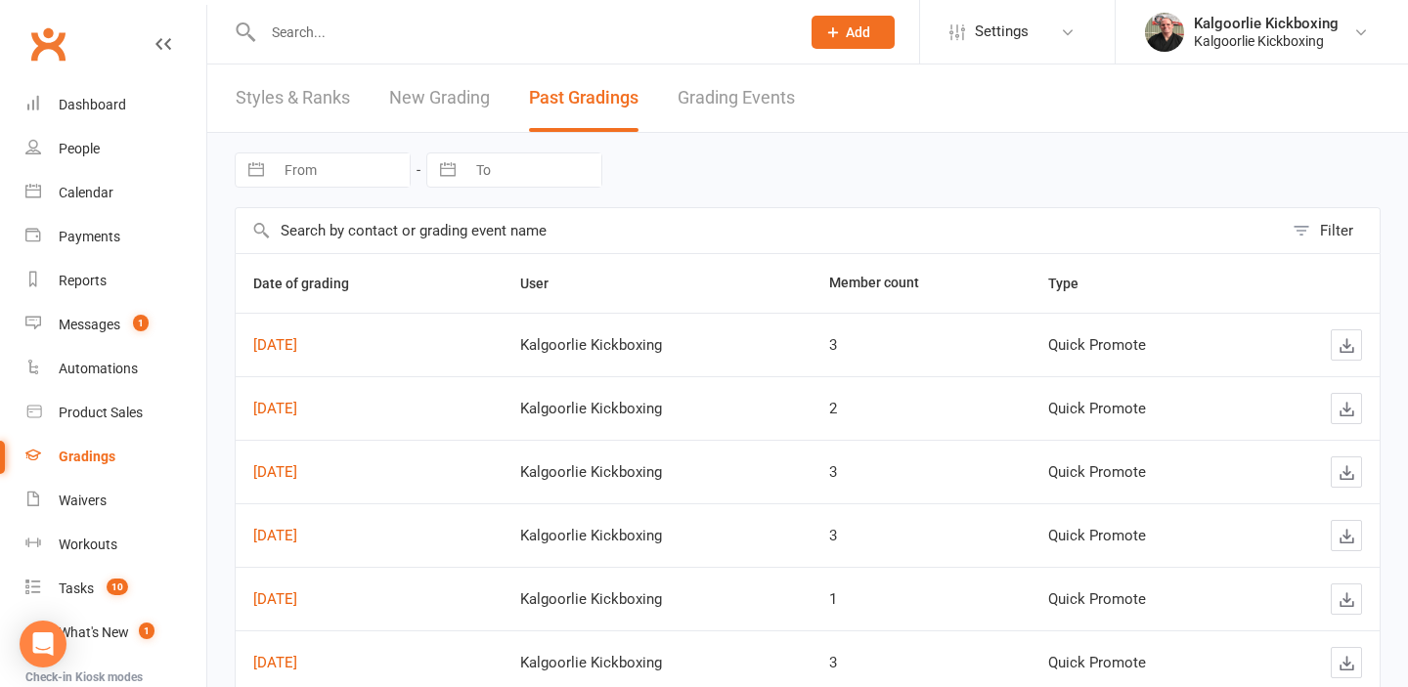
click at [415, 101] on link "New Grading" at bounding box center [439, 98] width 101 height 67
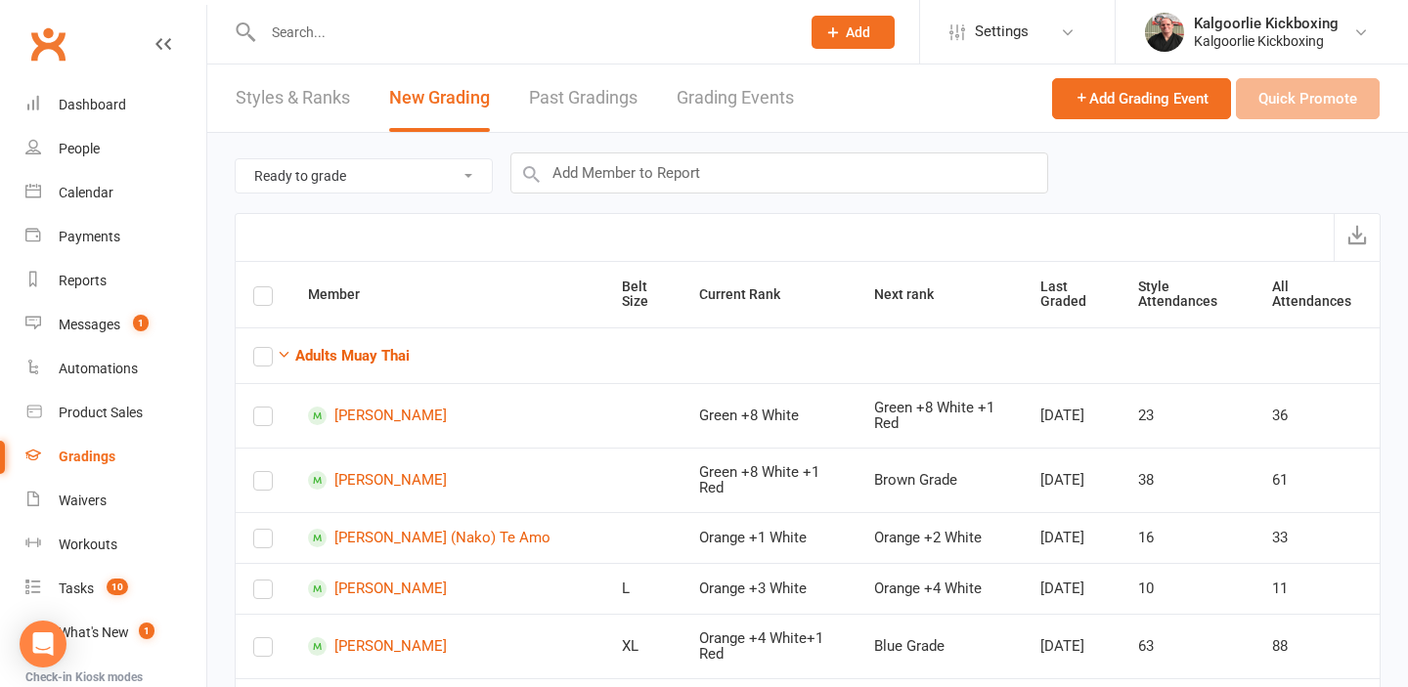
click at [335, 100] on link "Styles & Ranks" at bounding box center [293, 98] width 114 height 67
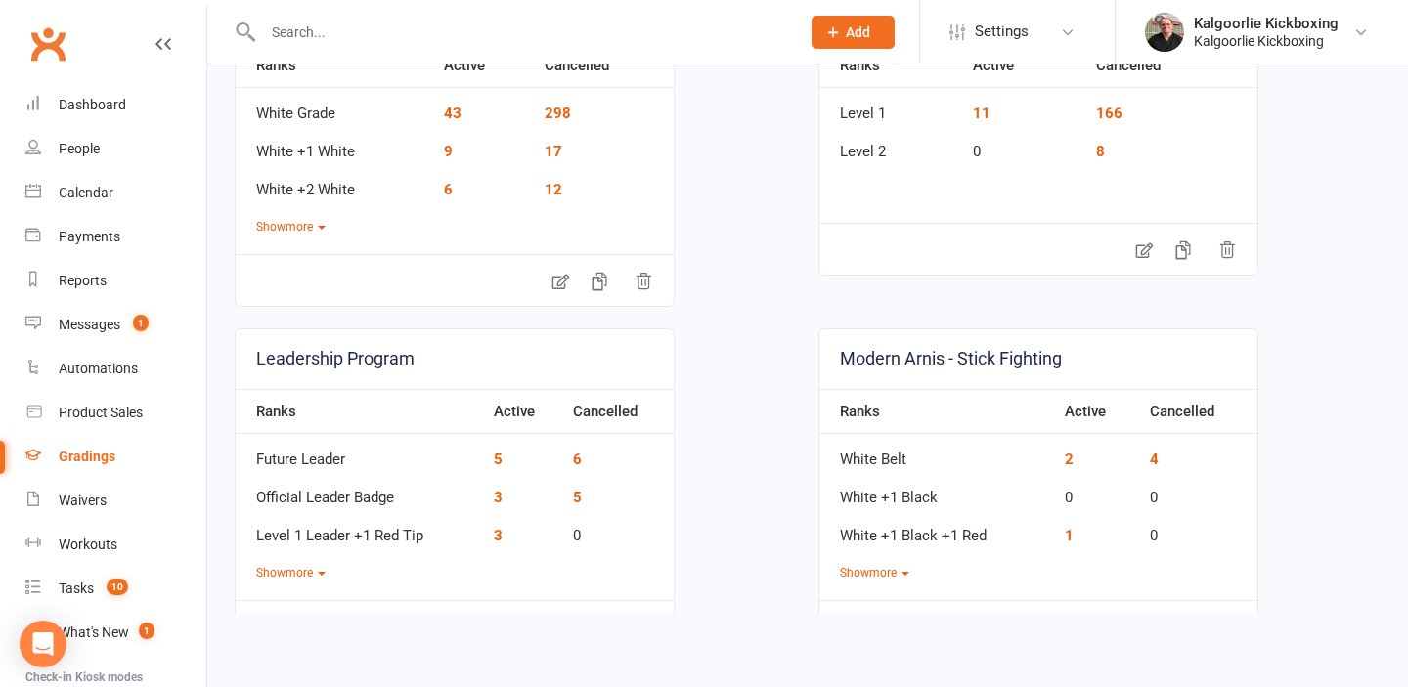
scroll to position [212, 0]
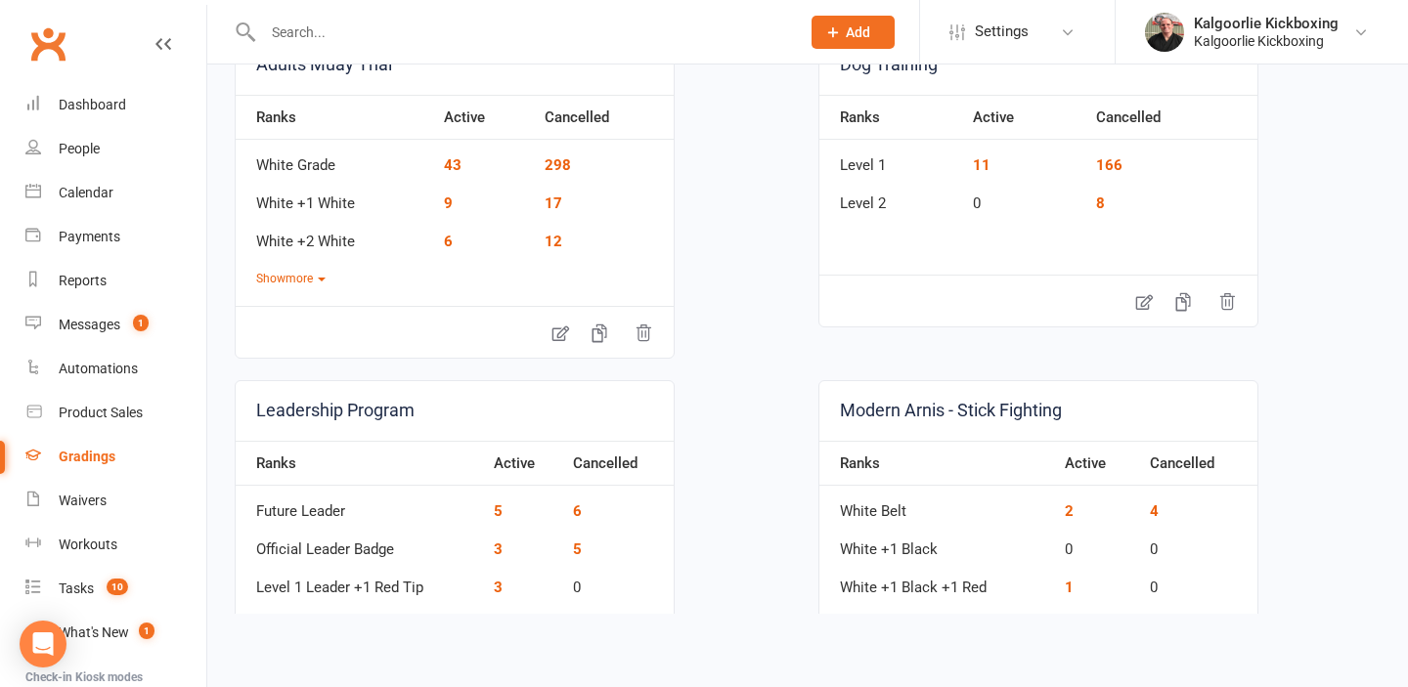
click at [330, 30] on input "text" at bounding box center [521, 32] width 529 height 27
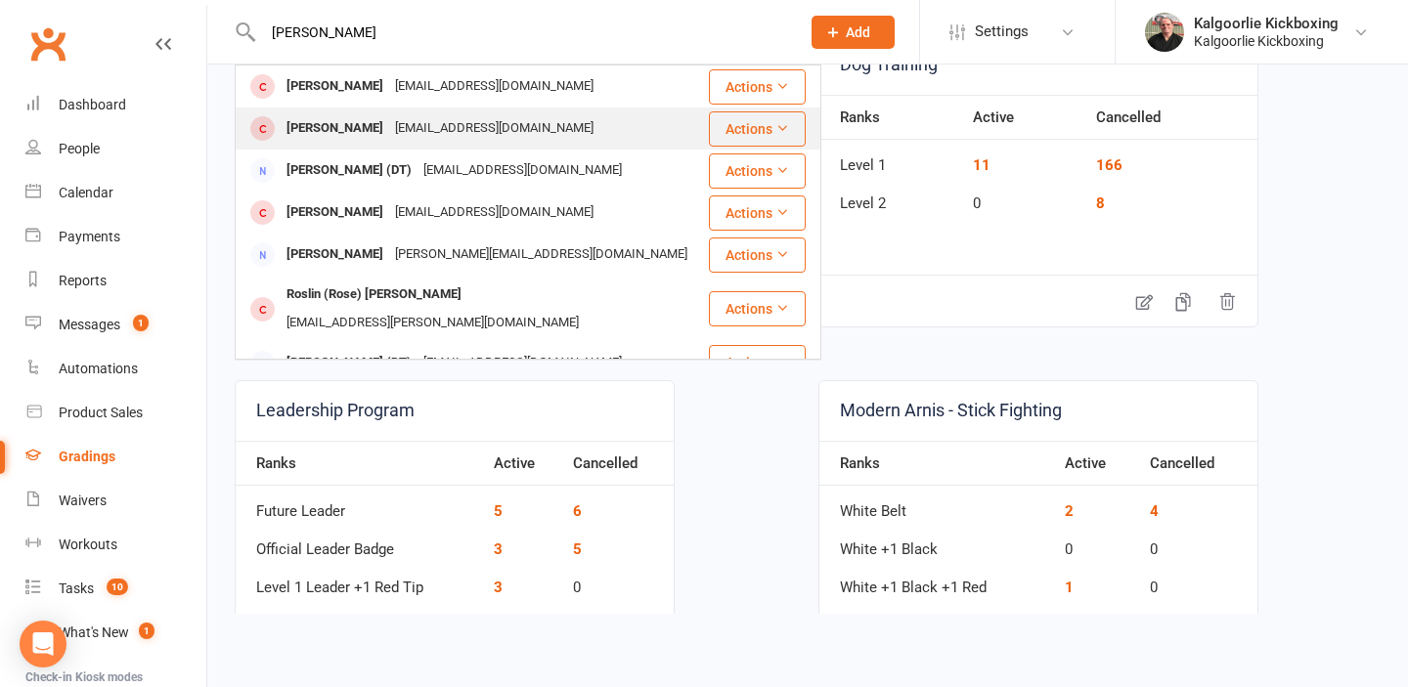
type input "[PERSON_NAME]"
click at [313, 132] on div "[PERSON_NAME]" at bounding box center [335, 128] width 109 height 28
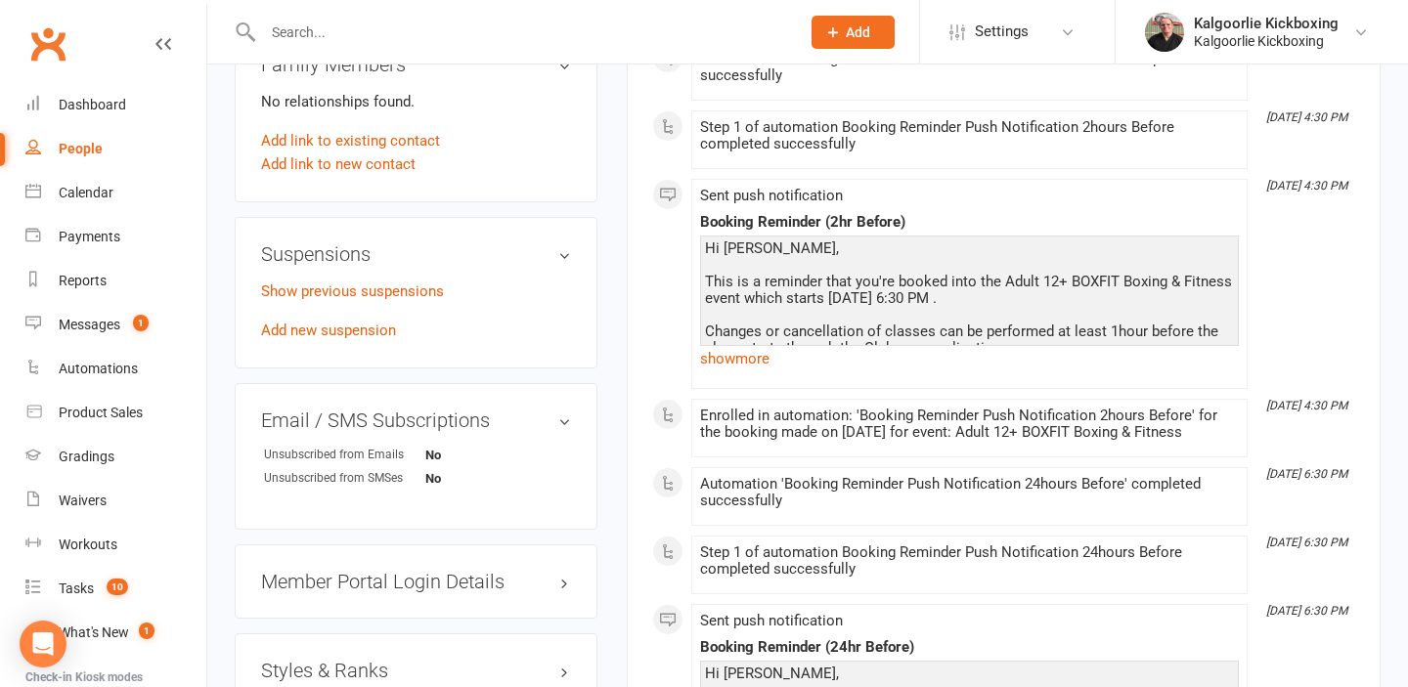
scroll to position [1094, 0]
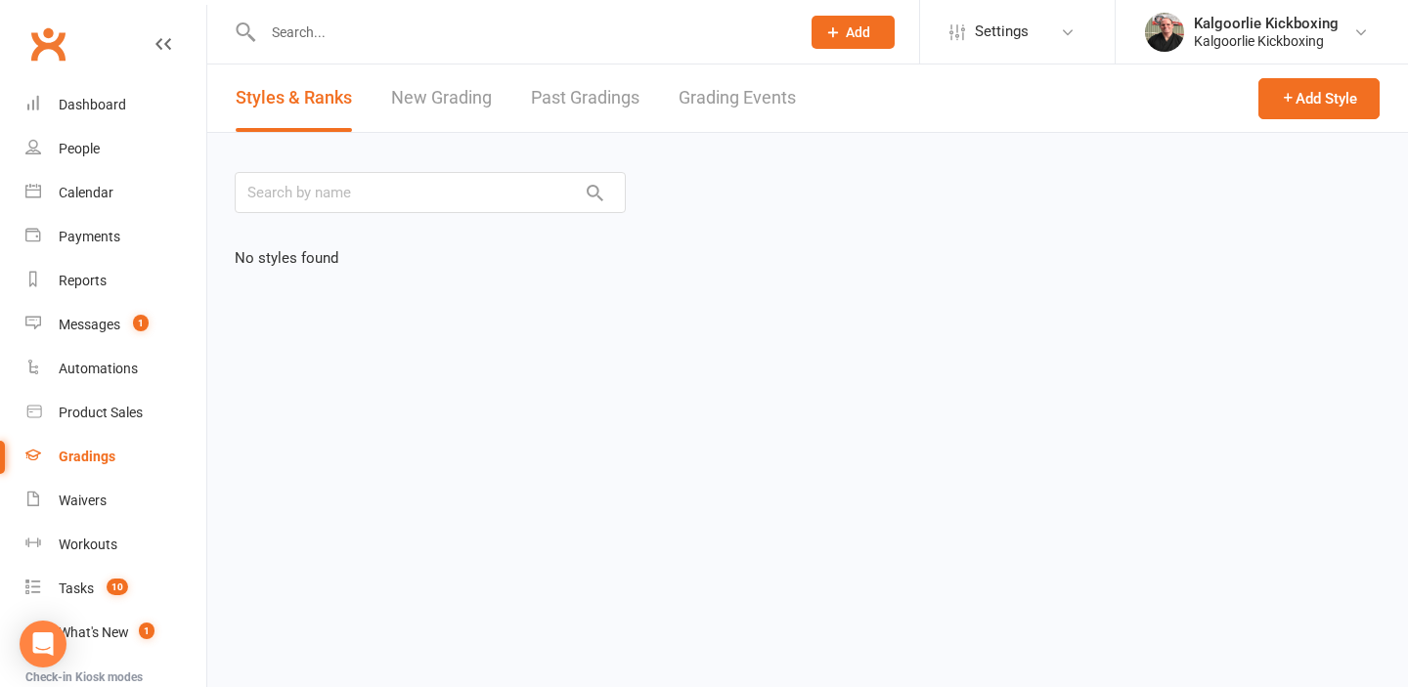
click at [306, 36] on input "text" at bounding box center [521, 32] width 529 height 27
type input "[PERSON_NAME]"
click at [88, 156] on link "People" at bounding box center [115, 149] width 181 height 44
click at [88, 149] on div "People" at bounding box center [79, 149] width 41 height 16
click at [295, 34] on input "text" at bounding box center [521, 32] width 529 height 27
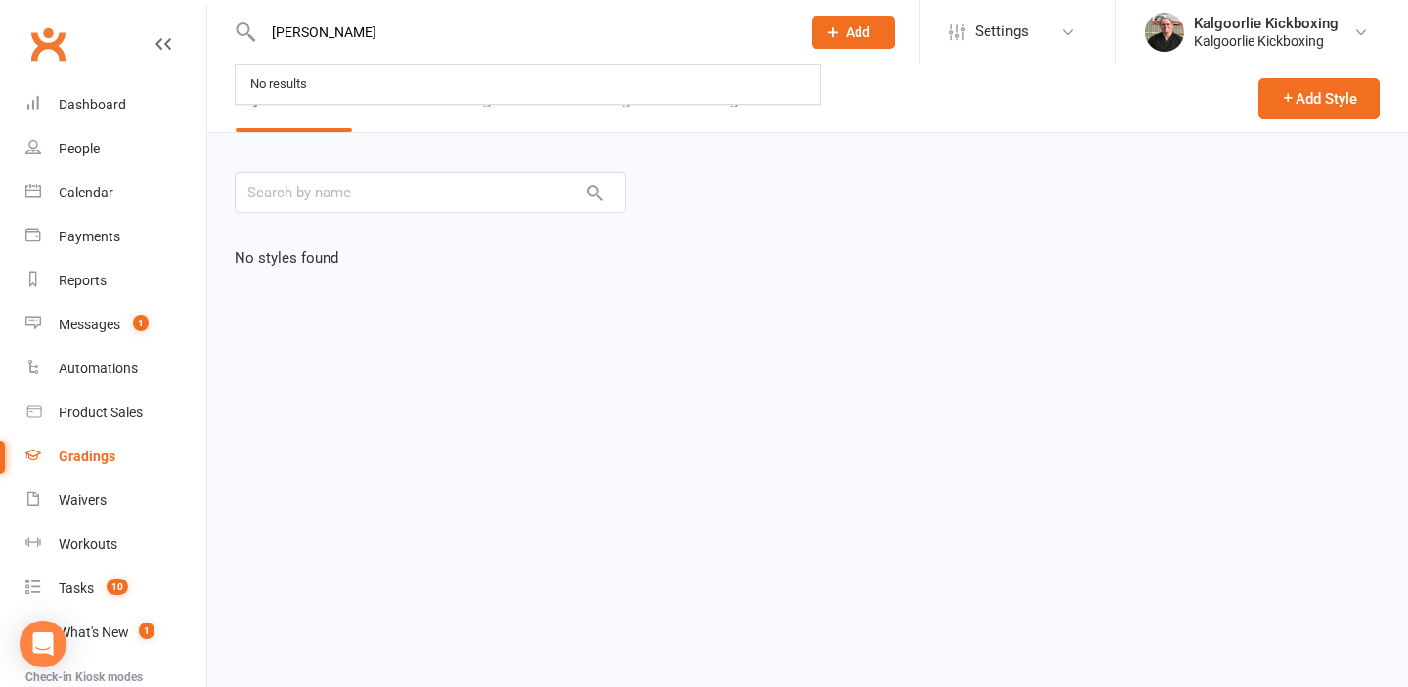
type input "ross hall"
click at [160, 43] on icon at bounding box center [163, 44] width 16 height 16
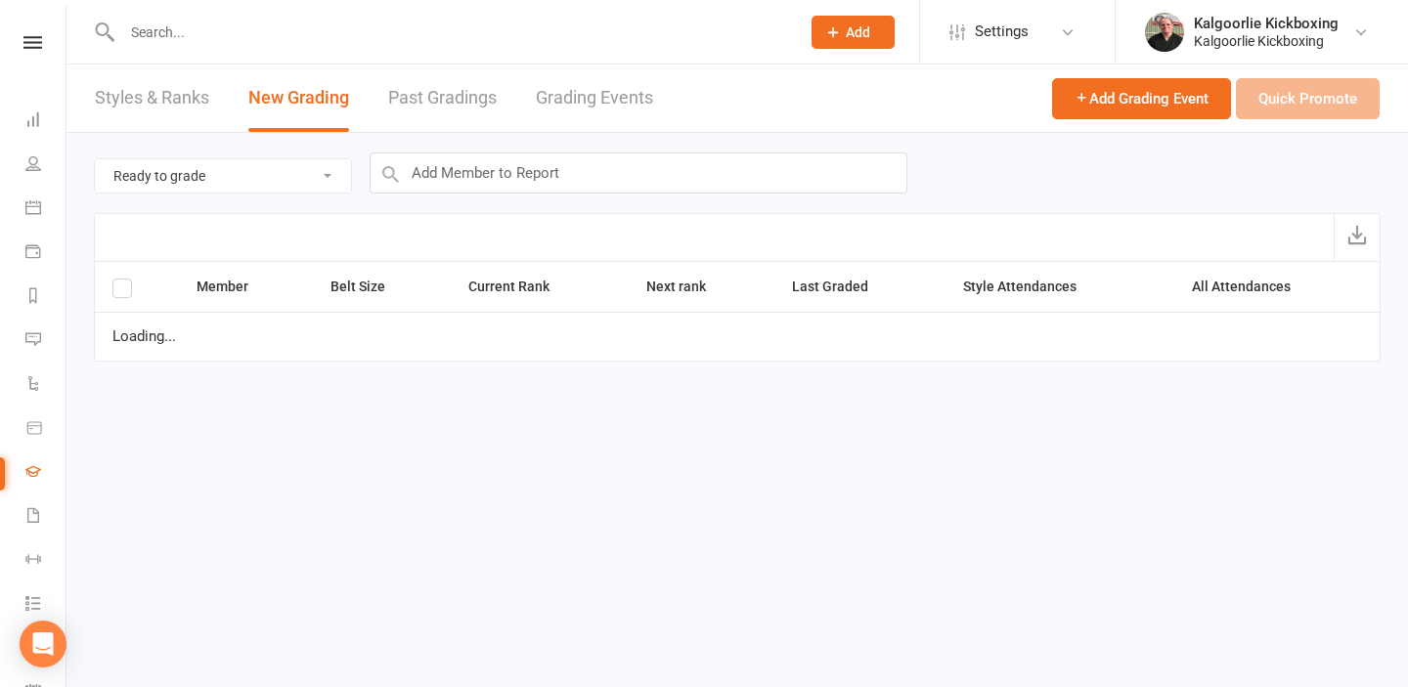
select select "25"
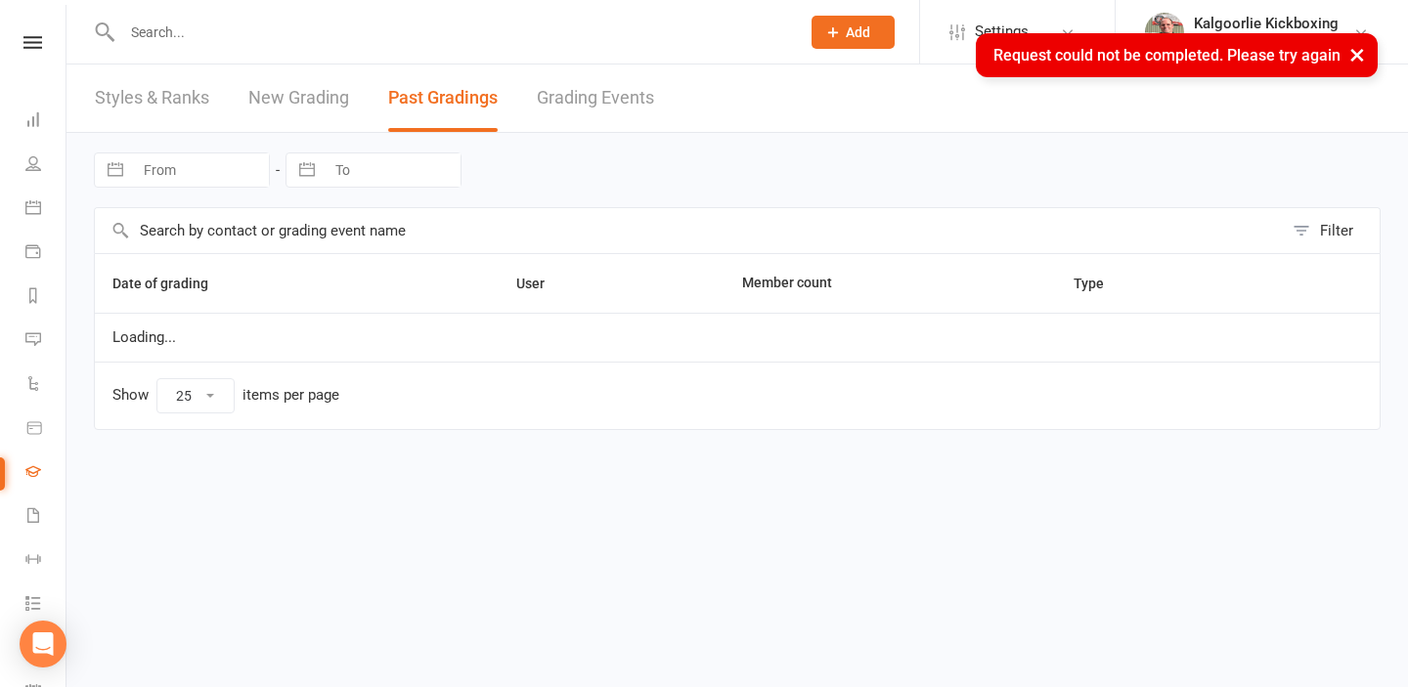
click at [31, 33] on div "× Request could not be completed. Please try again" at bounding box center [691, 33] width 1382 height 0
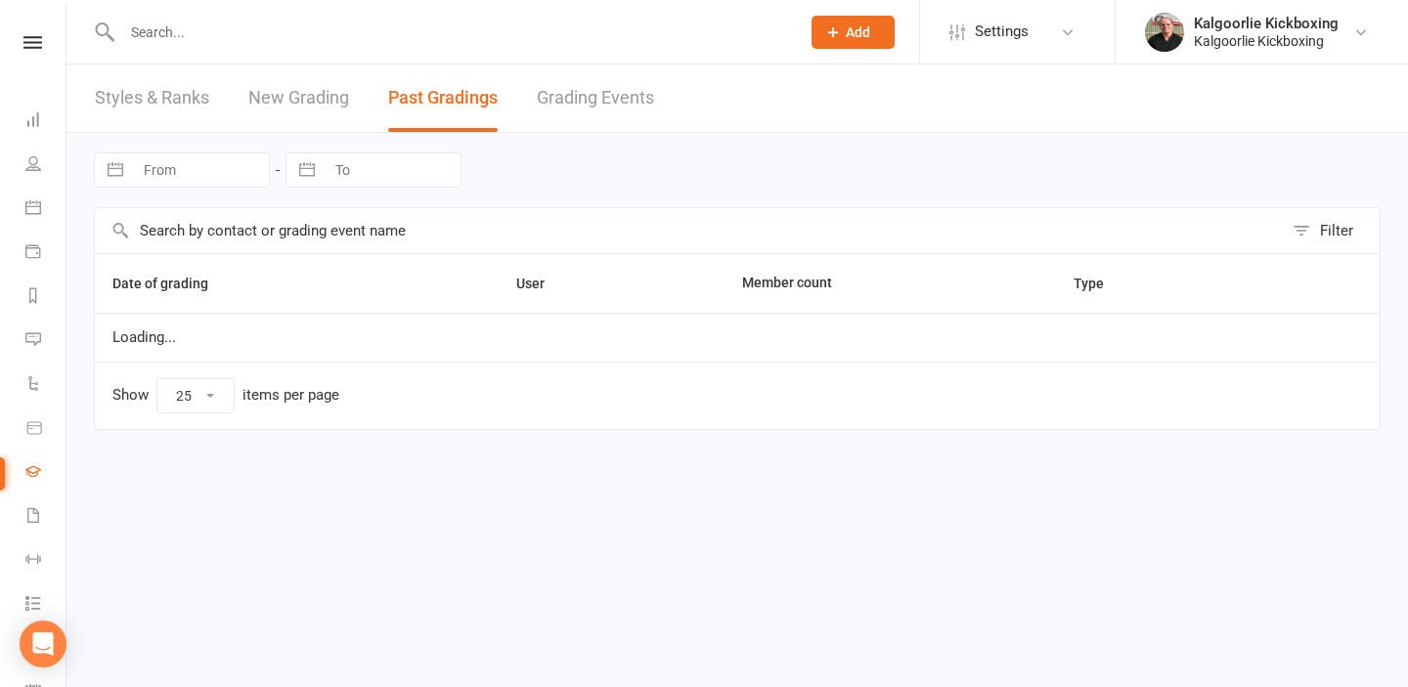
click at [33, 49] on div "Clubworx" at bounding box center [32, 68] width 65 height 64
click at [32, 42] on icon at bounding box center [32, 42] width 19 height 13
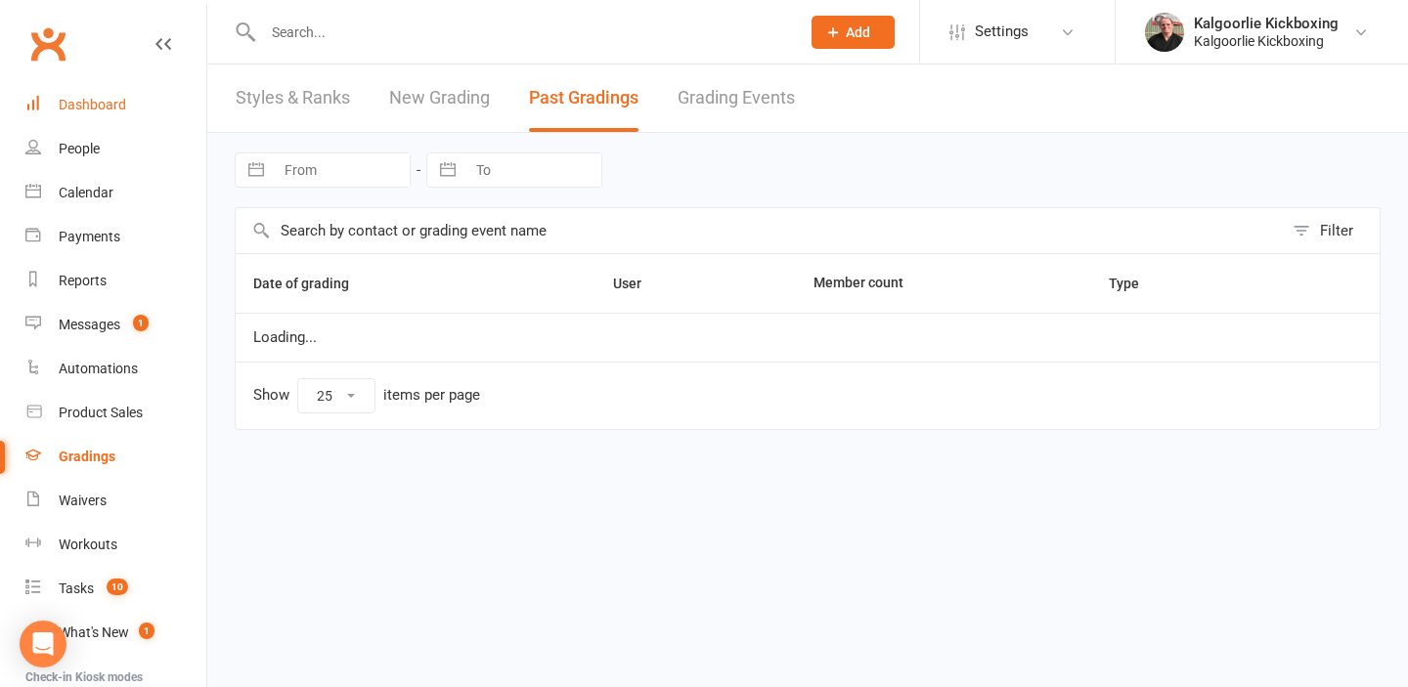
click at [101, 111] on div "Dashboard" at bounding box center [92, 105] width 67 height 16
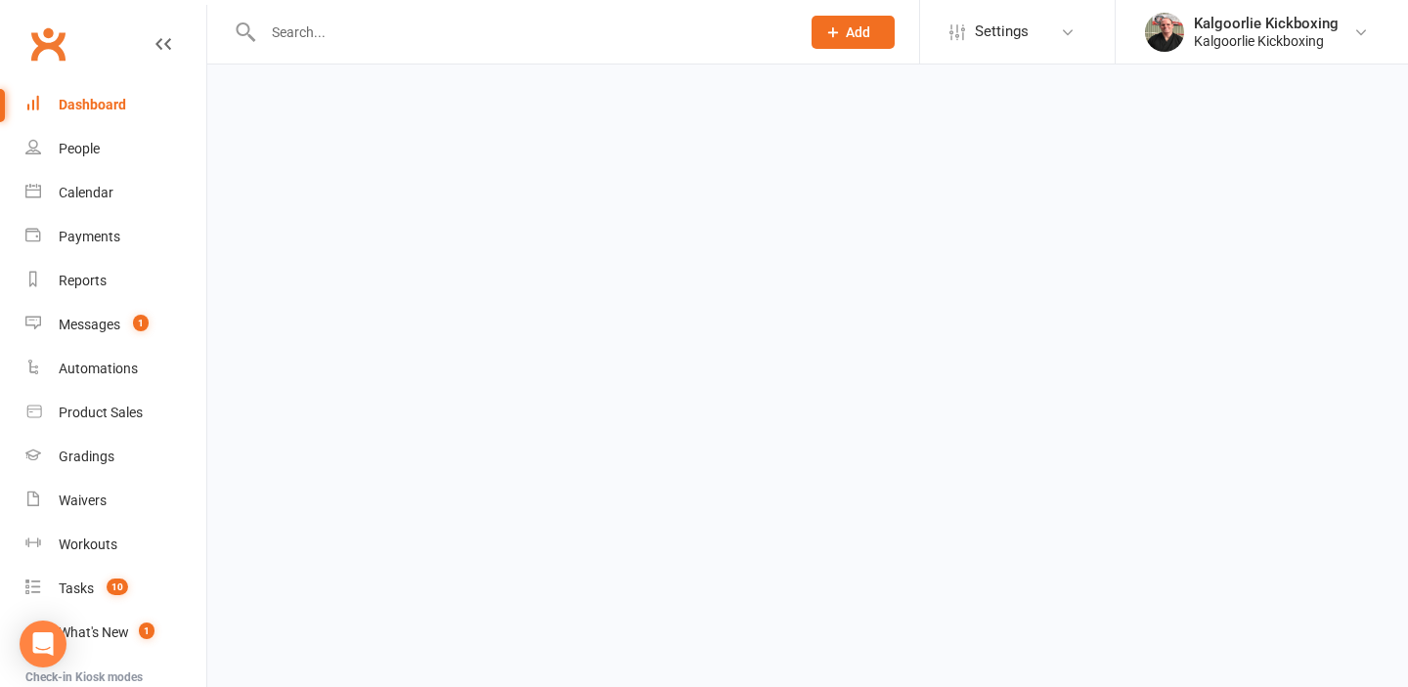
click at [371, 34] on input "text" at bounding box center [521, 32] width 529 height 27
type input "[PERSON_NAME]"
click at [84, 152] on div "People" at bounding box center [79, 149] width 41 height 16
click at [335, 41] on input "text" at bounding box center [521, 32] width 529 height 27
type input "r"
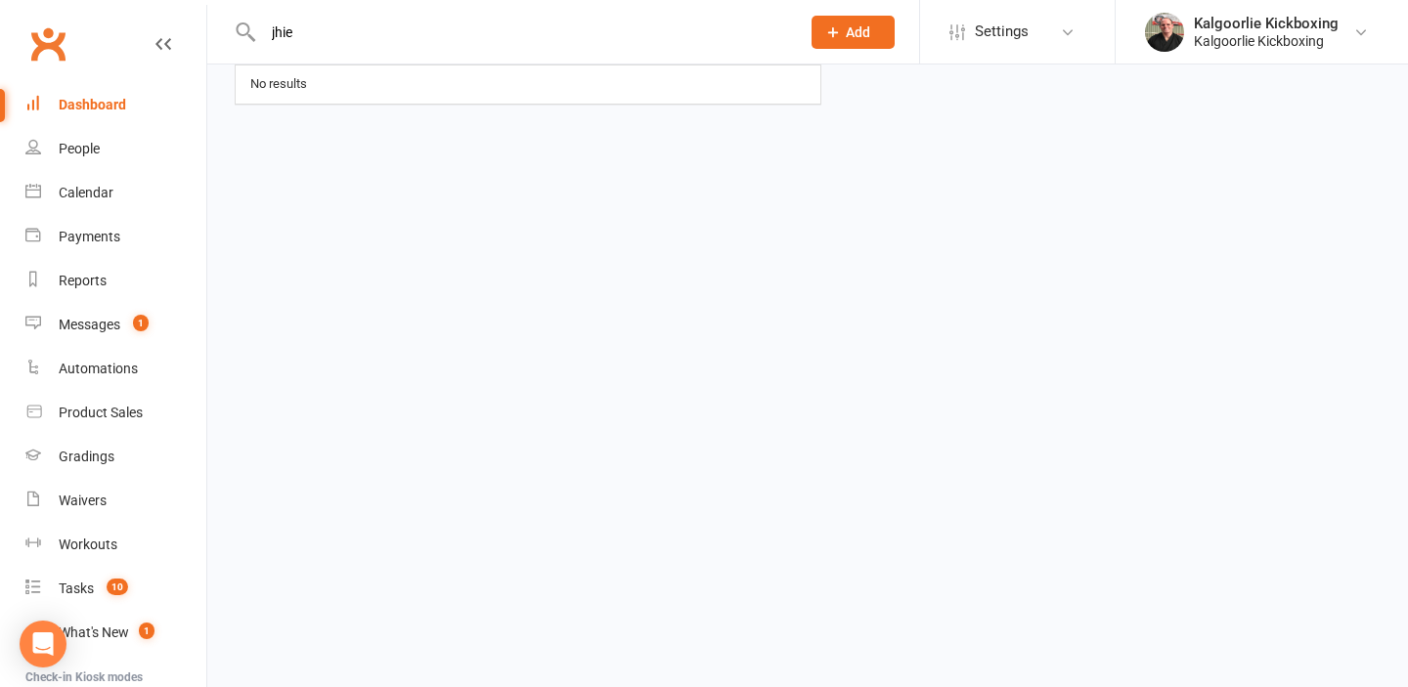
type input "jhiet"
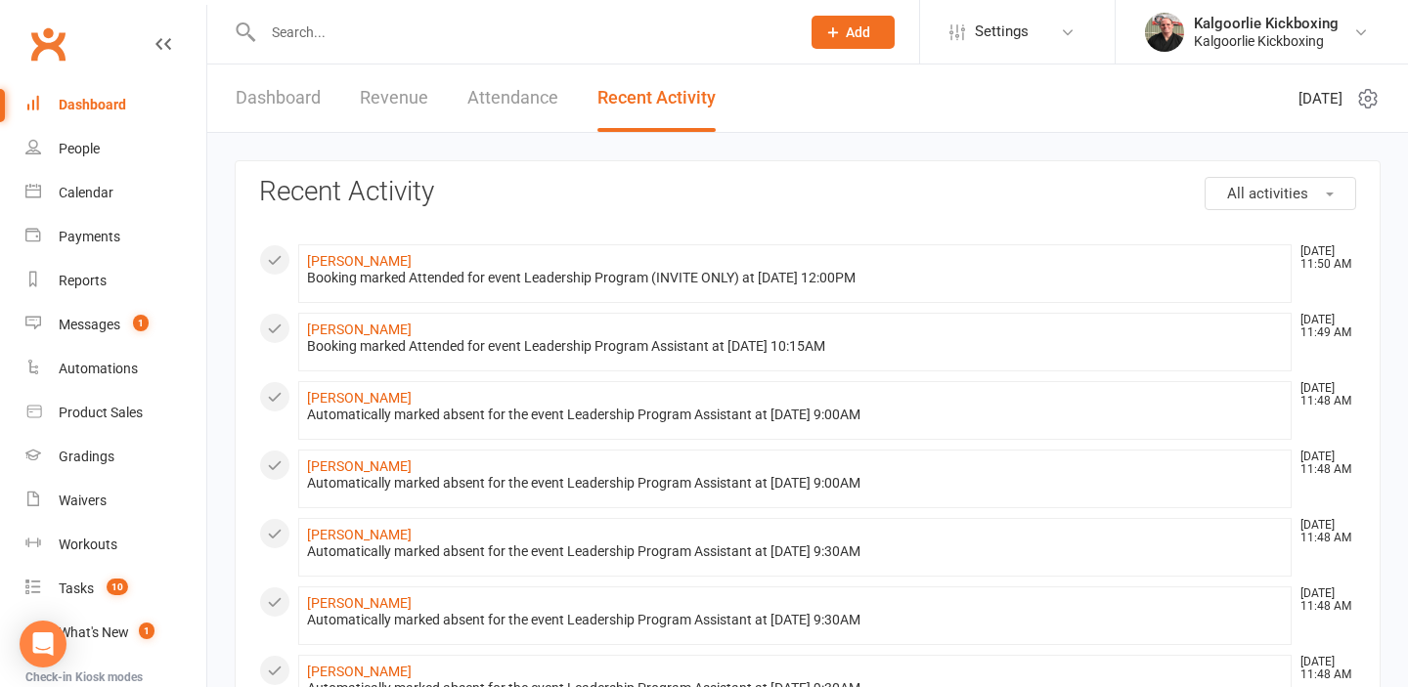
click at [340, 28] on input "text" at bounding box center [521, 32] width 529 height 27
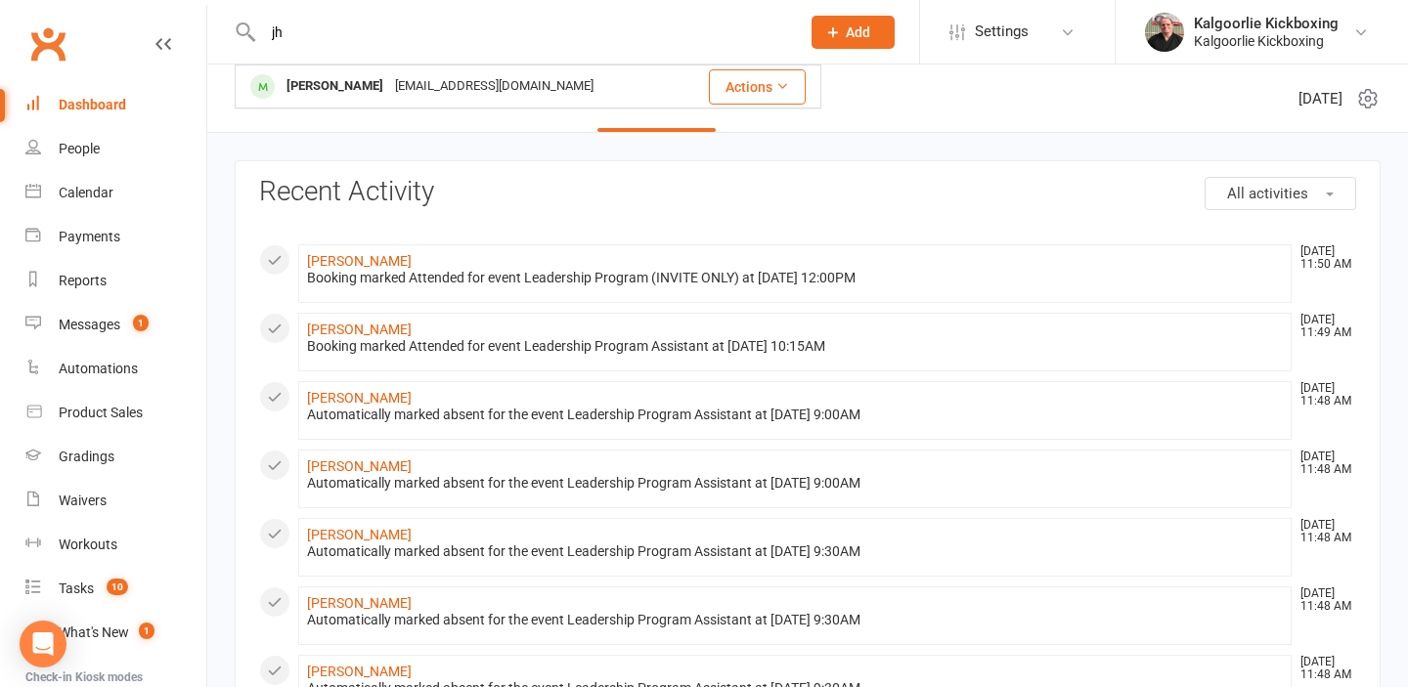
type input "j"
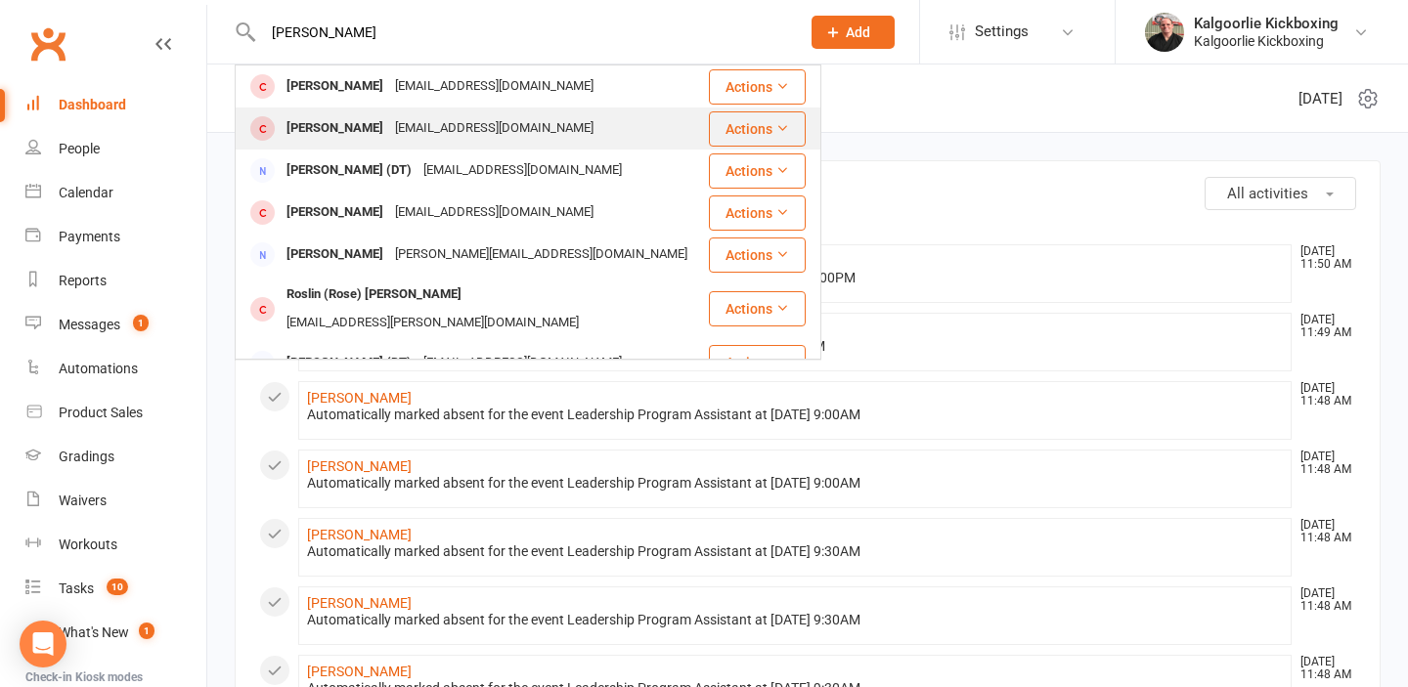
type input "[PERSON_NAME]"
click at [307, 125] on div "[PERSON_NAME]" at bounding box center [335, 128] width 109 height 28
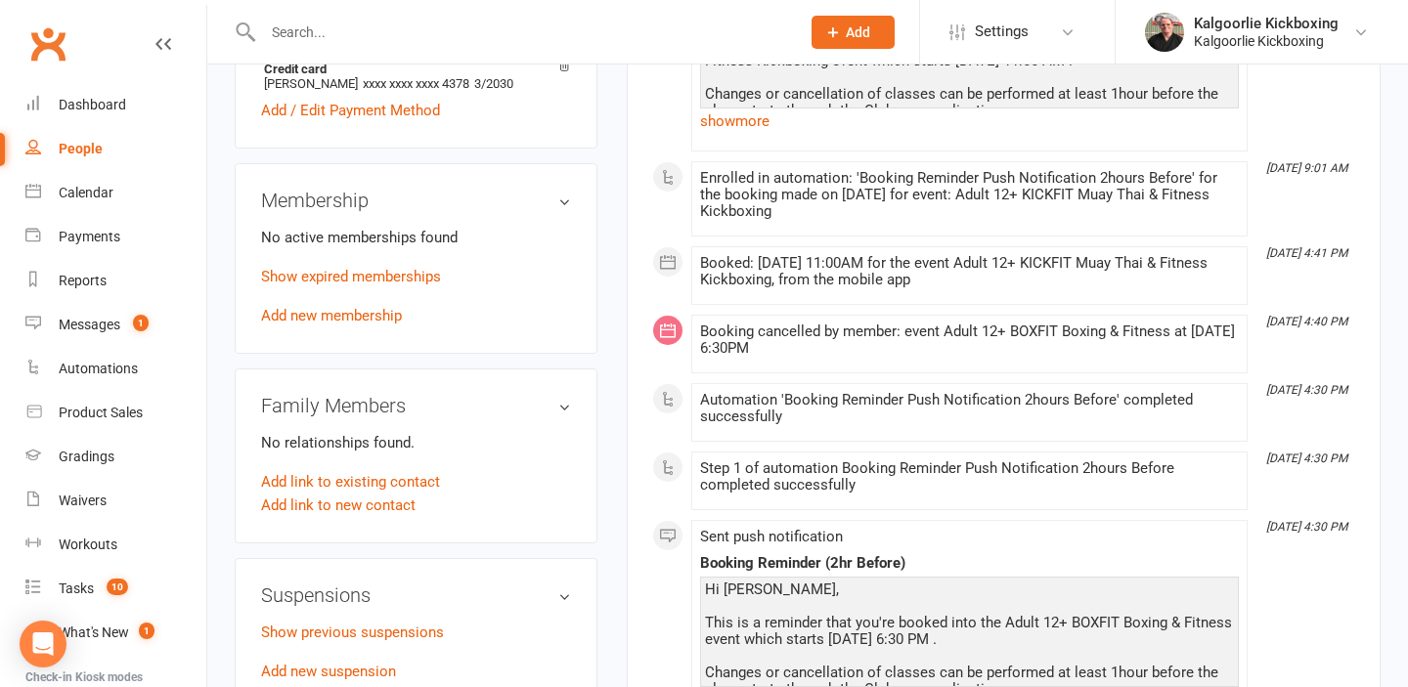
scroll to position [756, 0]
click at [358, 276] on link "Show expired memberships" at bounding box center [351, 276] width 180 height 18
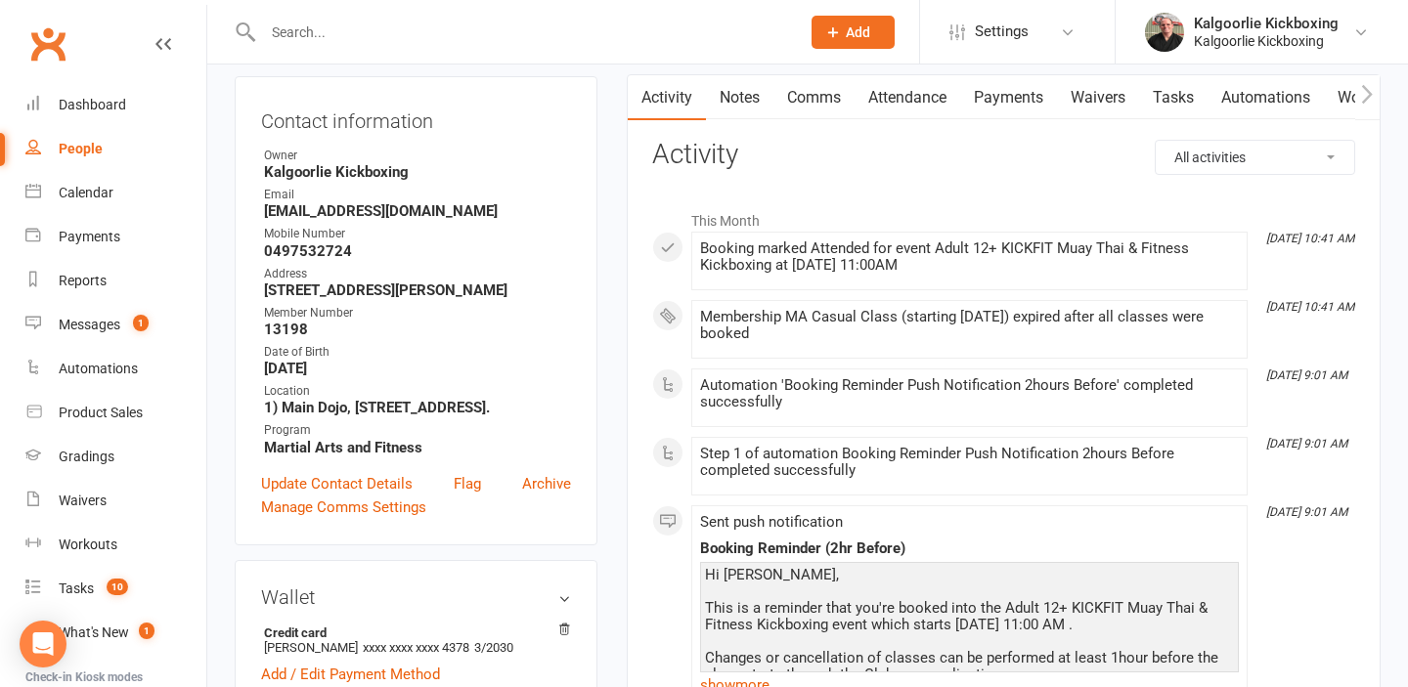
scroll to position [0, 0]
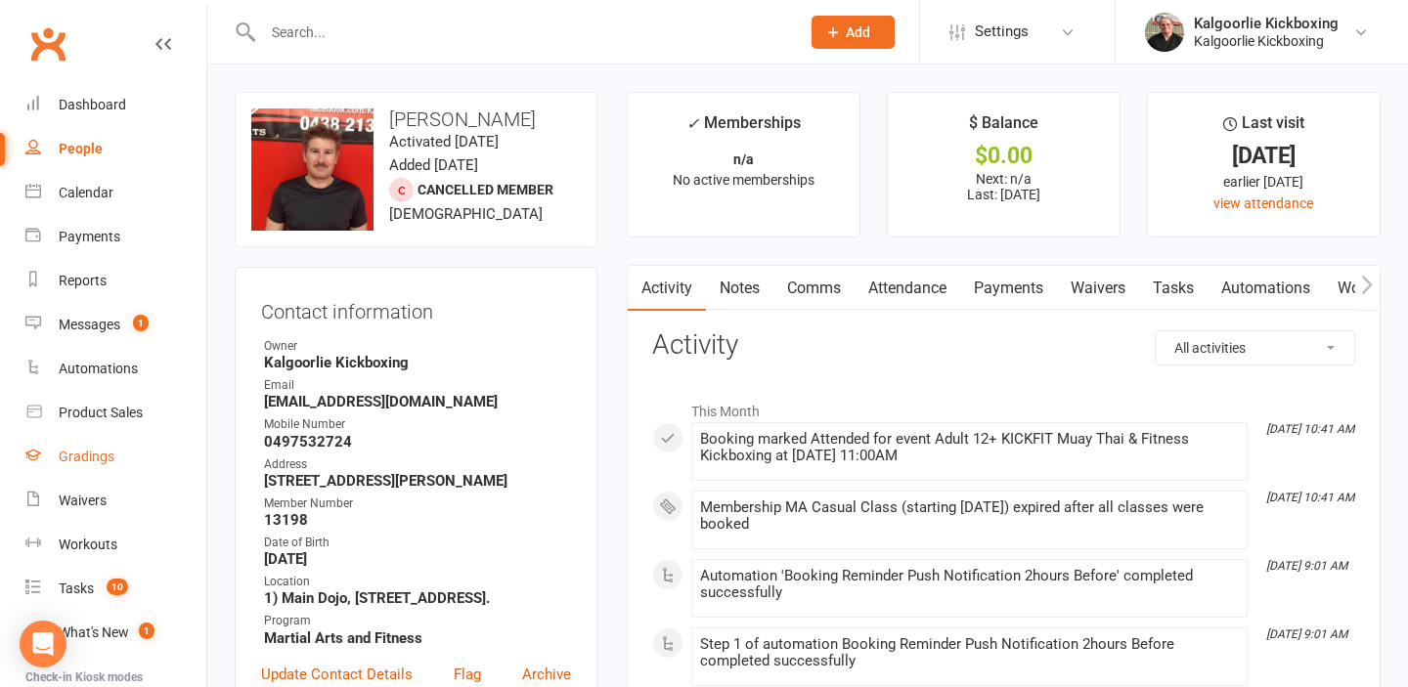
click at [113, 461] on link "Gradings" at bounding box center [115, 457] width 181 height 44
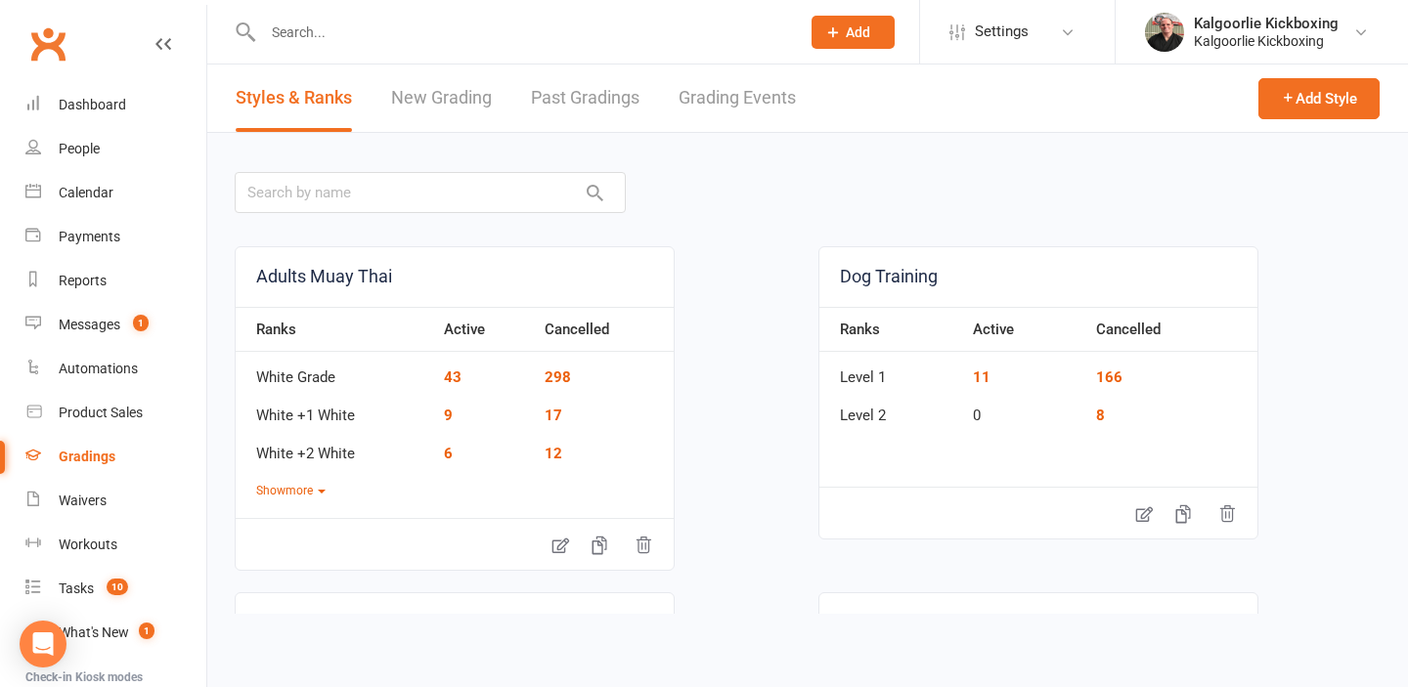
click at [743, 100] on link "Grading Events" at bounding box center [736, 98] width 117 height 67
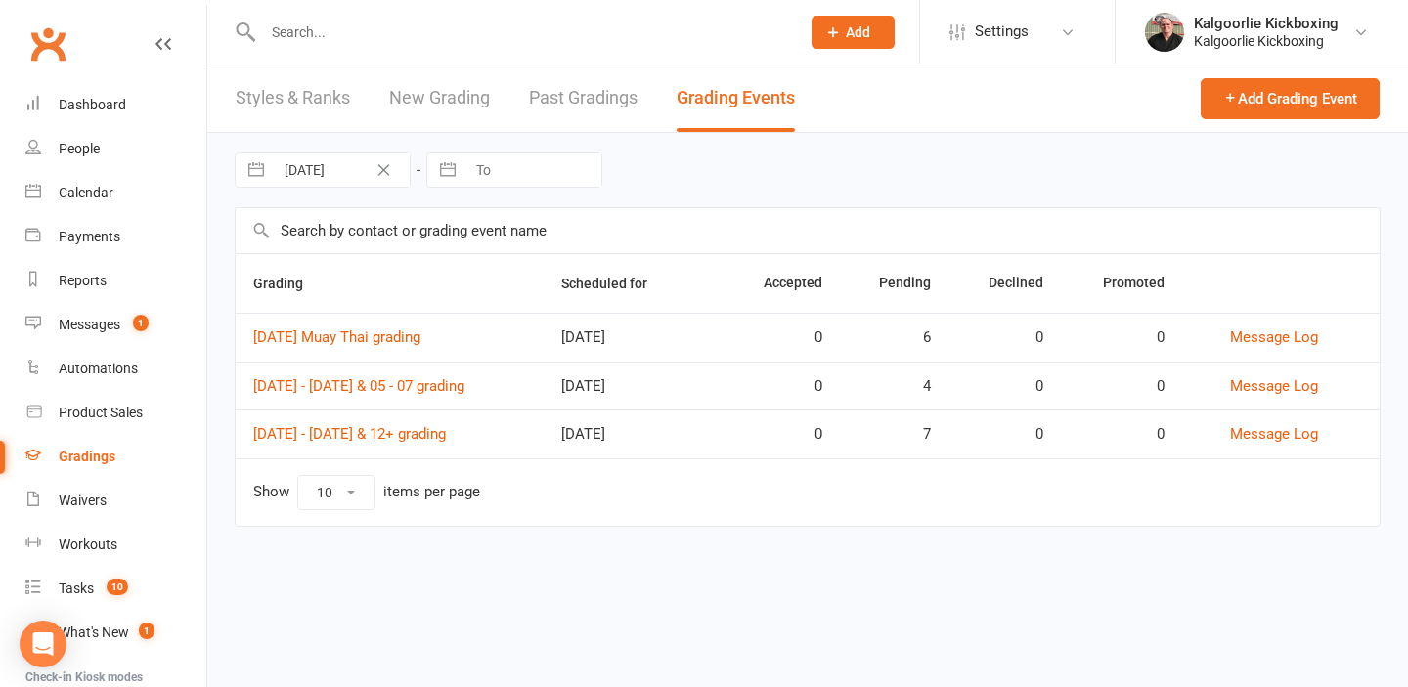
click at [385, 169] on icon "Clear Date" at bounding box center [383, 170] width 15 height 12
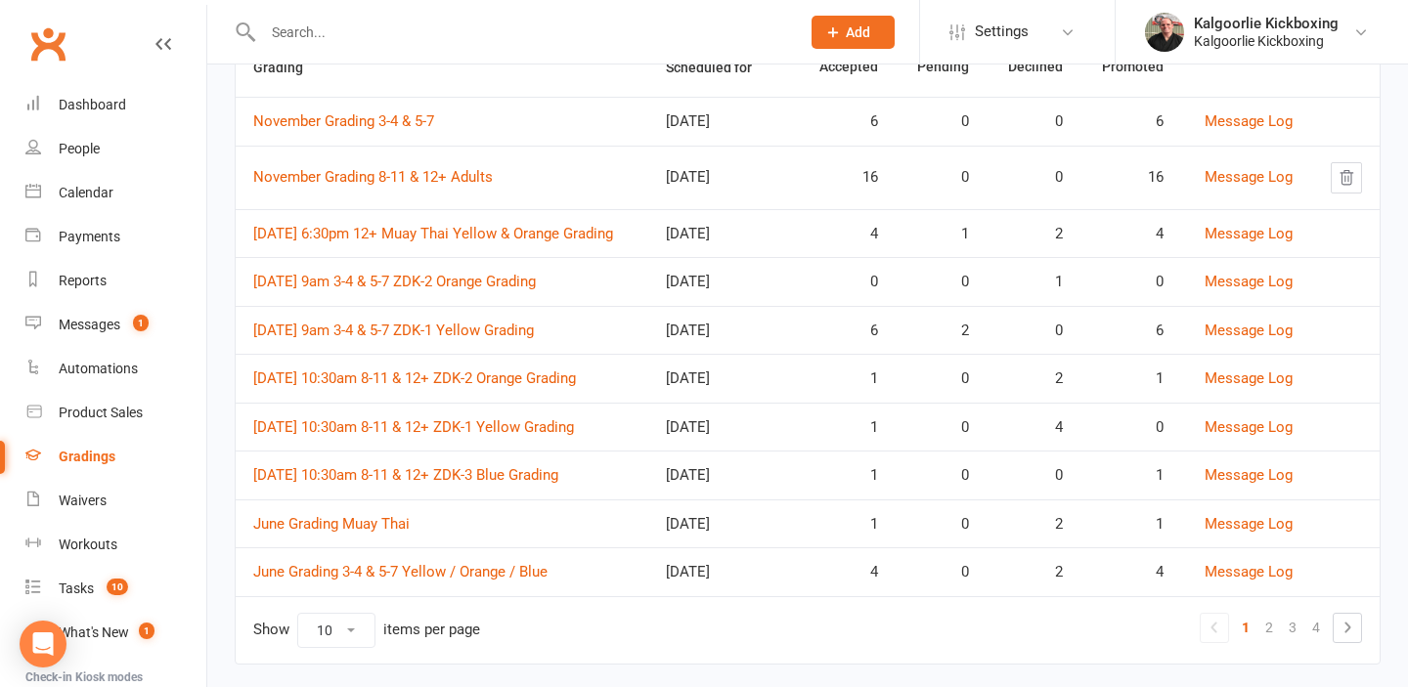
scroll to position [249, 0]
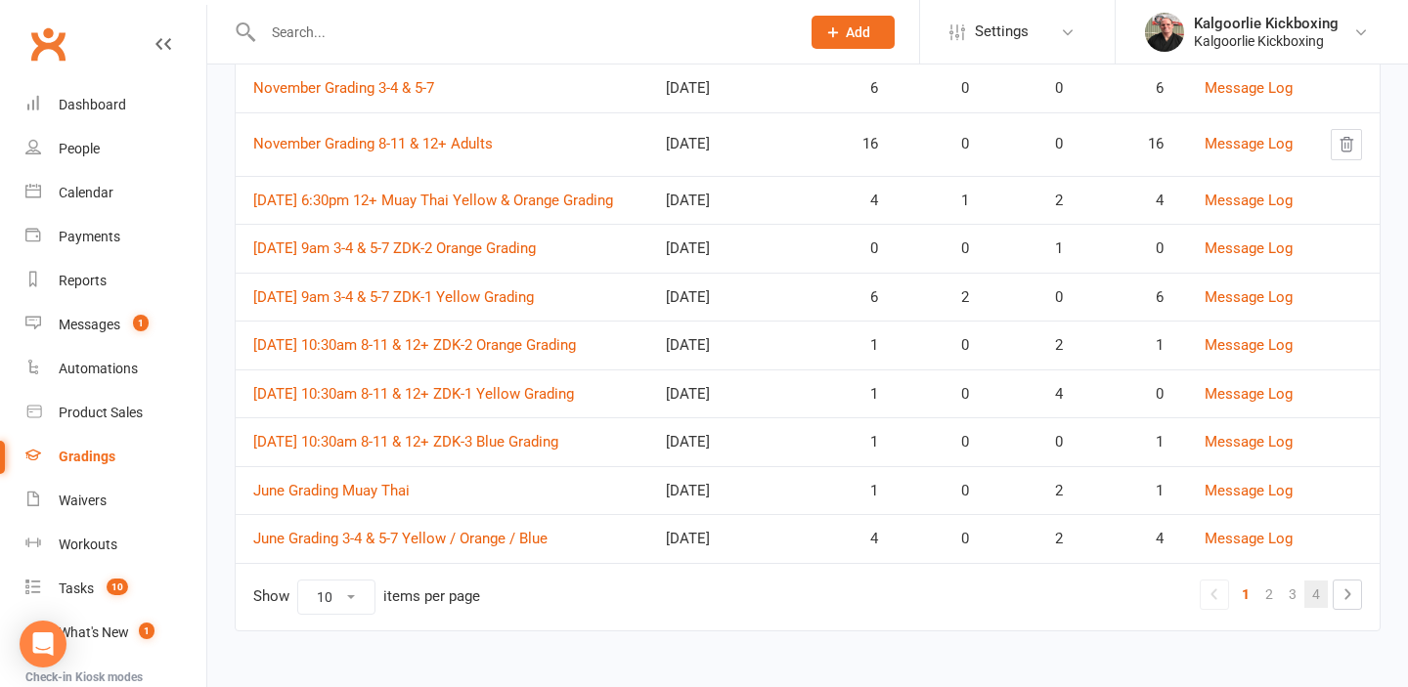
click at [1321, 593] on link "4" at bounding box center [1315, 594] width 23 height 27
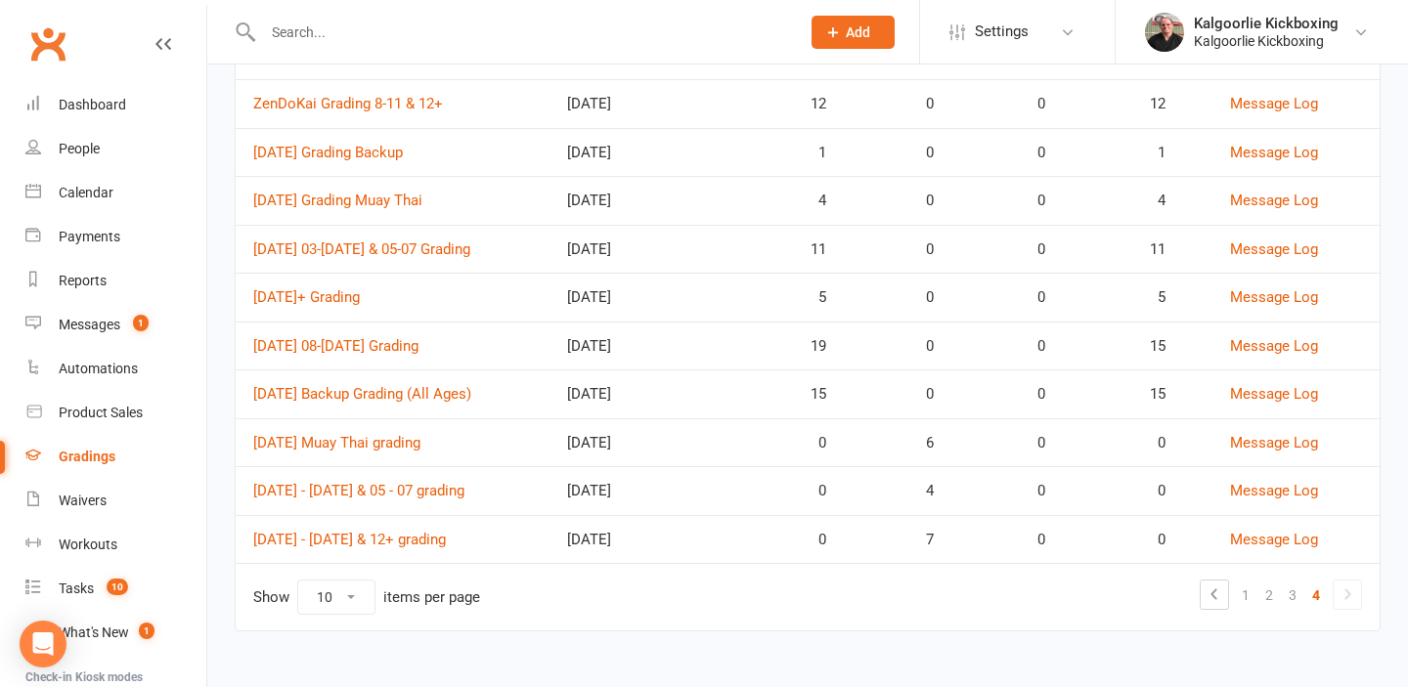
click at [1347, 594] on icon at bounding box center [1346, 594] width 23 height 23
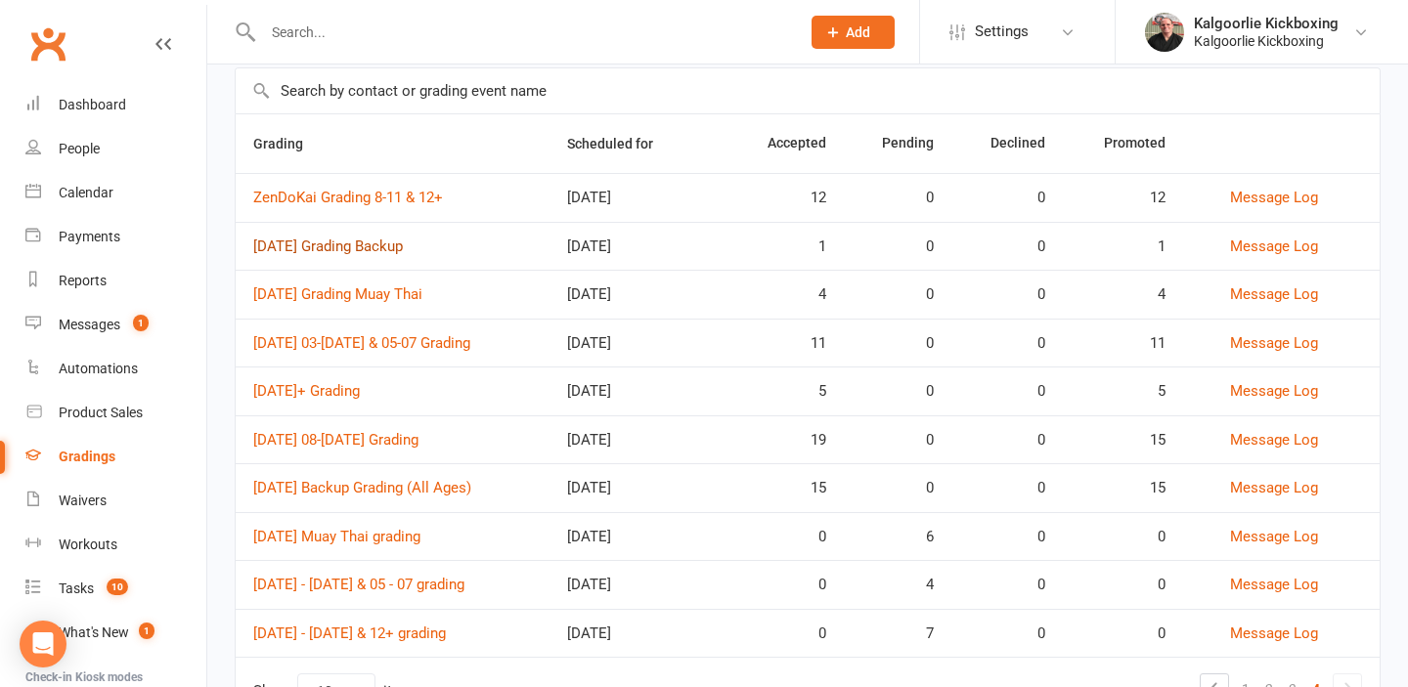
scroll to position [139, 0]
click at [356, 196] on link "ZenDoKai Grading 8-11 & 12+" at bounding box center [348, 199] width 190 height 18
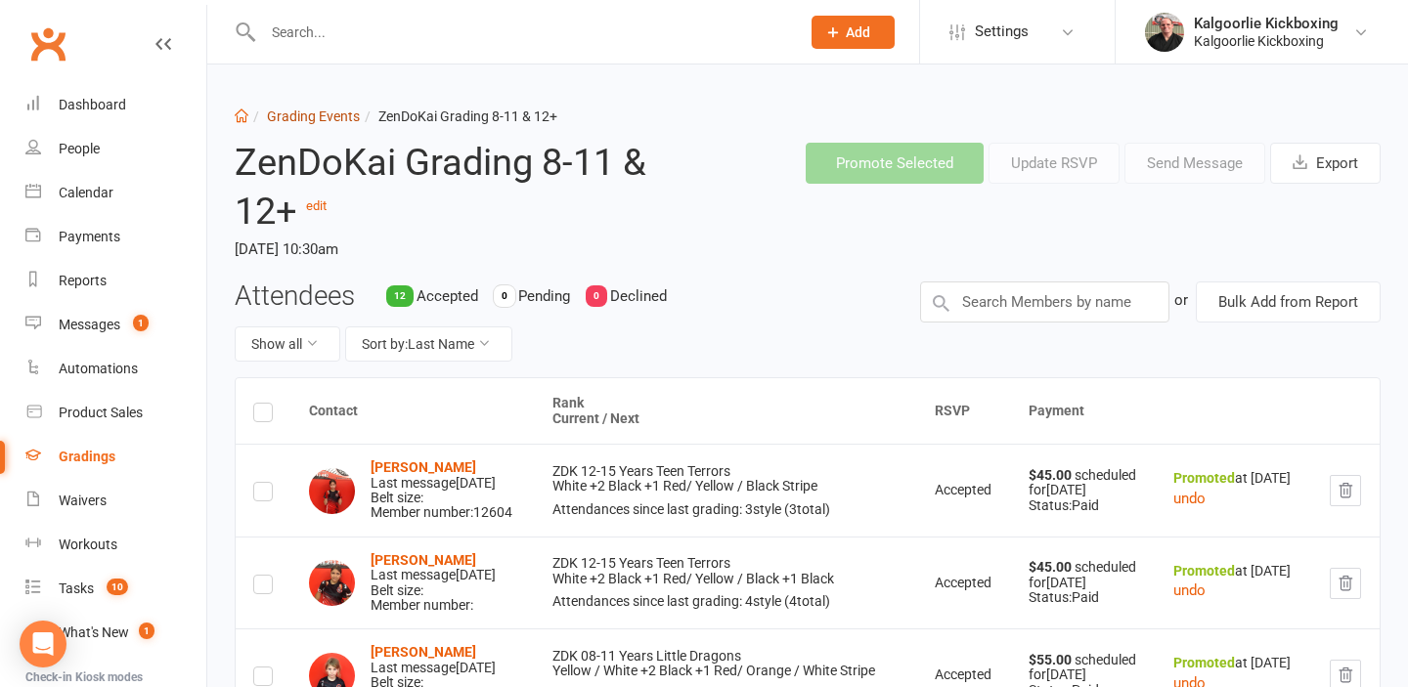
click at [322, 121] on link "Grading Events" at bounding box center [313, 117] width 93 height 16
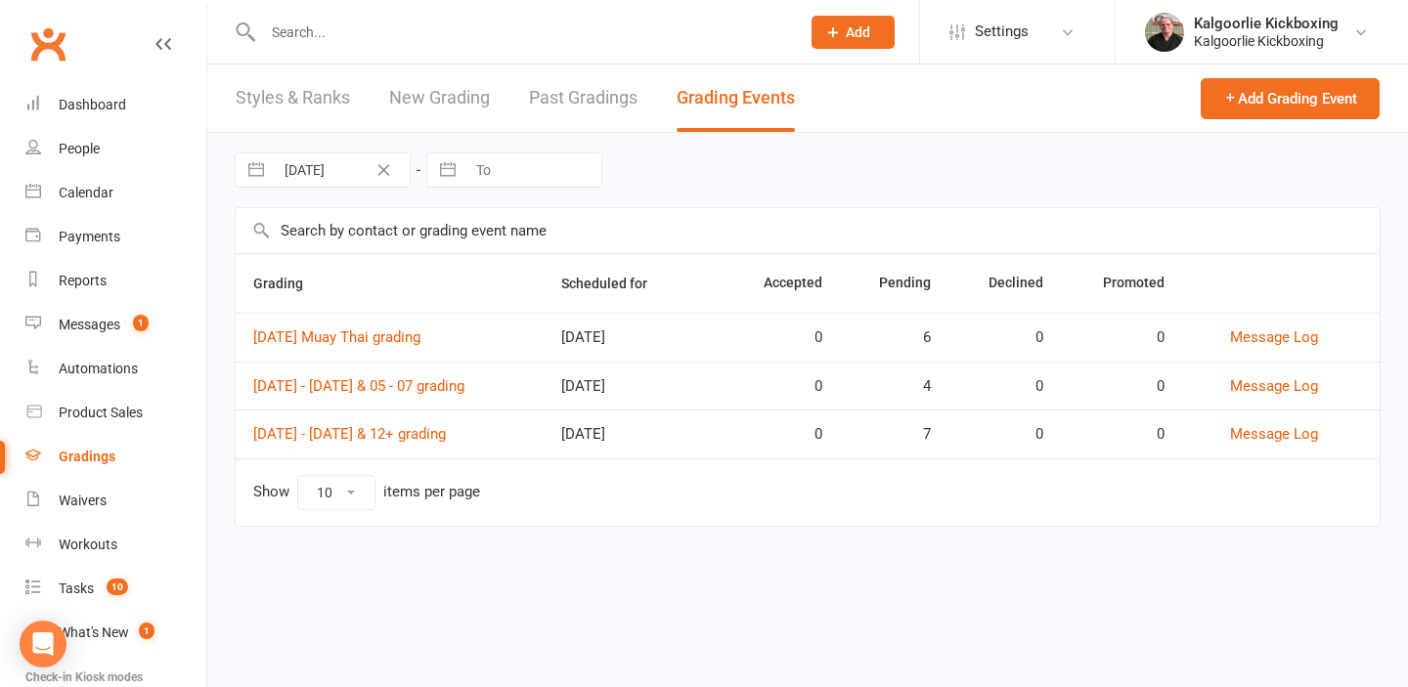
click at [383, 168] on icon "Clear Date" at bounding box center [383, 170] width 15 height 12
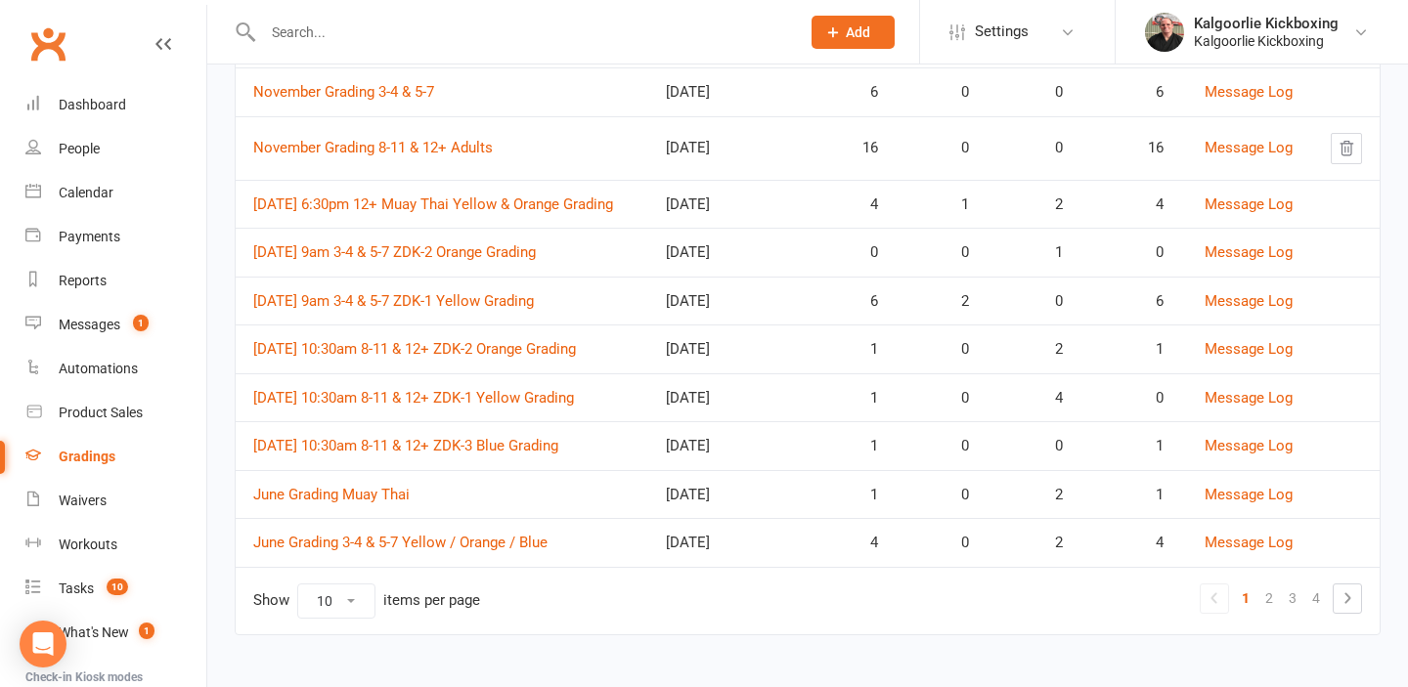
scroll to position [249, 0]
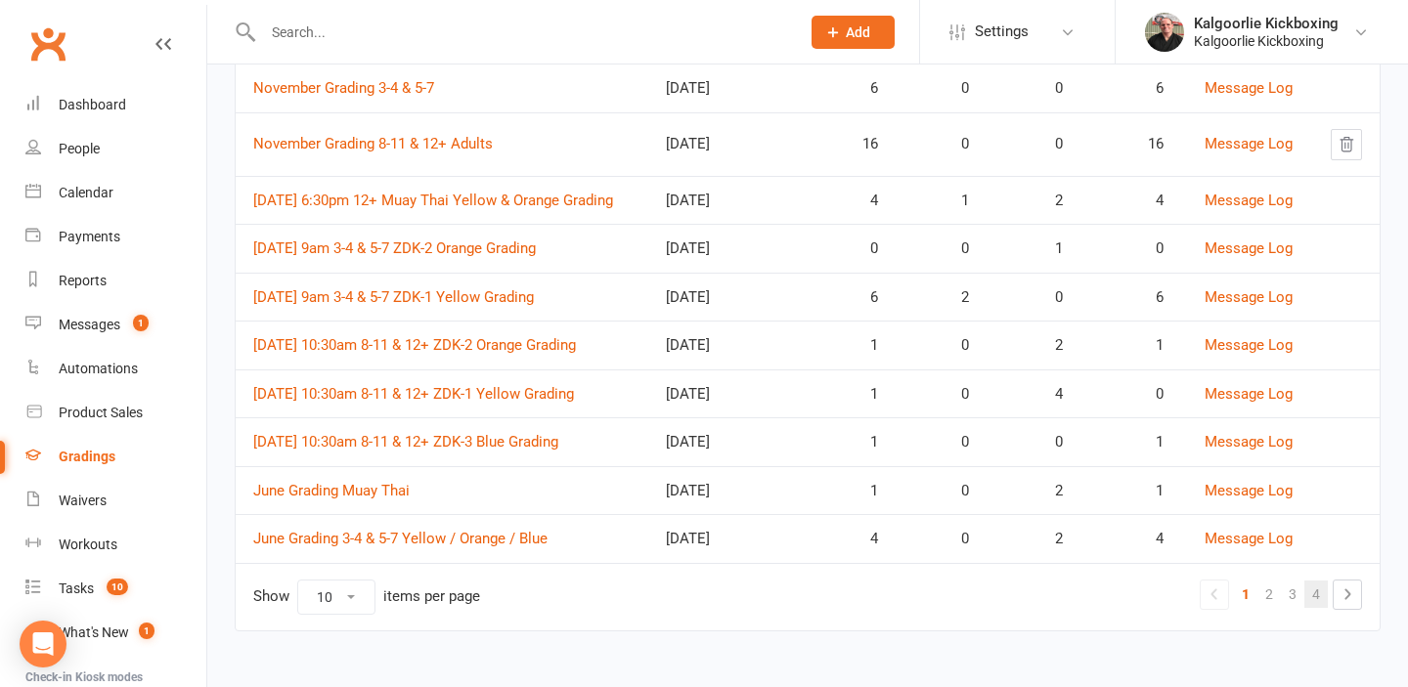
click at [1321, 602] on link "4" at bounding box center [1315, 594] width 23 height 27
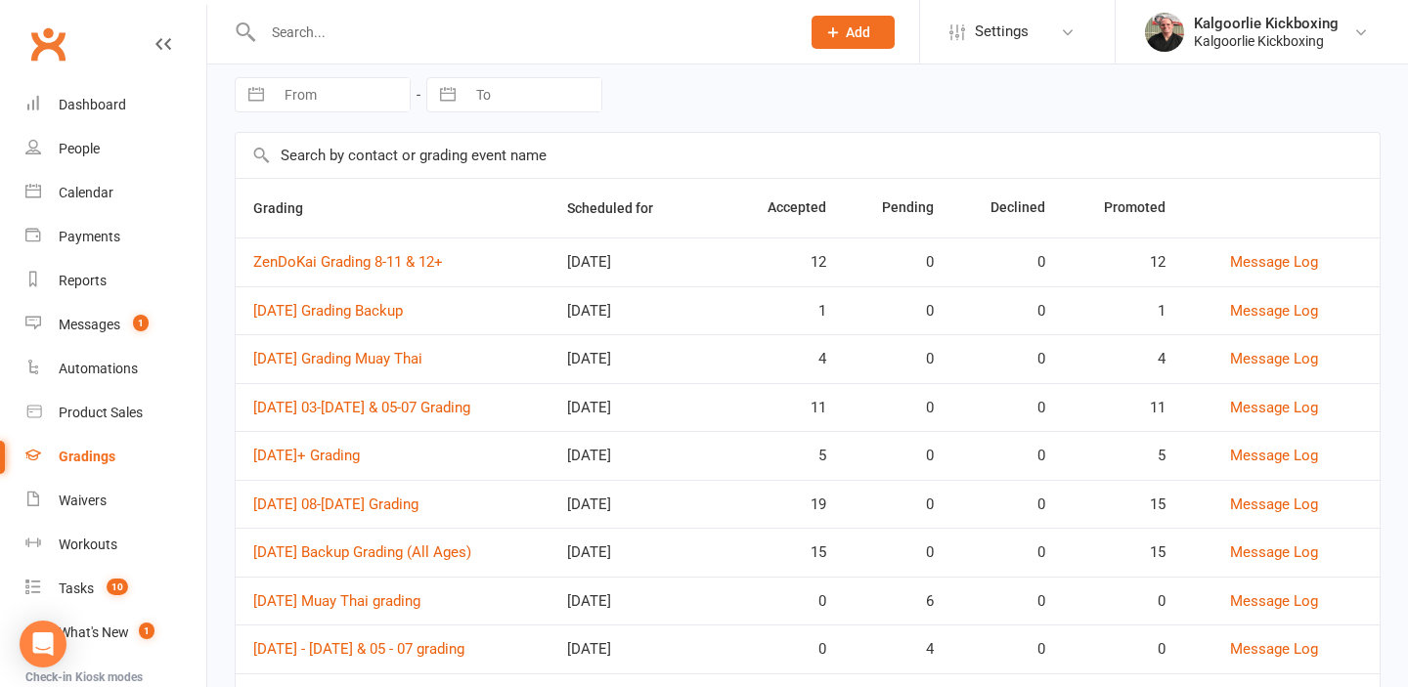
scroll to position [0, 0]
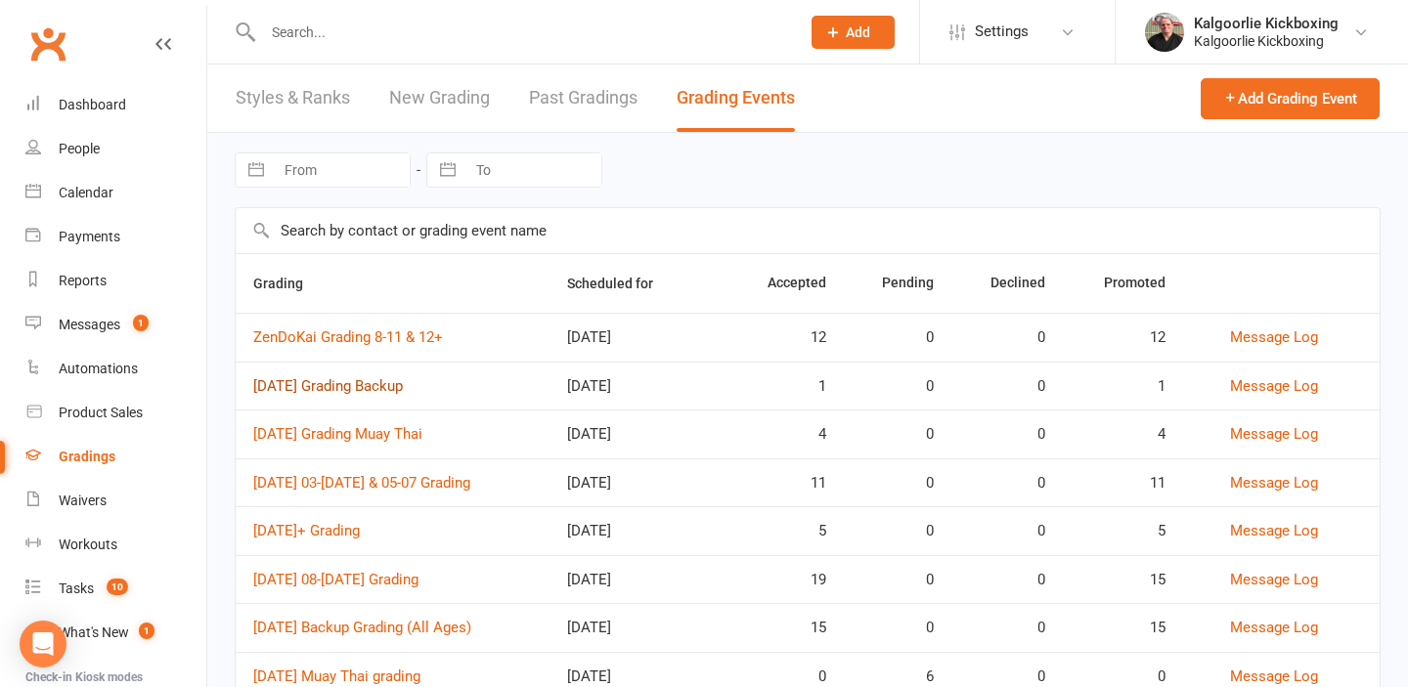
click at [403, 387] on link "[DATE] Grading Backup" at bounding box center [328, 386] width 150 height 18
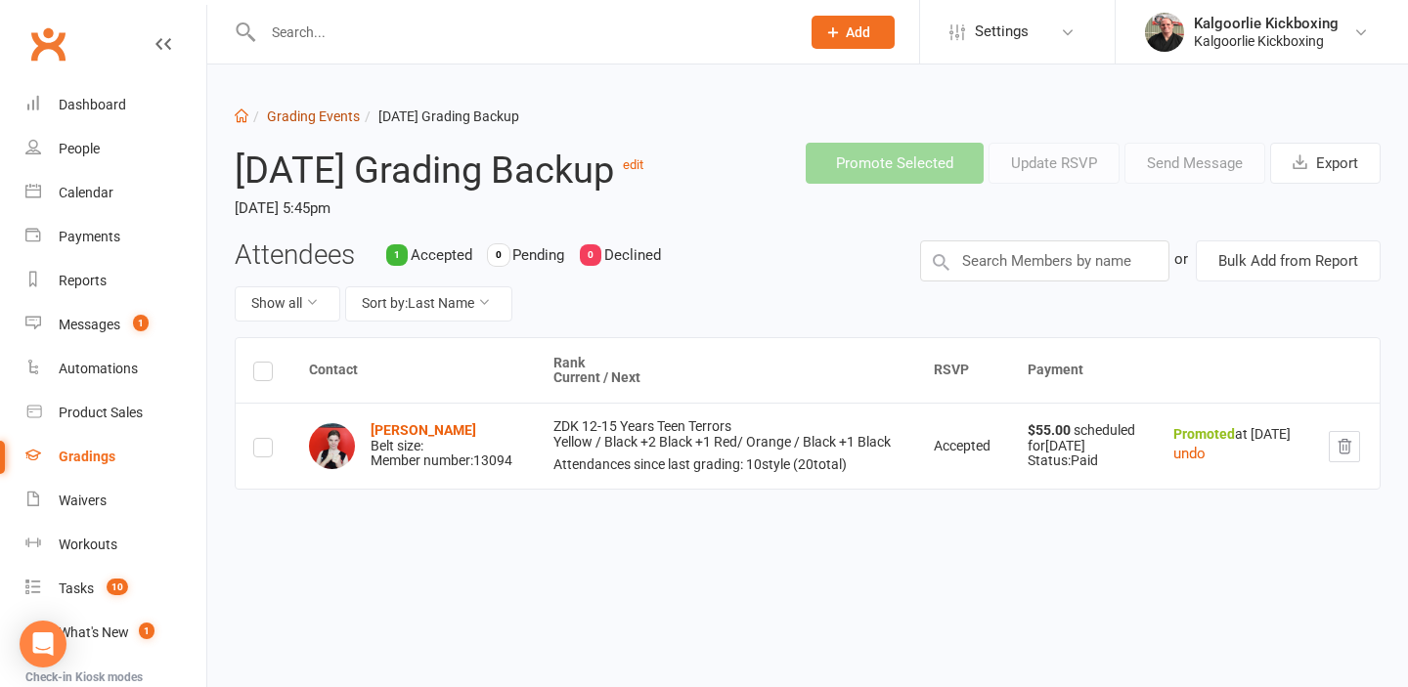
click at [304, 114] on link "Grading Events" at bounding box center [313, 117] width 93 height 16
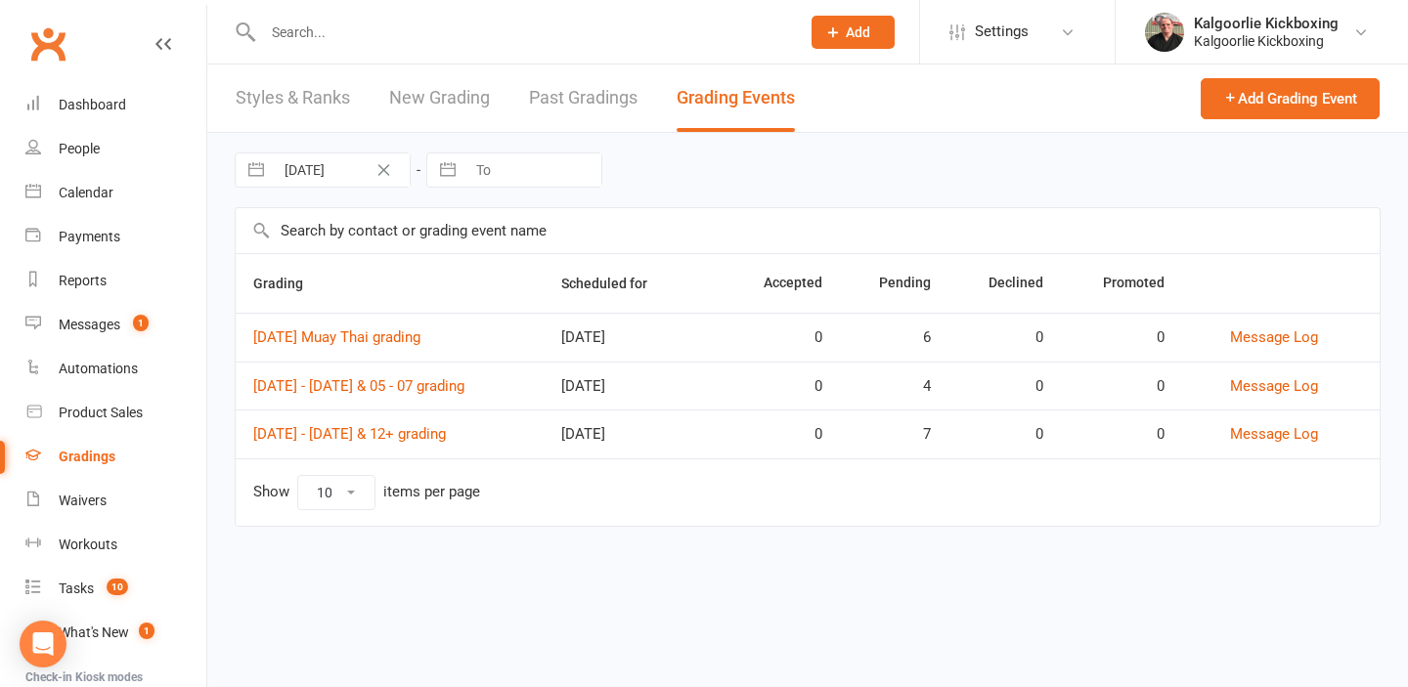
click at [384, 169] on icon "Clear Date" at bounding box center [384, 170] width 12 height 12
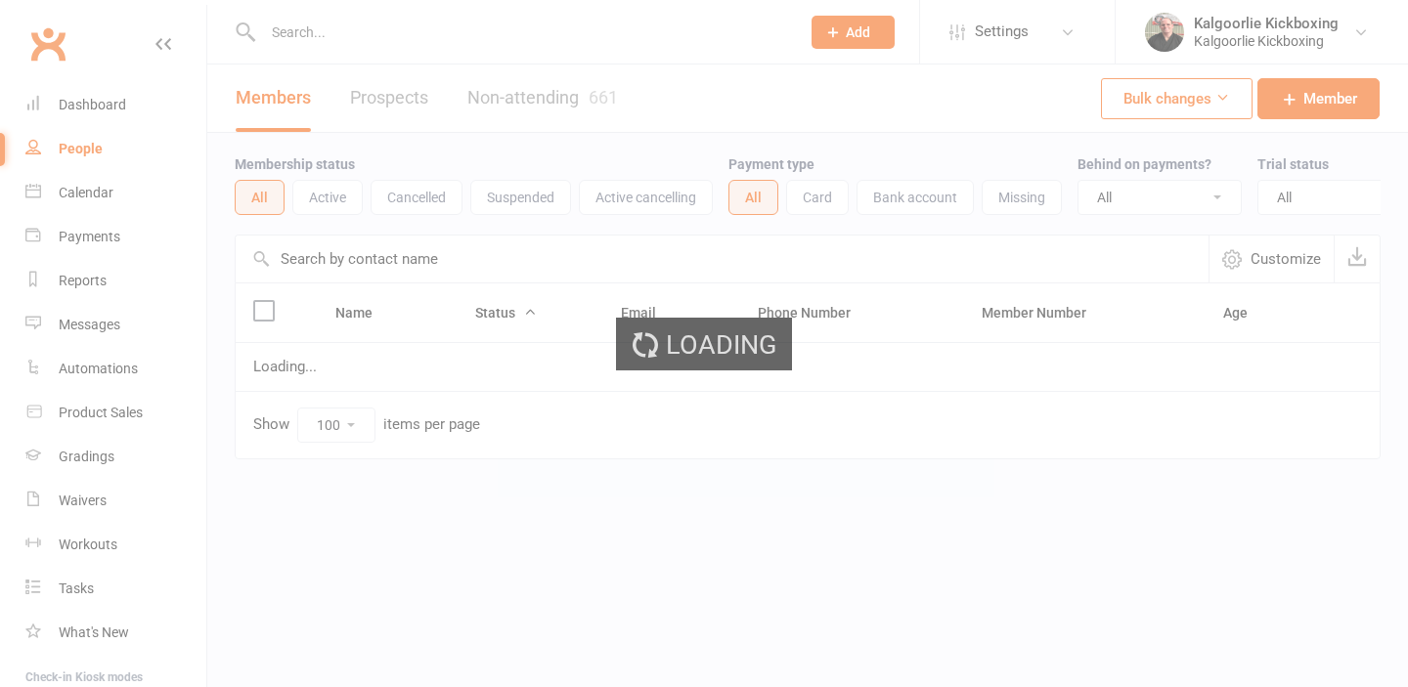
select select "100"
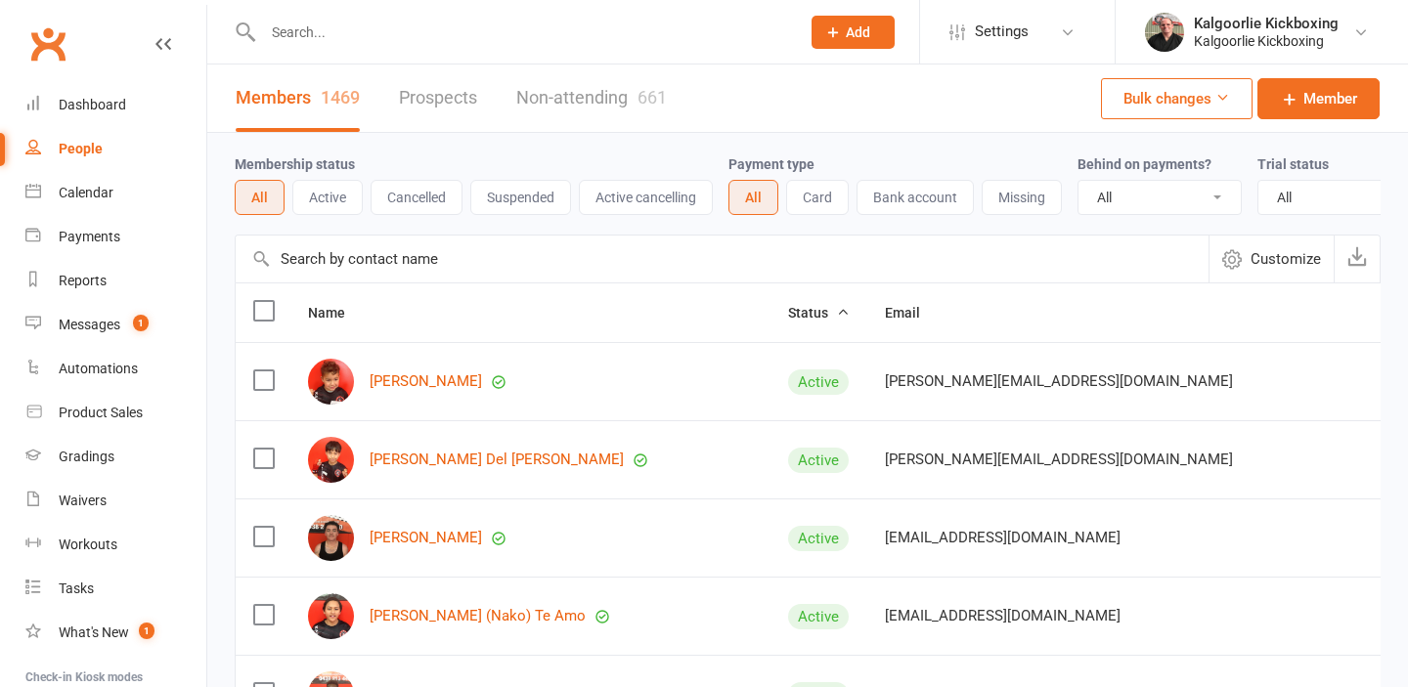
click at [438, 32] on input "text" at bounding box center [521, 32] width 529 height 27
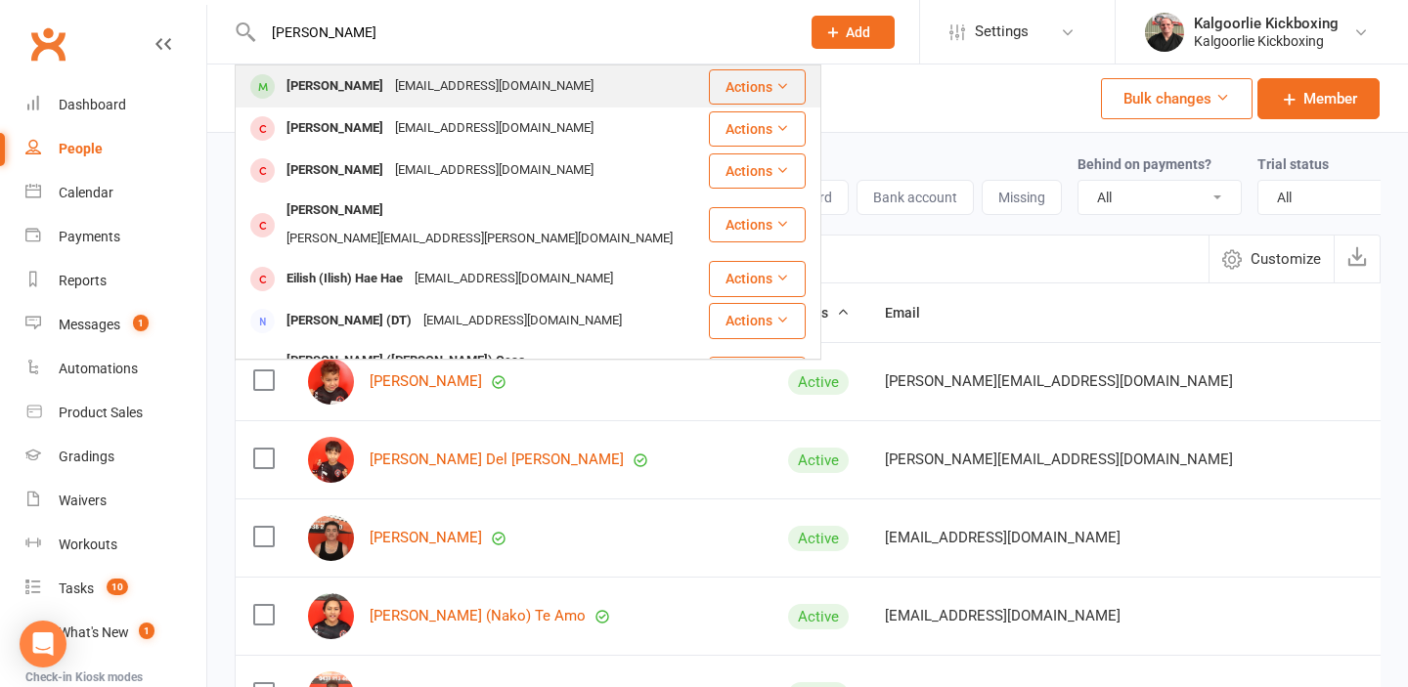
type input "[PERSON_NAME]"
click at [365, 88] on div "[PERSON_NAME]" at bounding box center [335, 86] width 109 height 28
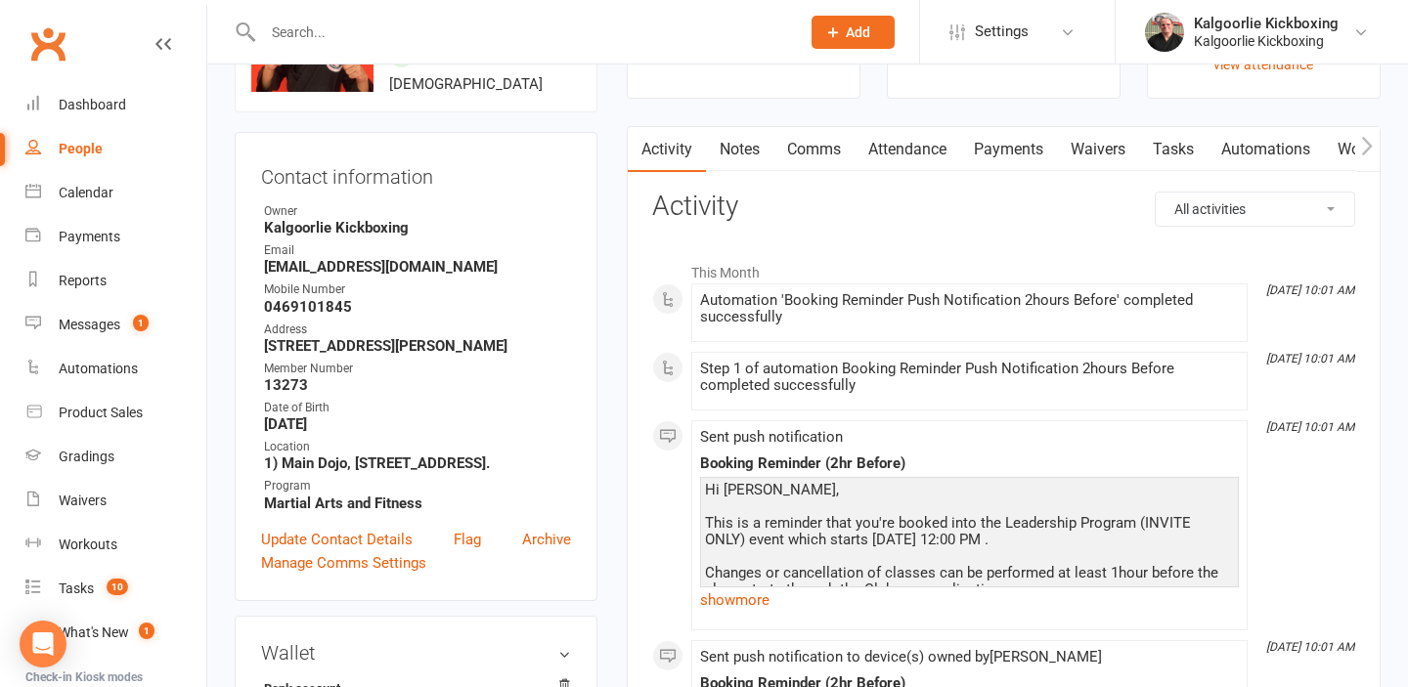
scroll to position [137, 0]
click at [1370, 148] on icon "button" at bounding box center [1367, 147] width 11 height 19
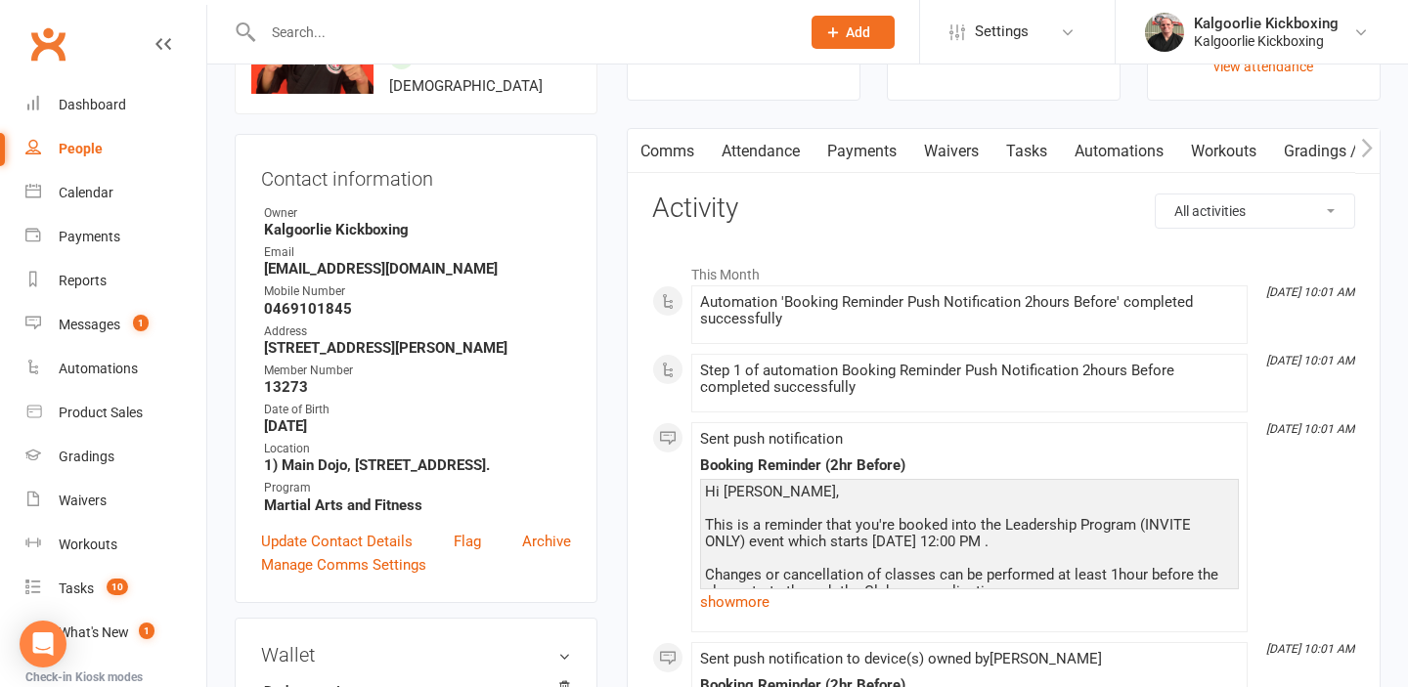
scroll to position [0, 147]
click at [1328, 150] on link "Gradings / Promotions" at bounding box center [1362, 151] width 185 height 45
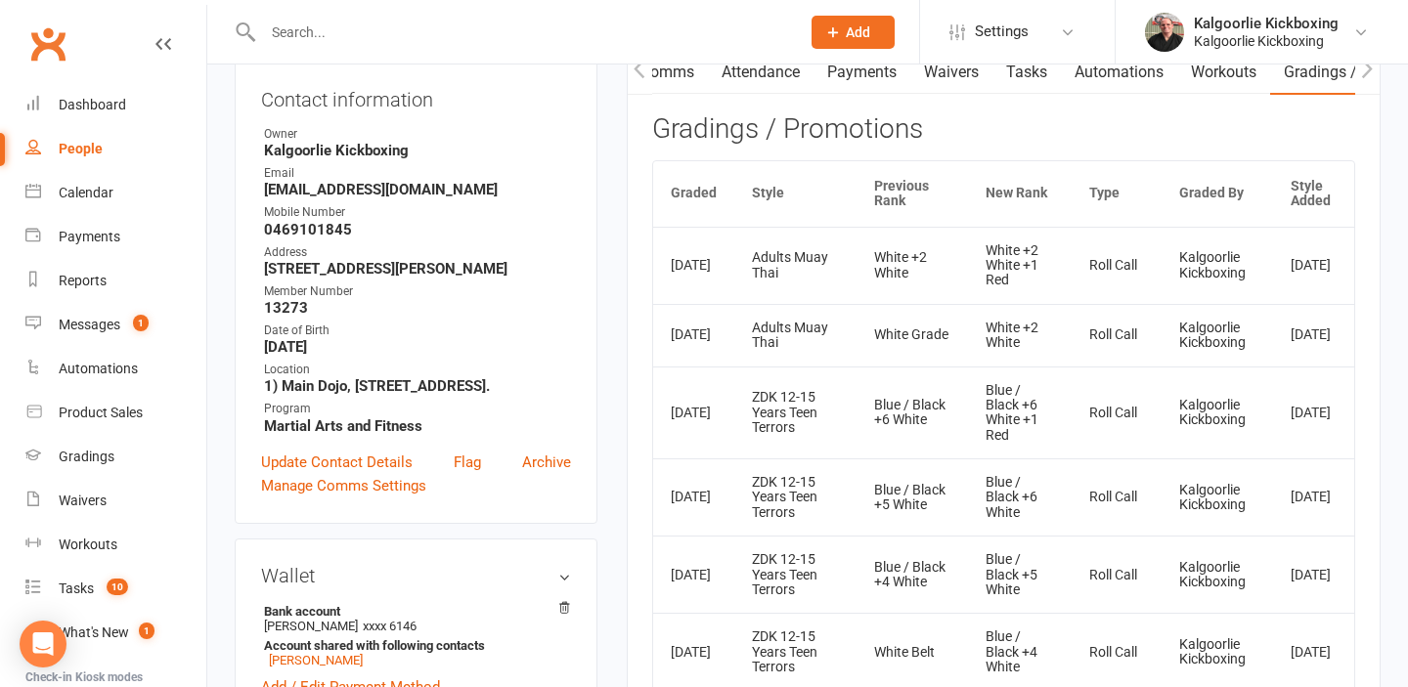
scroll to position [213, 0]
